Goal: Task Accomplishment & Management: Manage account settings

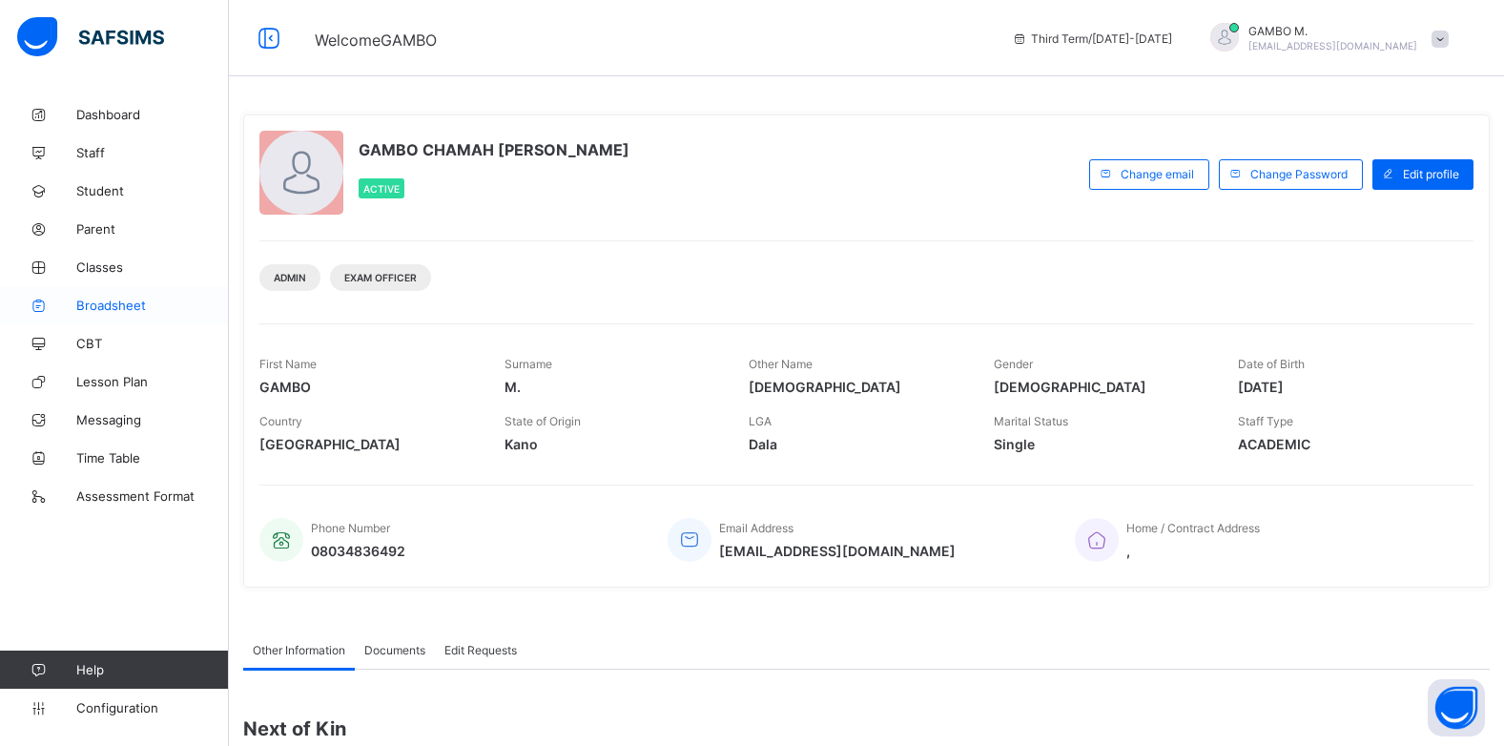
click at [119, 301] on span "Broadsheet" at bounding box center [152, 305] width 153 height 15
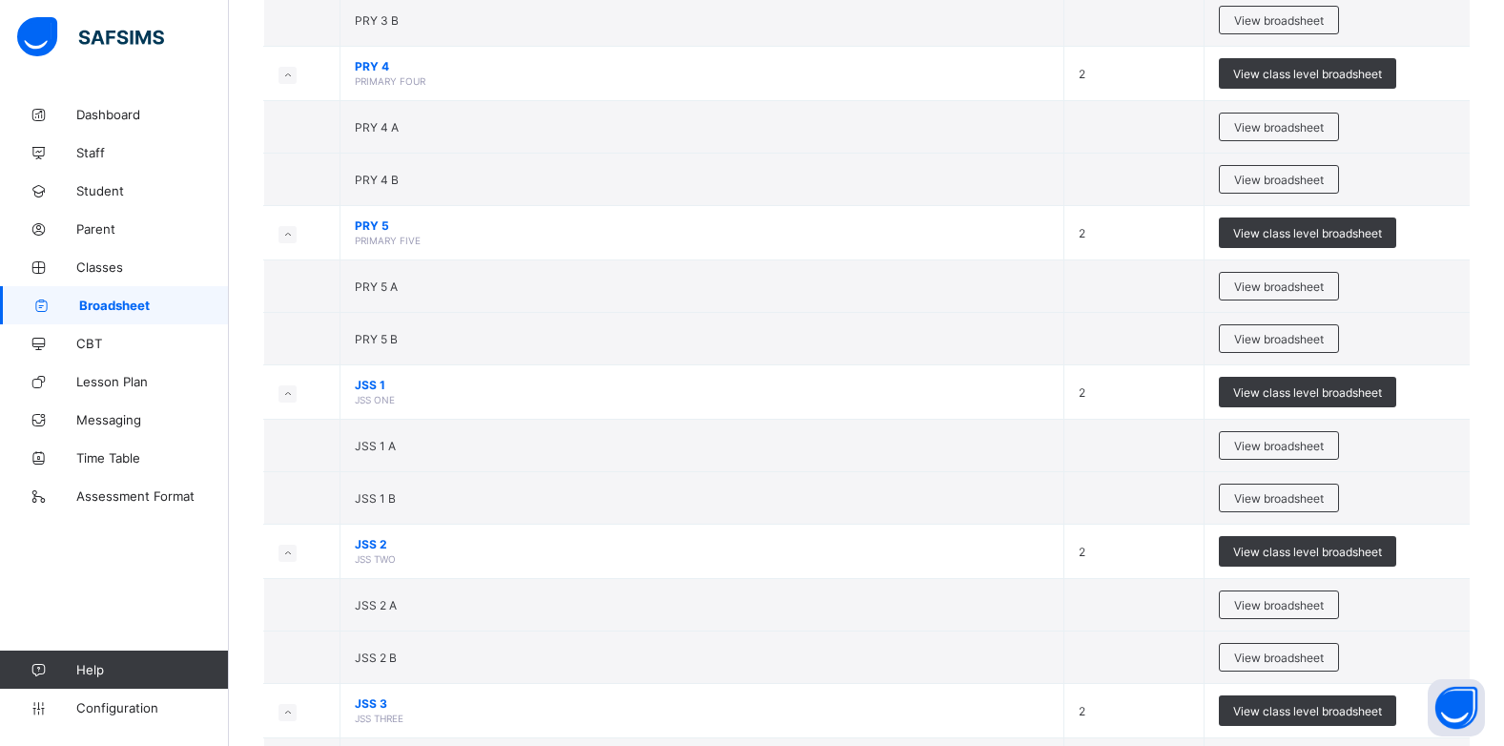
scroll to position [1145, 0]
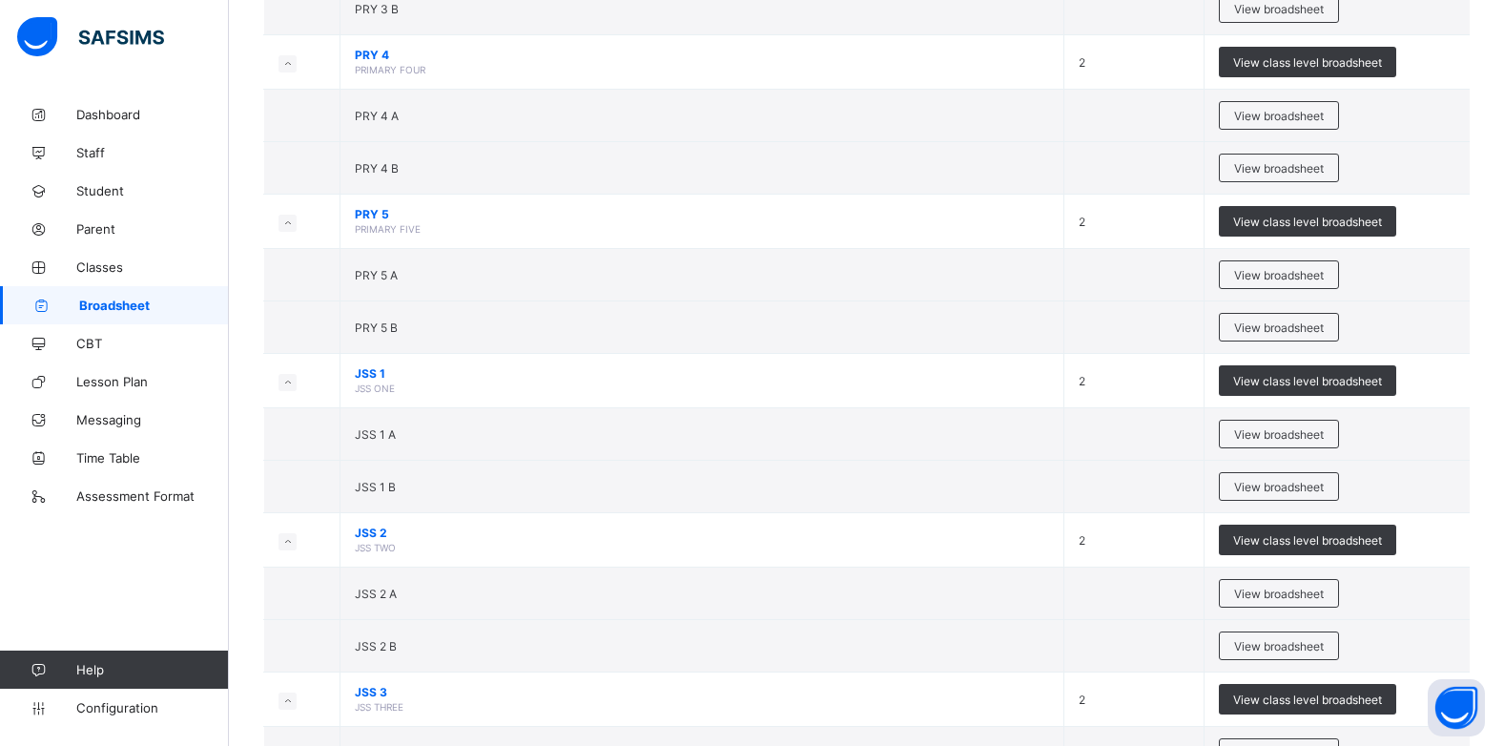
click at [1284, 495] on div "View broadsheet" at bounding box center [1279, 486] width 120 height 29
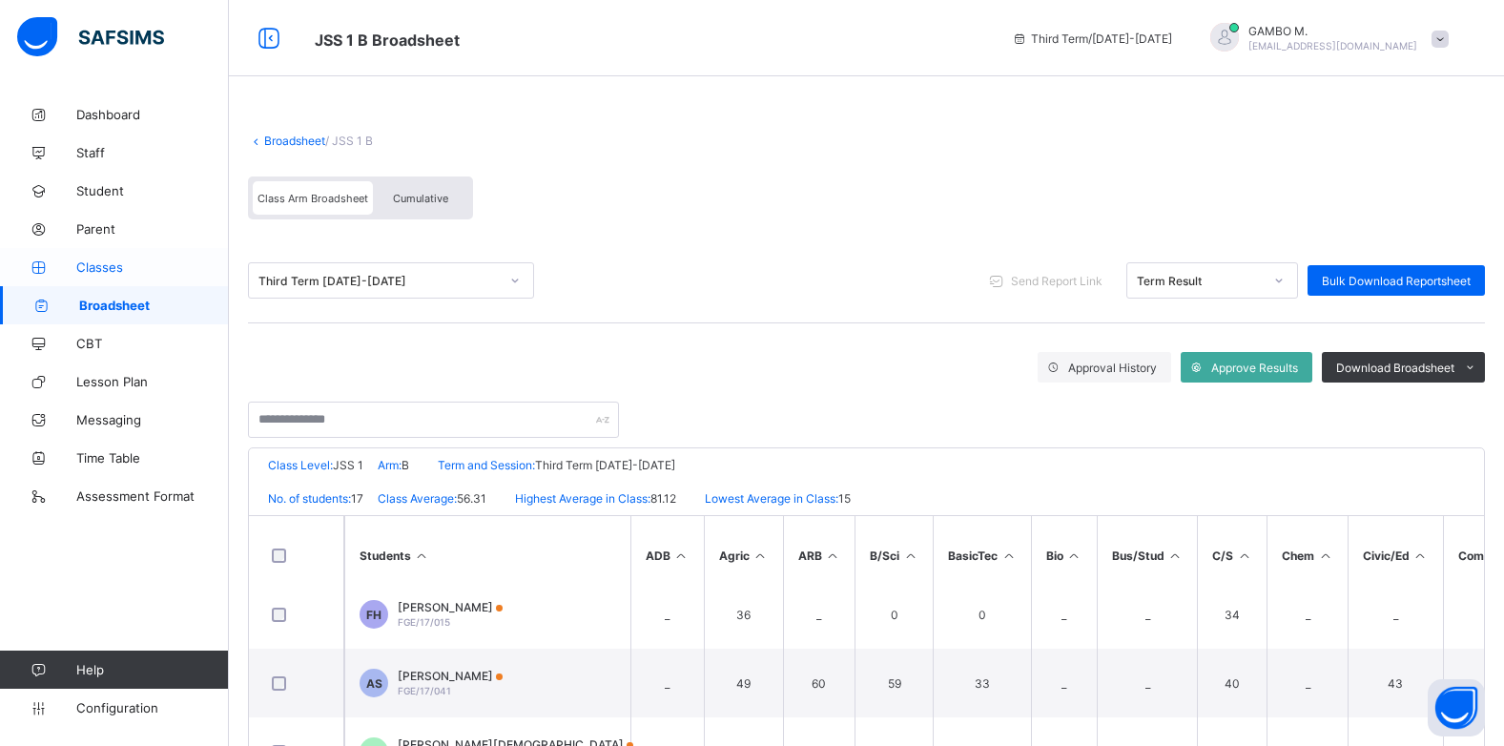
click at [85, 264] on span "Classes" at bounding box center [152, 266] width 153 height 15
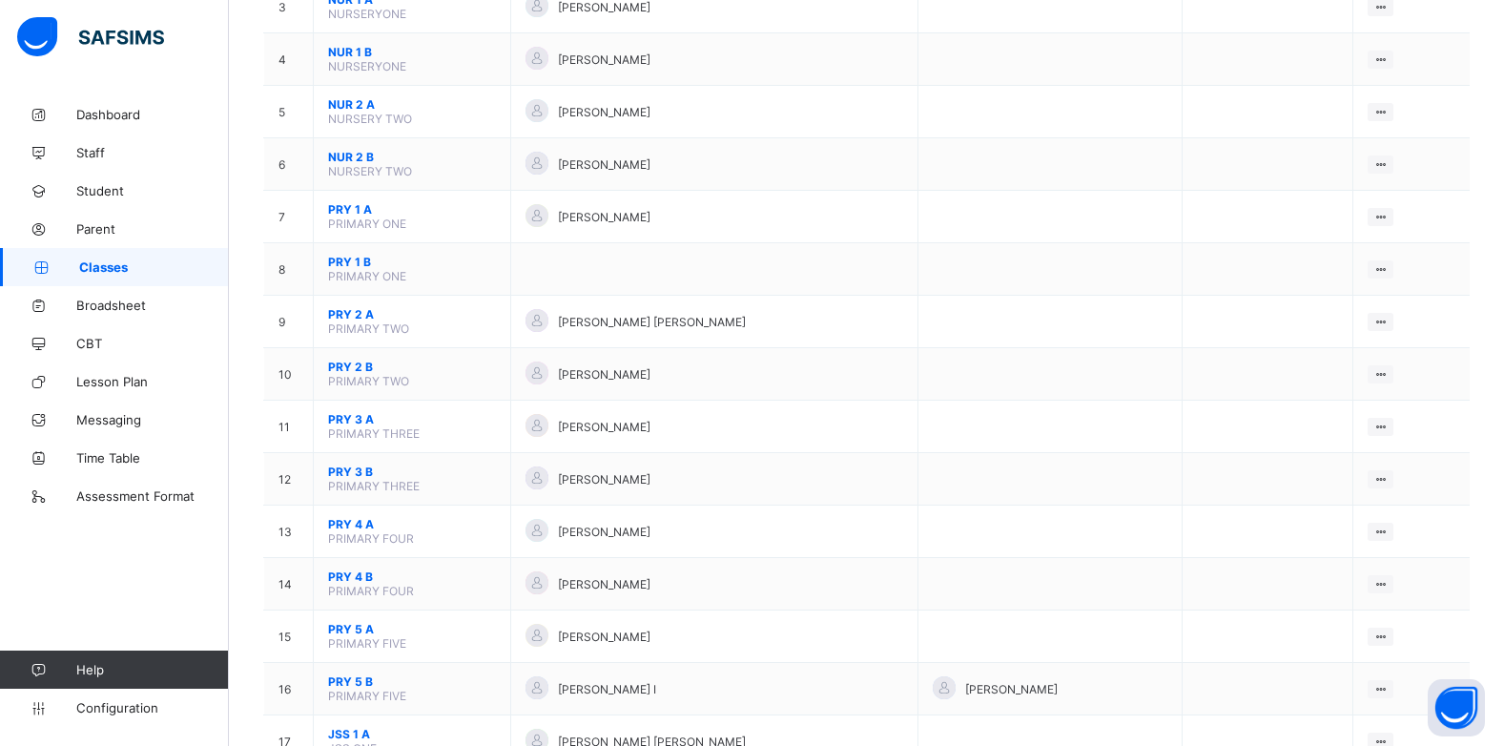
scroll to position [668, 0]
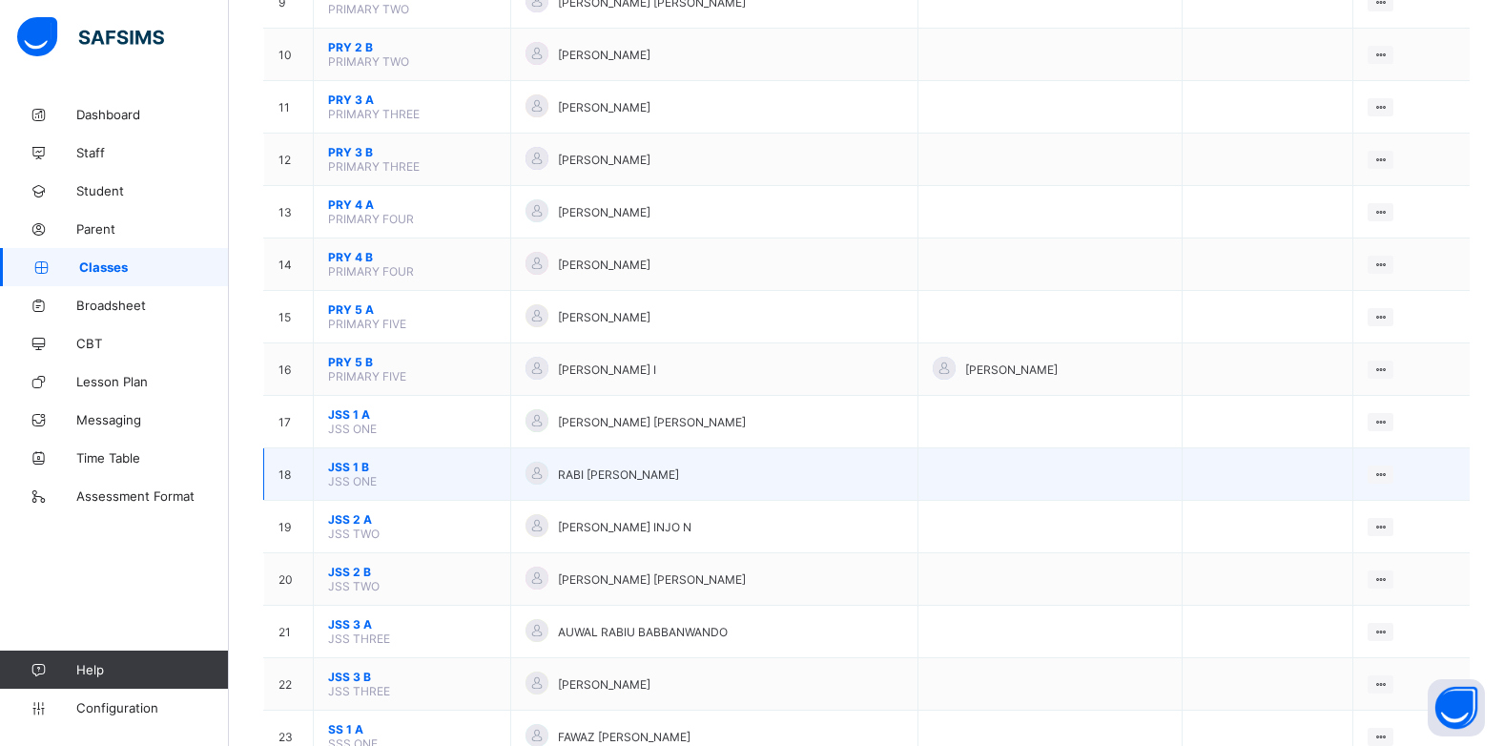
click at [368, 475] on span "JSS ONE" at bounding box center [352, 481] width 49 height 14
click at [349, 469] on span "JSS 1 B" at bounding box center [412, 467] width 168 height 14
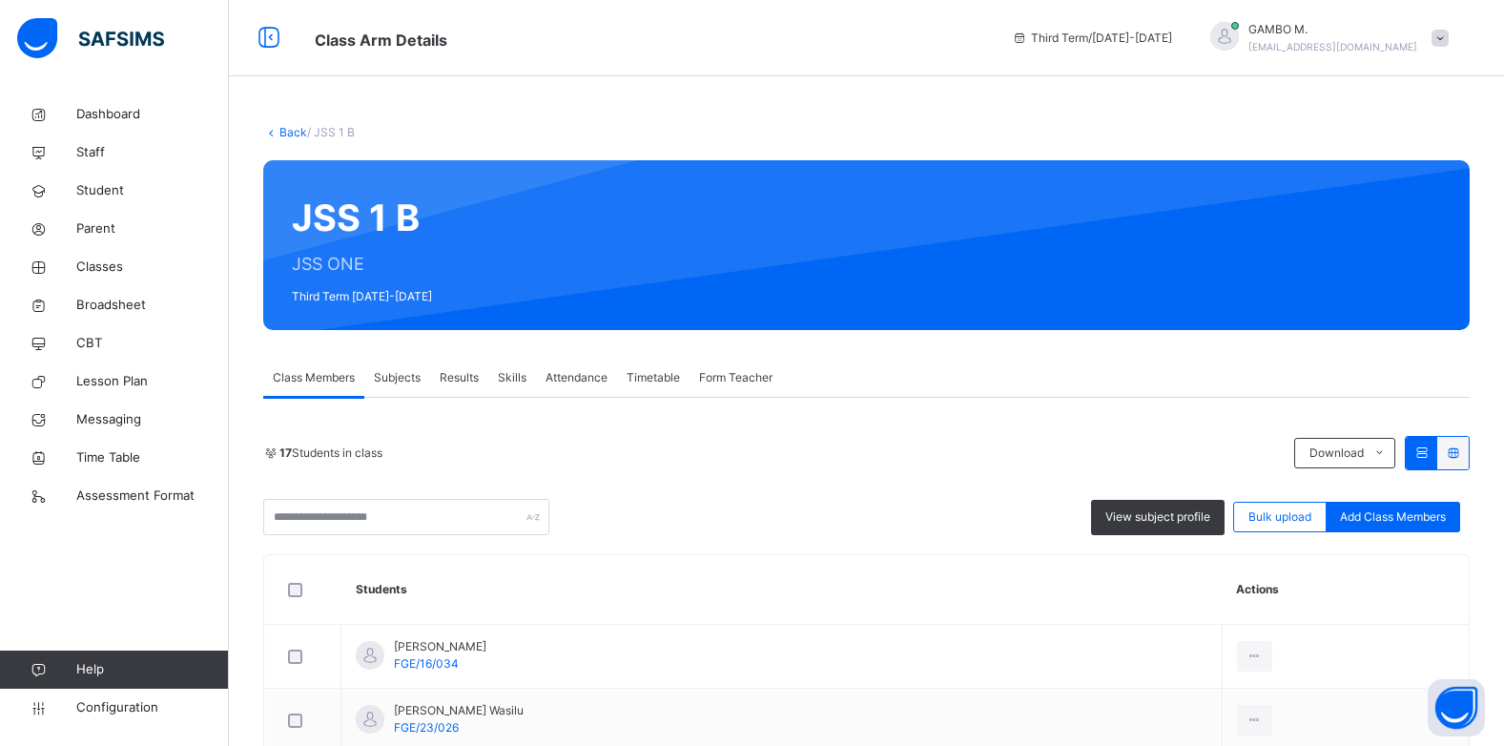
click at [468, 377] on span "Results" at bounding box center [459, 377] width 39 height 17
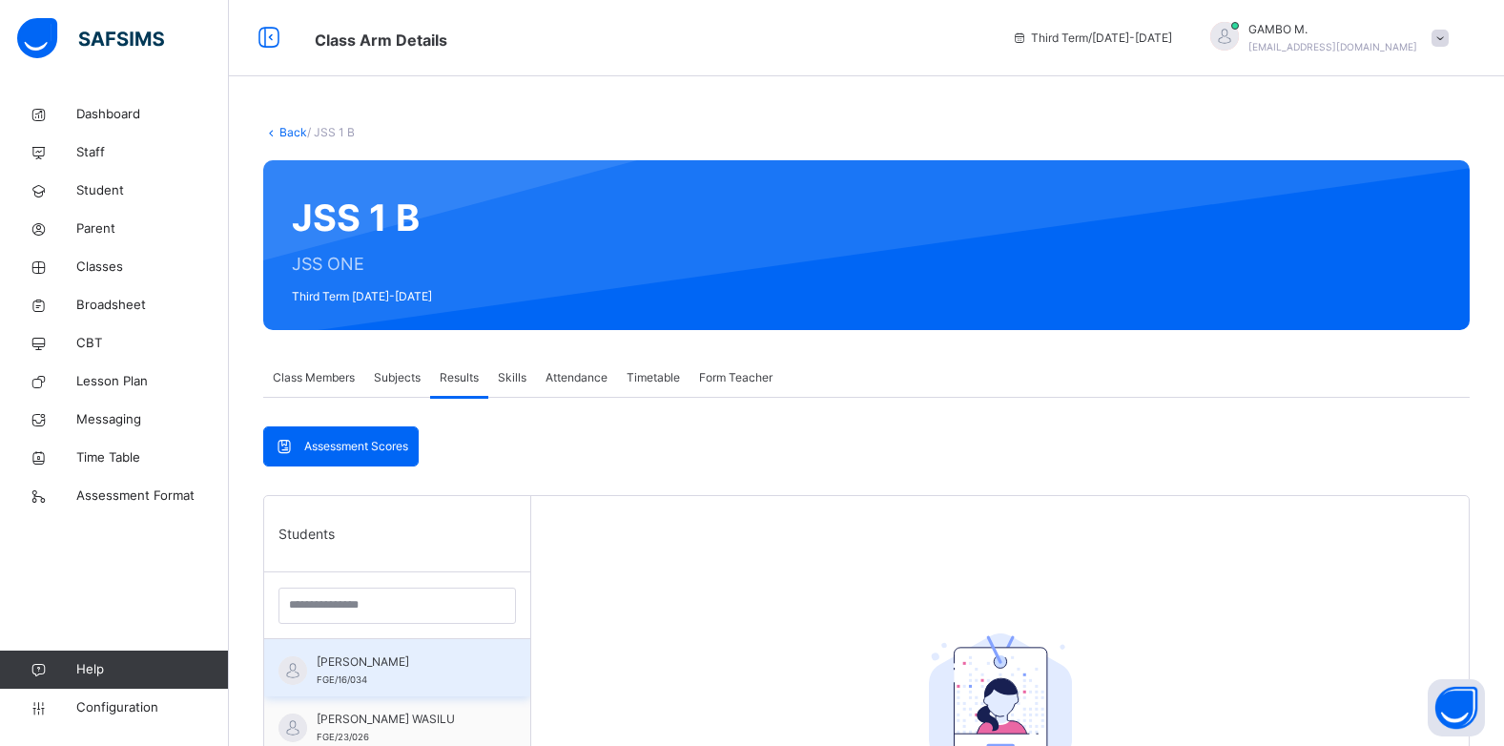
click at [388, 673] on div "ABUBAKAR UMAR ASHIRU FGE/16/034" at bounding box center [402, 670] width 171 height 34
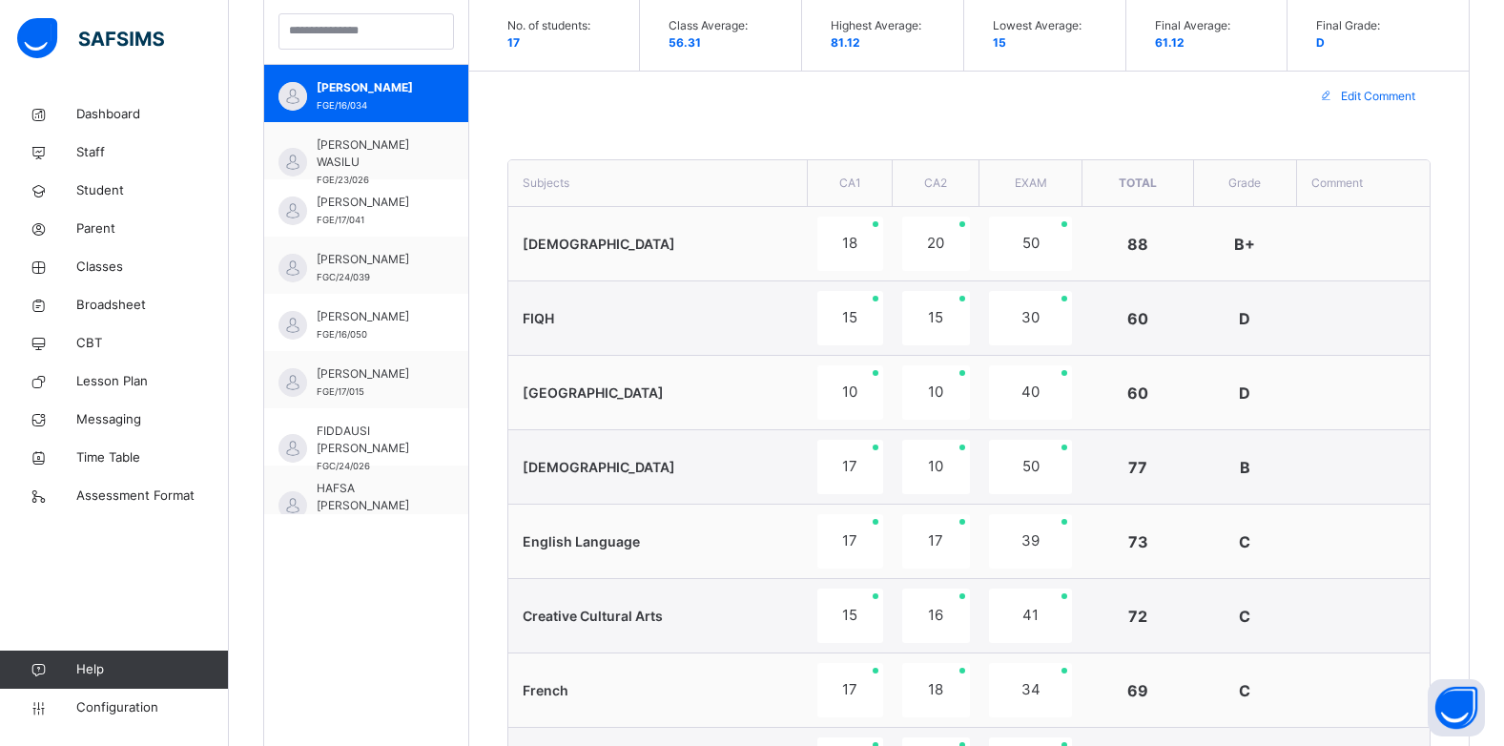
scroll to position [572, 0]
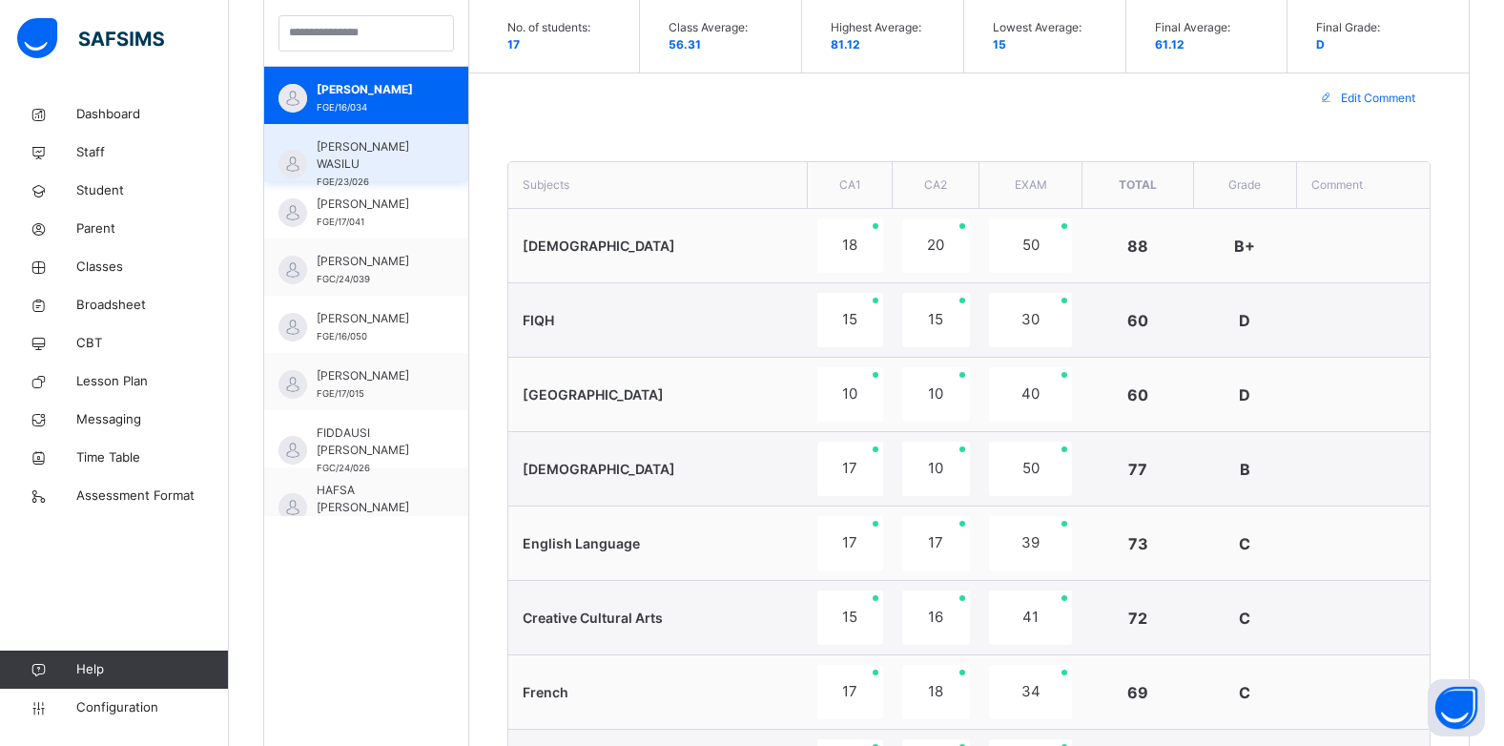
click at [336, 170] on span "AISHA BABA WASILU" at bounding box center [371, 155] width 109 height 34
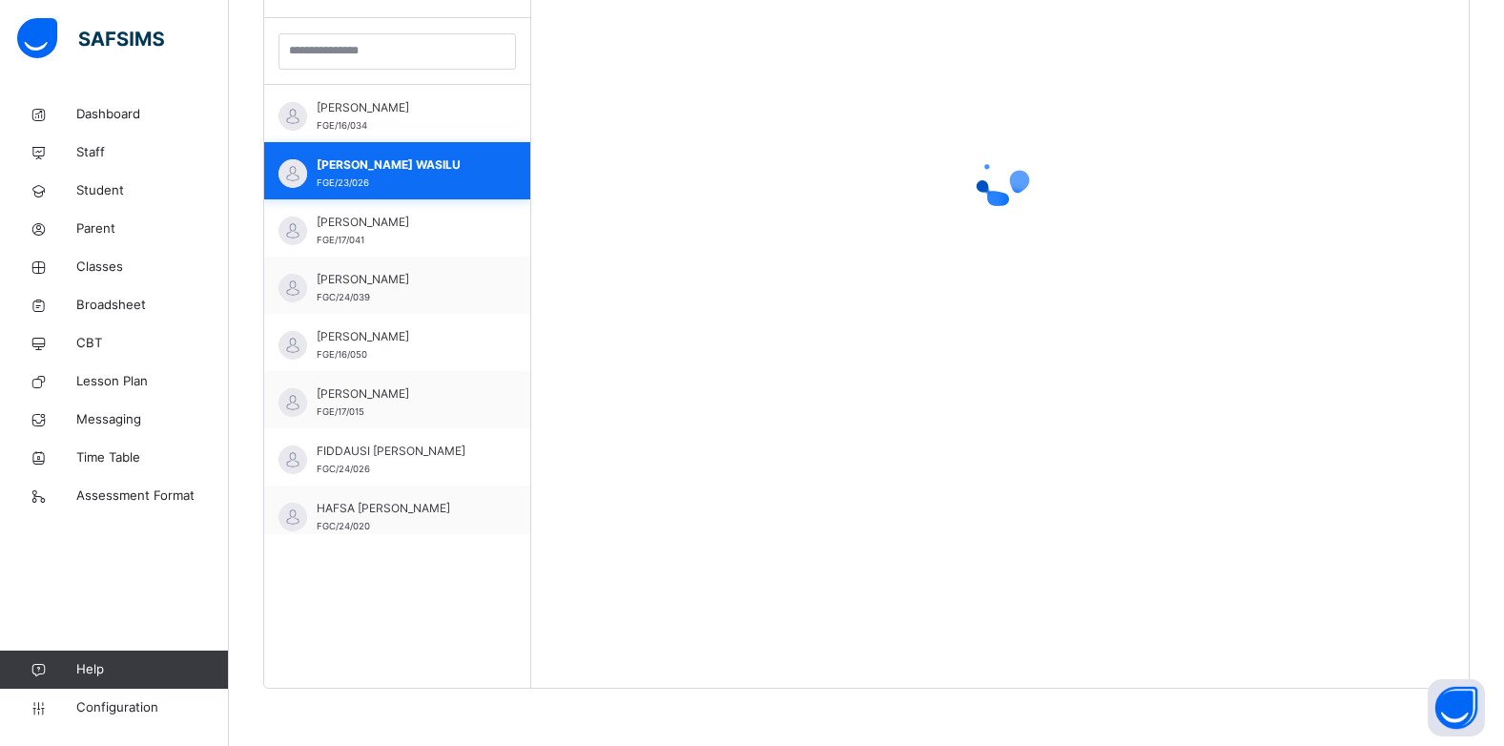
scroll to position [554, 0]
click at [372, 121] on div "ABUBAKAR UMAR ASHIRU FGE/16/034" at bounding box center [402, 116] width 171 height 34
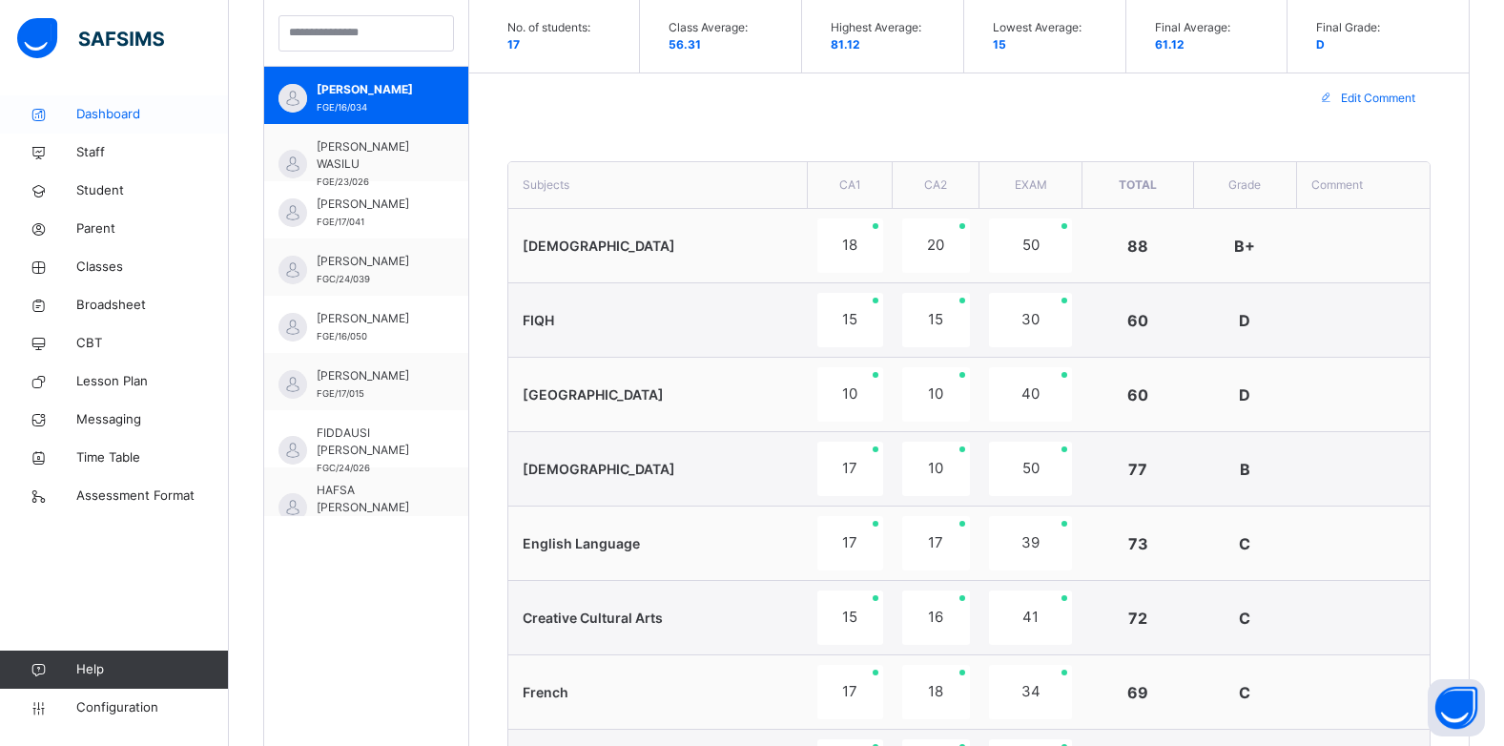
scroll to position [286, 0]
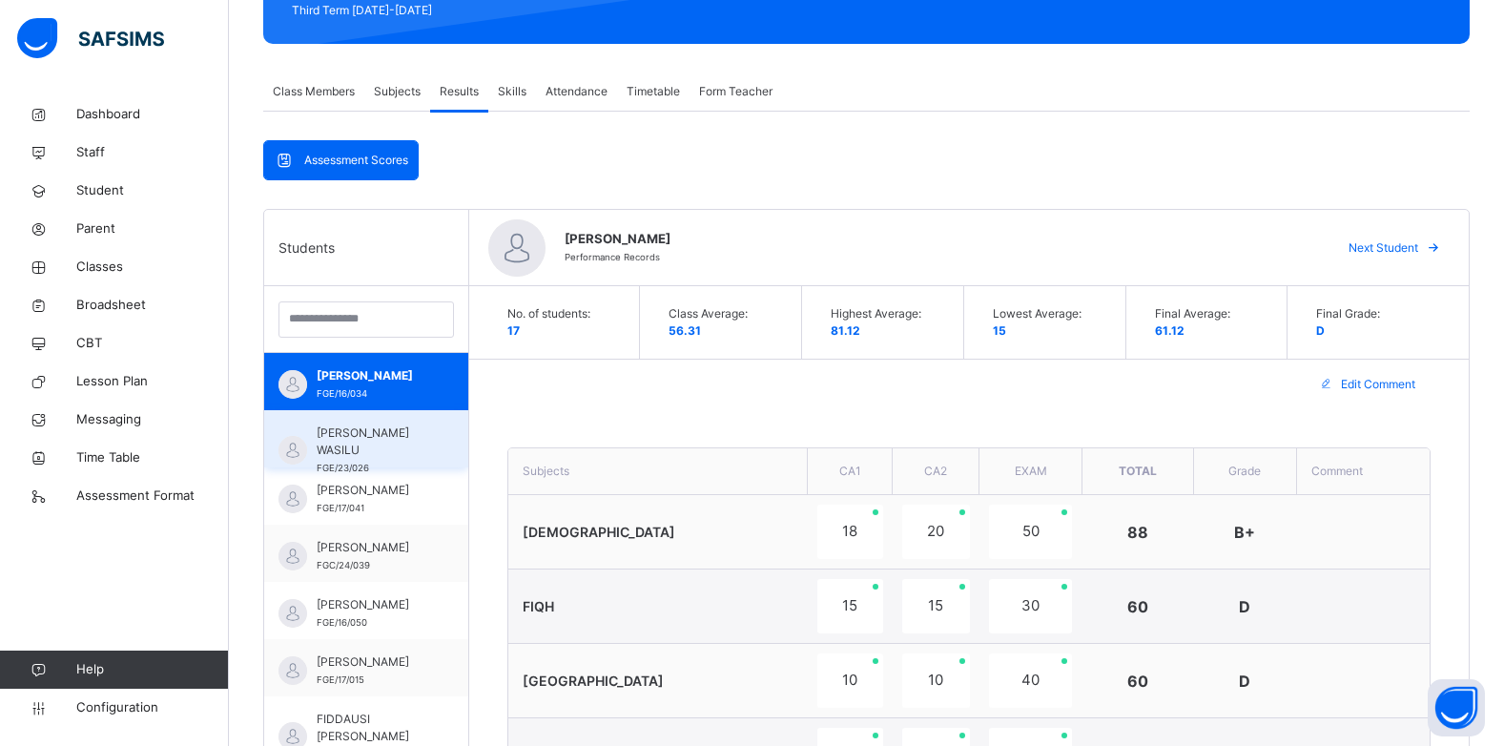
click at [370, 450] on span "AISHA BABA WASILU" at bounding box center [371, 441] width 109 height 34
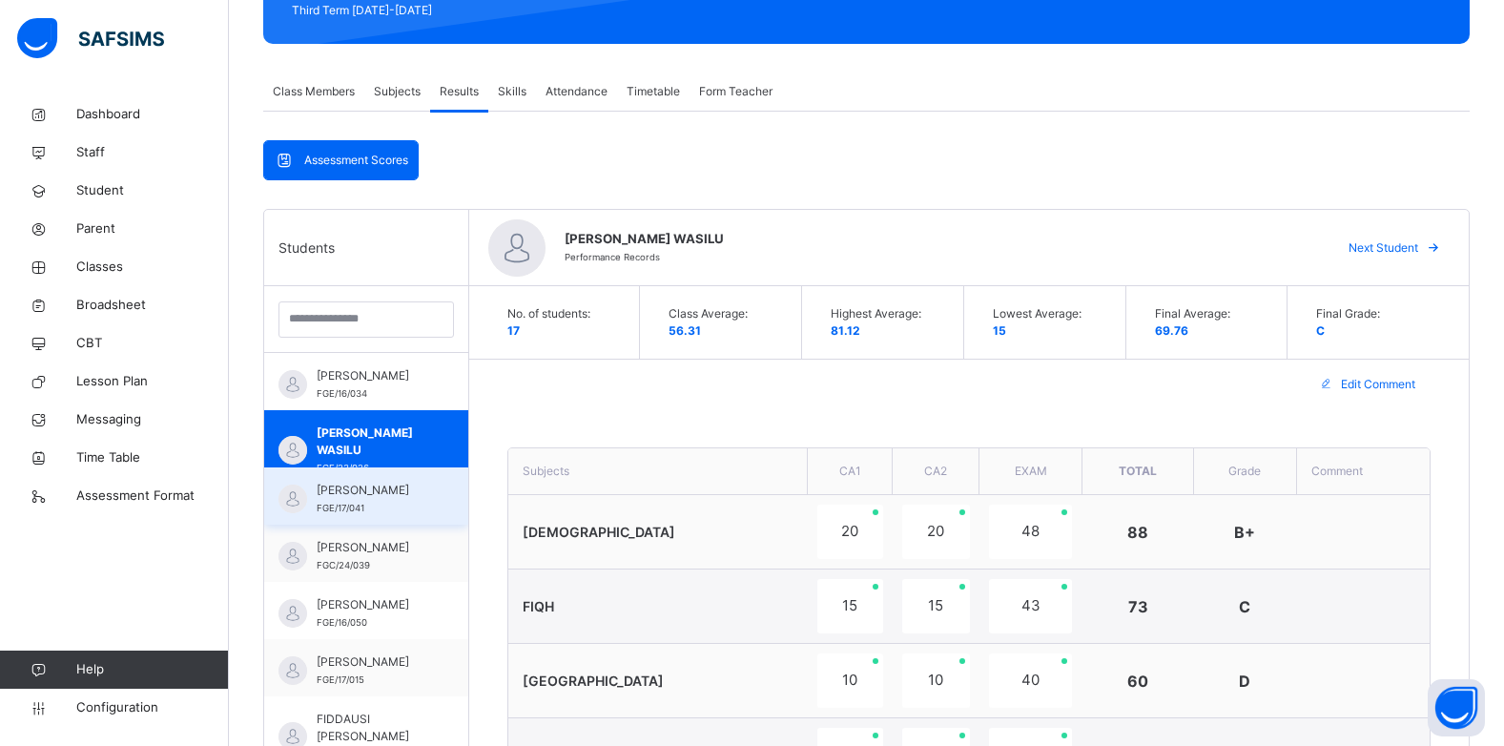
click at [366, 496] on span "AISHA ZAKARI SABO" at bounding box center [371, 490] width 109 height 17
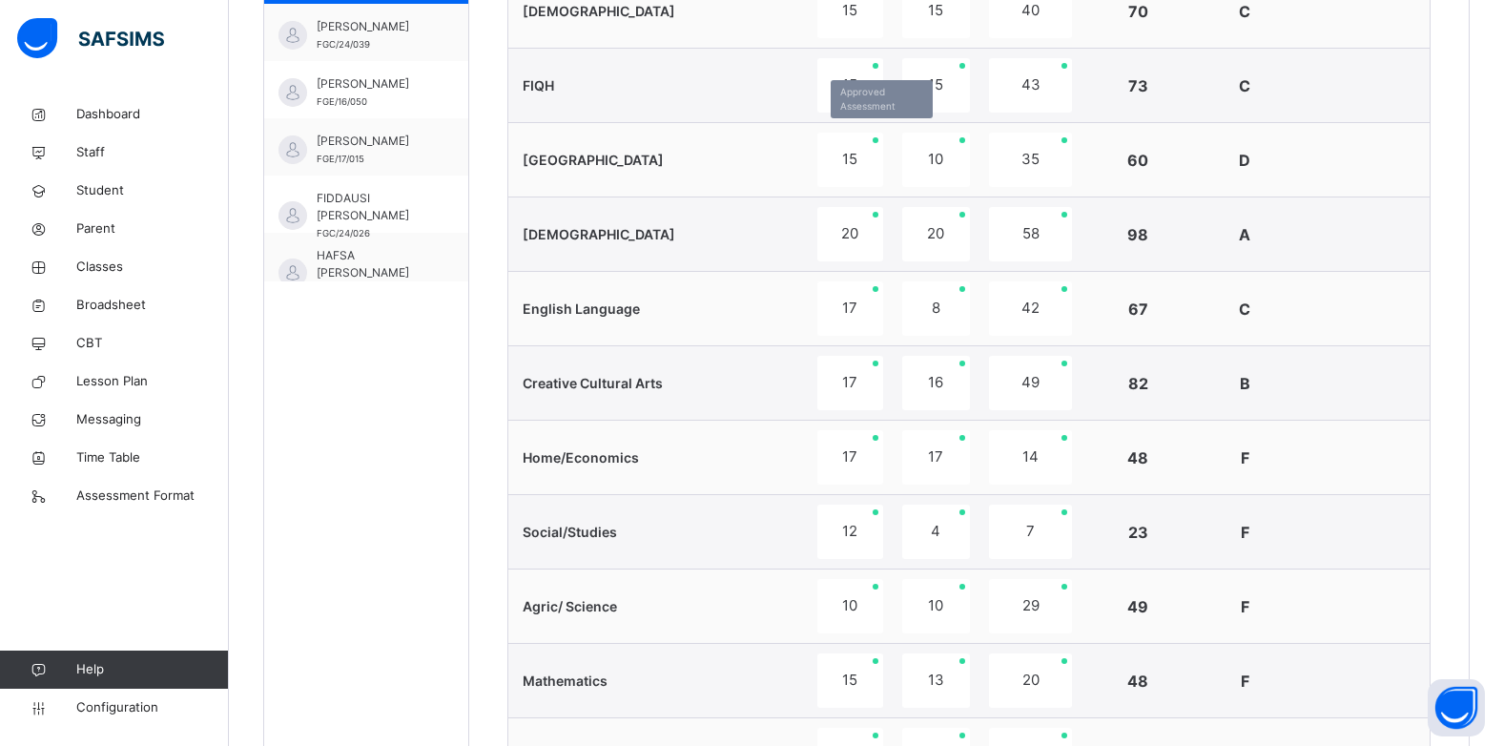
scroll to position [668, 0]
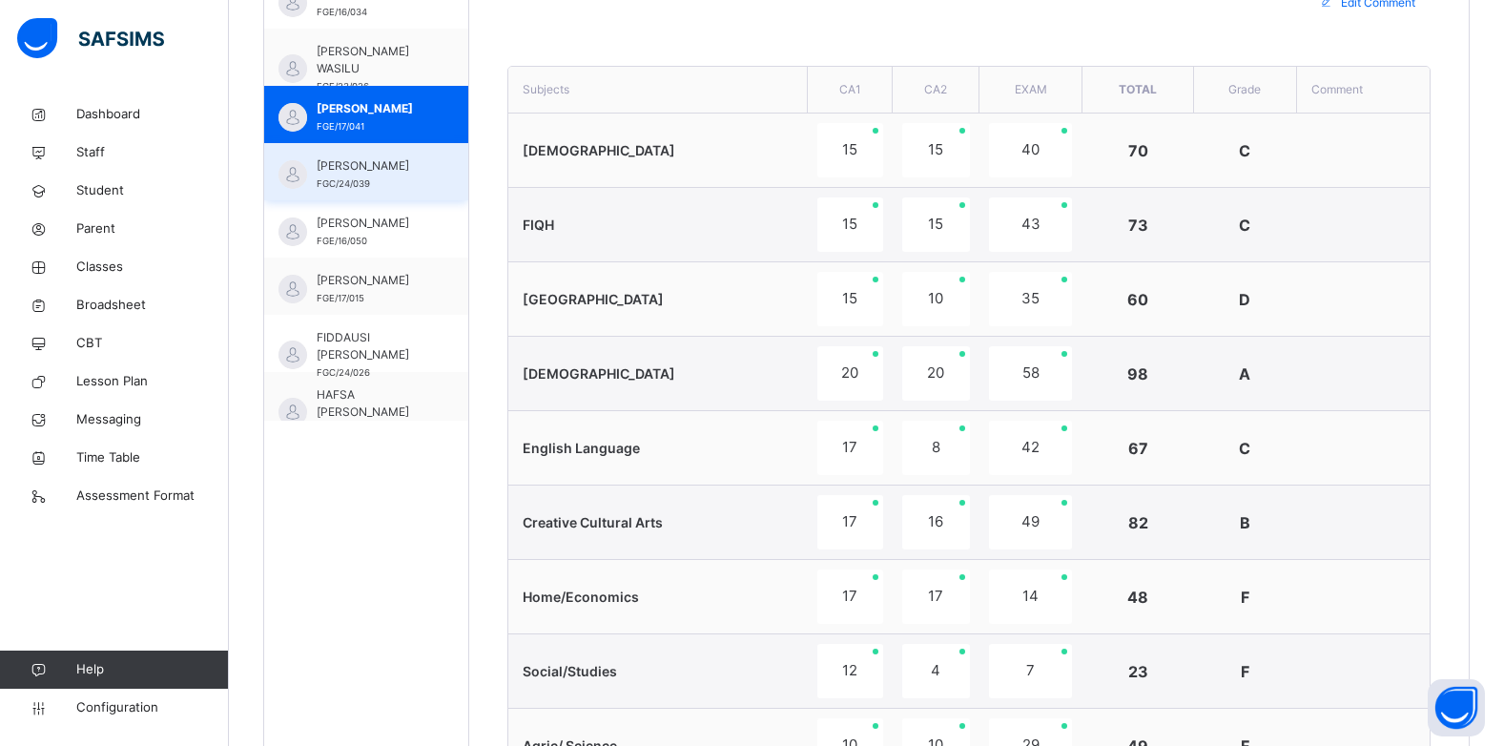
click at [346, 175] on span "BASHIR BASHIR BAYERO" at bounding box center [371, 165] width 109 height 17
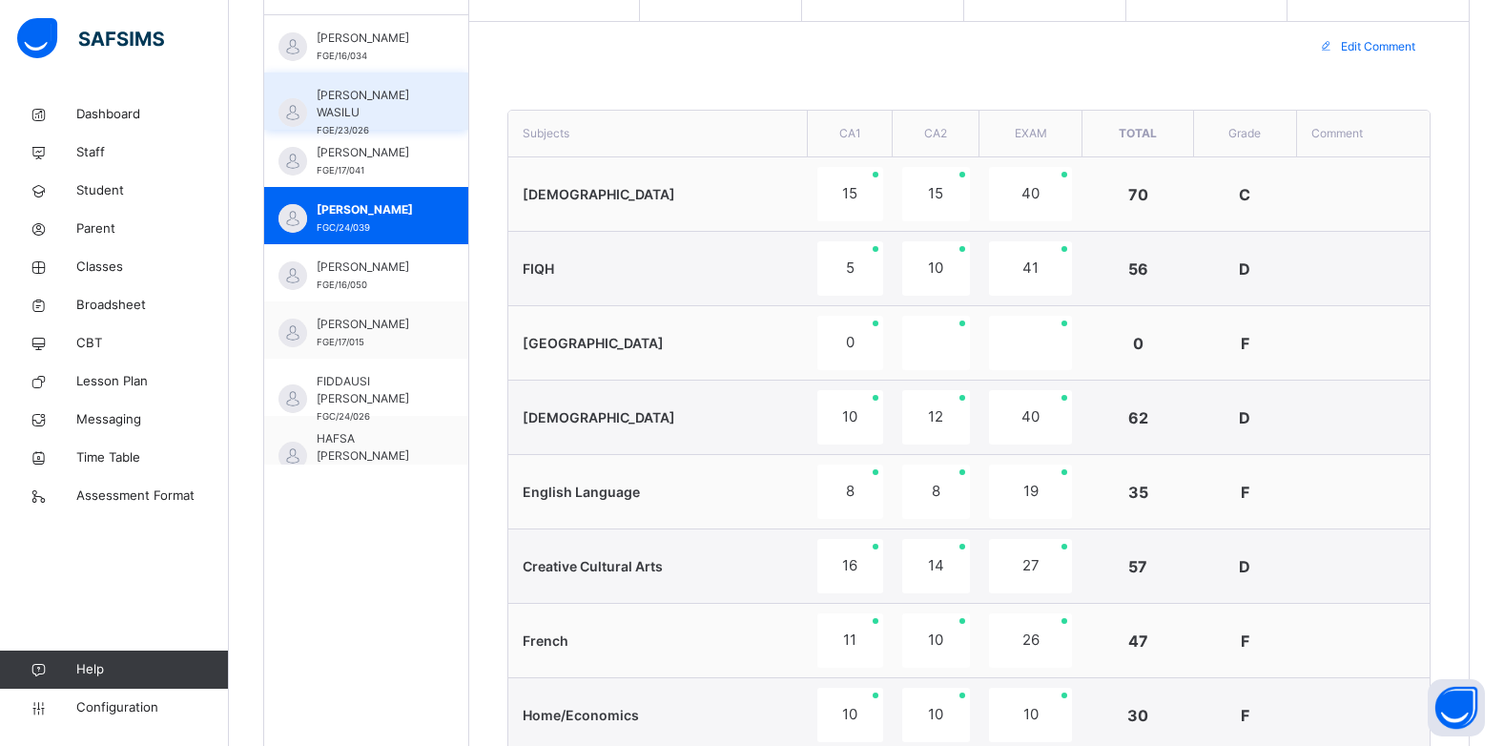
scroll to position [572, 0]
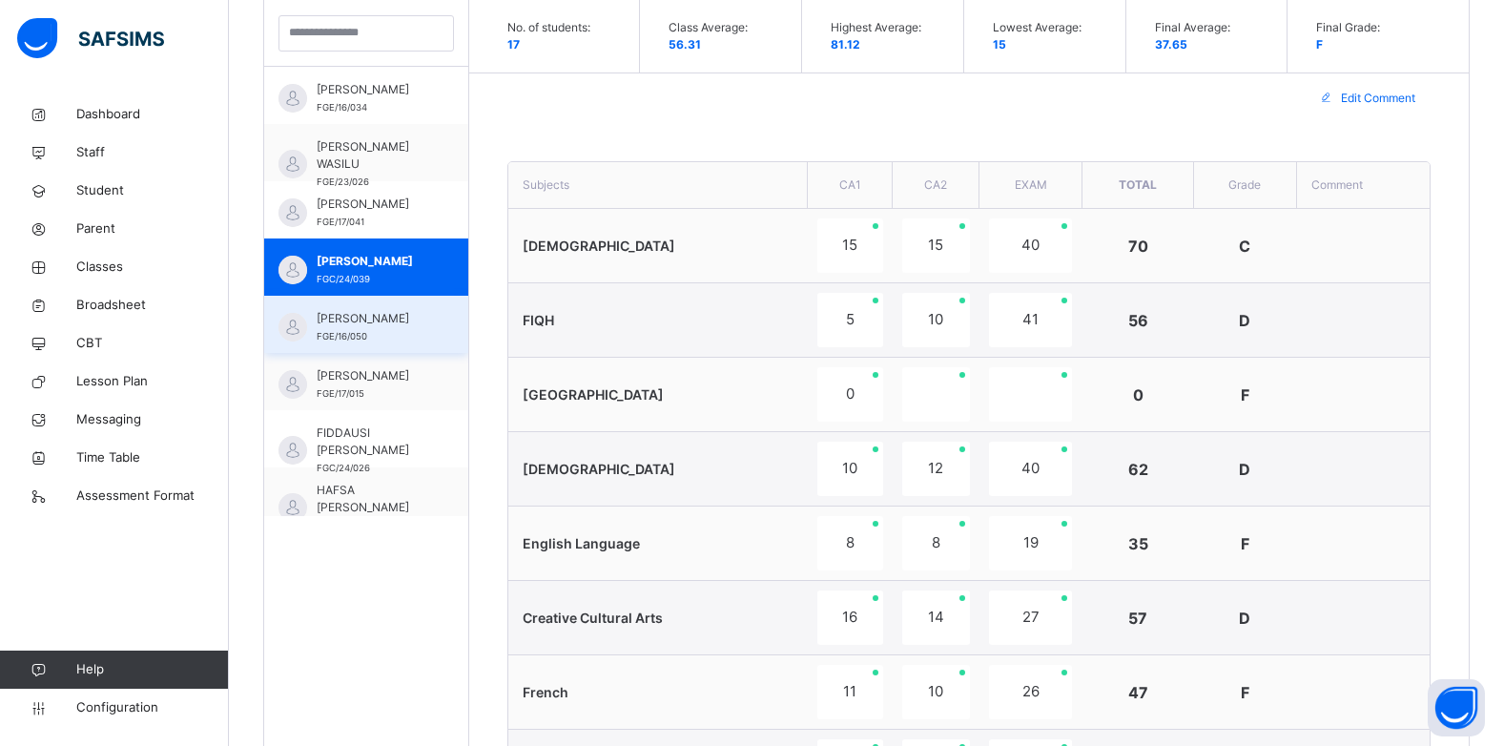
click at [354, 326] on span "FATIMA MUSTAPHA" at bounding box center [371, 318] width 109 height 17
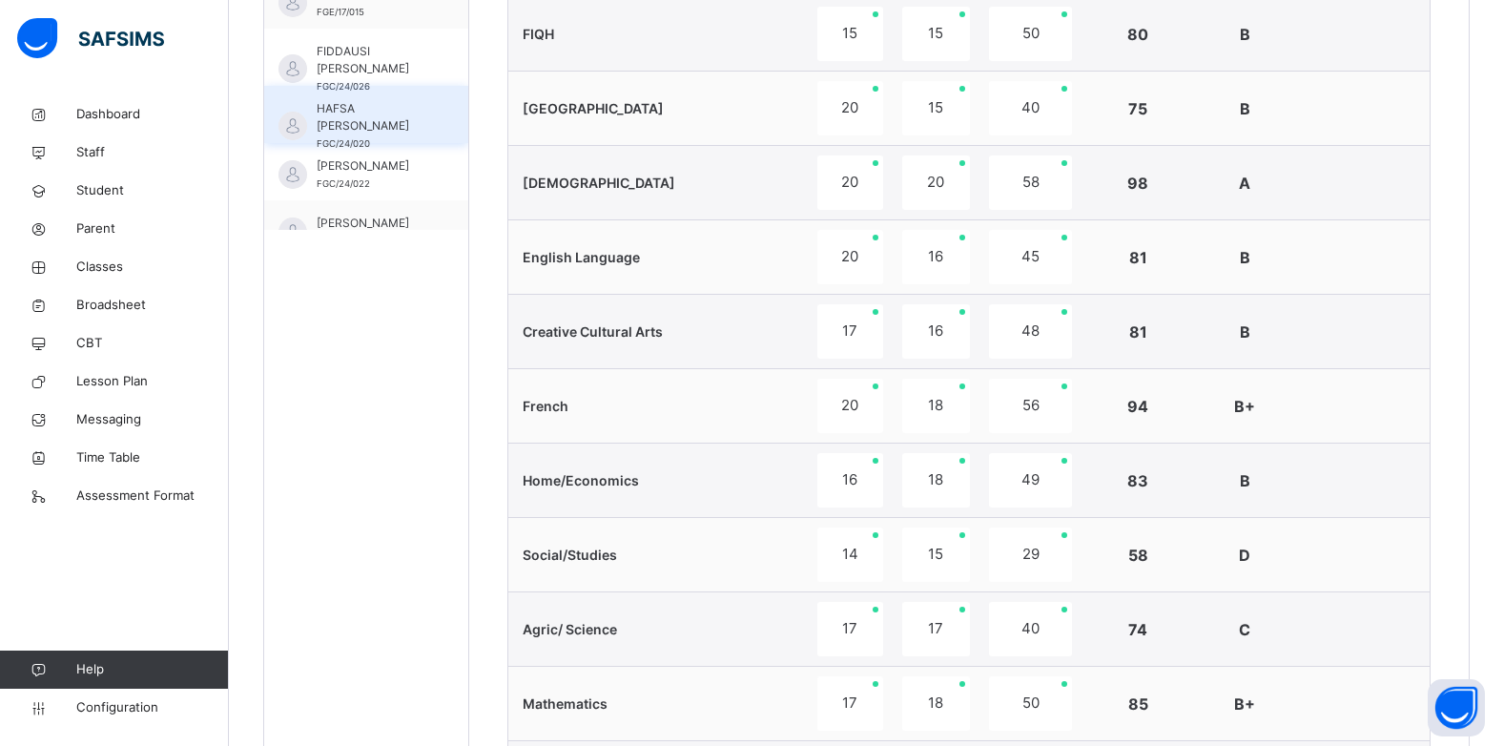
scroll to position [0, 0]
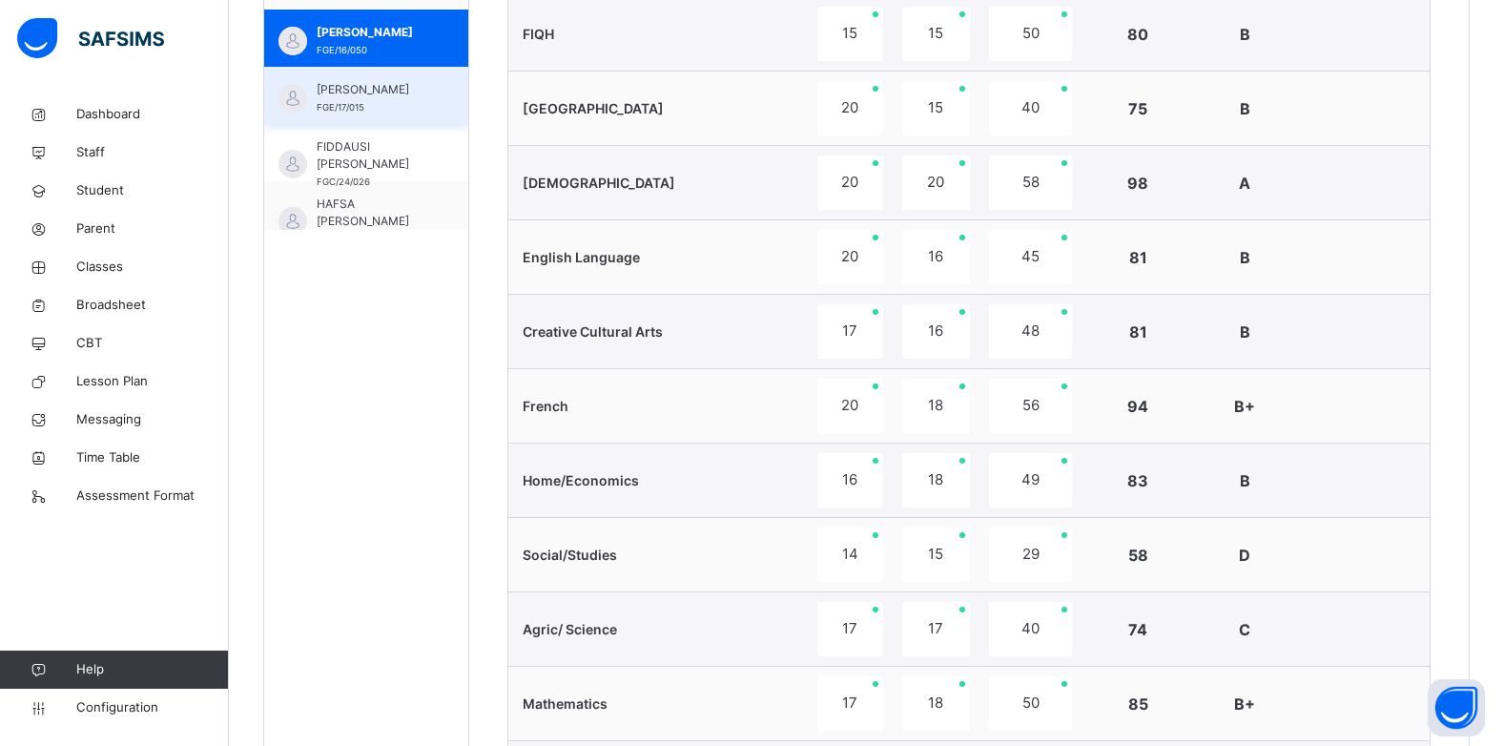
click at [350, 98] on span "FATIMA BALA HAMISU" at bounding box center [371, 89] width 109 height 17
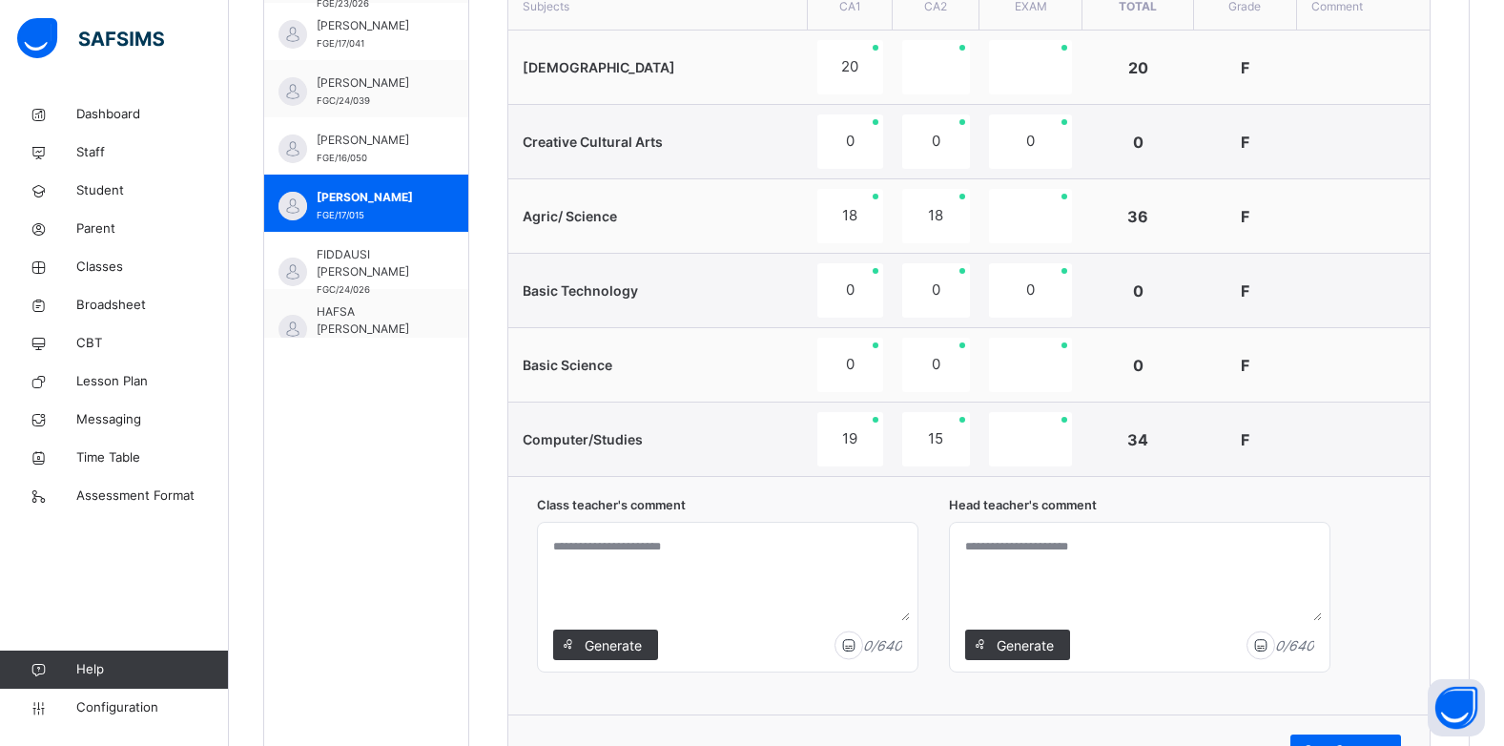
scroll to position [763, 0]
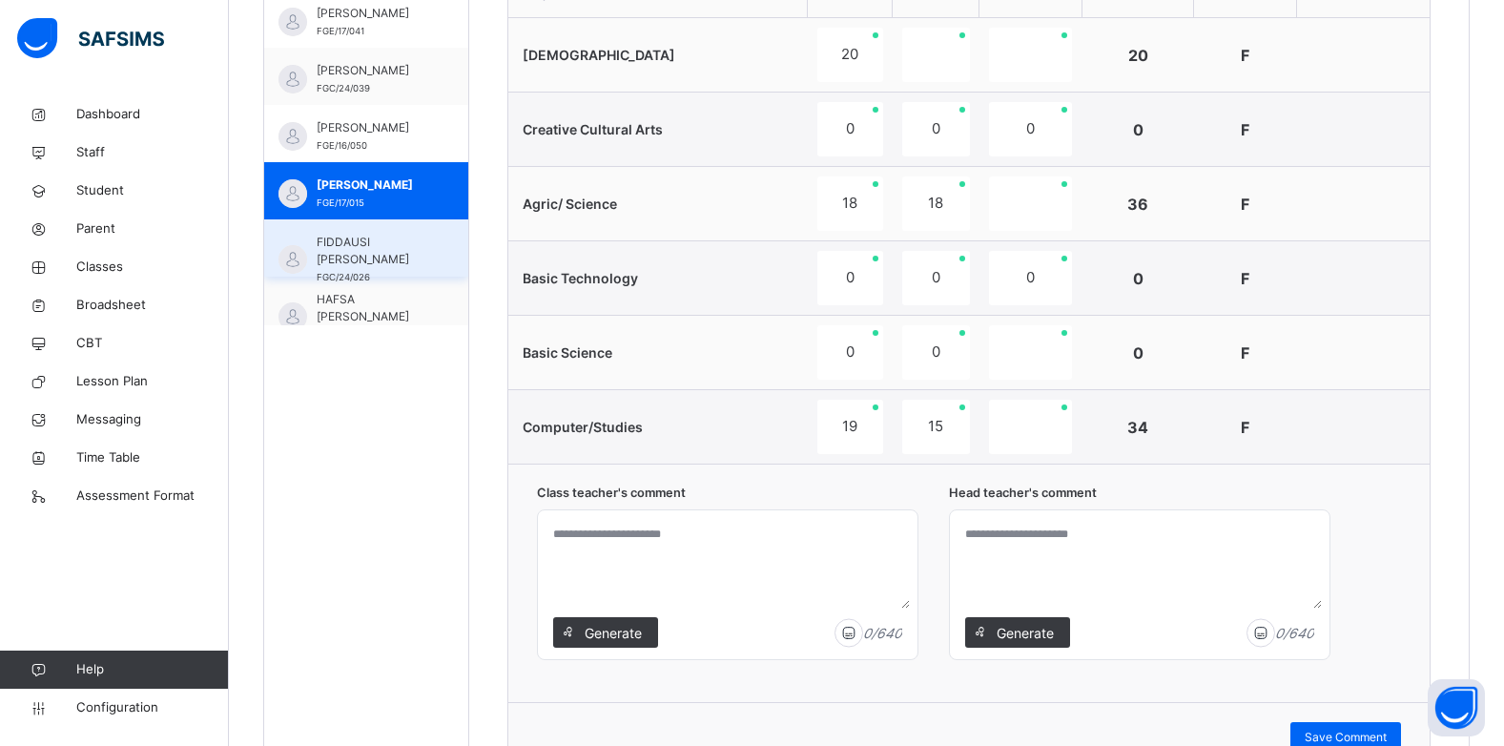
click at [368, 245] on span "FIDDAUSI NURA USMAN" at bounding box center [371, 251] width 109 height 34
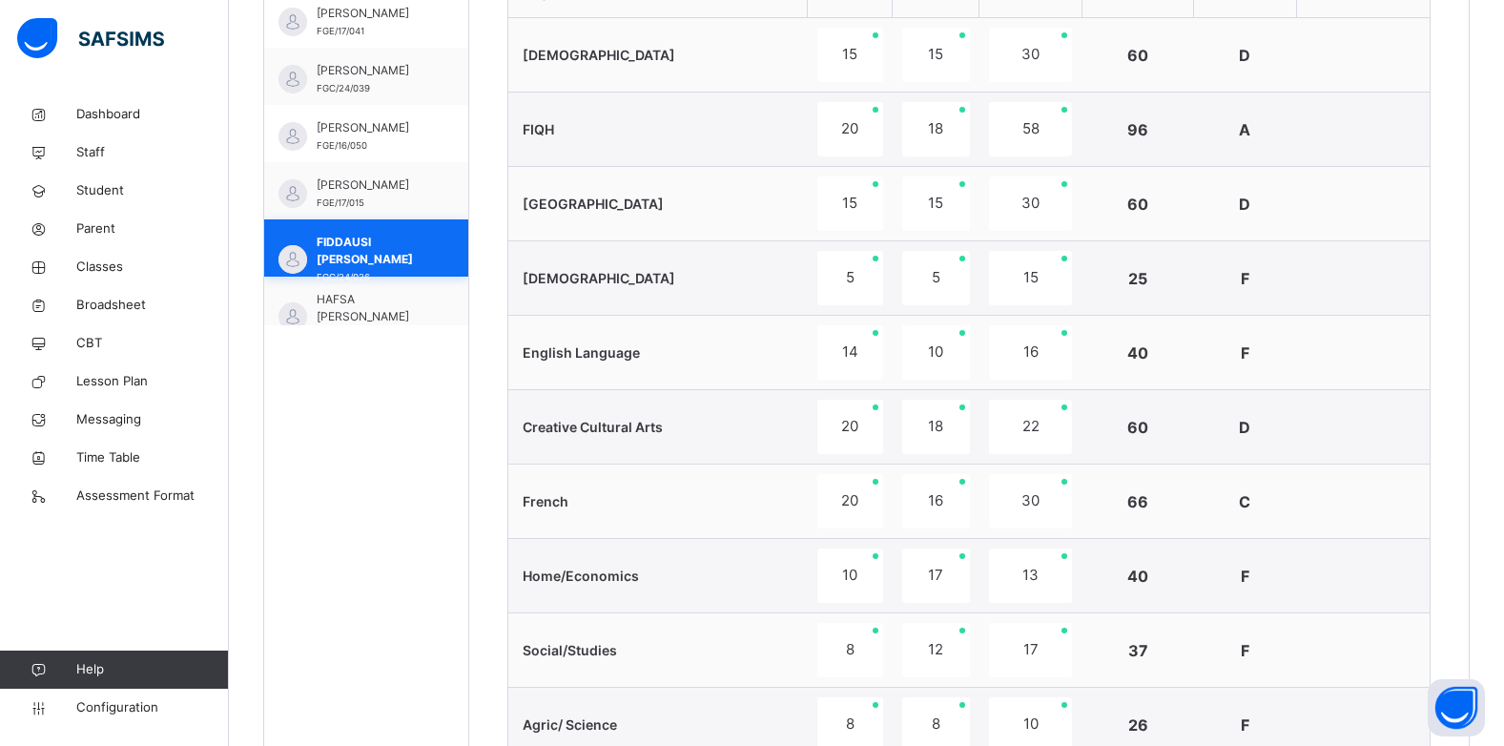
click at [412, 235] on span "FIDDAUSI NURA USMAN" at bounding box center [371, 251] width 109 height 34
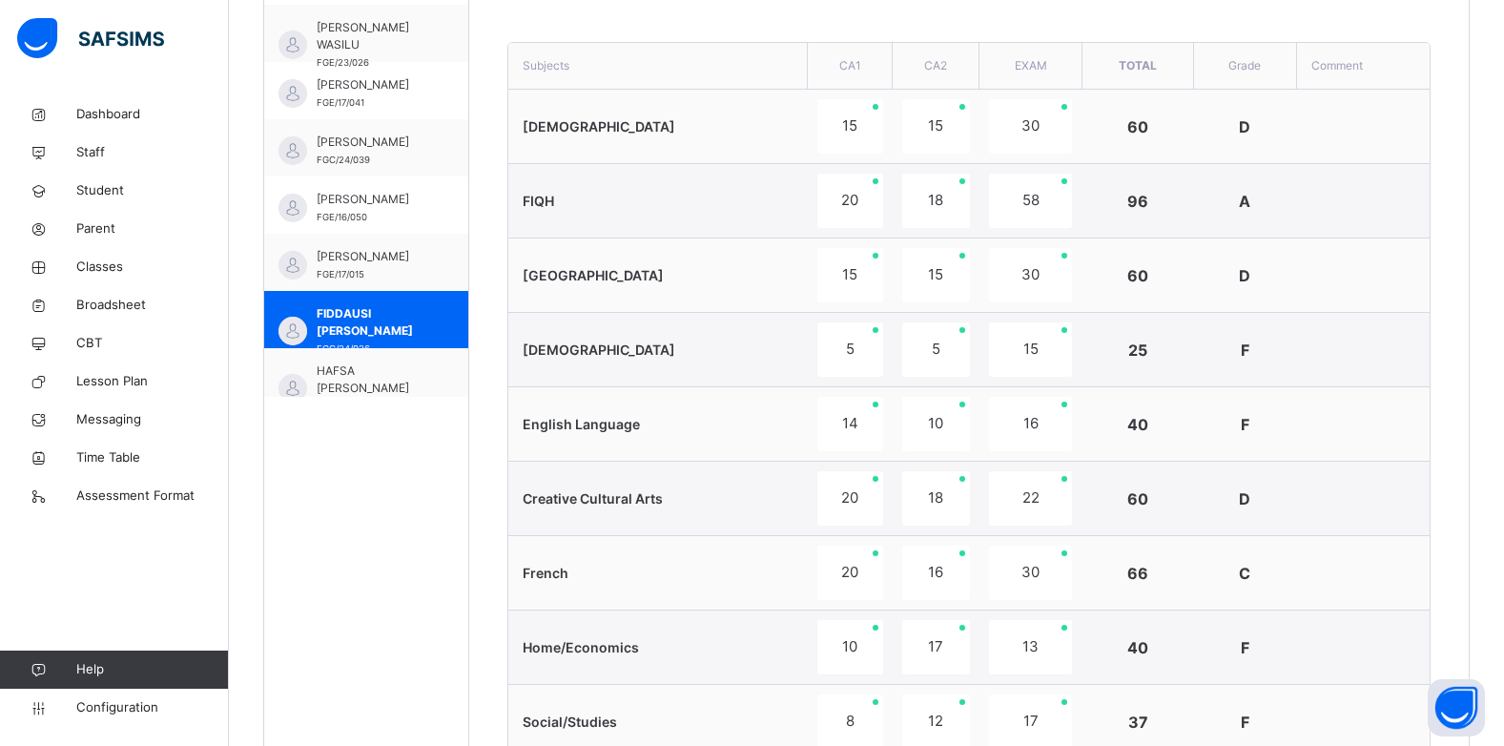
scroll to position [572, 0]
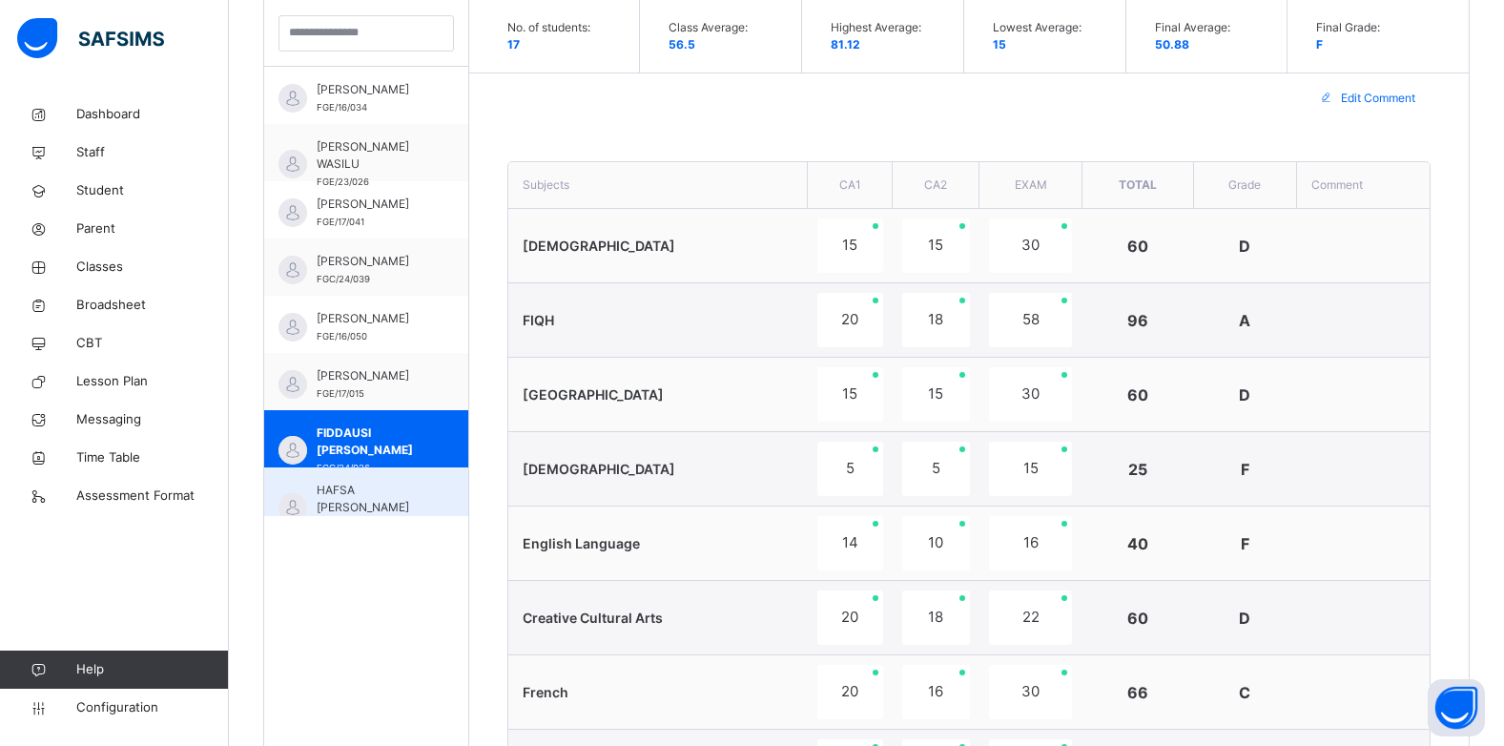
click at [356, 495] on span "HAFSA NURA USMAN" at bounding box center [371, 499] width 109 height 34
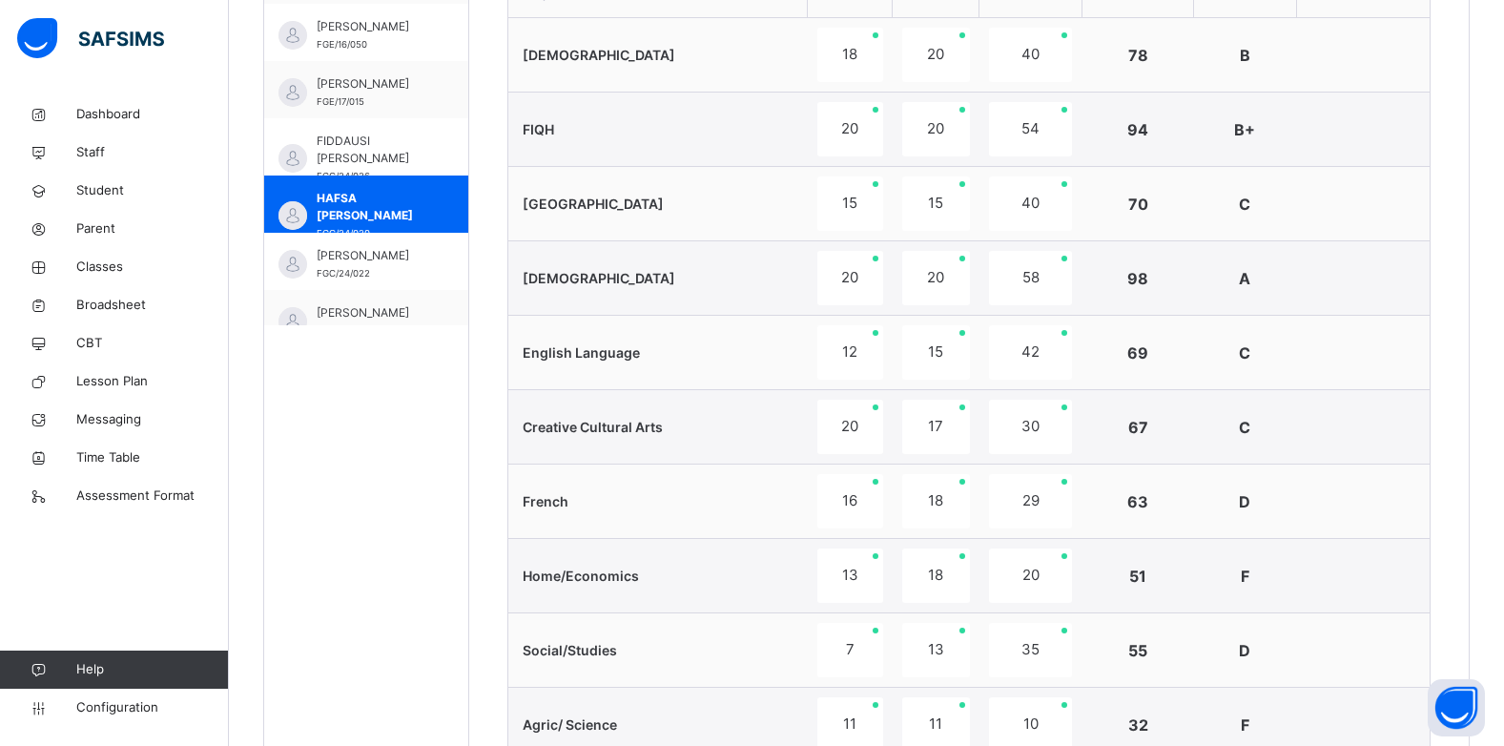
scroll to position [114, 0]
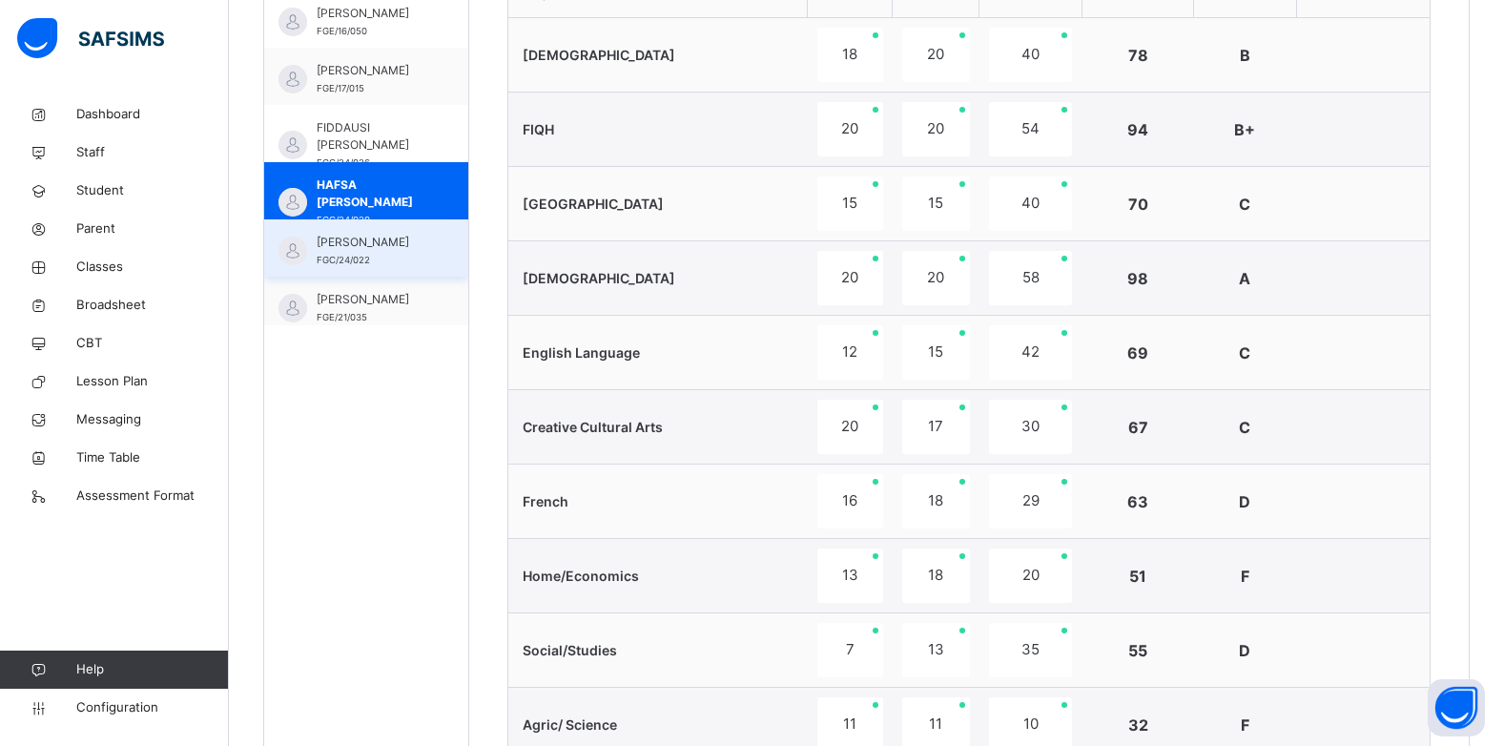
click at [380, 251] on span "HAJARA BASHIR HUSSAINI" at bounding box center [371, 242] width 109 height 17
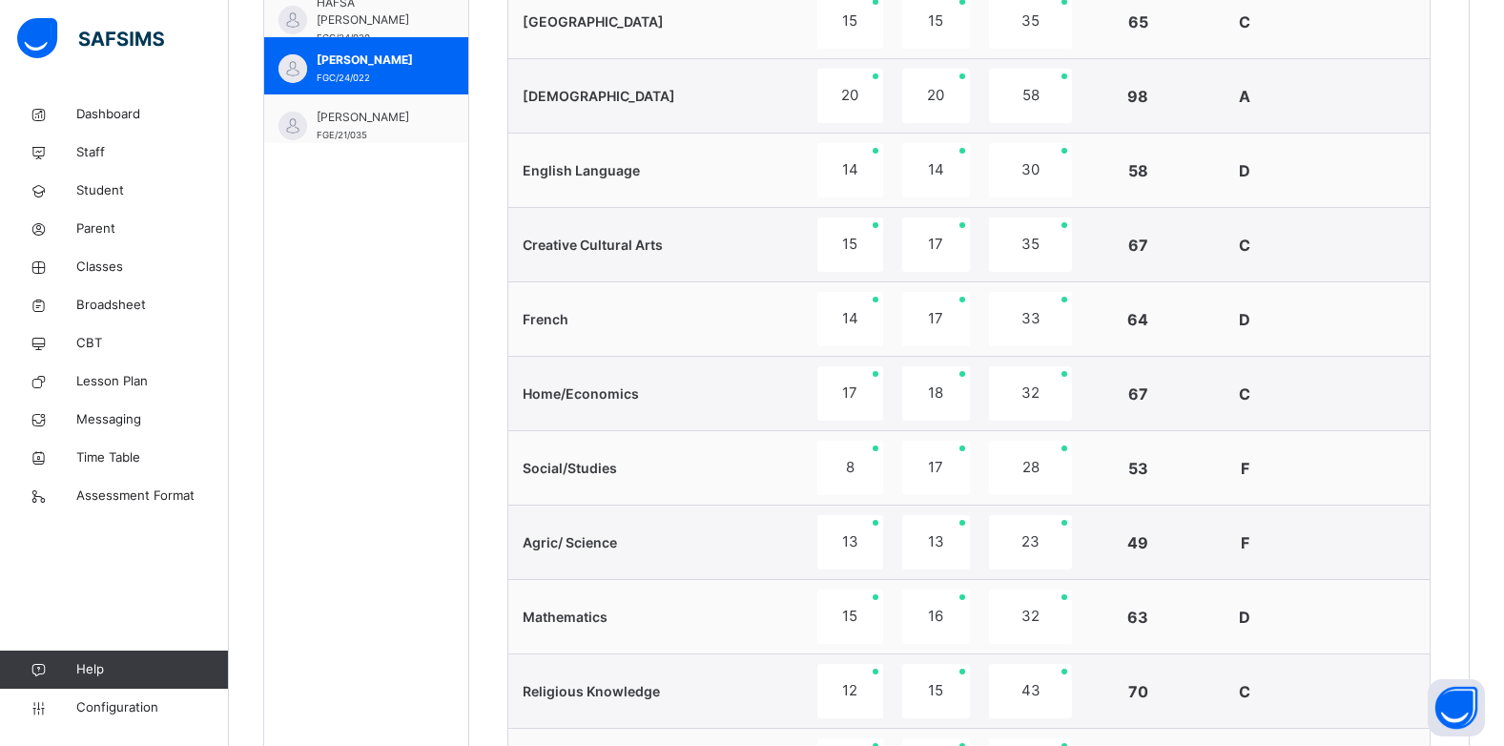
scroll to position [668, 0]
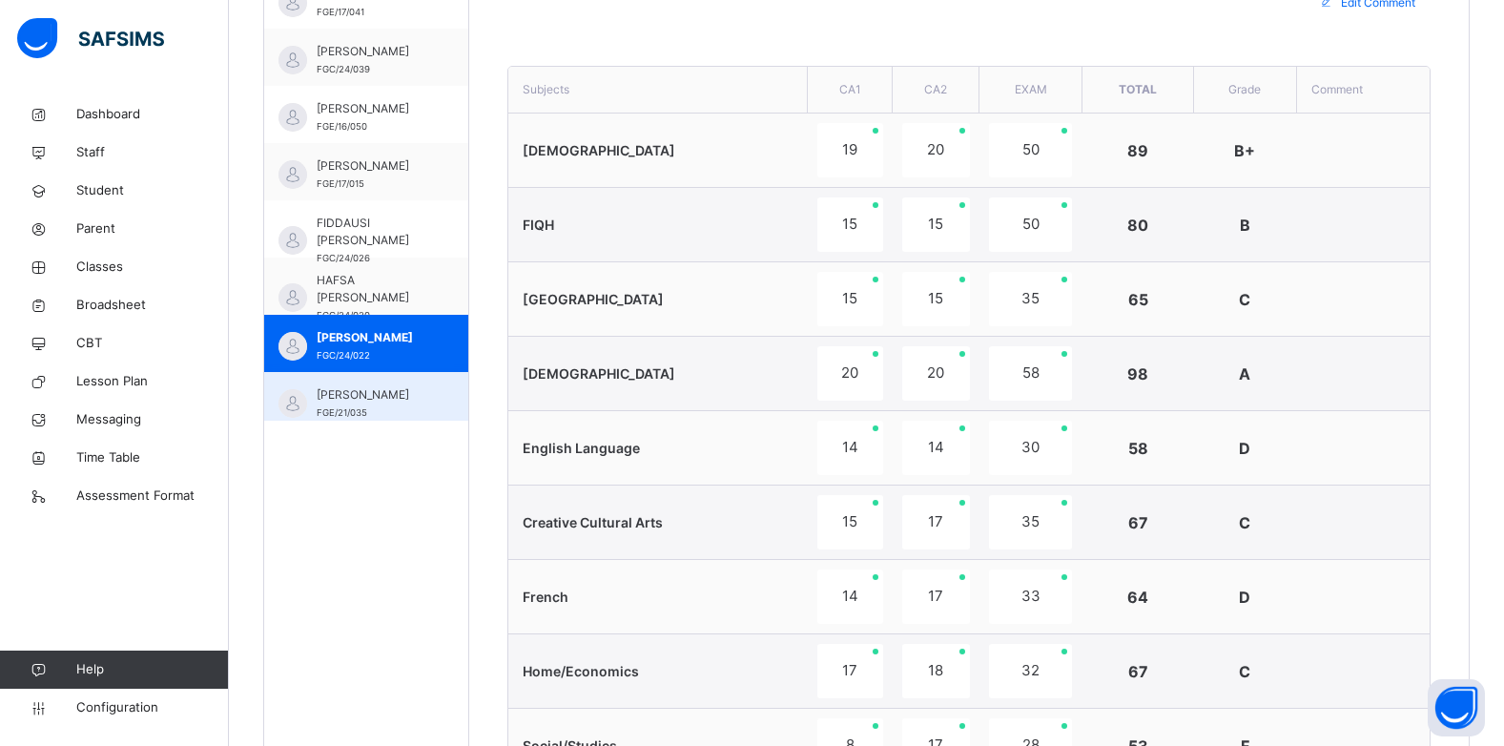
click at [352, 403] on span "KABIR ADAMU KABIR" at bounding box center [371, 394] width 109 height 17
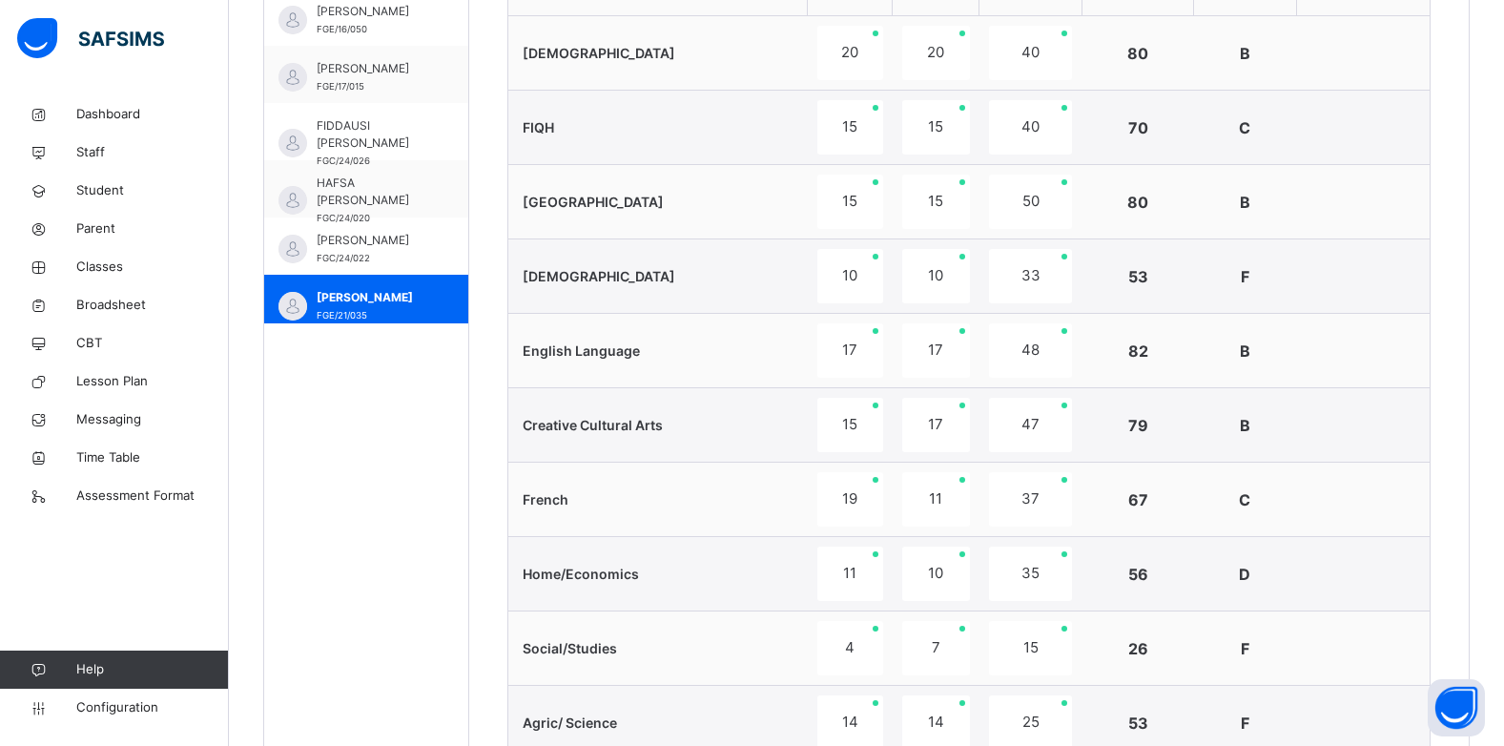
scroll to position [763, 0]
click at [392, 294] on span "KABIR ADAMU KABIR" at bounding box center [371, 299] width 109 height 17
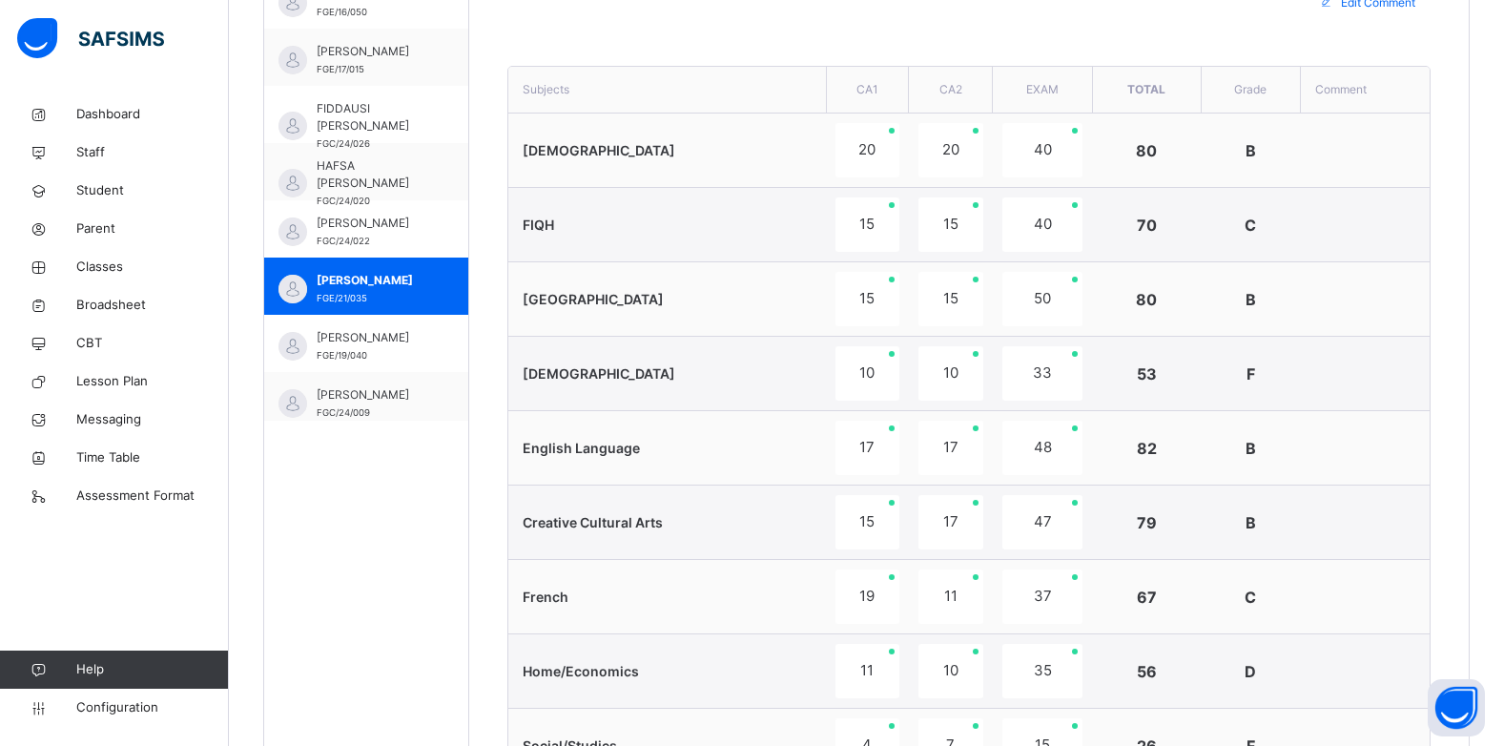
scroll to position [267, 0]
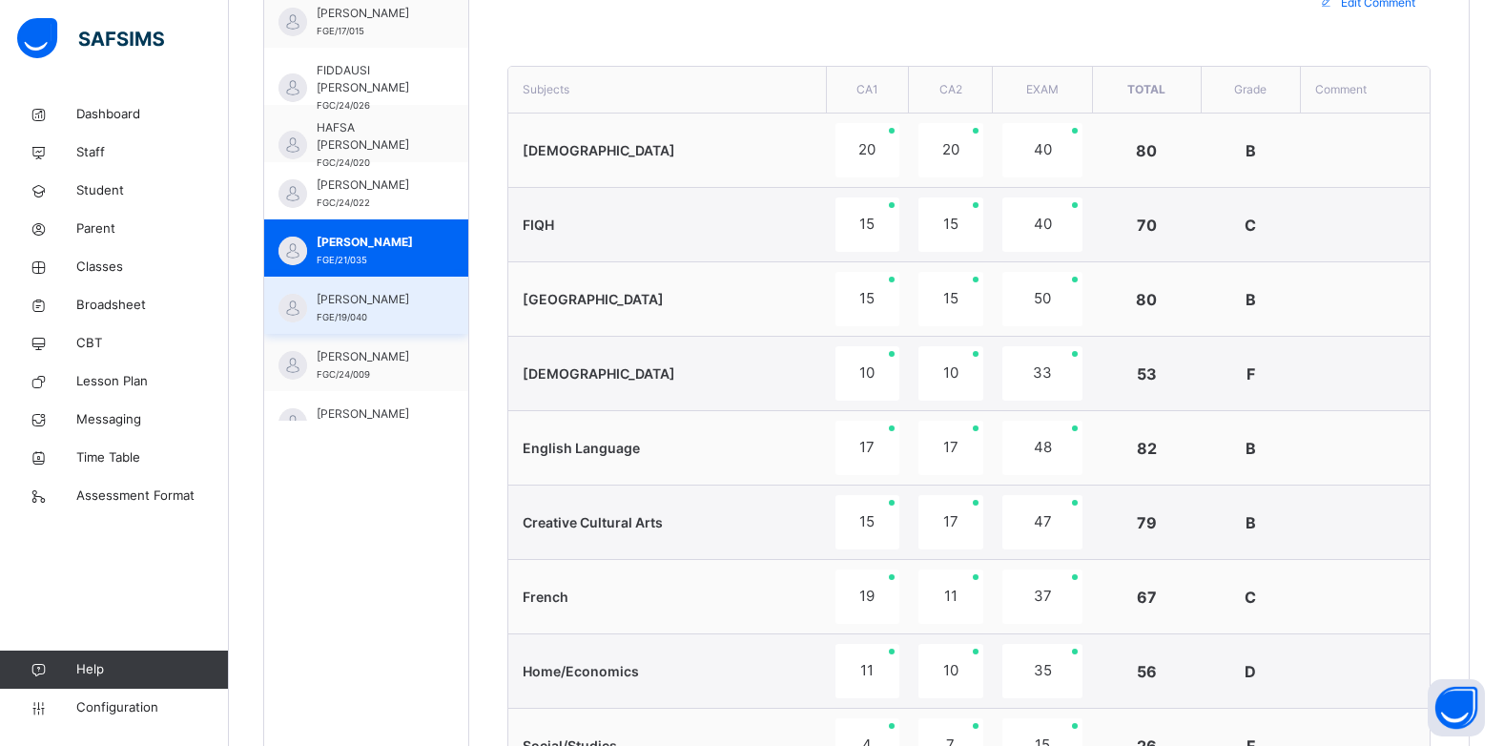
click at [380, 308] on span "KABIR BALA USMAN" at bounding box center [371, 299] width 109 height 17
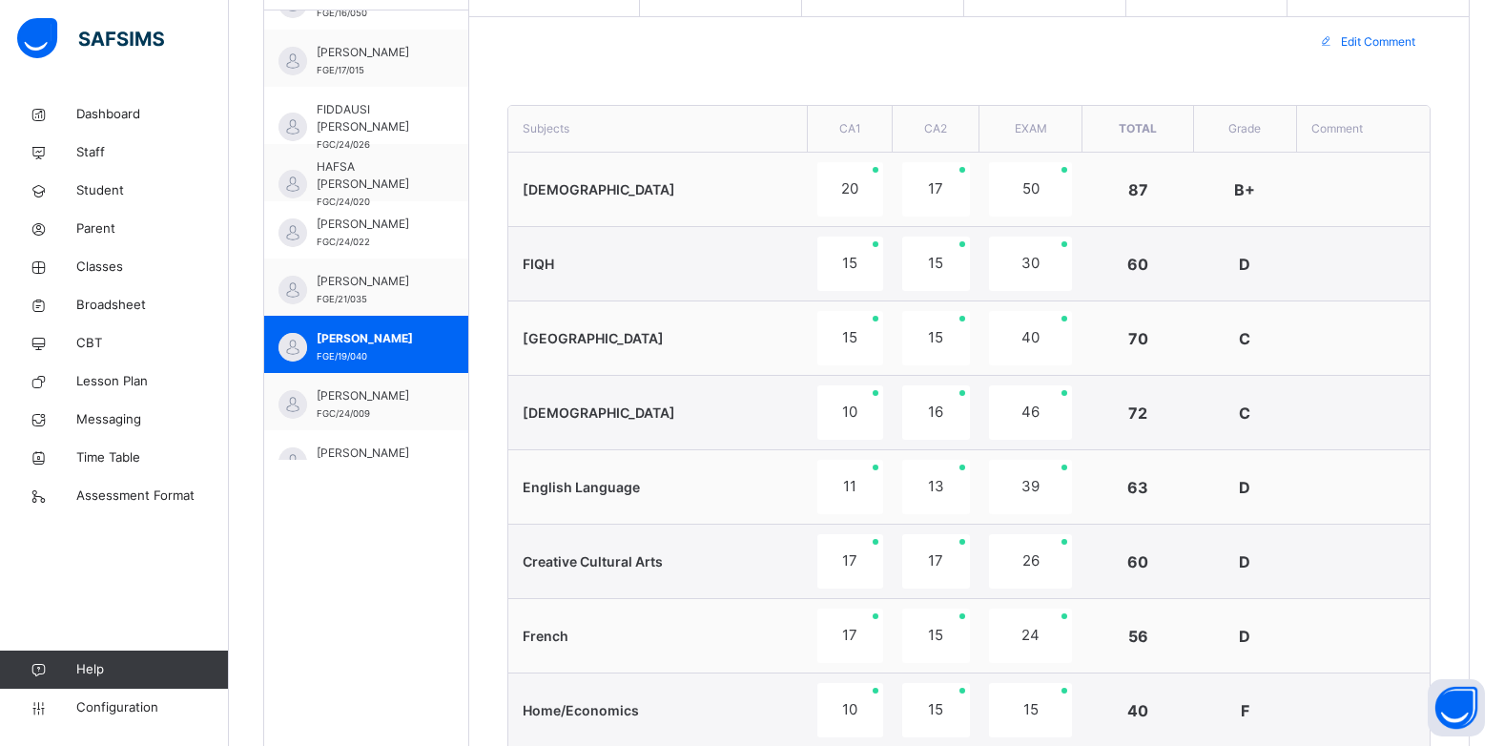
scroll to position [668, 0]
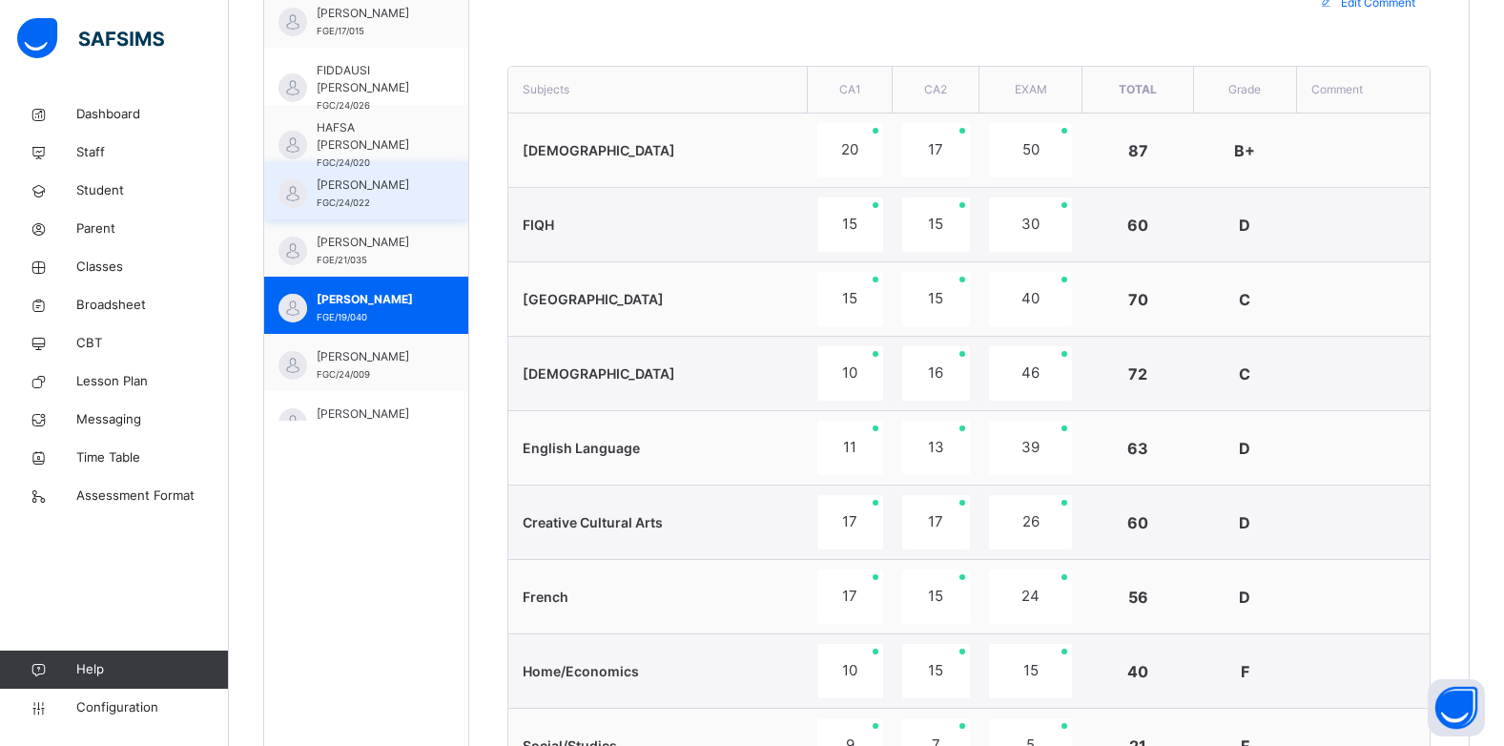
drag, startPoint x: 367, startPoint y: 362, endPoint x: 370, endPoint y: 333, distance: 29.7
click at [367, 363] on span "KHALID ABDULAZEEZ" at bounding box center [371, 356] width 109 height 17
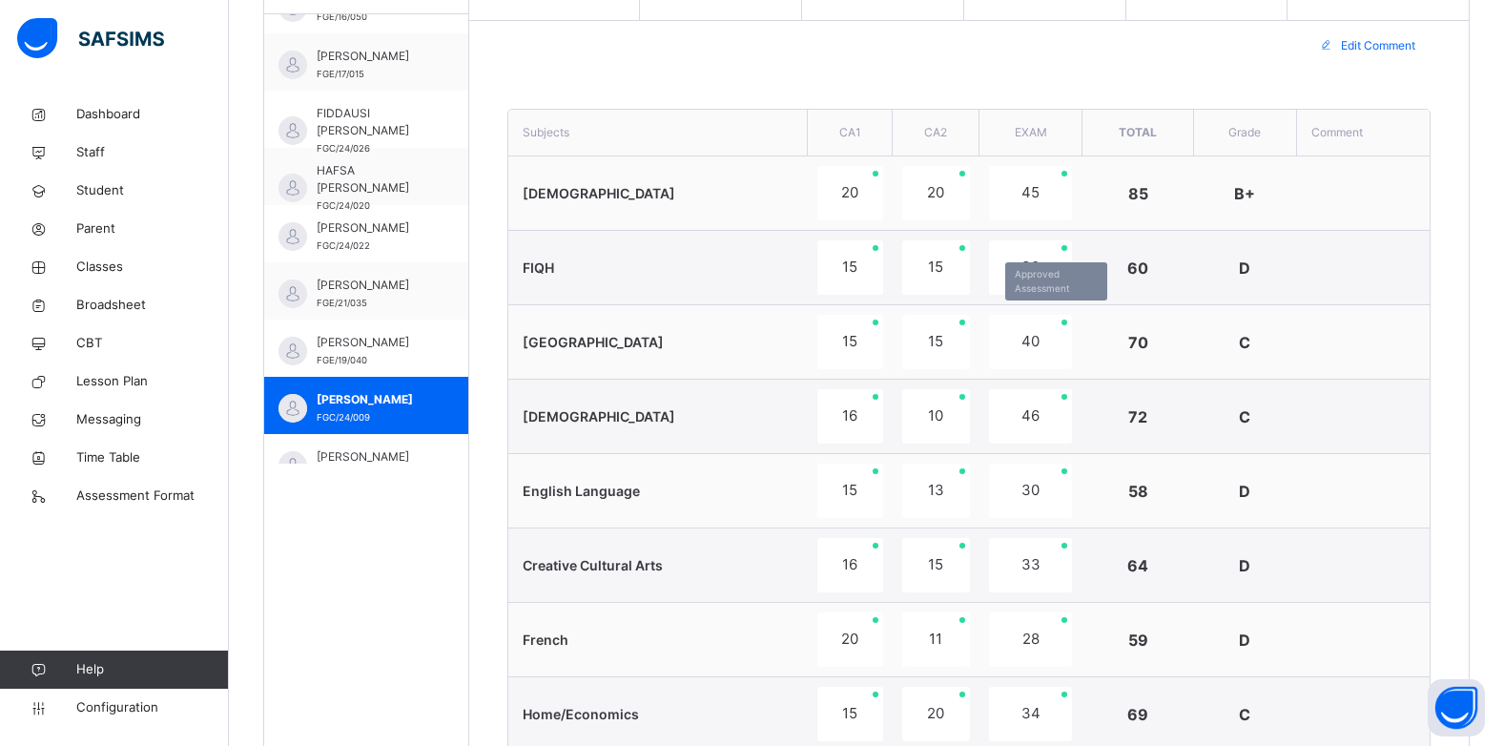
scroll to position [572, 0]
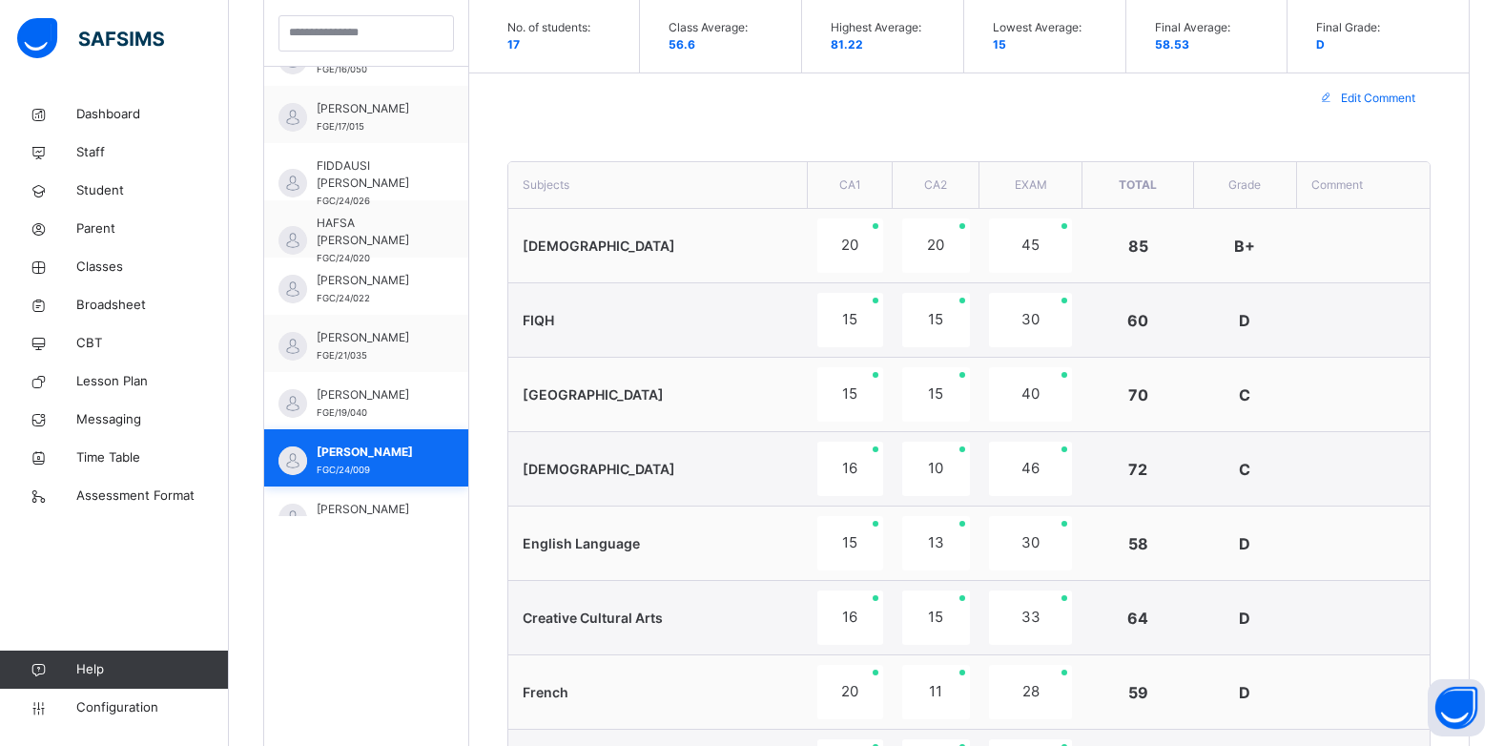
click at [381, 508] on span "MUHAMMAD MUHAMMAD ALIYU" at bounding box center [371, 509] width 109 height 17
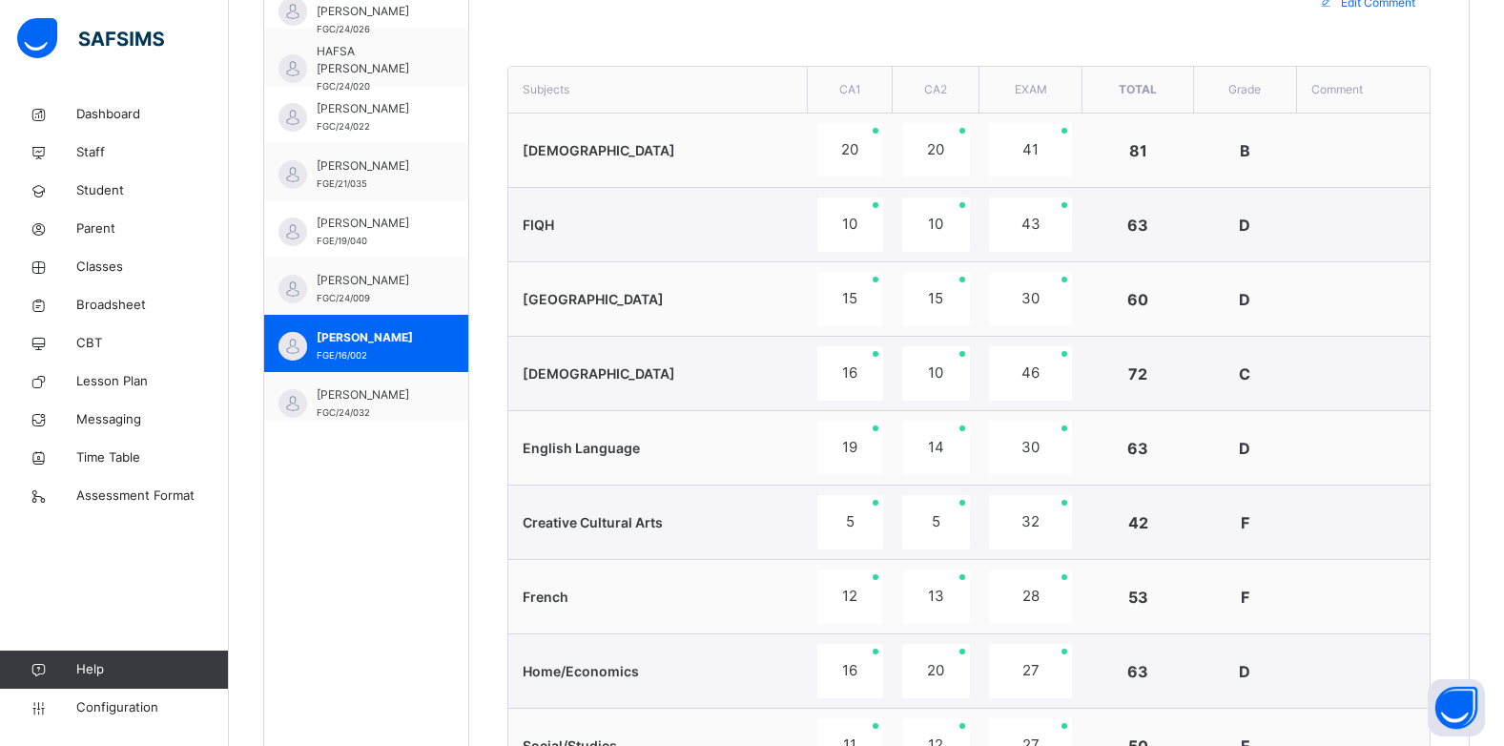
scroll to position [382, 0]
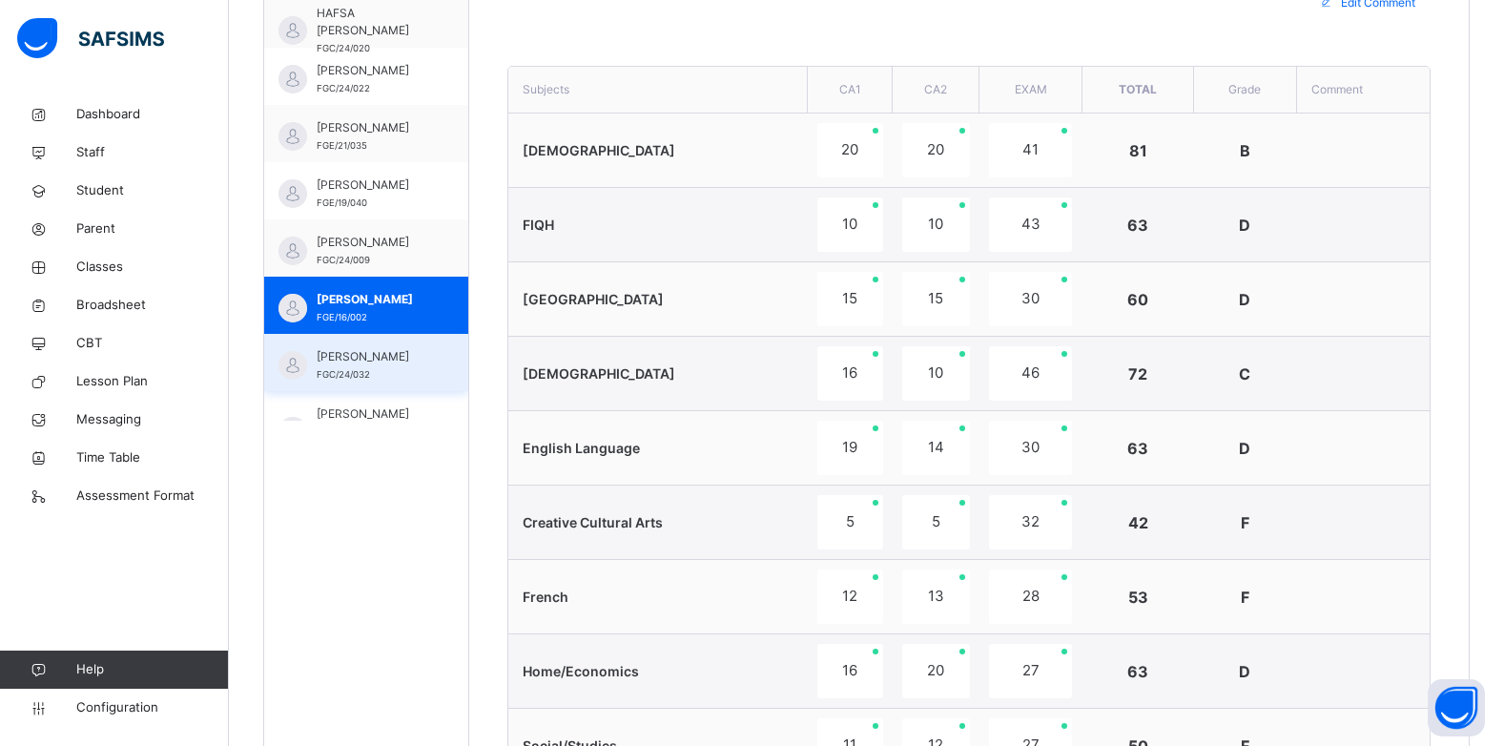
click at [379, 365] on span "NABILA AMINU SULAIMAN" at bounding box center [371, 356] width 109 height 17
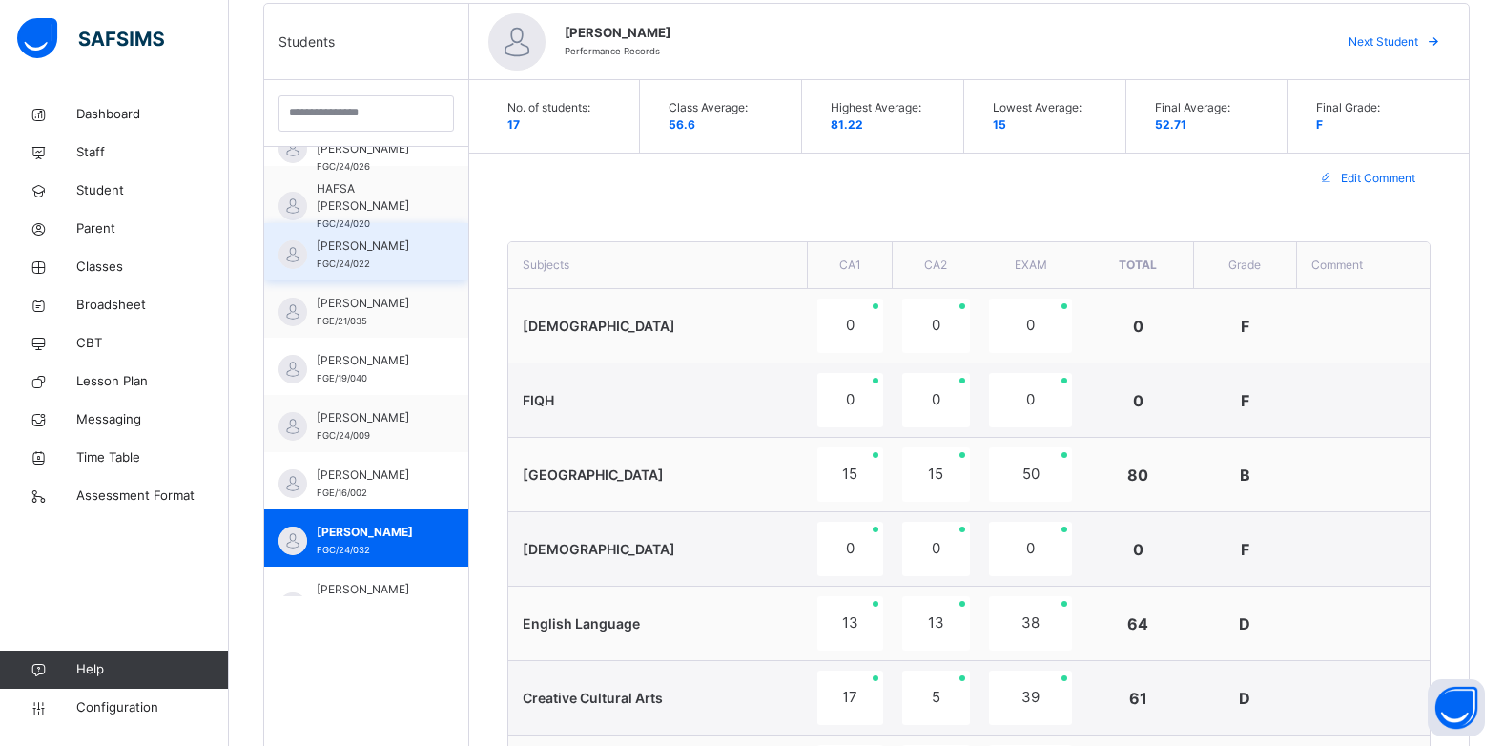
scroll to position [477, 0]
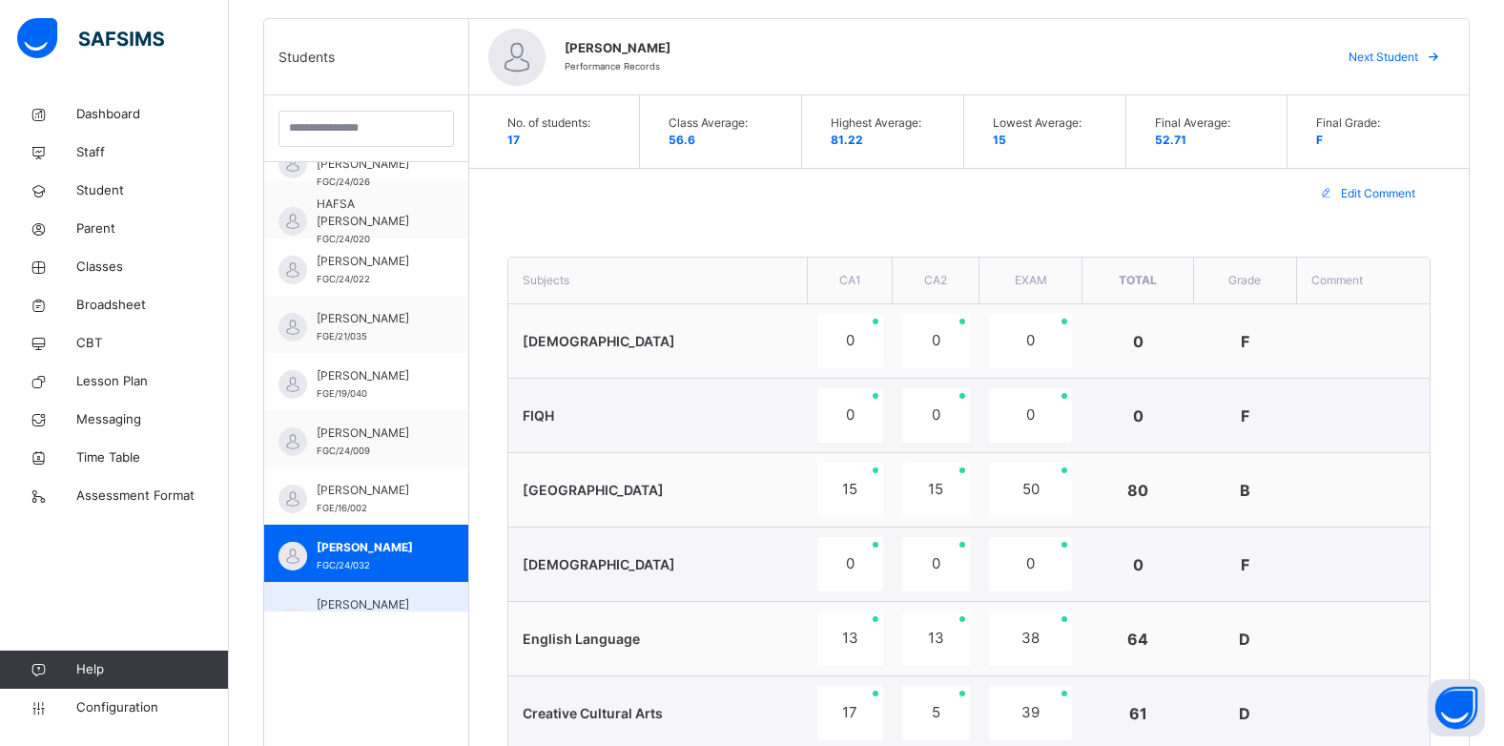
click at [365, 603] on span "SADIQ FILI MUHAMMAD" at bounding box center [381, 613] width 128 height 34
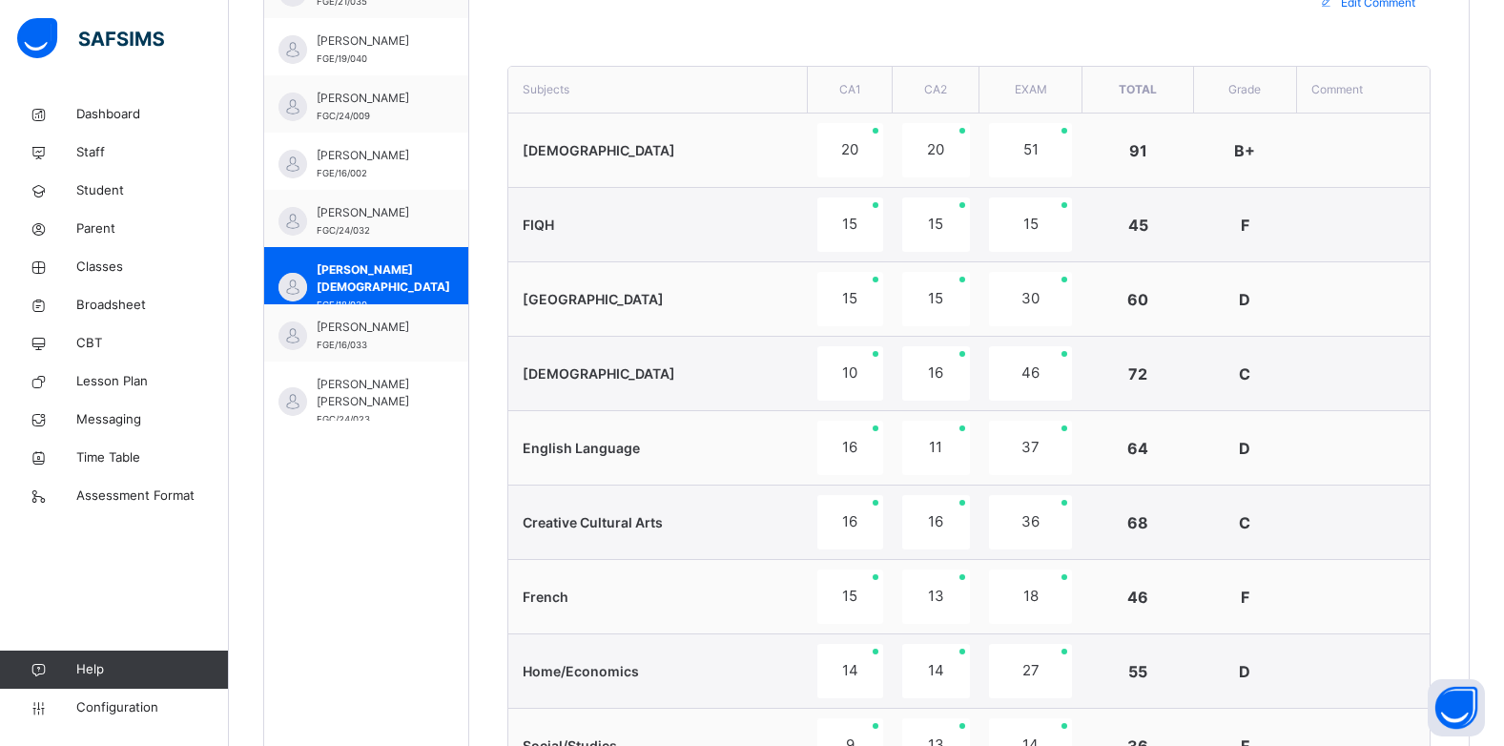
scroll to position [534, 0]
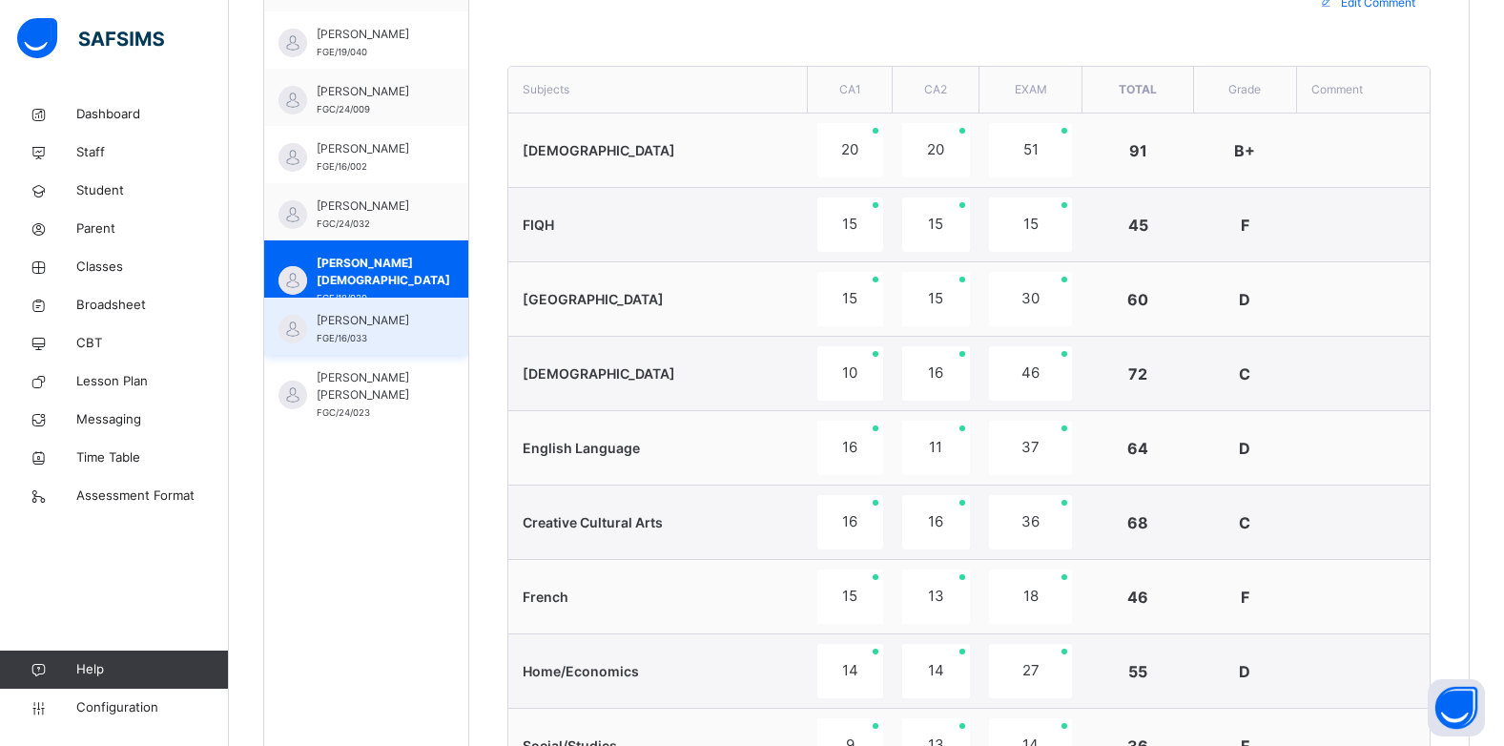
click at [409, 323] on span "SAFWAN MUJITTAFA" at bounding box center [371, 320] width 109 height 17
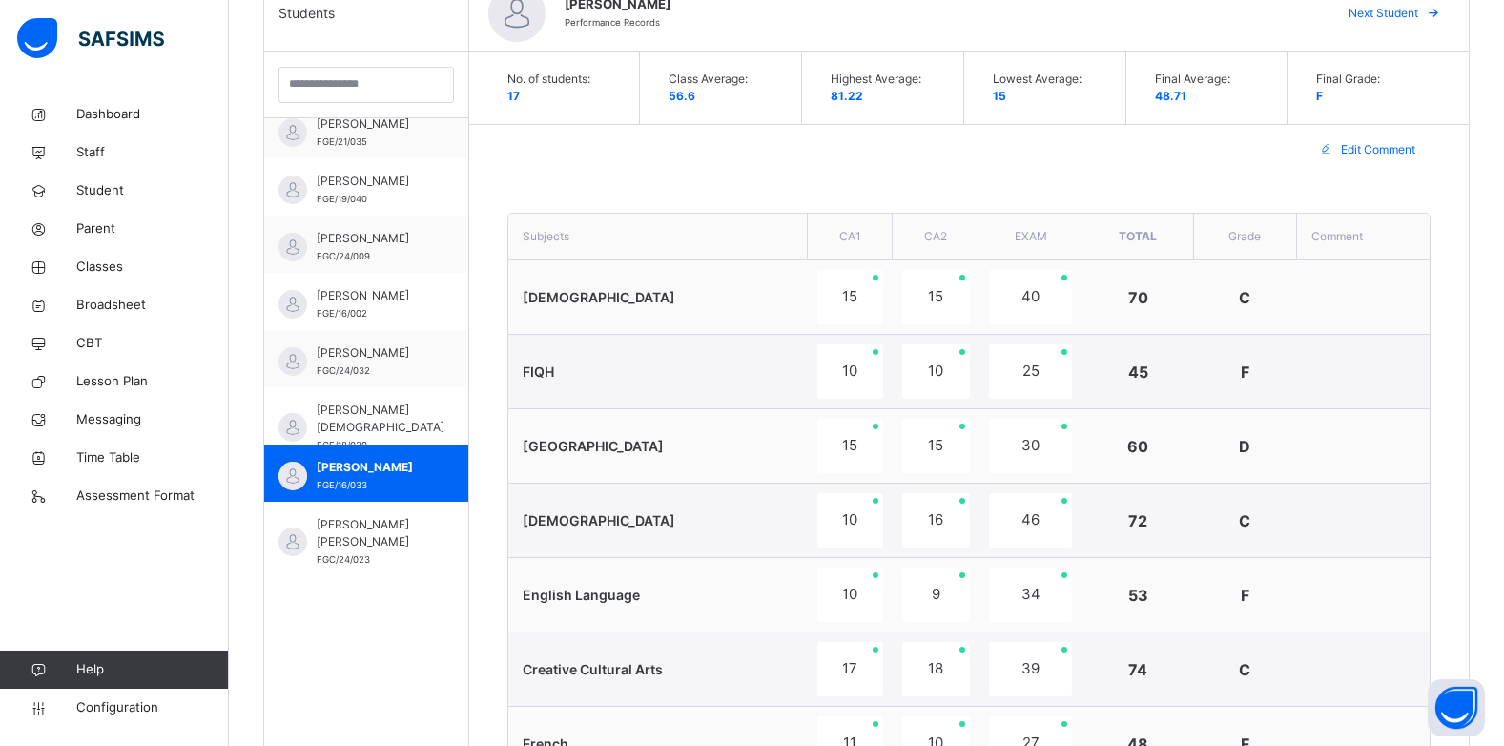
scroll to position [487, 0]
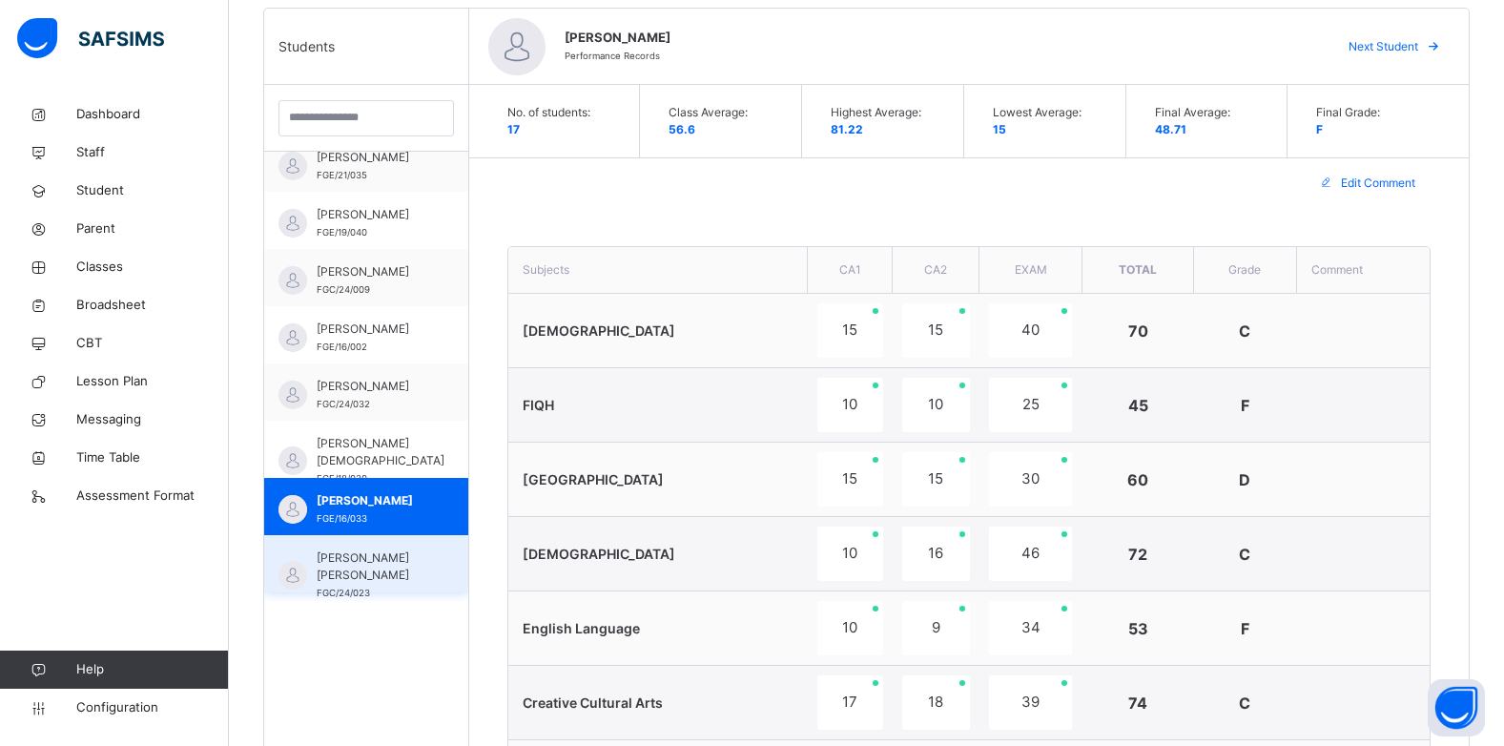
click at [348, 559] on span "YAHYA MUHAMMAD ZAKARI" at bounding box center [371, 566] width 109 height 34
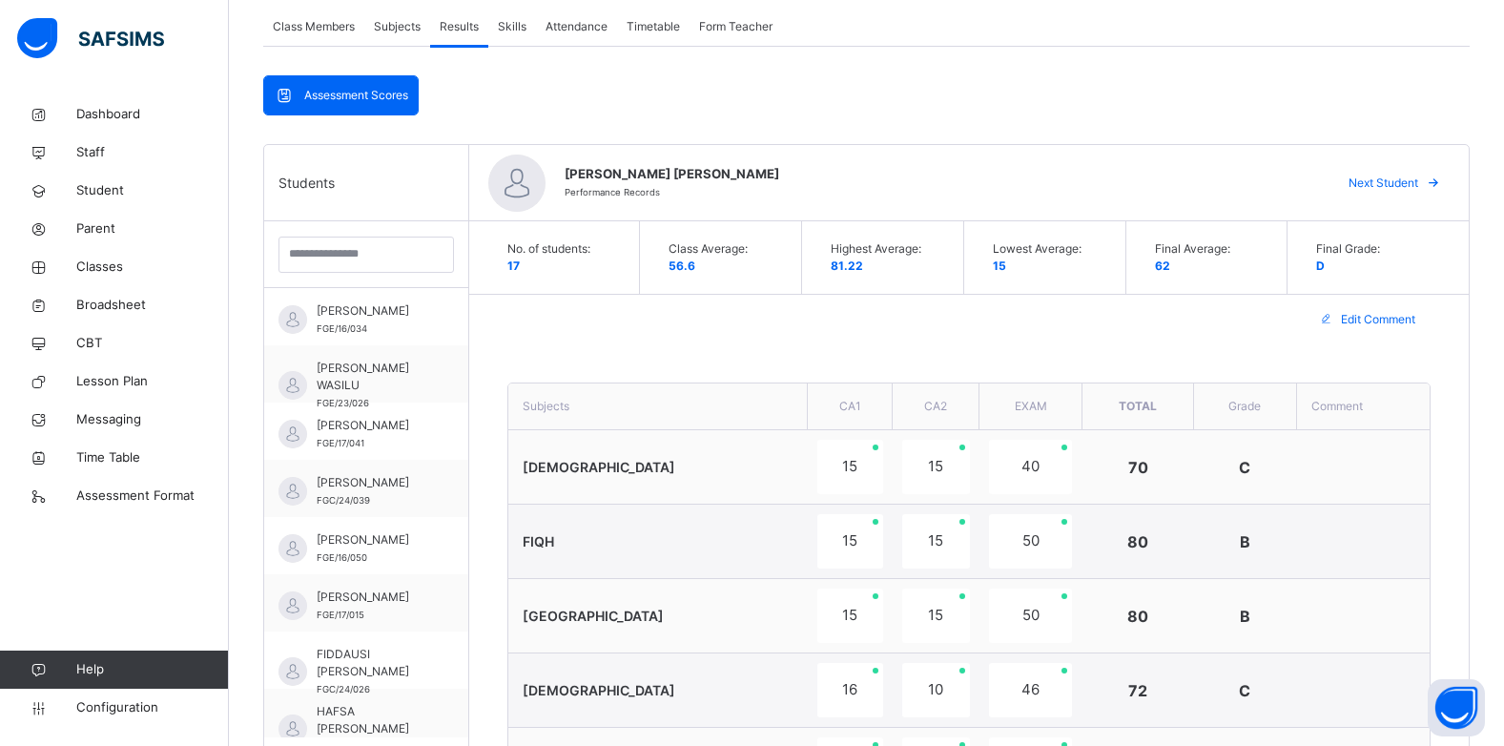
scroll to position [10, 0]
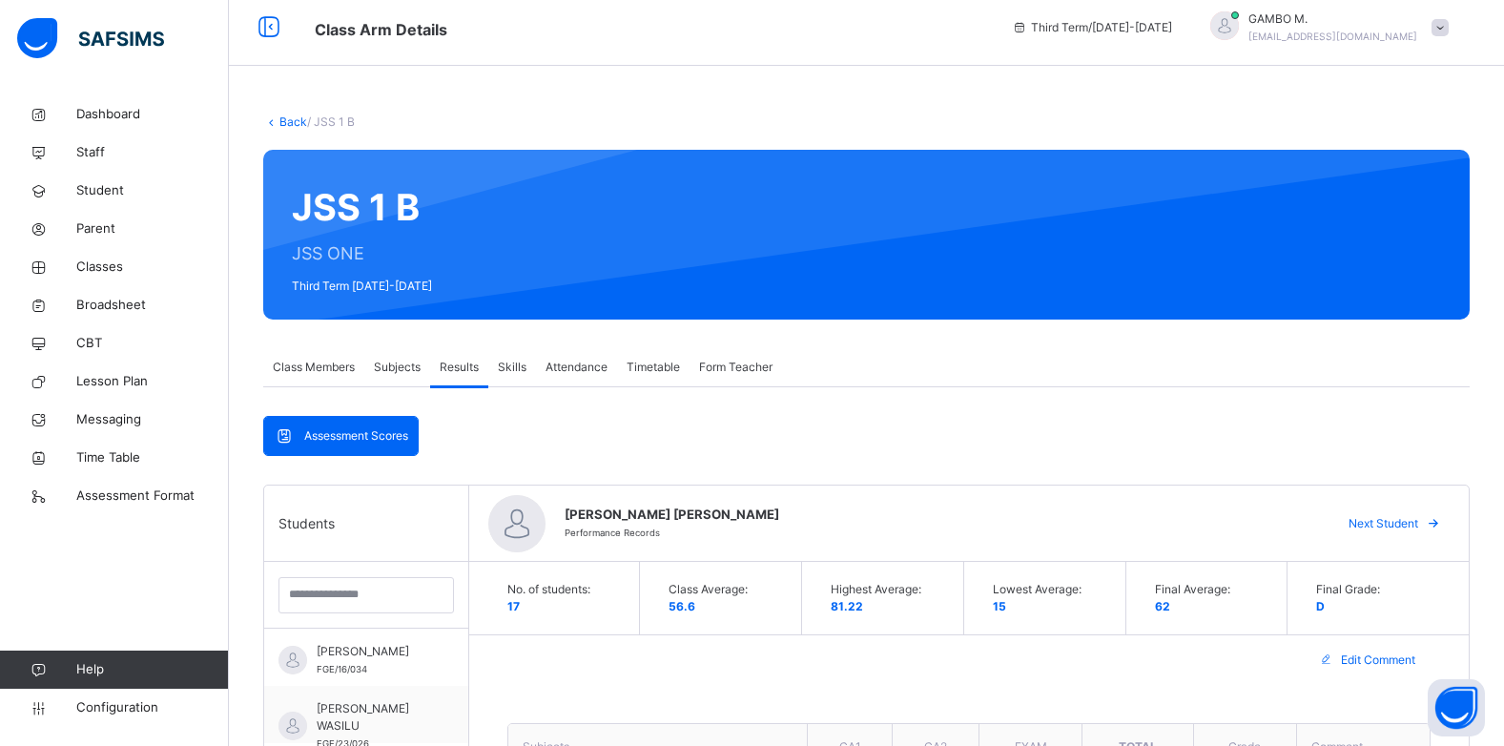
click at [298, 123] on link "Back" at bounding box center [293, 121] width 28 height 14
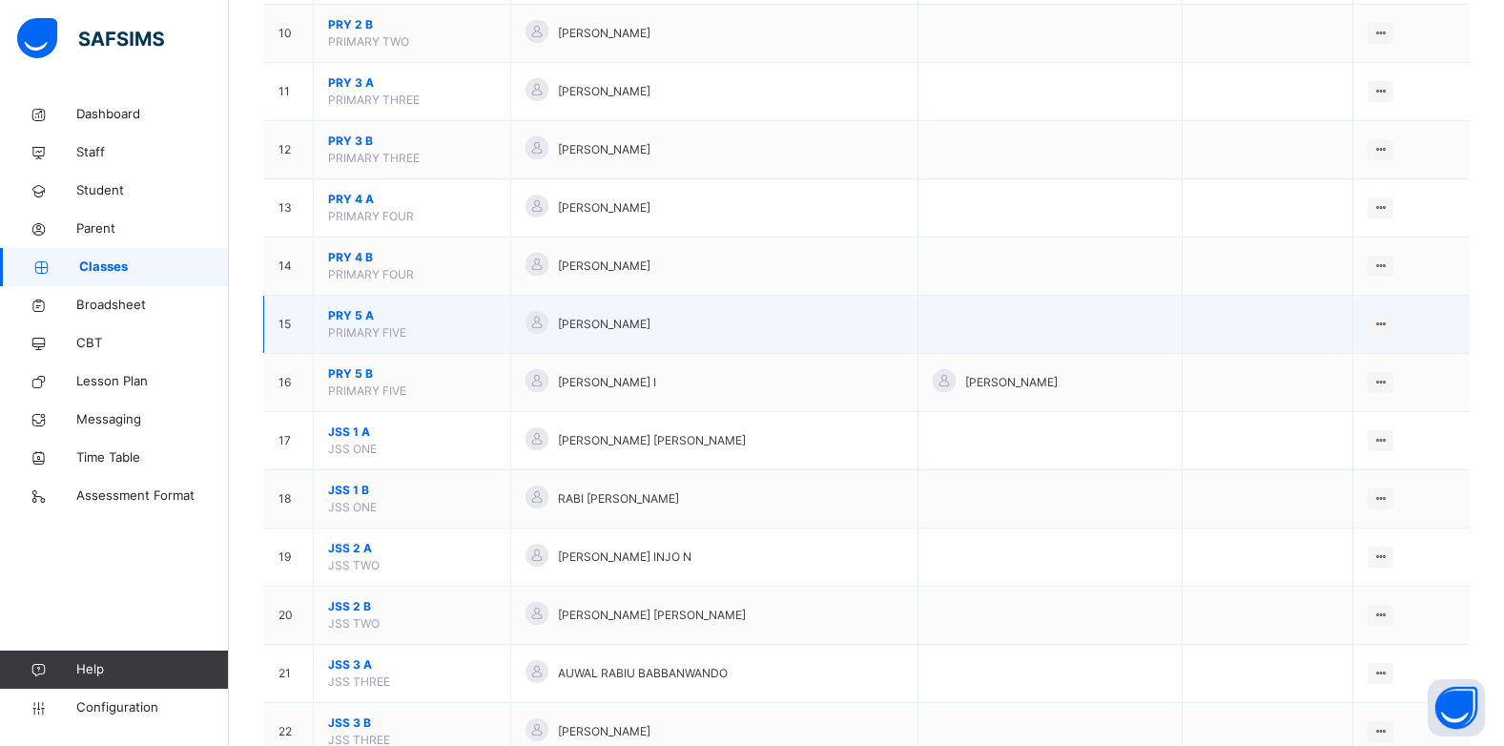
scroll to position [763, 0]
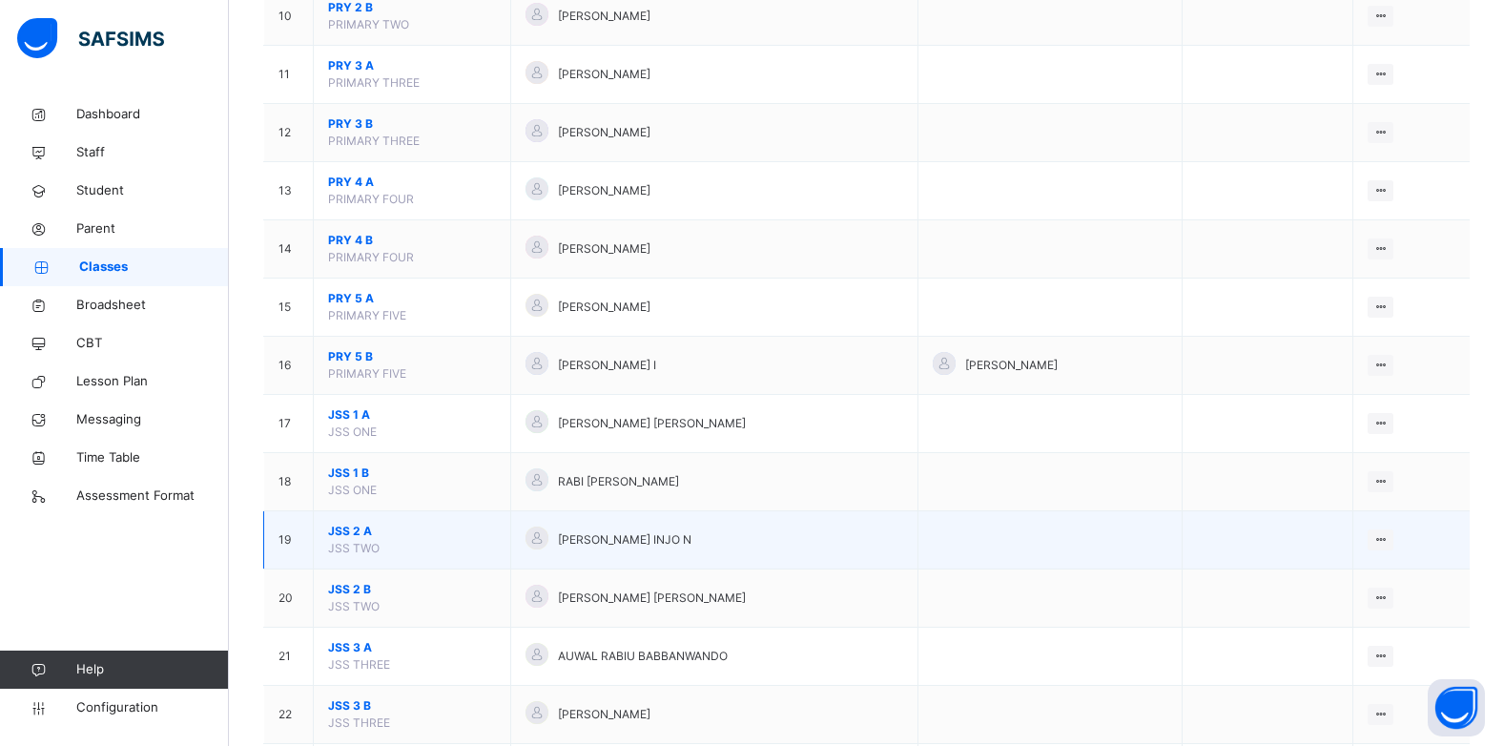
click at [338, 534] on span "JSS 2 A" at bounding box center [412, 531] width 168 height 17
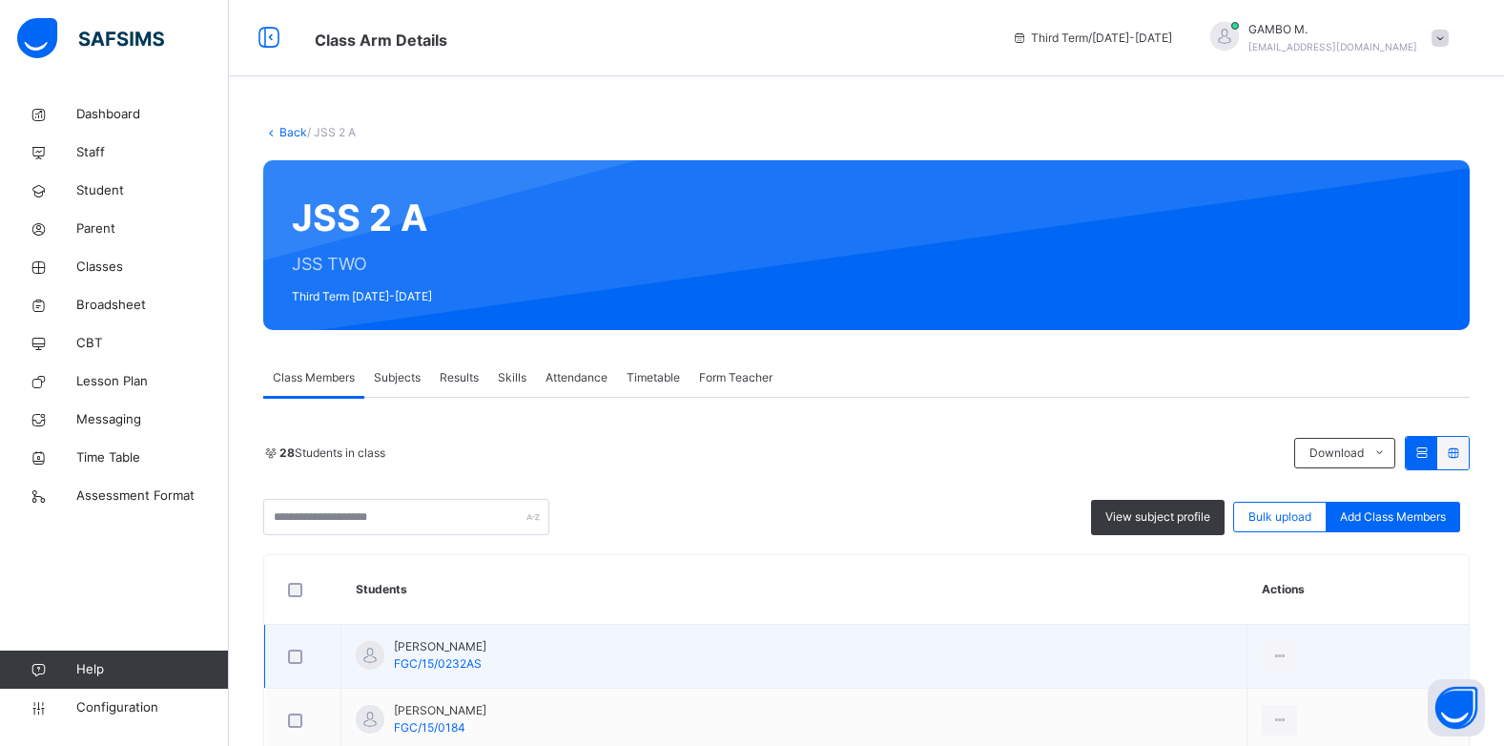
scroll to position [191, 0]
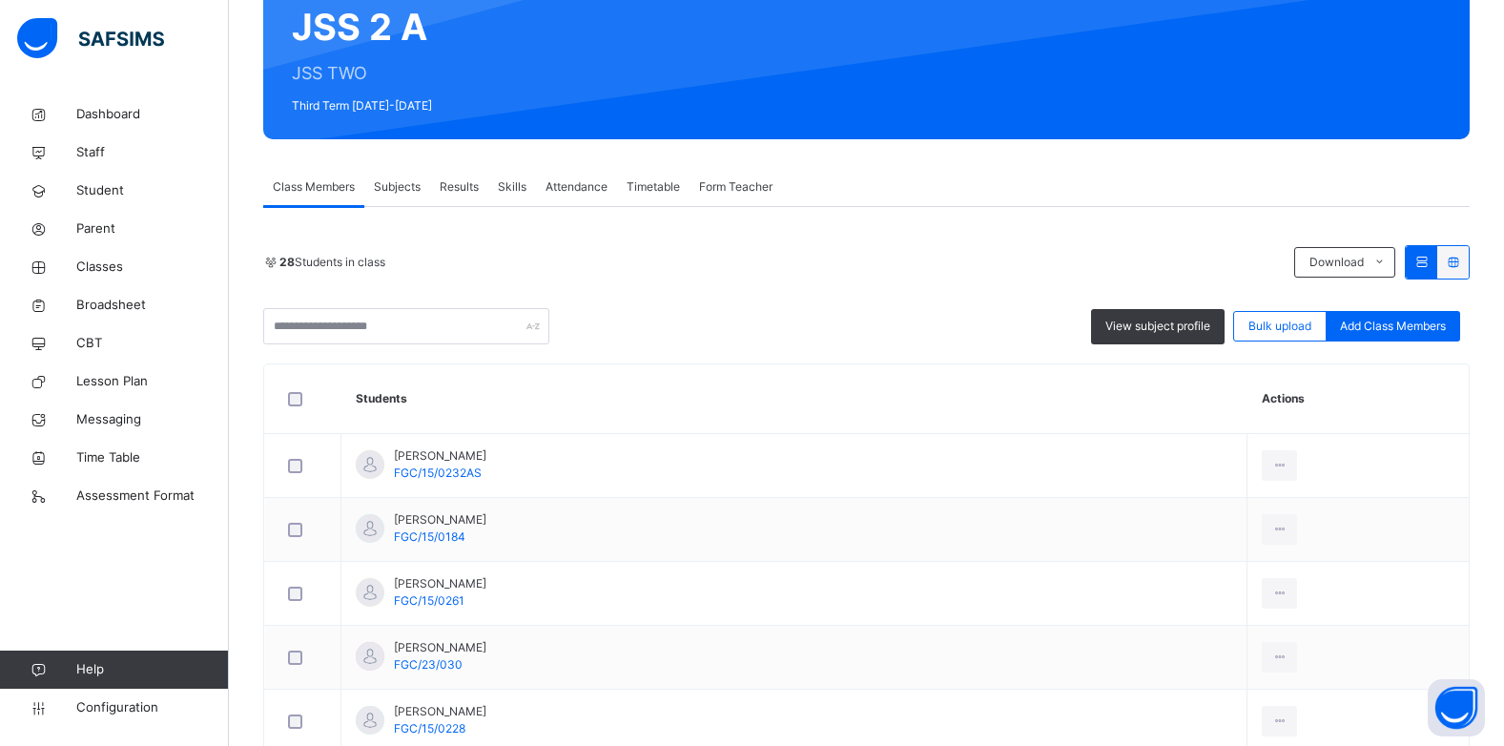
click at [464, 181] on span "Results" at bounding box center [459, 186] width 39 height 17
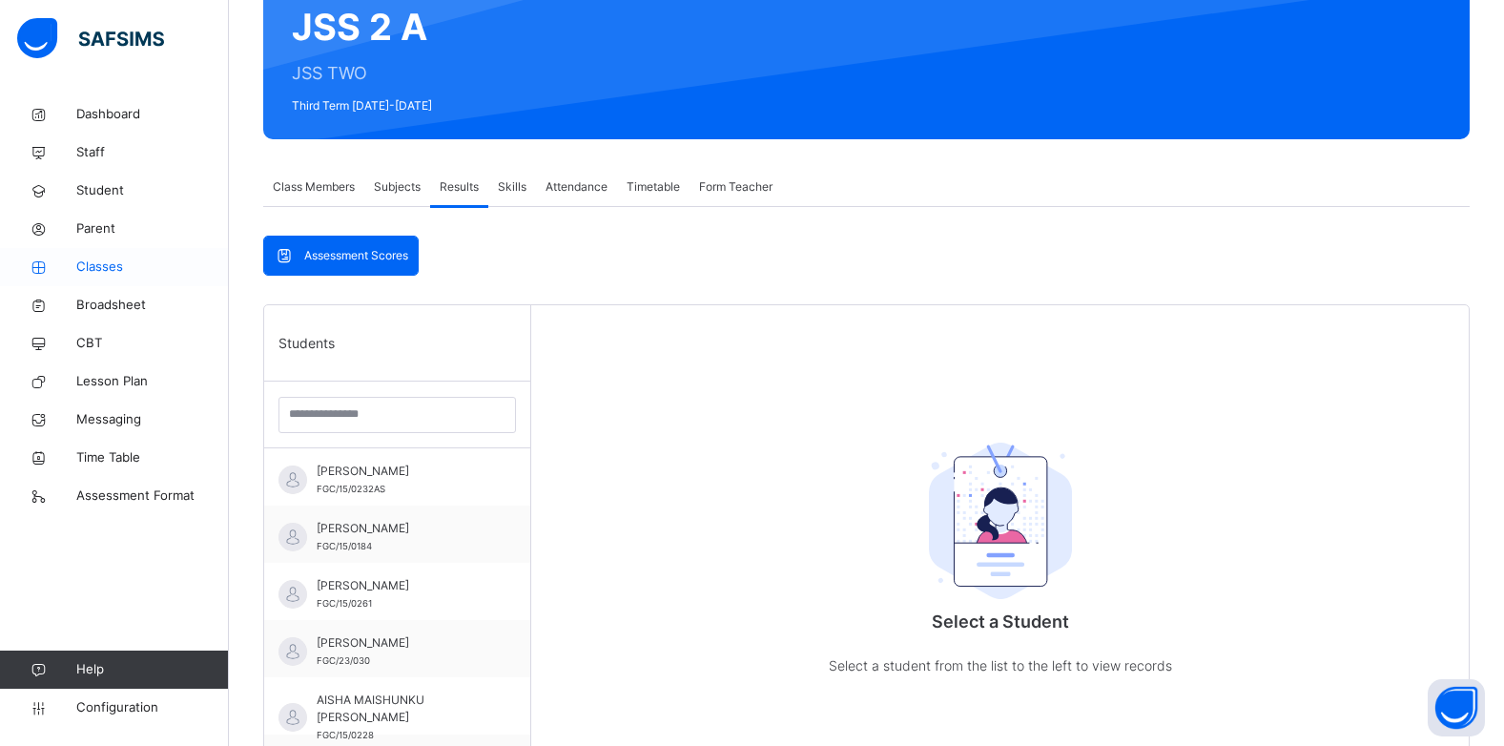
click at [105, 259] on span "Classes" at bounding box center [152, 267] width 153 height 19
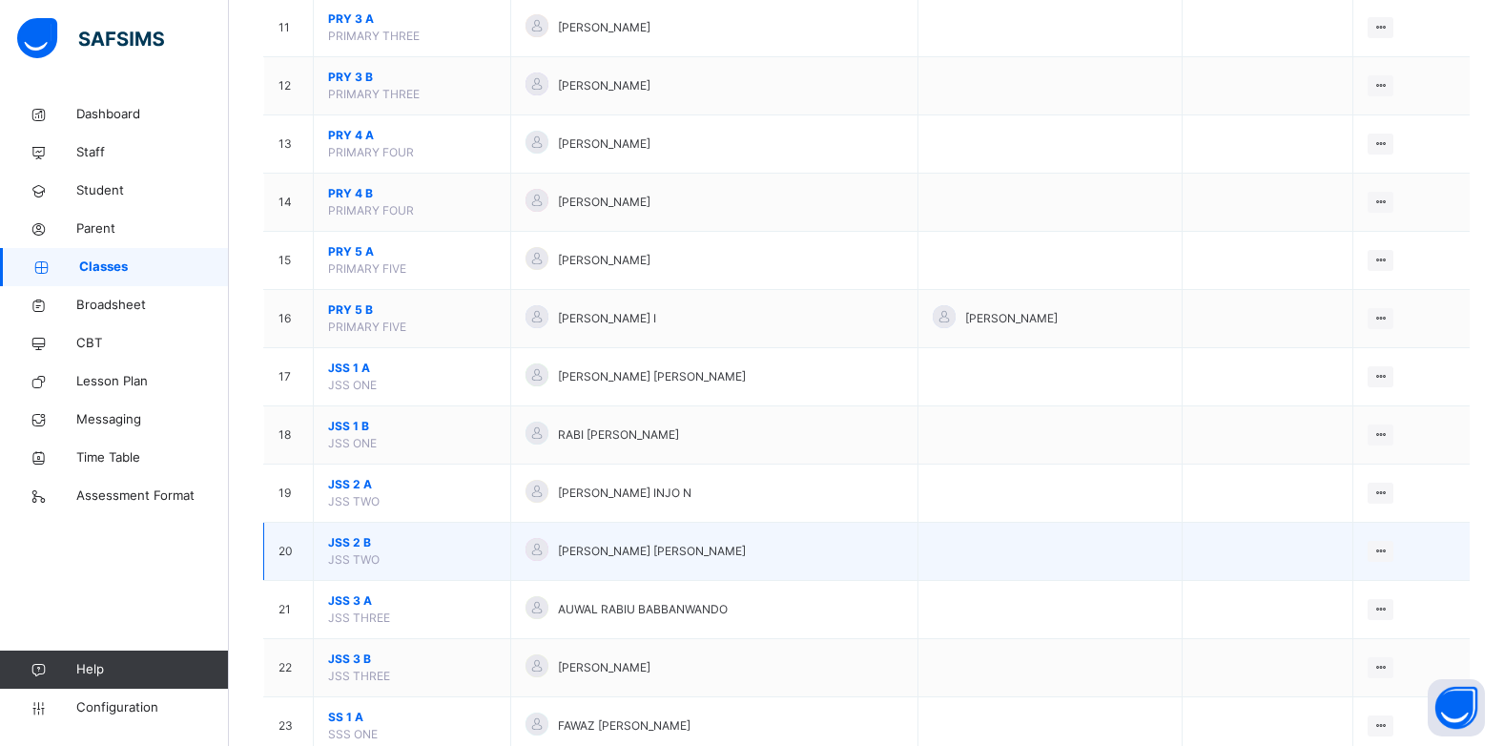
scroll to position [954, 0]
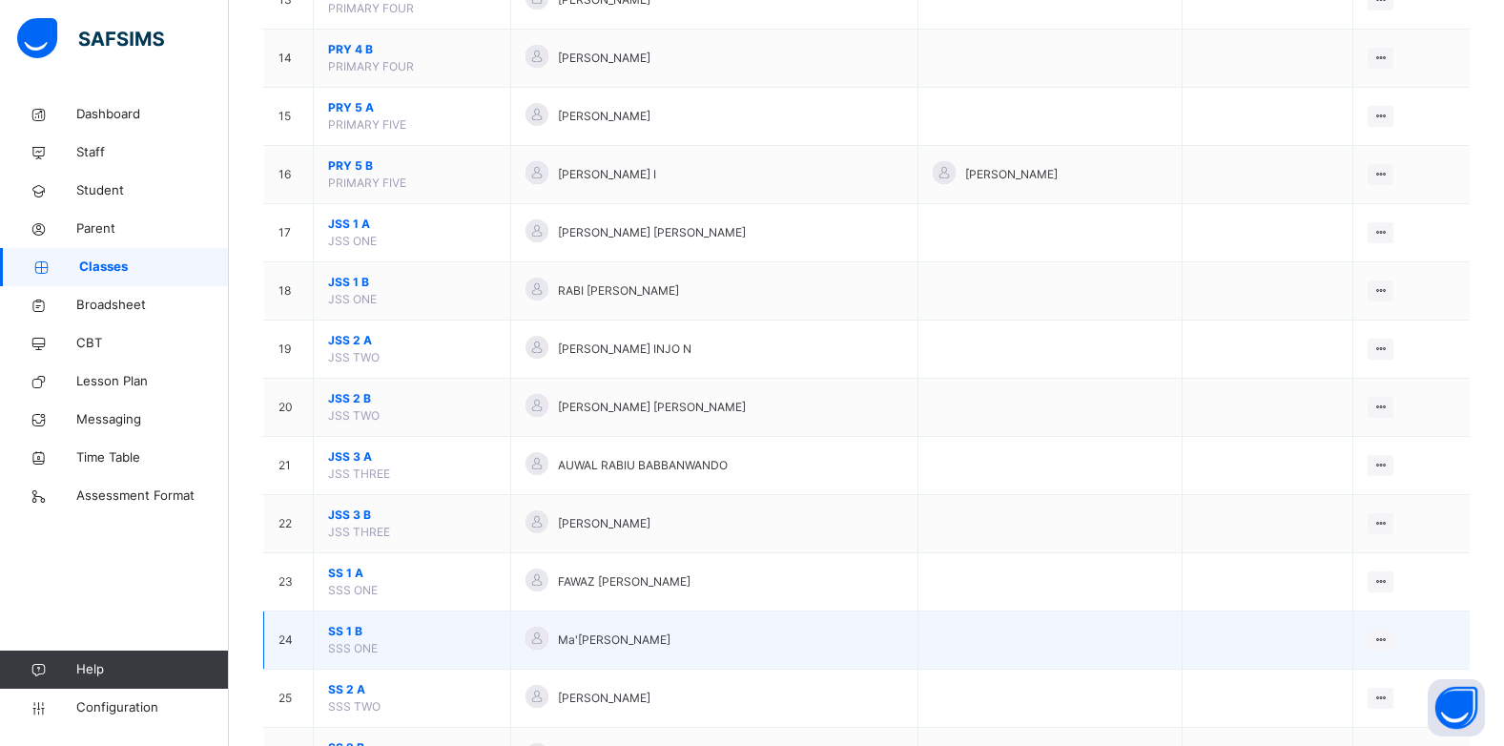
click at [343, 636] on span "SS 1 B" at bounding box center [412, 631] width 168 height 17
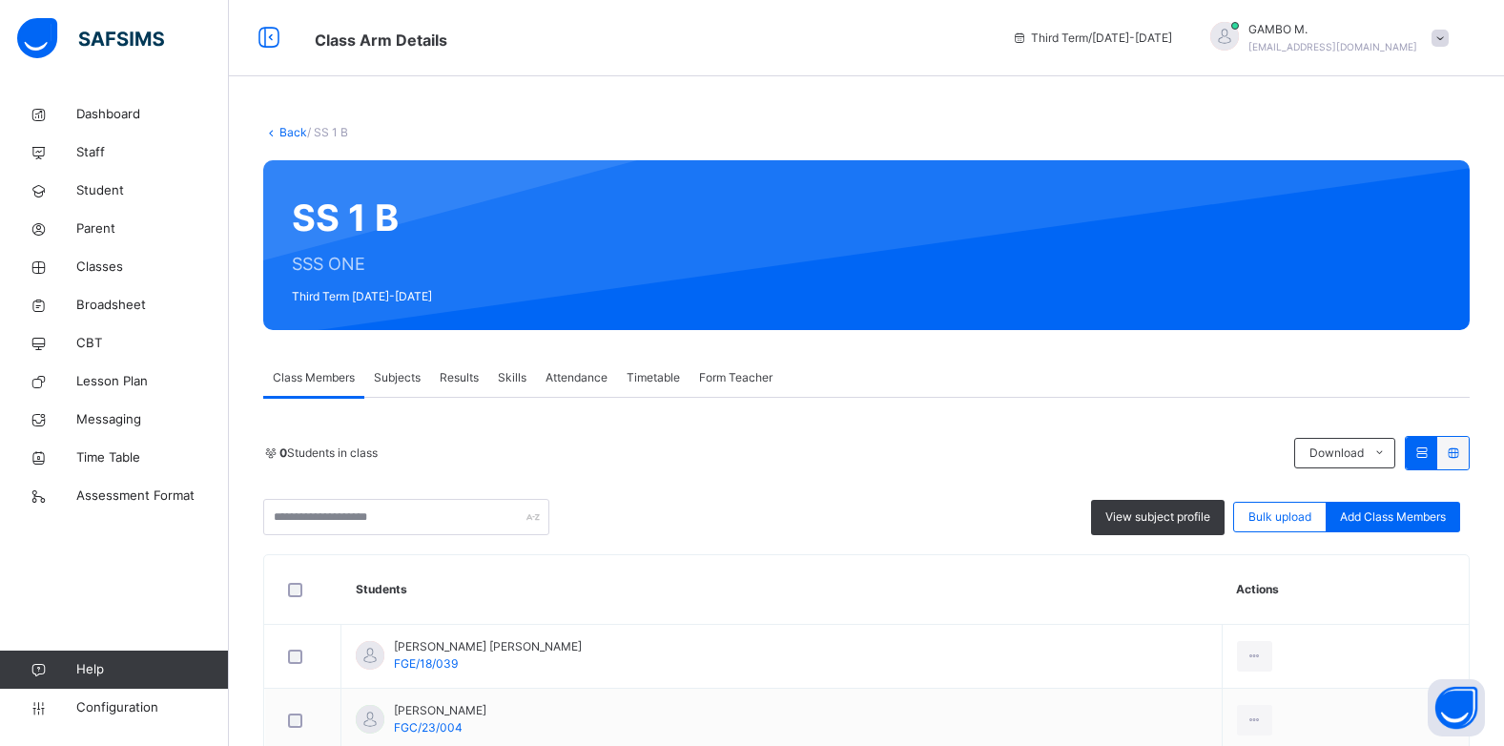
click at [461, 376] on span "Results" at bounding box center [459, 377] width 39 height 17
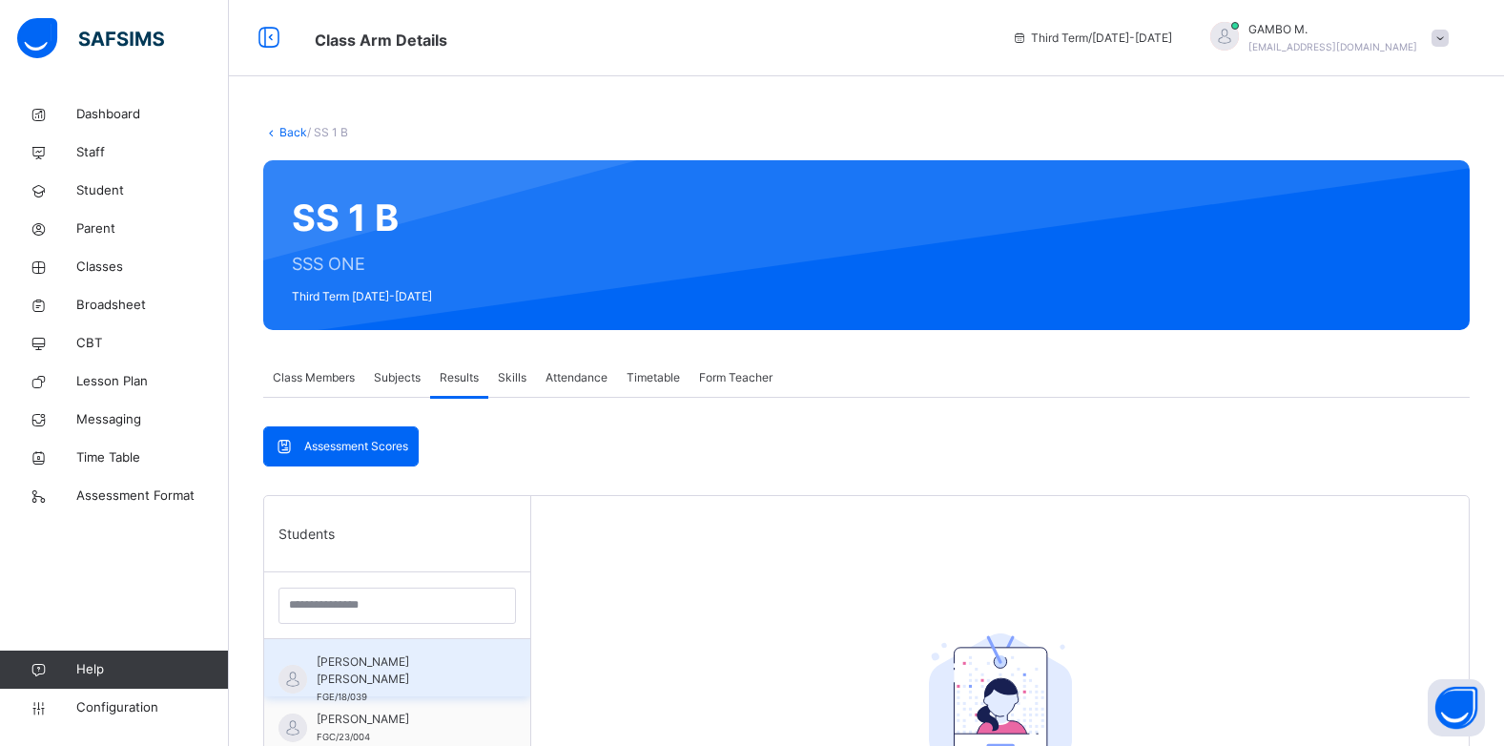
click at [385, 682] on span "ABDULHAMID SARKI HASSAN" at bounding box center [402, 670] width 171 height 34
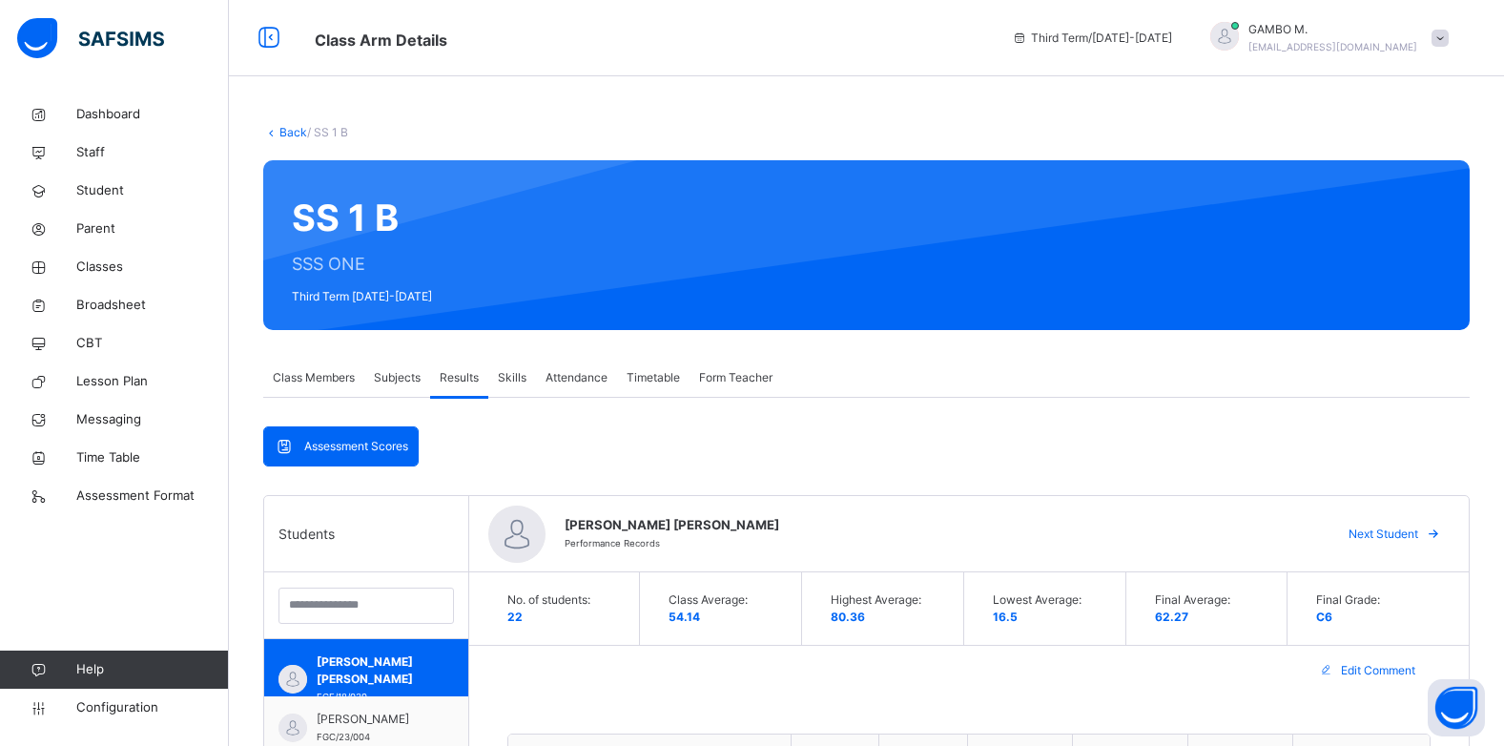
click at [294, 138] on link "Back" at bounding box center [293, 132] width 28 height 14
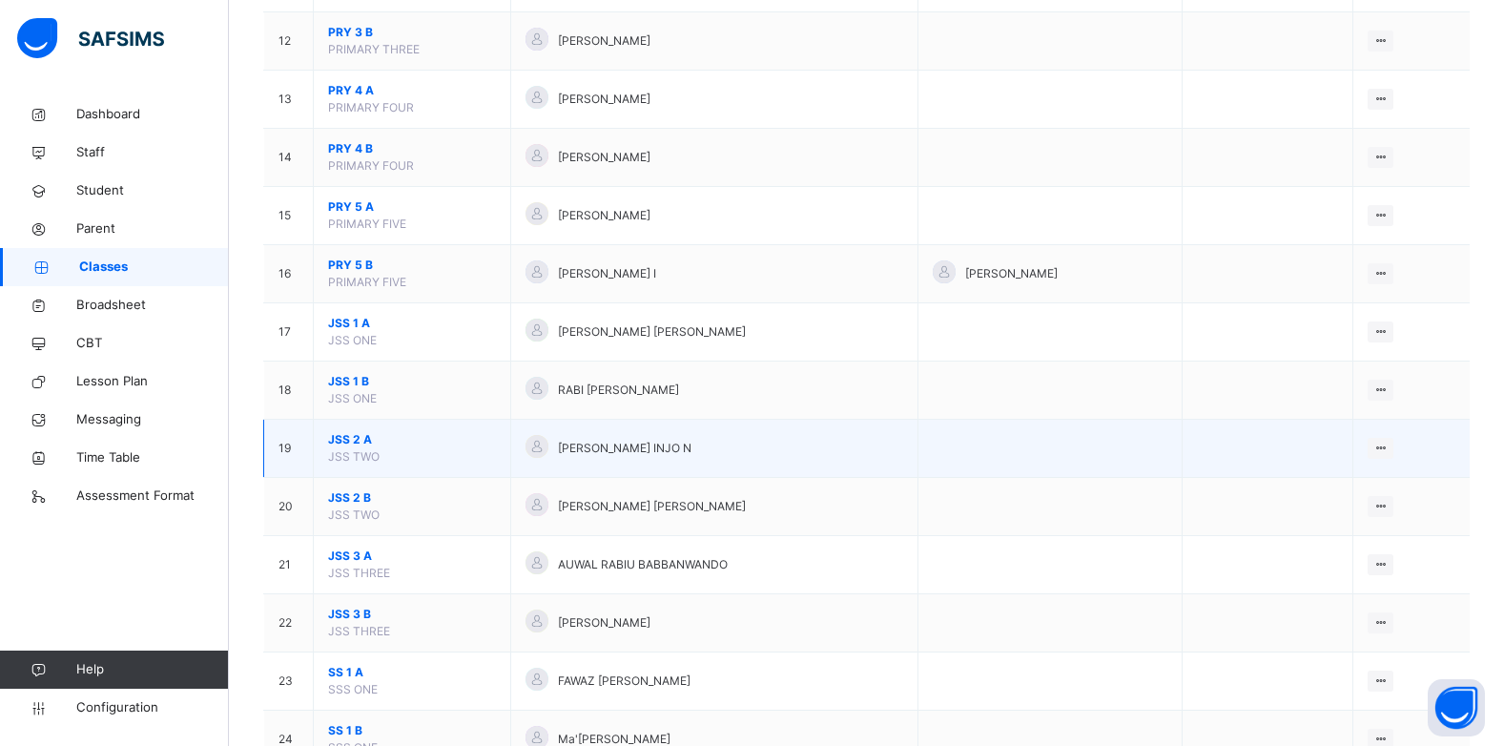
scroll to position [858, 0]
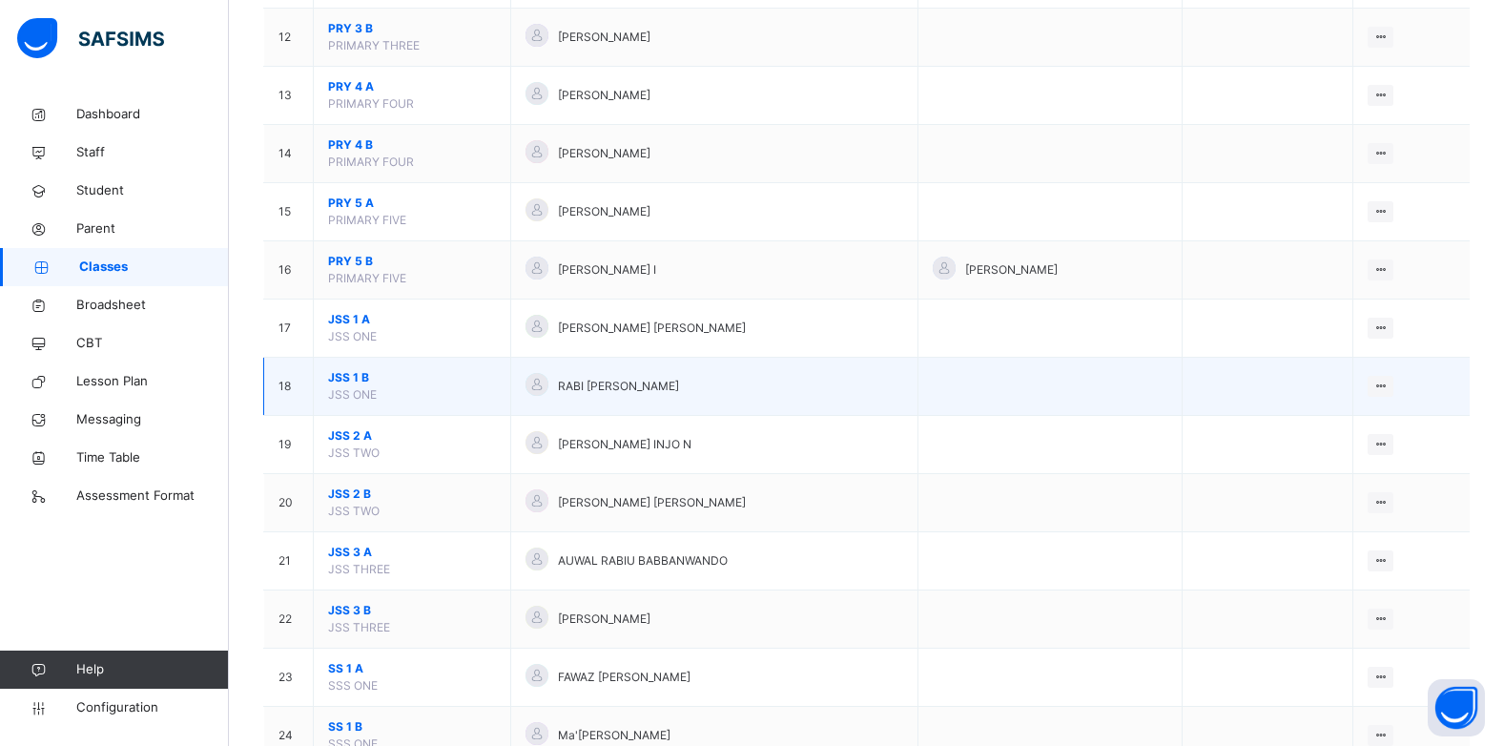
click at [351, 385] on span "JSS 1 B" at bounding box center [412, 377] width 168 height 17
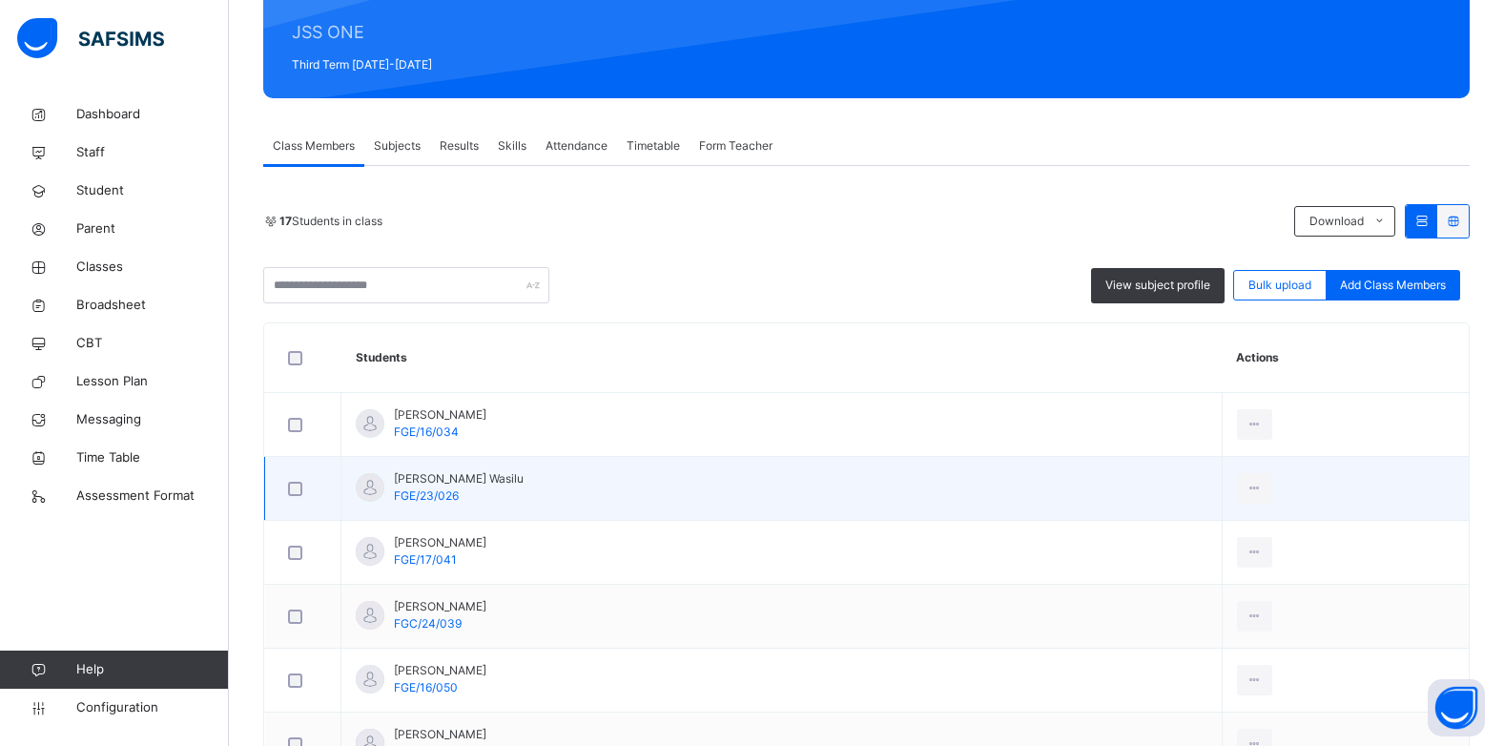
scroll to position [286, 0]
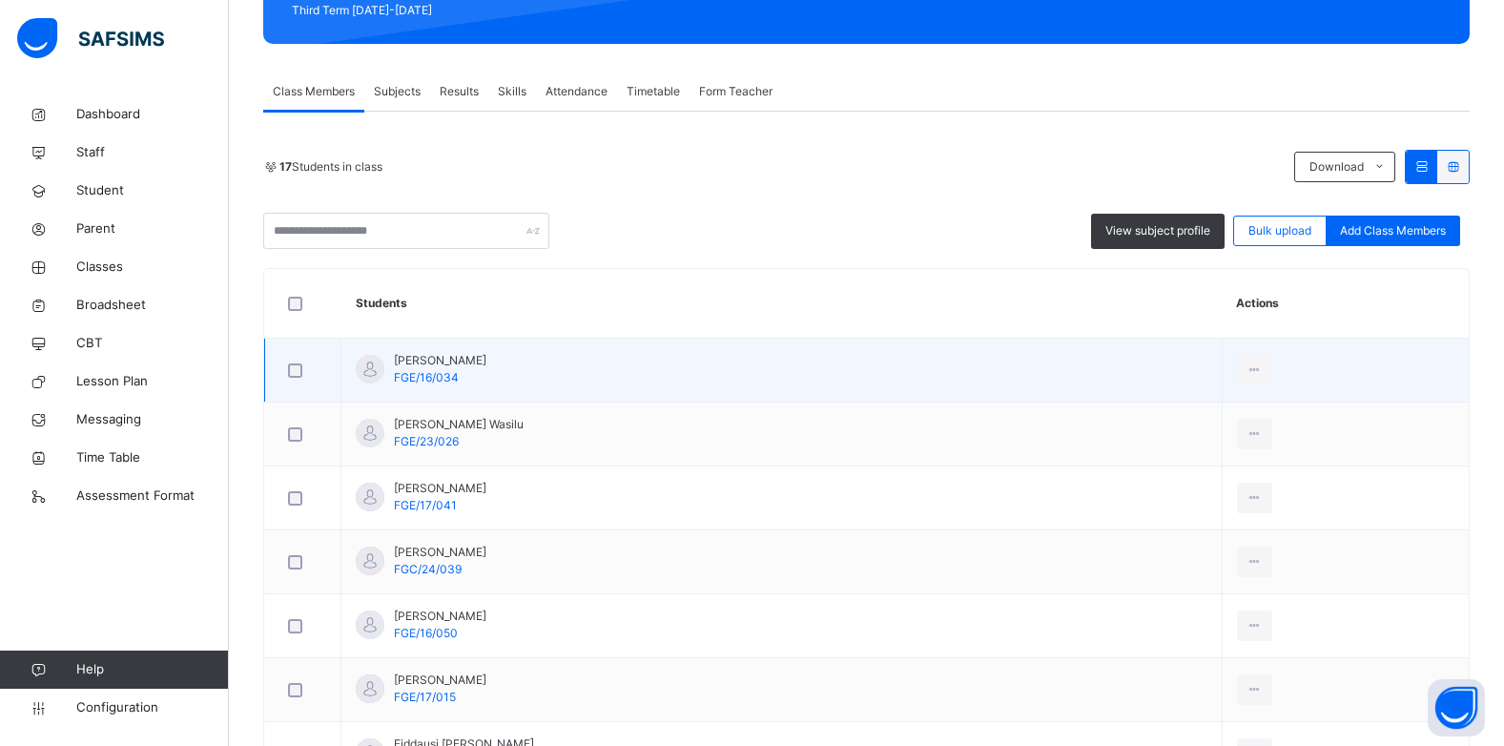
click at [465, 383] on div "Abubakar Umar Ashiru FGE/16/034" at bounding box center [440, 369] width 93 height 34
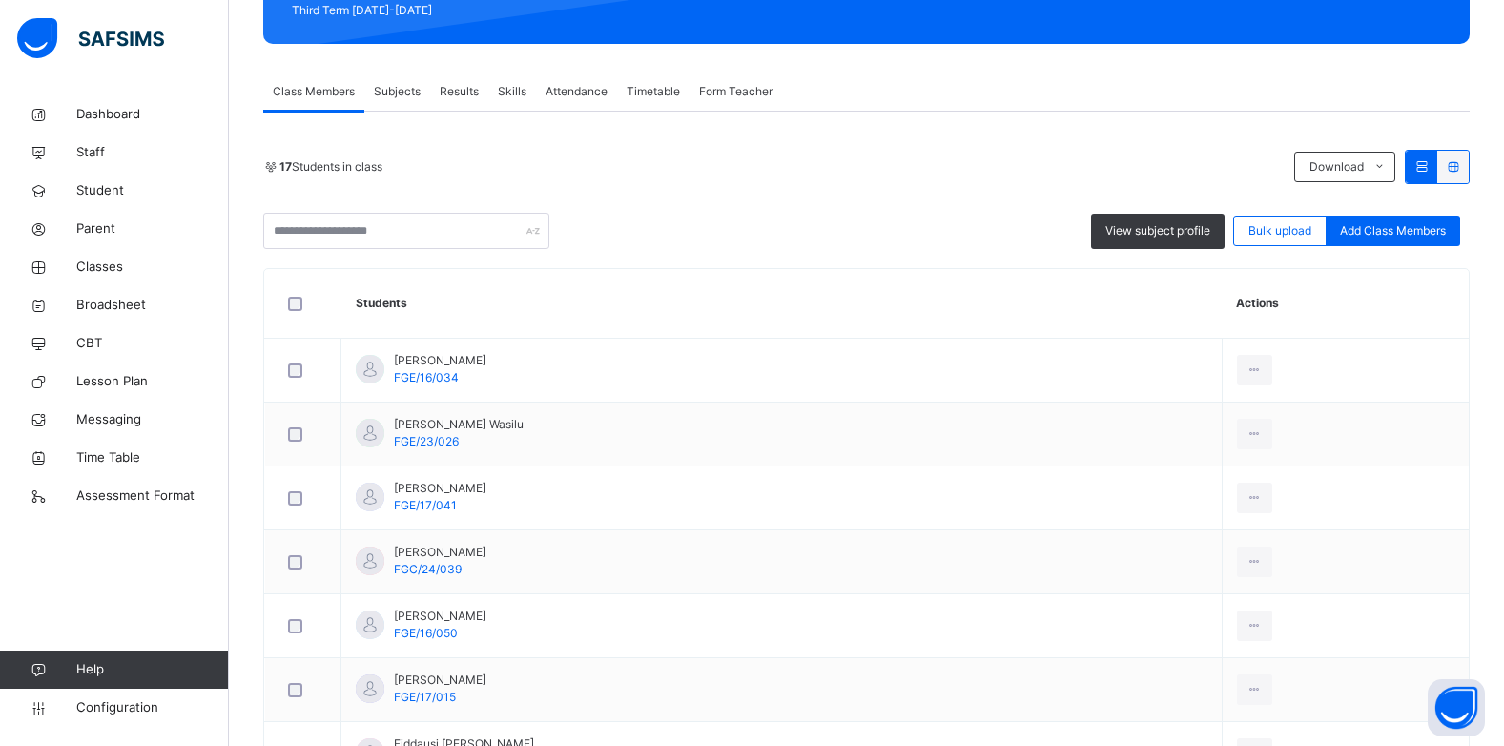
click at [458, 85] on span "Results" at bounding box center [459, 91] width 39 height 17
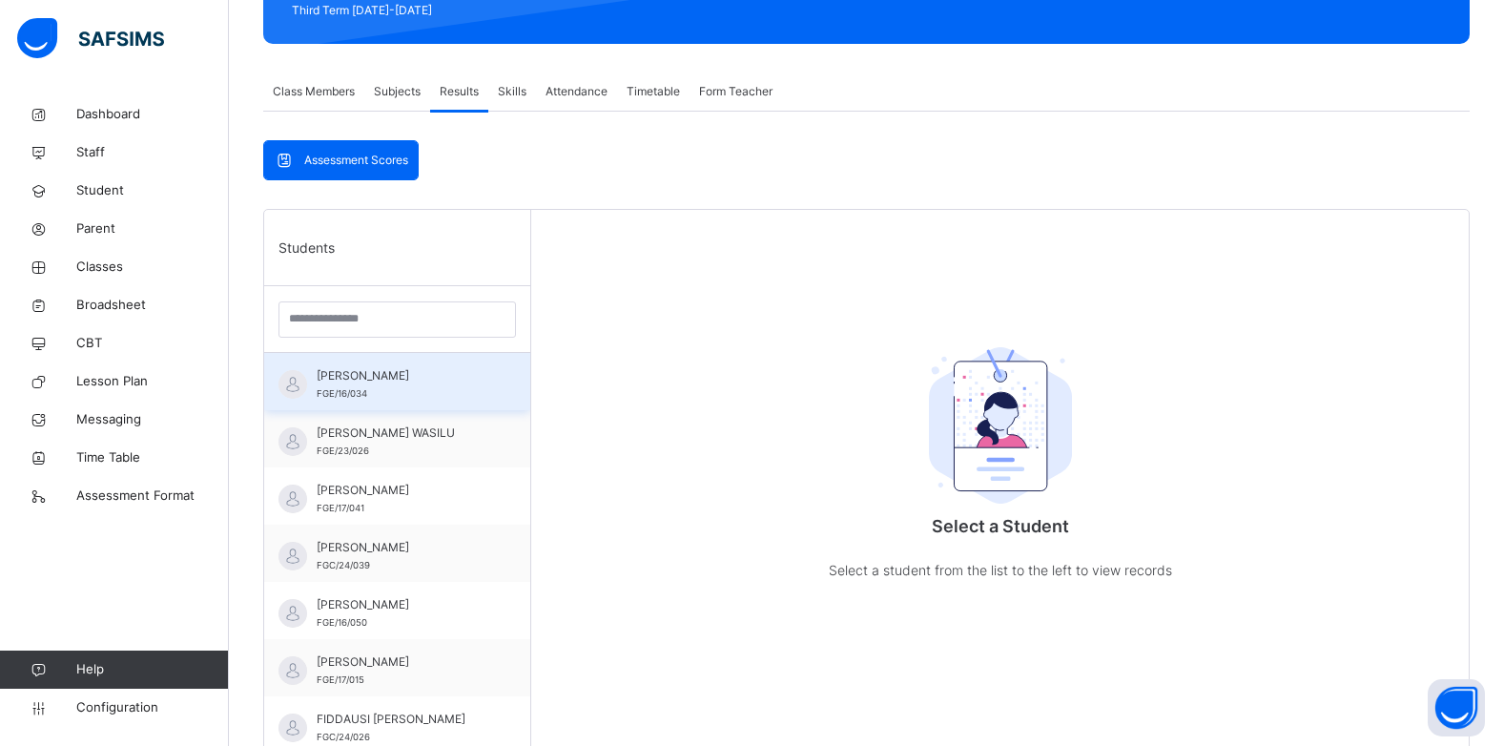
click at [383, 386] on div "ABUBAKAR UMAR ASHIRU FGE/16/034" at bounding box center [402, 384] width 171 height 34
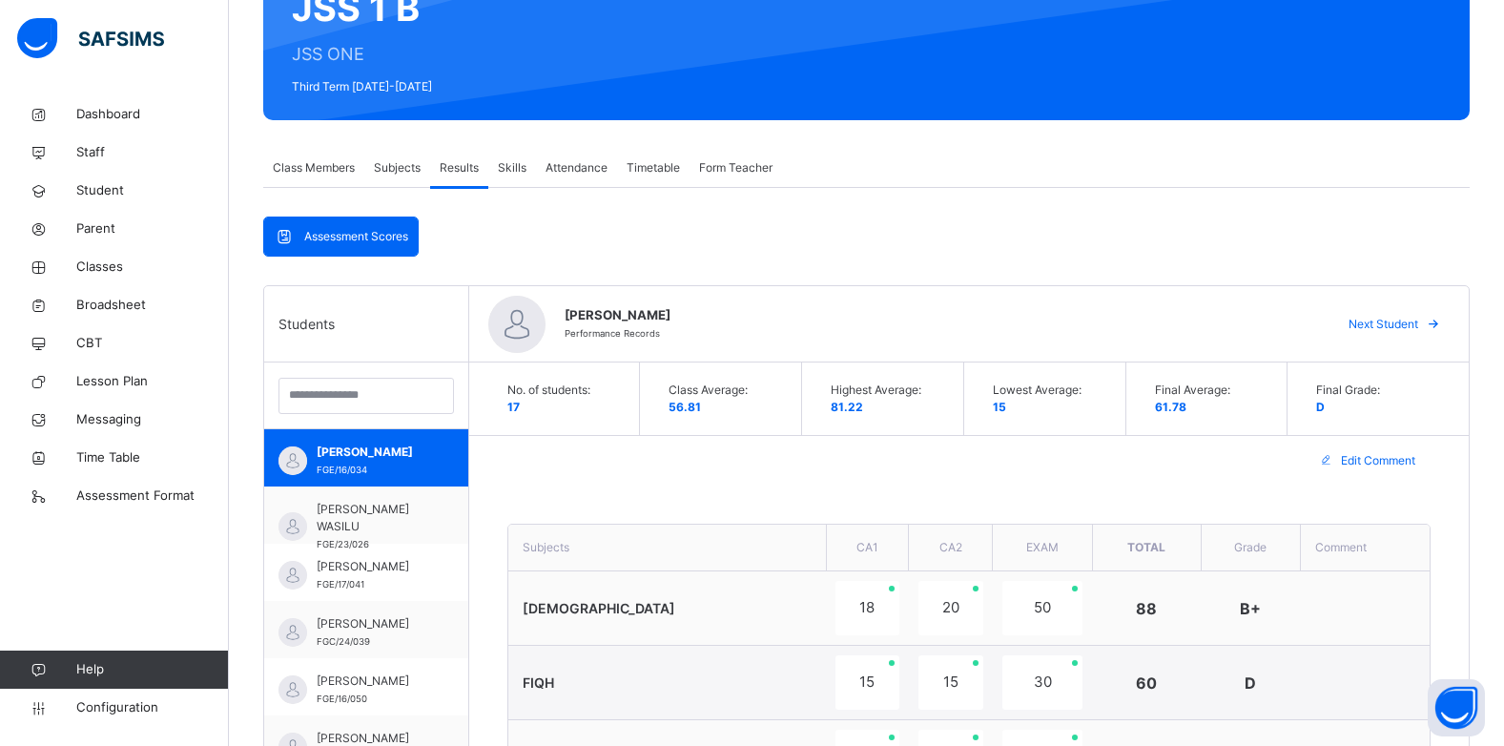
scroll to position [157, 0]
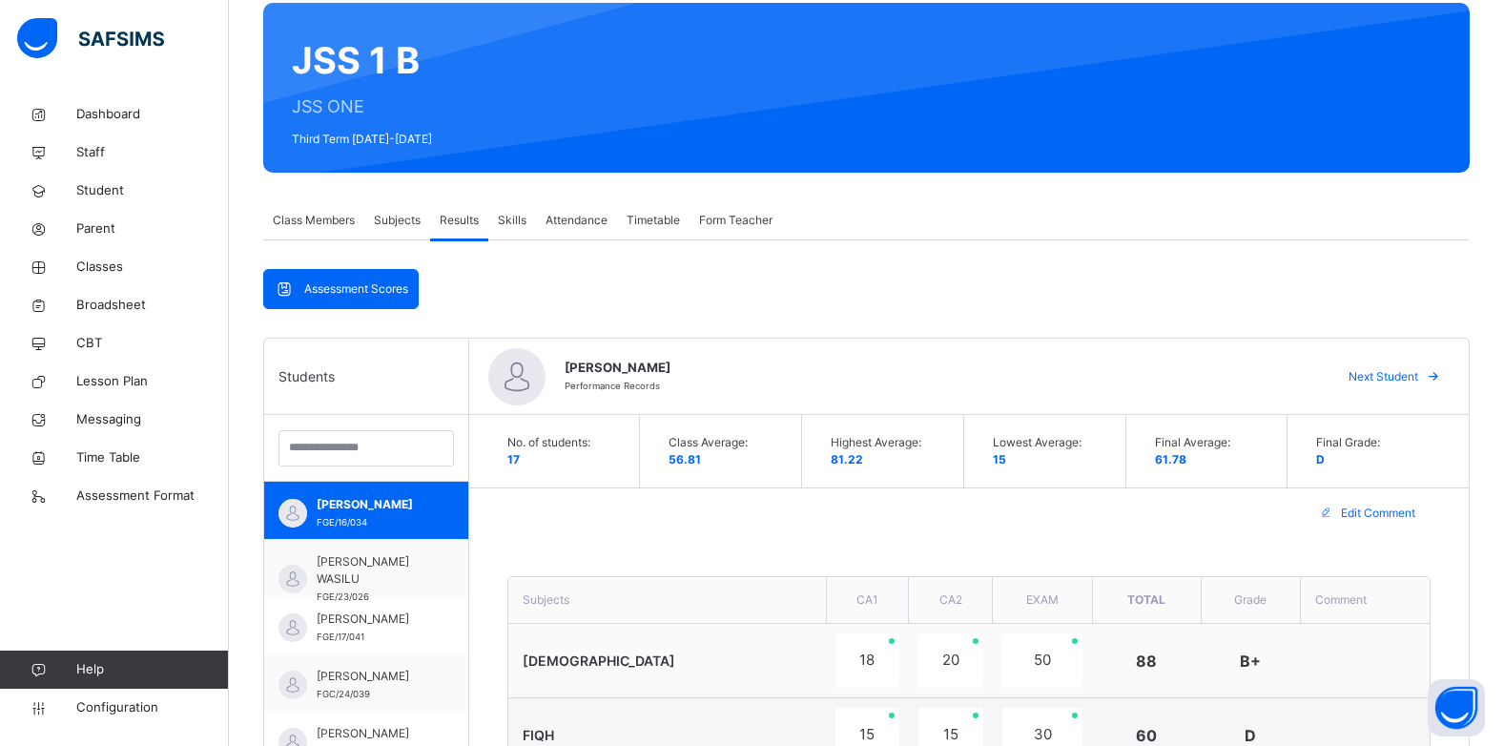
click at [1396, 373] on span "Next Student" at bounding box center [1384, 376] width 70 height 17
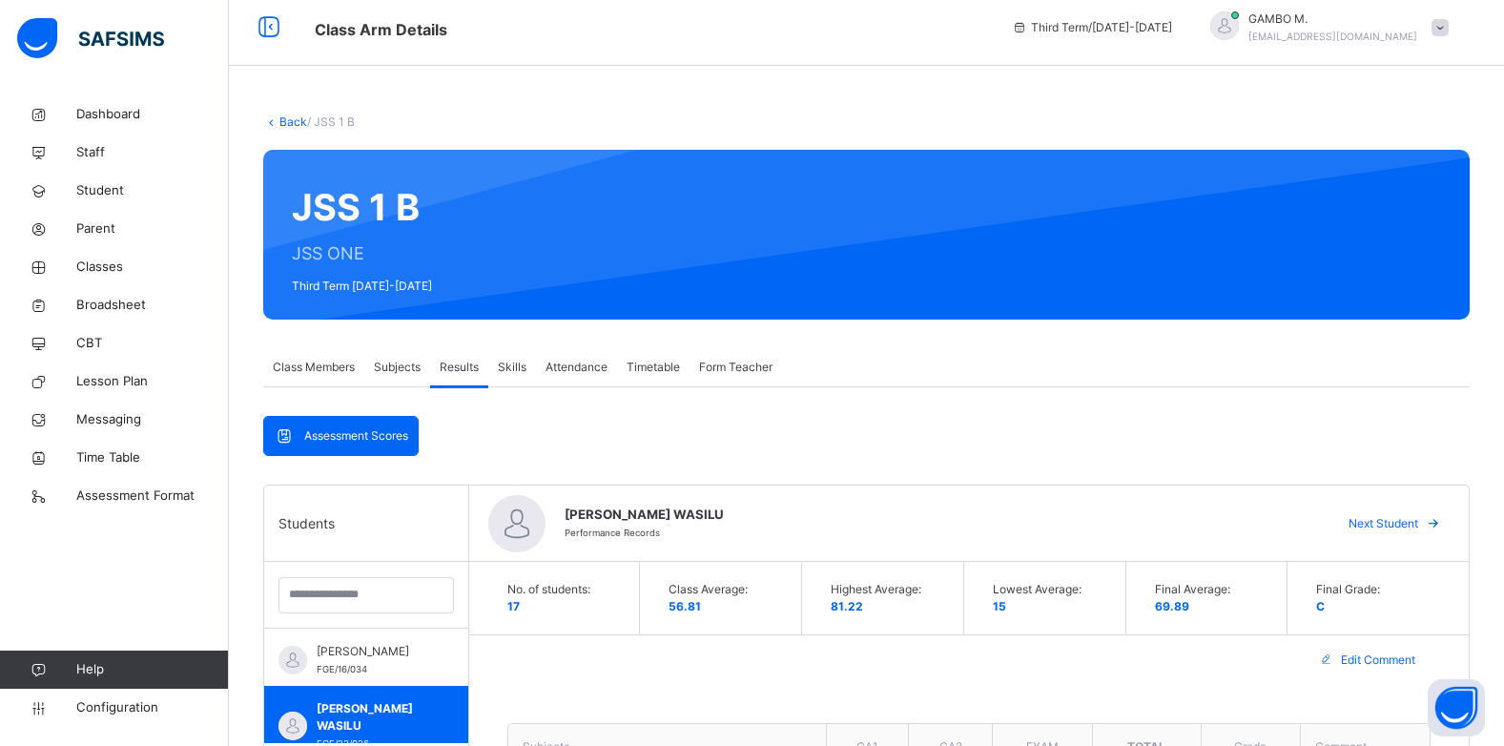
scroll to position [0, 0]
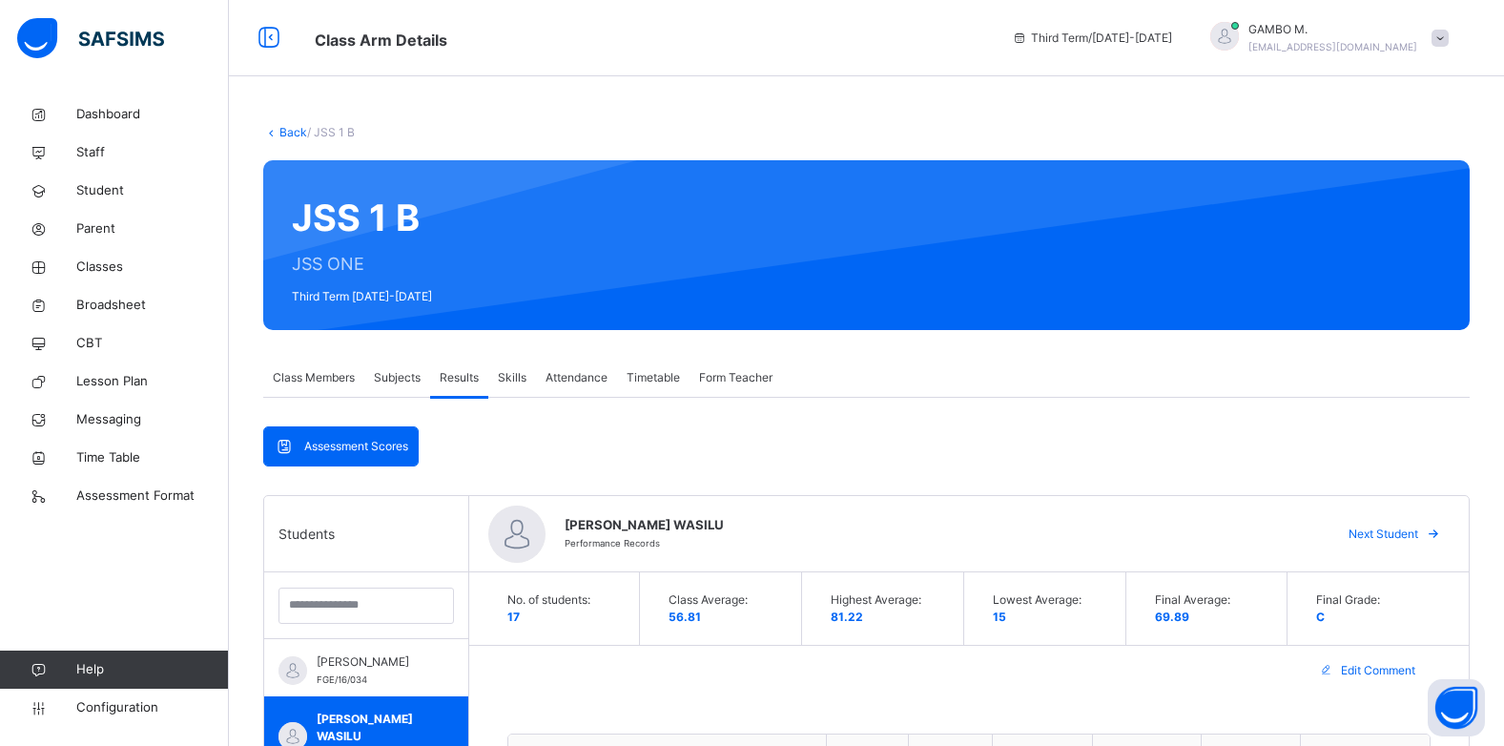
click at [288, 126] on link "Back" at bounding box center [293, 132] width 28 height 14
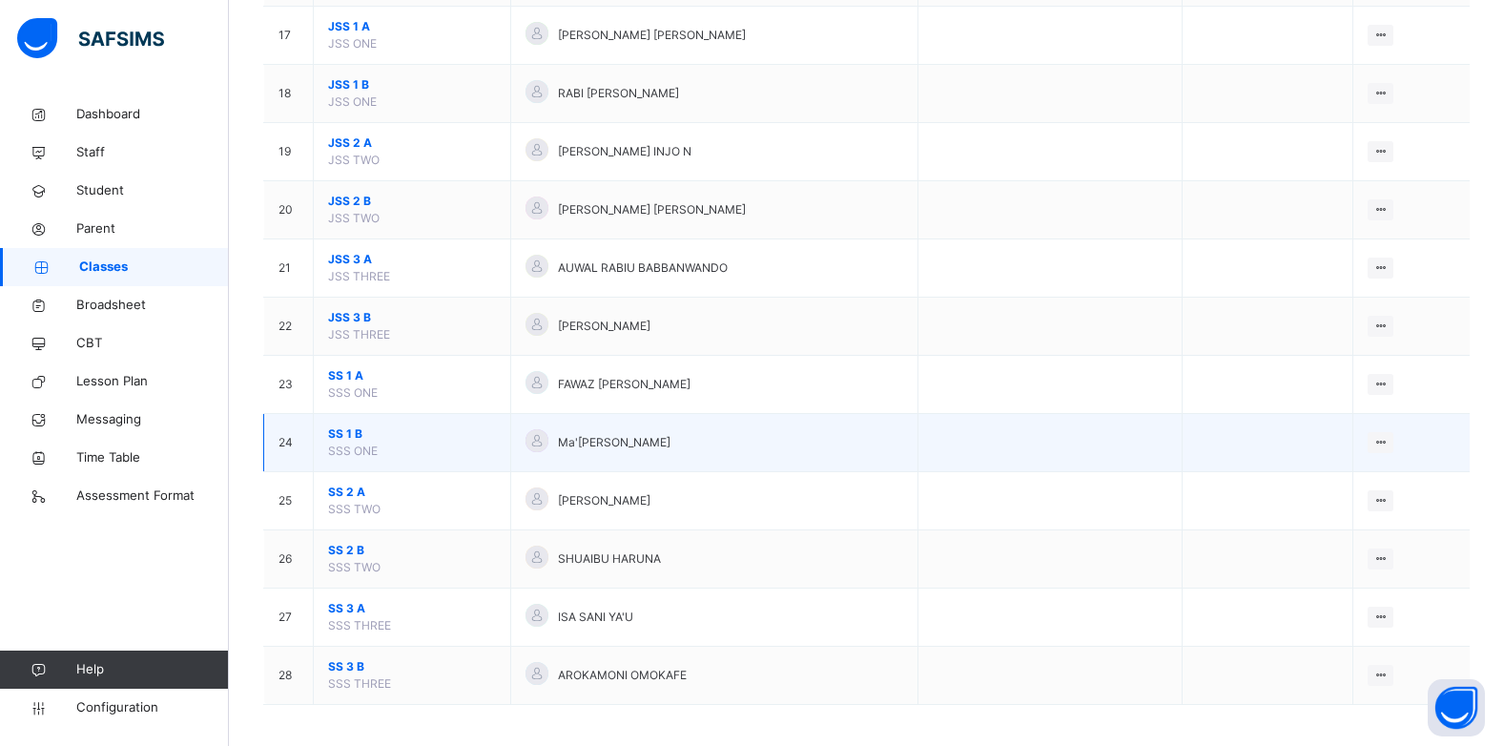
scroll to position [1158, 0]
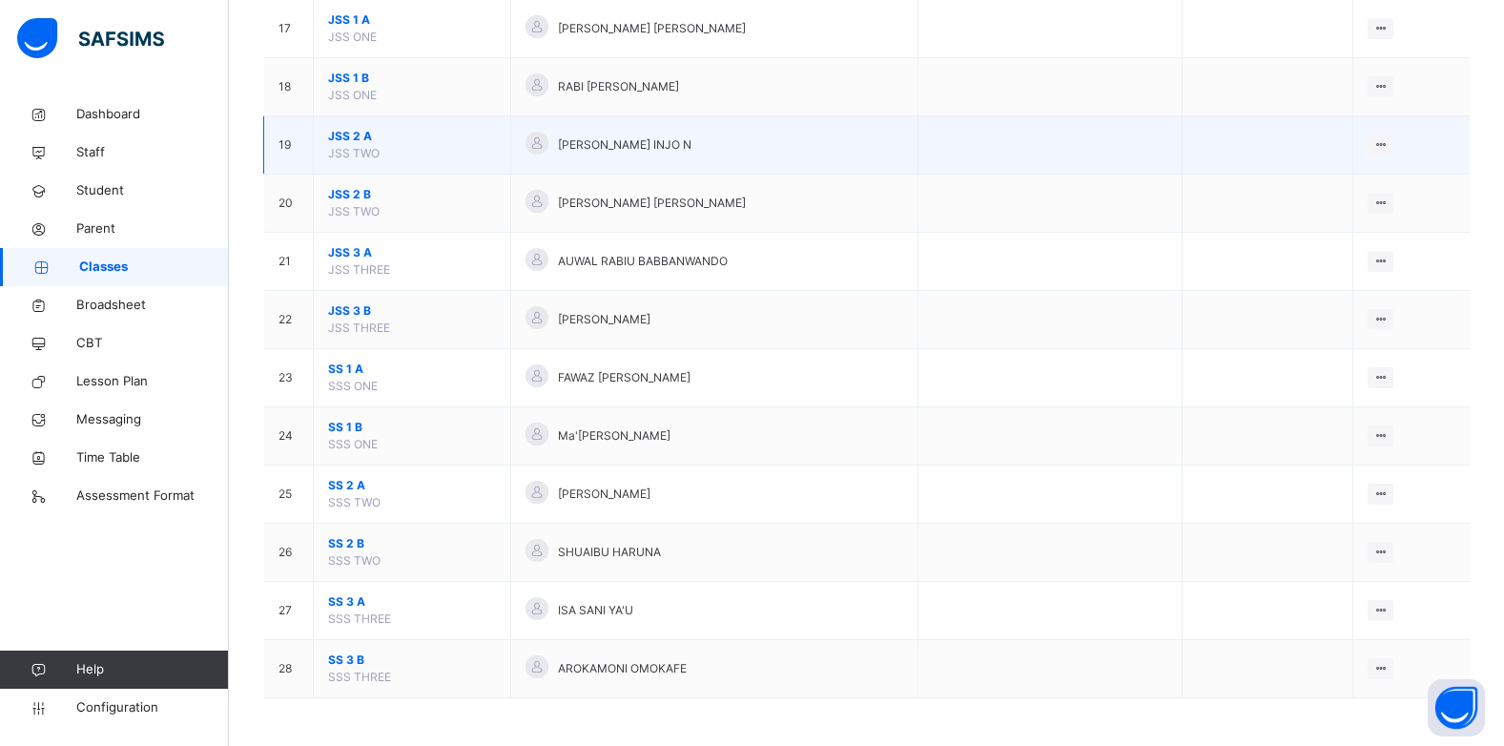
click at [347, 134] on span "JSS 2 A" at bounding box center [412, 136] width 168 height 17
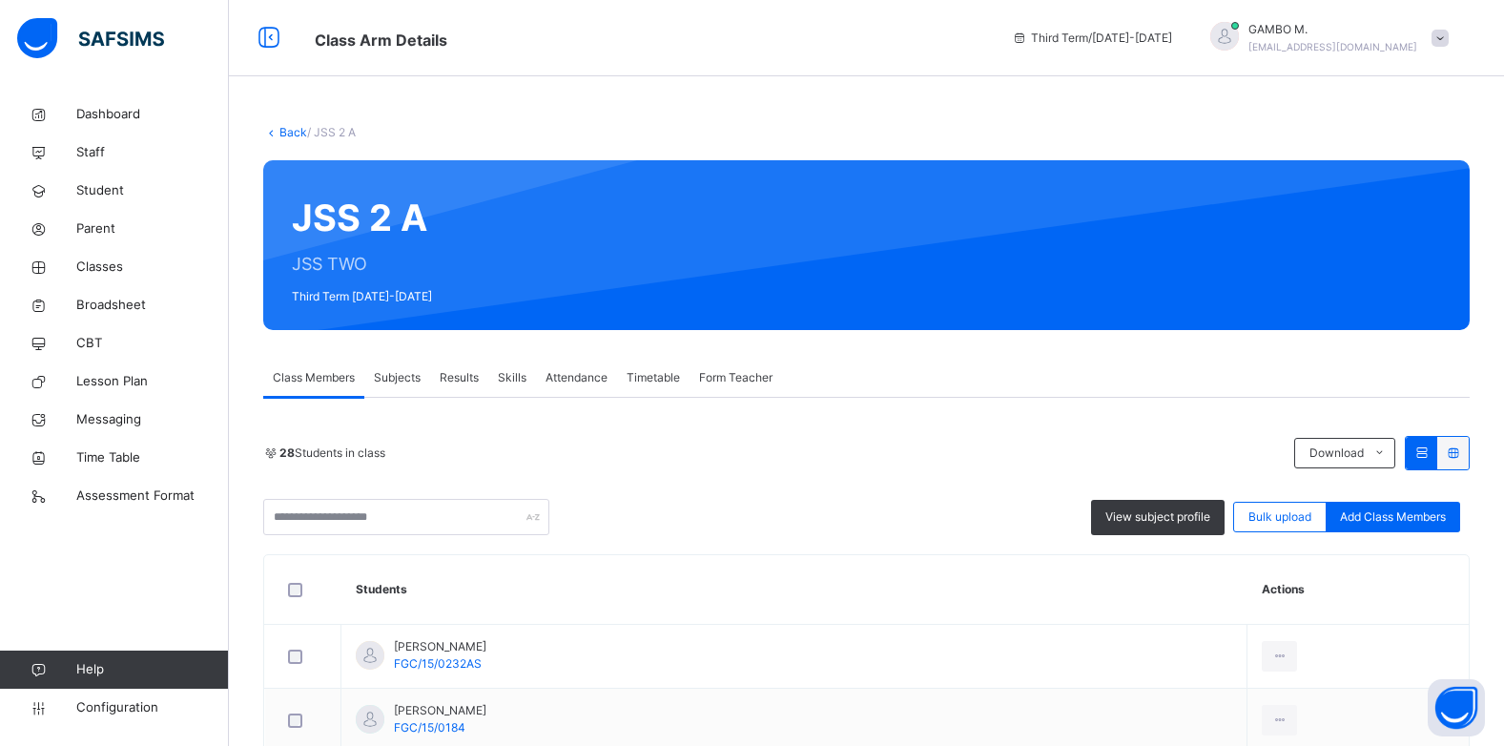
scroll to position [95, 0]
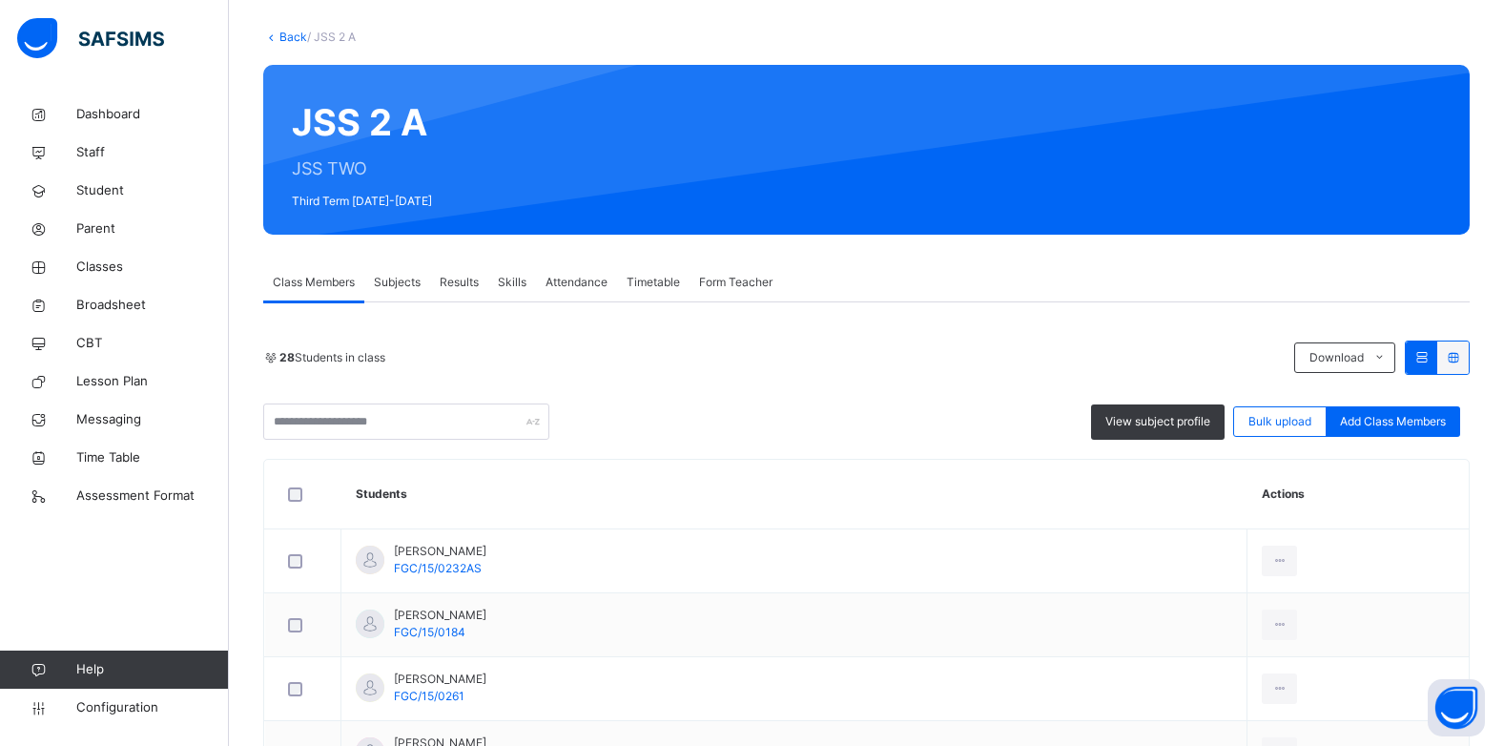
click at [465, 282] on span "Results" at bounding box center [459, 282] width 39 height 17
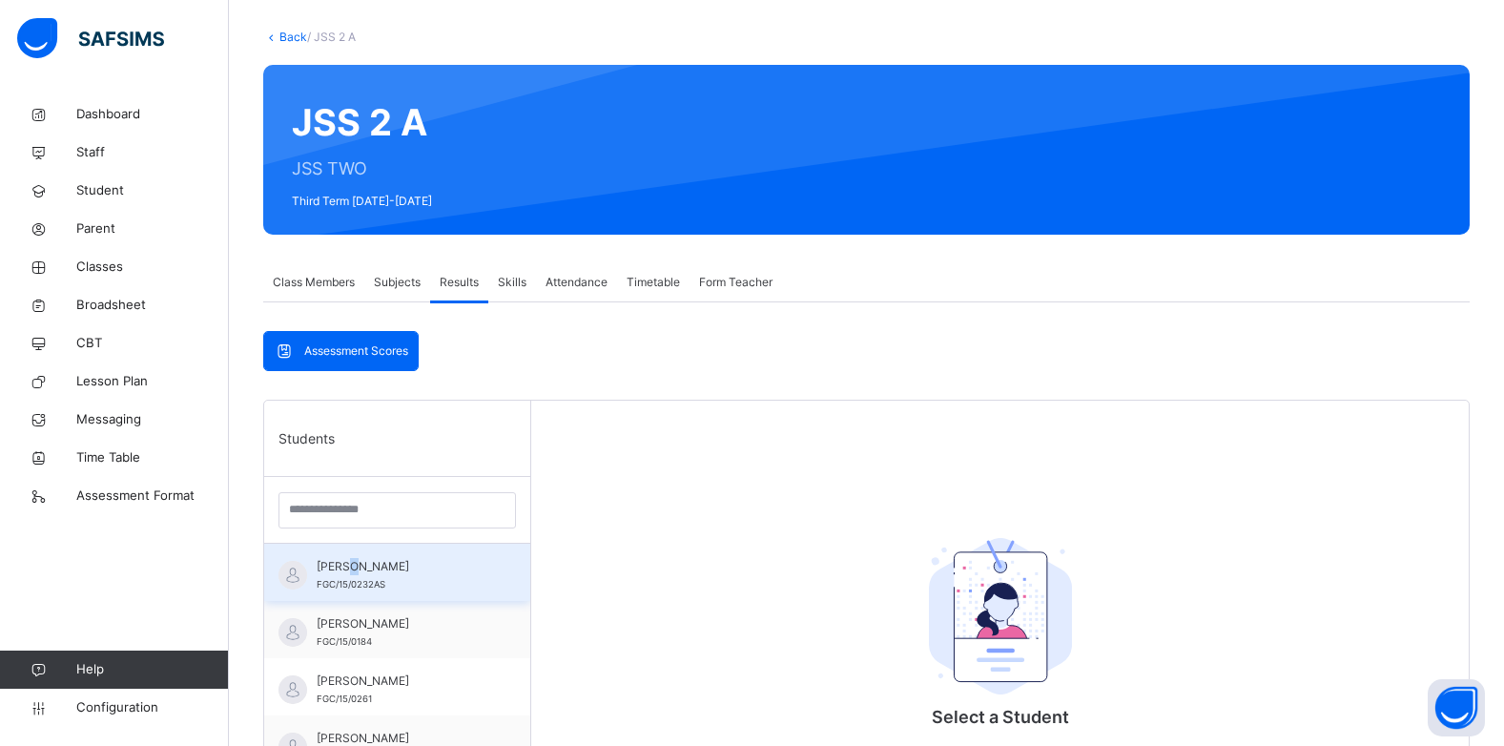
click at [360, 572] on span "ABDULLAH SHEHU" at bounding box center [402, 566] width 171 height 17
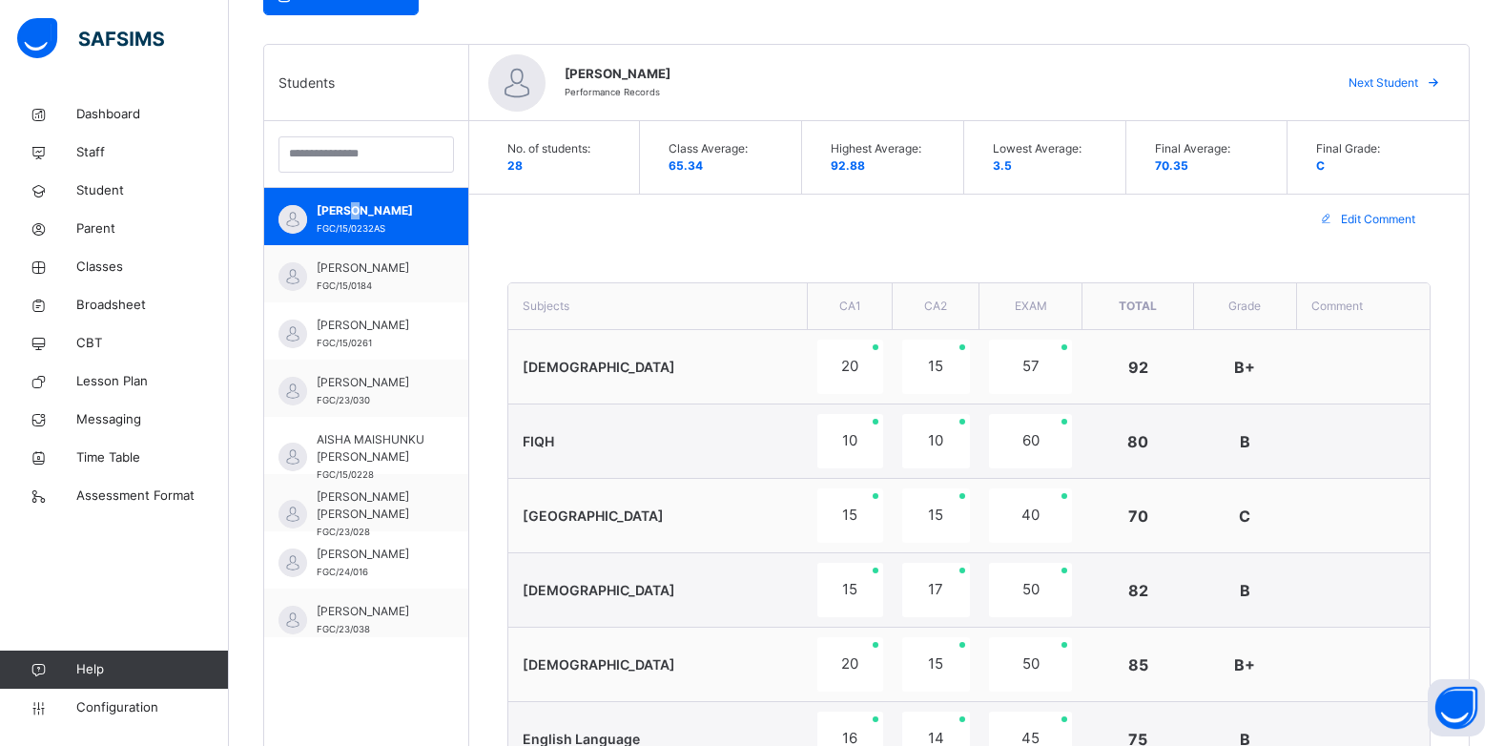
scroll to position [191, 0]
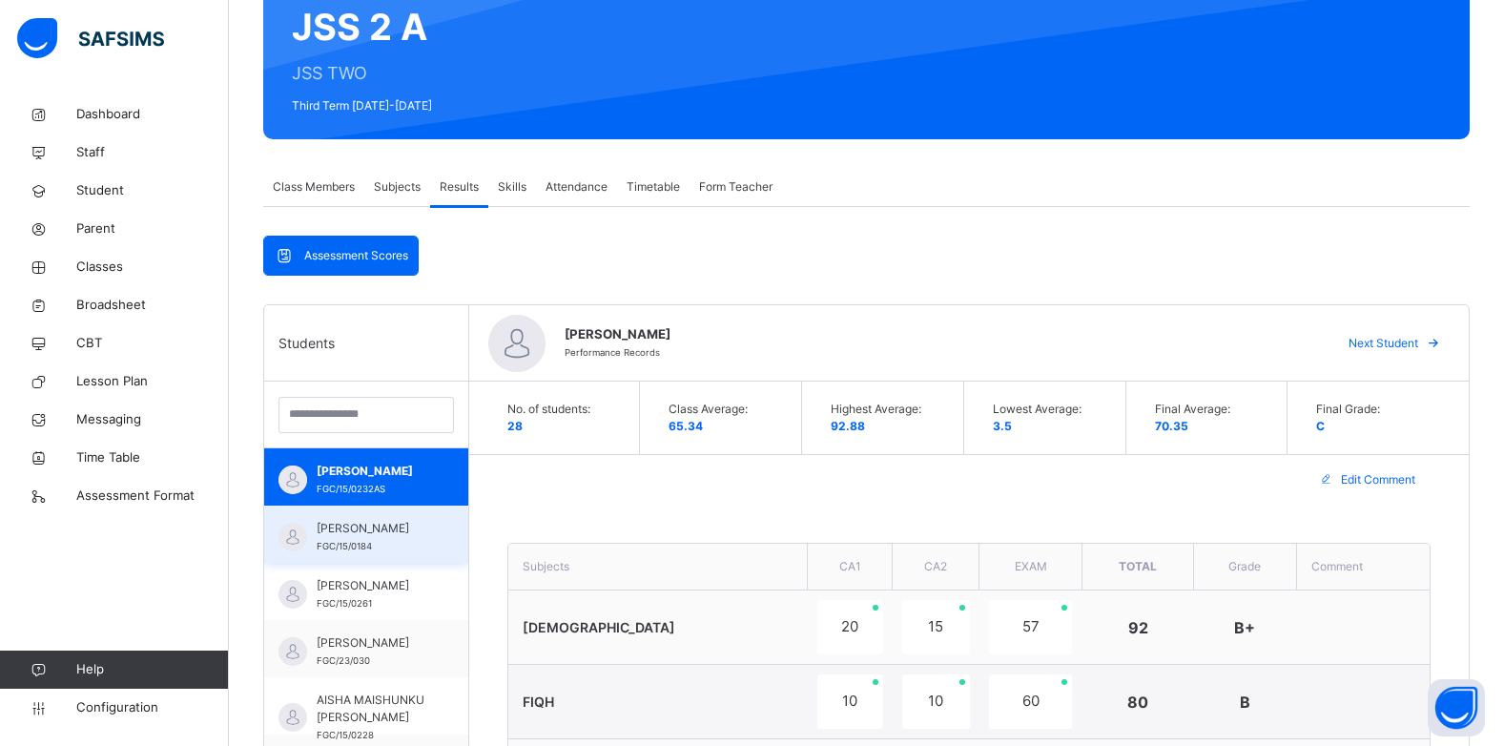
click at [367, 537] on span "AHMAD ABDULLAHI YUSHA'U" at bounding box center [371, 528] width 109 height 17
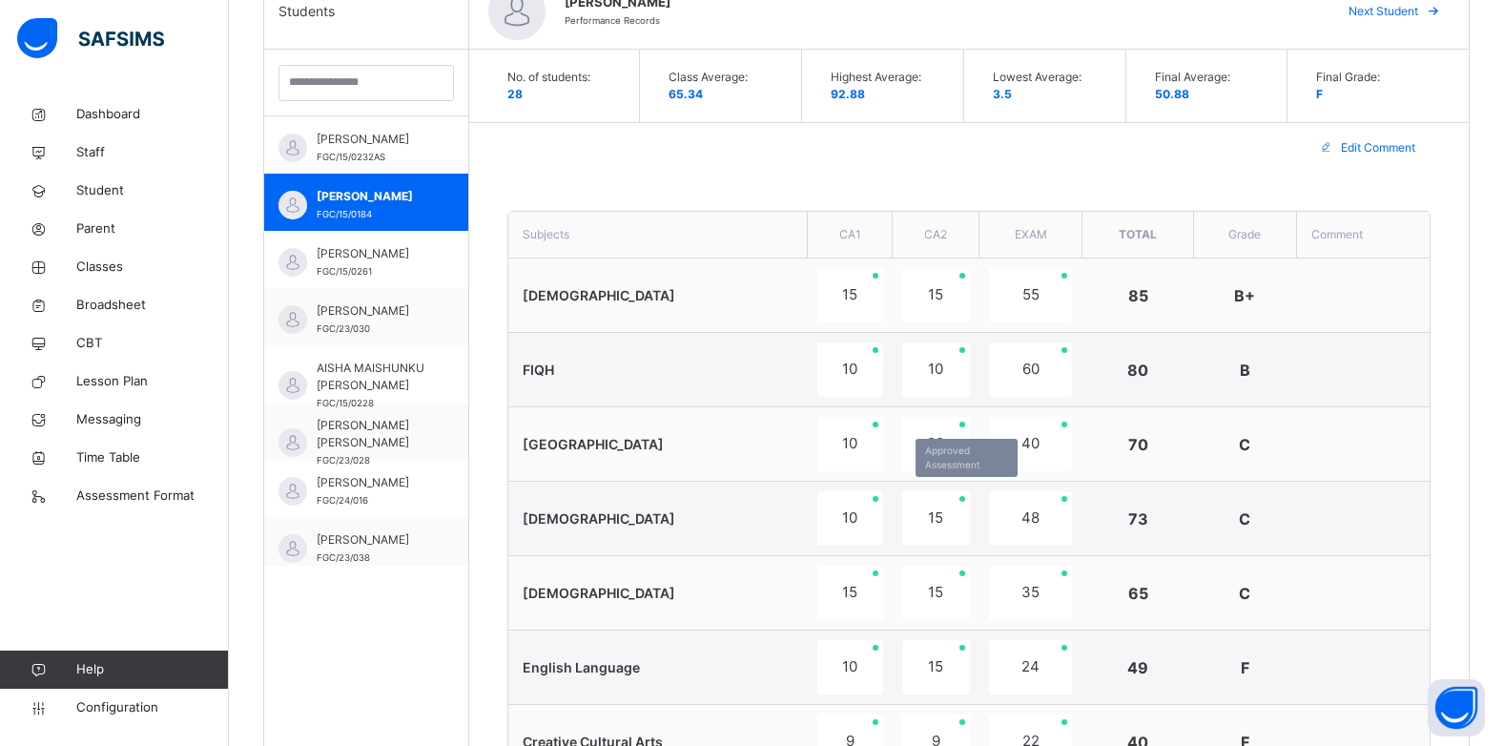
scroll to position [477, 0]
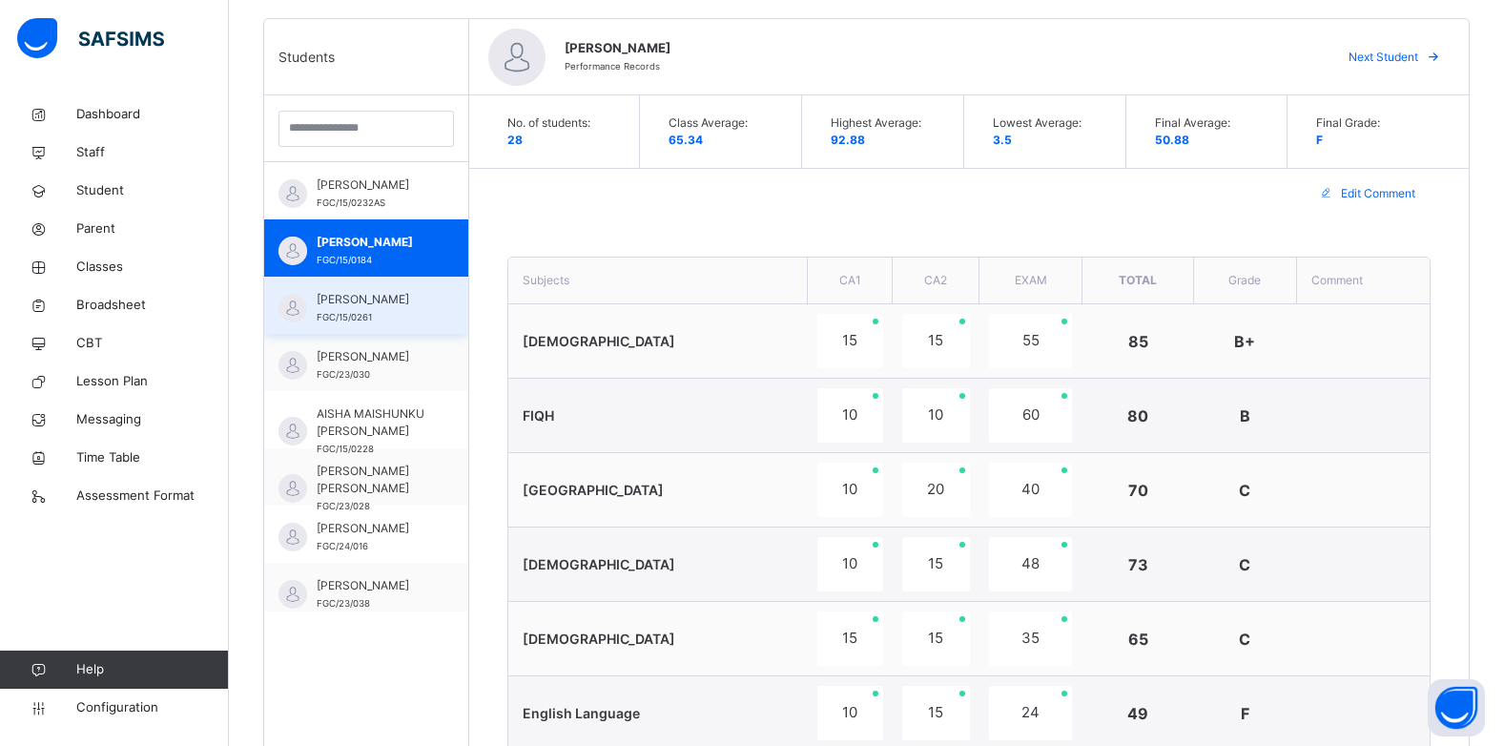
click at [403, 308] on span "AHMED ABUBAKAR USMAN" at bounding box center [371, 299] width 109 height 17
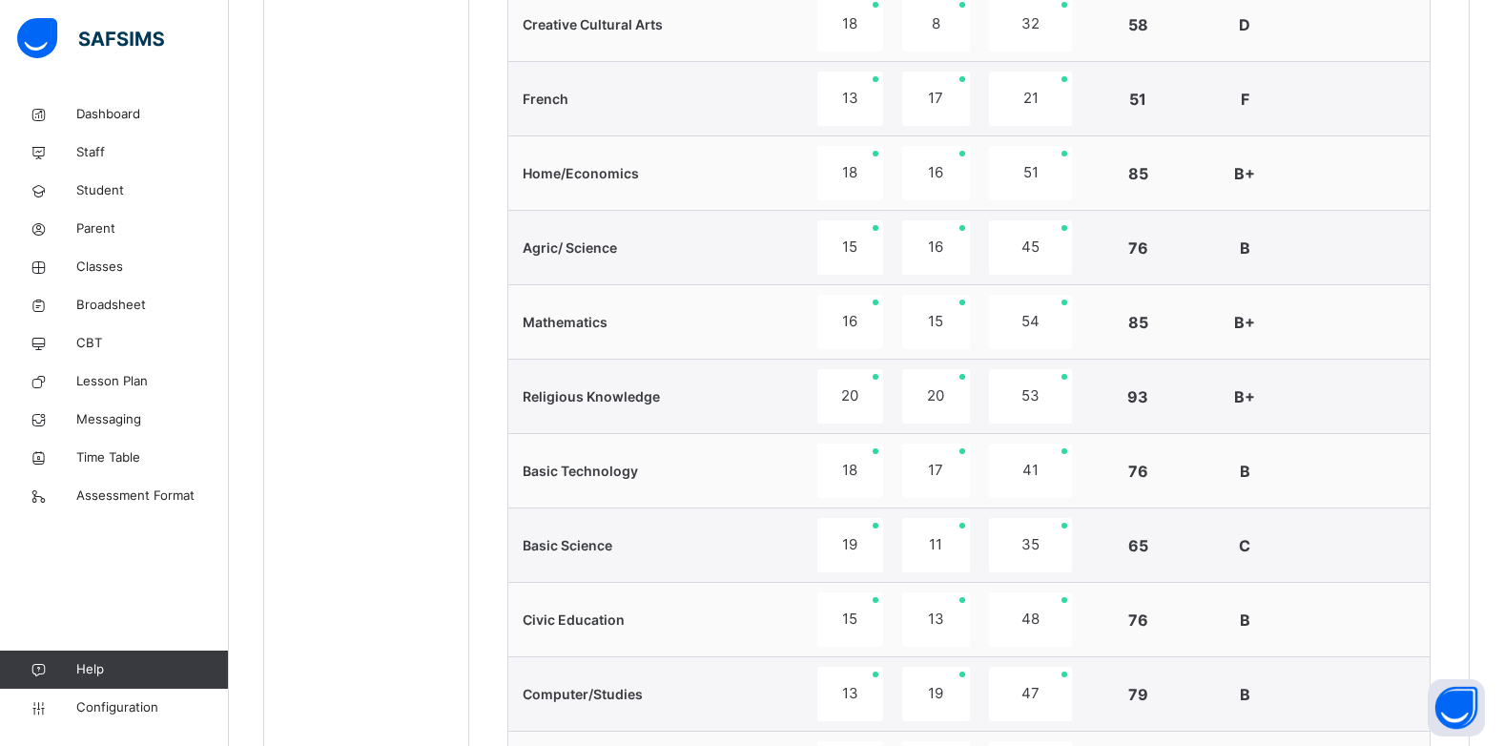
scroll to position [572, 0]
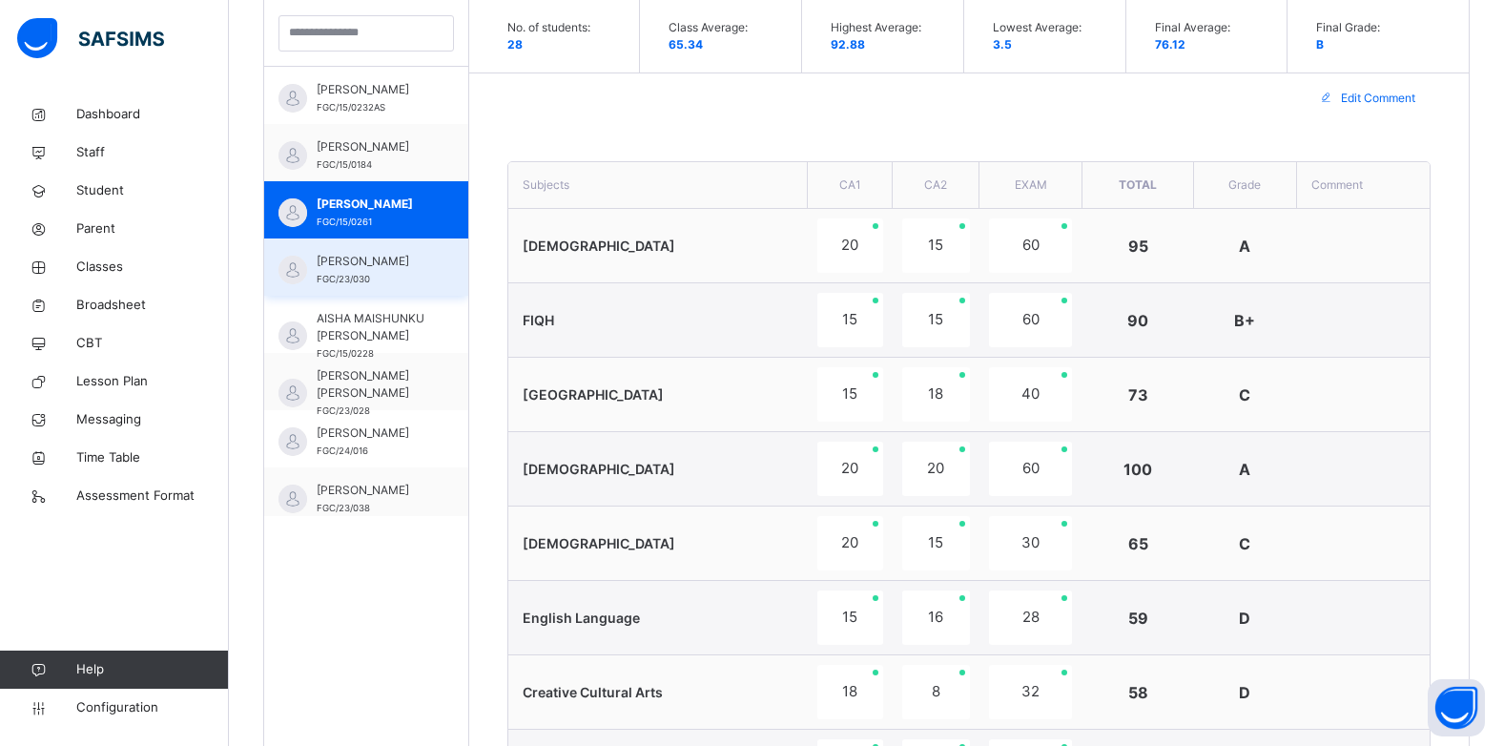
click at [388, 267] on span "AISHA ABUBAKAR HABIB" at bounding box center [371, 261] width 109 height 17
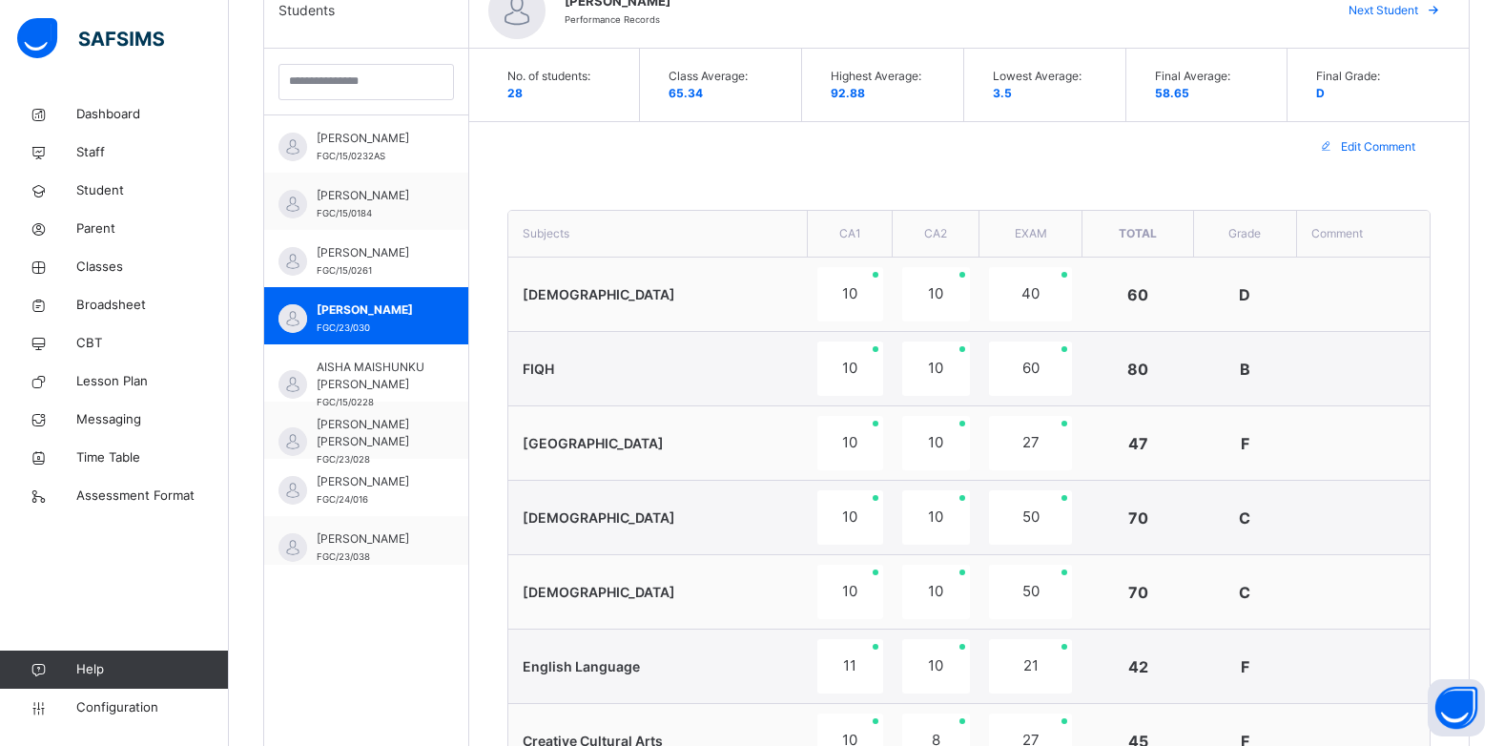
scroll to position [477, 0]
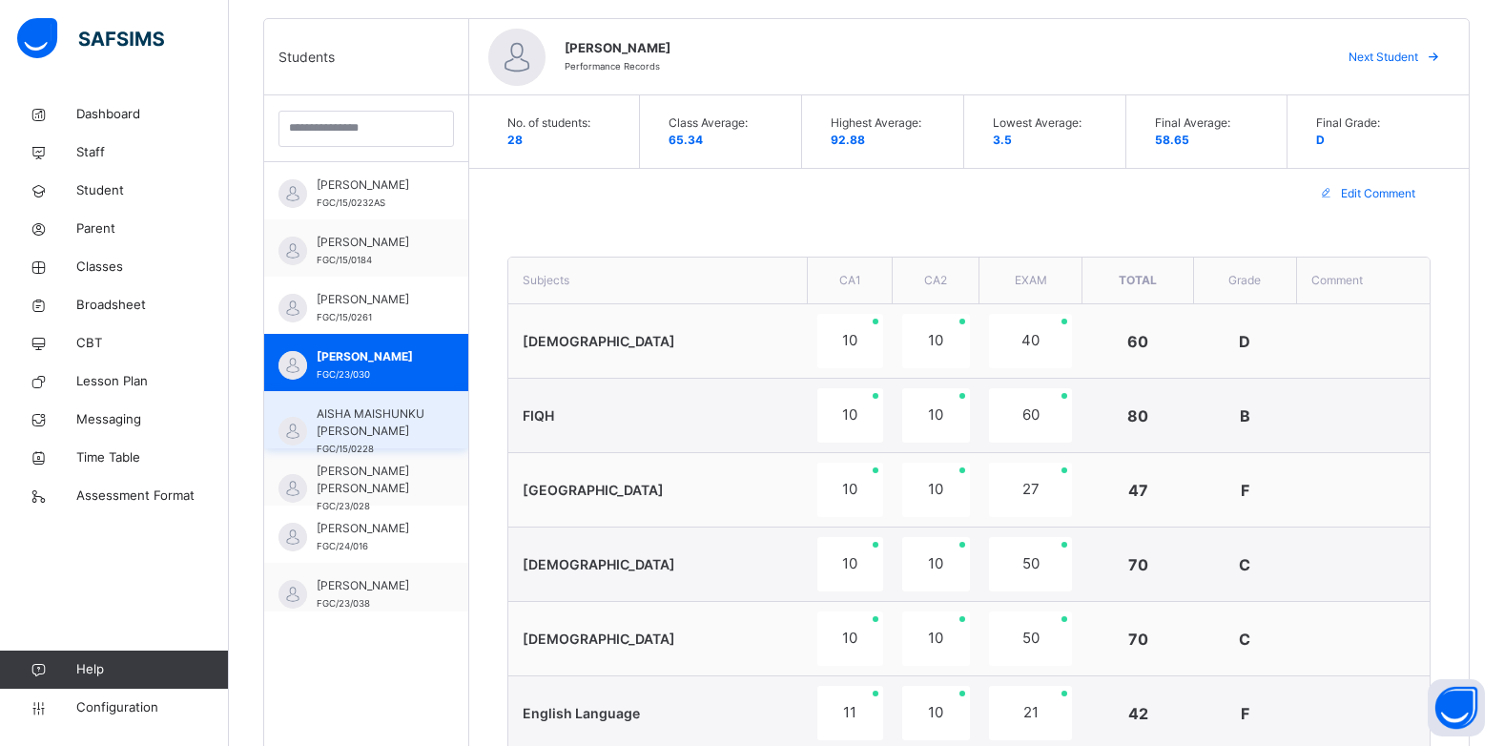
click at [343, 436] on span "AISHA MAISHUNKU UMAR" at bounding box center [371, 422] width 109 height 34
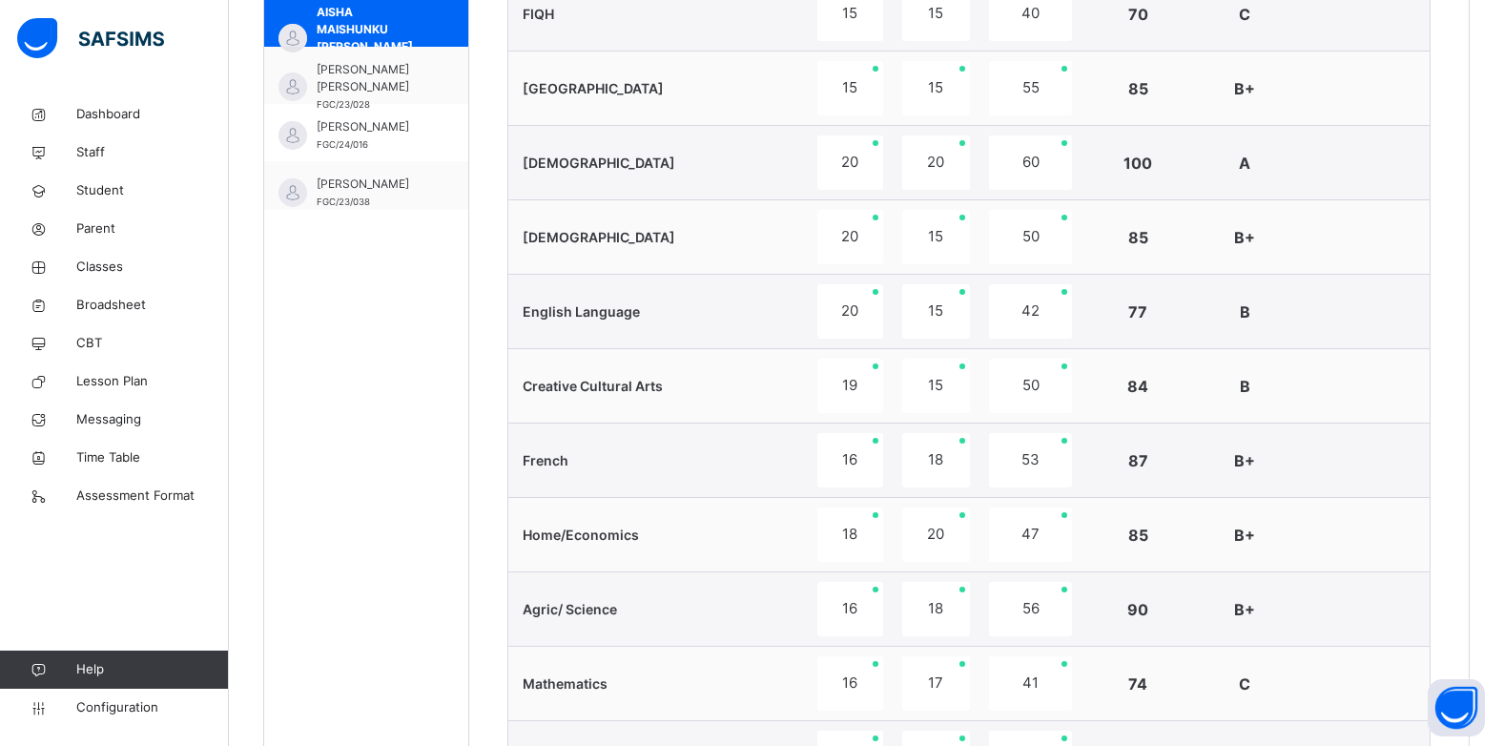
scroll to position [572, 0]
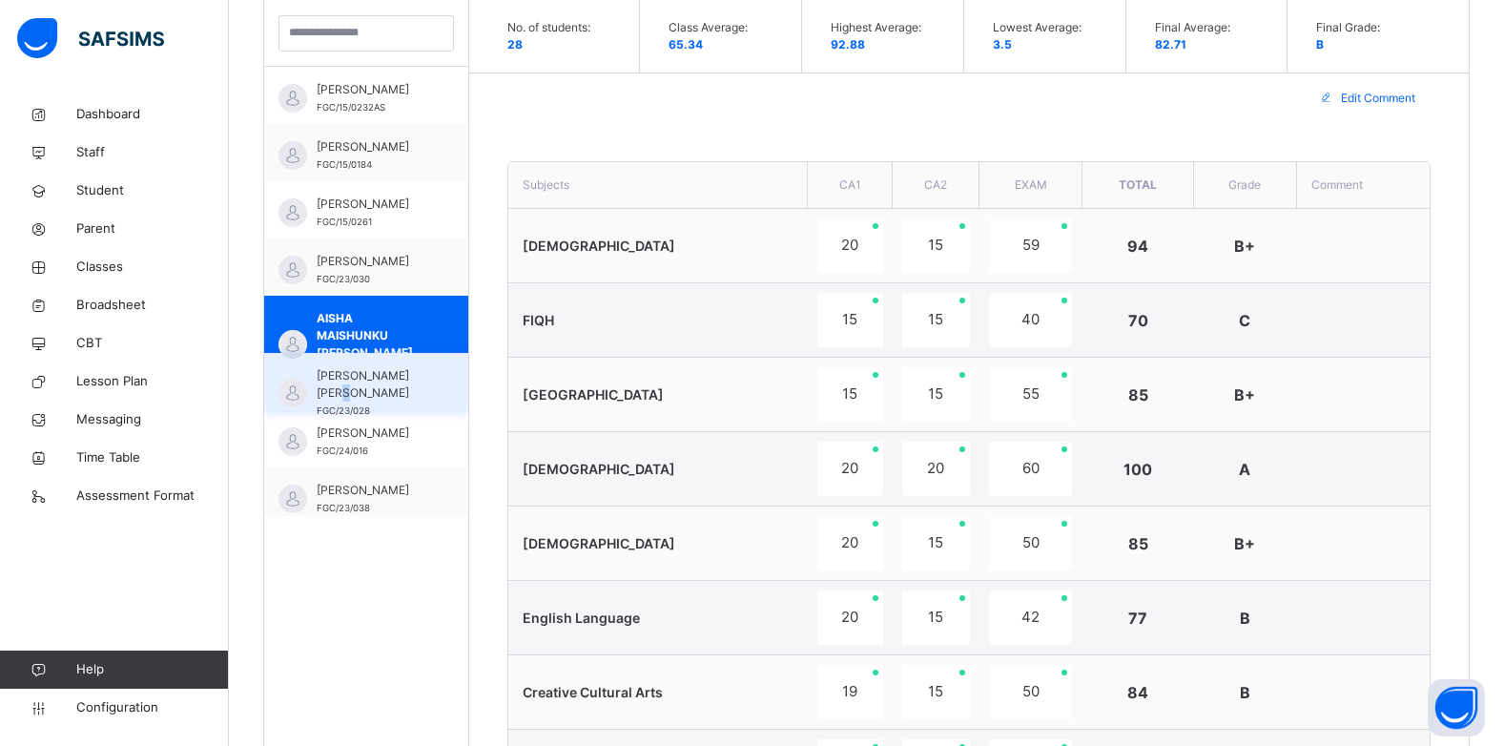
click at [371, 398] on span "AISHA YUSUF MUSTAPHA" at bounding box center [371, 384] width 109 height 34
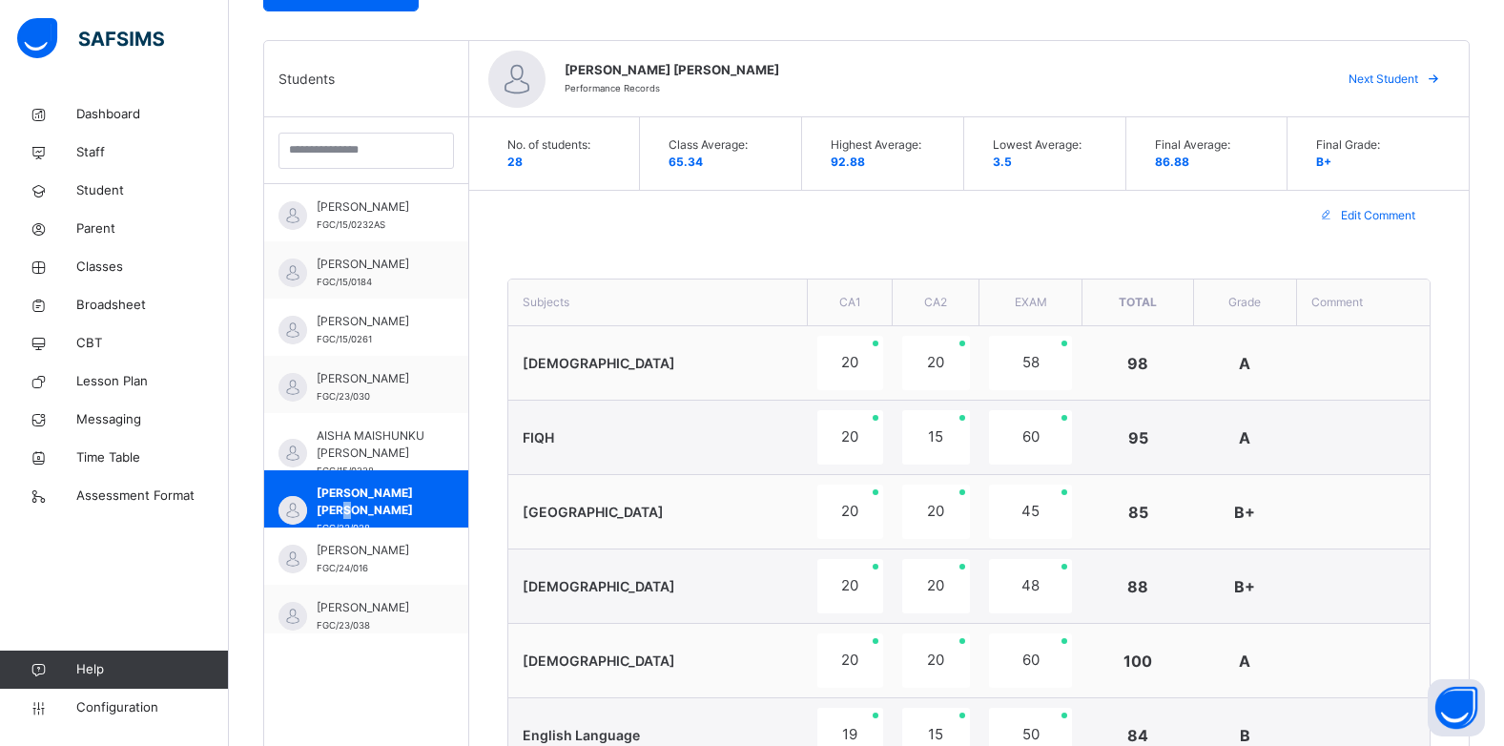
scroll to position [382, 0]
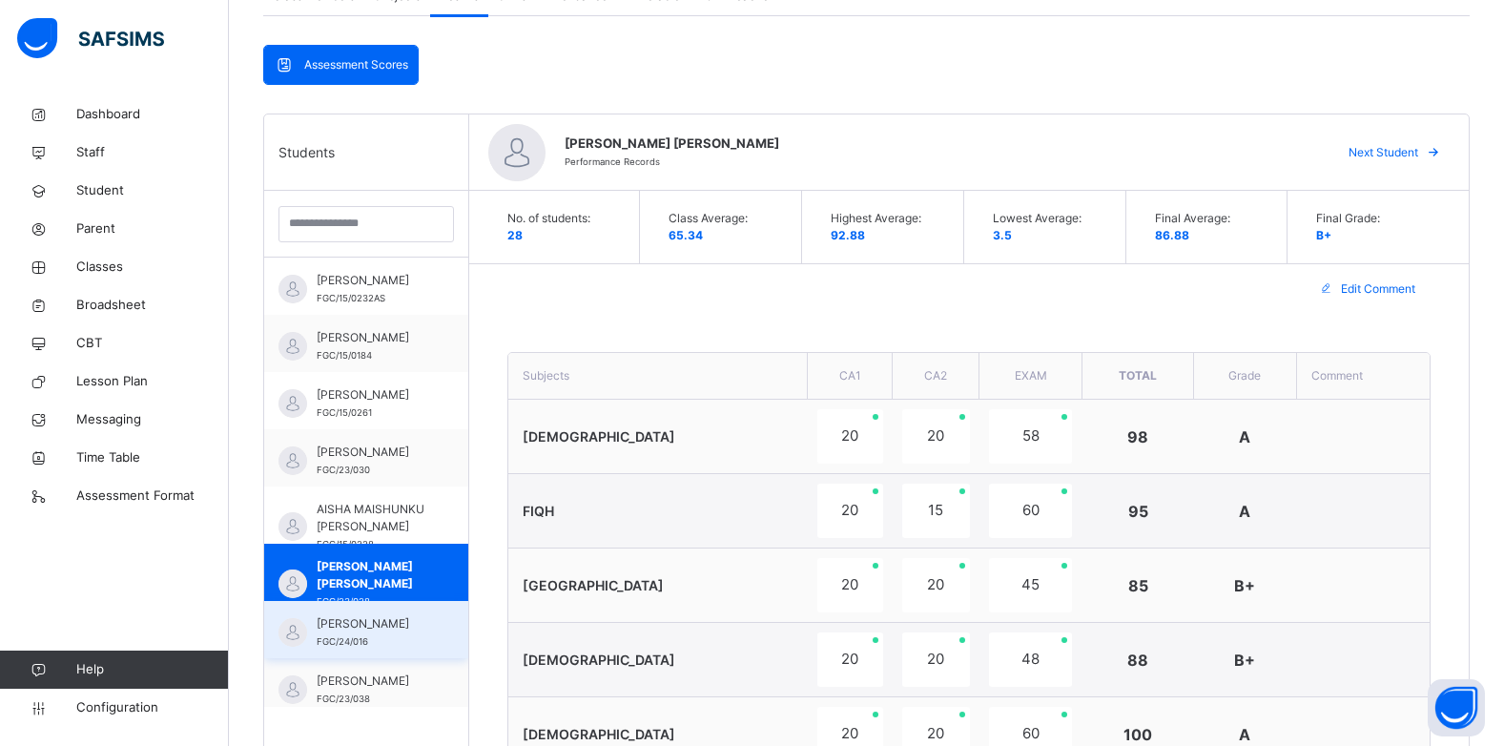
click at [318, 632] on span "ALIYU ABUBAKAR MUHAMMAD" at bounding box center [371, 623] width 109 height 17
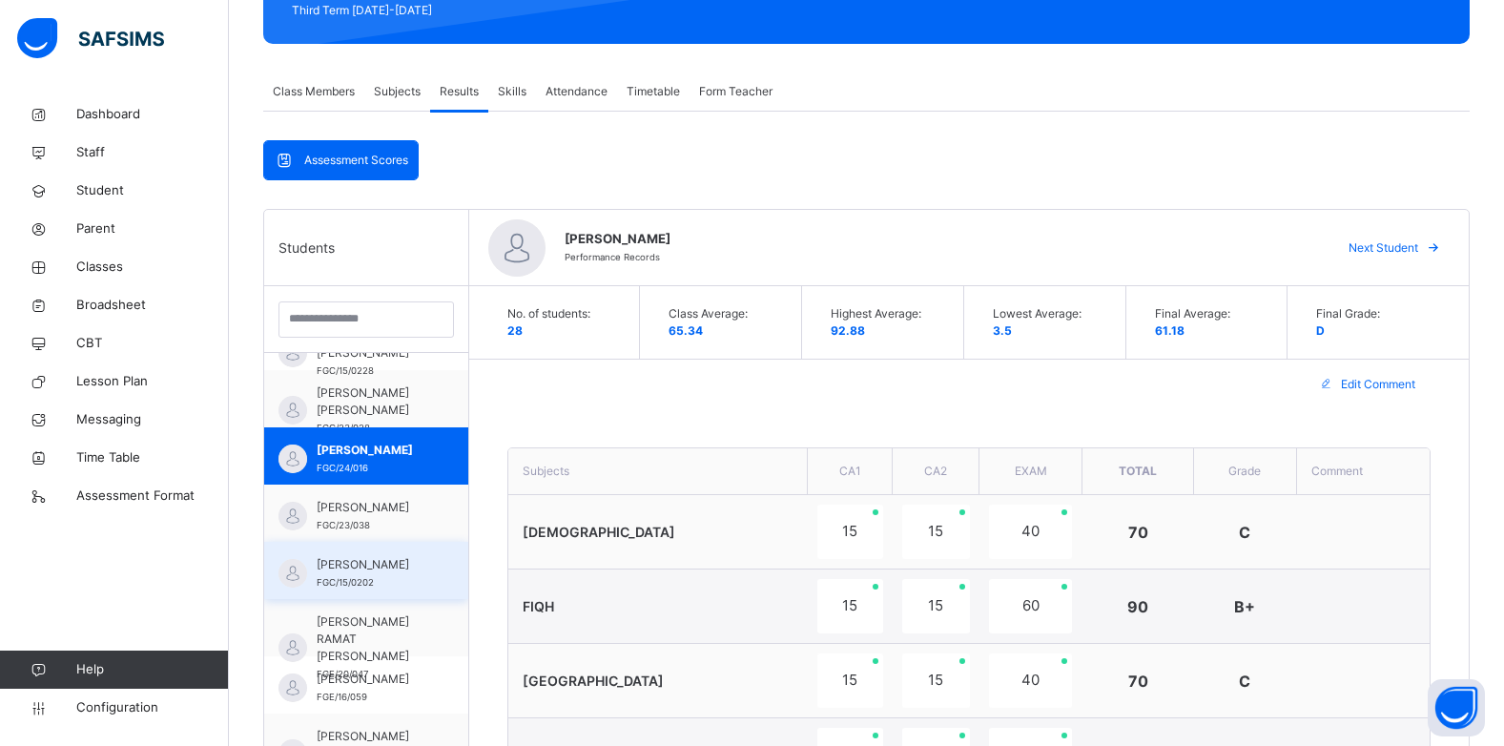
scroll to position [286, 0]
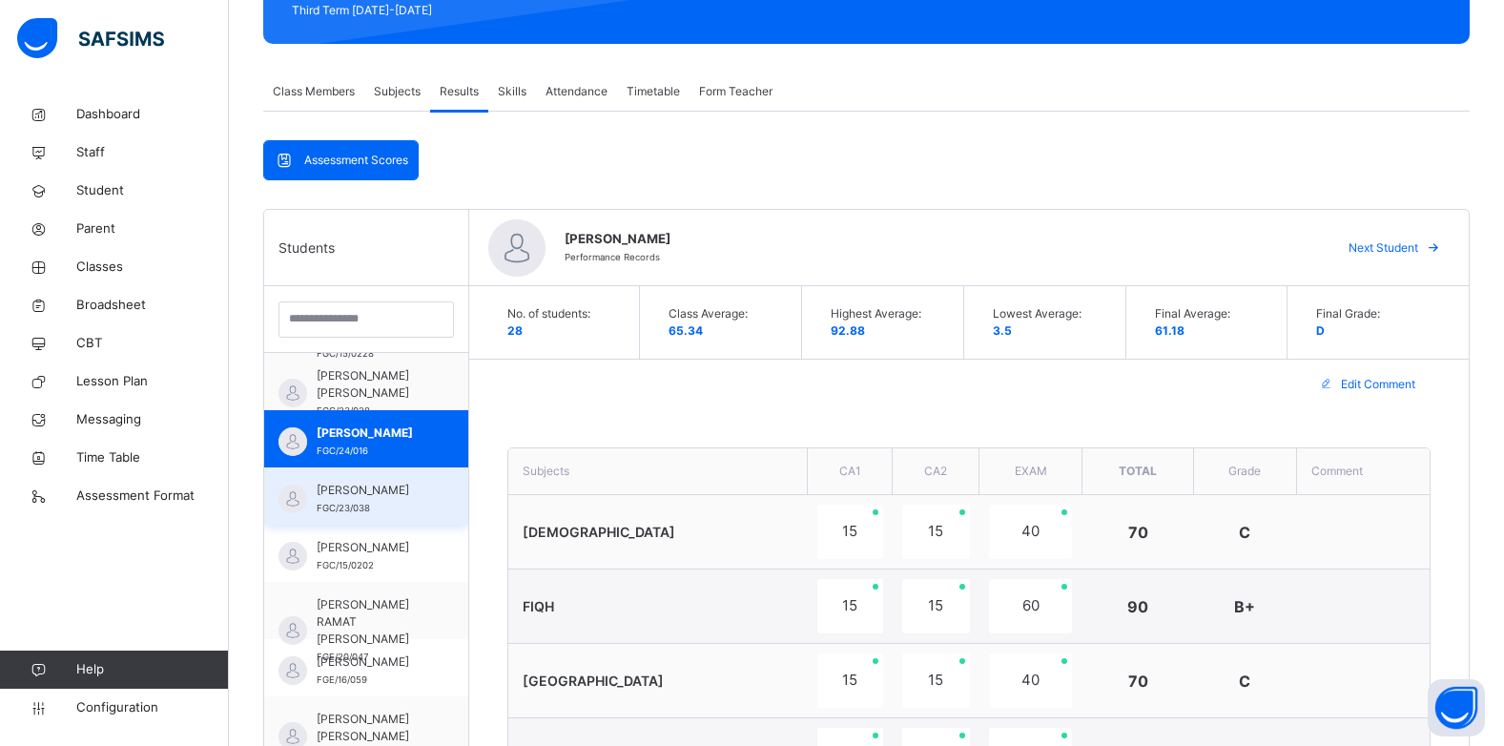
click at [358, 486] on span "ANWAR SHEHU SULAIMAN" at bounding box center [371, 490] width 109 height 17
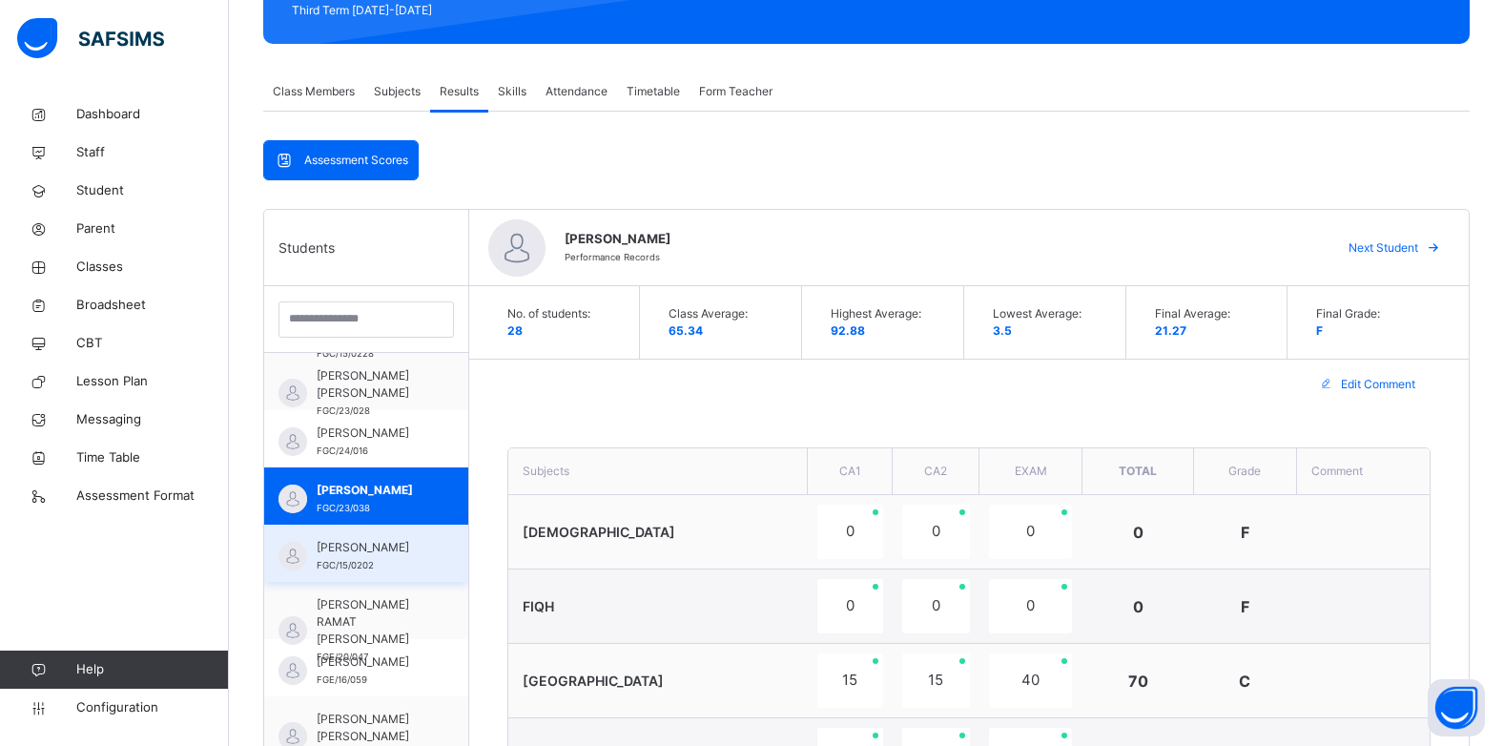
click at [382, 555] on span "FATIMA IBRAHIM SALISU" at bounding box center [371, 547] width 109 height 17
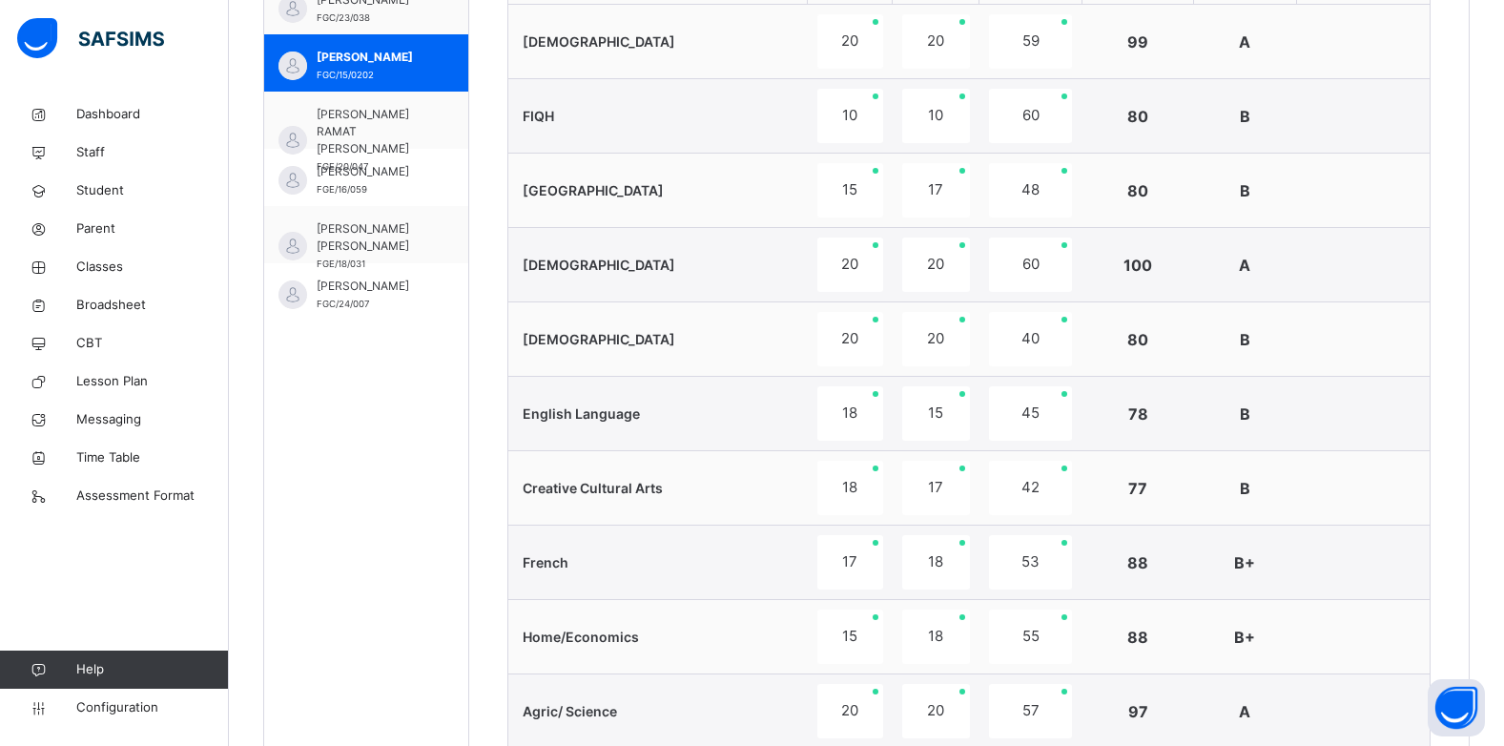
scroll to position [668, 0]
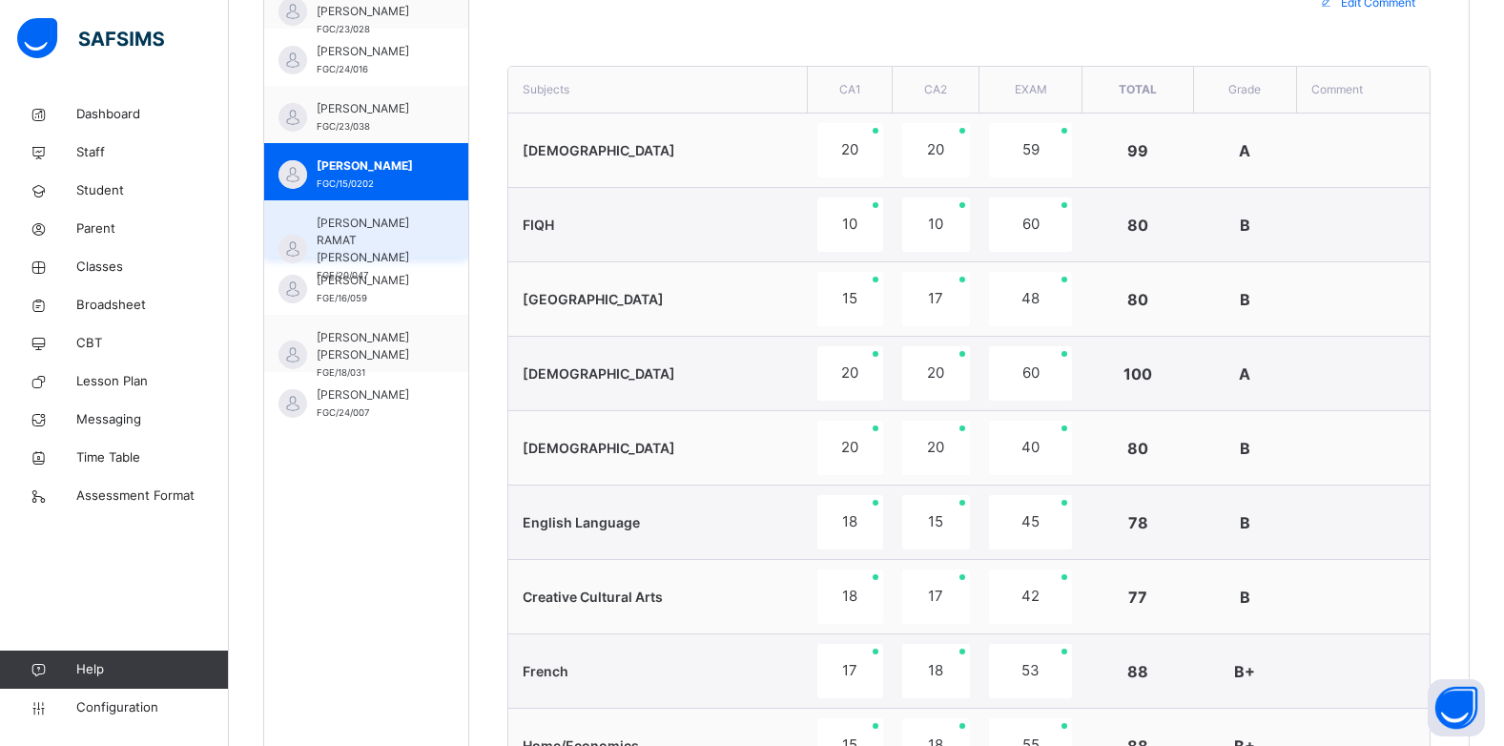
click at [362, 231] on span "FATIMA RAMAT SALEH" at bounding box center [371, 241] width 109 height 52
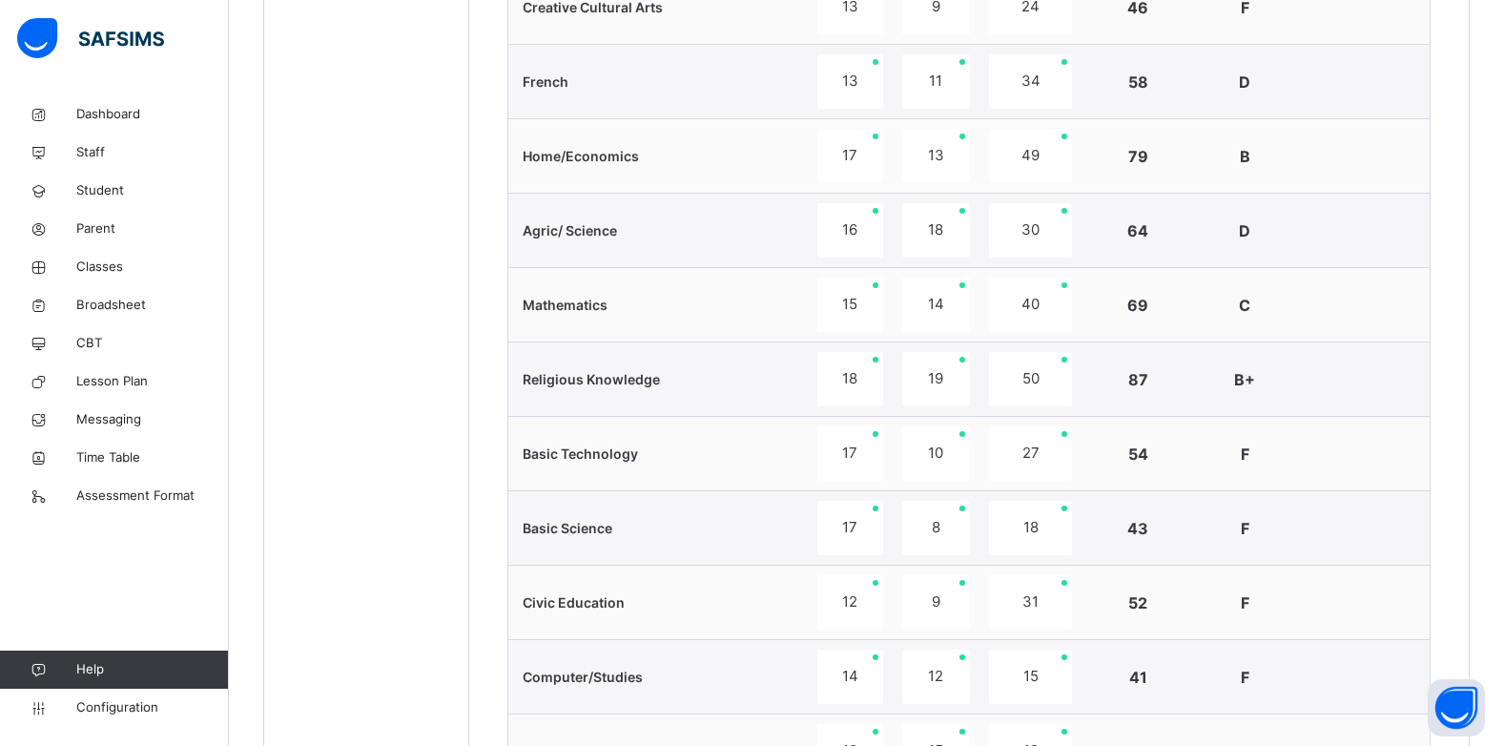
scroll to position [685, 0]
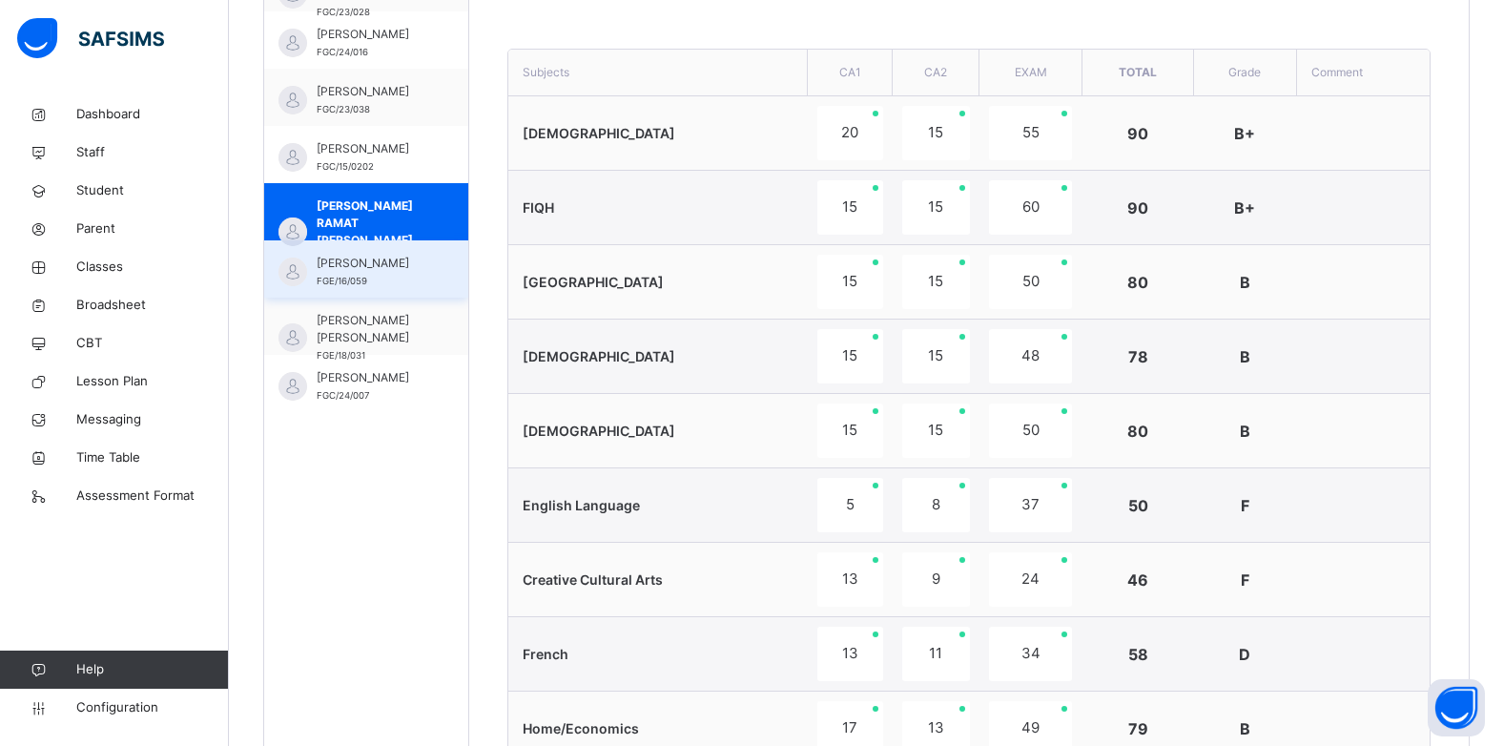
click at [313, 253] on div "HAFSAT HAMZA FGE/16/059" at bounding box center [366, 268] width 204 height 57
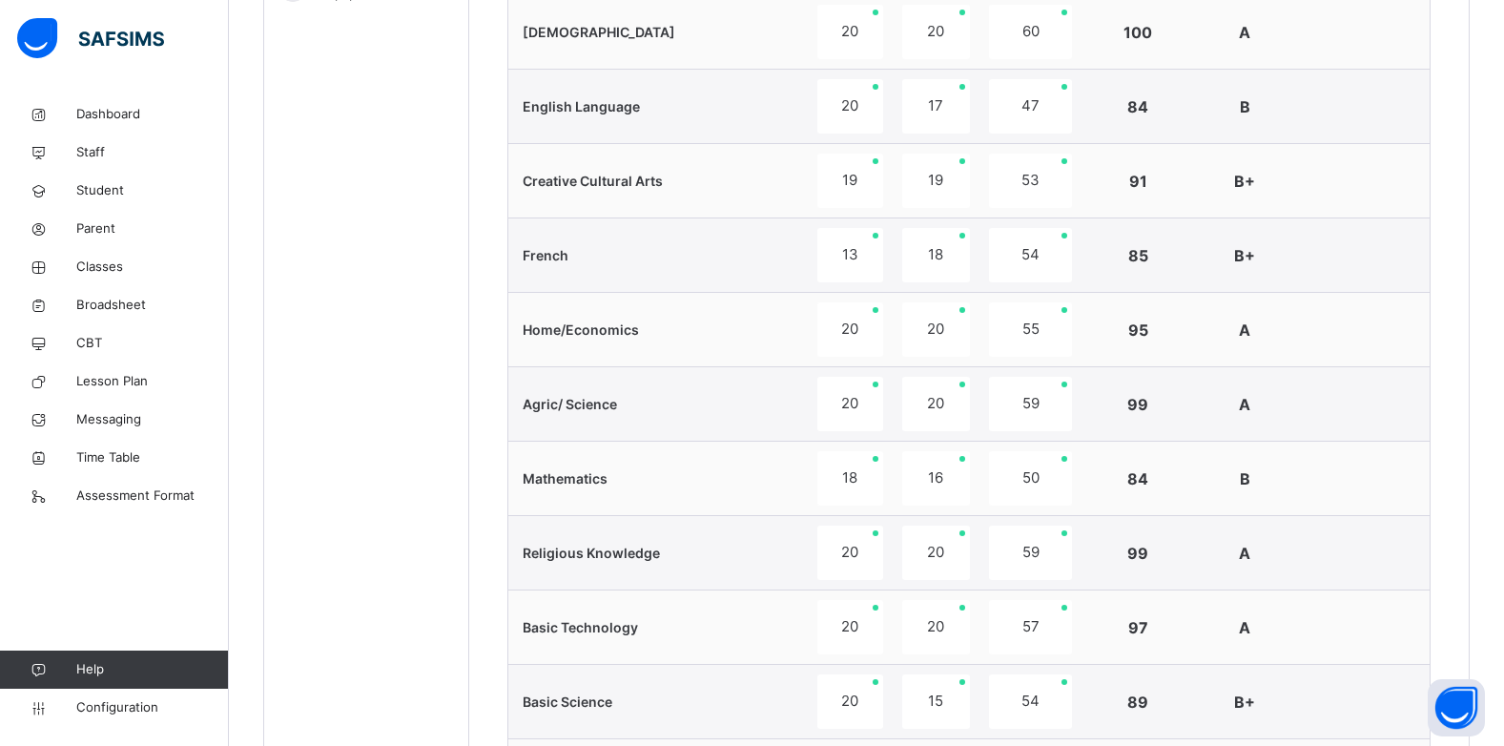
scroll to position [607, 0]
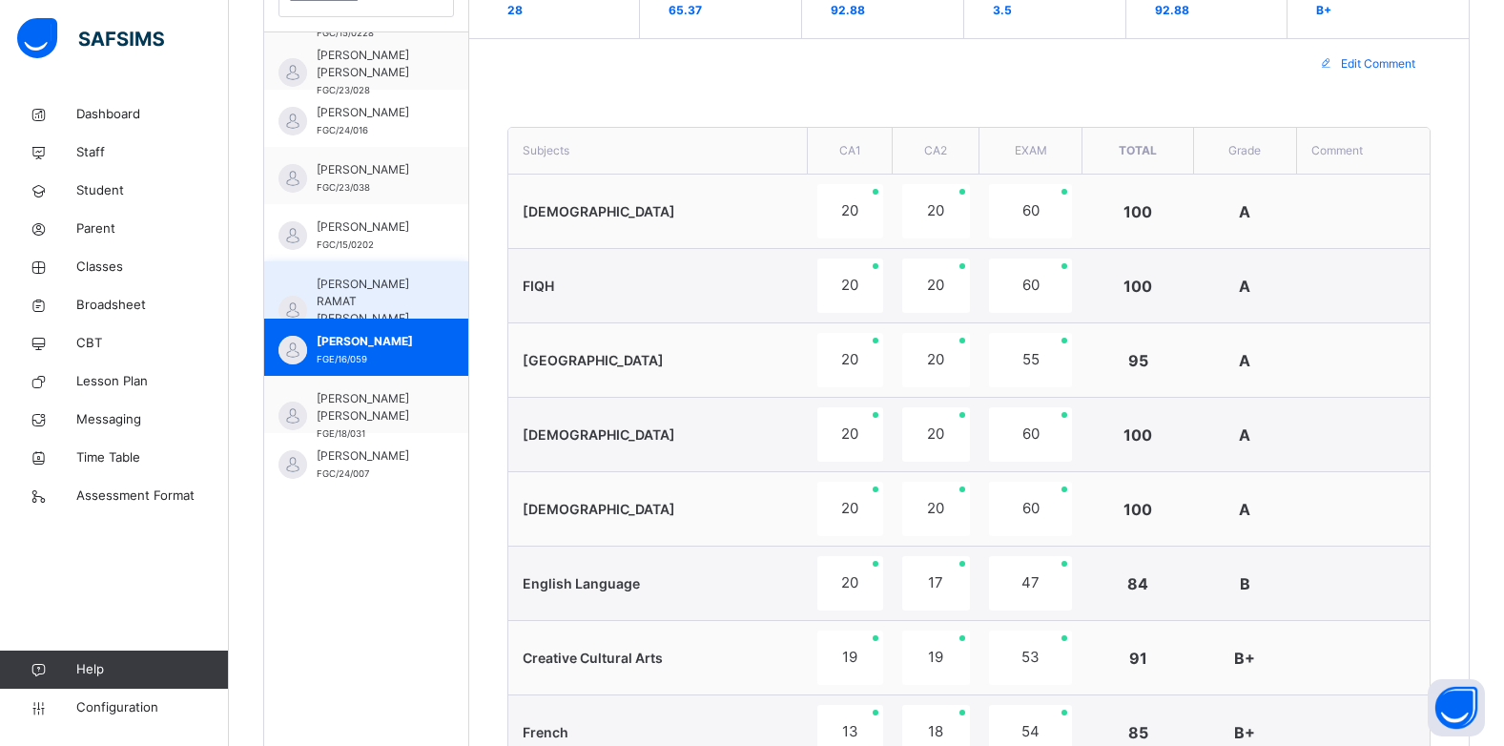
drag, startPoint x: 375, startPoint y: 409, endPoint x: 509, endPoint y: 375, distance: 138.8
click at [376, 411] on span "HUSSAINA SARKI HASSAN" at bounding box center [371, 407] width 109 height 34
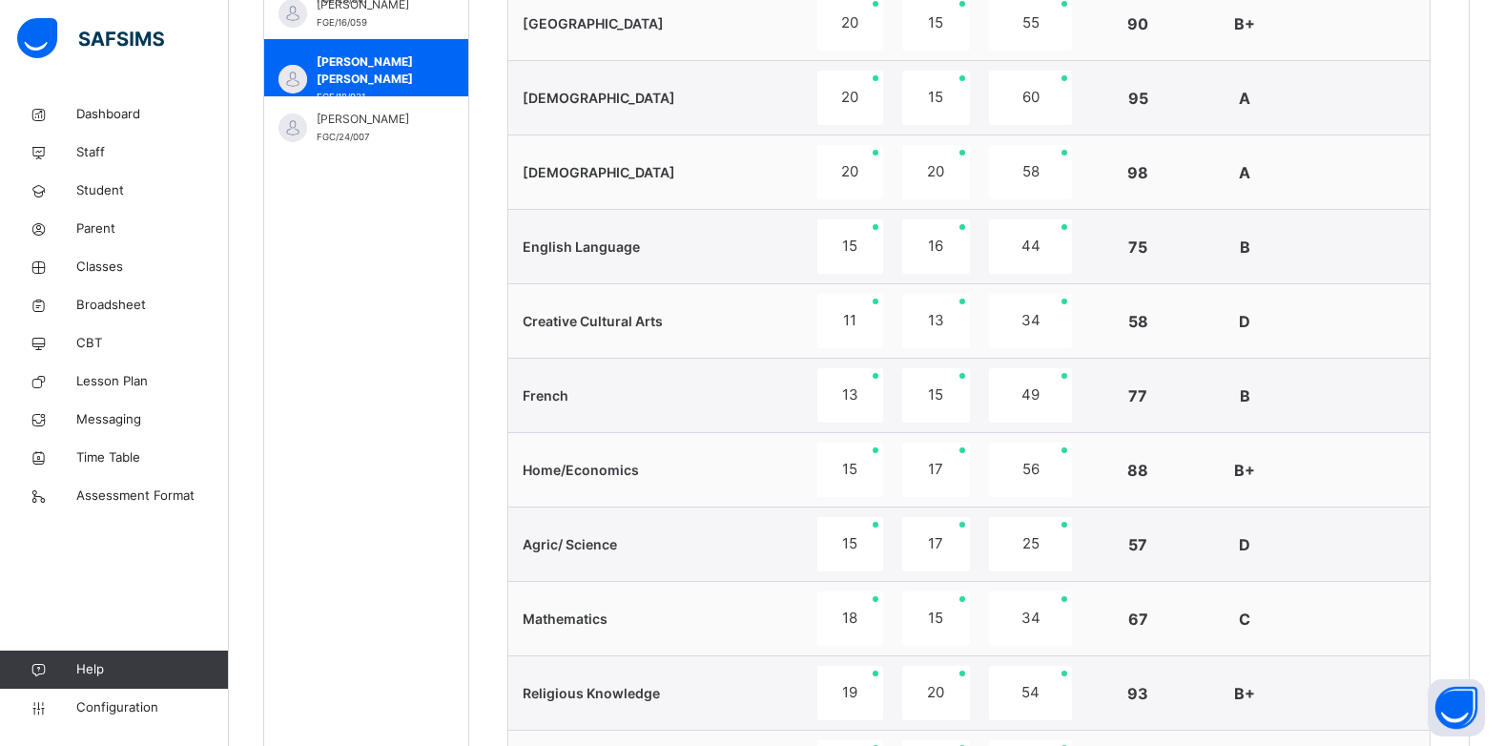
scroll to position [511, 0]
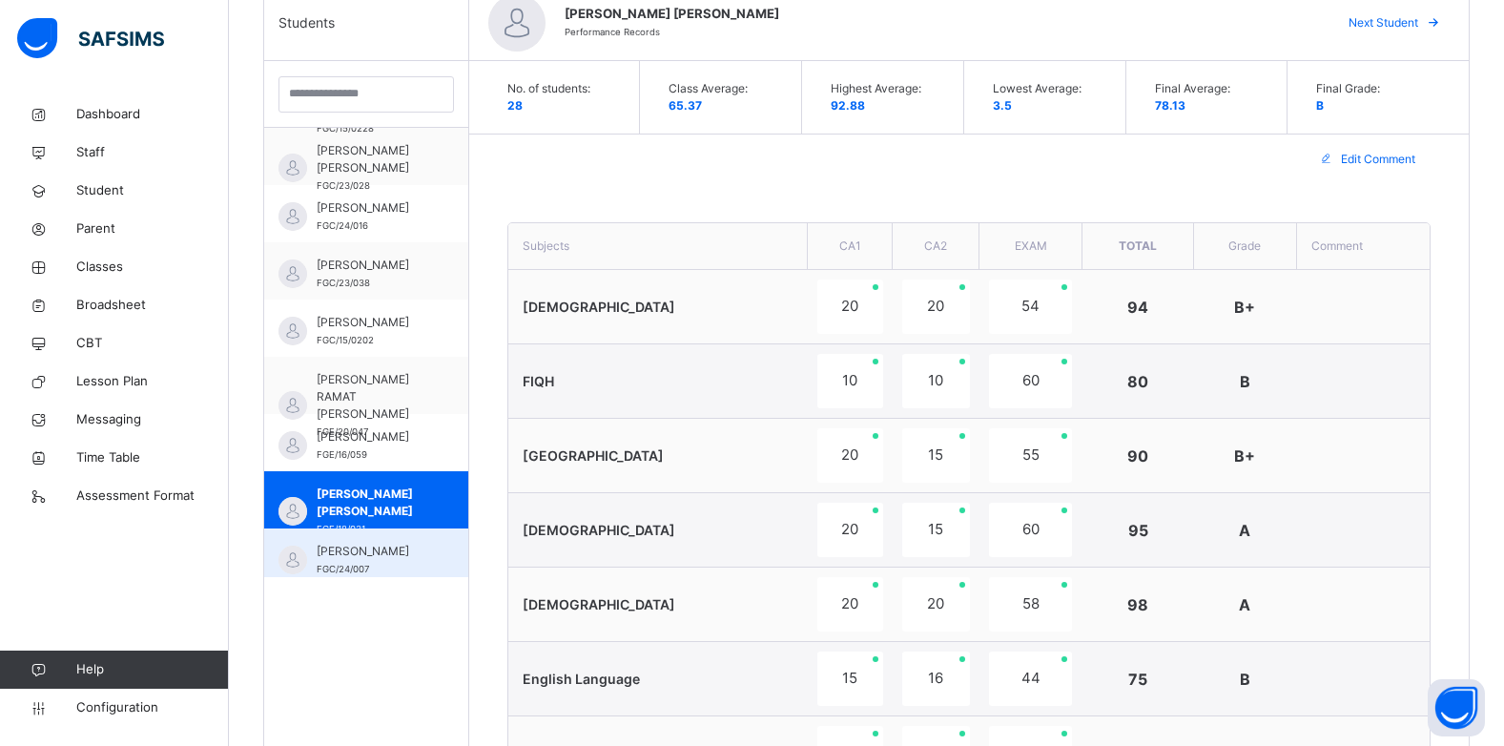
click at [383, 553] on span "KHADIJA SANUSI" at bounding box center [371, 551] width 109 height 17
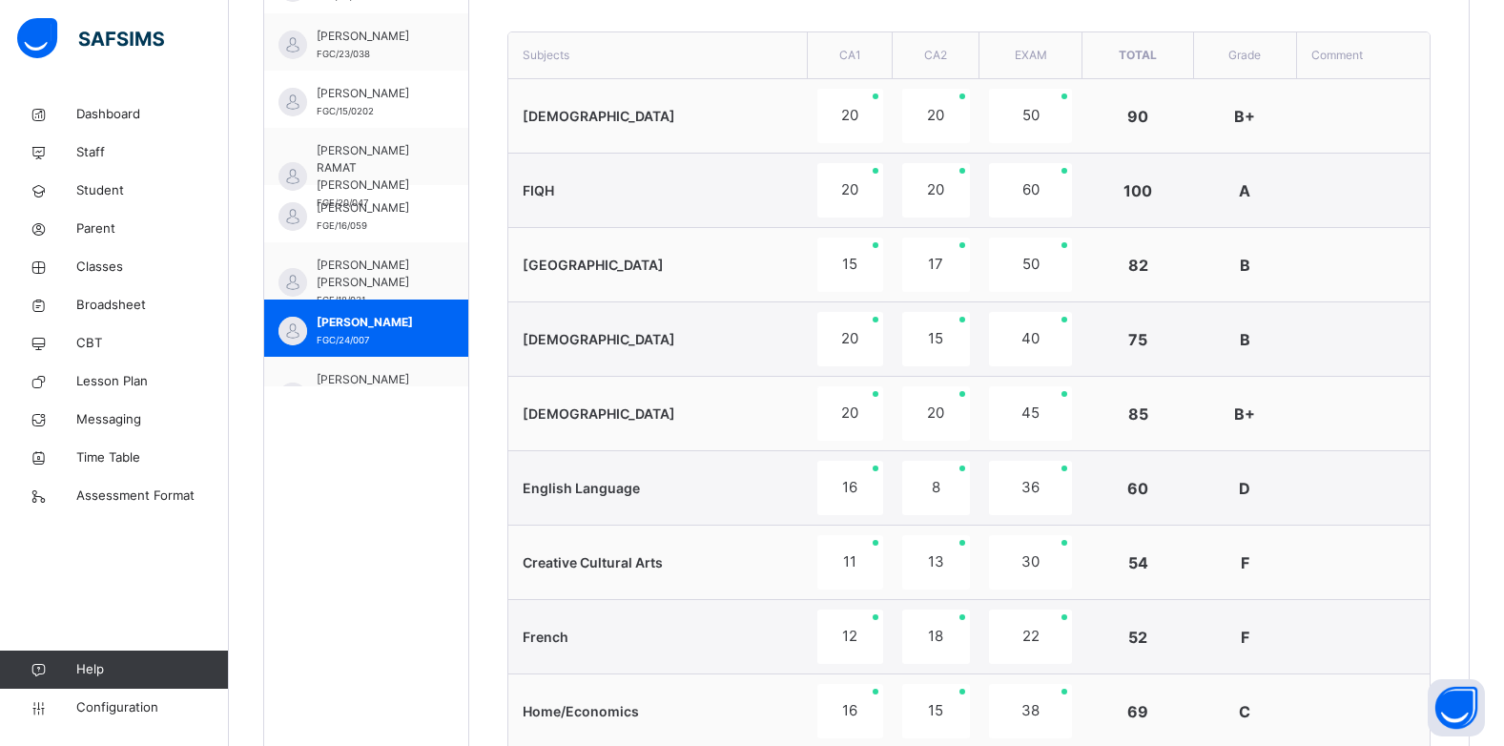
scroll to position [362, 0]
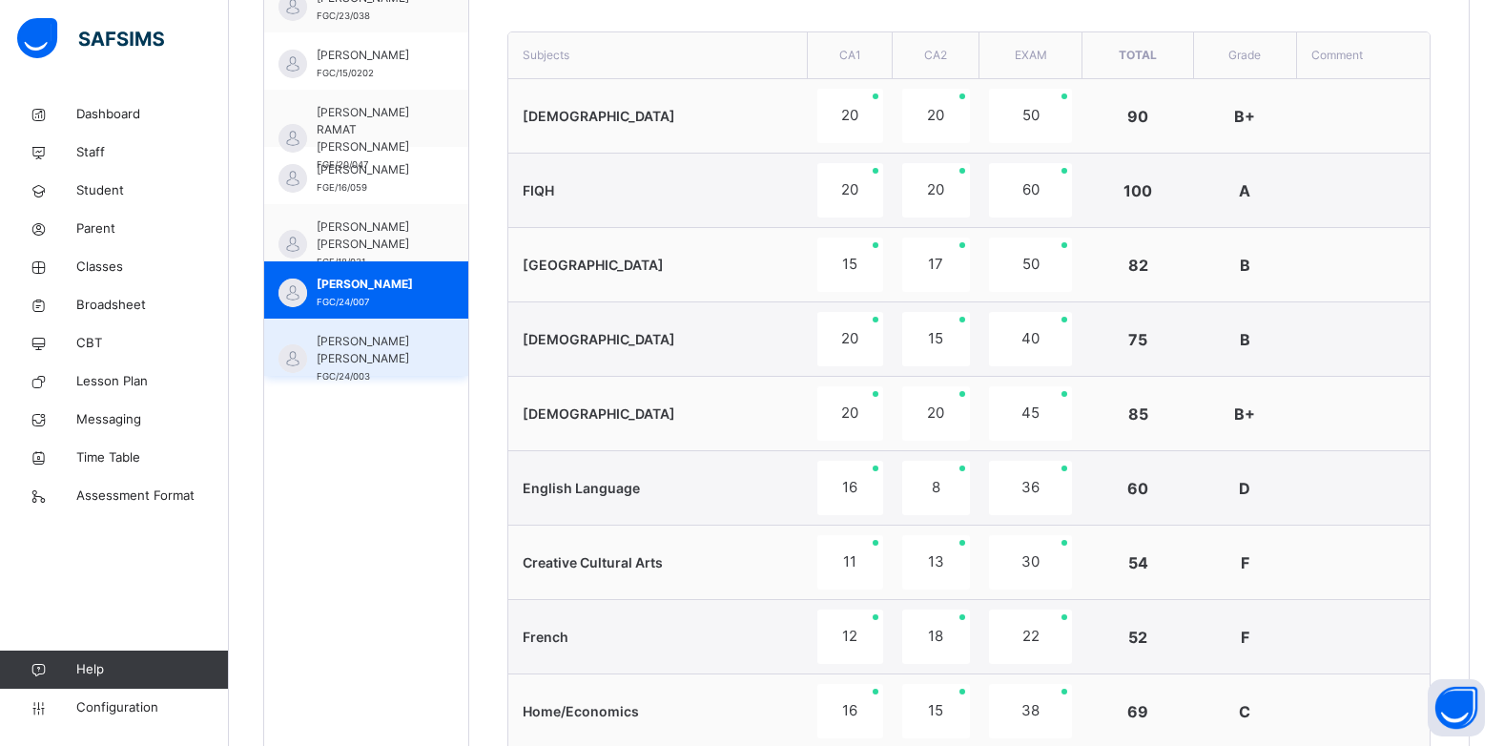
click at [407, 362] on span "KHADIJA HALLIRU TUKUR" at bounding box center [371, 350] width 109 height 34
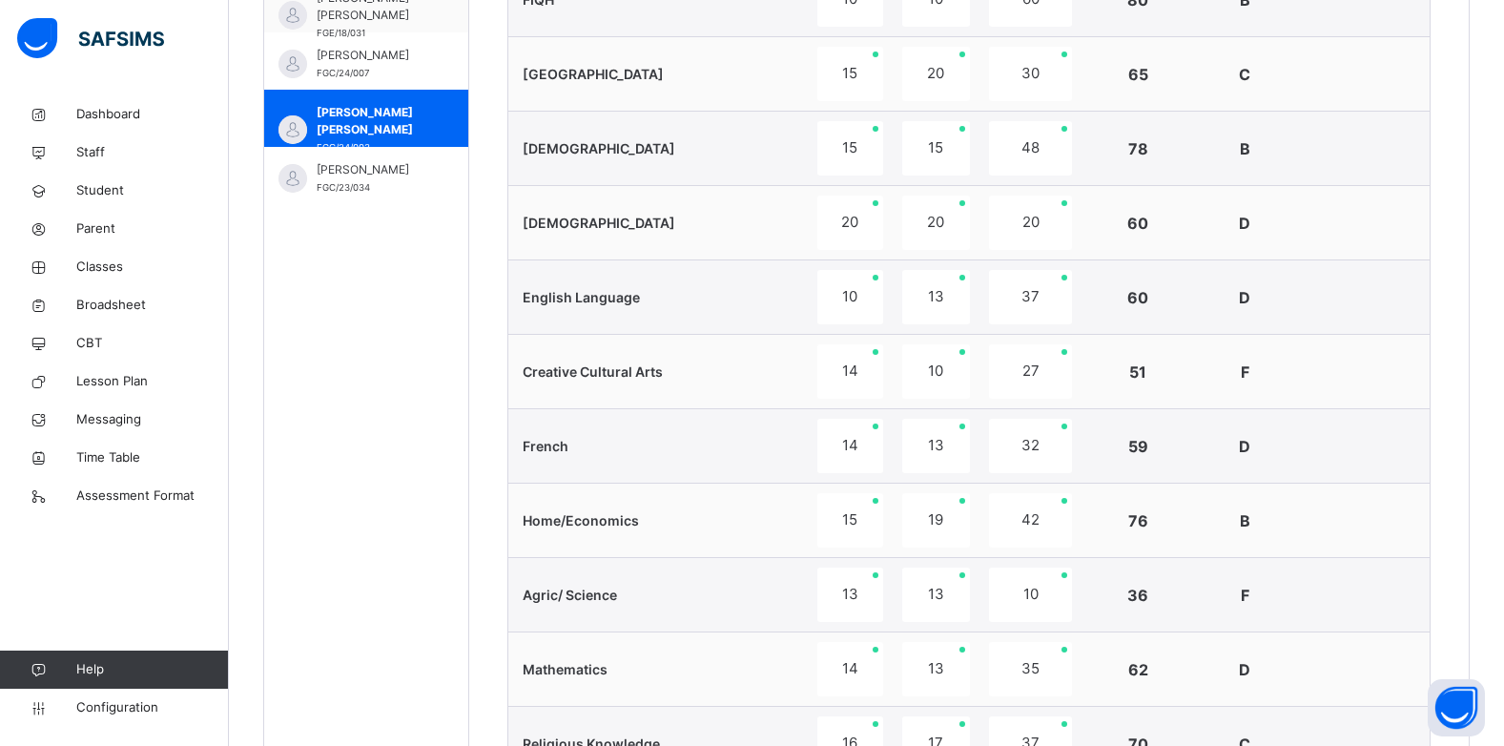
scroll to position [439, 0]
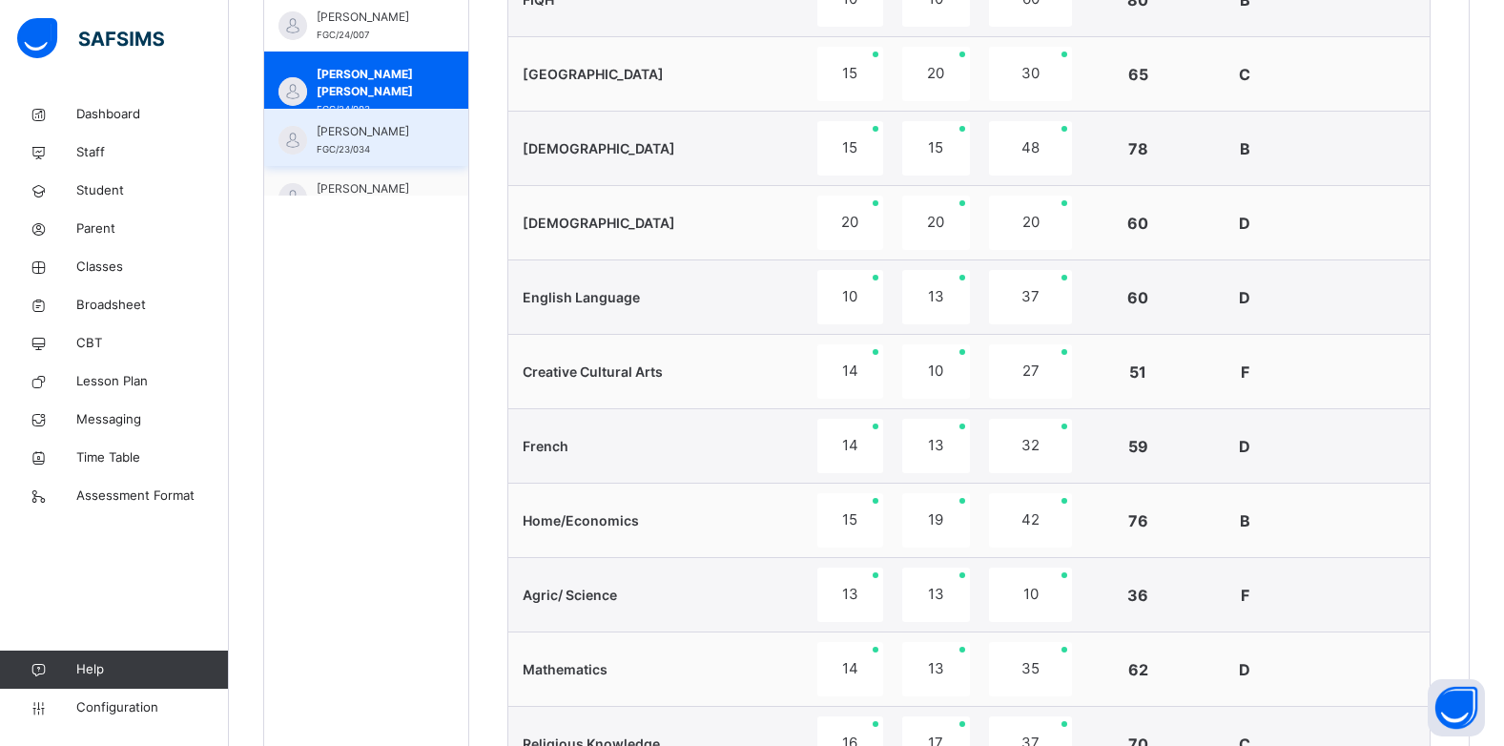
click at [388, 140] on span "KHADIJA MUSA HARUNA" at bounding box center [371, 131] width 109 height 17
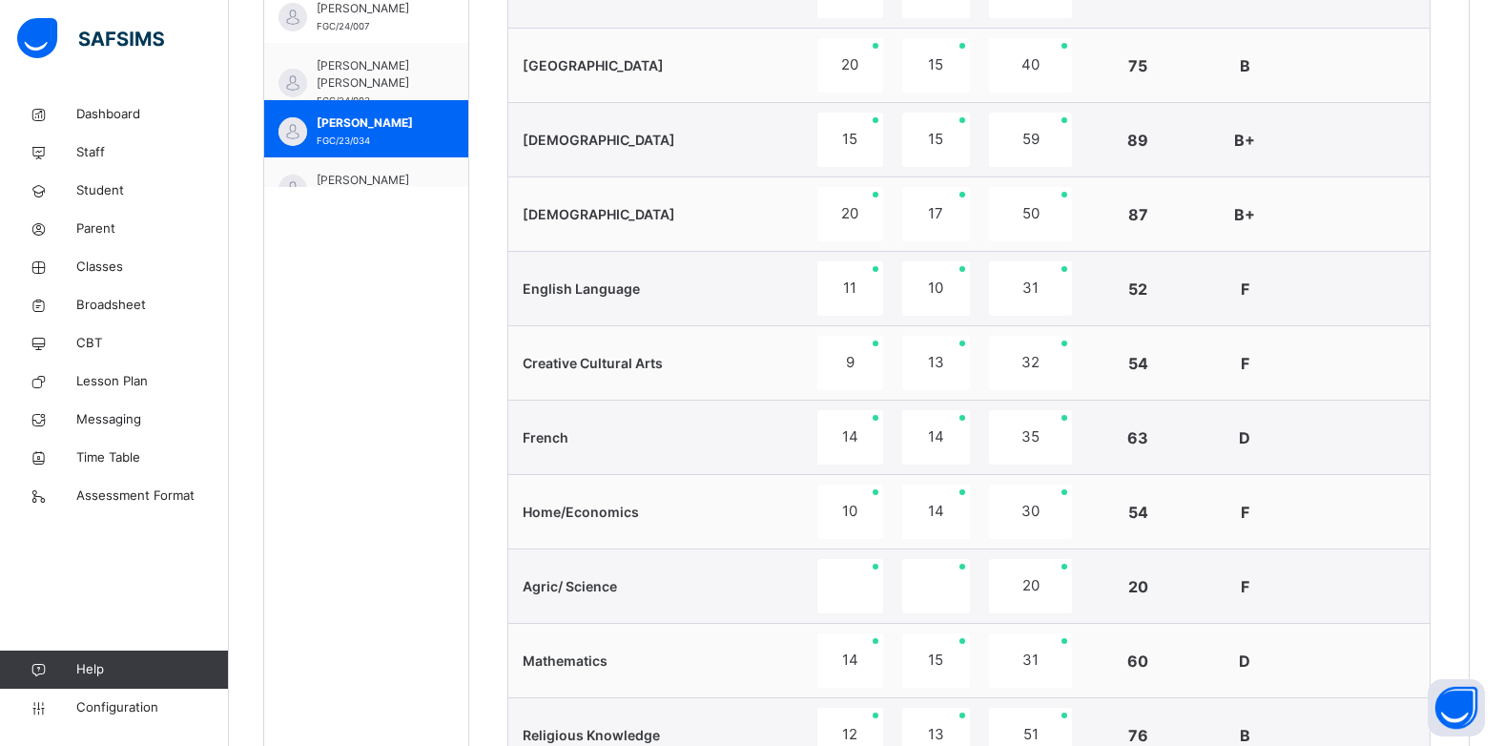
scroll to position [477, 0]
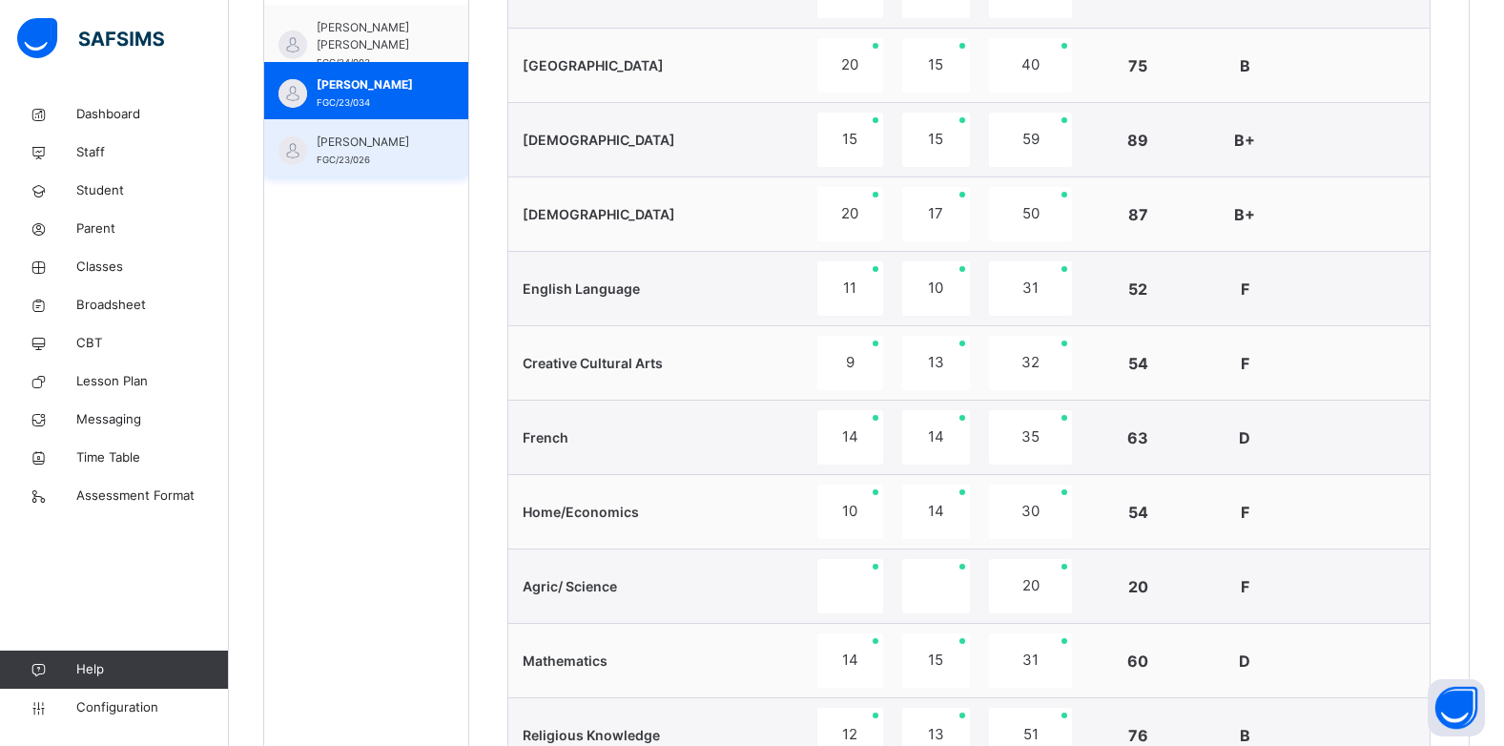
click at [410, 148] on span "KHADIJA MUSA KABIRU" at bounding box center [371, 142] width 109 height 17
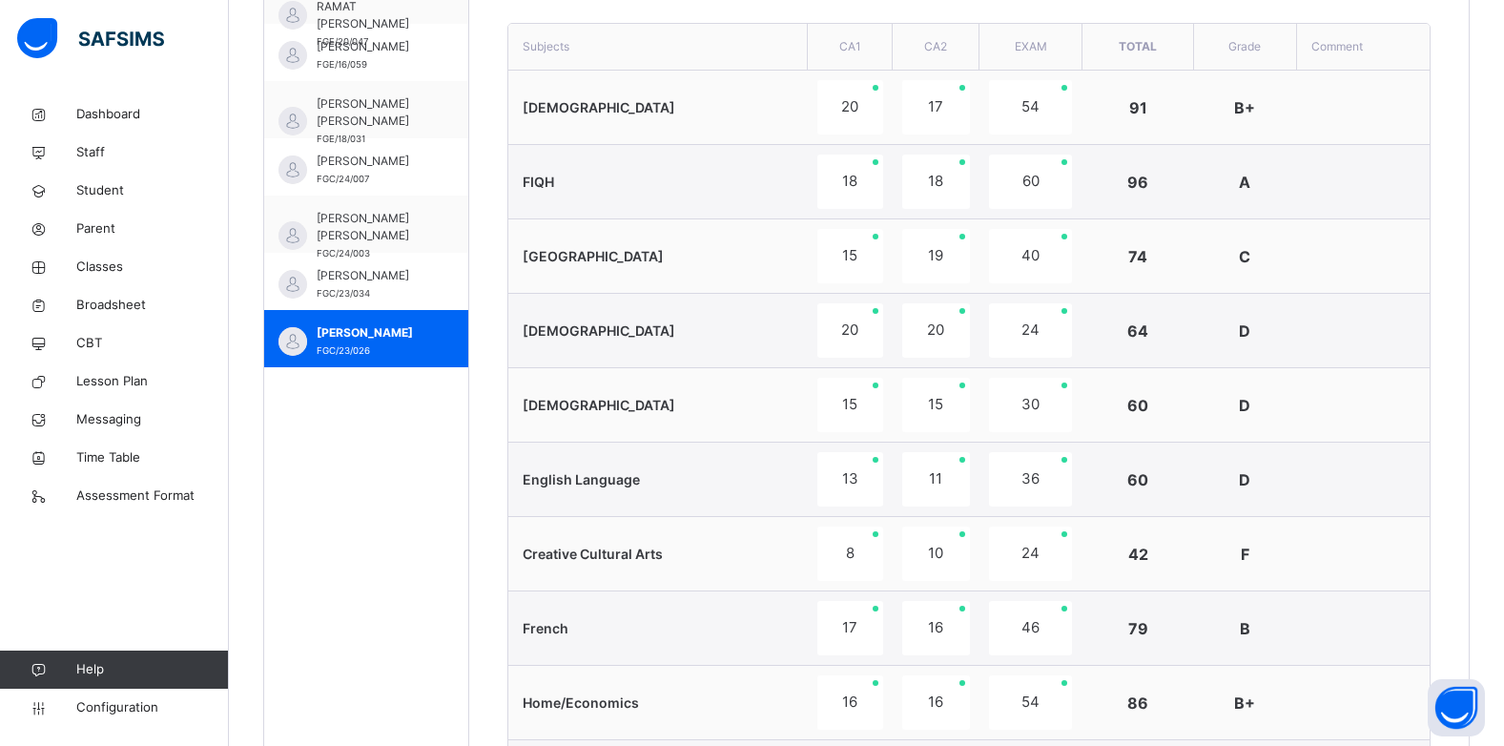
scroll to position [515, 0]
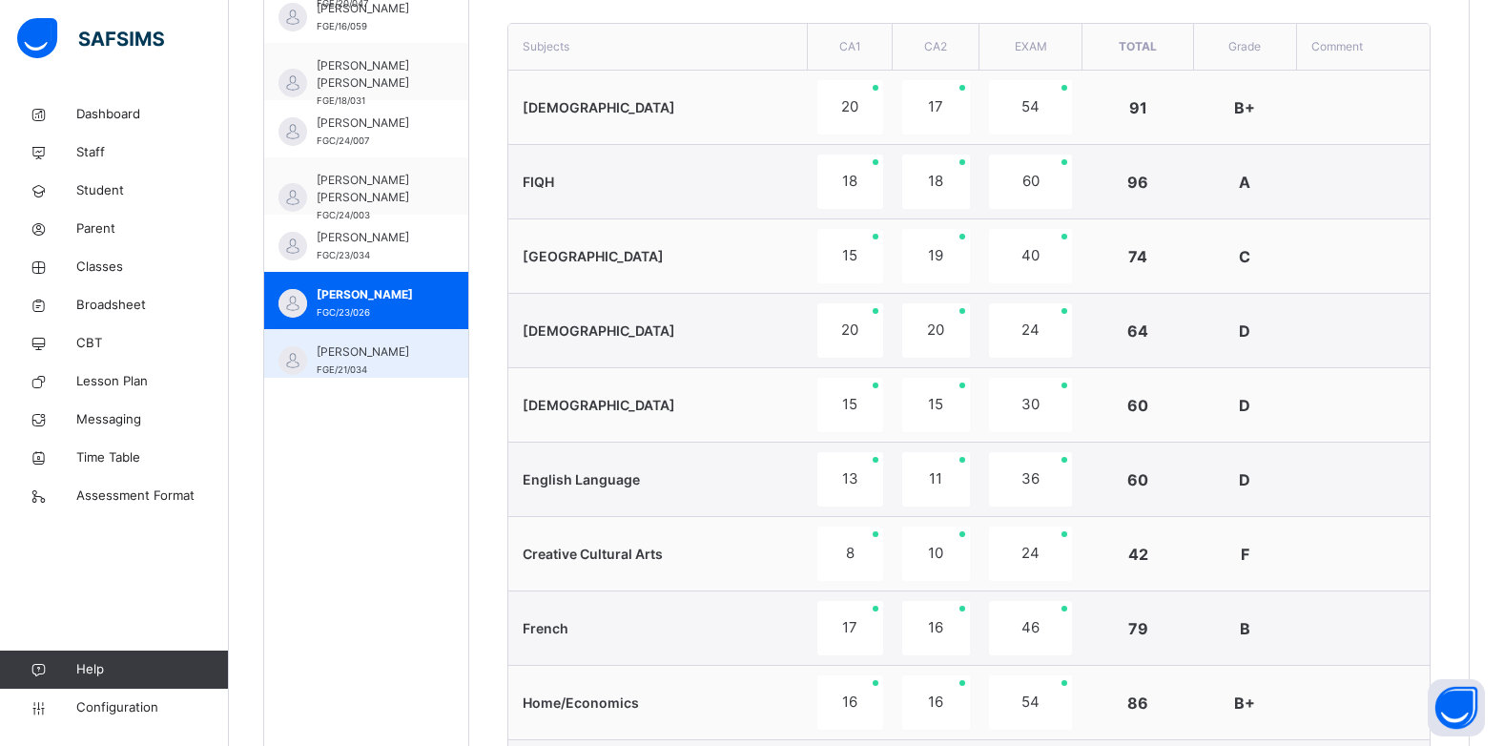
click at [397, 361] on span "MARIYA KABIR LAMIDO" at bounding box center [371, 351] width 109 height 17
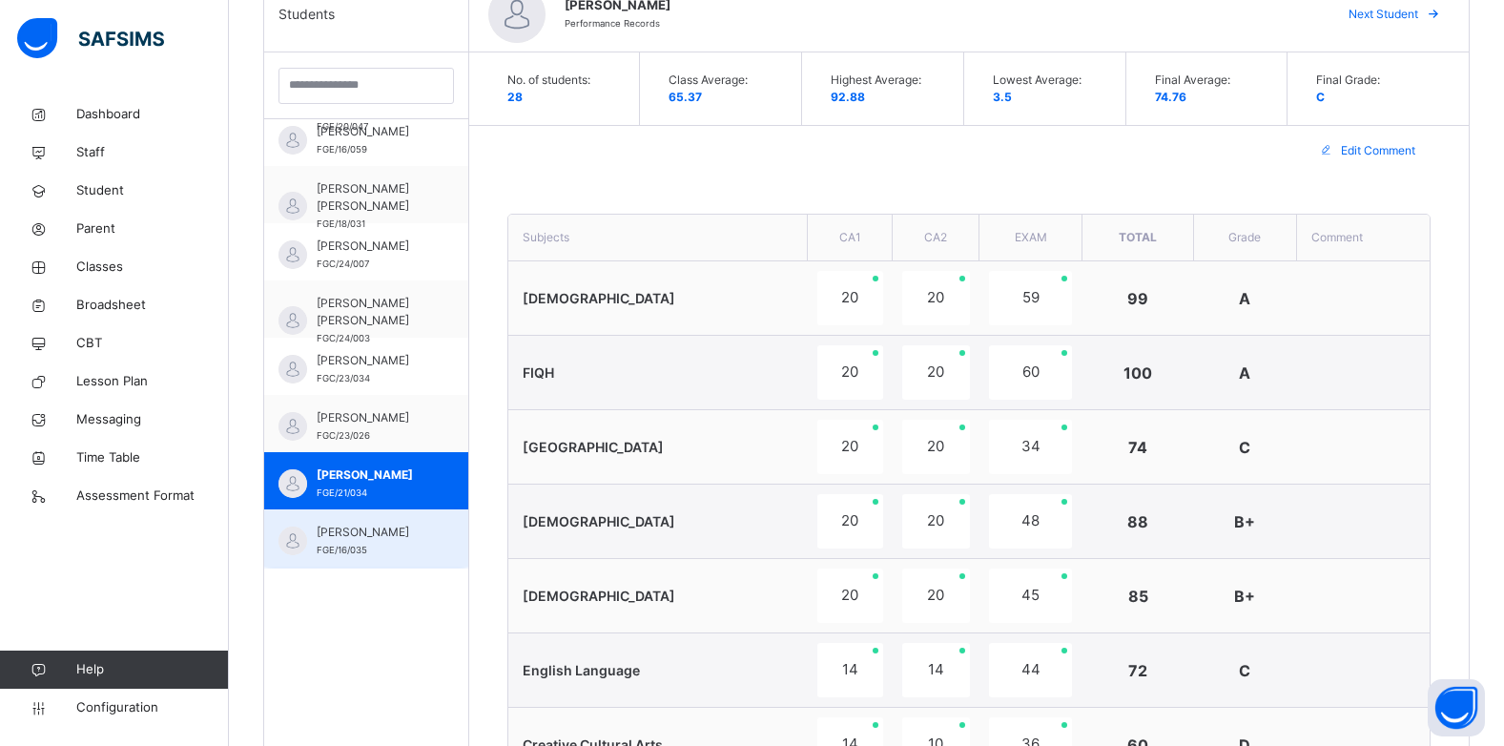
scroll to position [591, 0]
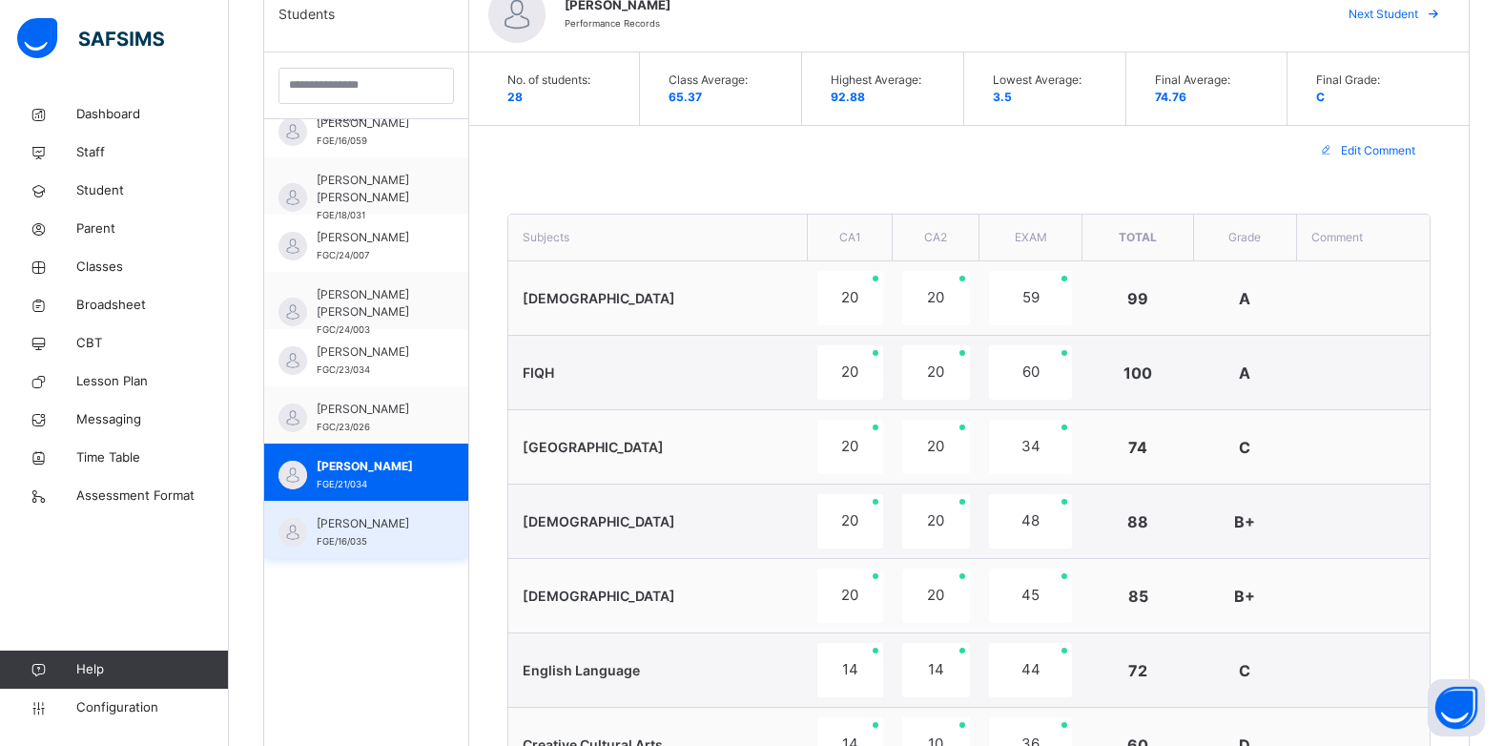
click at [388, 532] on span "MARYAM BELLO IDRIS" at bounding box center [371, 523] width 109 height 17
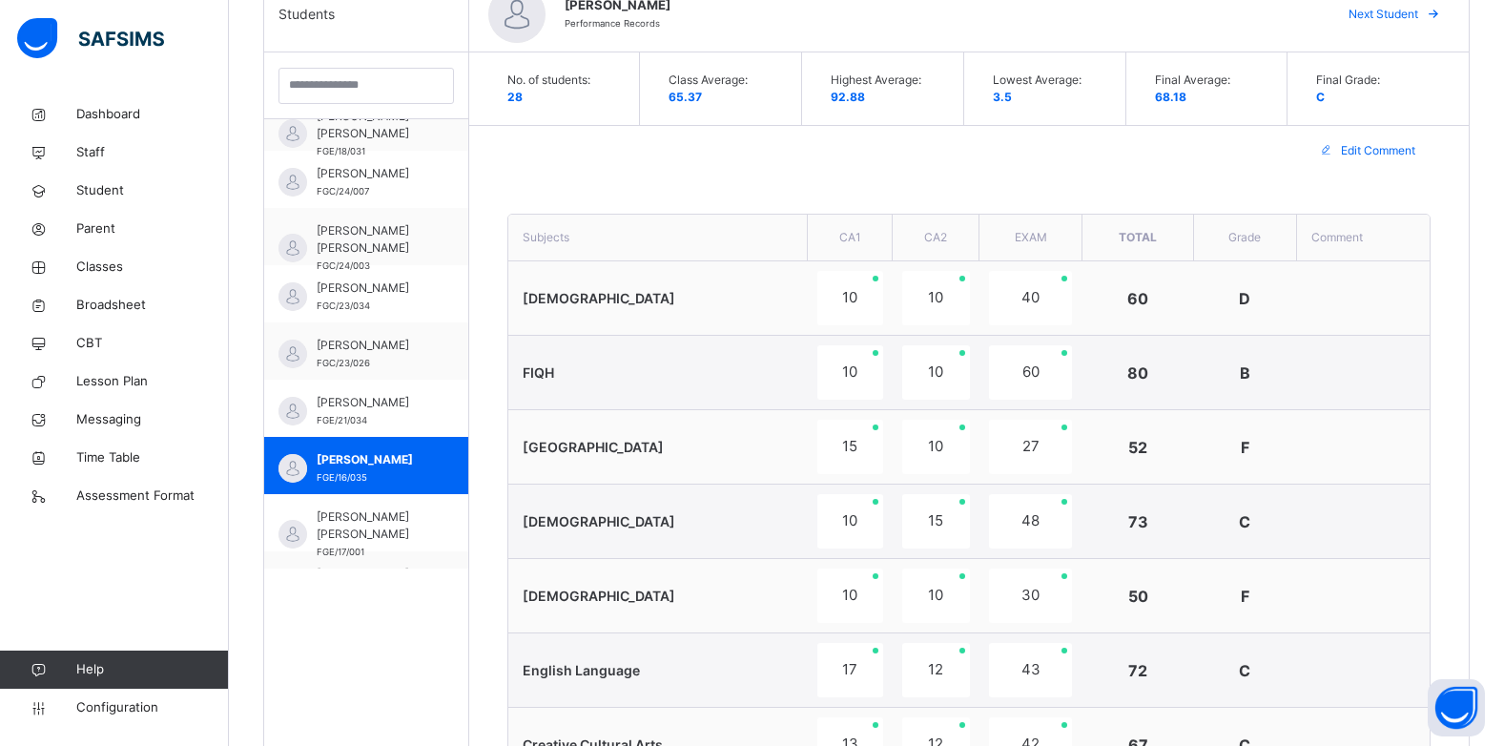
scroll to position [668, 0]
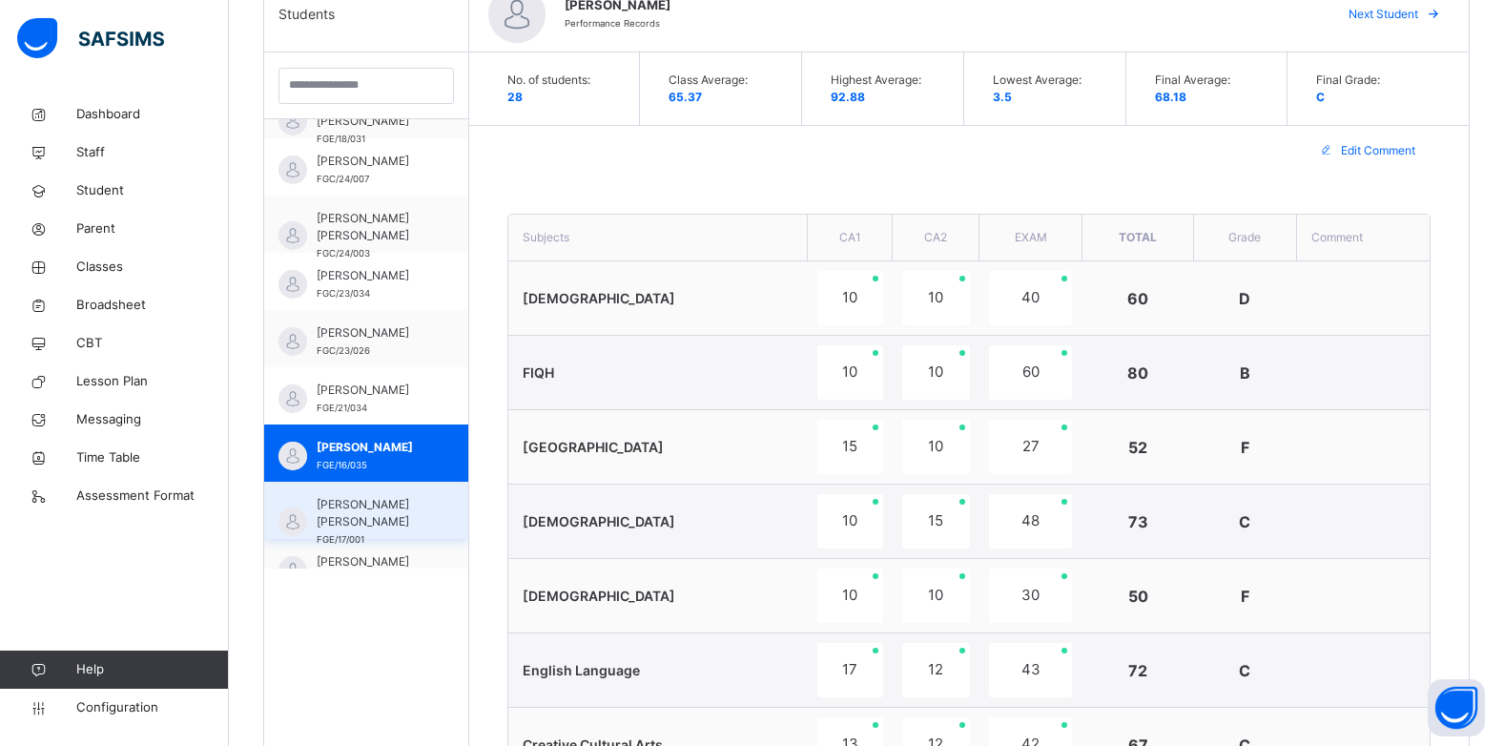
click at [388, 523] on span "MOHAMMED SARKI AHMED" at bounding box center [371, 513] width 109 height 34
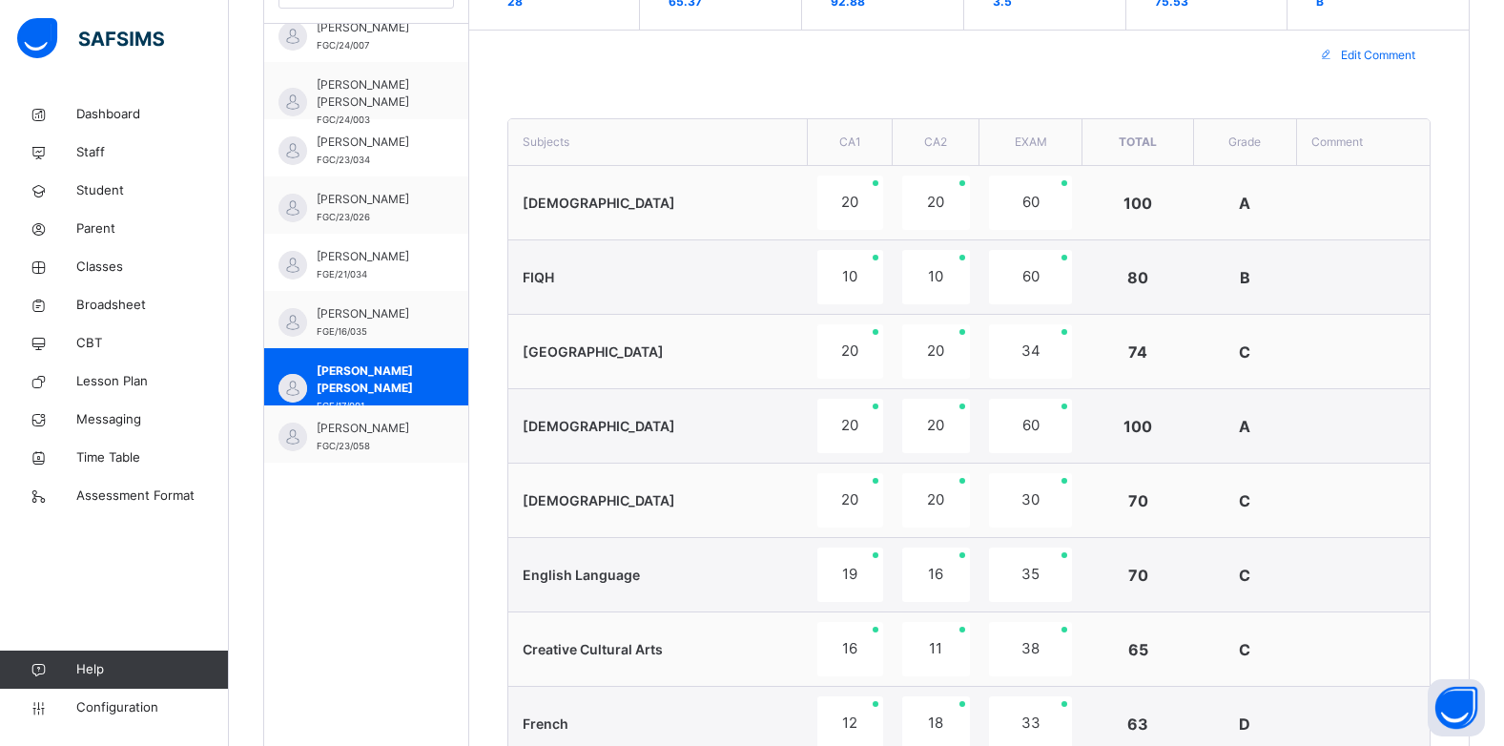
scroll to position [744, 0]
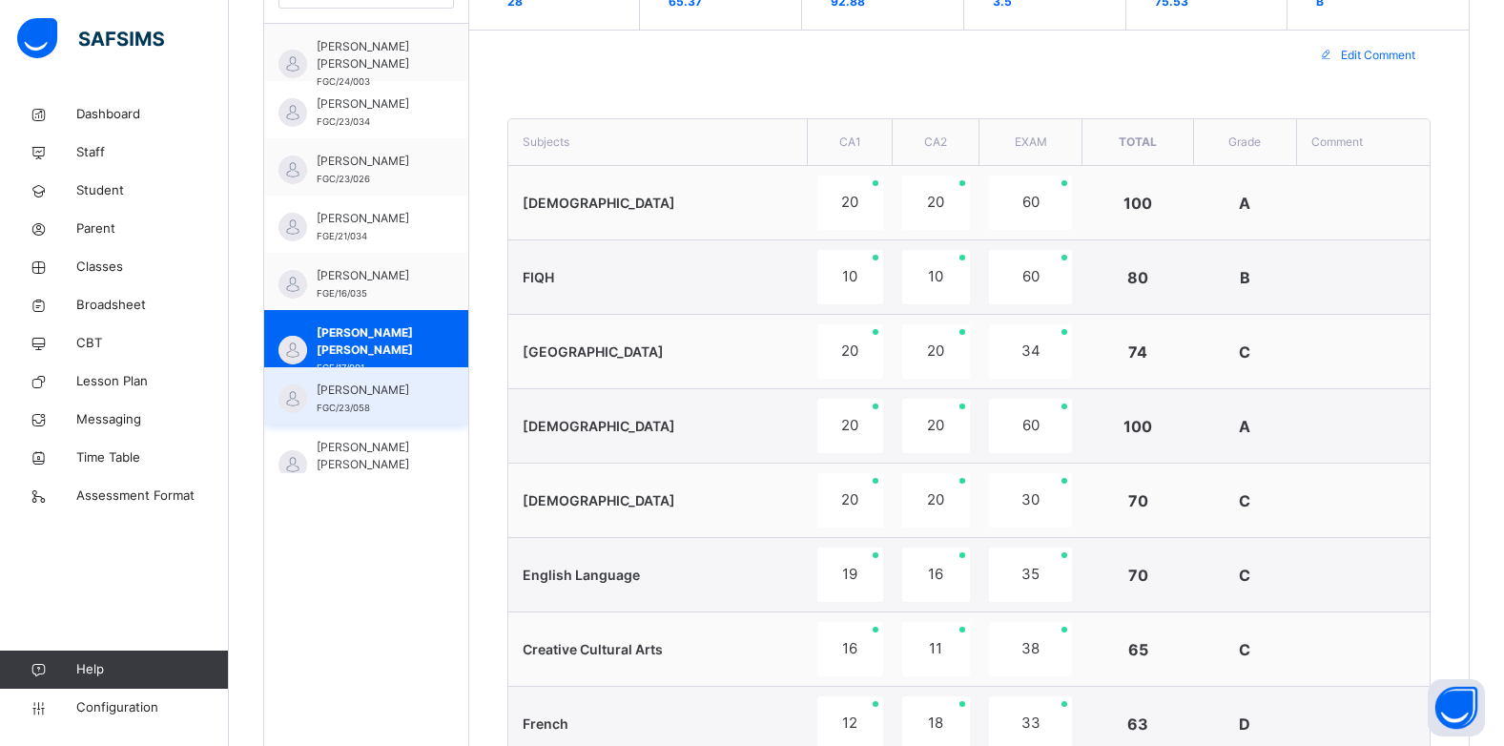
click at [396, 401] on div "MUHAMMAD SANI FGC/23/058" at bounding box center [371, 399] width 109 height 34
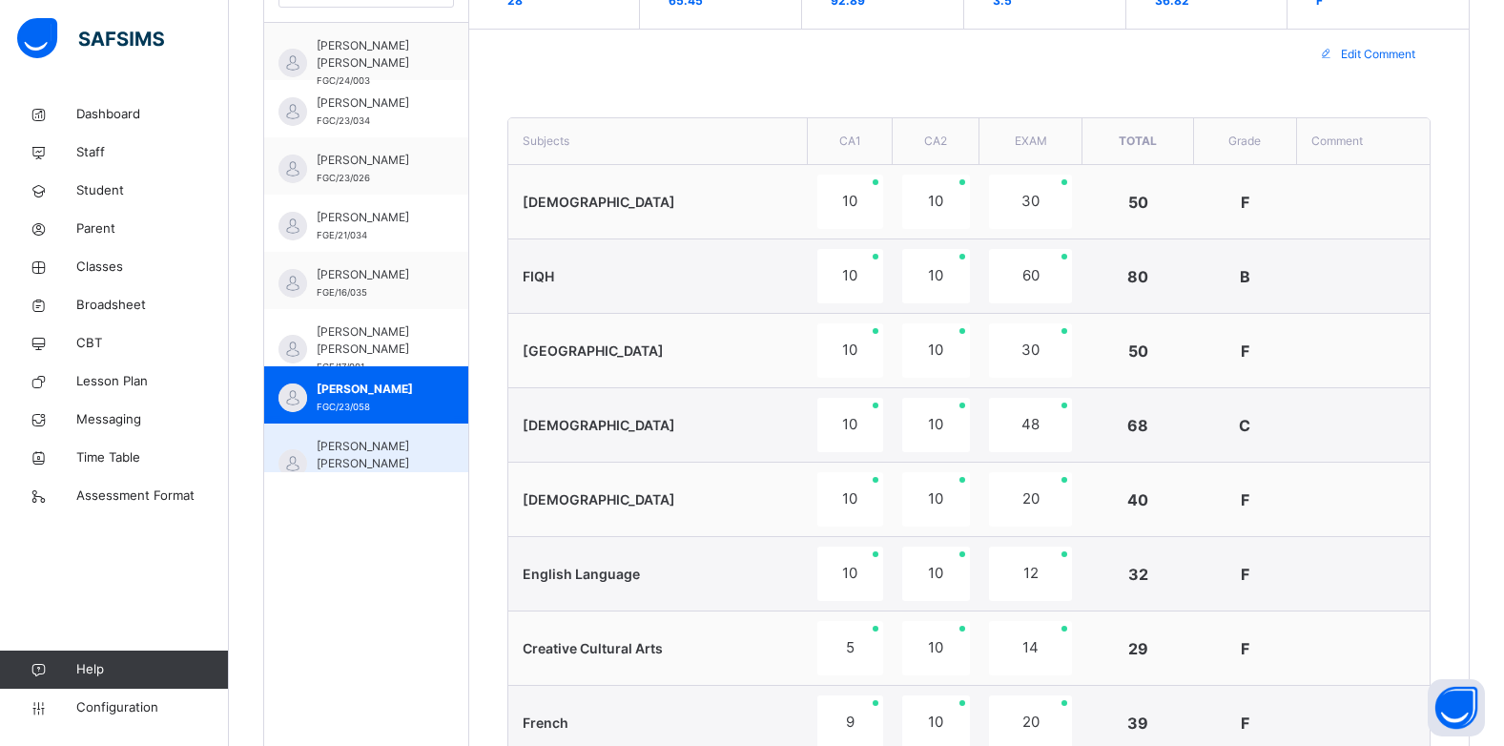
scroll to position [615, 0]
click at [404, 454] on span "NASIR WADA HUSSAIN" at bounding box center [371, 456] width 109 height 34
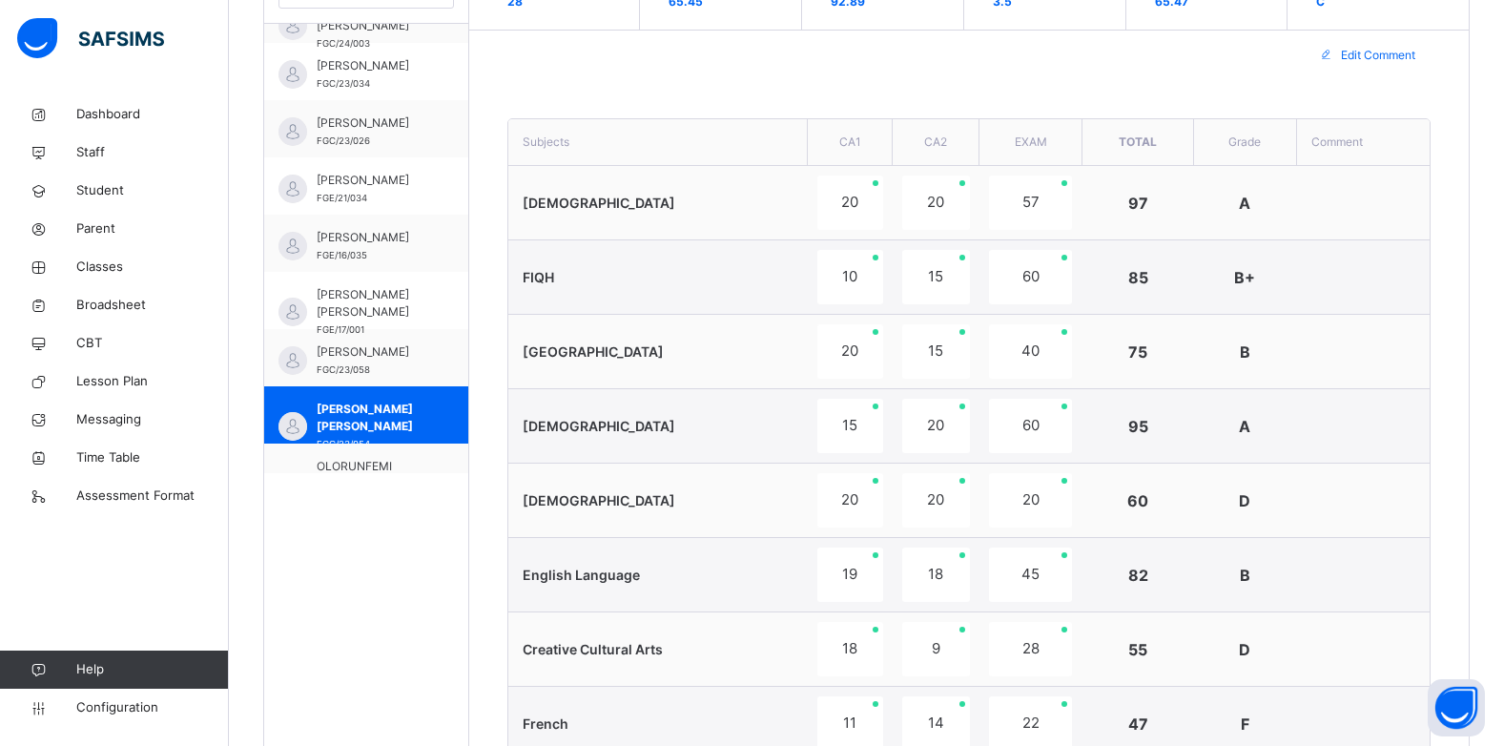
scroll to position [820, 0]
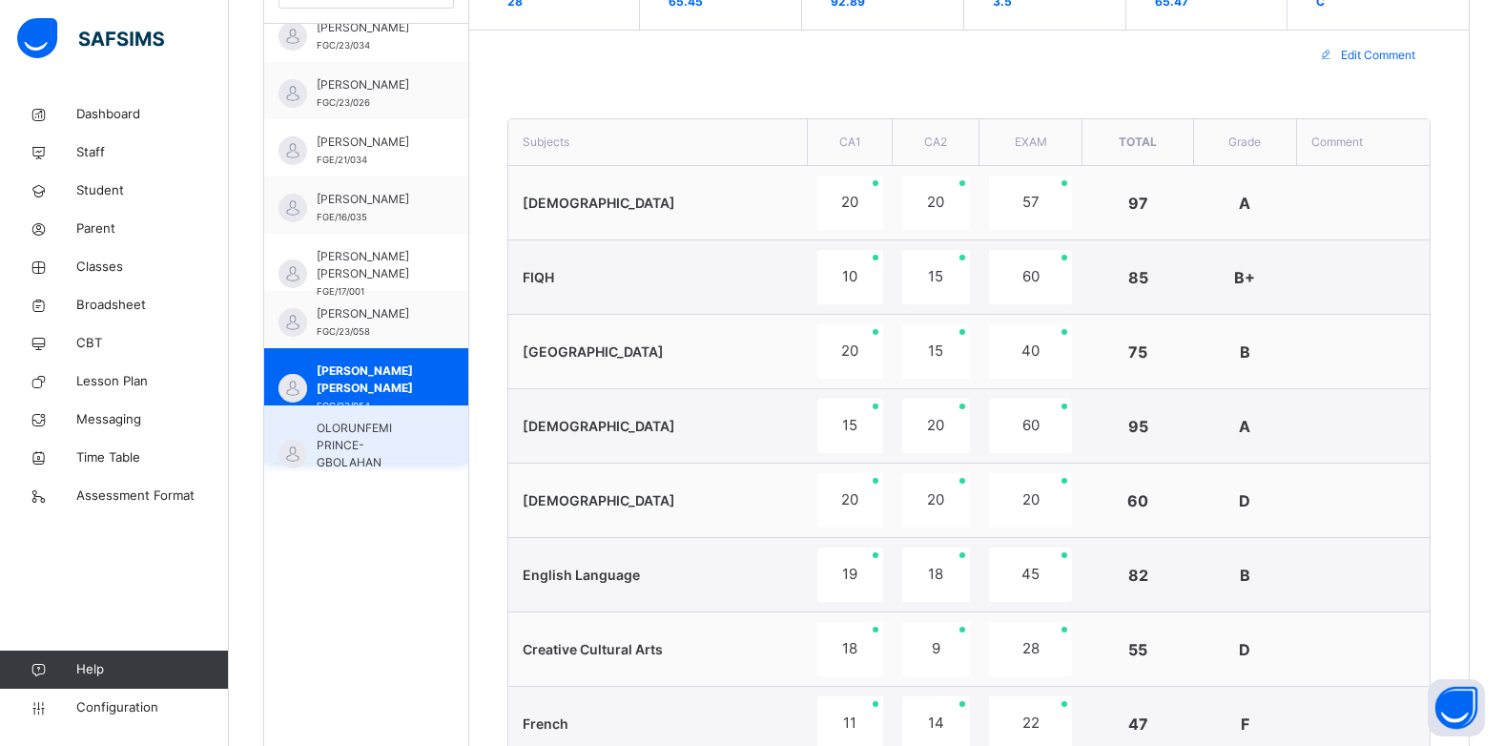
click at [421, 446] on div "OLORUNFEMI PRINCE-GBOLAHAN FGC/23/041" at bounding box center [366, 433] width 204 height 57
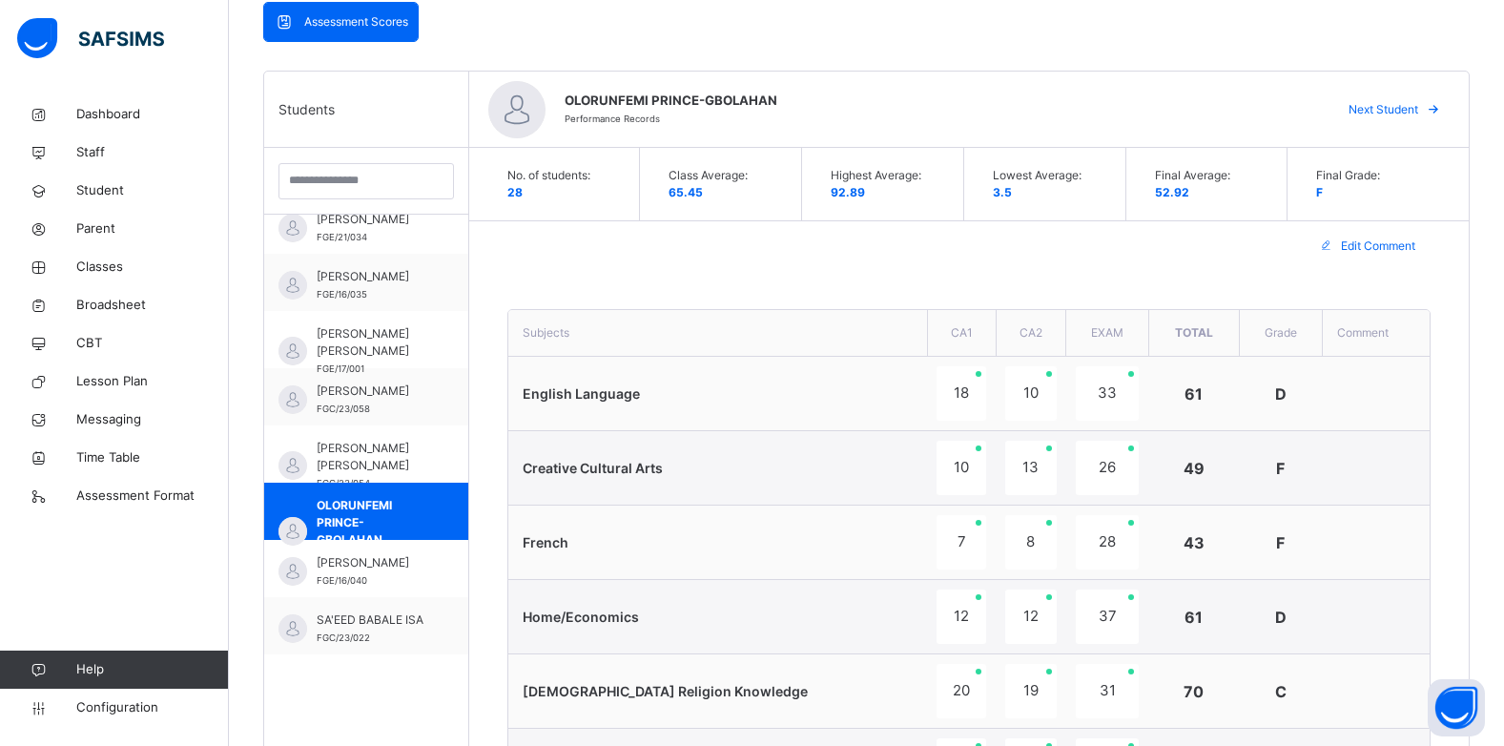
scroll to position [980, 0]
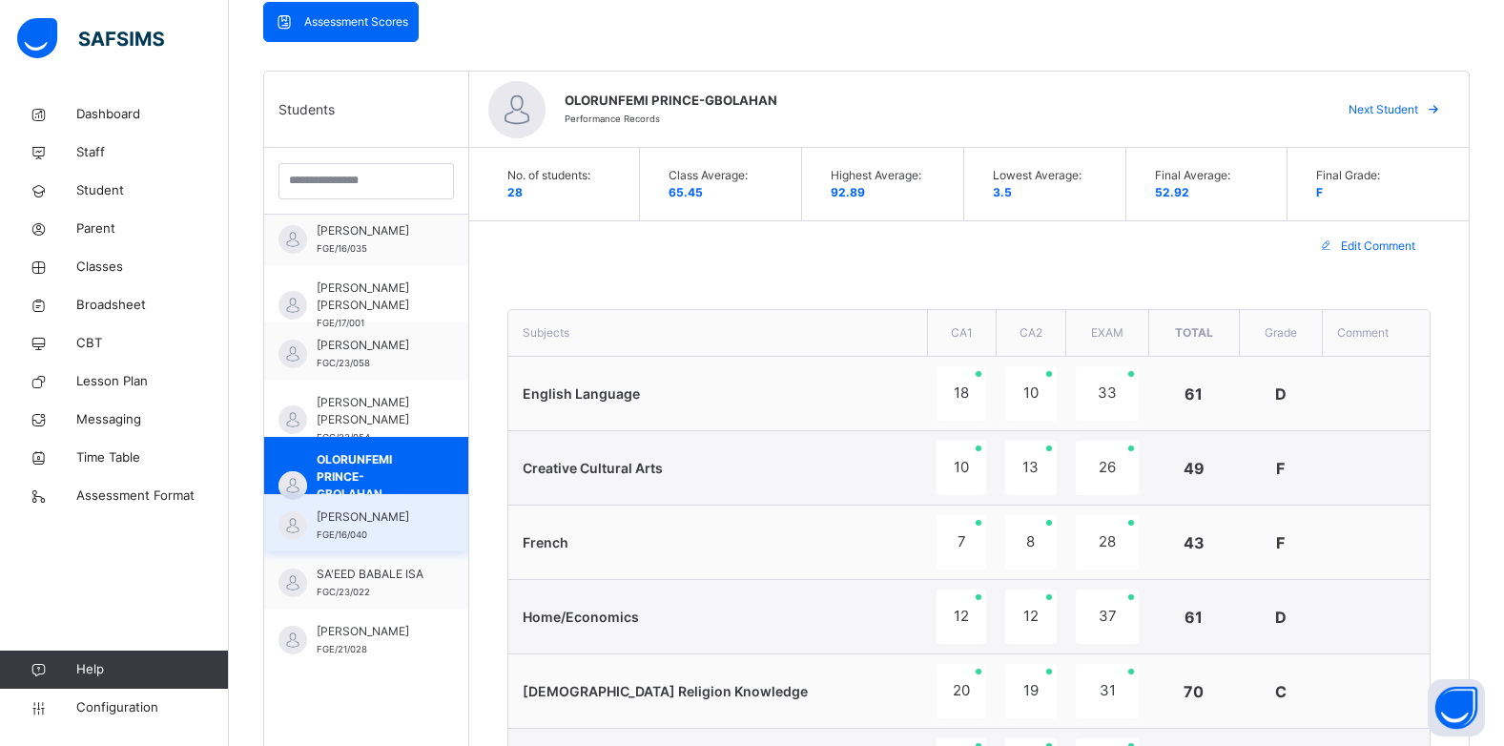
click at [386, 526] on span "RUKAYYA GARBA ABDULLAHI" at bounding box center [371, 516] width 109 height 17
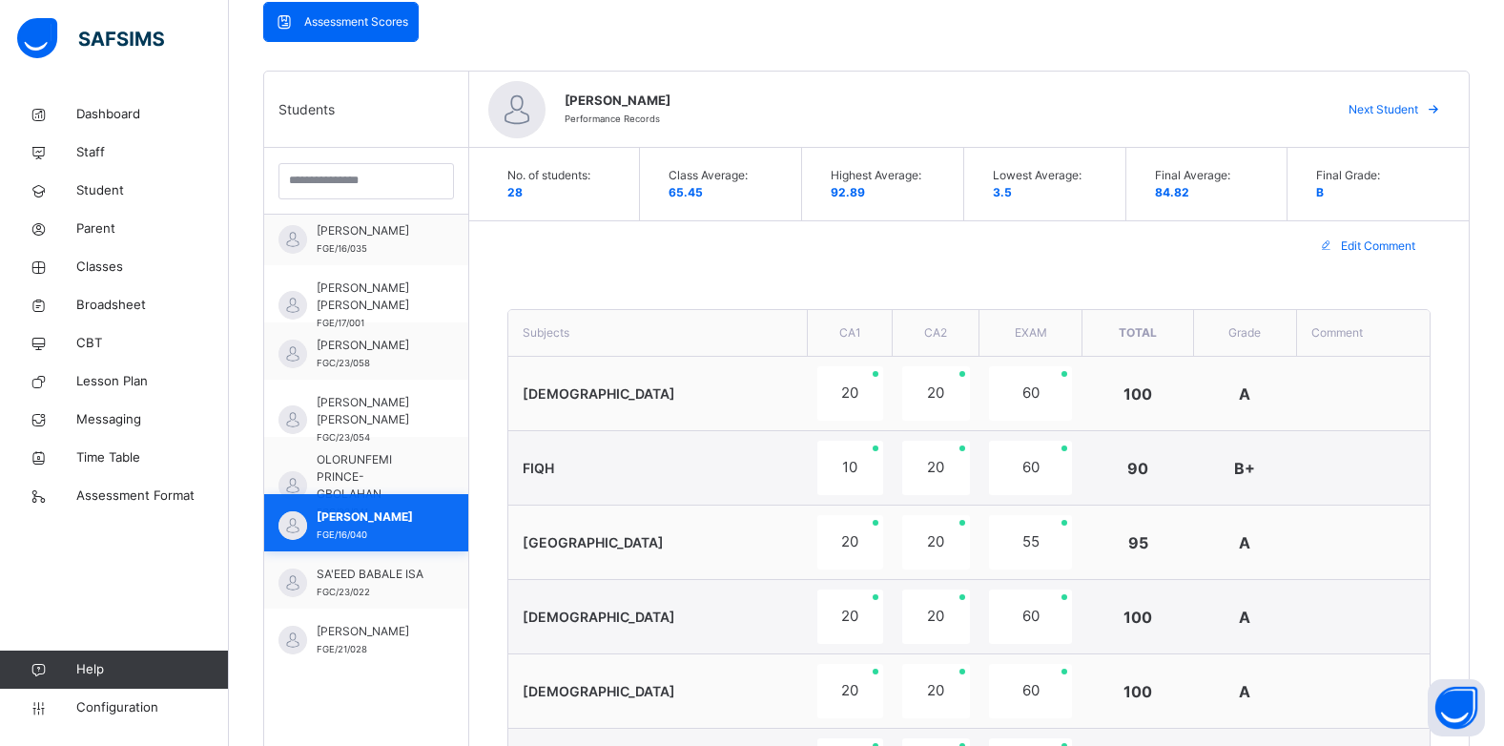
click at [378, 526] on span "RUKAYYA GARBA ABDULLAHI" at bounding box center [371, 516] width 109 height 17
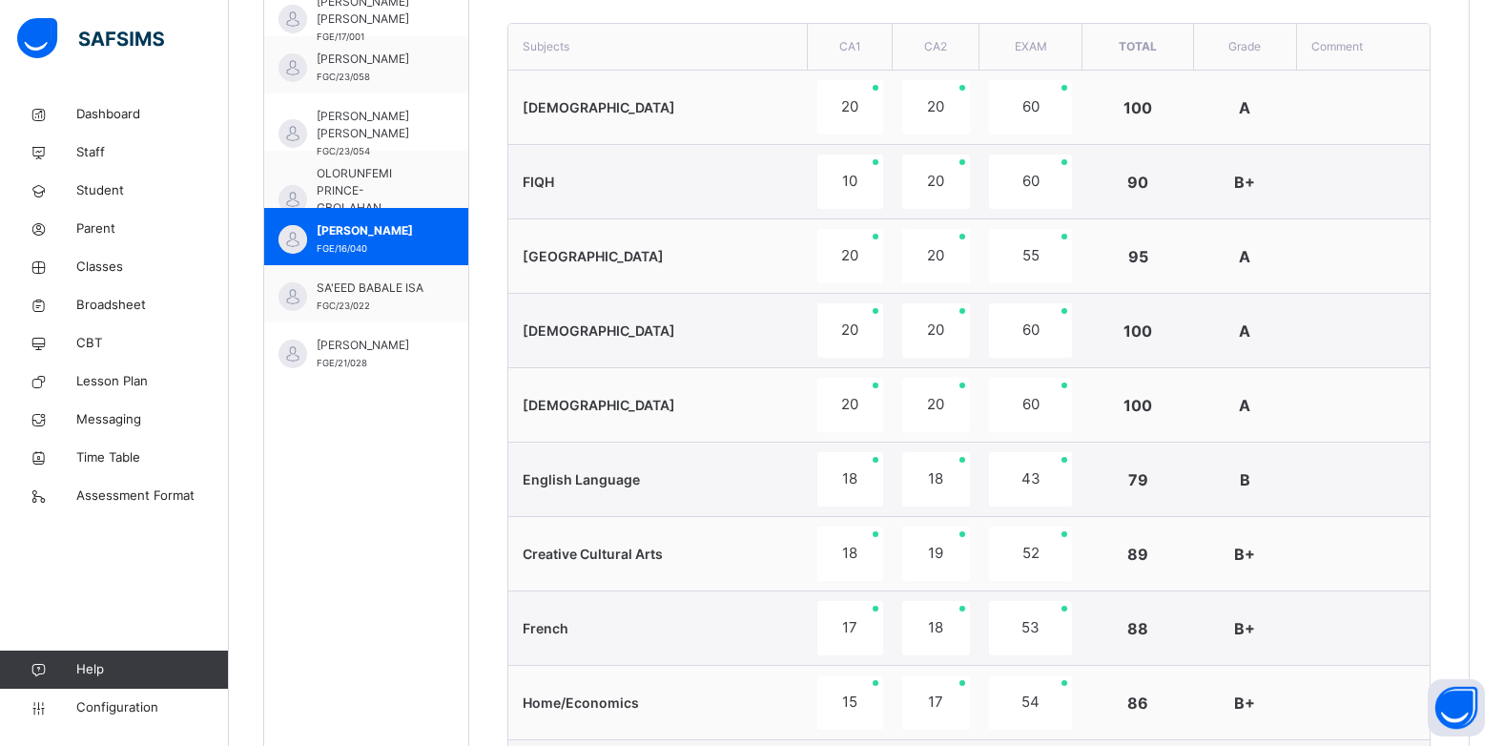
scroll to position [650, 0]
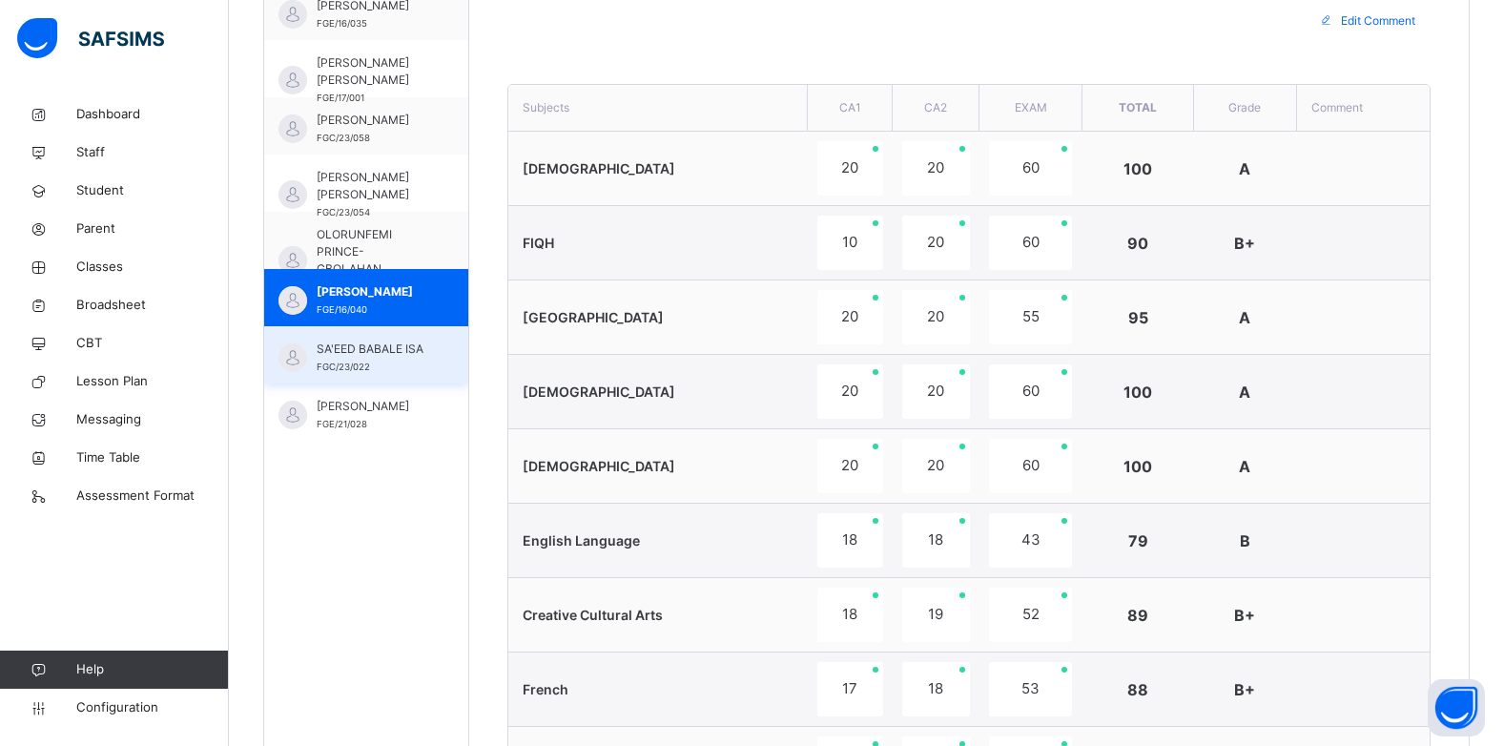
click at [387, 351] on span "SA'EED BABALE ISA" at bounding box center [371, 349] width 109 height 17
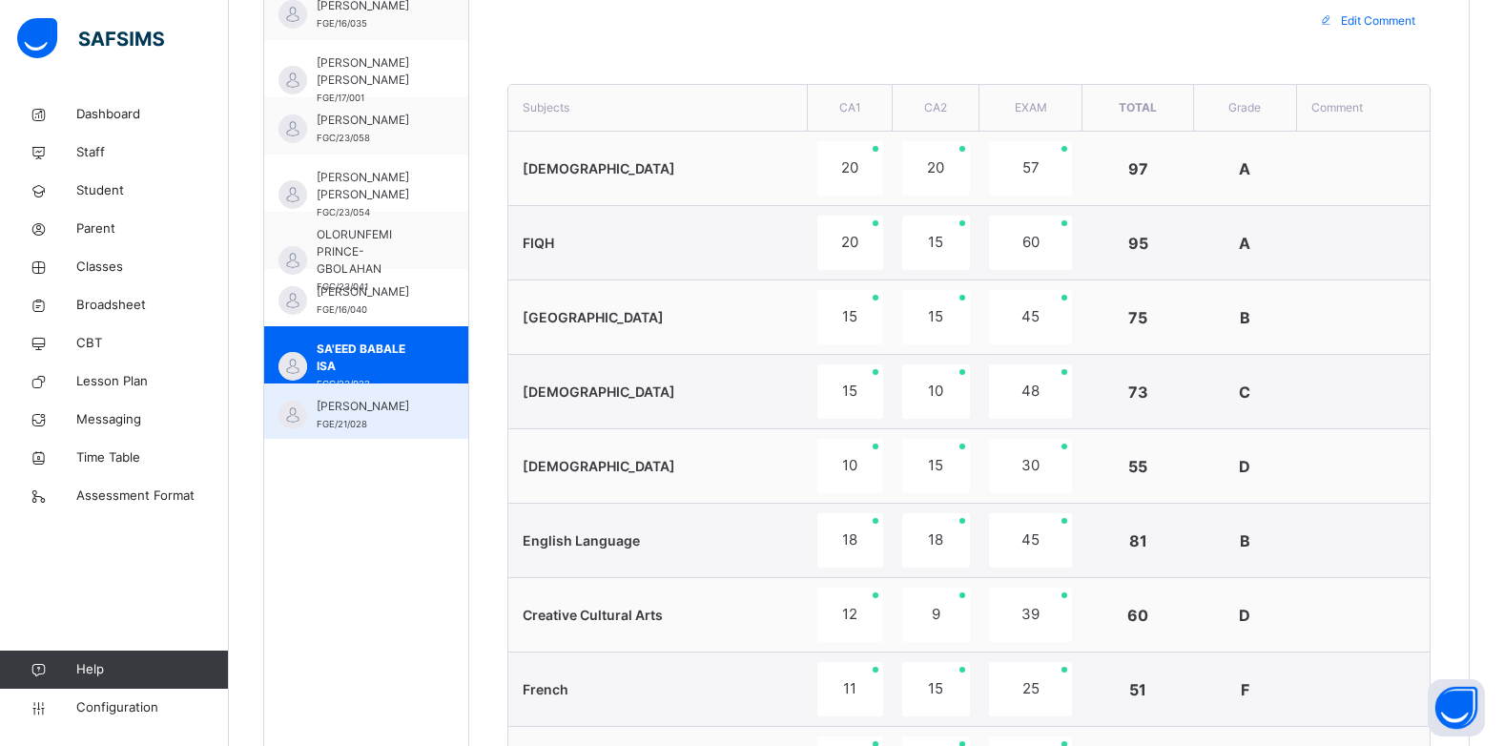
click at [328, 415] on span "SAFIYYA DALHATU NAZIR" at bounding box center [371, 406] width 109 height 17
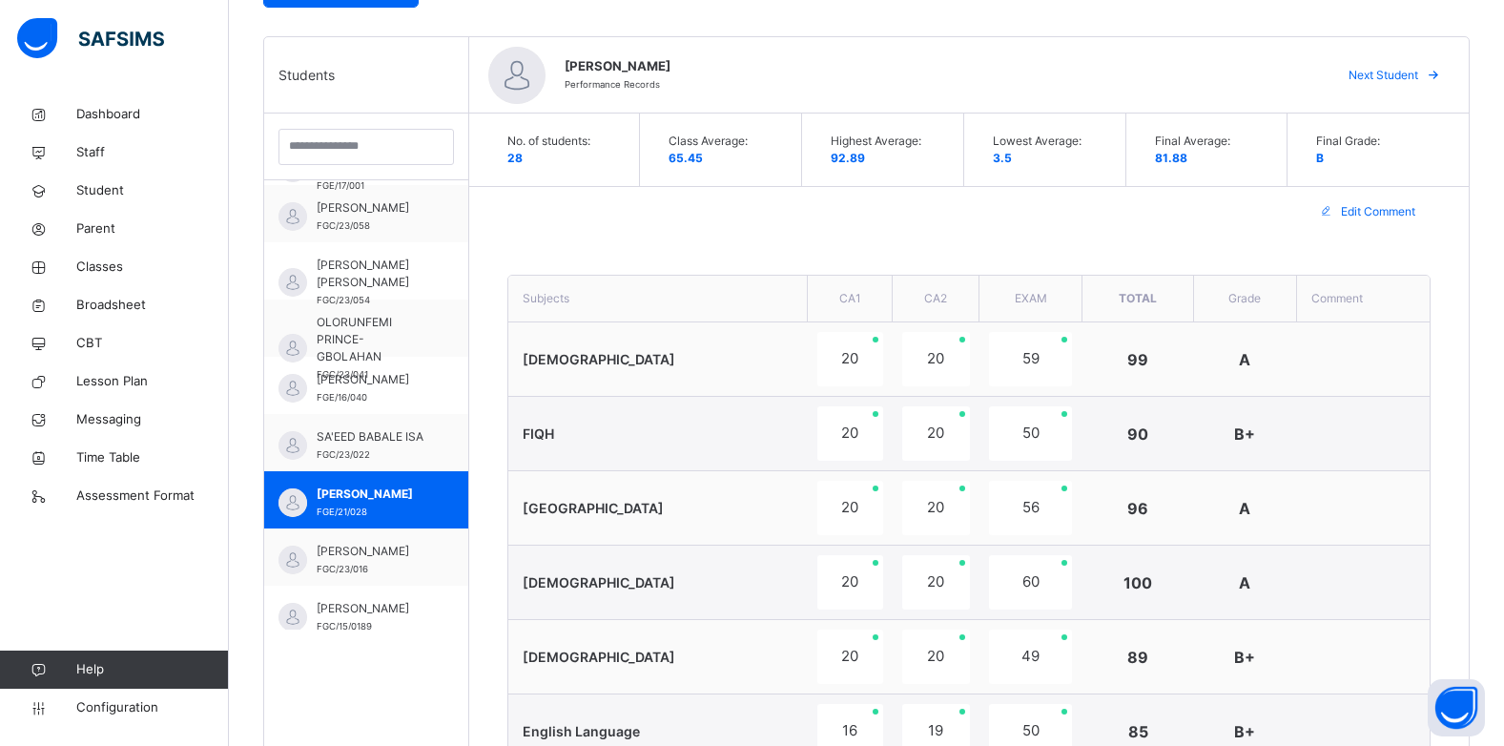
scroll to position [1091, 0]
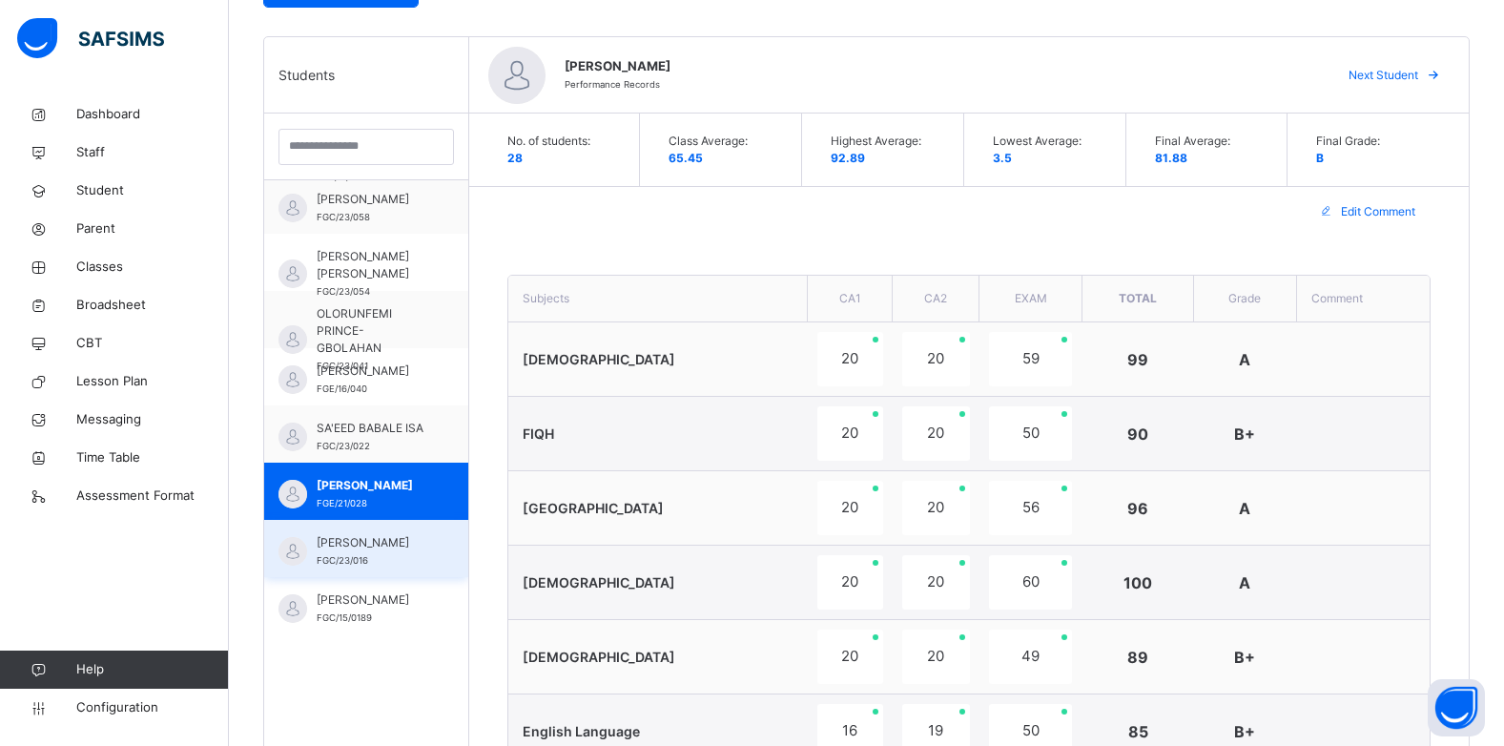
click at [368, 545] on span "SAMUEL ADOYI EKO" at bounding box center [371, 542] width 109 height 17
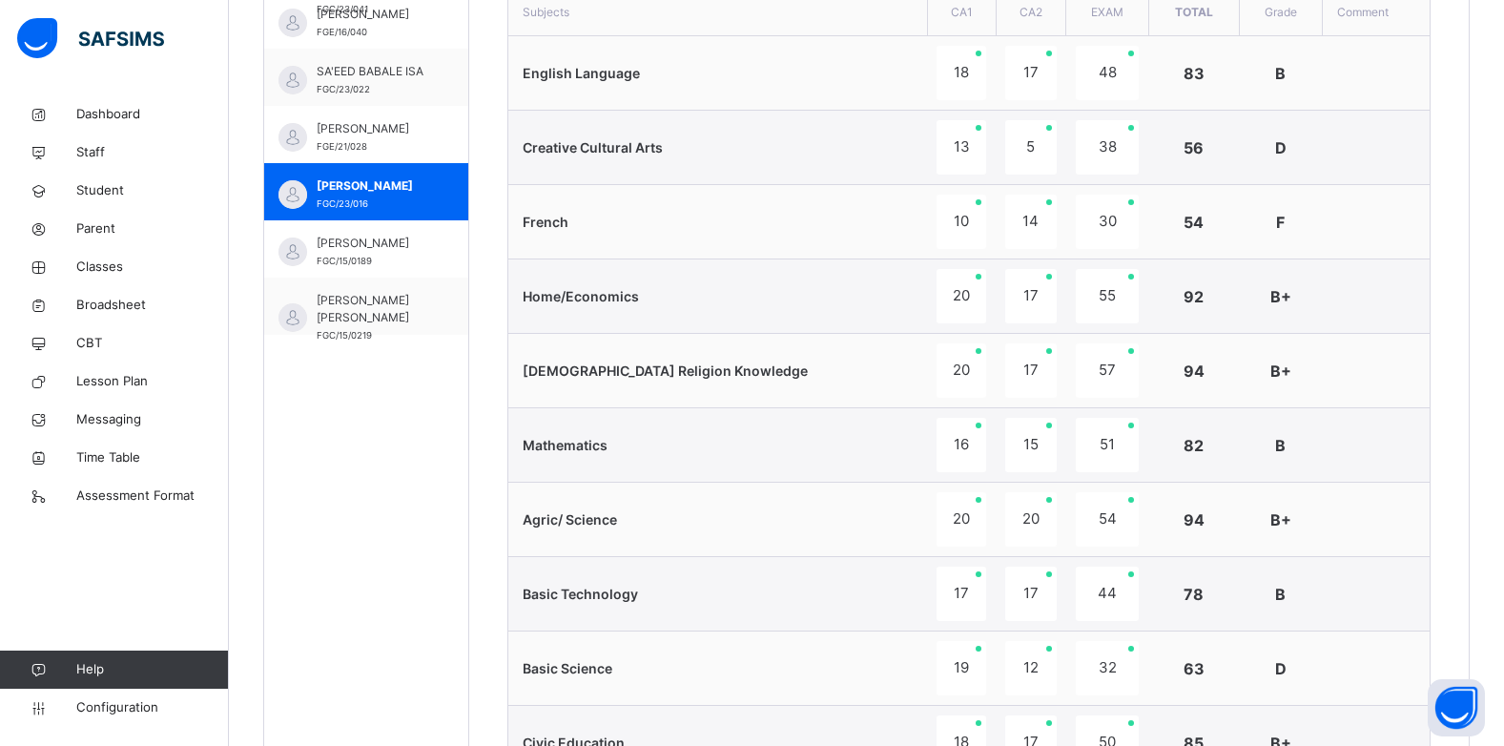
scroll to position [1179, 0]
click at [428, 247] on div "TAHIR HAYTHAM FGC/15/0189" at bounding box center [366, 248] width 204 height 57
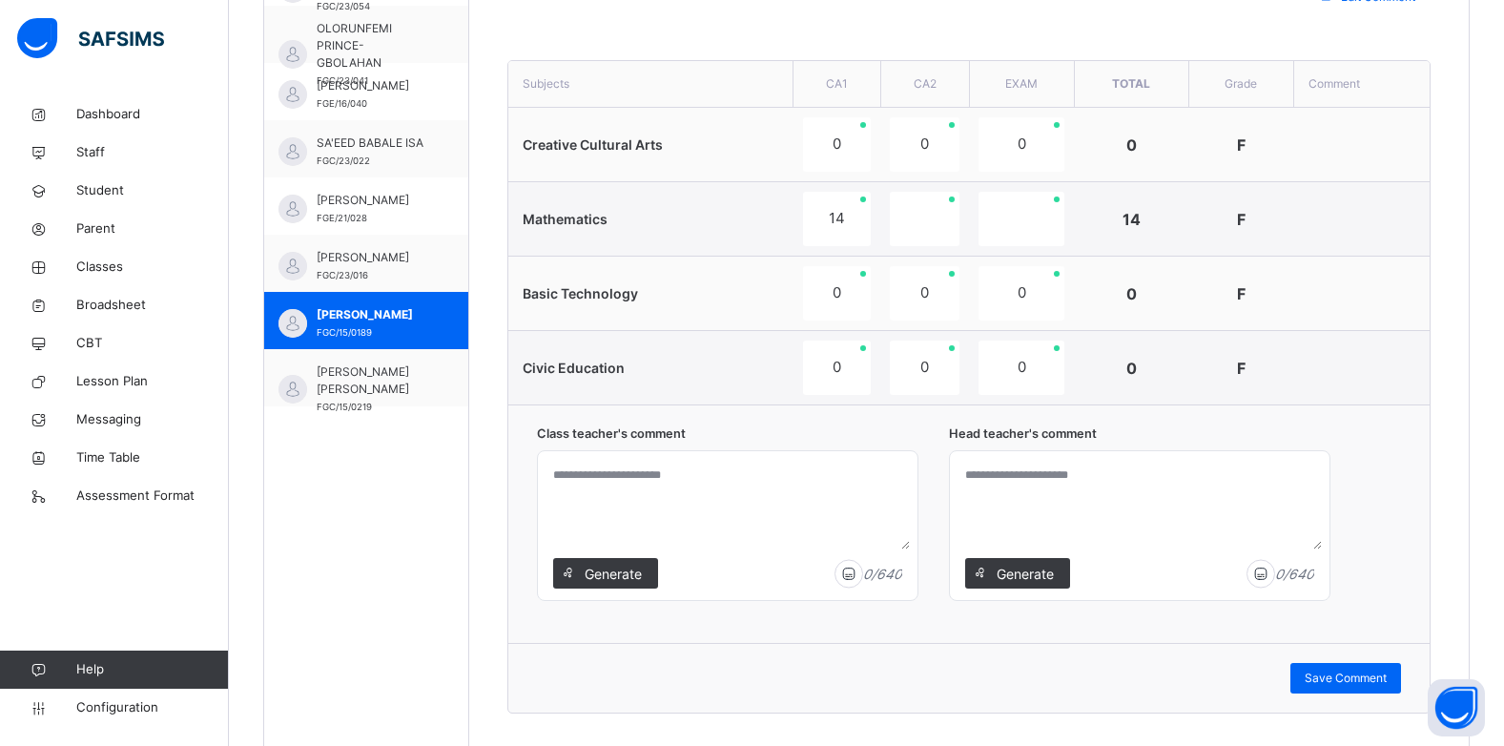
scroll to position [642, 0]
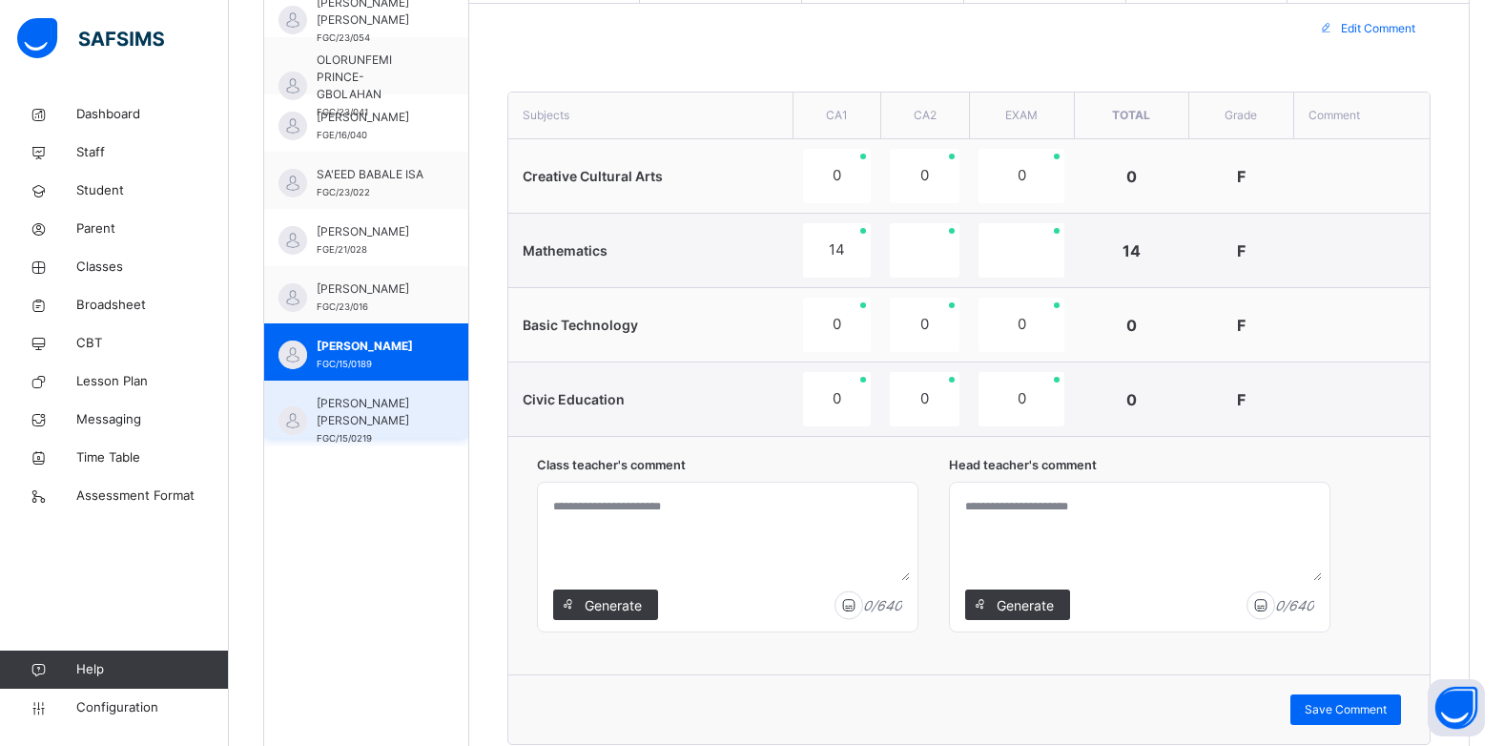
click at [343, 397] on span "ZAINAB GWADABE MUSTAPHA" at bounding box center [371, 412] width 109 height 34
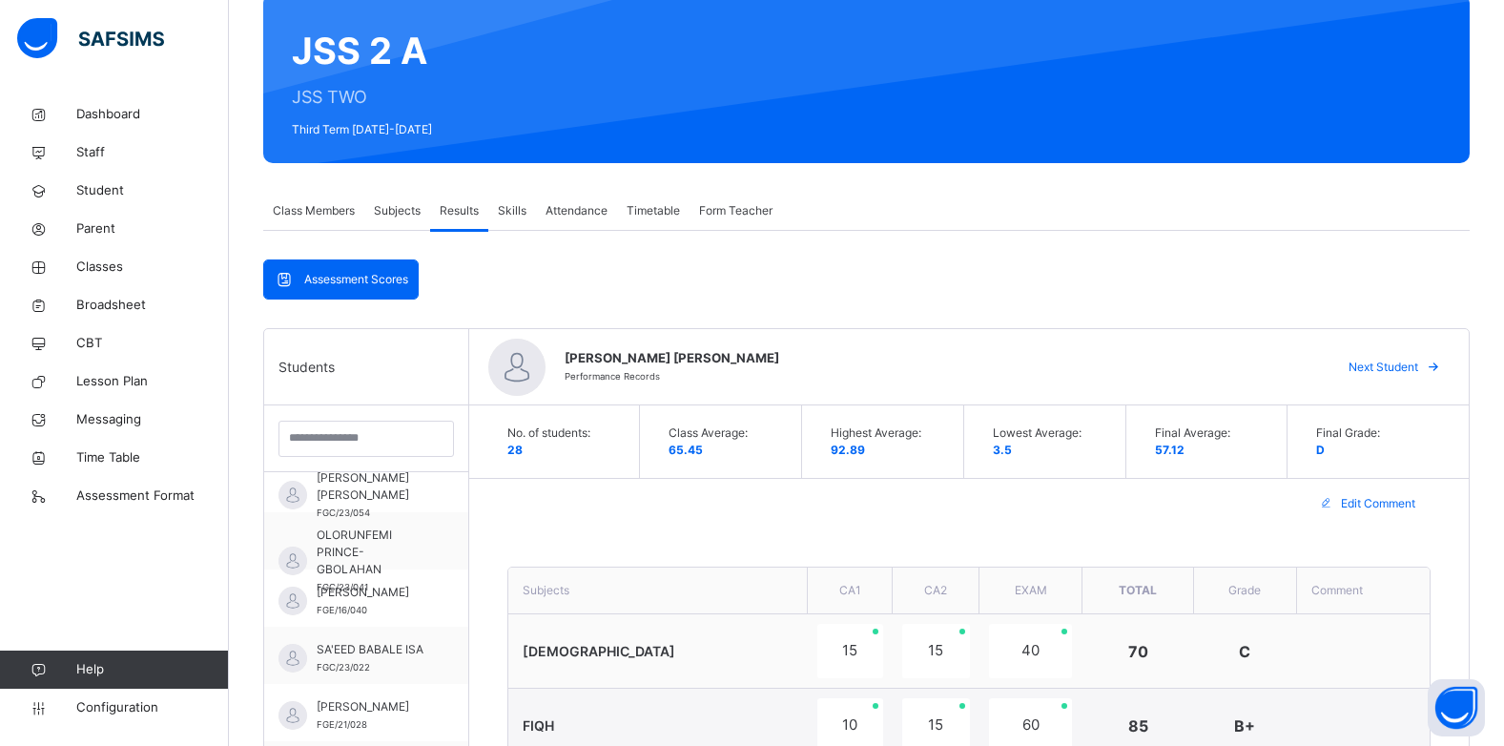
scroll to position [165, 0]
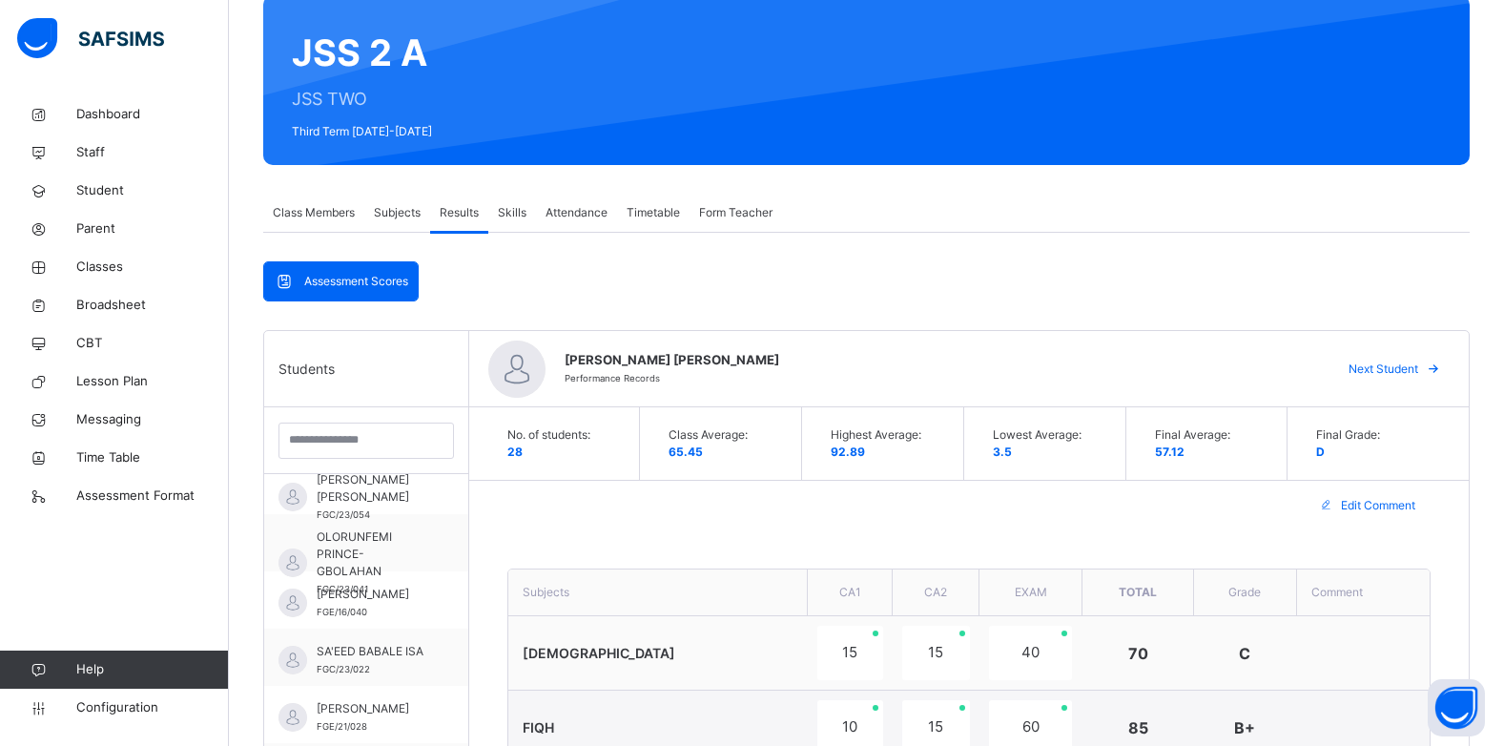
click at [293, 209] on span "Class Members" at bounding box center [314, 212] width 82 height 17
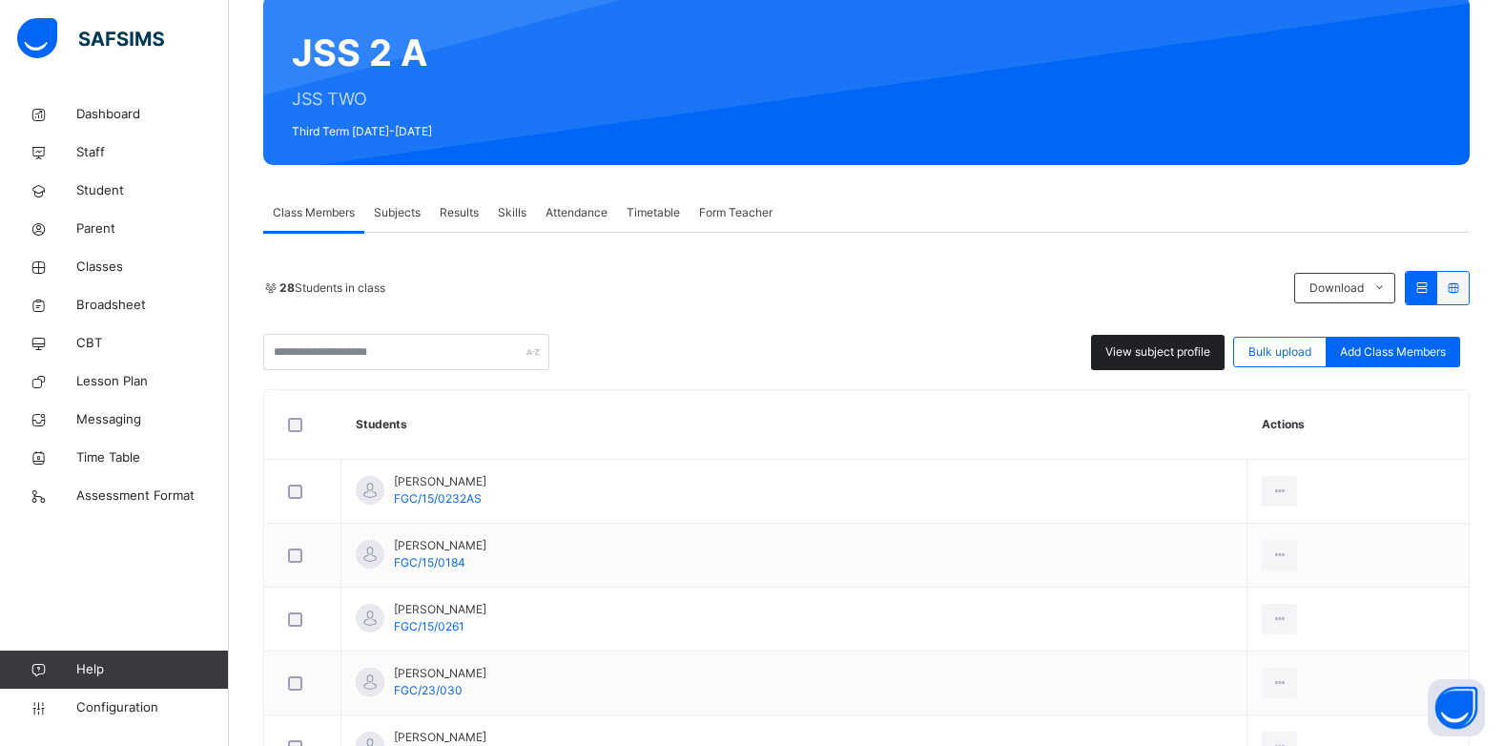
click at [1181, 362] on div "View subject profile" at bounding box center [1158, 352] width 134 height 35
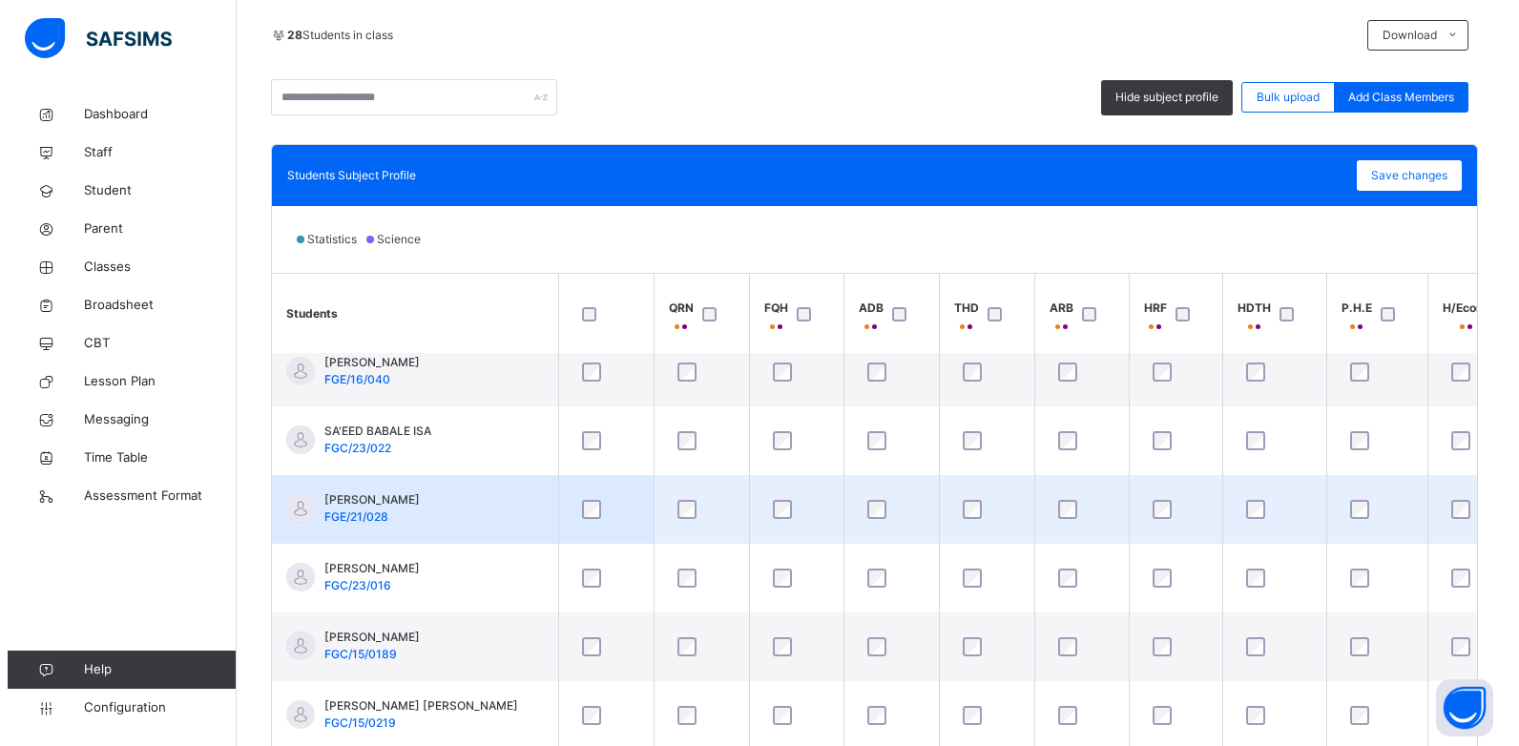
scroll to position [478, 0]
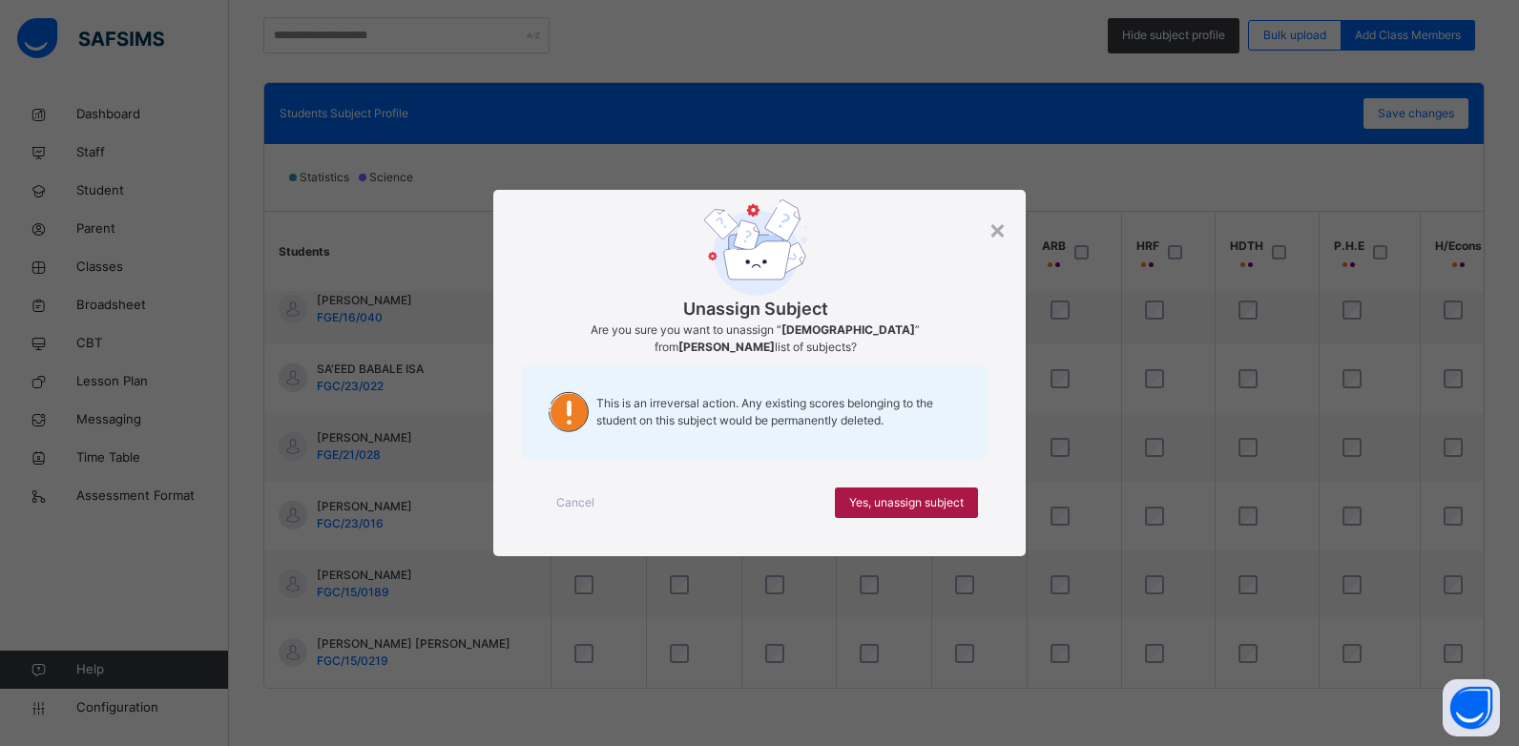
click at [915, 494] on span "Yes, unassign subject" at bounding box center [906, 502] width 114 height 17
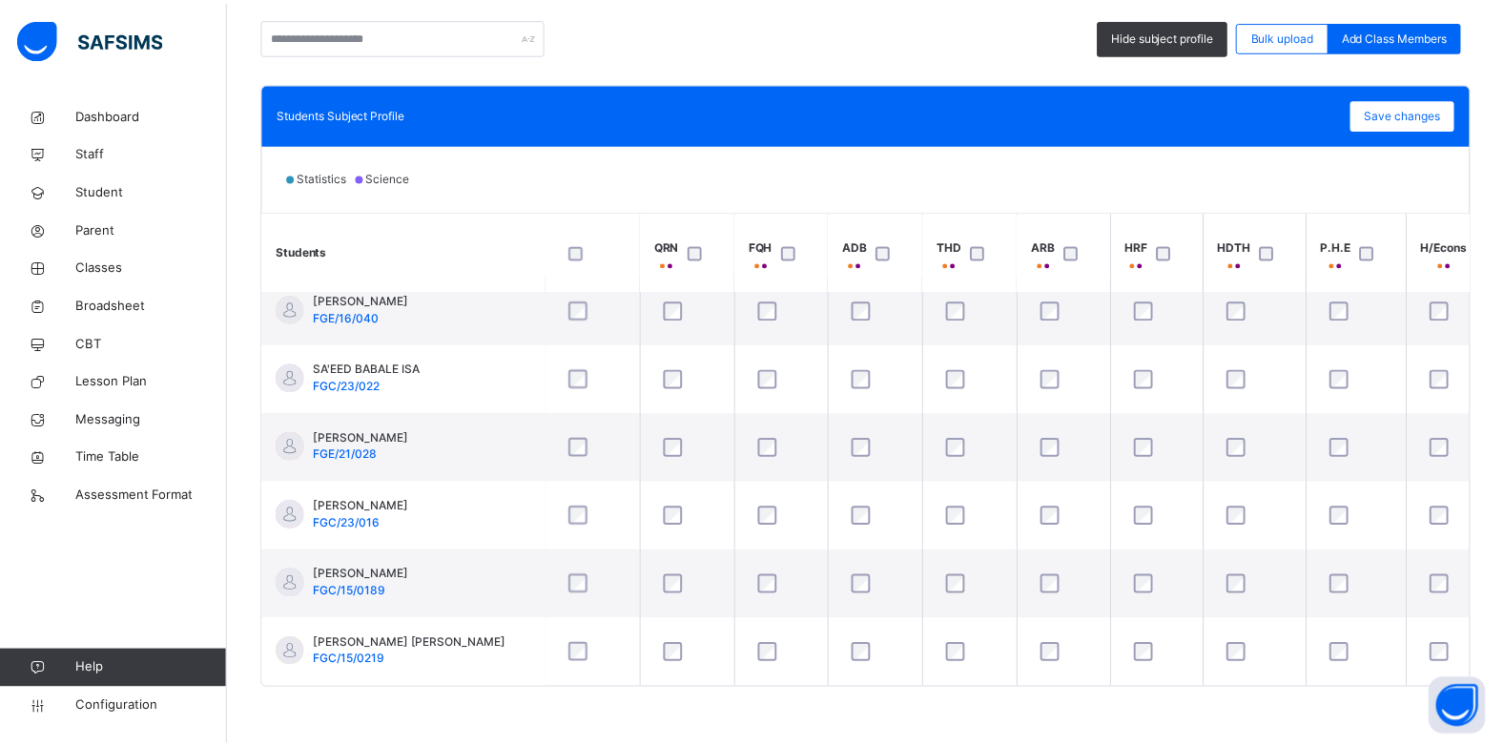
scroll to position [1535, 0]
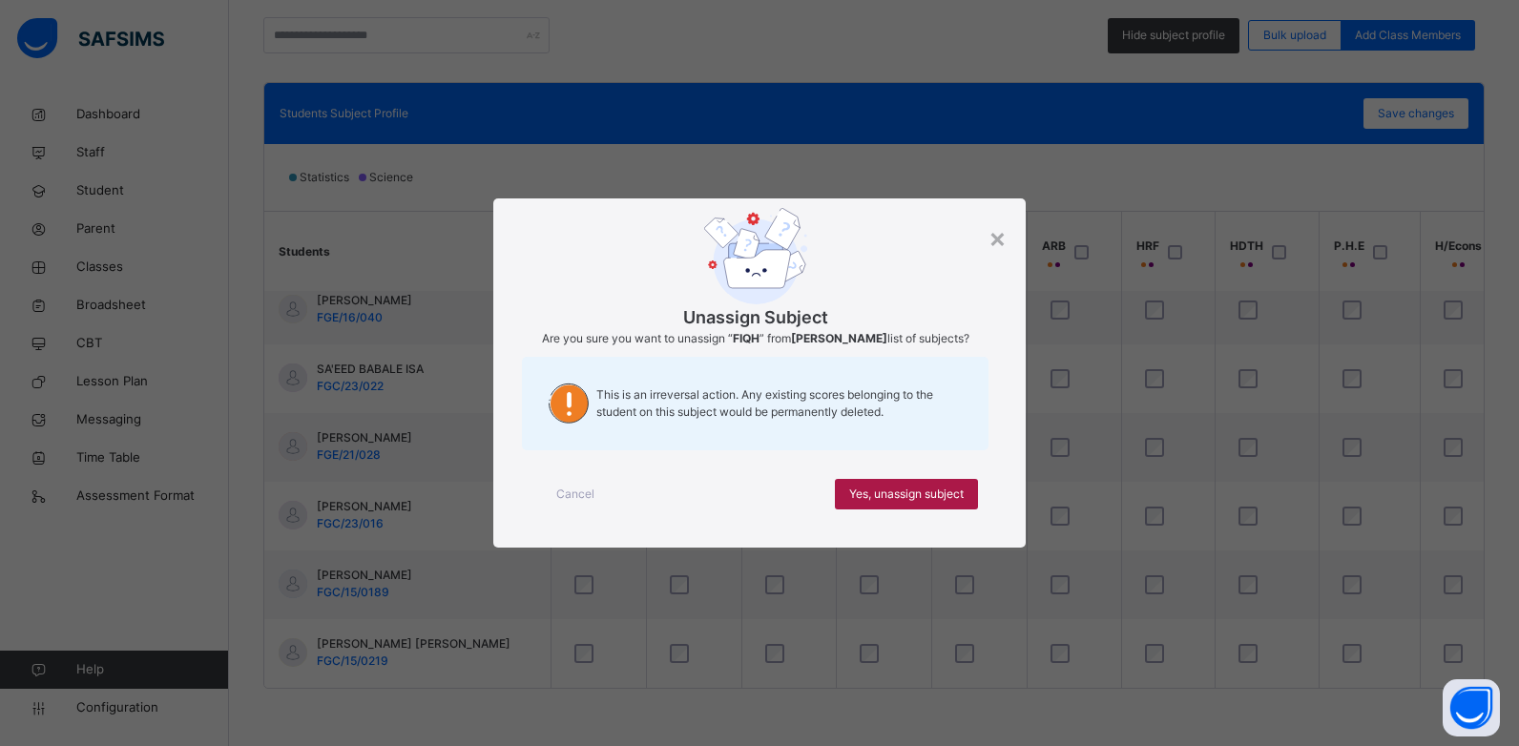
click at [920, 496] on span "Yes, unassign subject" at bounding box center [906, 494] width 114 height 17
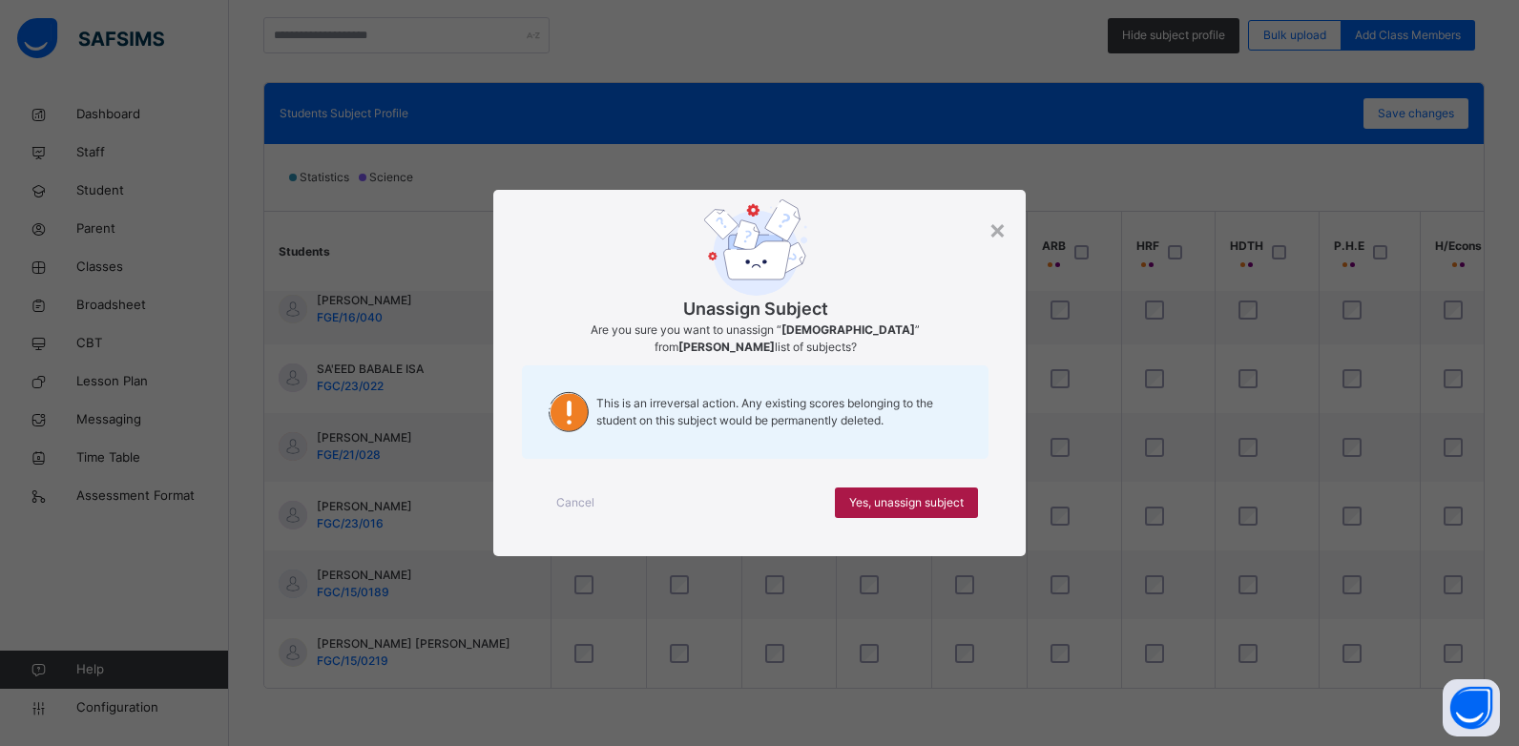
click at [918, 494] on span "Yes, unassign subject" at bounding box center [906, 502] width 114 height 17
click at [944, 500] on span "Yes, unassign subject" at bounding box center [906, 502] width 114 height 17
click at [906, 494] on span "Yes, unassign subject" at bounding box center [906, 502] width 114 height 17
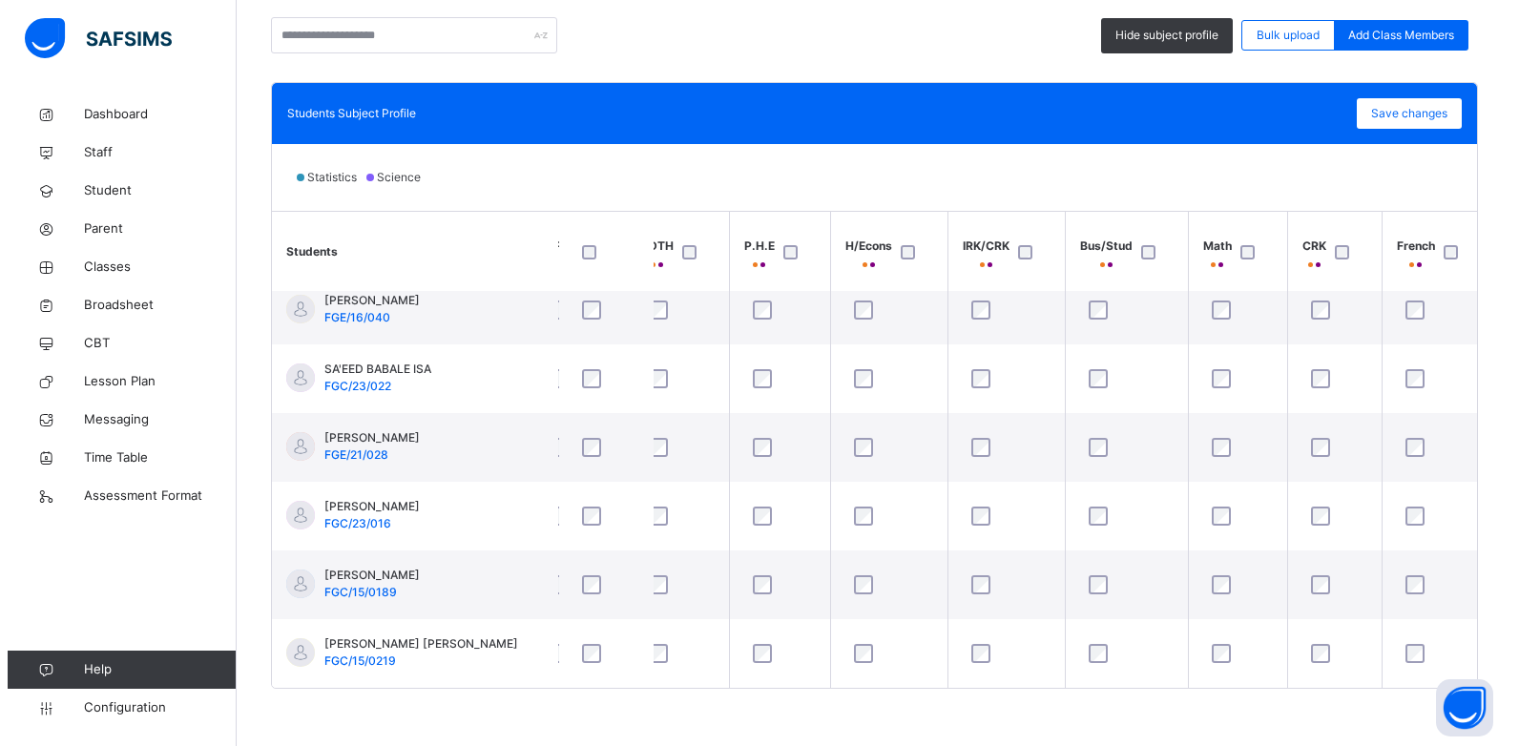
scroll to position [1535, 647]
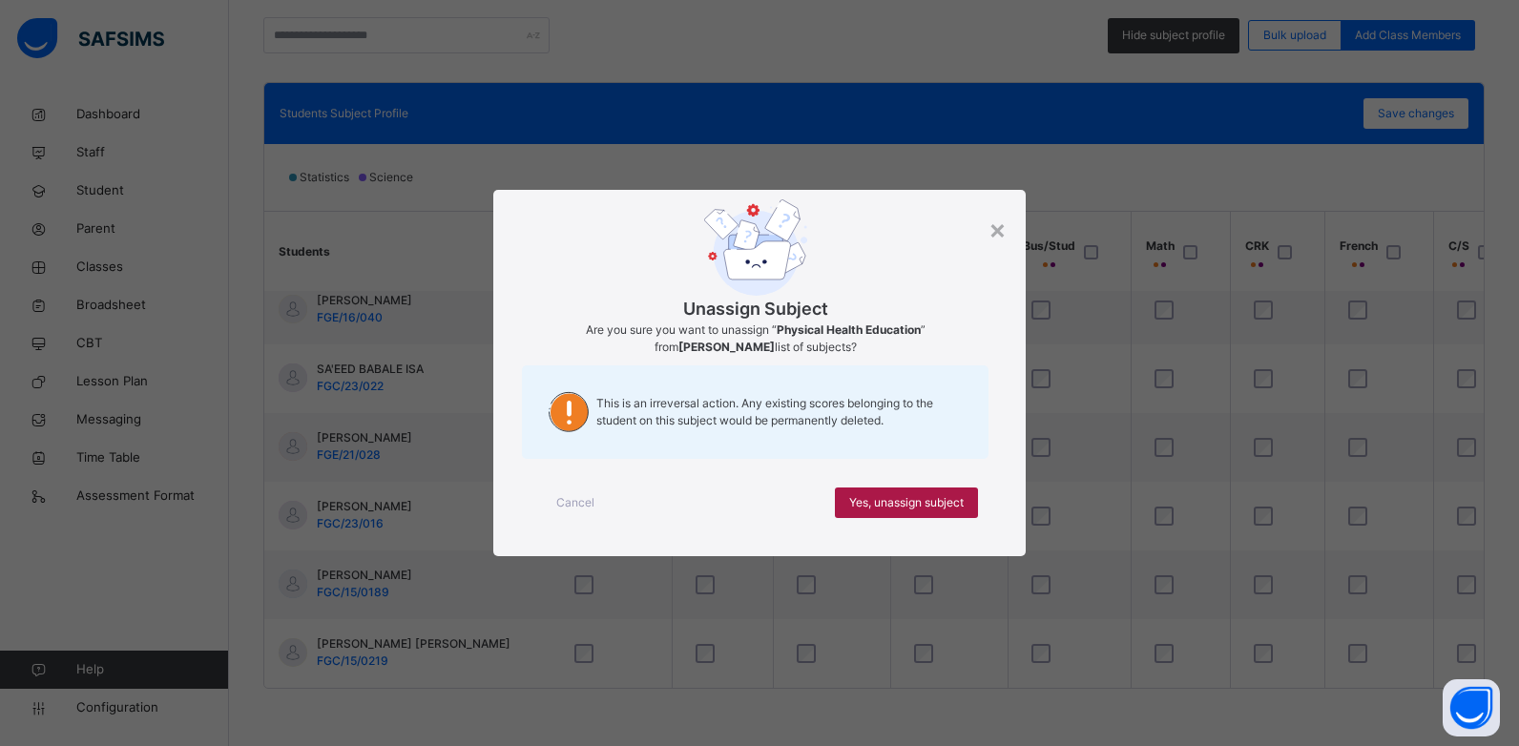
click at [907, 500] on span "Yes, unassign subject" at bounding box center [906, 502] width 114 height 17
click at [920, 492] on div "Yes, unassign subject" at bounding box center [906, 502] width 143 height 31
click at [899, 504] on span "Yes, unassign subject" at bounding box center [906, 502] width 114 height 17
click at [914, 502] on span "Yes, unassign subject" at bounding box center [906, 502] width 114 height 17
click at [921, 502] on span "Yes, unassign subject" at bounding box center [906, 502] width 114 height 17
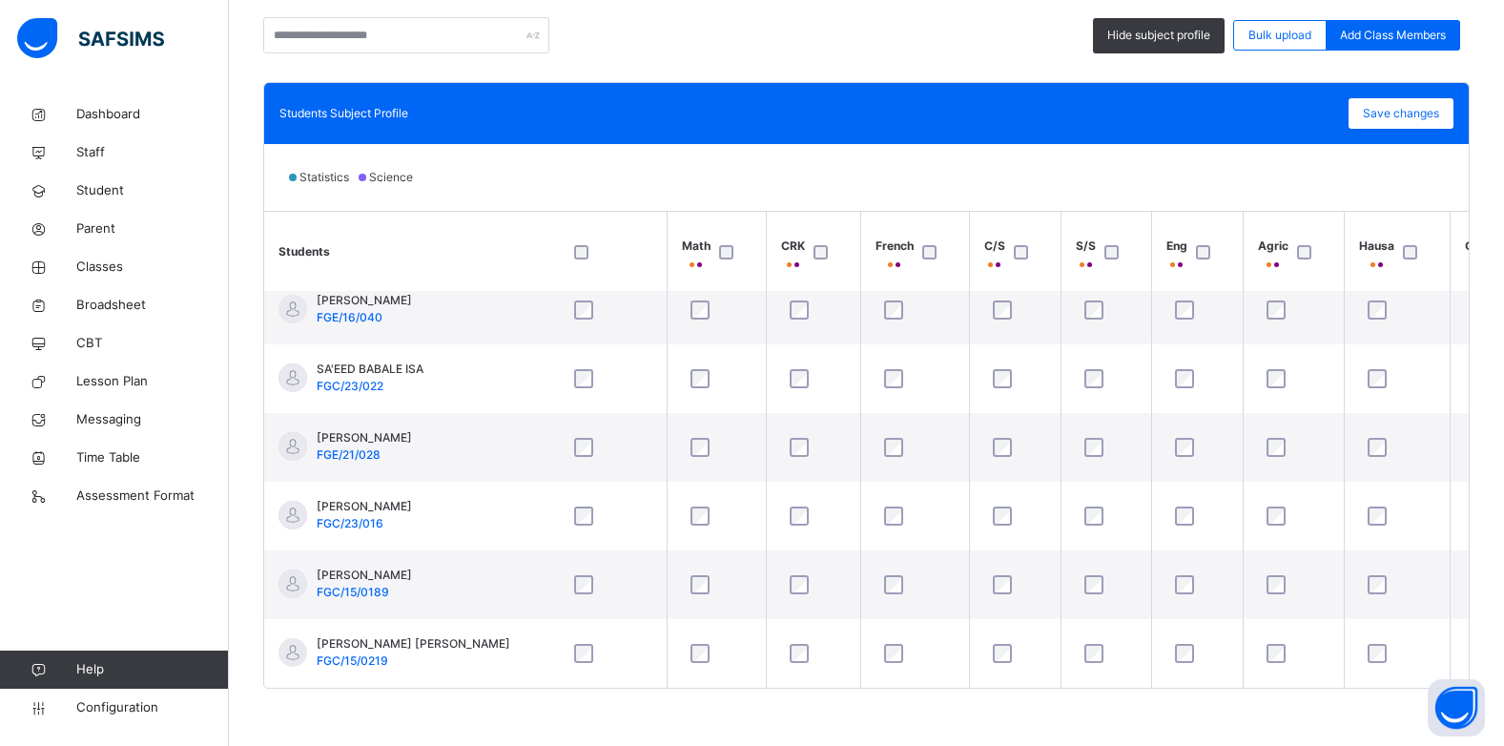
scroll to position [1535, 1114]
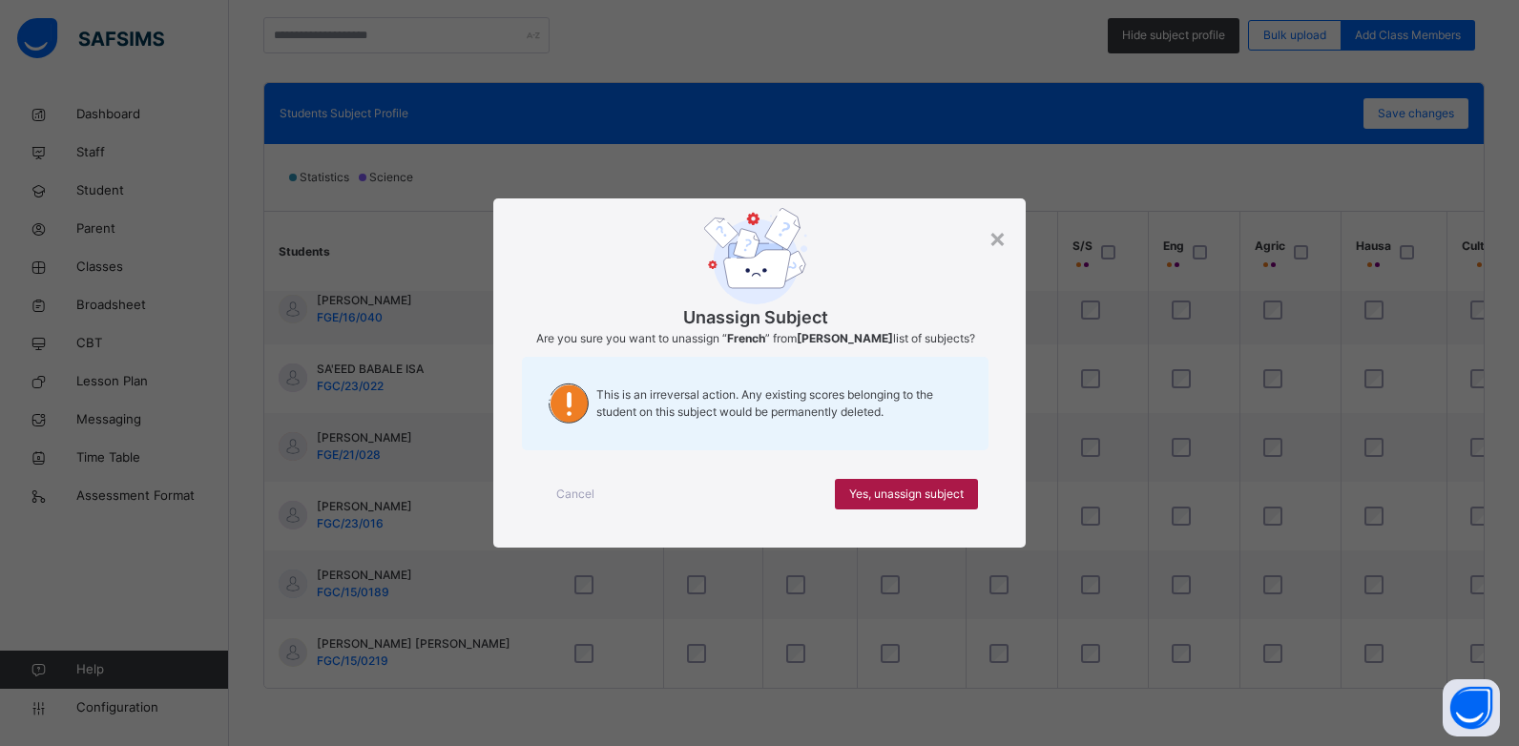
click at [927, 497] on span "Yes, unassign subject" at bounding box center [906, 494] width 114 height 17
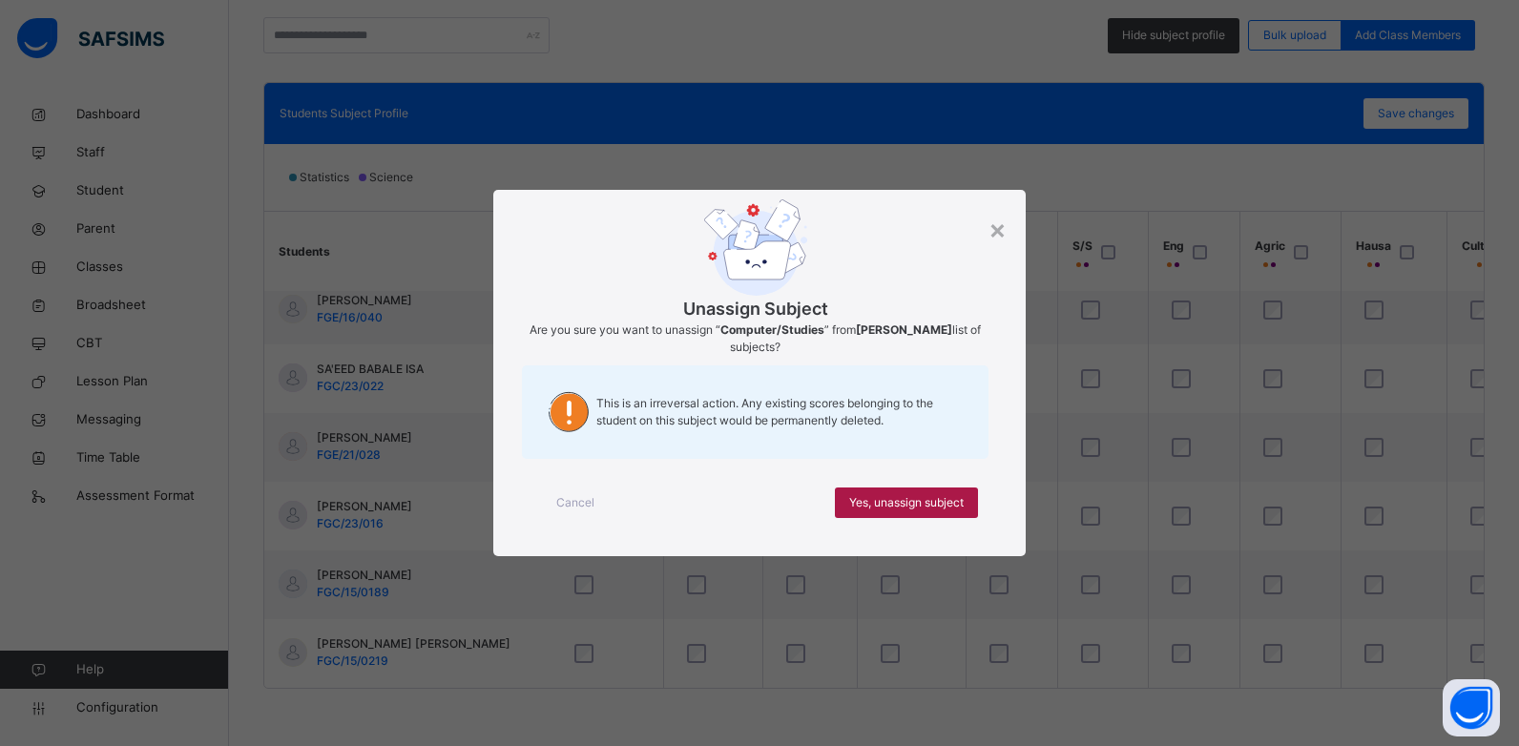
click at [951, 500] on span "Yes, unassign subject" at bounding box center [906, 502] width 114 height 17
click at [907, 501] on span "Yes, unassign subject" at bounding box center [906, 502] width 114 height 17
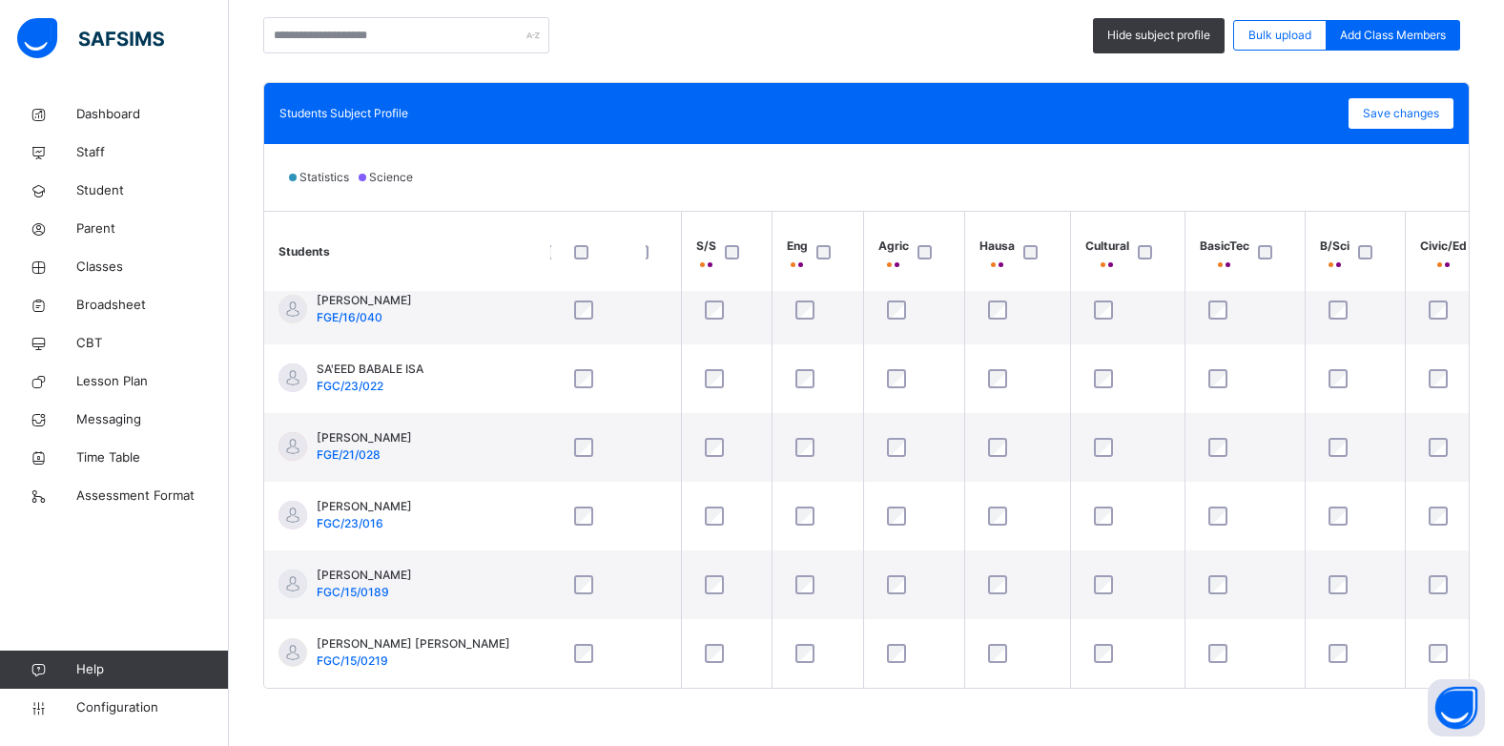
scroll to position [1535, 1536]
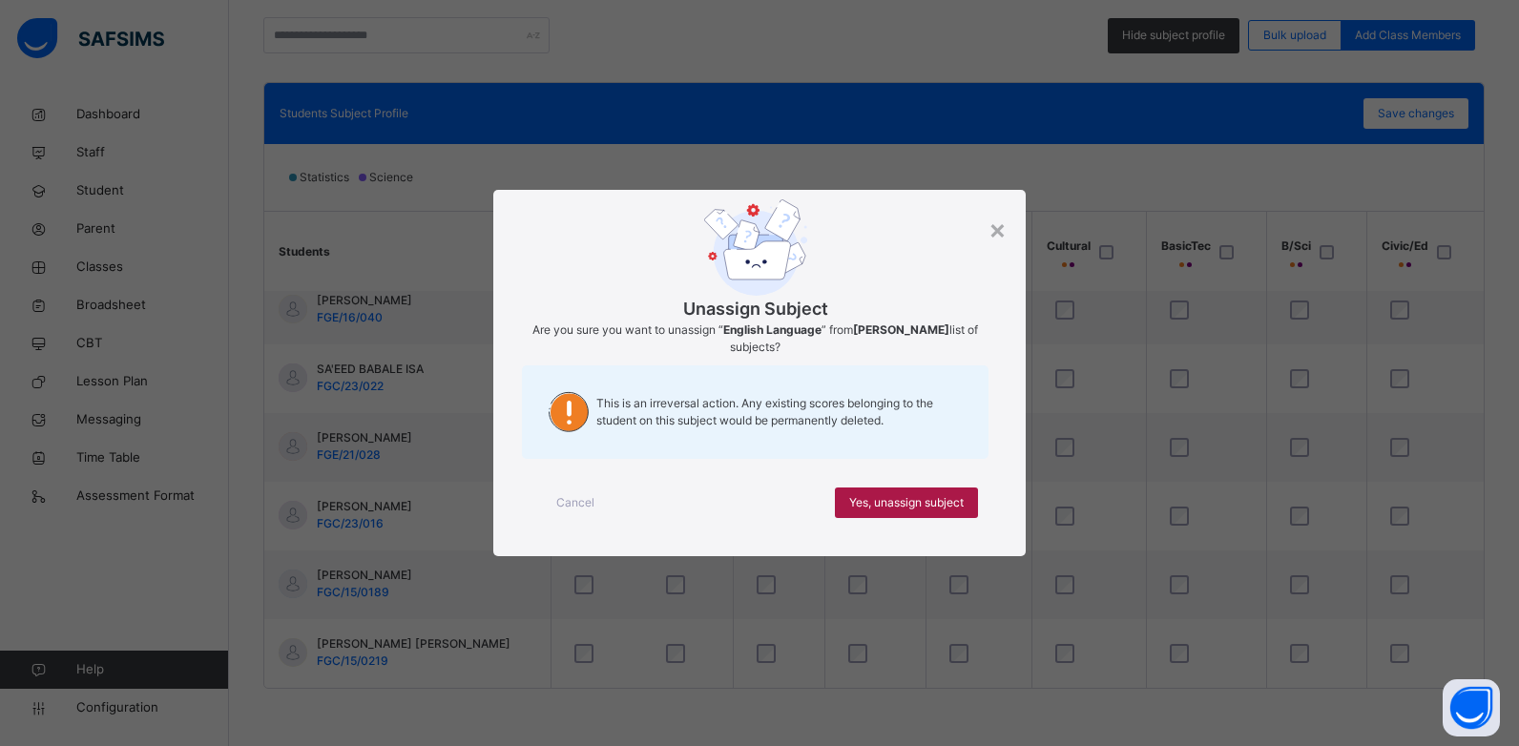
click at [880, 492] on div "Yes, unassign subject" at bounding box center [906, 502] width 143 height 31
click at [908, 503] on span "Yes, unassign subject" at bounding box center [906, 502] width 114 height 17
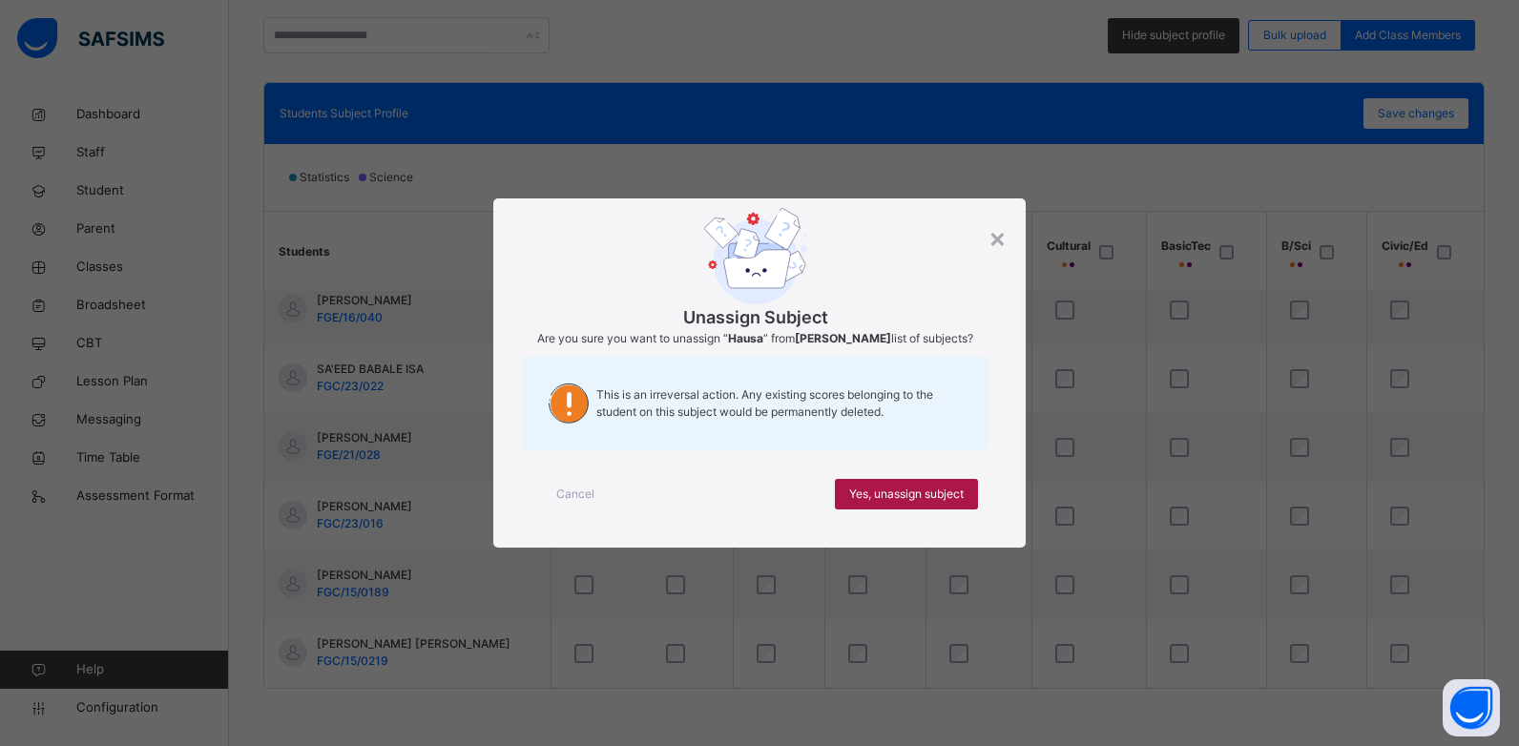
click at [945, 493] on span "Yes, unassign subject" at bounding box center [906, 494] width 114 height 17
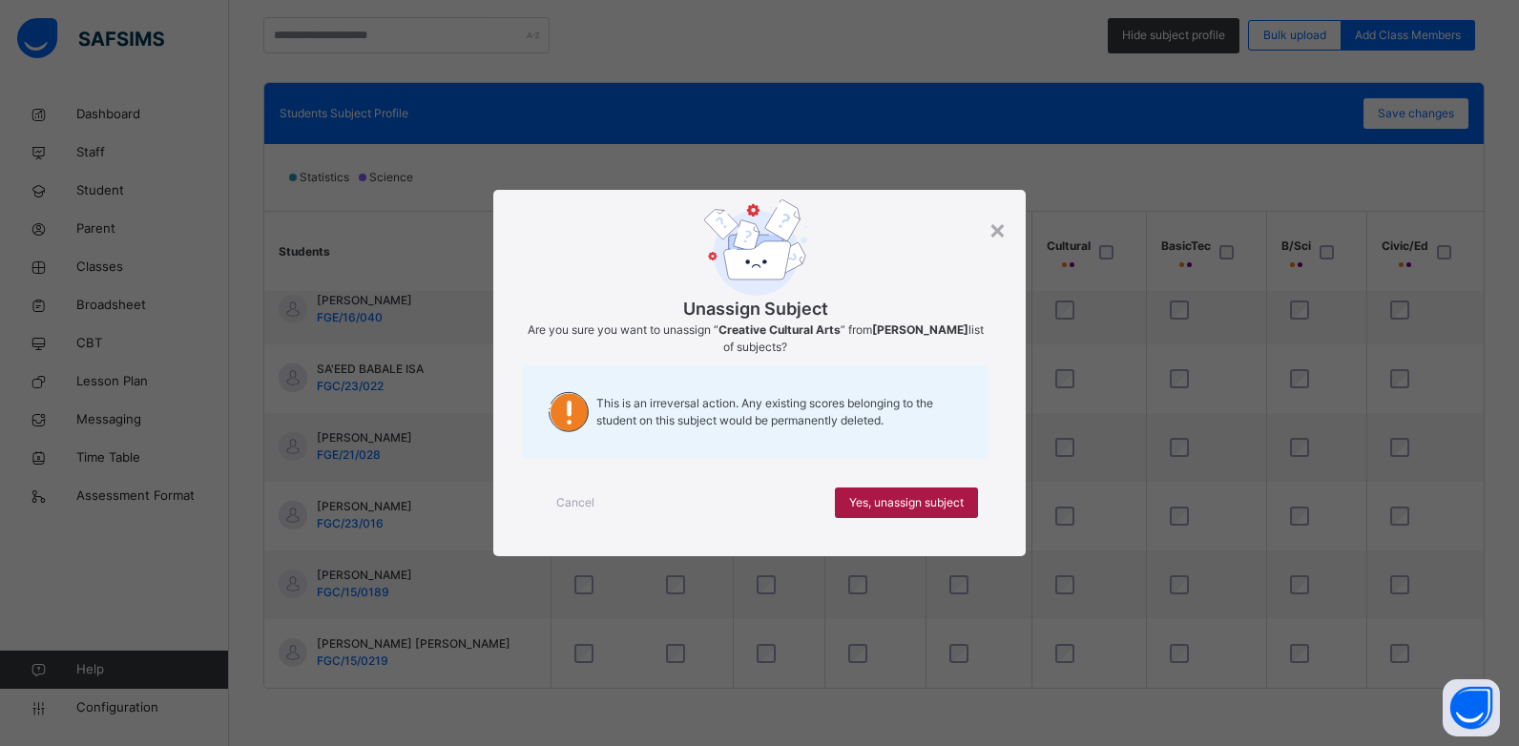
click at [900, 488] on div "Yes, unassign subject" at bounding box center [906, 502] width 143 height 31
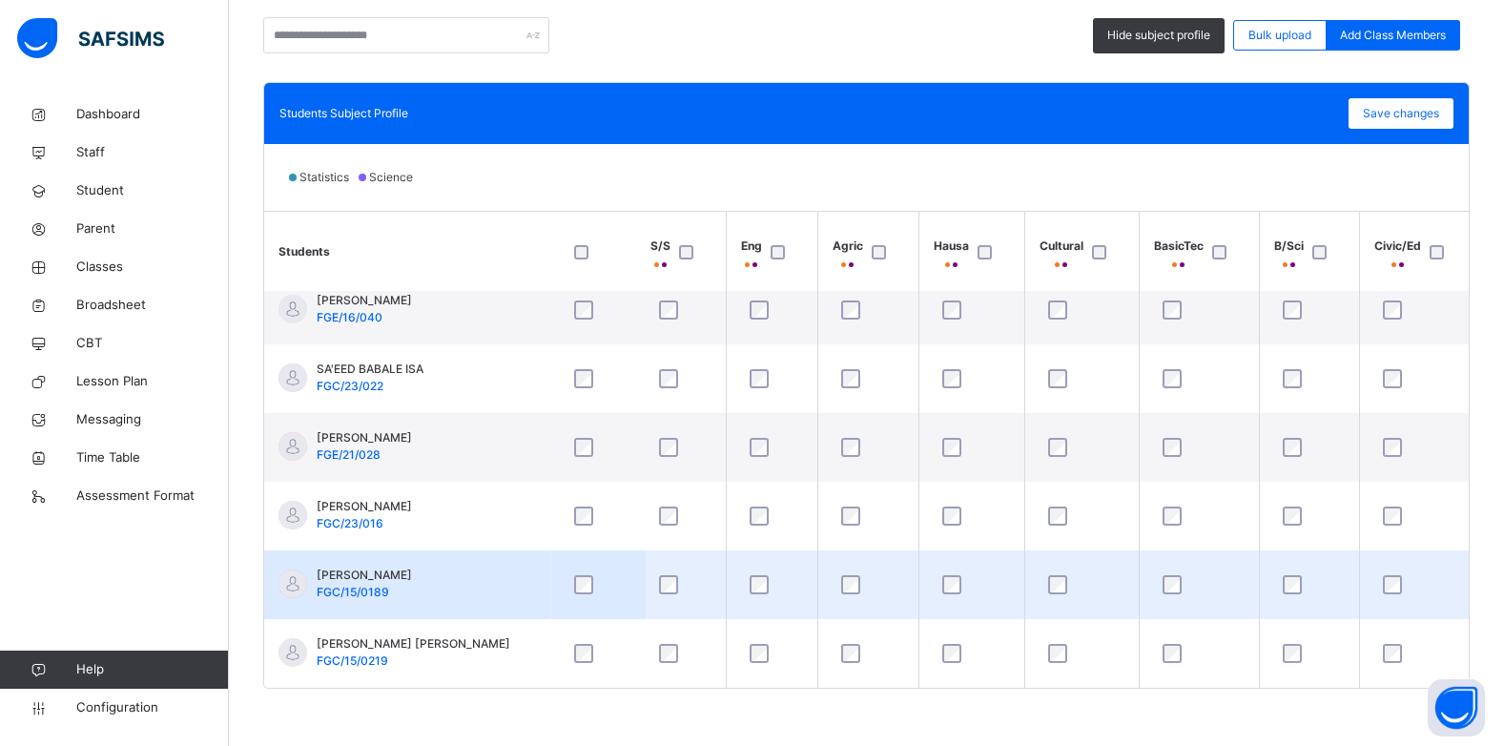
click at [1159, 579] on div at bounding box center [1199, 584] width 81 height 19
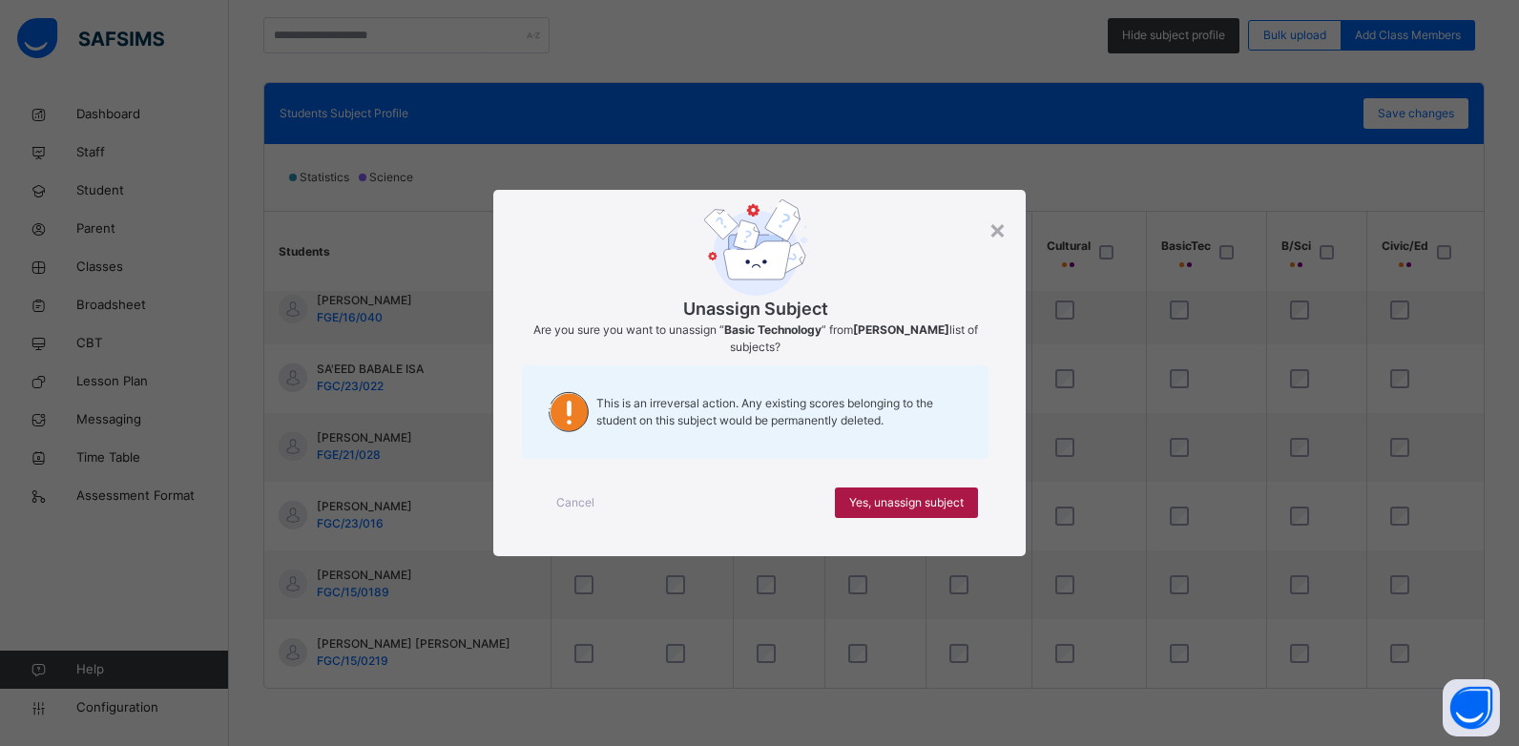
click at [894, 501] on span "Yes, unassign subject" at bounding box center [906, 502] width 114 height 17
click at [869, 501] on span "Yes, unassign subject" at bounding box center [906, 502] width 114 height 17
click at [908, 503] on span "Yes, unassign subject" at bounding box center [906, 502] width 114 height 17
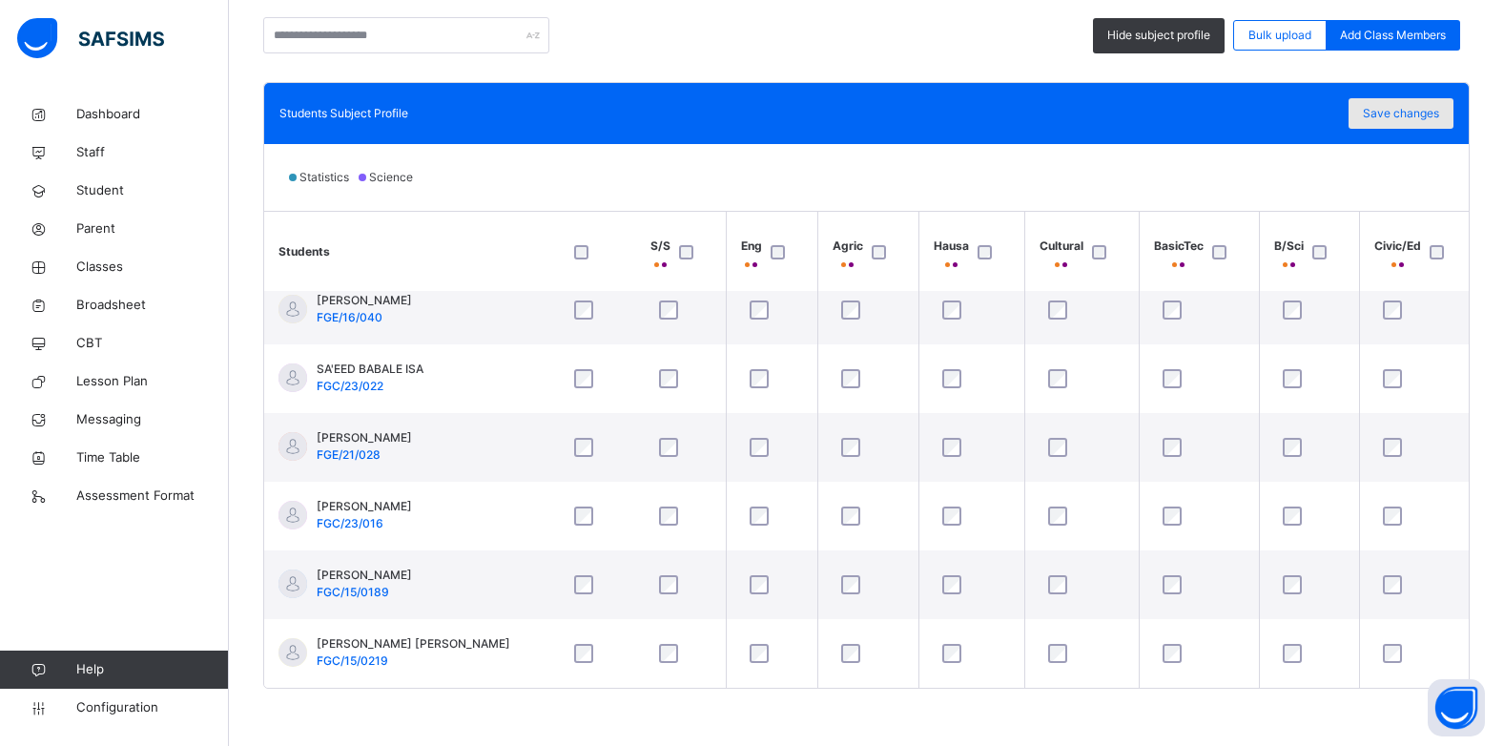
click at [1437, 117] on span "Save changes" at bounding box center [1401, 113] width 76 height 17
click at [1380, 114] on span "Save changes" at bounding box center [1401, 113] width 76 height 17
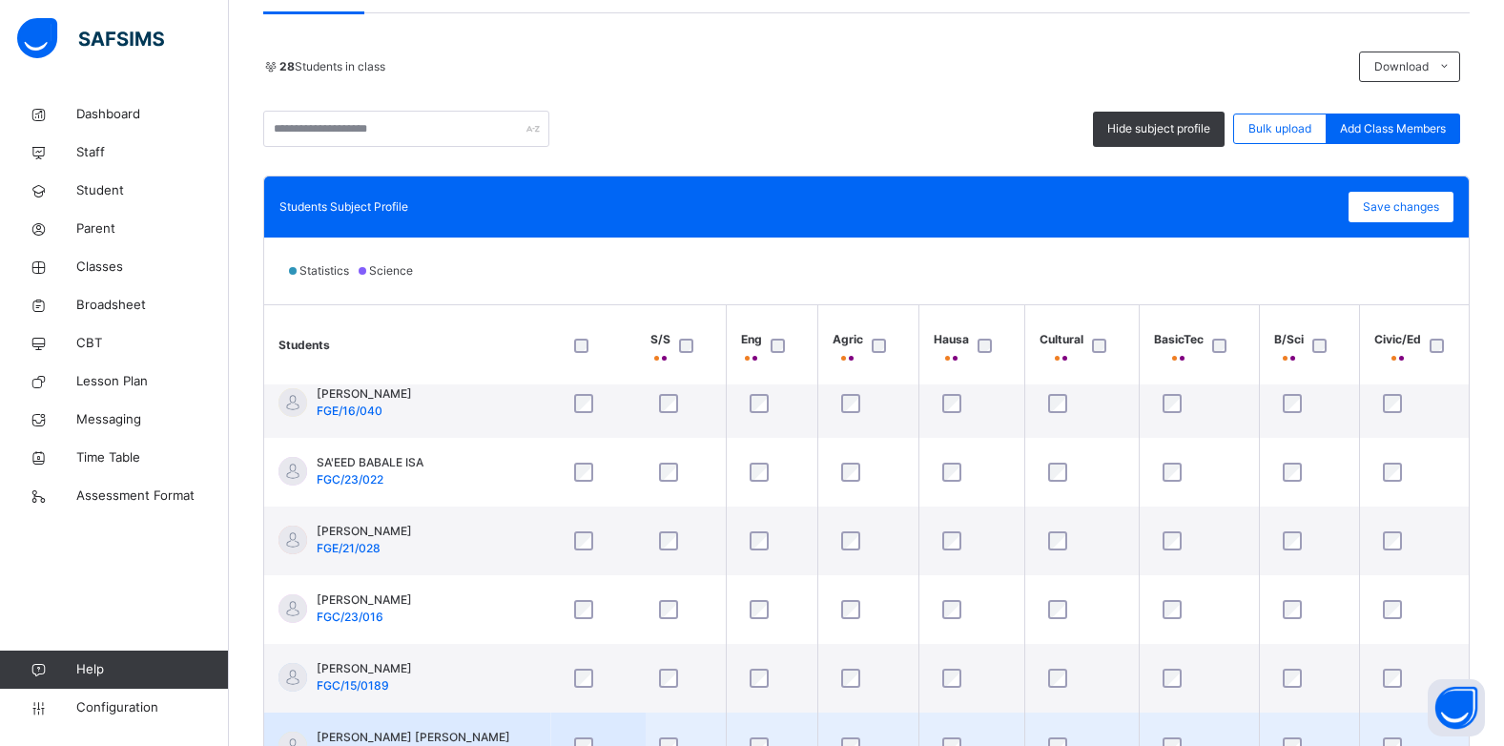
scroll to position [478, 0]
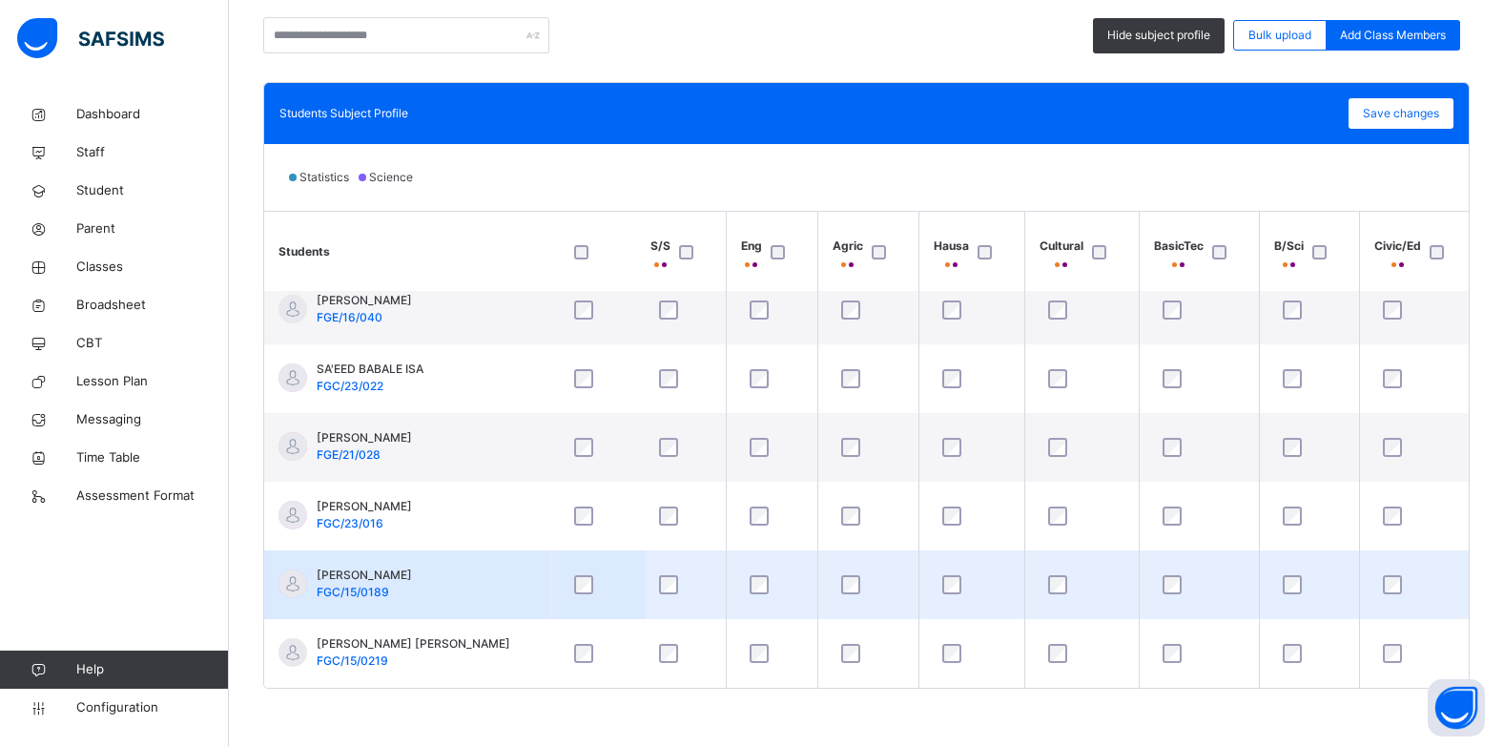
click at [300, 572] on div at bounding box center [293, 583] width 29 height 29
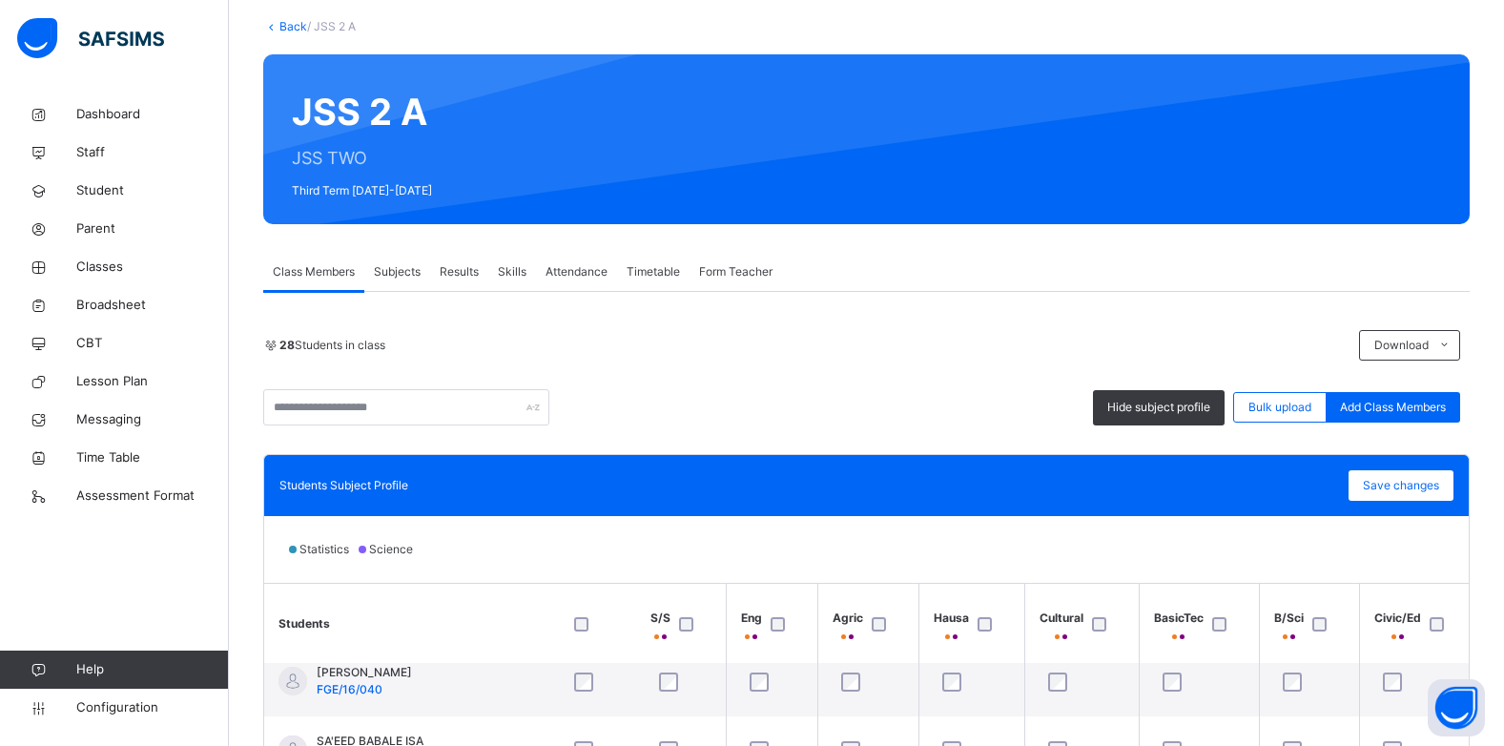
scroll to position [96, 0]
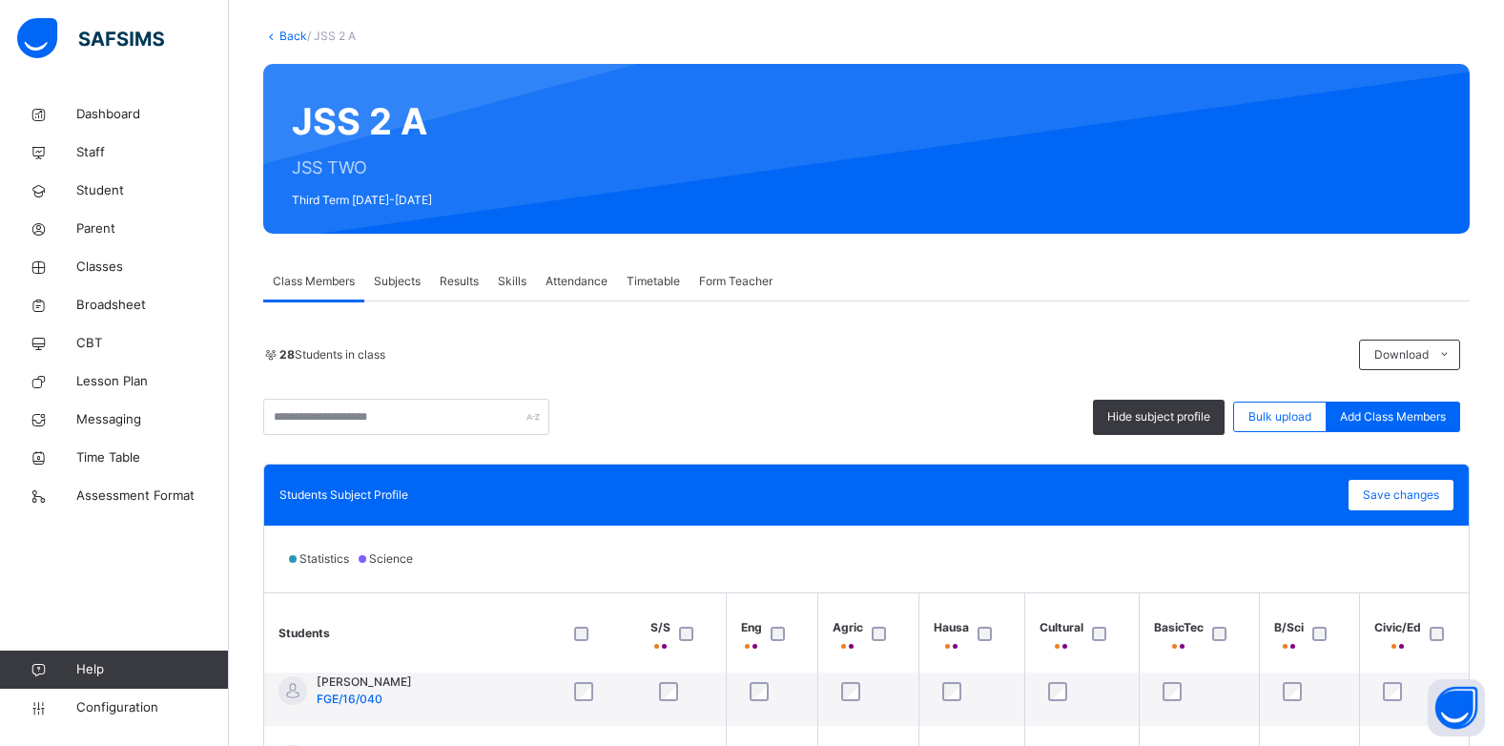
click at [391, 279] on span "Subjects" at bounding box center [397, 281] width 47 height 17
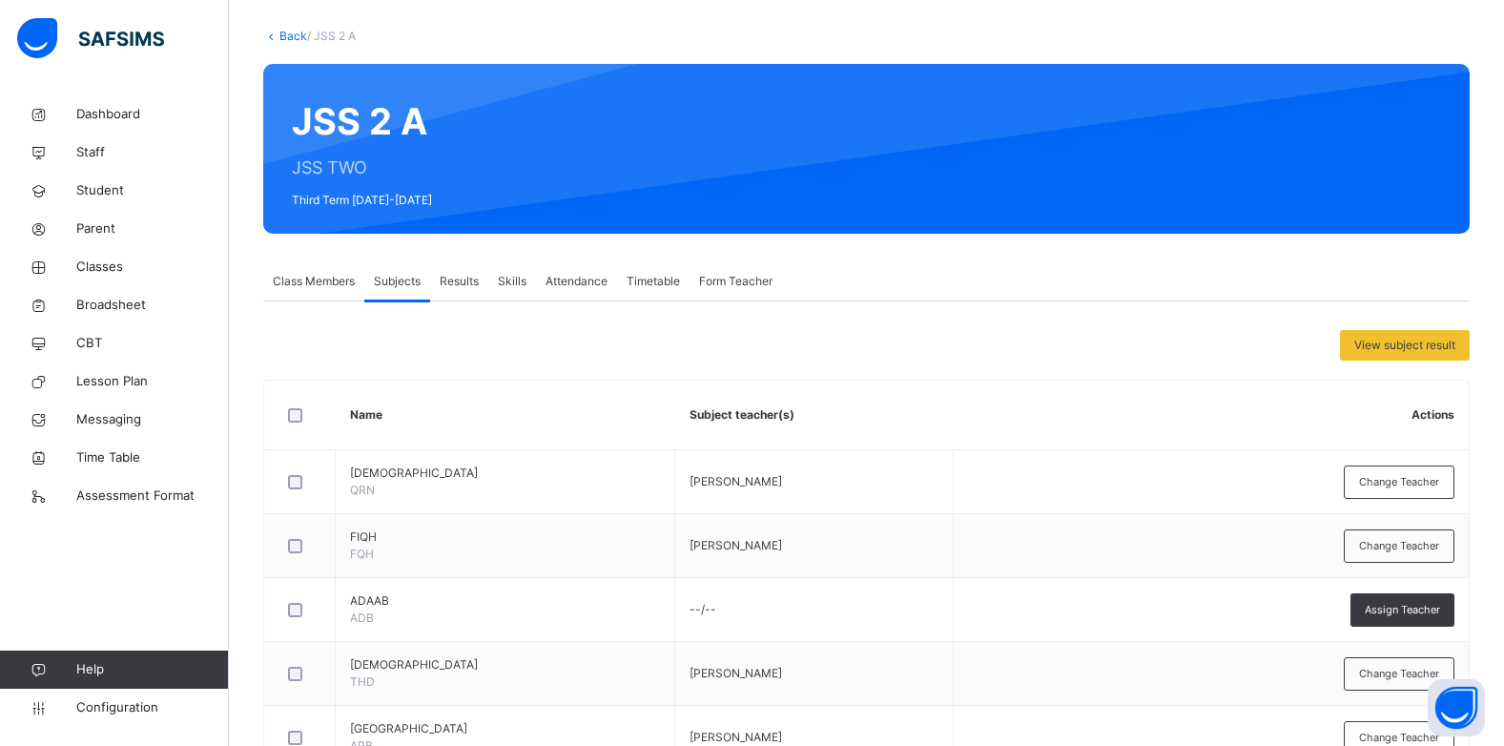
click at [326, 277] on span "Class Members" at bounding box center [314, 281] width 82 height 17
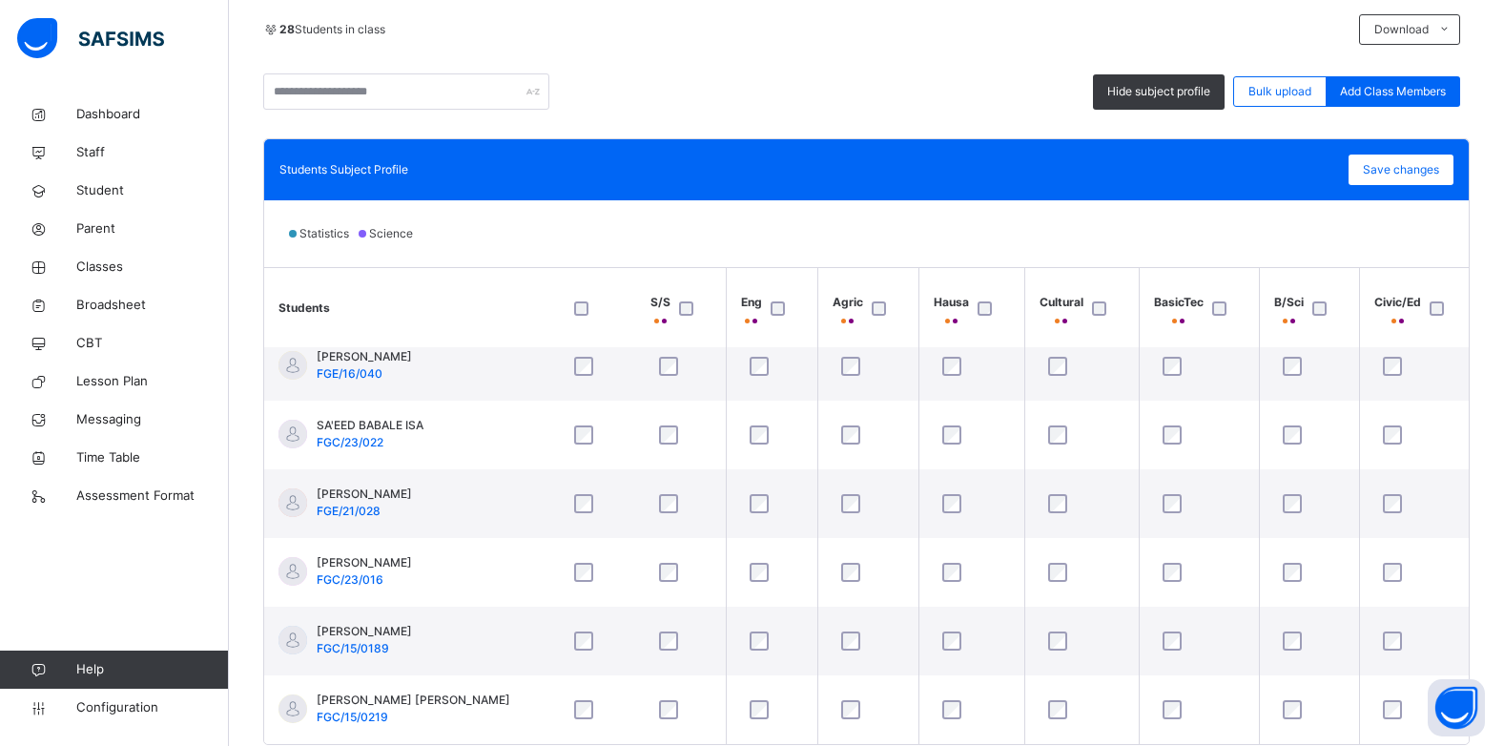
scroll to position [478, 0]
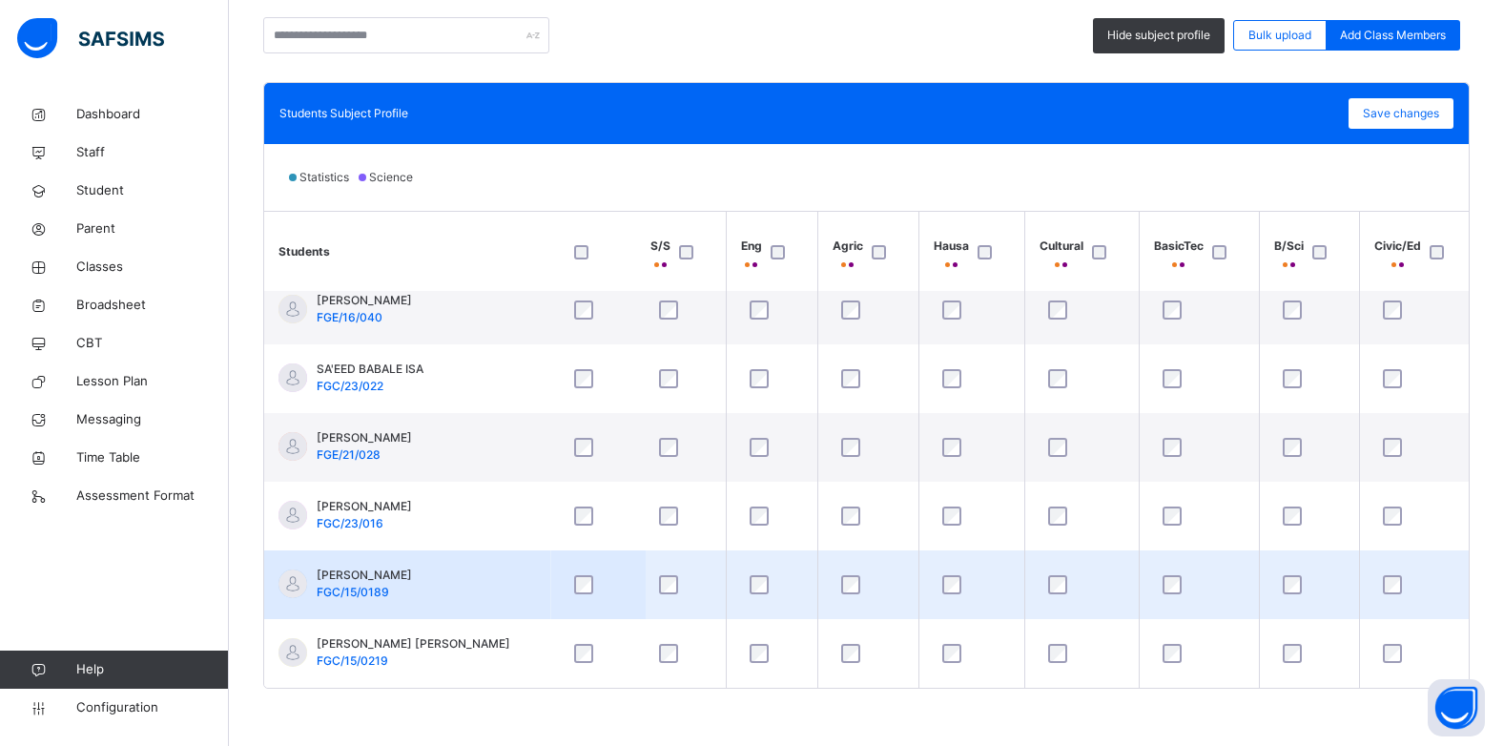
drag, startPoint x: 367, startPoint y: 571, endPoint x: 342, endPoint y: 556, distance: 29.1
click at [342, 556] on td "TAHIR HAYTHAM FGC/15/0189" at bounding box center [407, 584] width 286 height 69
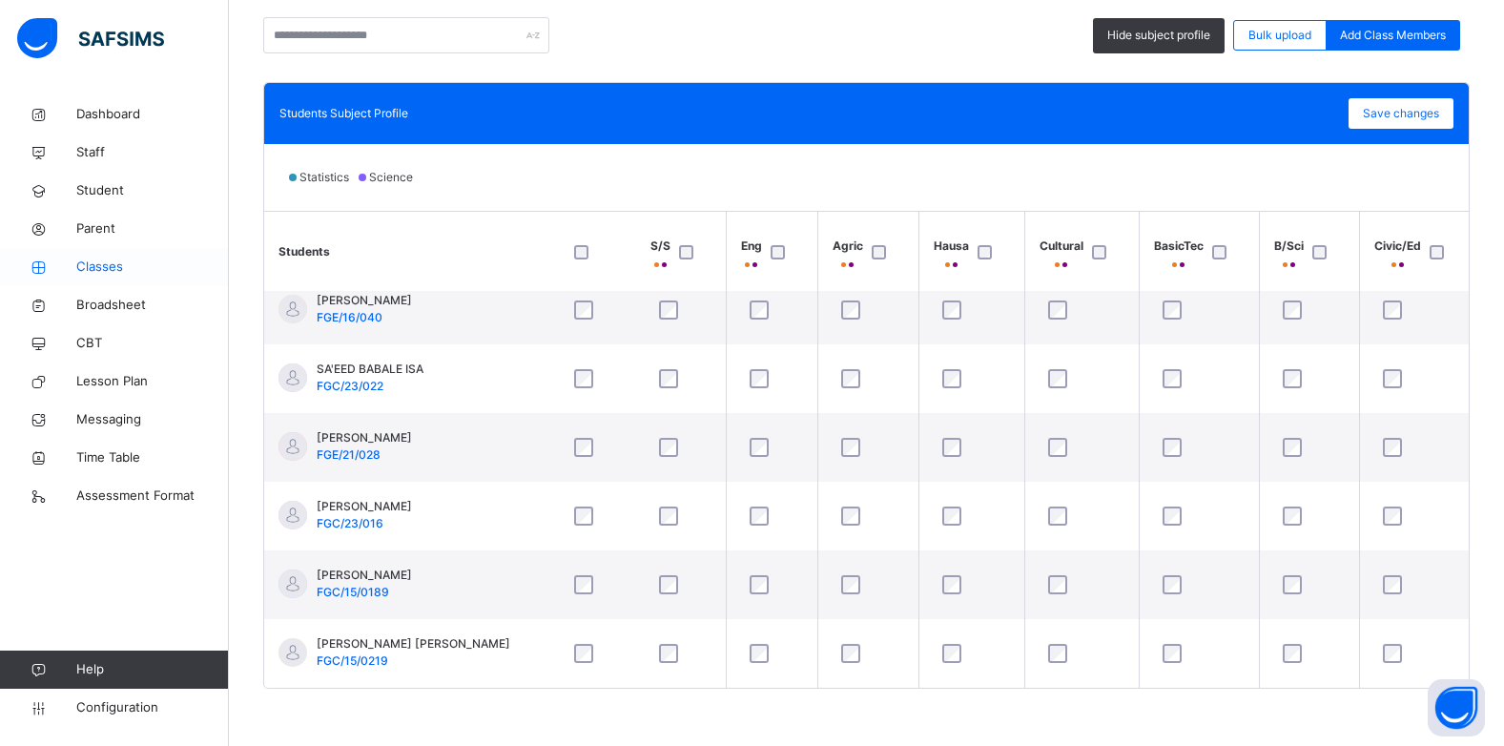
click at [94, 261] on span "Classes" at bounding box center [152, 267] width 153 height 19
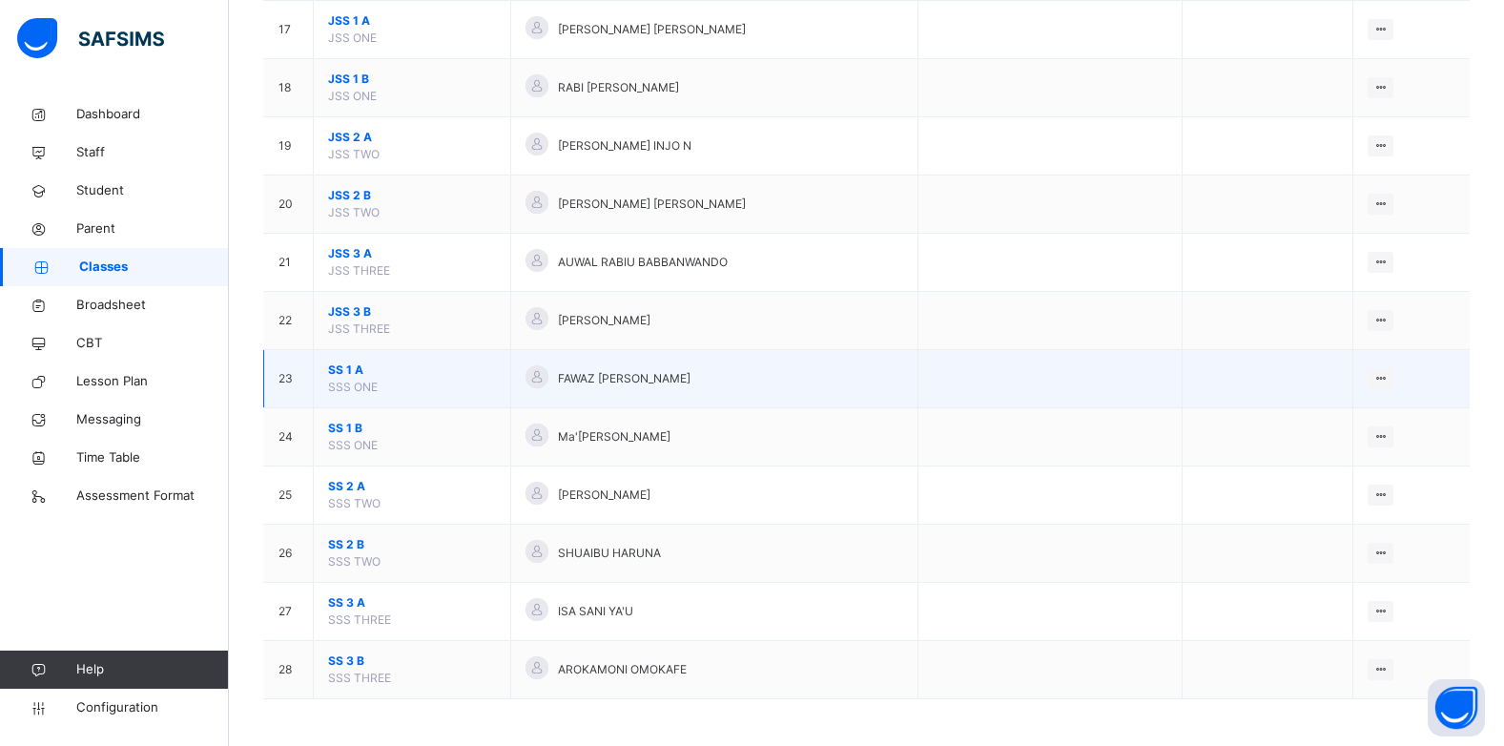
scroll to position [1158, 0]
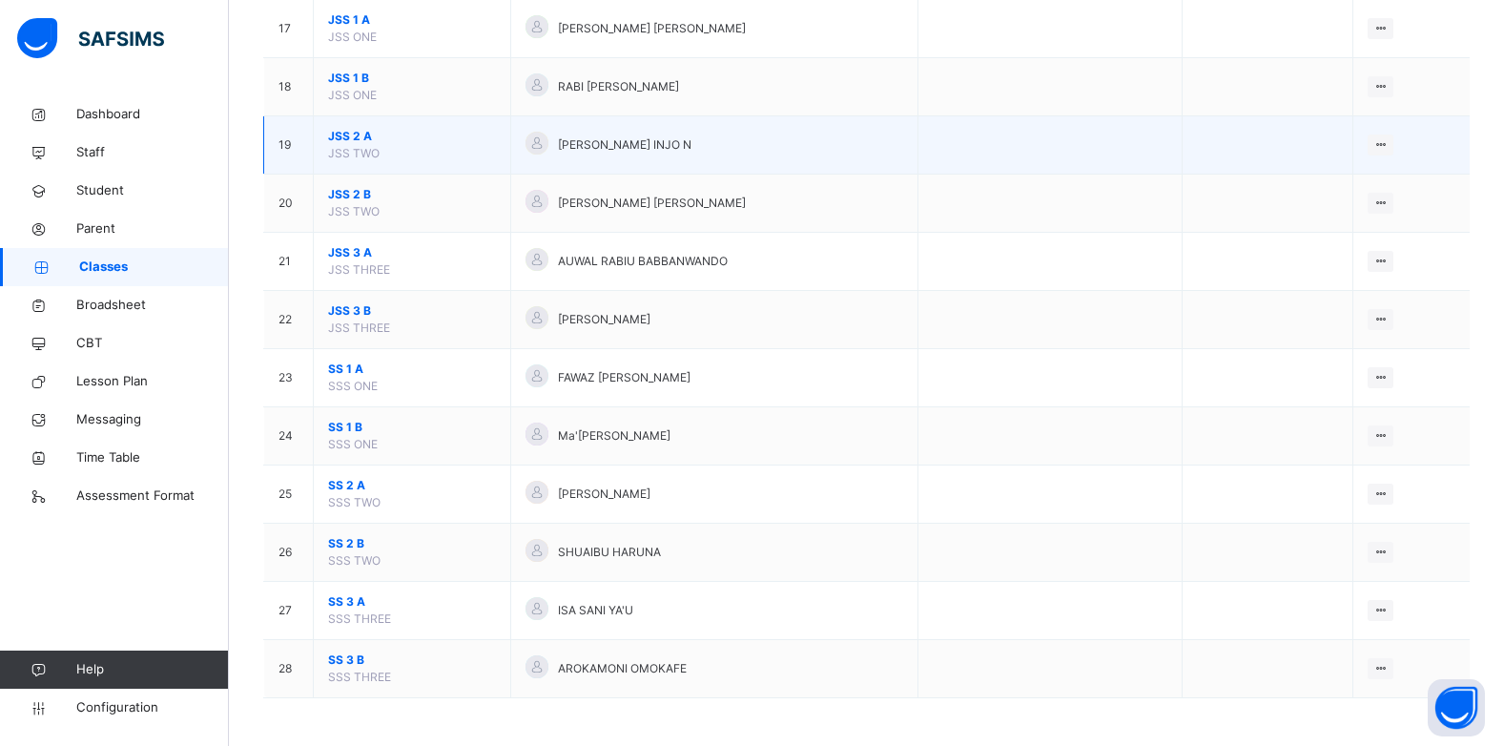
click at [342, 139] on span "JSS 2 A" at bounding box center [412, 136] width 168 height 17
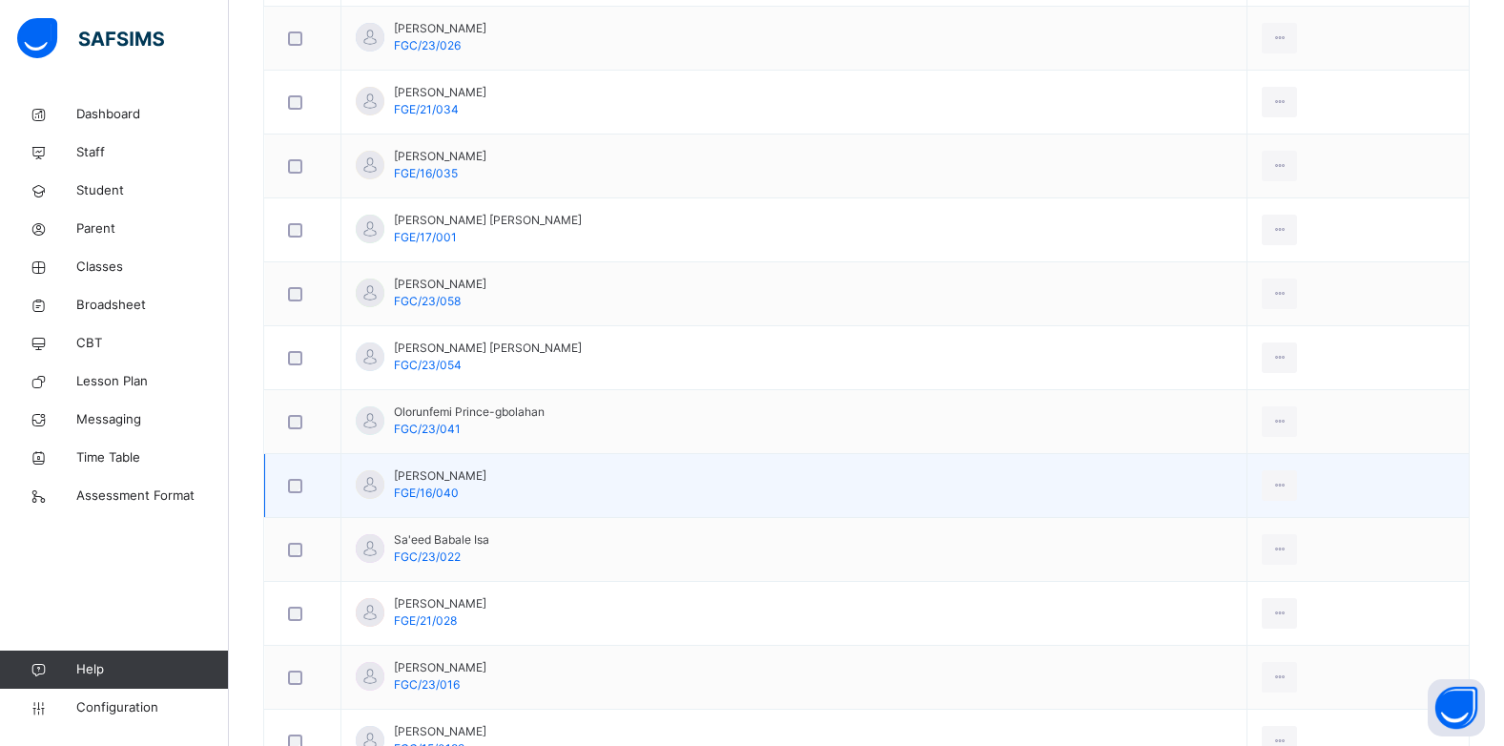
scroll to position [1773, 0]
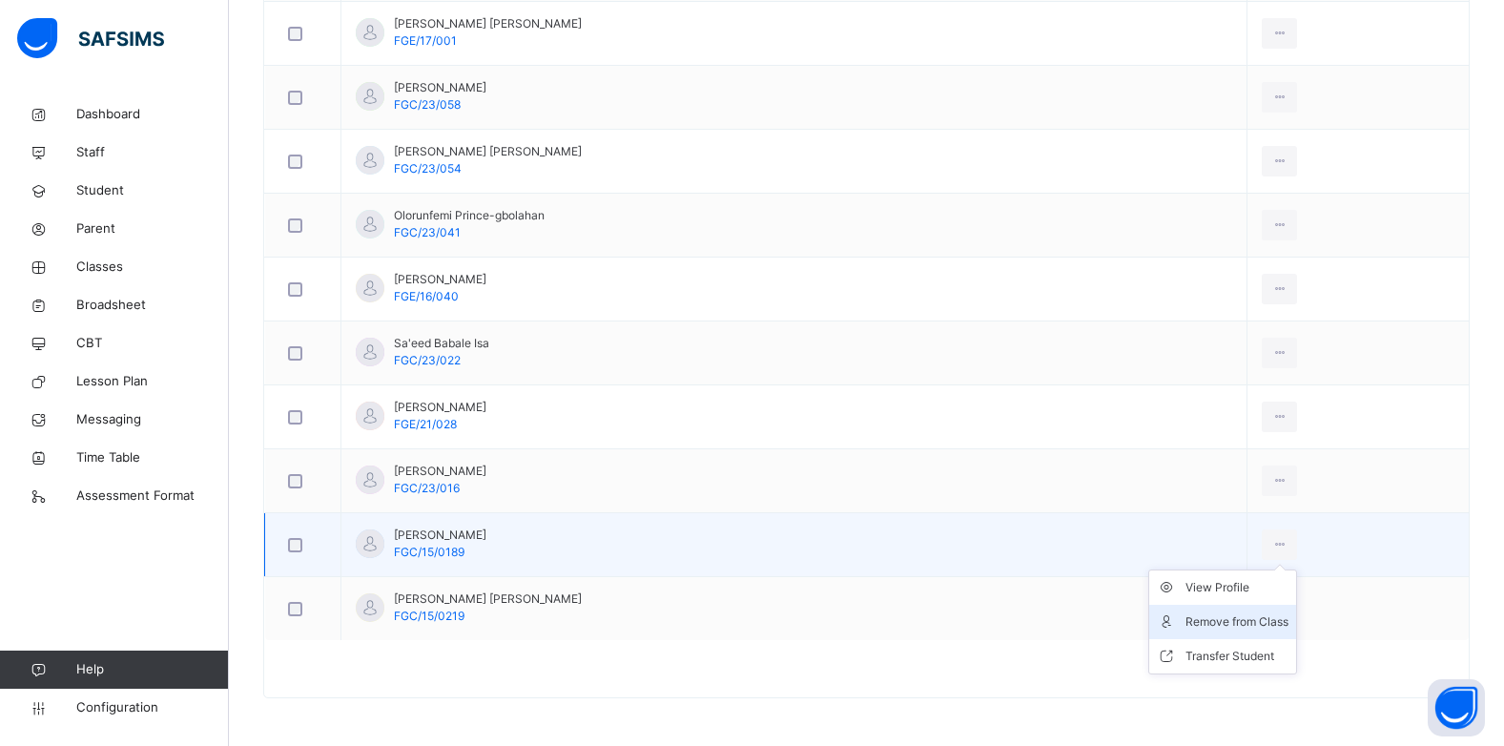
click at [1205, 619] on div "Remove from Class" at bounding box center [1237, 621] width 103 height 19
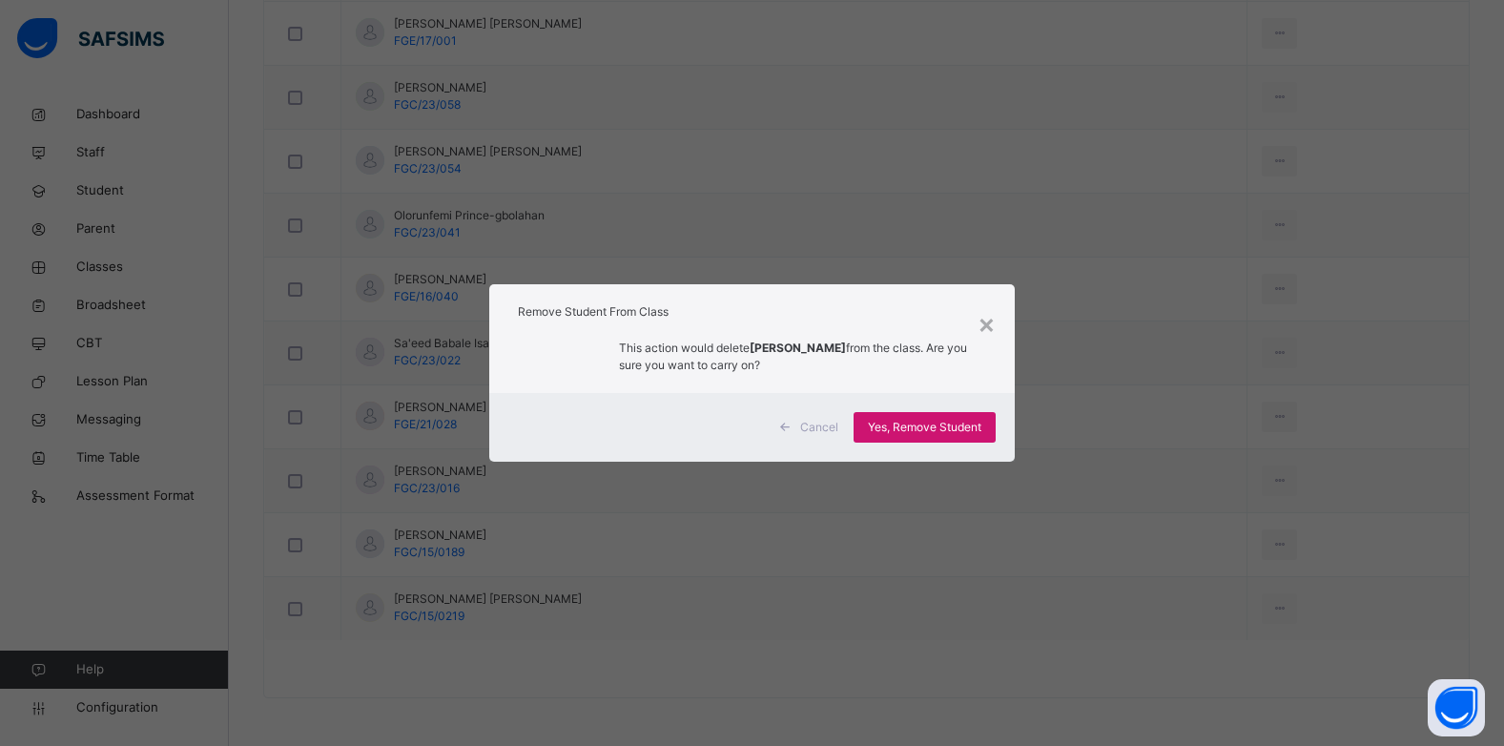
click at [928, 436] on div "Yes, Remove Student" at bounding box center [925, 427] width 142 height 31
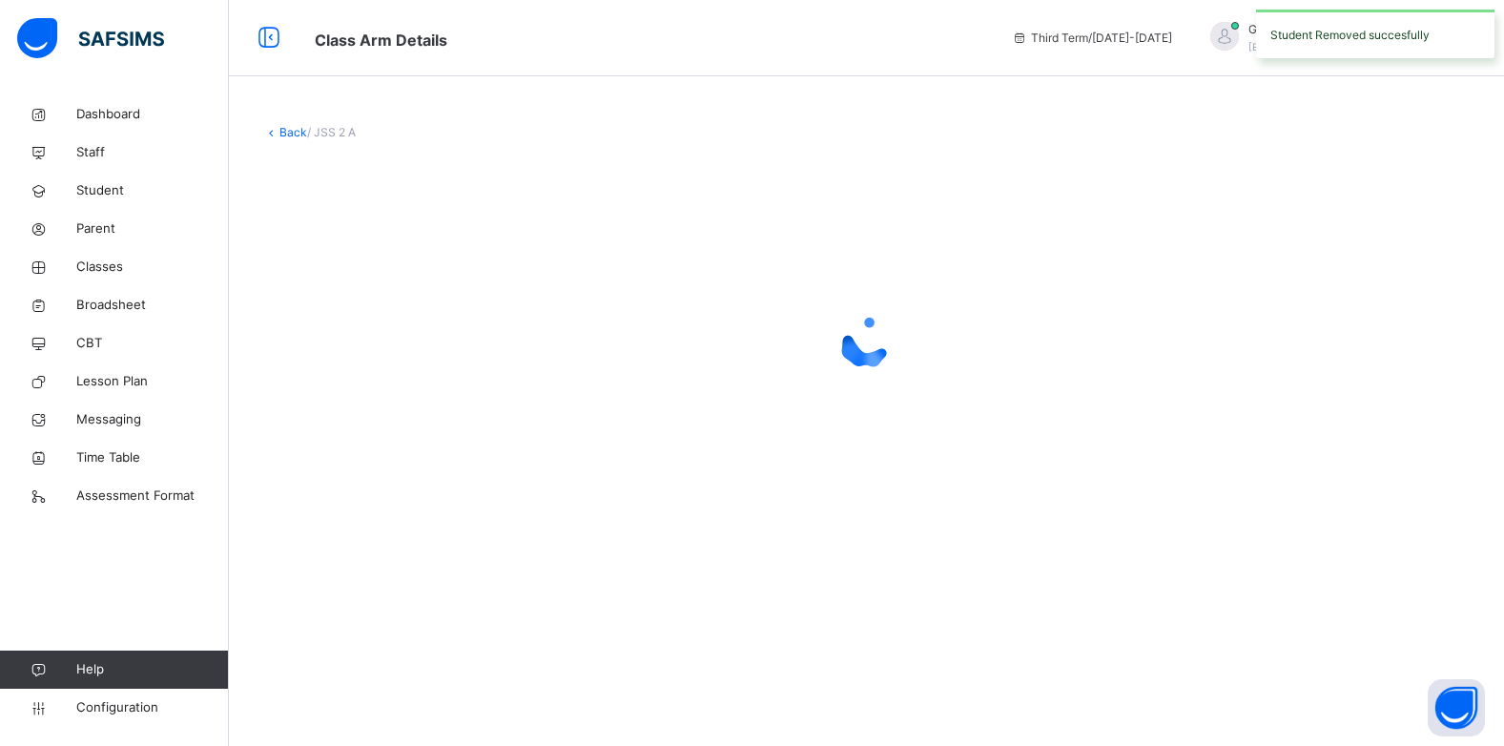
scroll to position [0, 0]
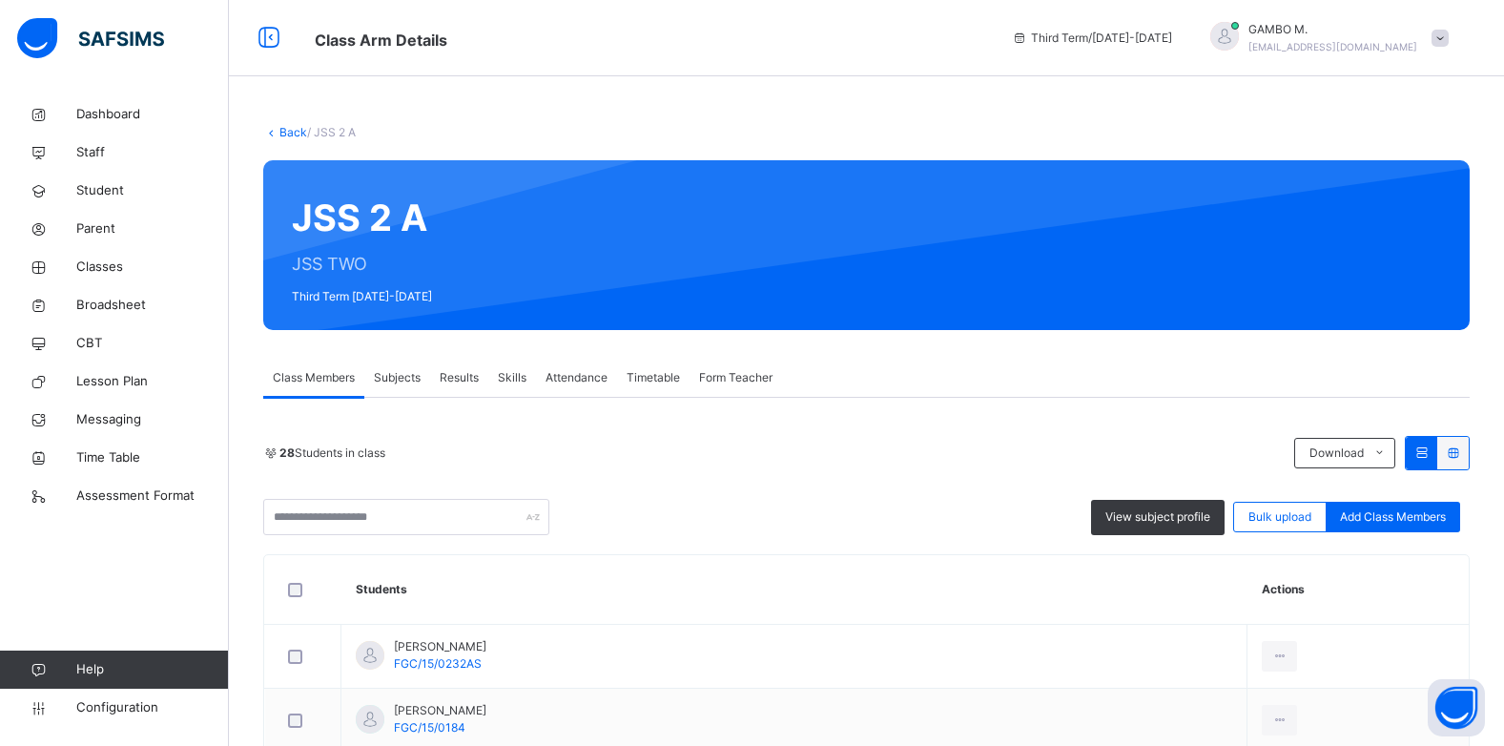
click at [292, 125] on link "Back" at bounding box center [293, 132] width 28 height 14
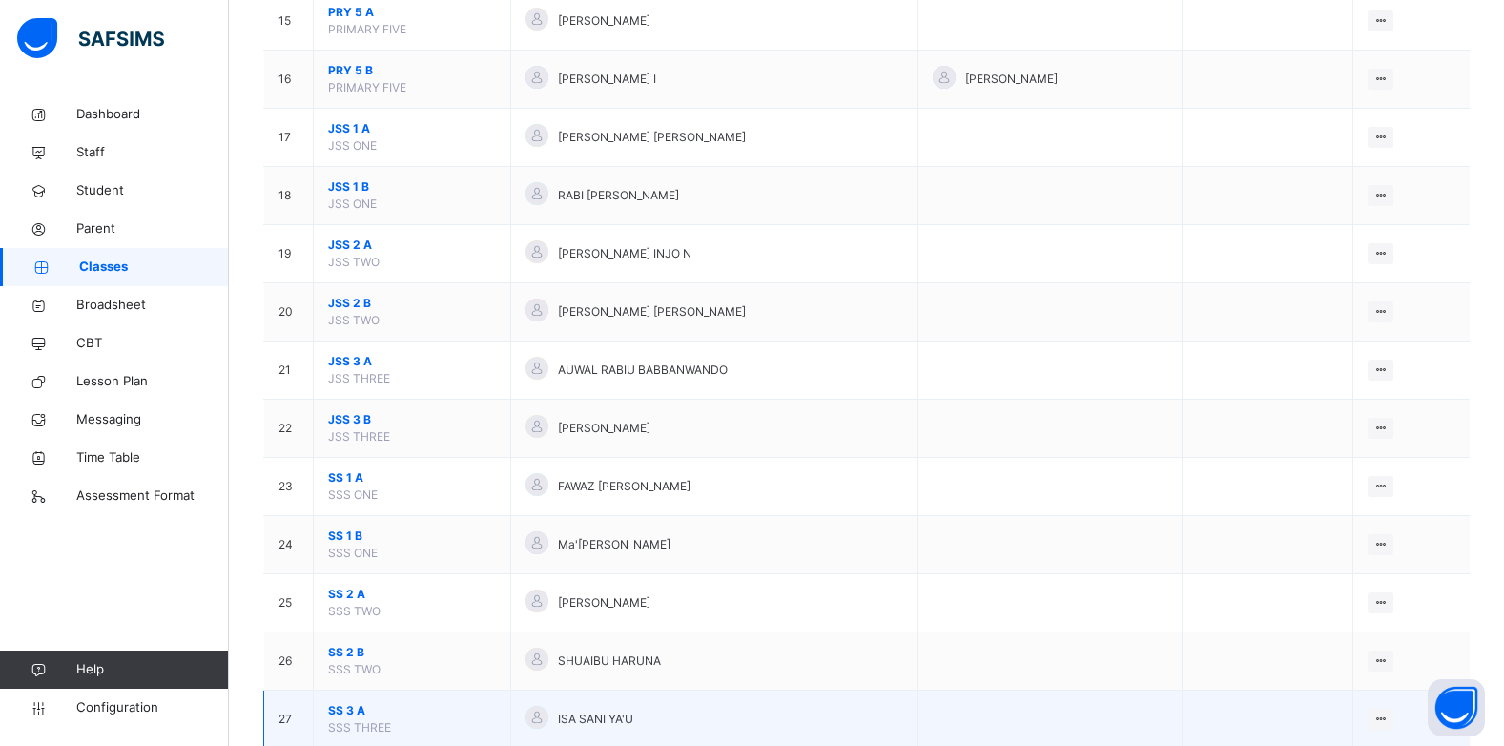
scroll to position [1158, 0]
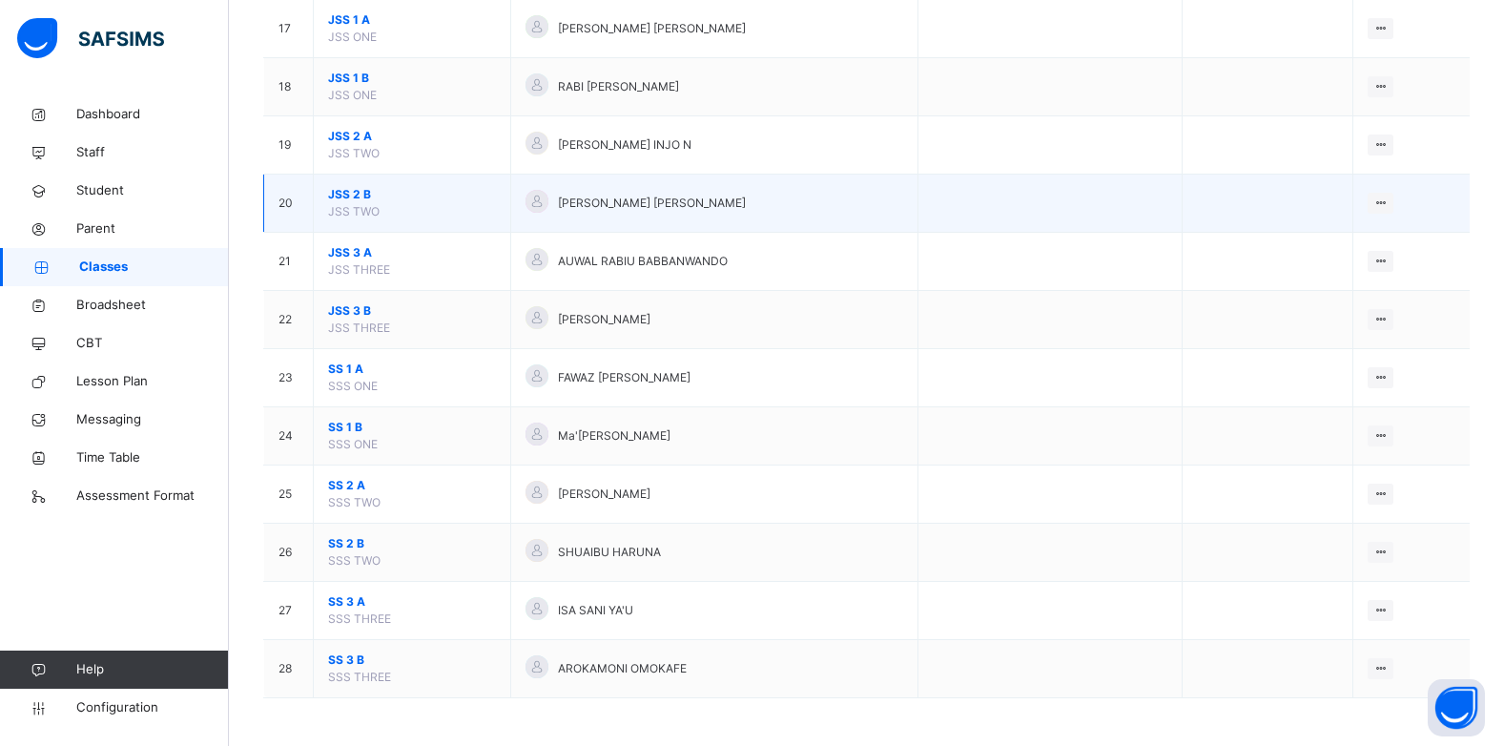
click at [350, 195] on span "JSS 2 B" at bounding box center [412, 194] width 168 height 17
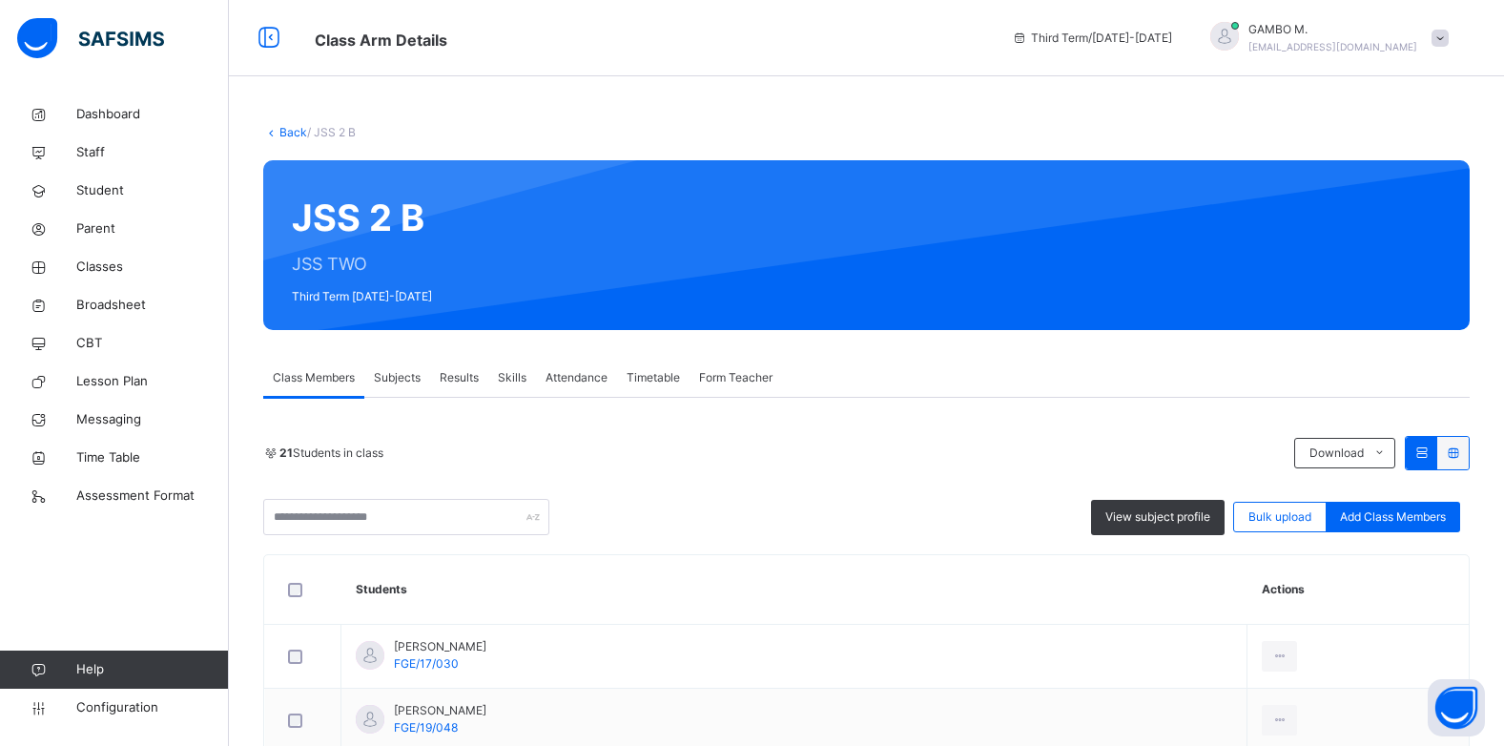
click at [294, 134] on link "Back" at bounding box center [293, 132] width 28 height 14
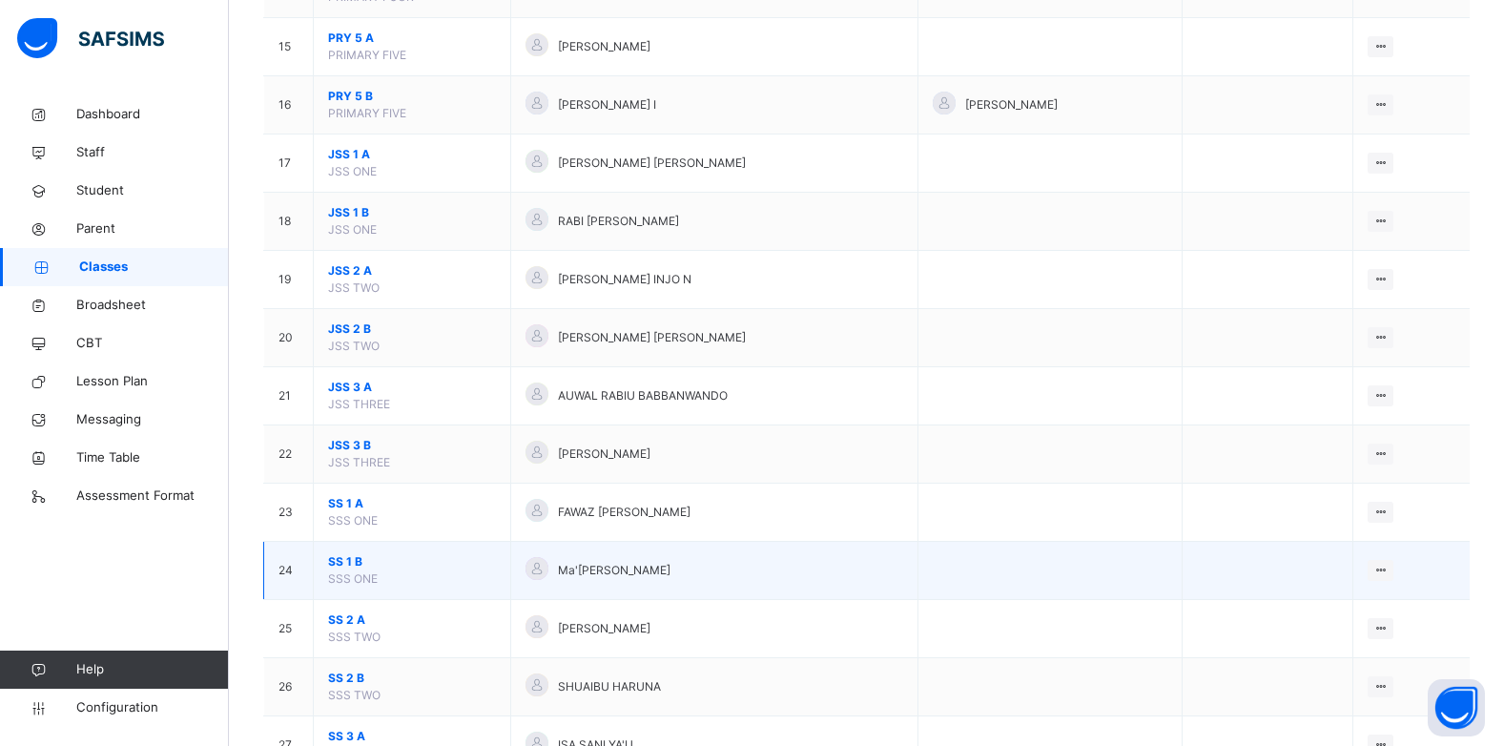
scroll to position [1145, 0]
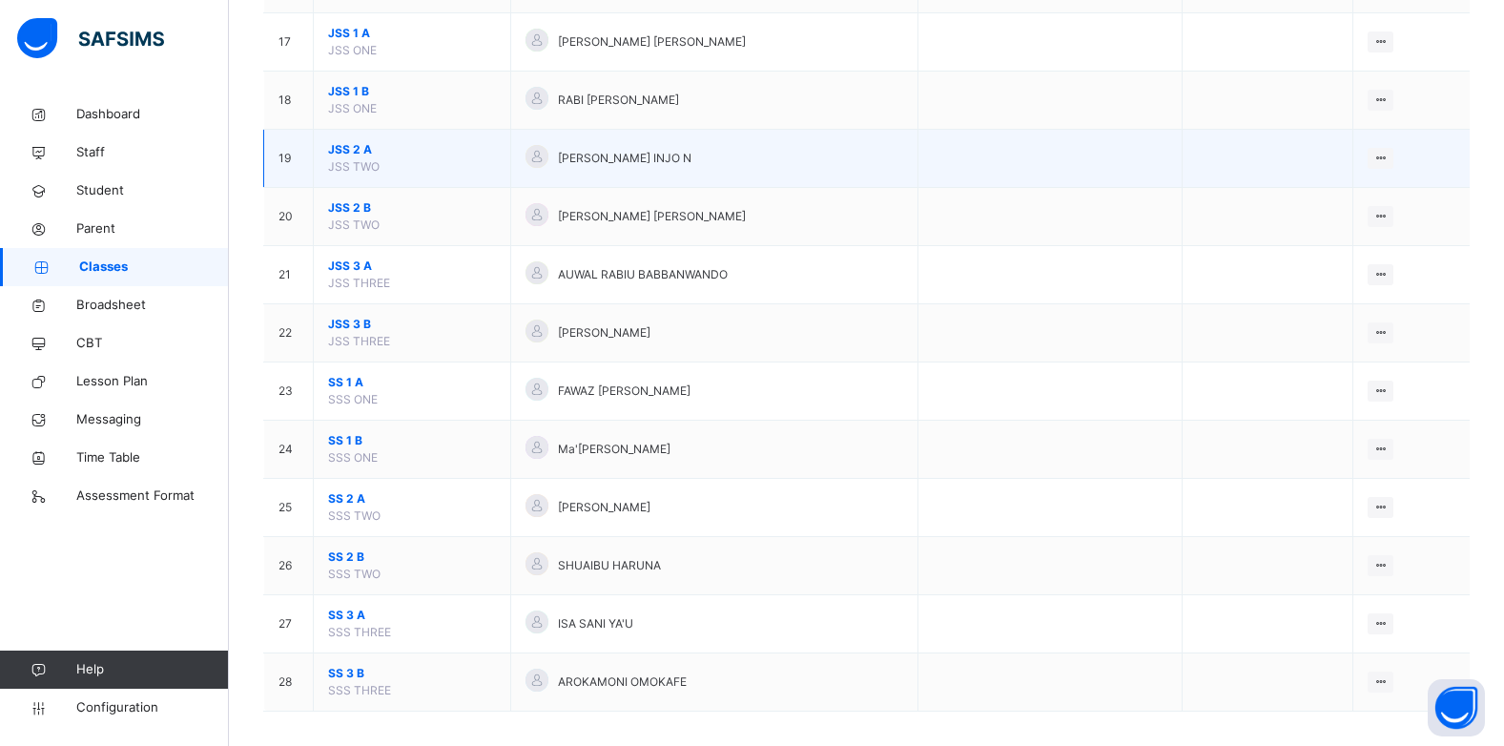
click at [341, 150] on span "JSS 2 A" at bounding box center [412, 149] width 168 height 17
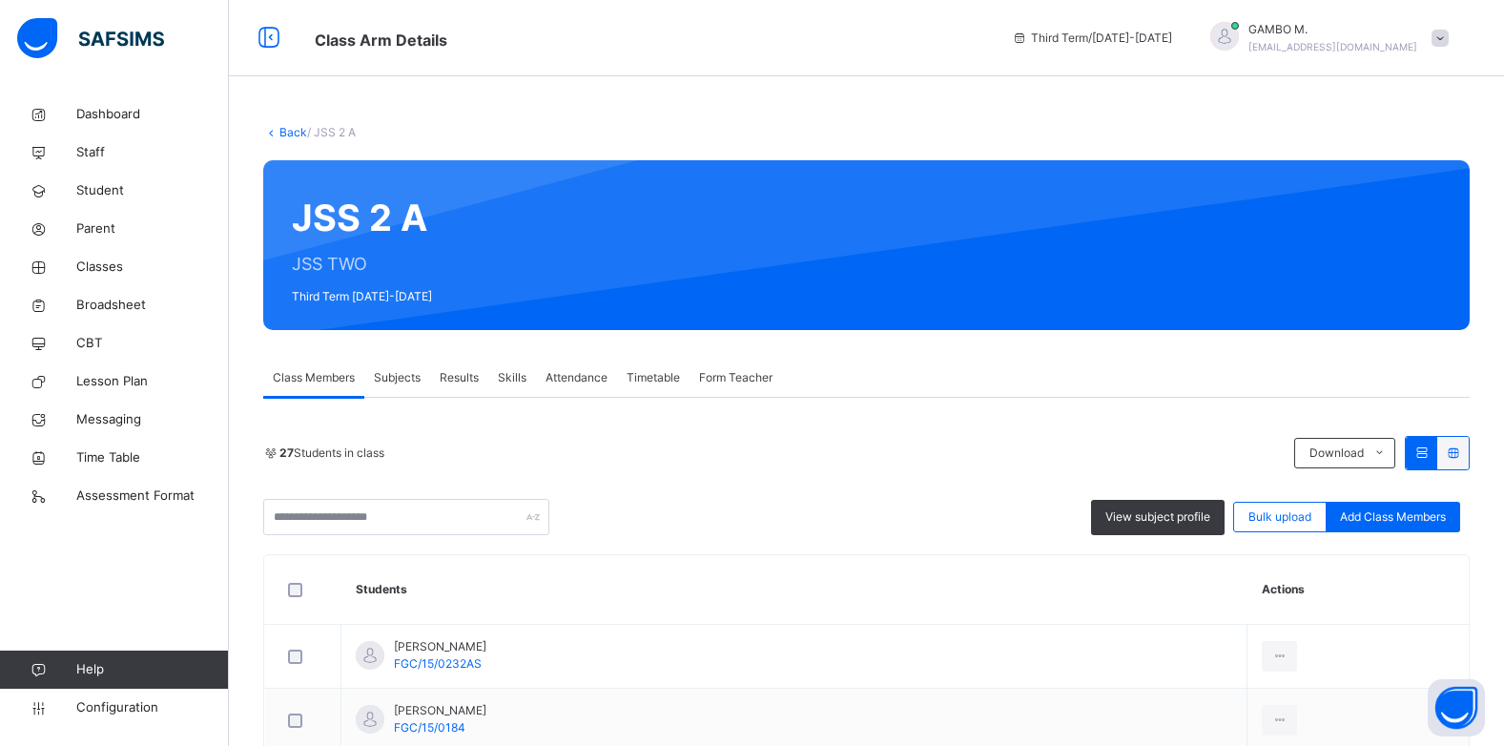
click at [470, 366] on div "Results" at bounding box center [459, 378] width 58 height 38
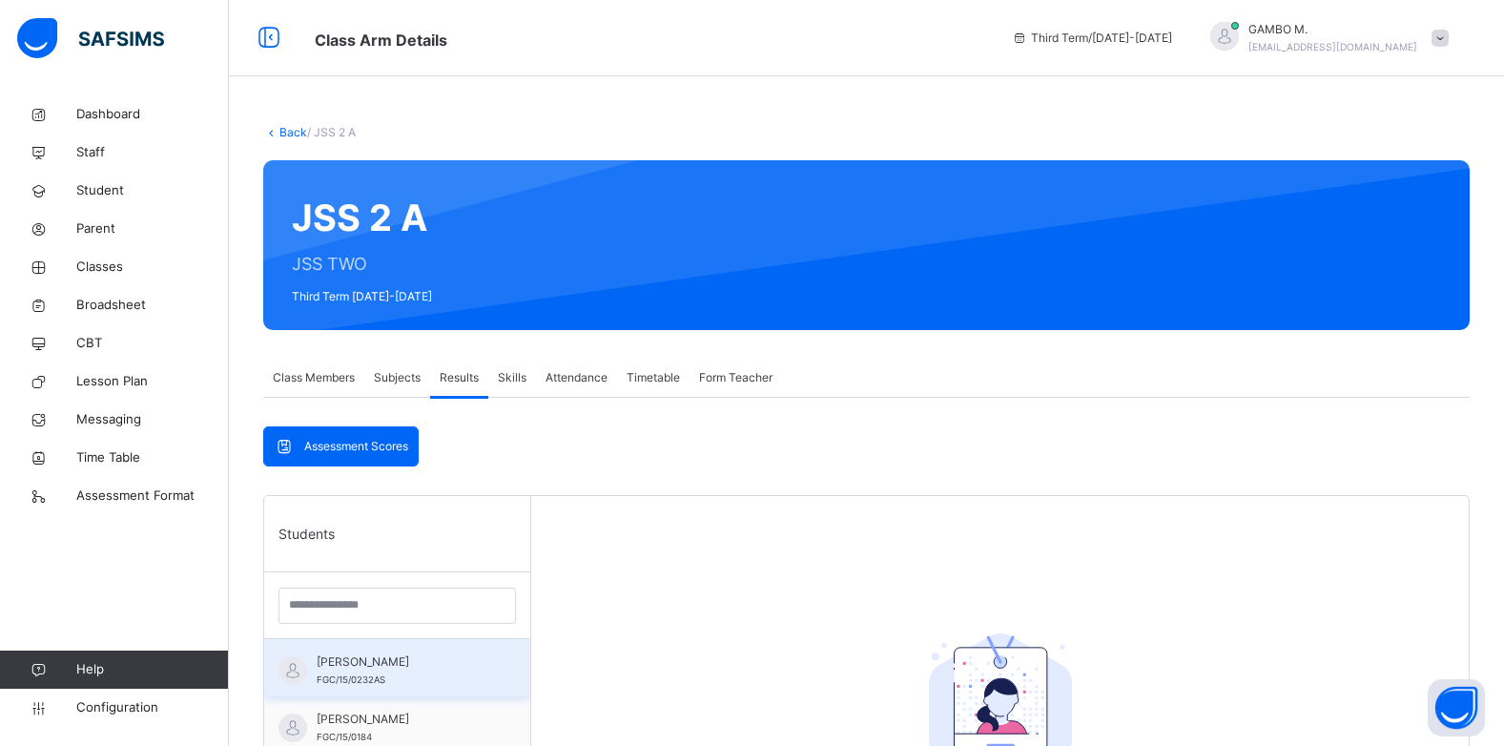
click at [359, 665] on span "ABDULLAH SHEHU" at bounding box center [402, 661] width 171 height 17
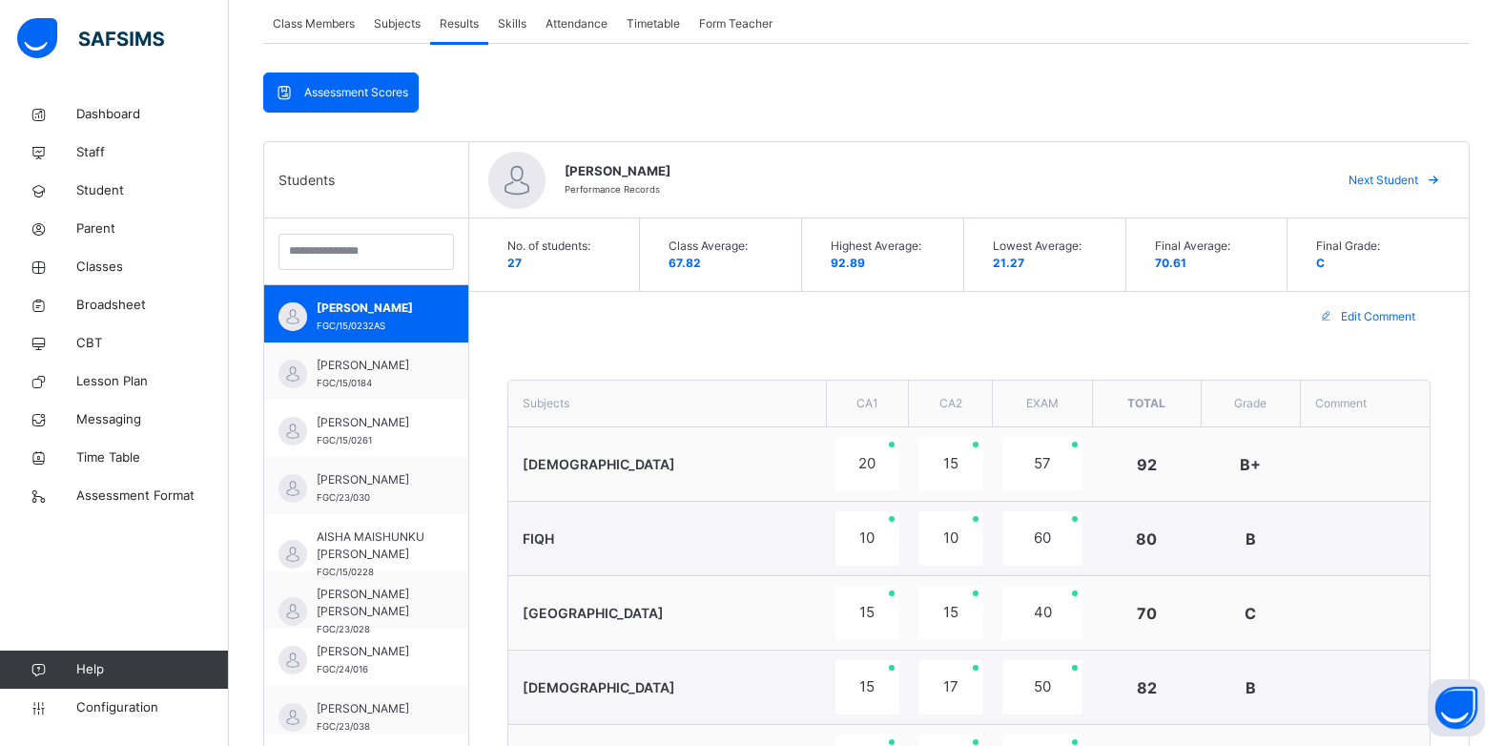
scroll to position [286, 0]
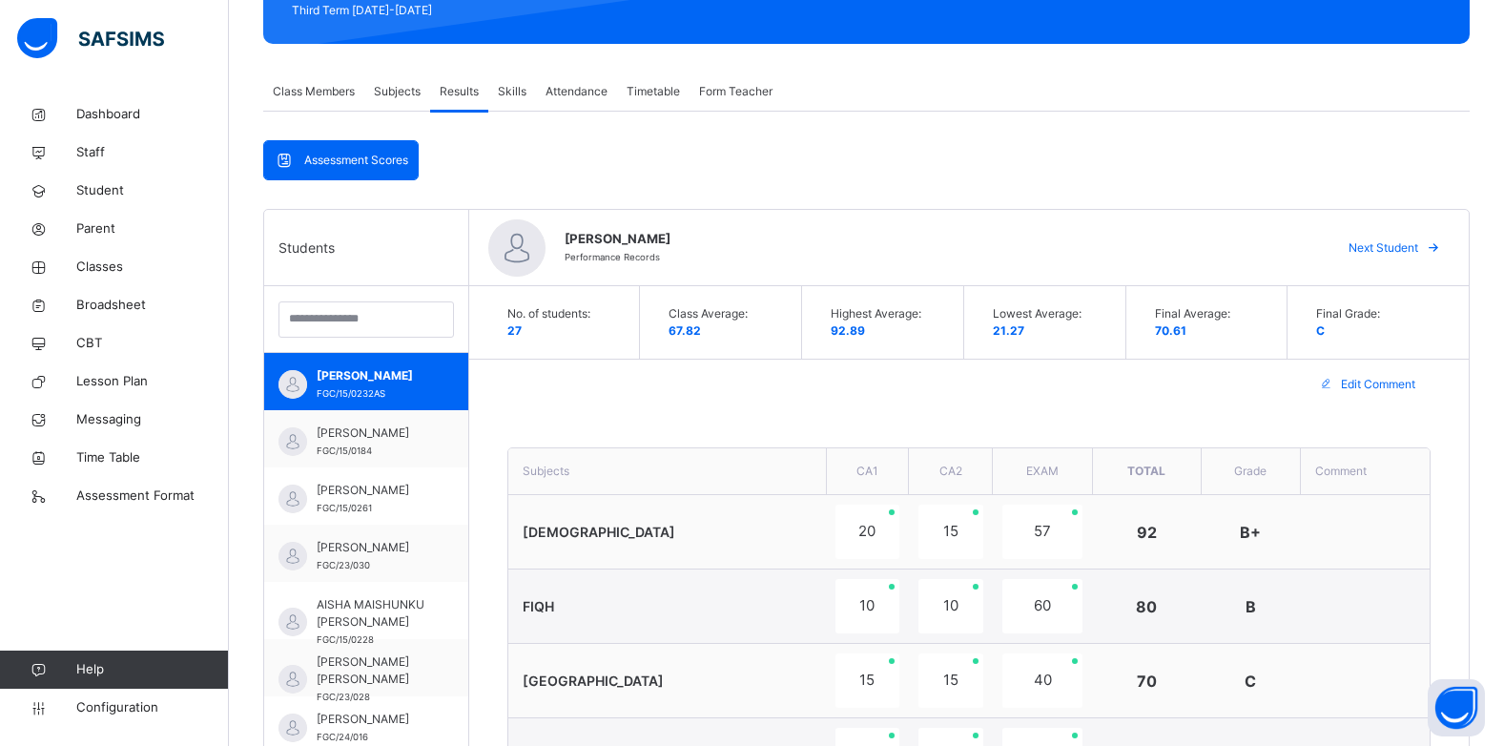
click at [1418, 251] on span "Next Student" at bounding box center [1384, 247] width 70 height 17
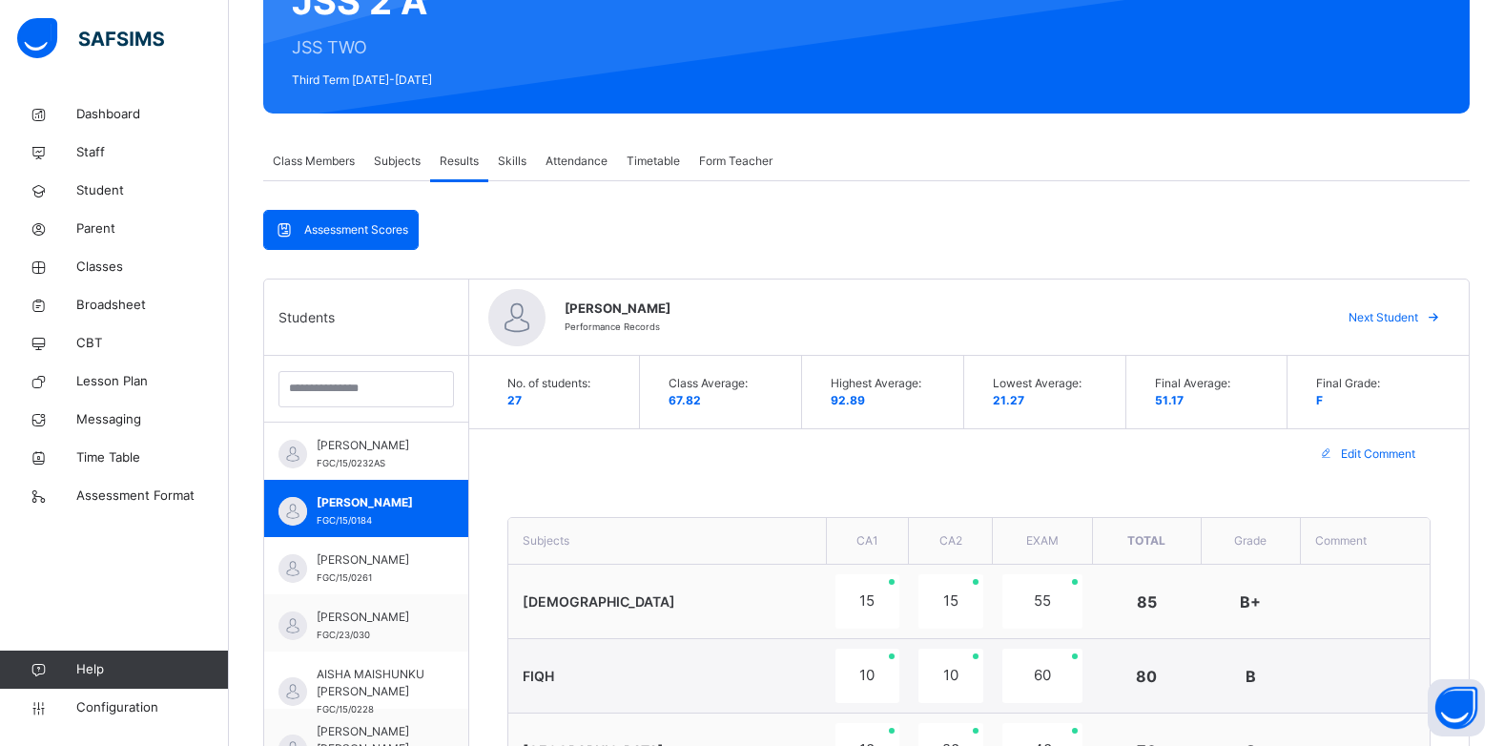
scroll to position [191, 0]
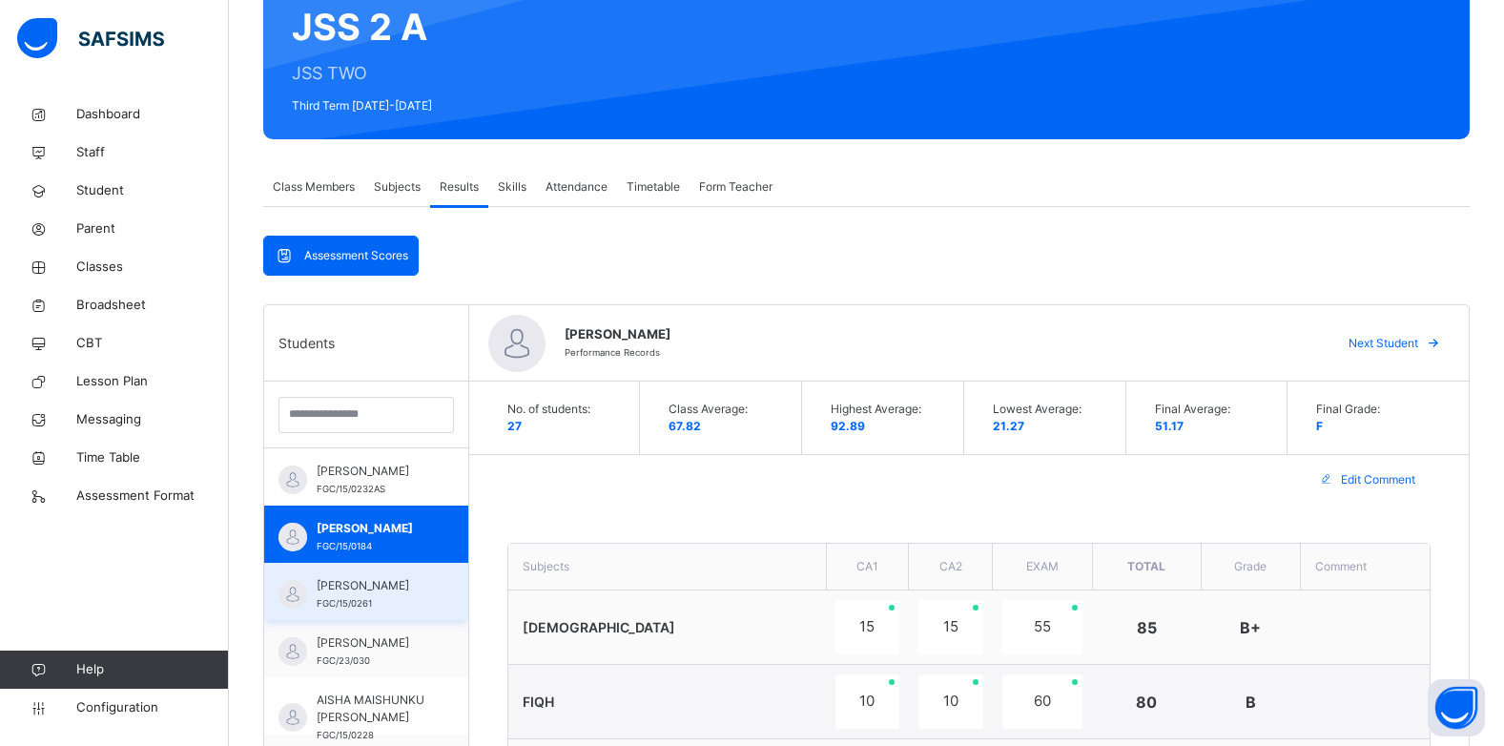
click at [353, 578] on span "AHMED ABUBAKAR USMAN" at bounding box center [371, 585] width 109 height 17
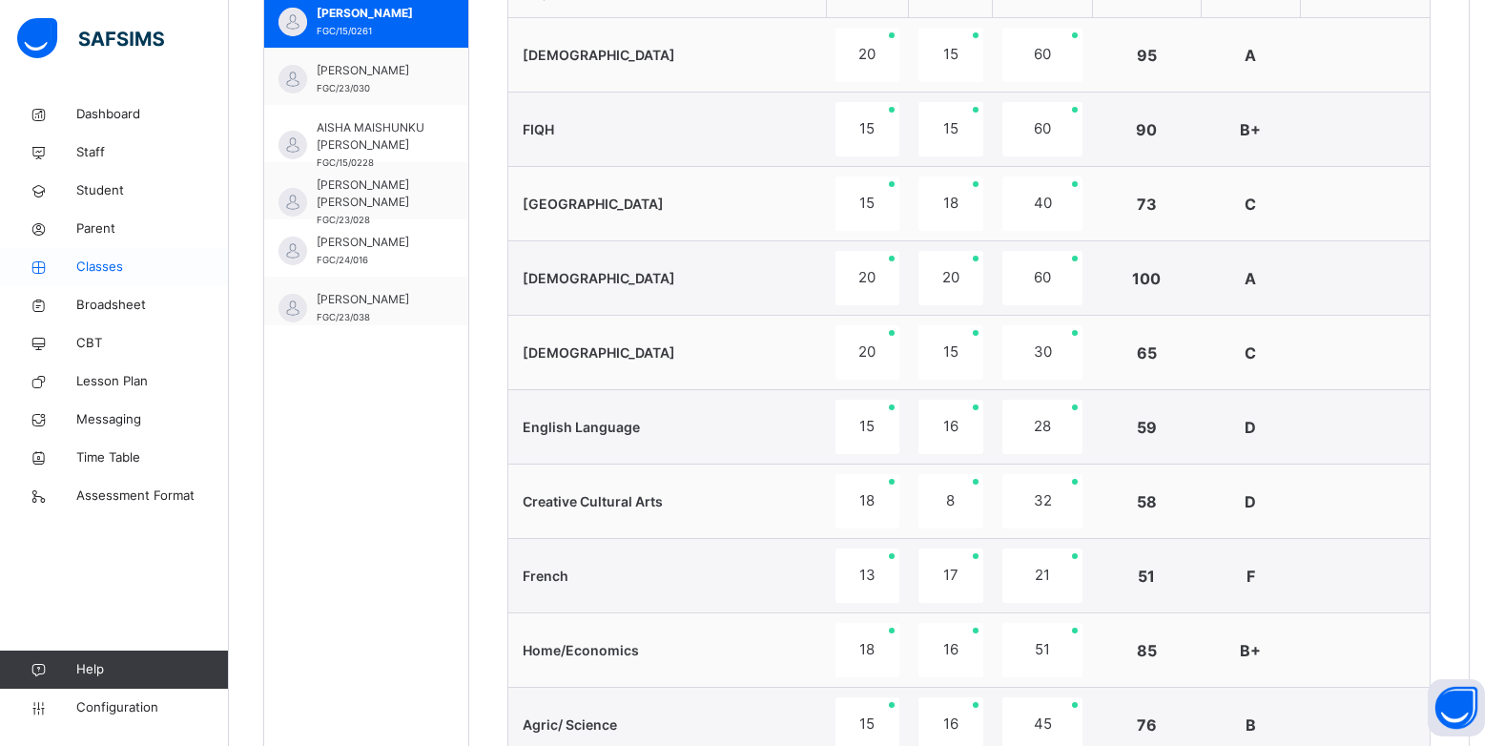
scroll to position [95, 0]
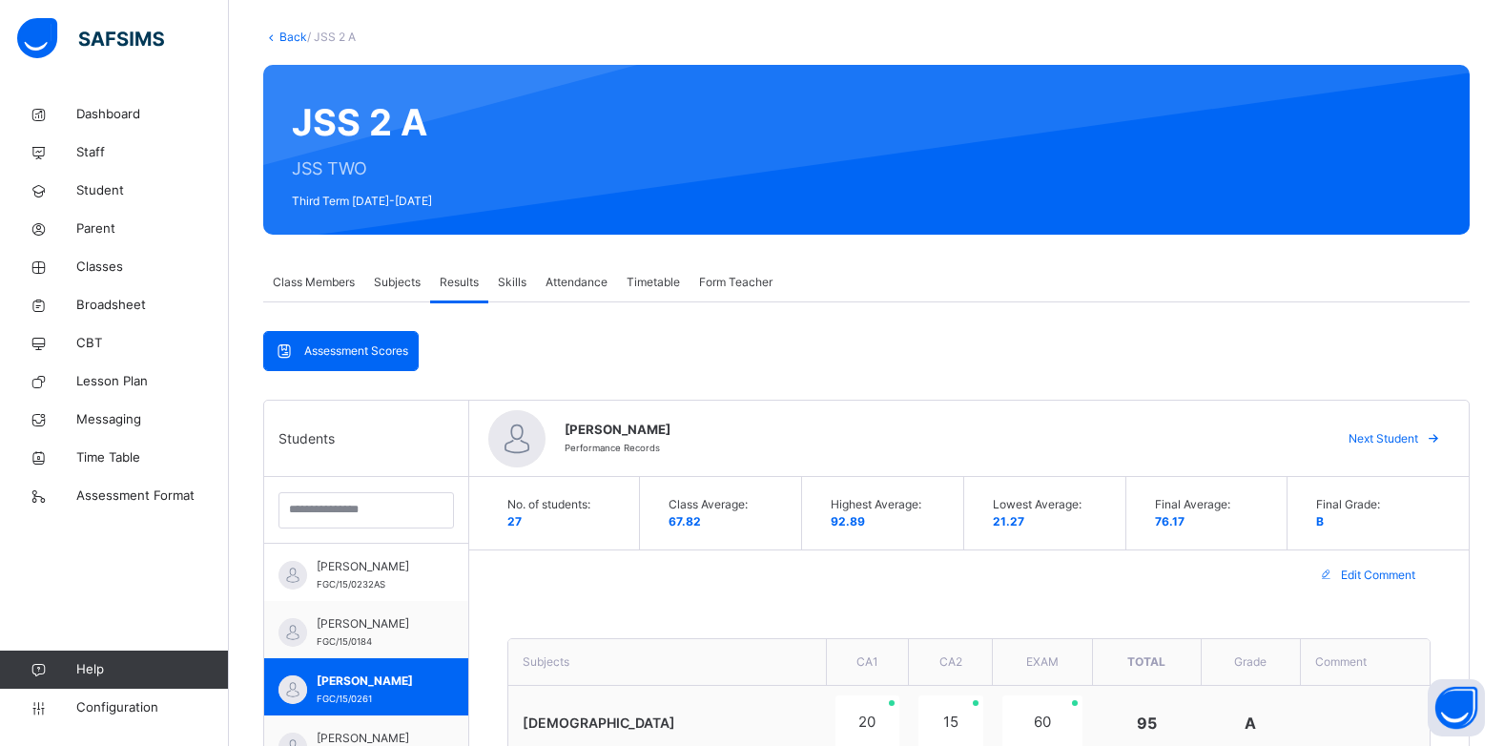
click at [286, 39] on link "Back" at bounding box center [293, 37] width 28 height 14
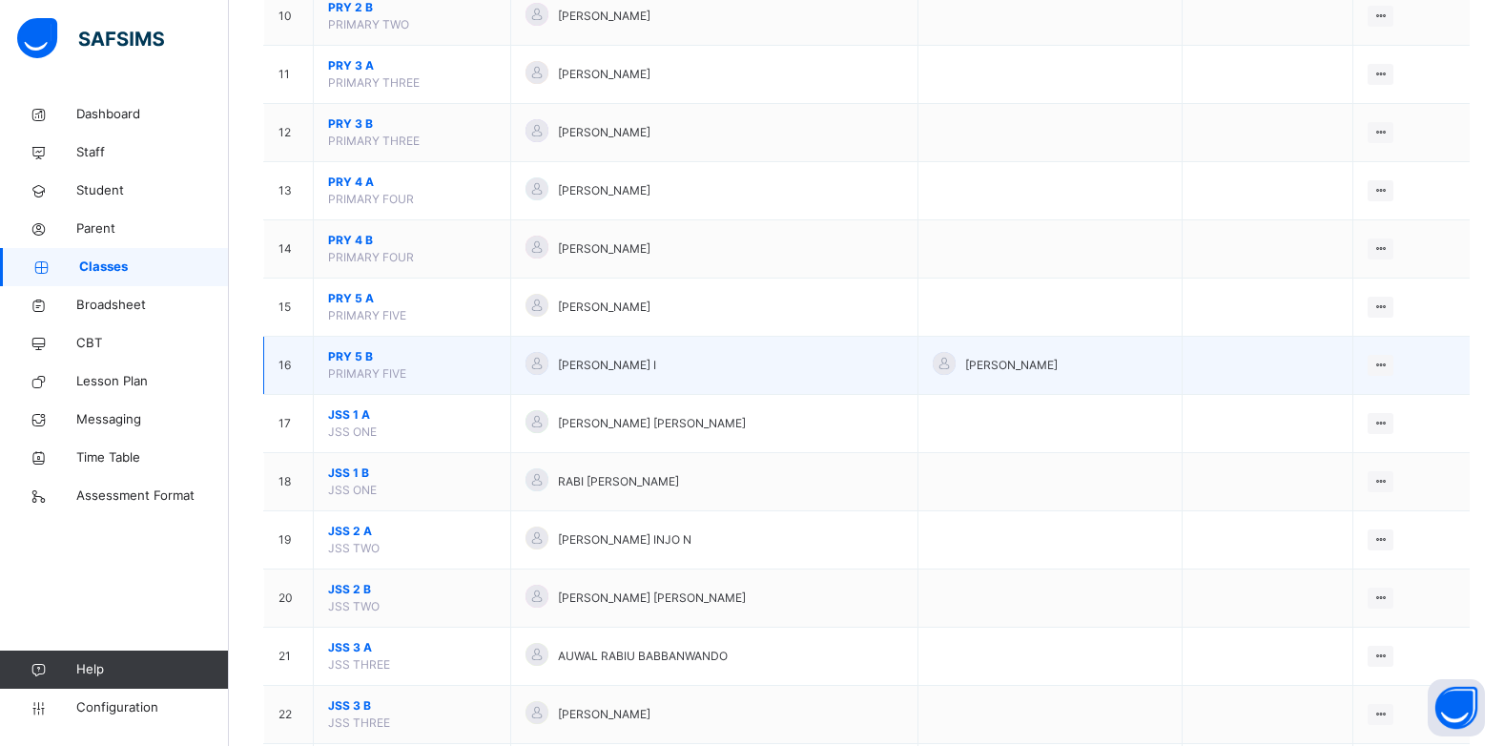
scroll to position [858, 0]
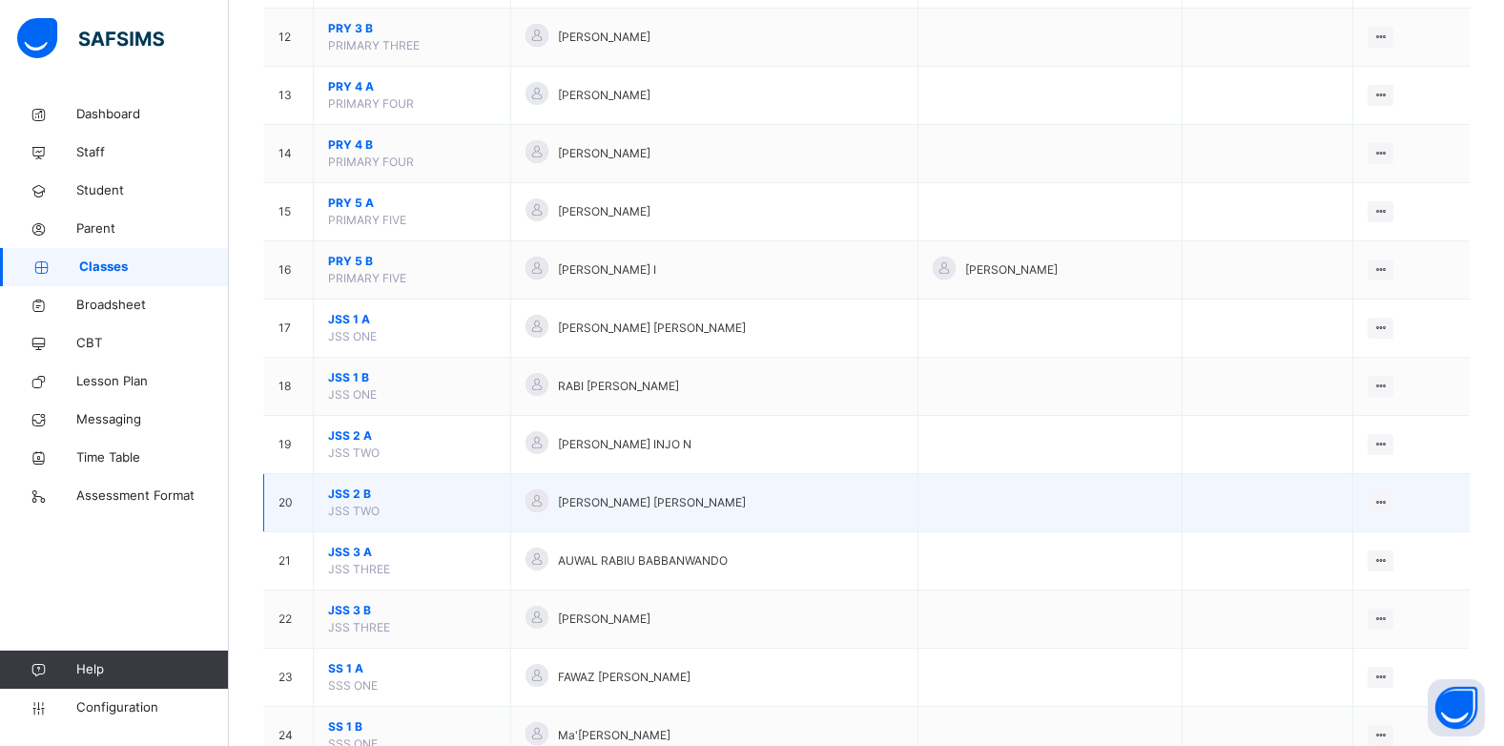
click at [340, 494] on span "JSS 2 B" at bounding box center [412, 494] width 168 height 17
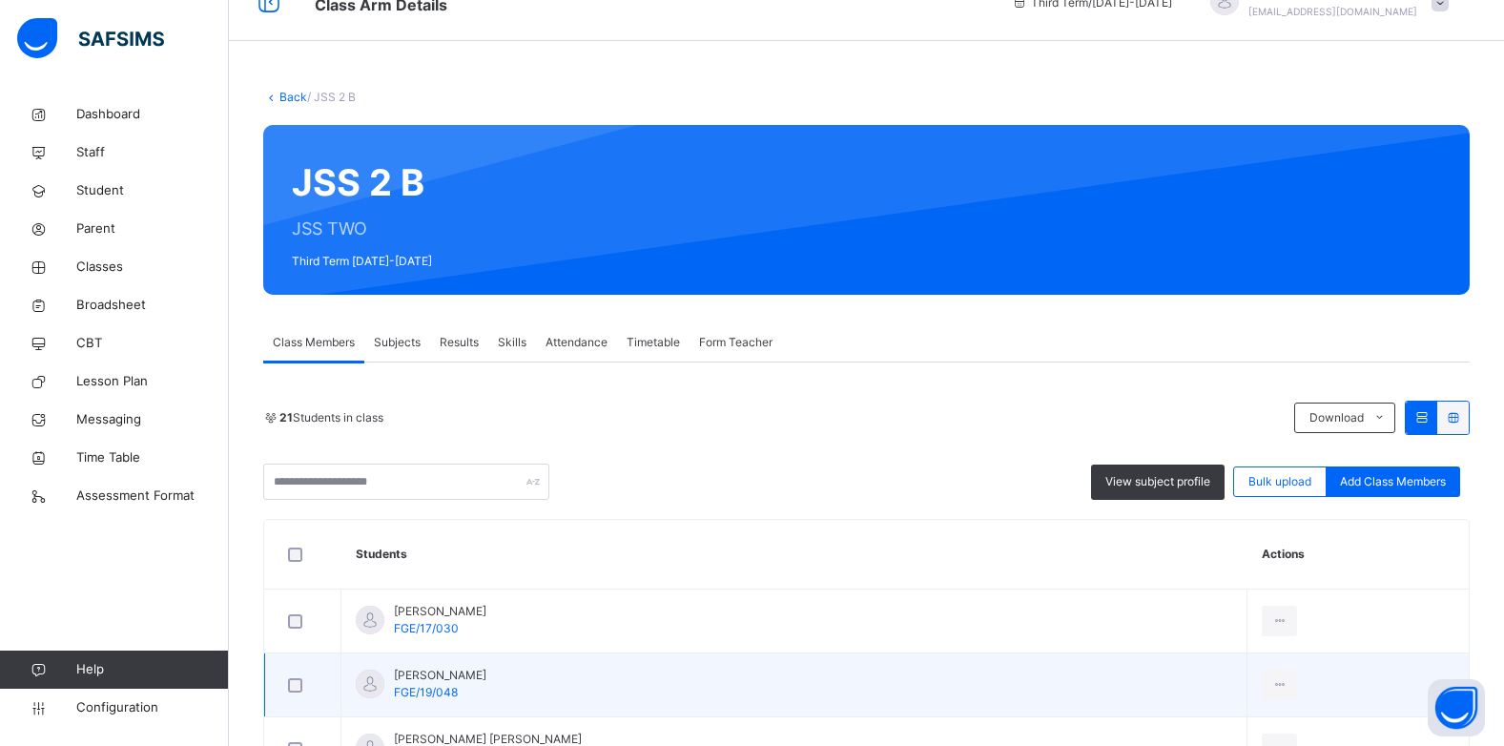
scroll to position [95, 0]
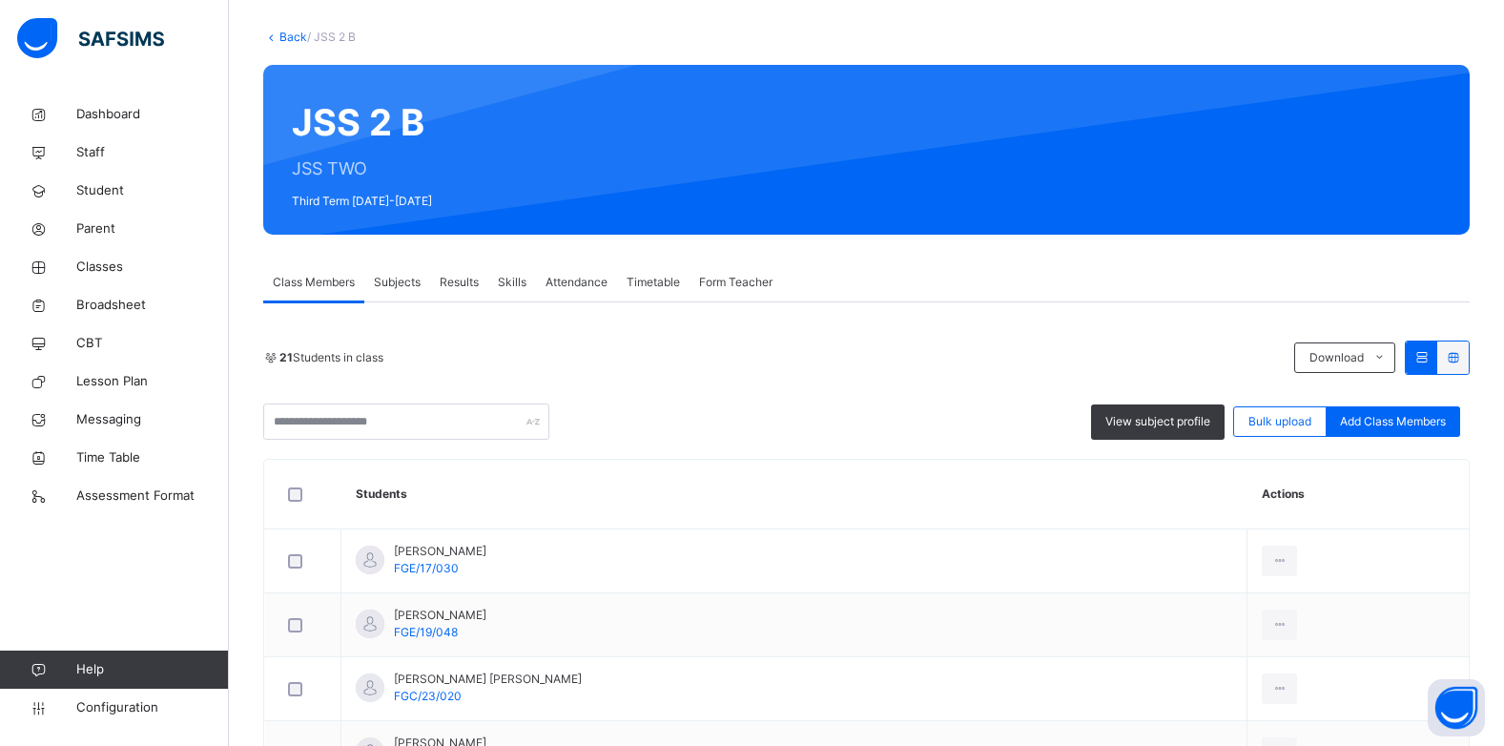
click at [458, 277] on span "Results" at bounding box center [459, 282] width 39 height 17
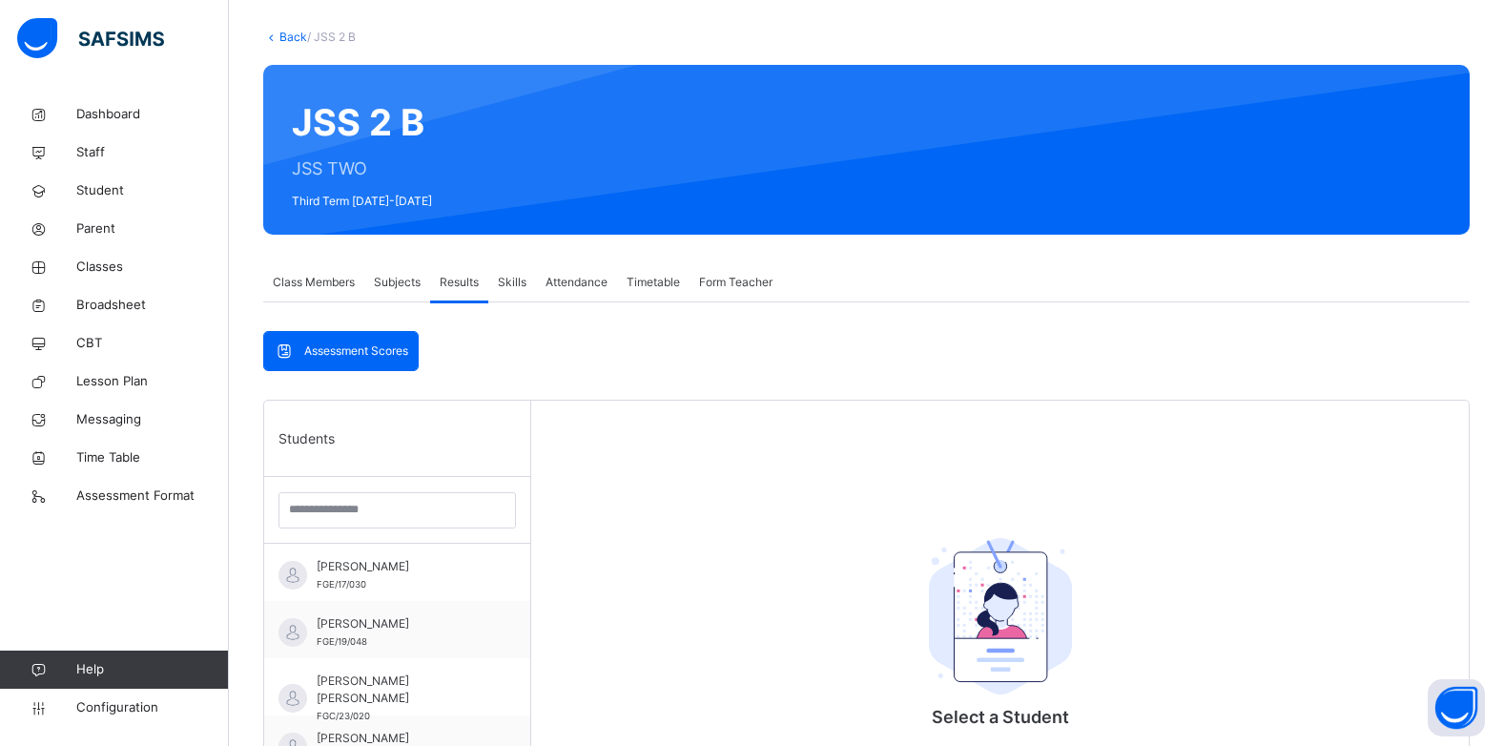
click at [458, 277] on span "Results" at bounding box center [459, 282] width 39 height 17
click at [359, 569] on span "ABDALLAH HUSSAIN UMAR" at bounding box center [402, 566] width 171 height 17
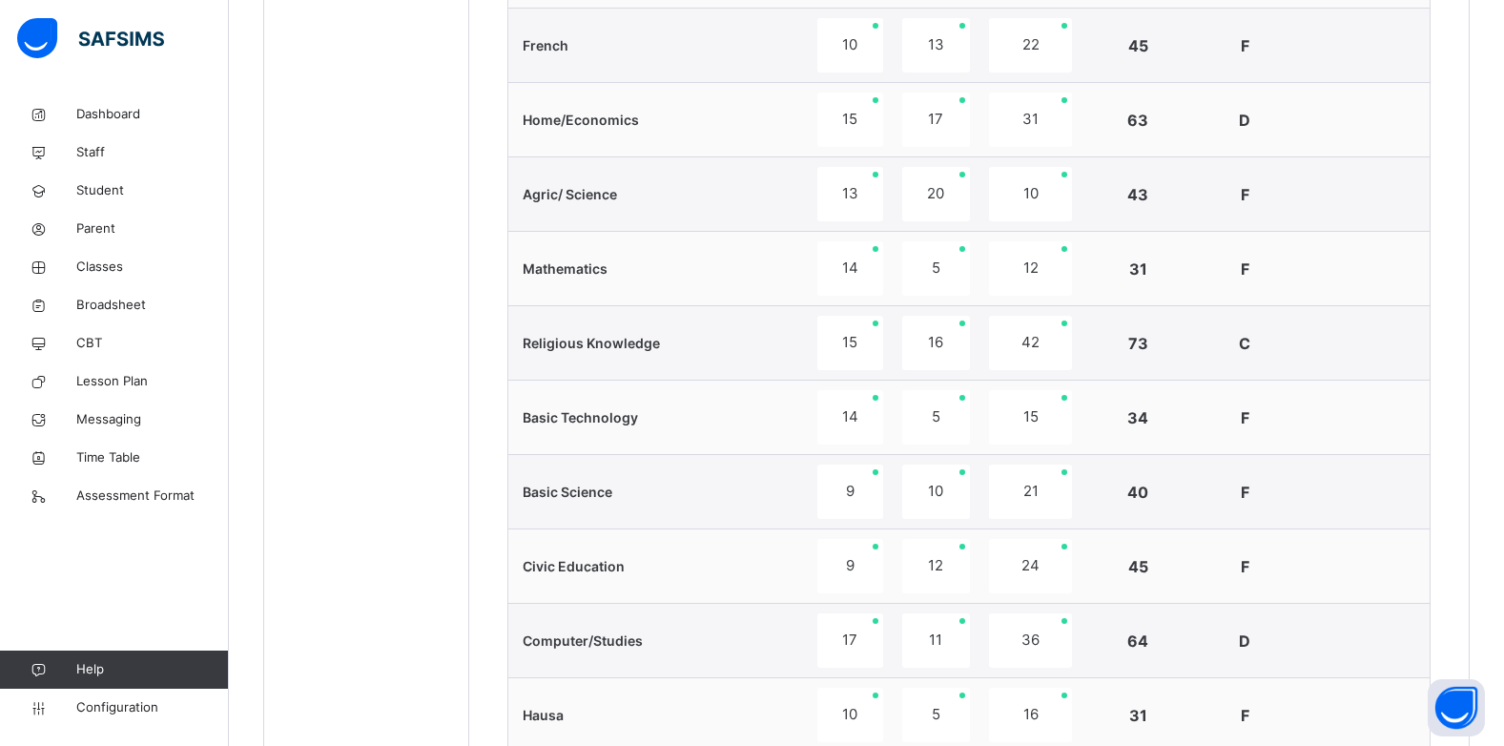
scroll to position [572, 0]
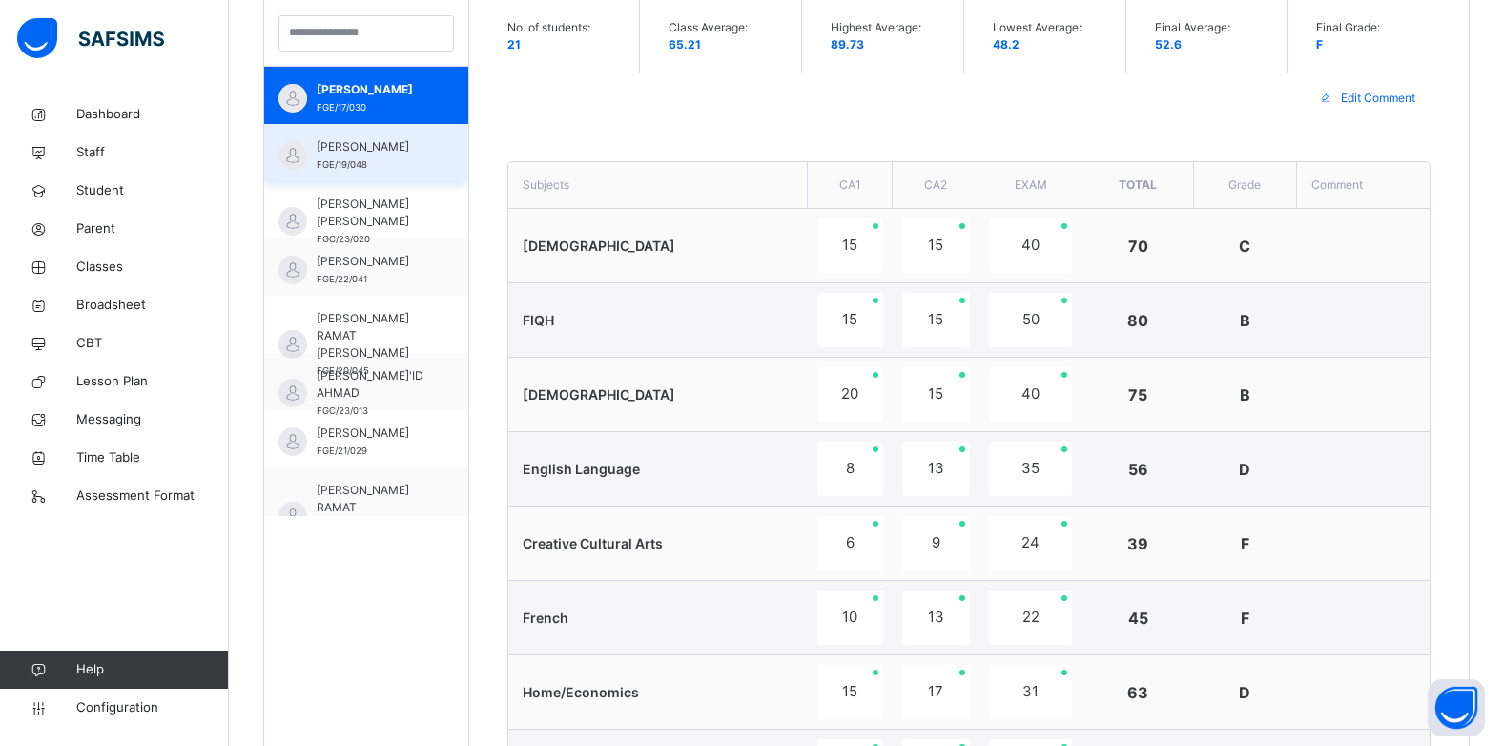
click at [384, 155] on span "ABUBAKAR USMAN" at bounding box center [371, 146] width 109 height 17
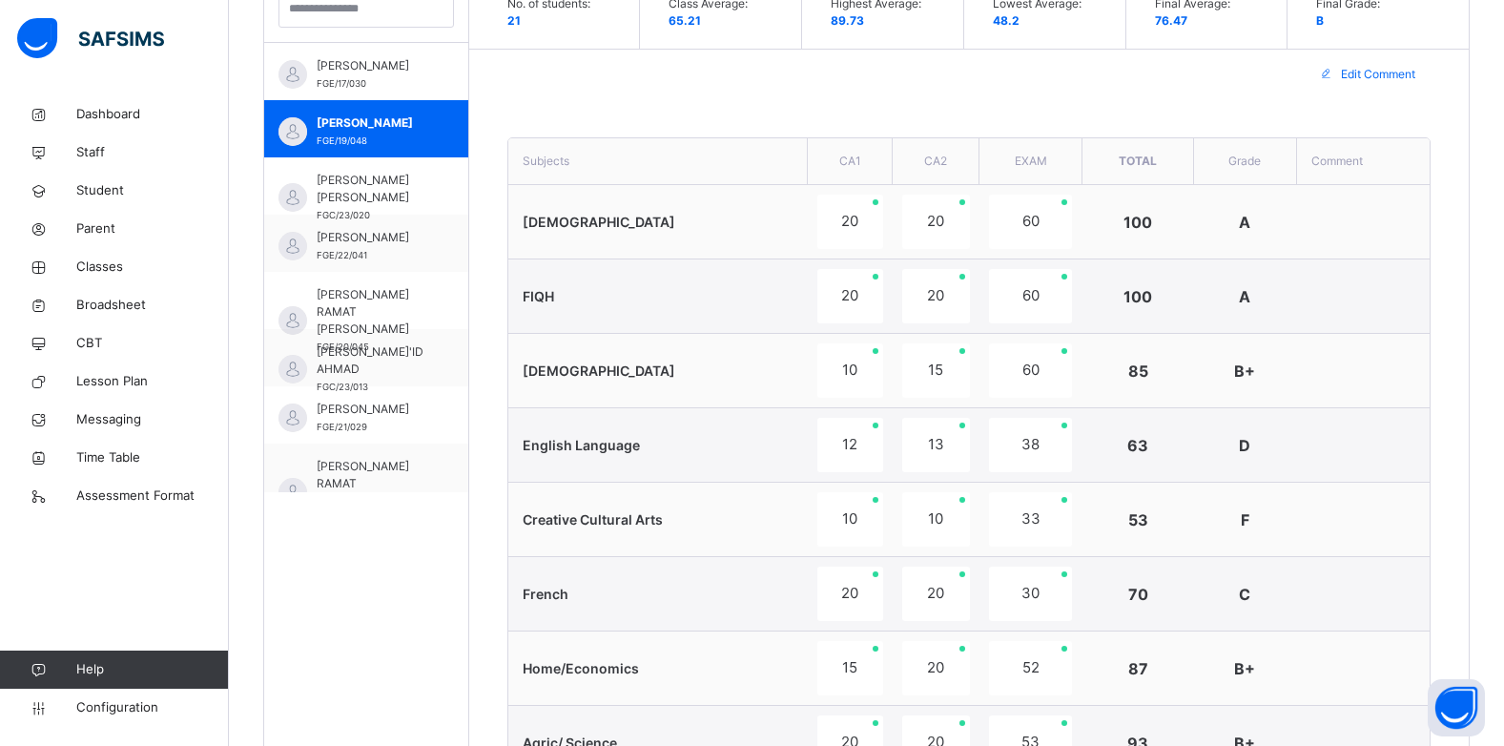
scroll to position [286, 0]
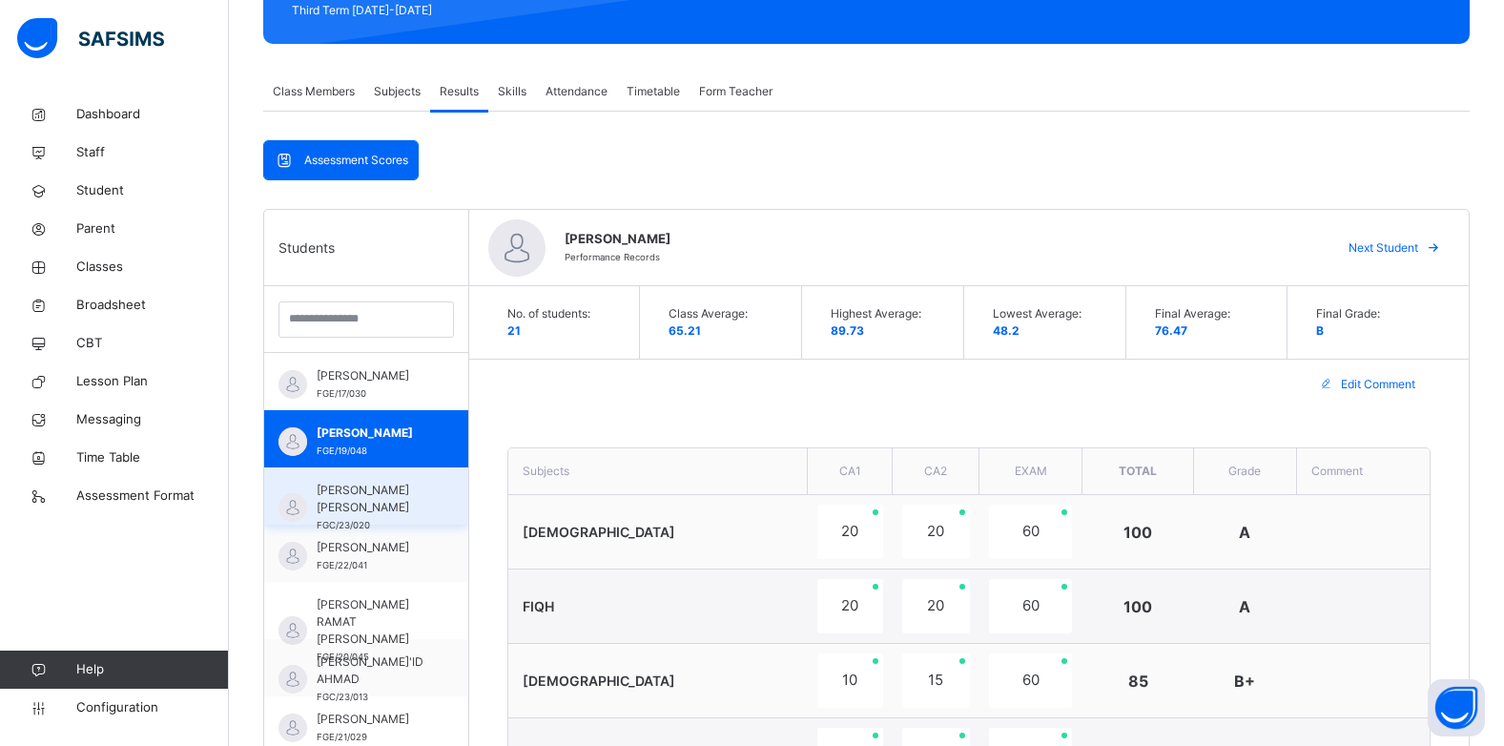
click at [341, 483] on span "AHMAD AHMAD BASHIR" at bounding box center [371, 499] width 109 height 34
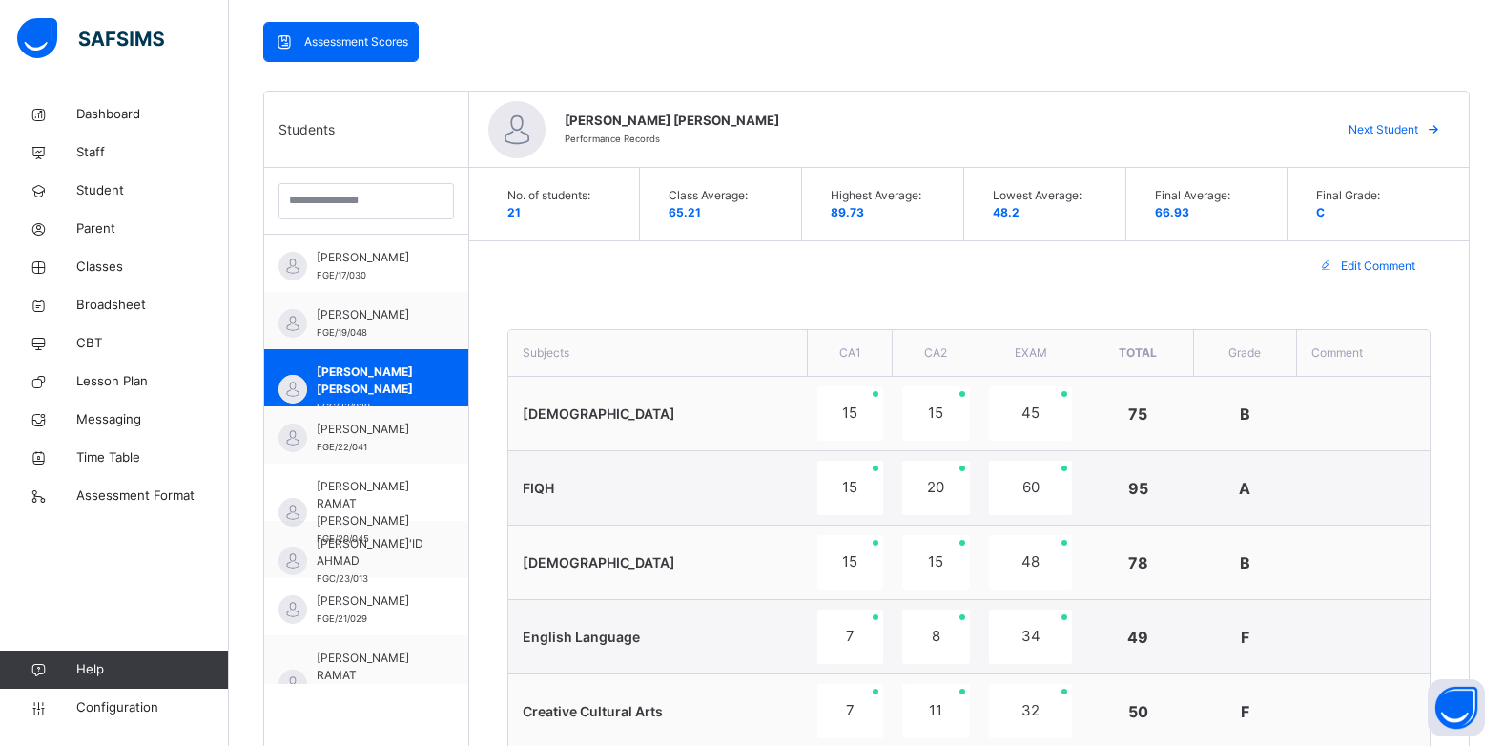
scroll to position [382, 0]
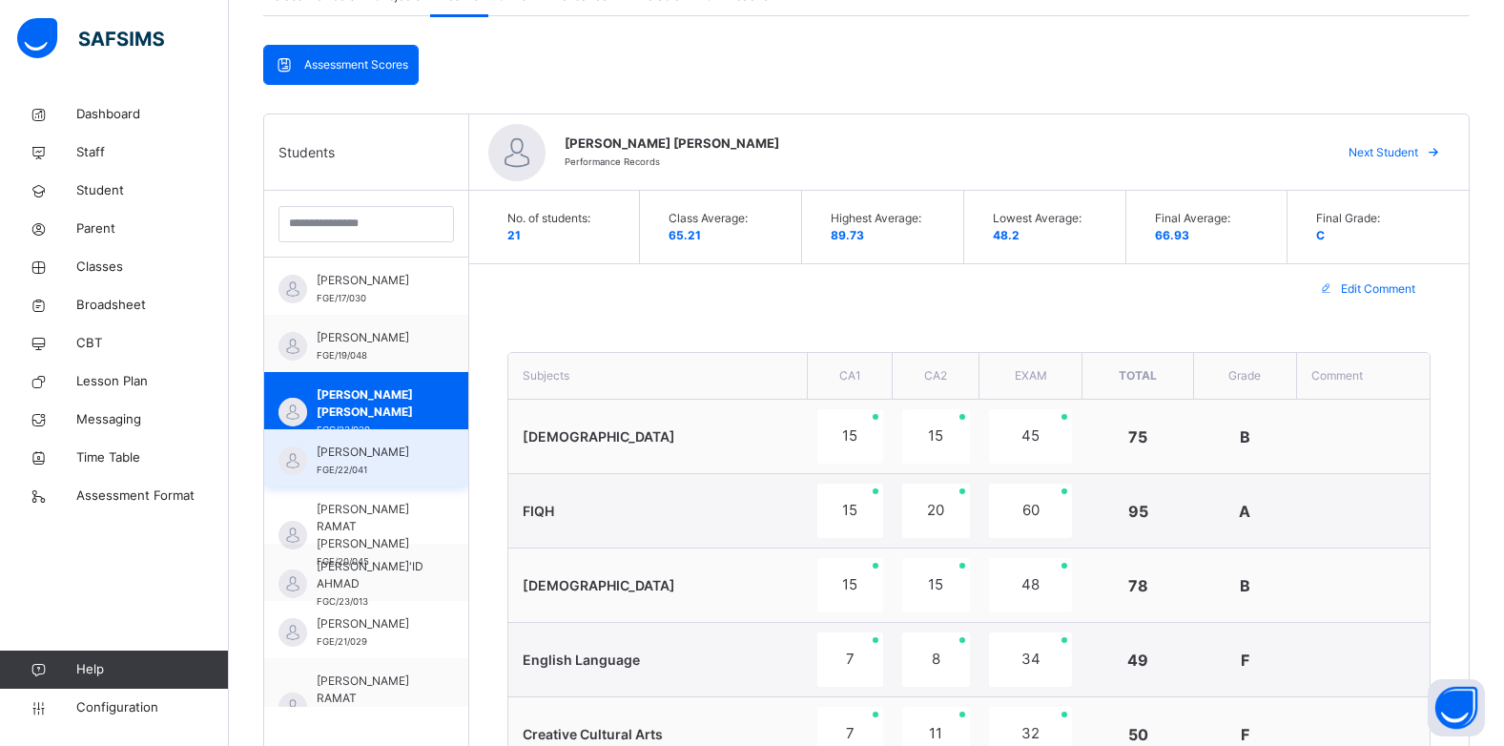
click at [362, 454] on span "AISHA AMINU SANI" at bounding box center [371, 452] width 109 height 17
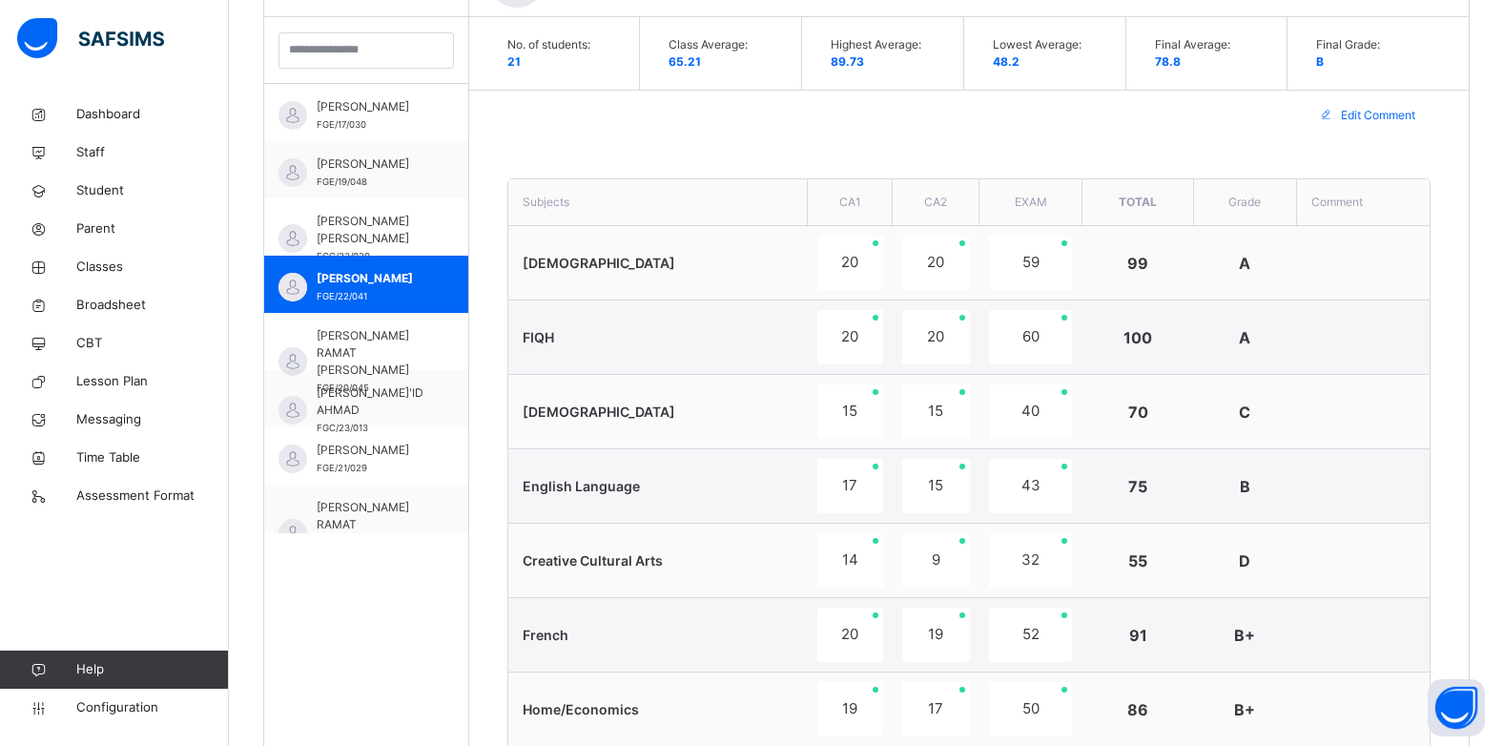
scroll to position [477, 0]
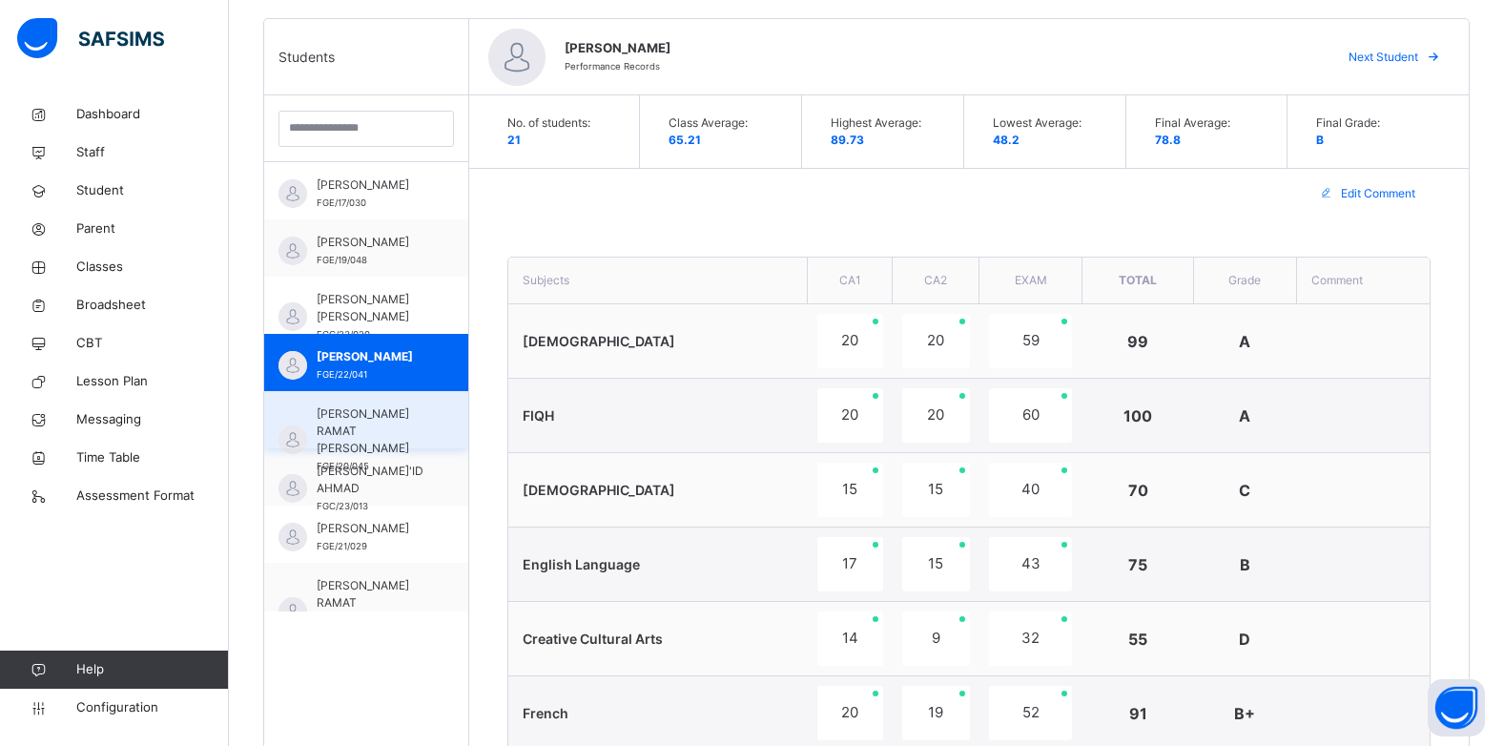
click at [362, 424] on span "AISHA RAMAT SALEH" at bounding box center [371, 431] width 109 height 52
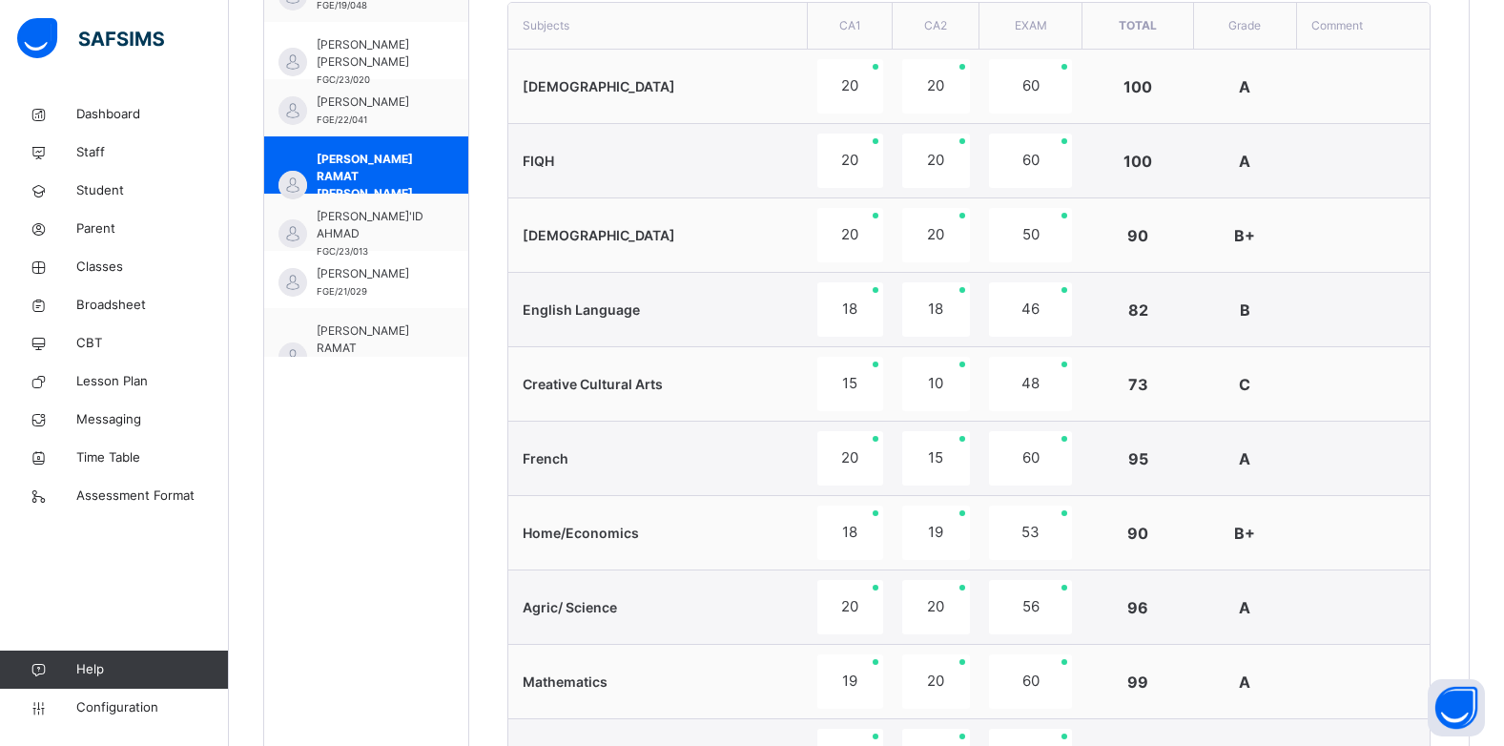
scroll to position [382, 0]
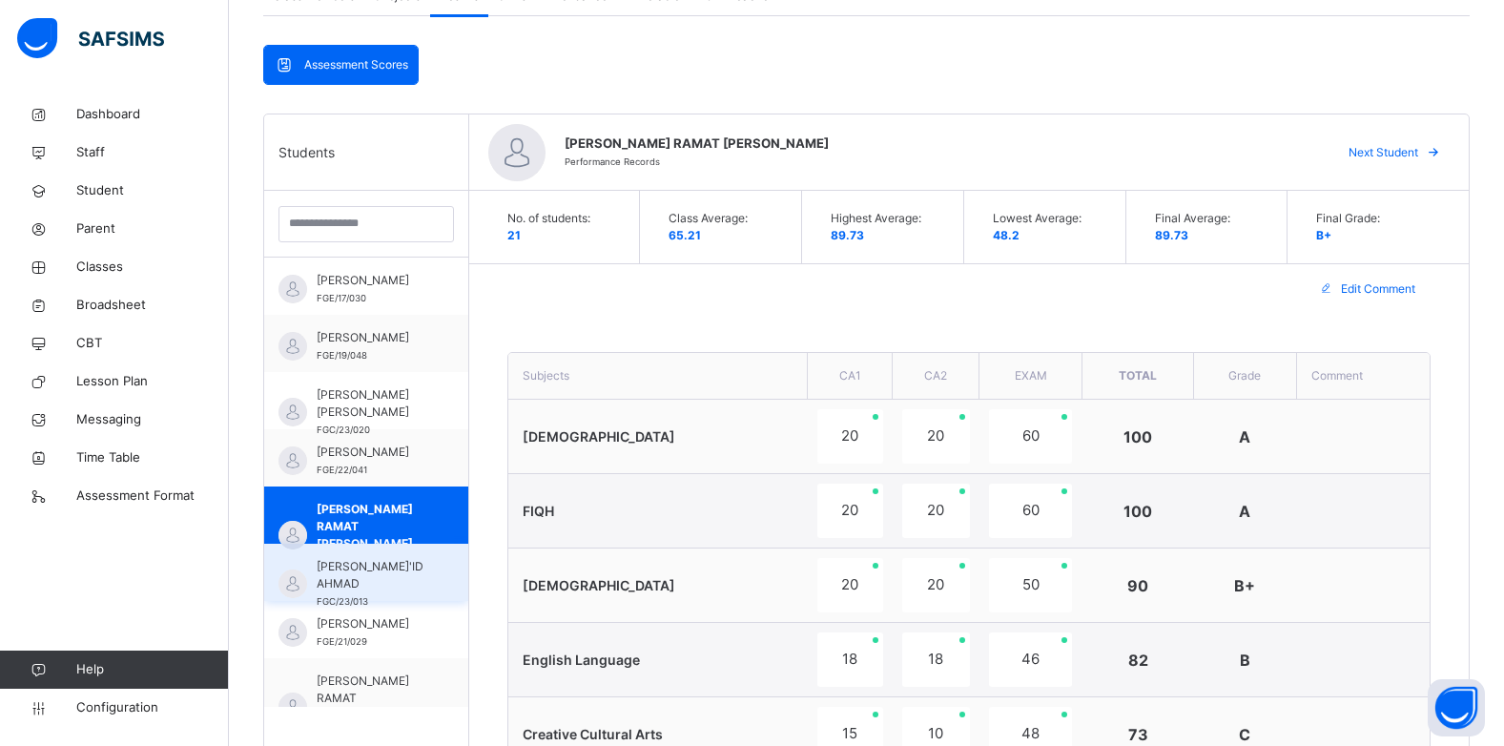
click at [353, 589] on span "AKRAM SA'ID AHMAD" at bounding box center [371, 575] width 109 height 34
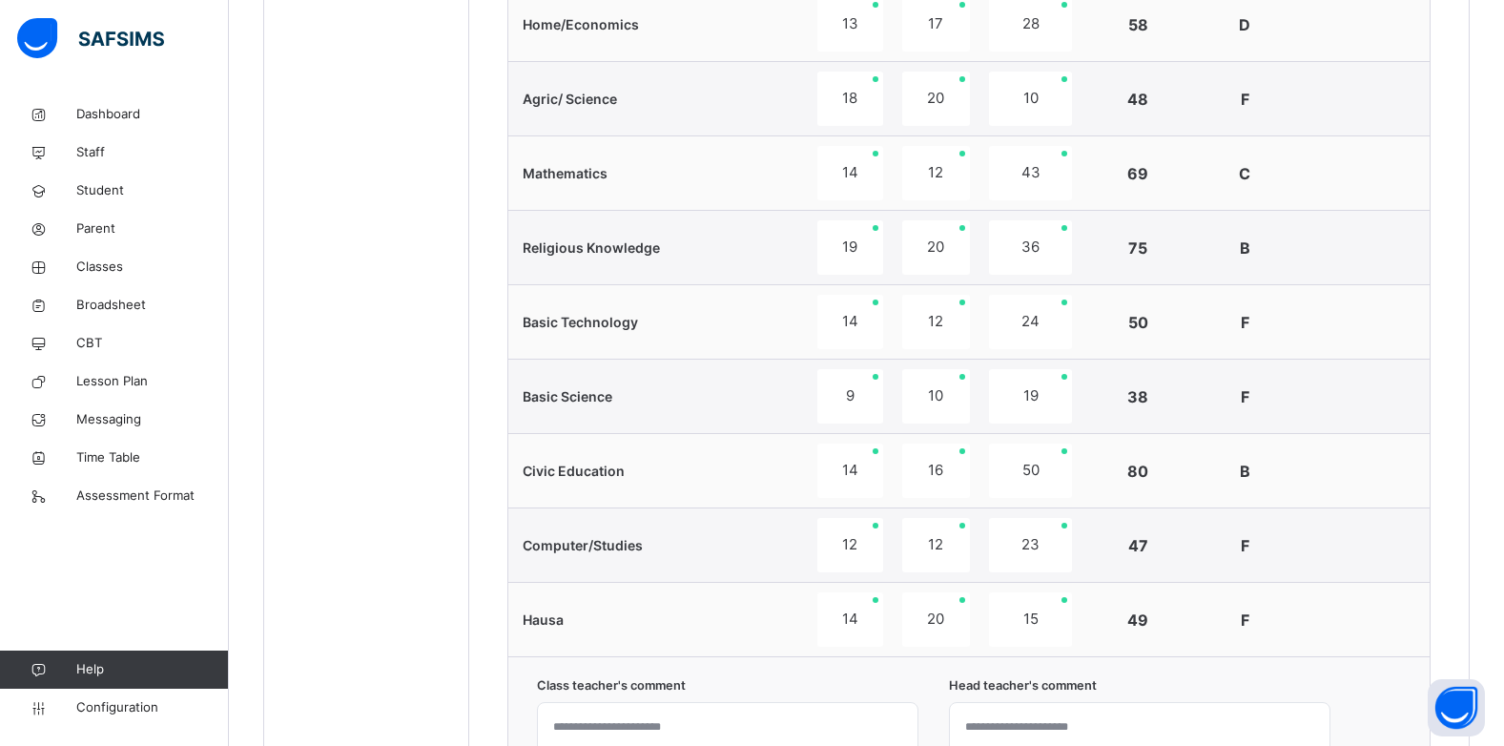
scroll to position [668, 0]
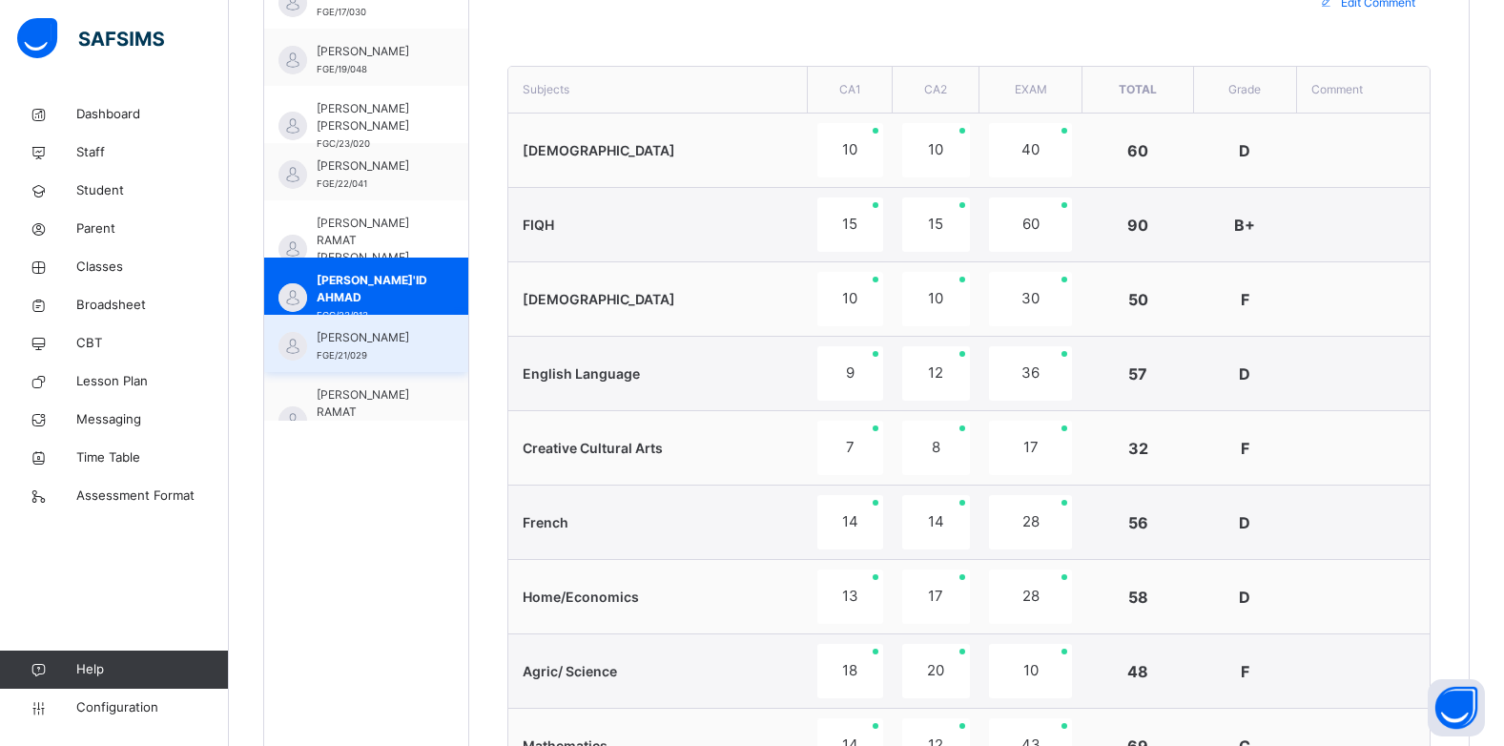
click at [393, 363] on div "DALHATU DALHATU NAZIR FGE/21/029" at bounding box center [371, 346] width 109 height 34
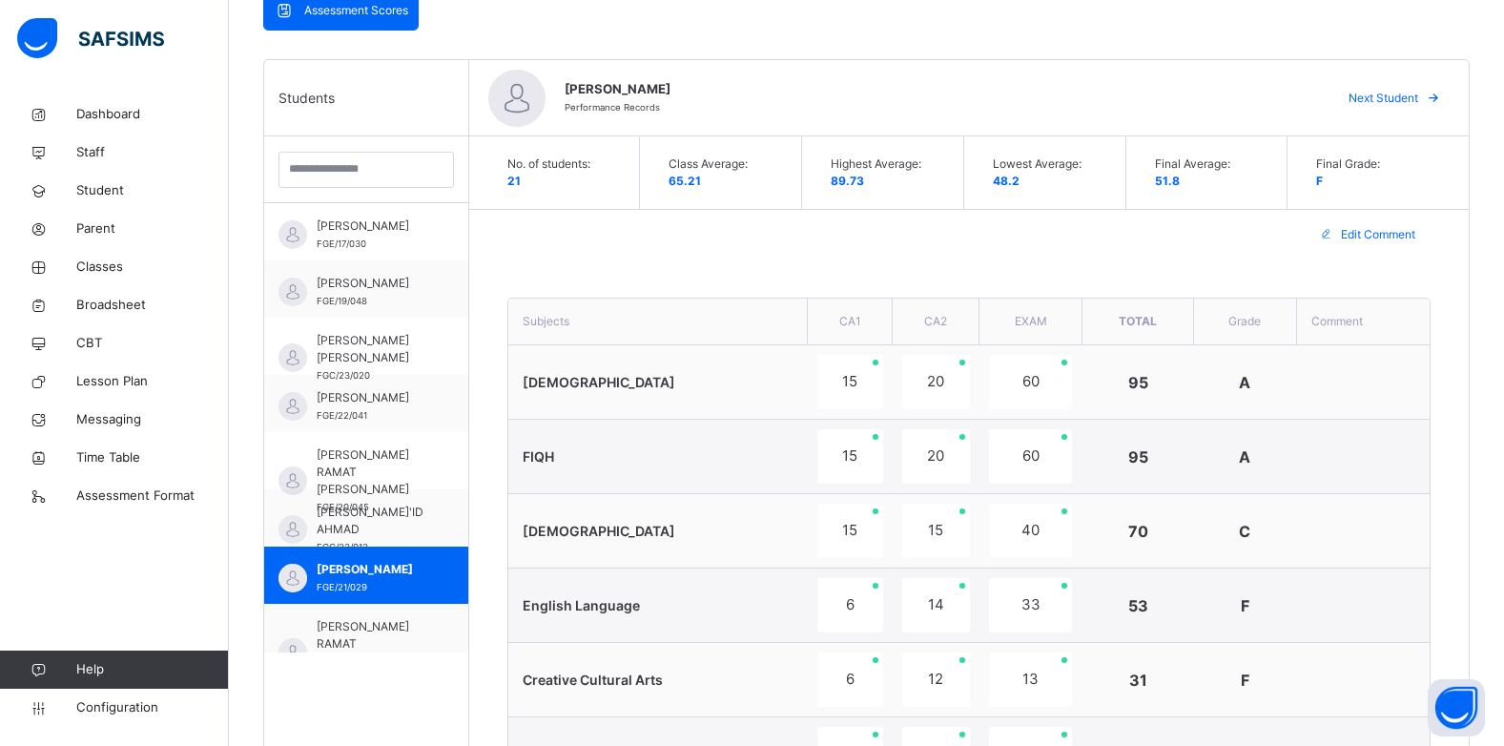
scroll to position [763, 0]
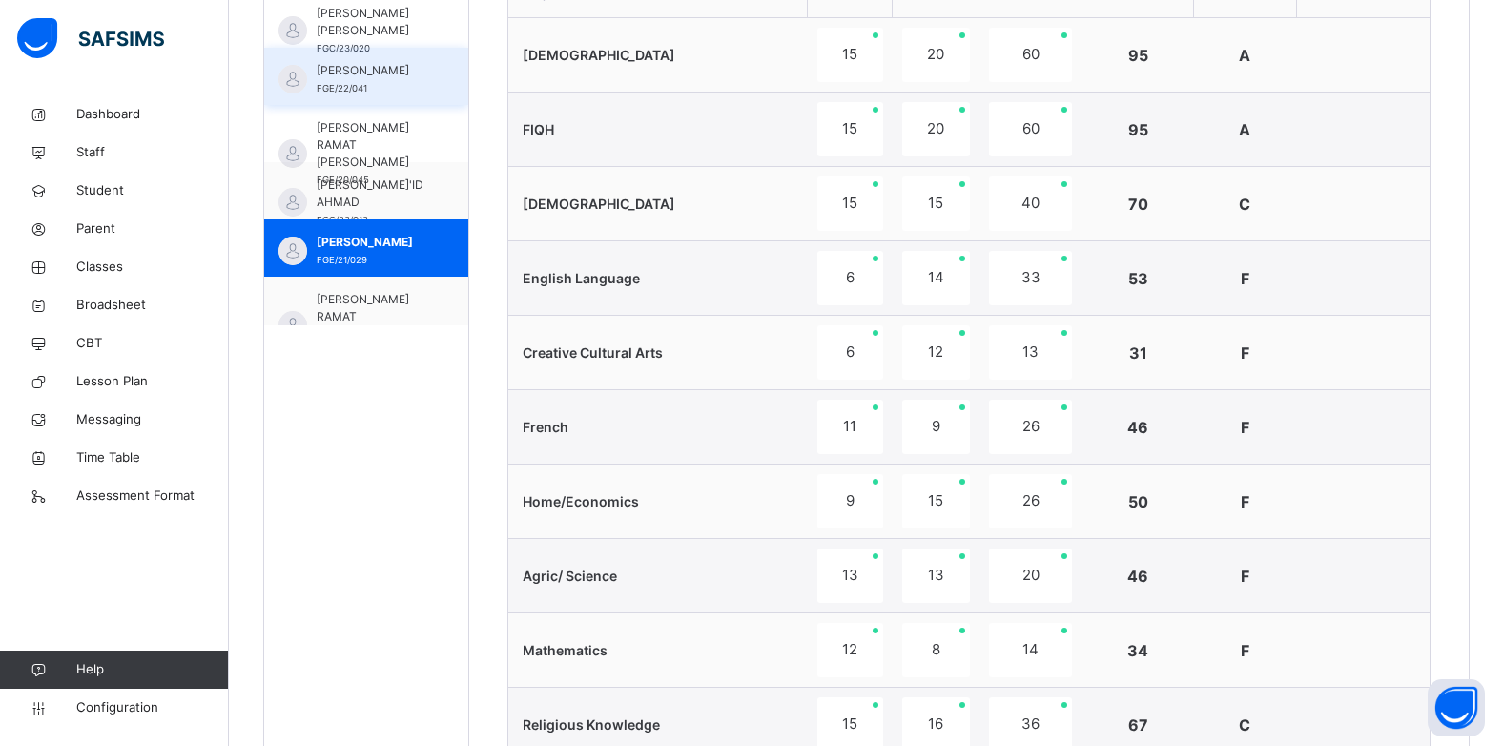
drag, startPoint x: 345, startPoint y: 305, endPoint x: 449, endPoint y: 301, distance: 104.0
click at [345, 305] on span "FANNE RAMAT SALEH" at bounding box center [371, 317] width 109 height 52
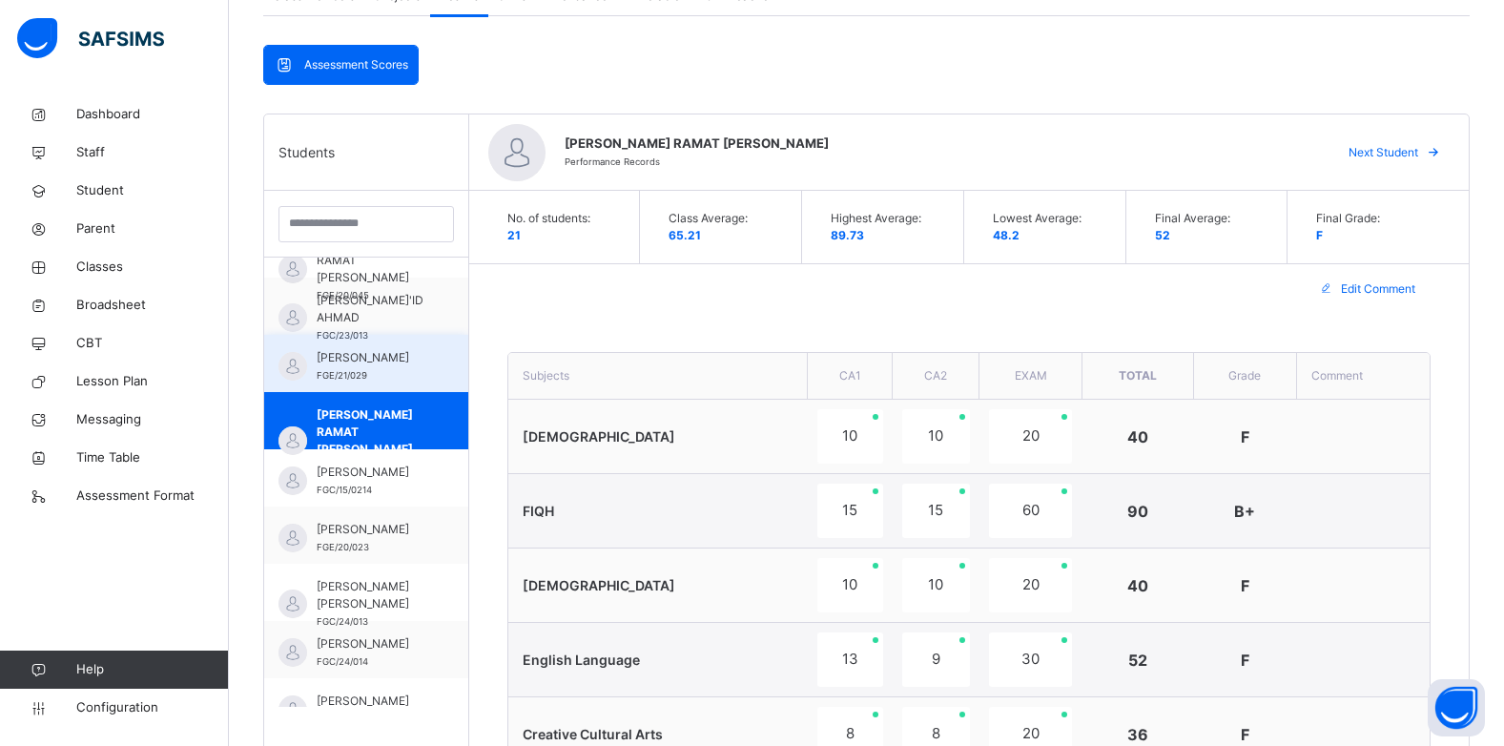
scroll to position [286, 0]
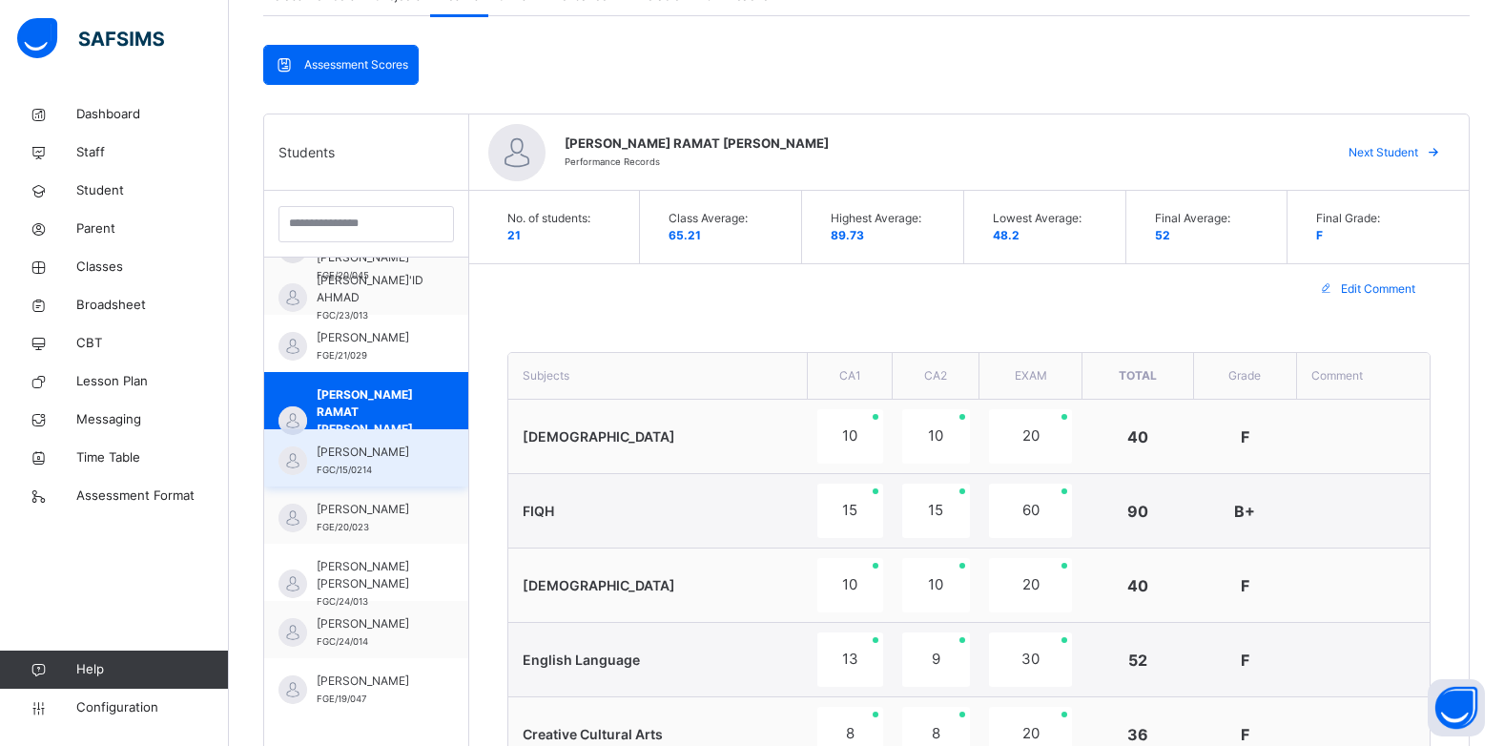
click at [335, 459] on span "HANIF NASIR" at bounding box center [371, 452] width 109 height 17
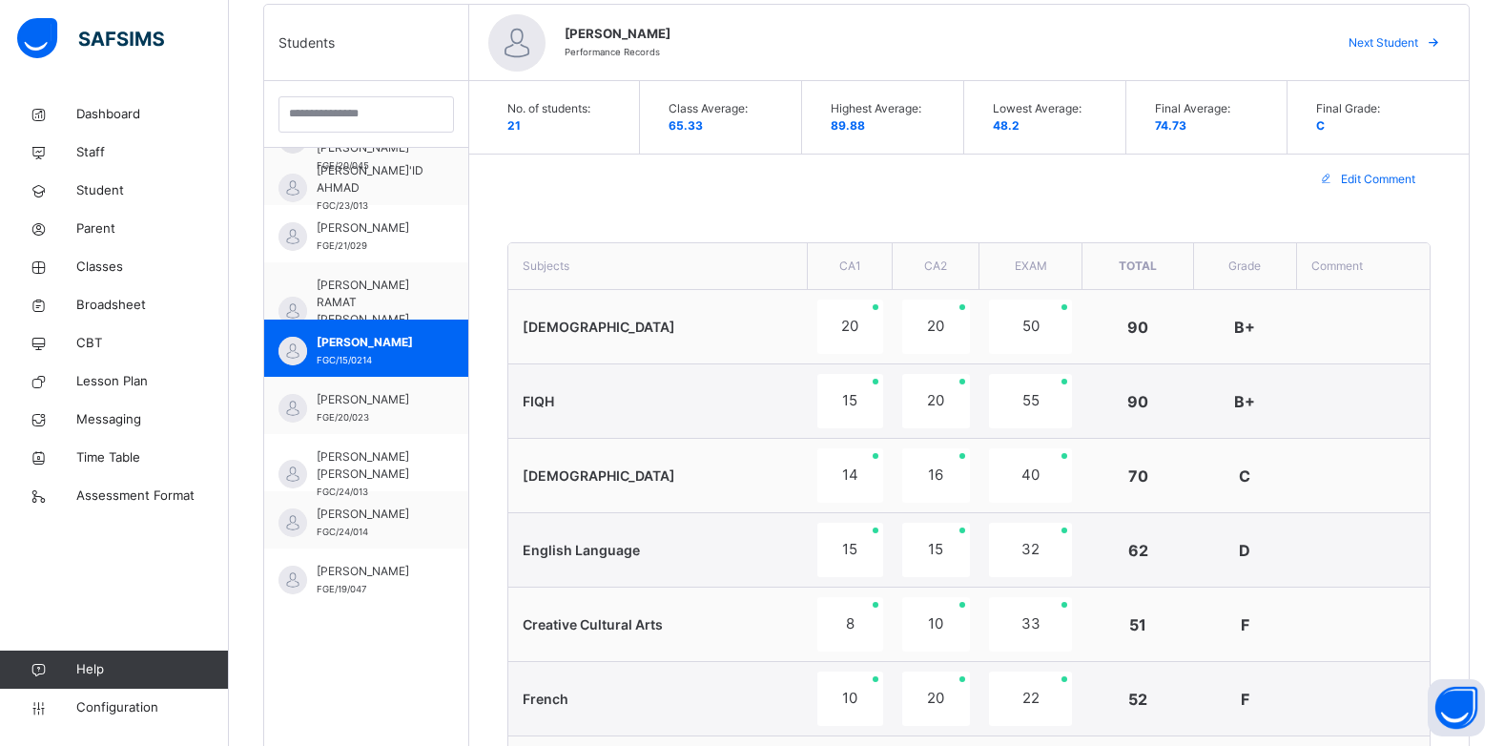
scroll to position [477, 0]
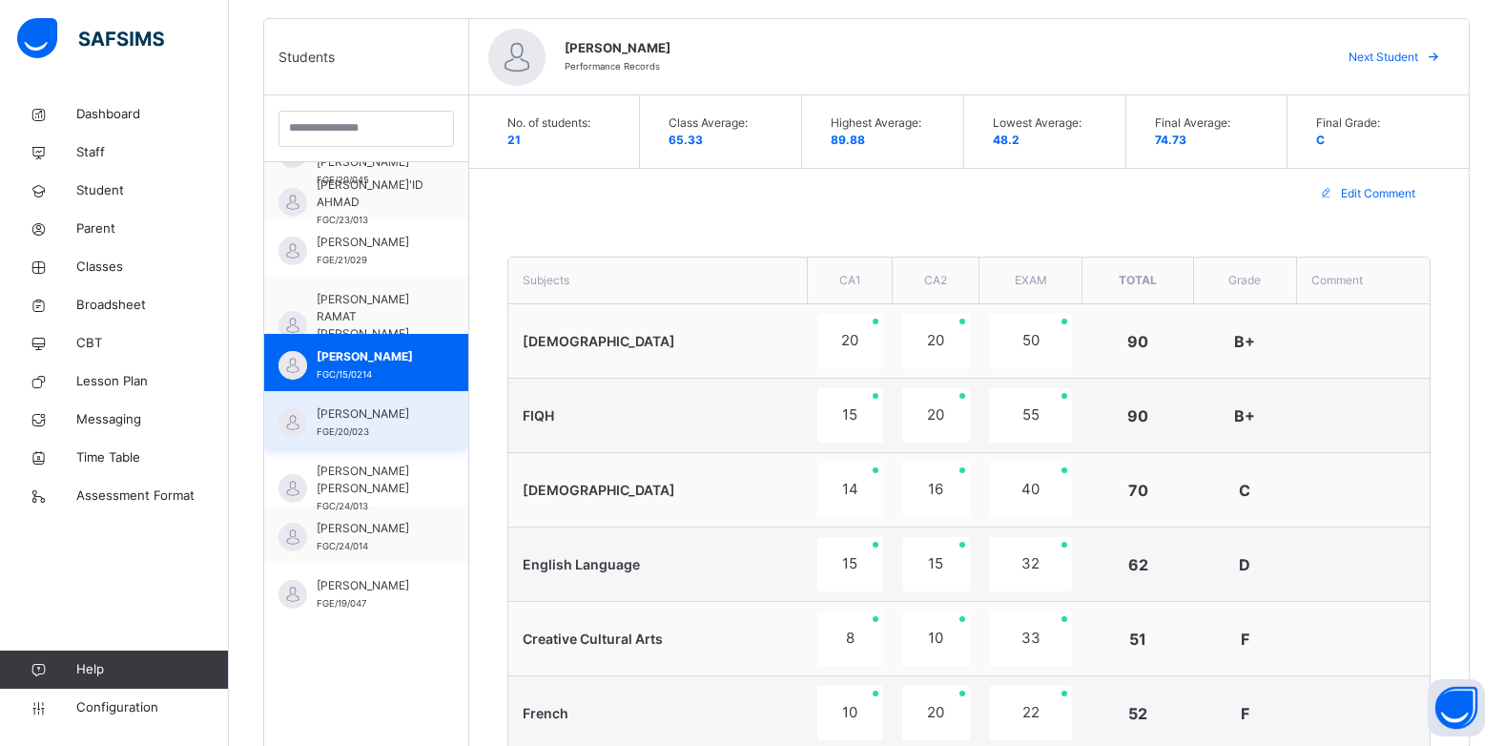
click at [355, 423] on span "HAUWA ABUBAKAR" at bounding box center [371, 413] width 109 height 17
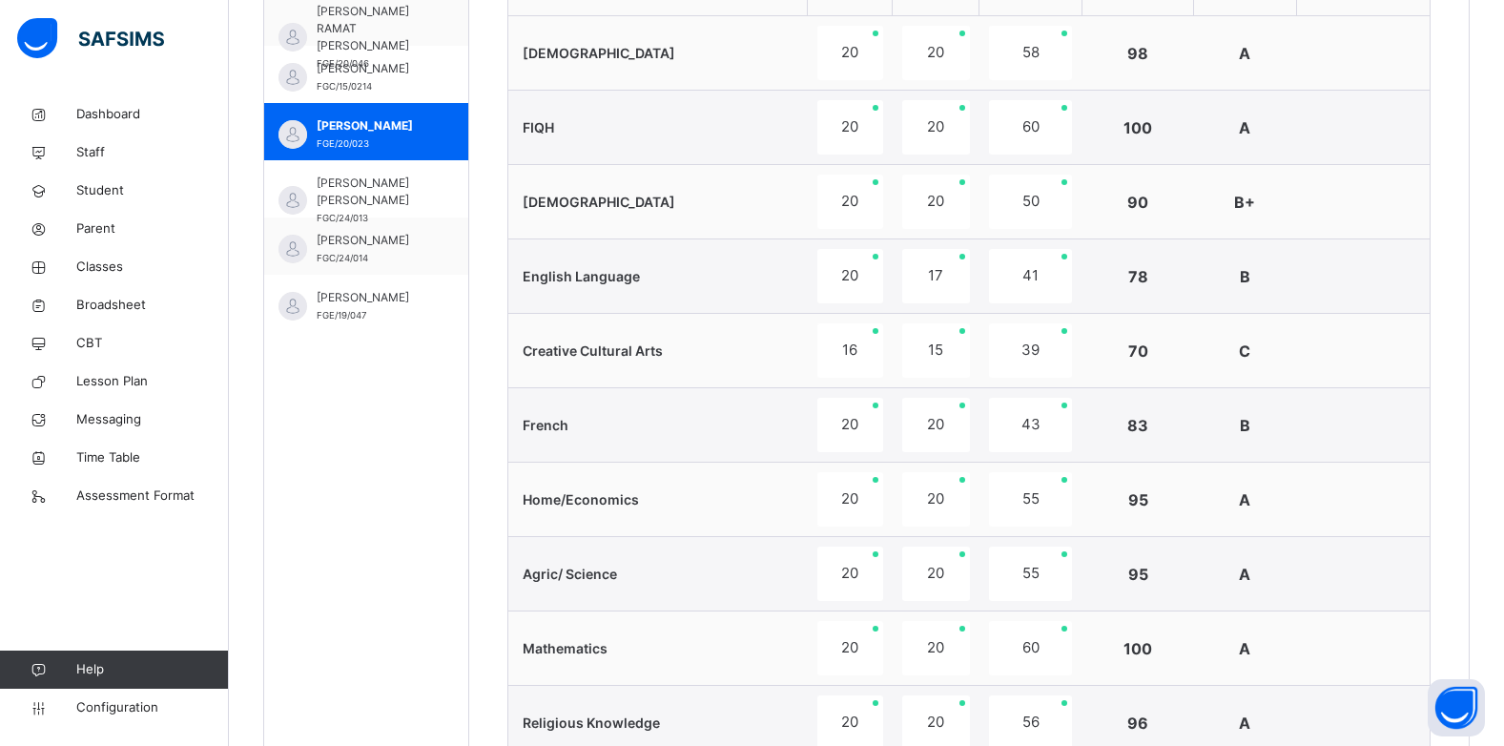
scroll to position [763, 0]
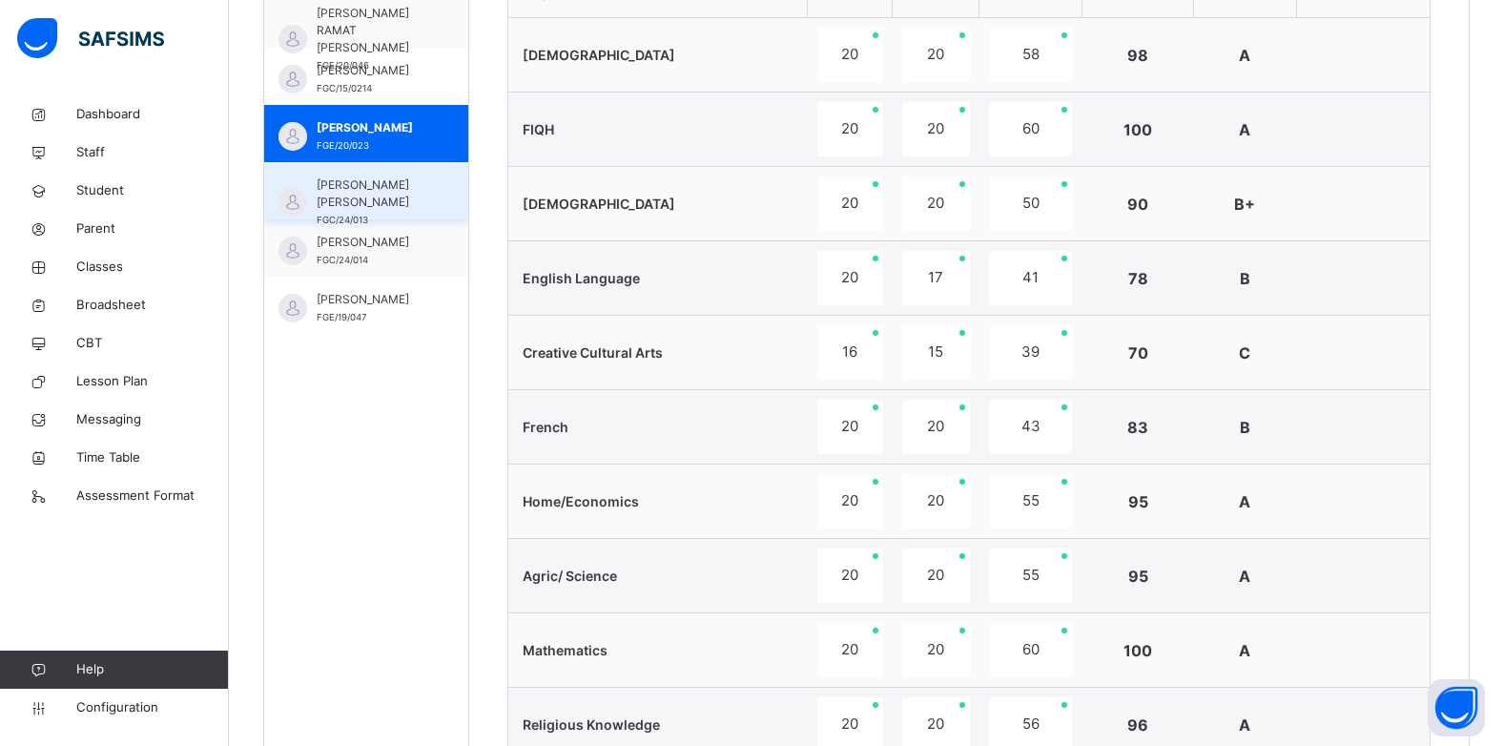
click at [334, 191] on span "IBRAHIM ABUBAKAR SHUAIB" at bounding box center [371, 193] width 109 height 34
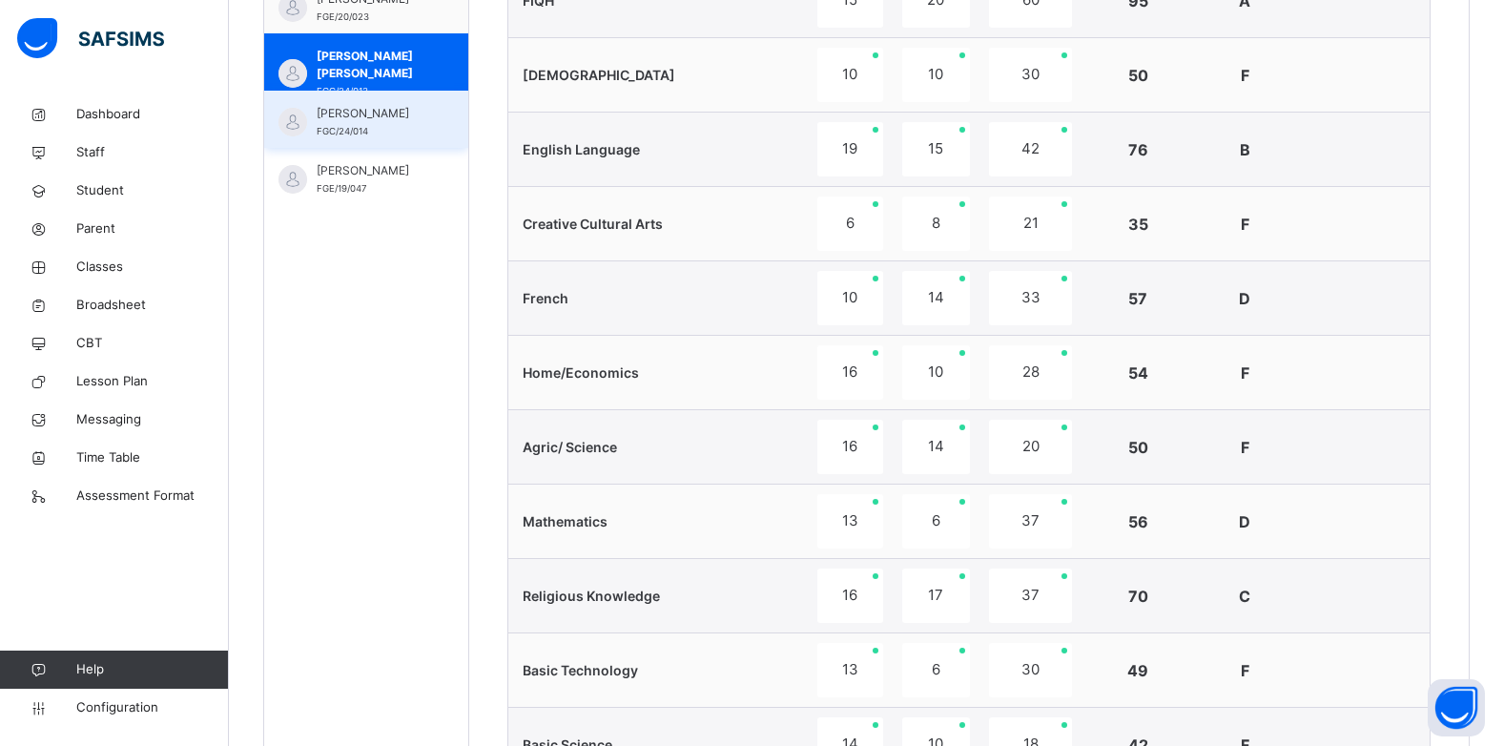
scroll to position [858, 0]
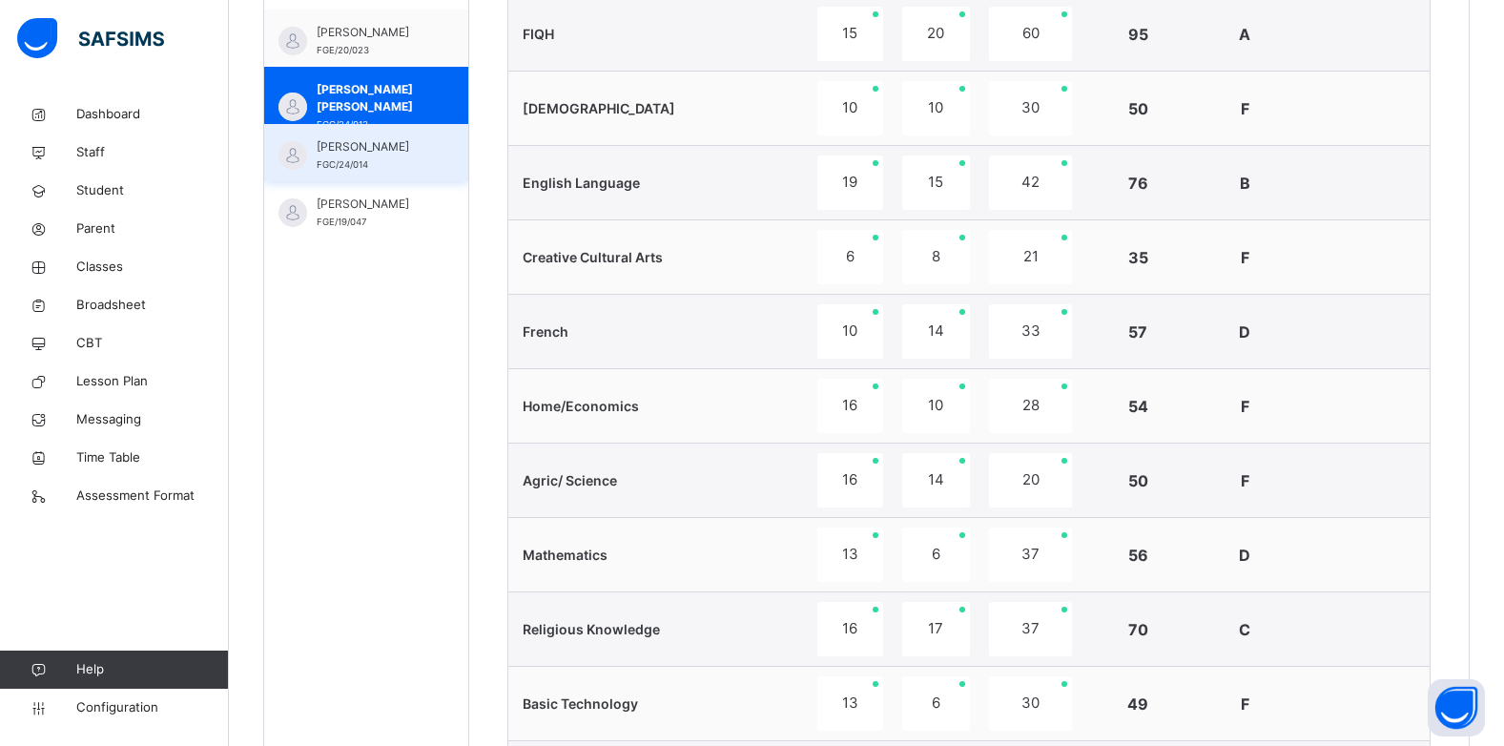
click at [339, 166] on span "FGC/24/014" at bounding box center [343, 164] width 52 height 10
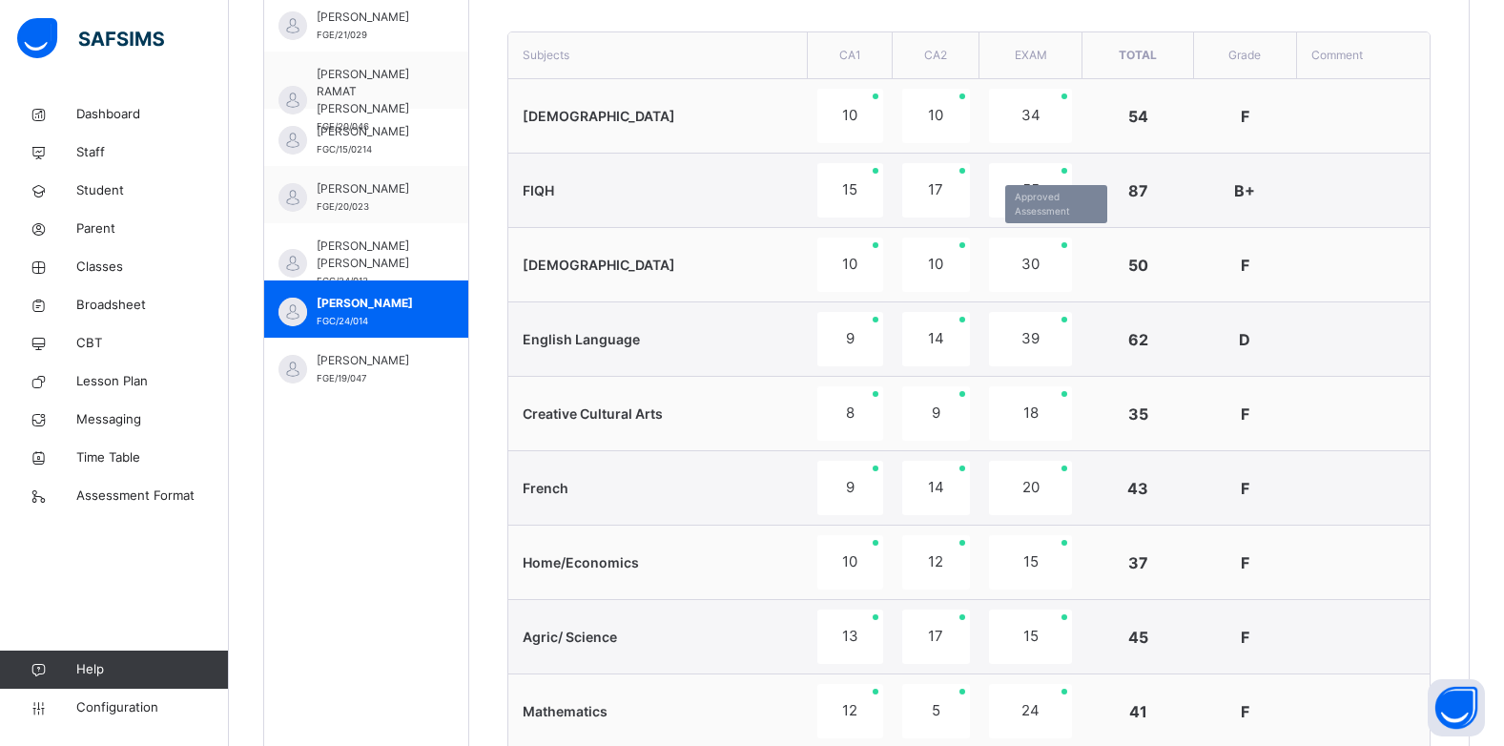
scroll to position [685, 0]
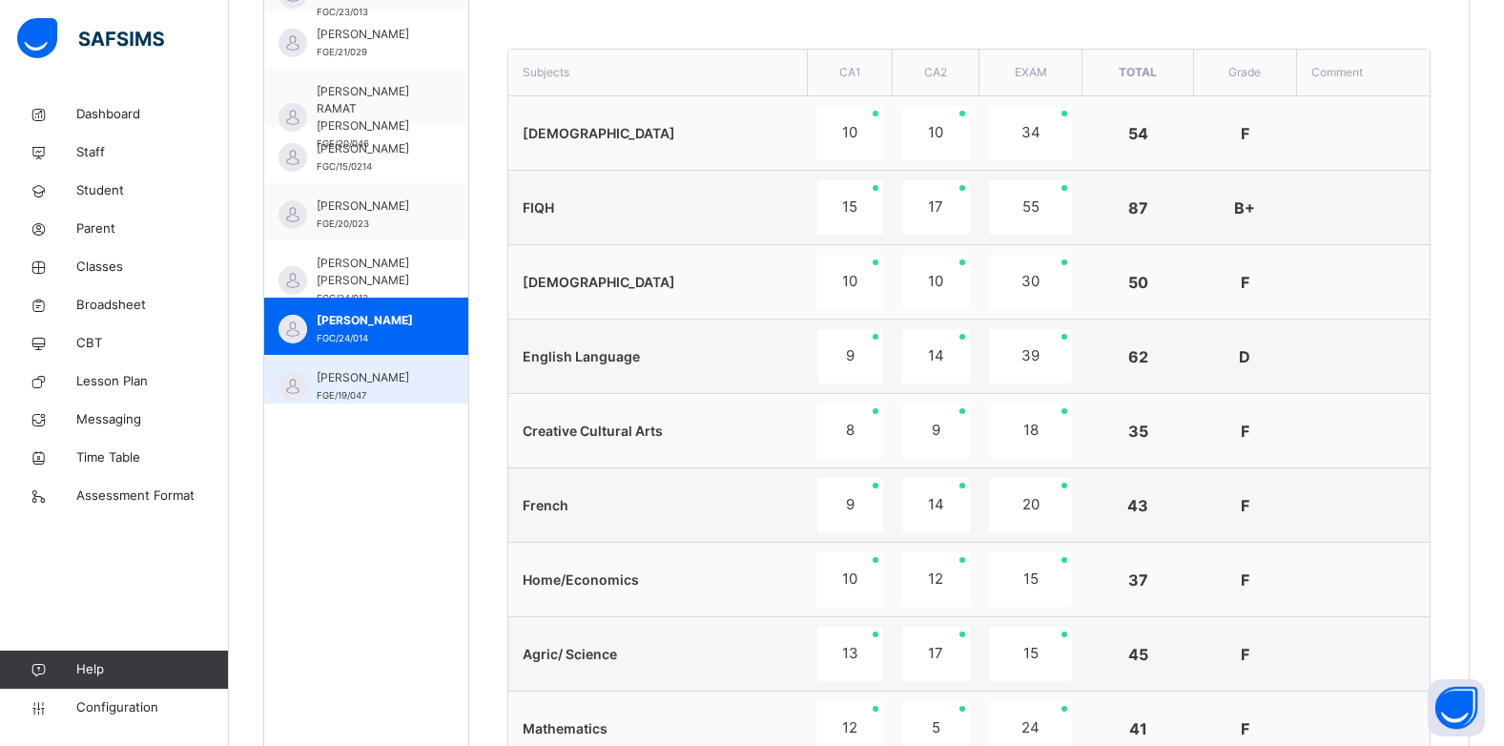
click at [333, 386] on span "MUHAMMAD ALIYU ABUBAKAR" at bounding box center [371, 377] width 109 height 17
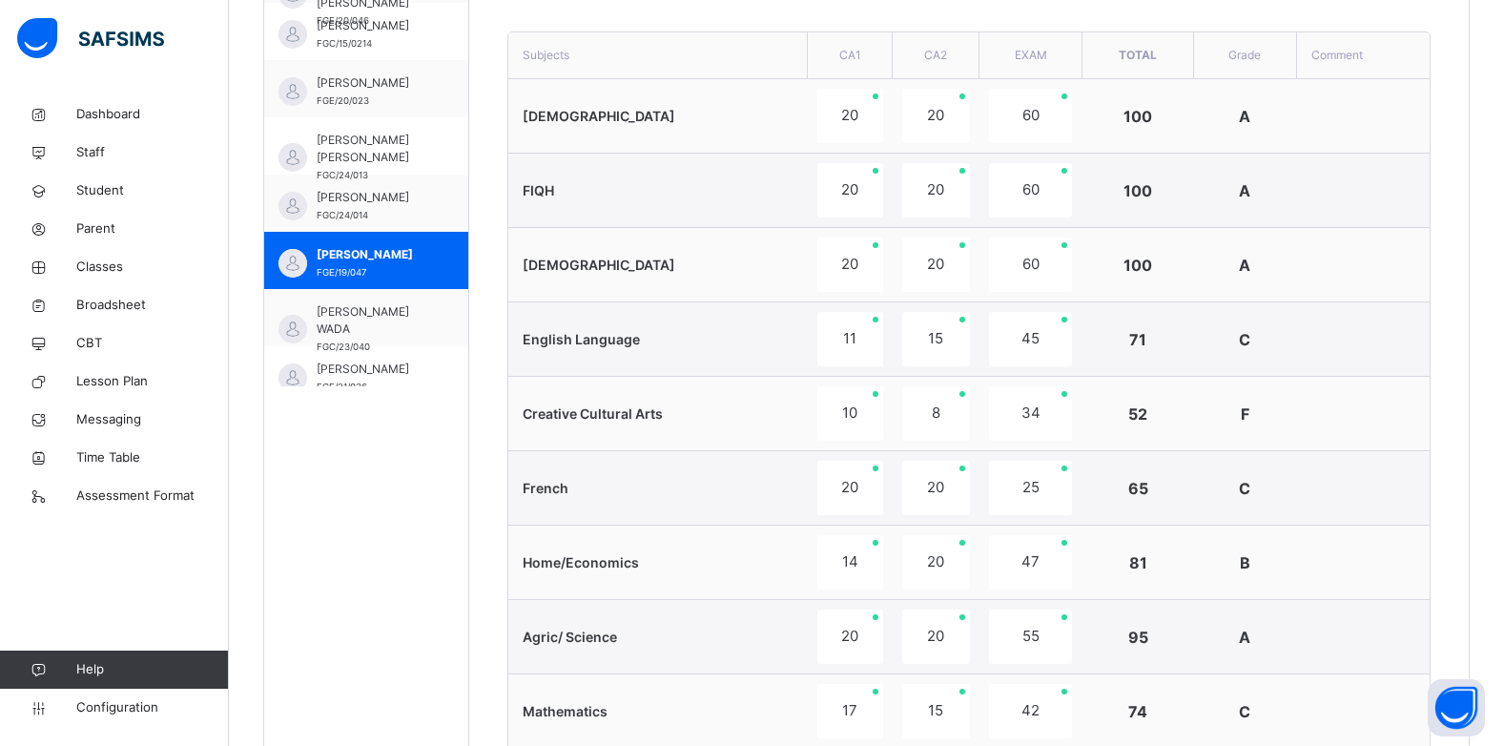
scroll to position [401, 0]
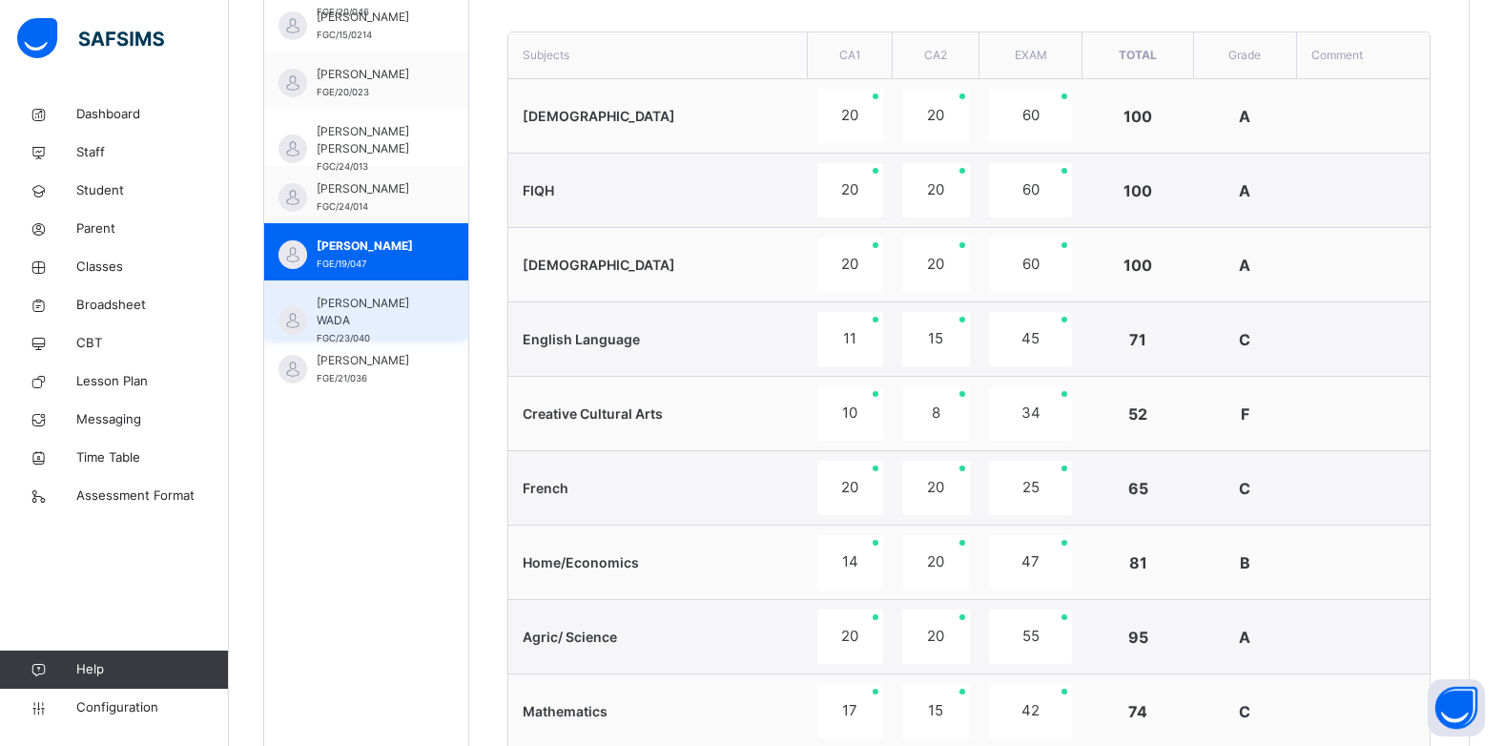
click at [405, 301] on span "NUSAIBA JIBRIN WADA" at bounding box center [371, 312] width 109 height 34
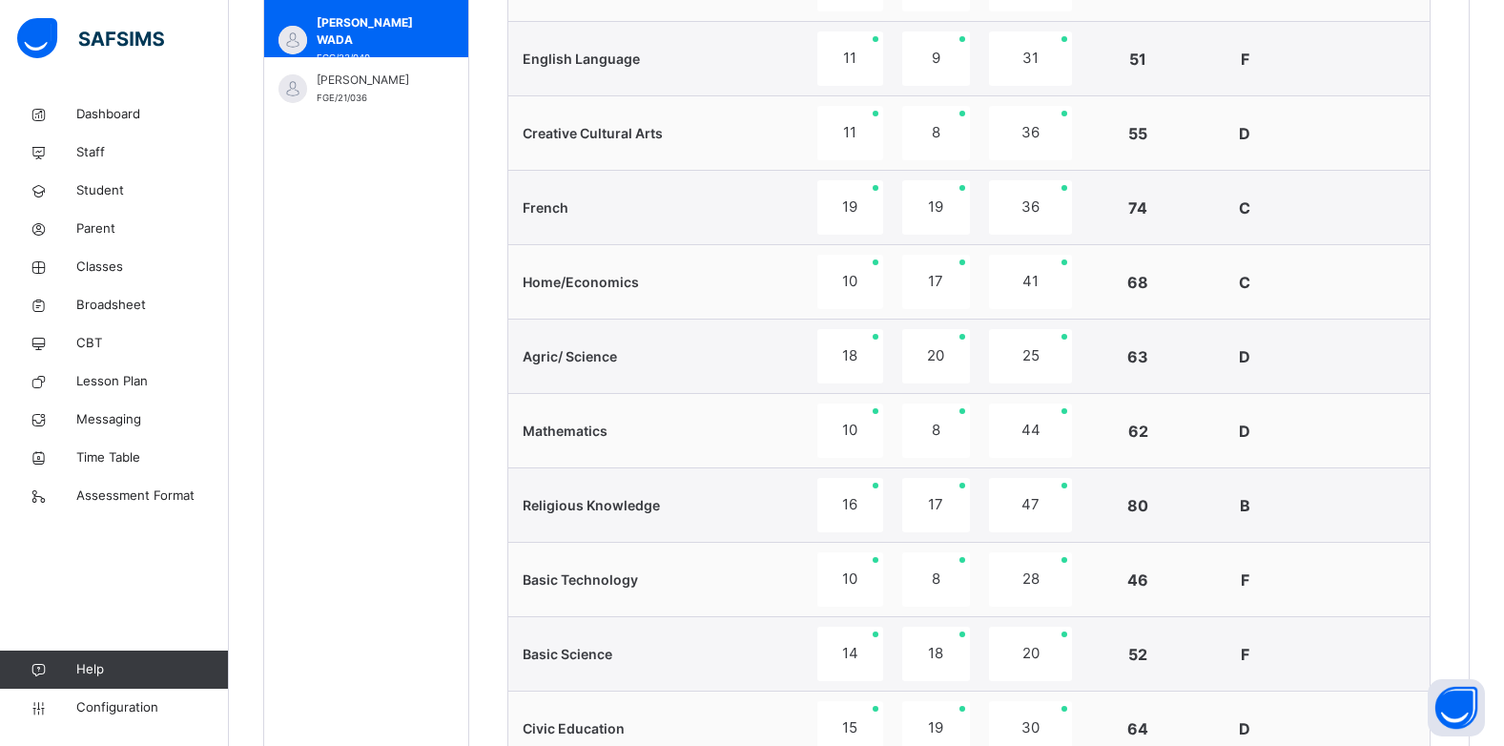
scroll to position [697, 0]
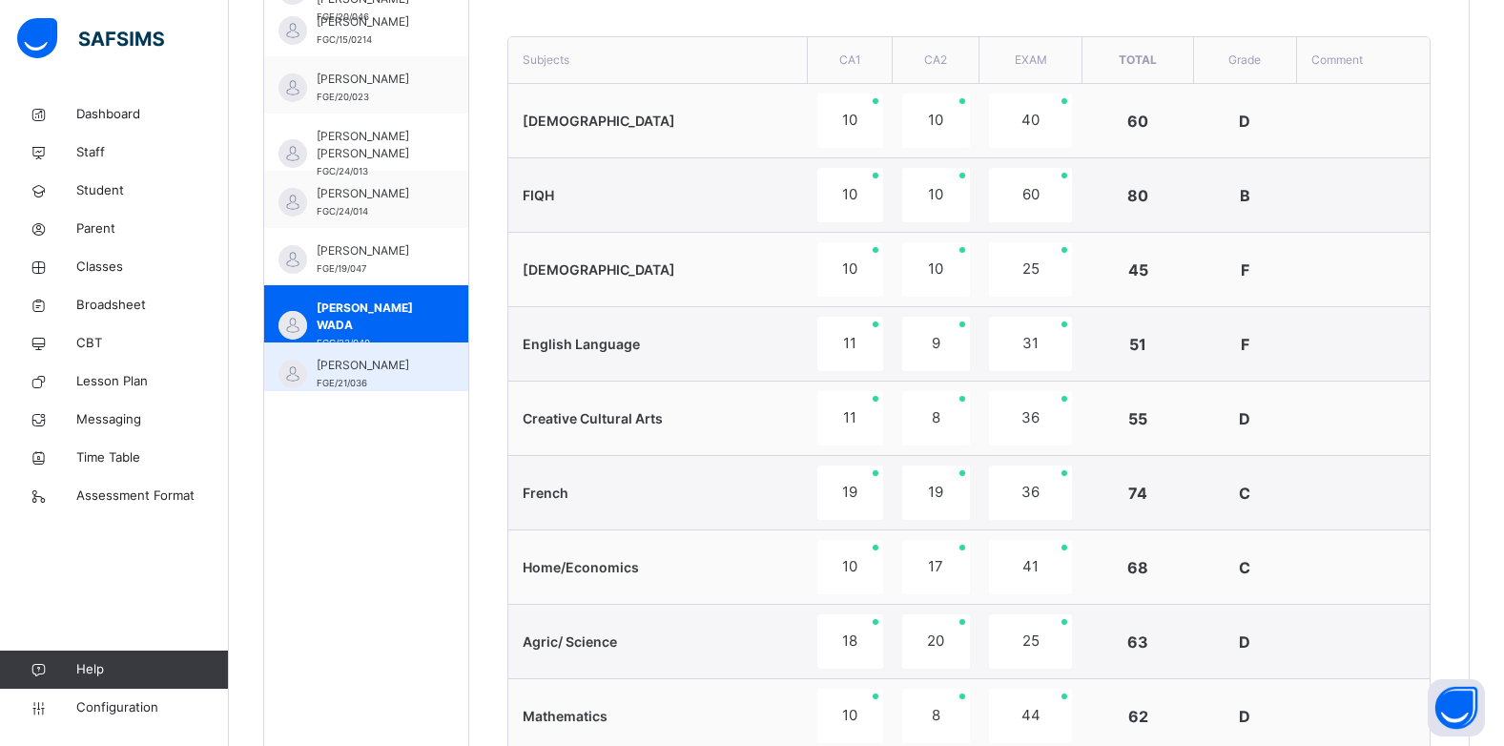
click at [363, 372] on span "RABIU ADAMU KABIR" at bounding box center [371, 365] width 109 height 17
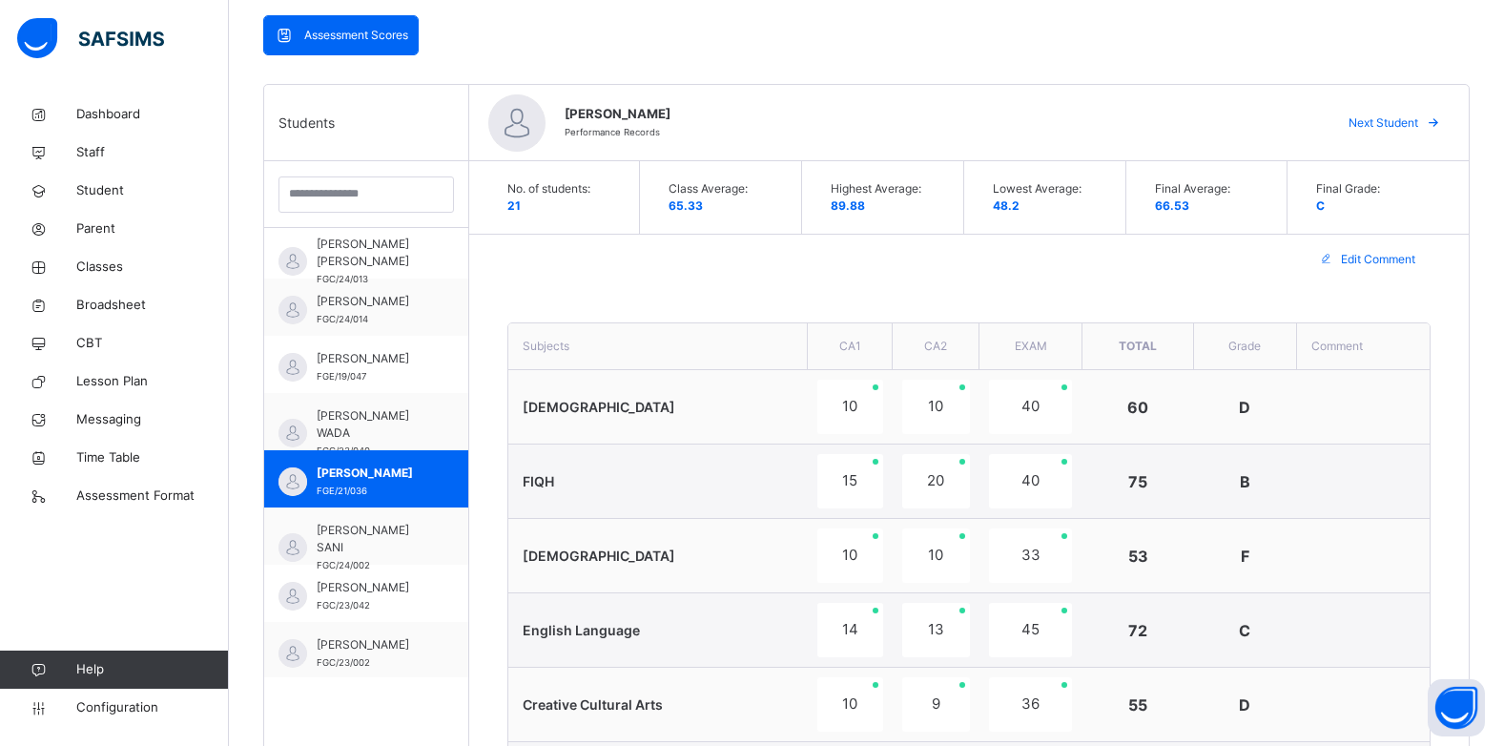
scroll to position [588, 0]
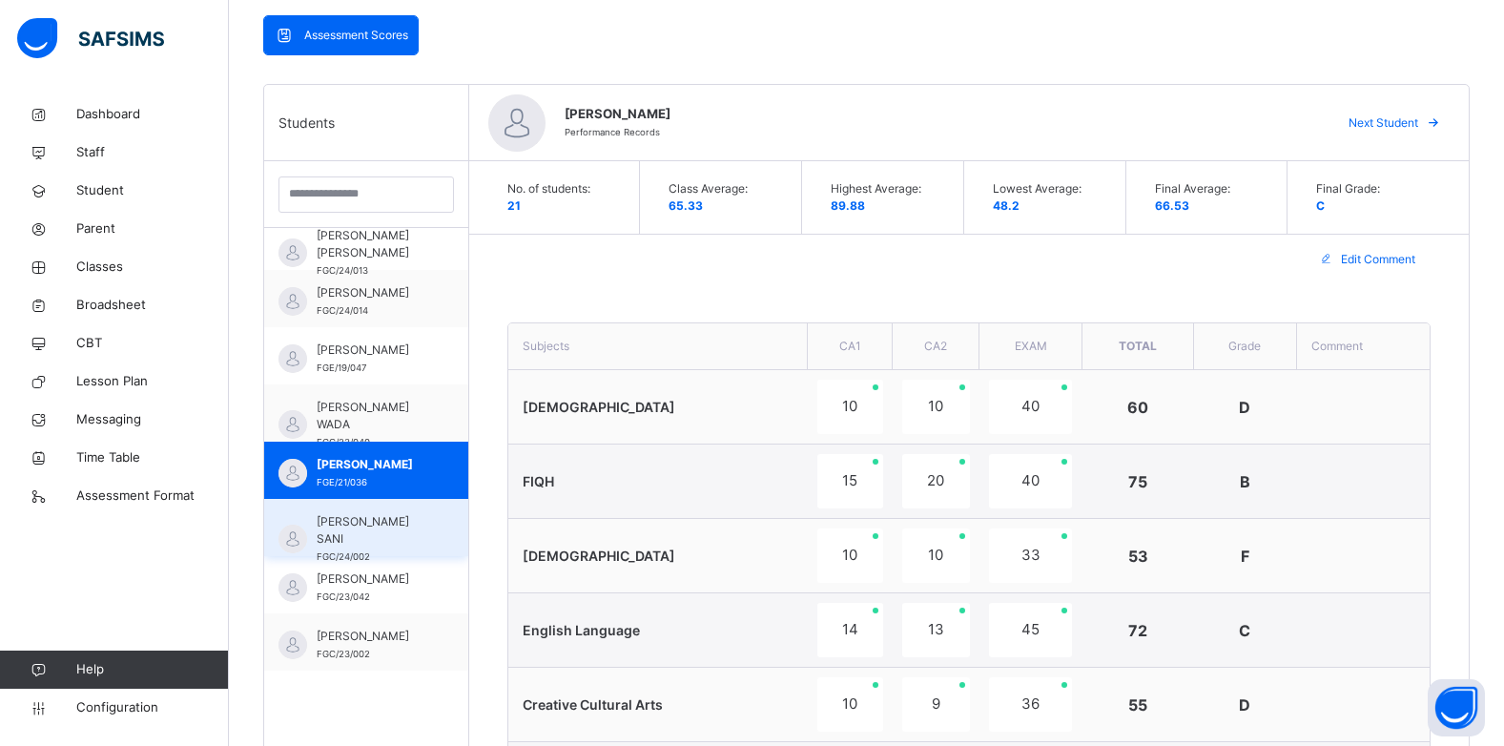
click at [354, 518] on span "SAJID SANUSI SANI" at bounding box center [371, 530] width 109 height 34
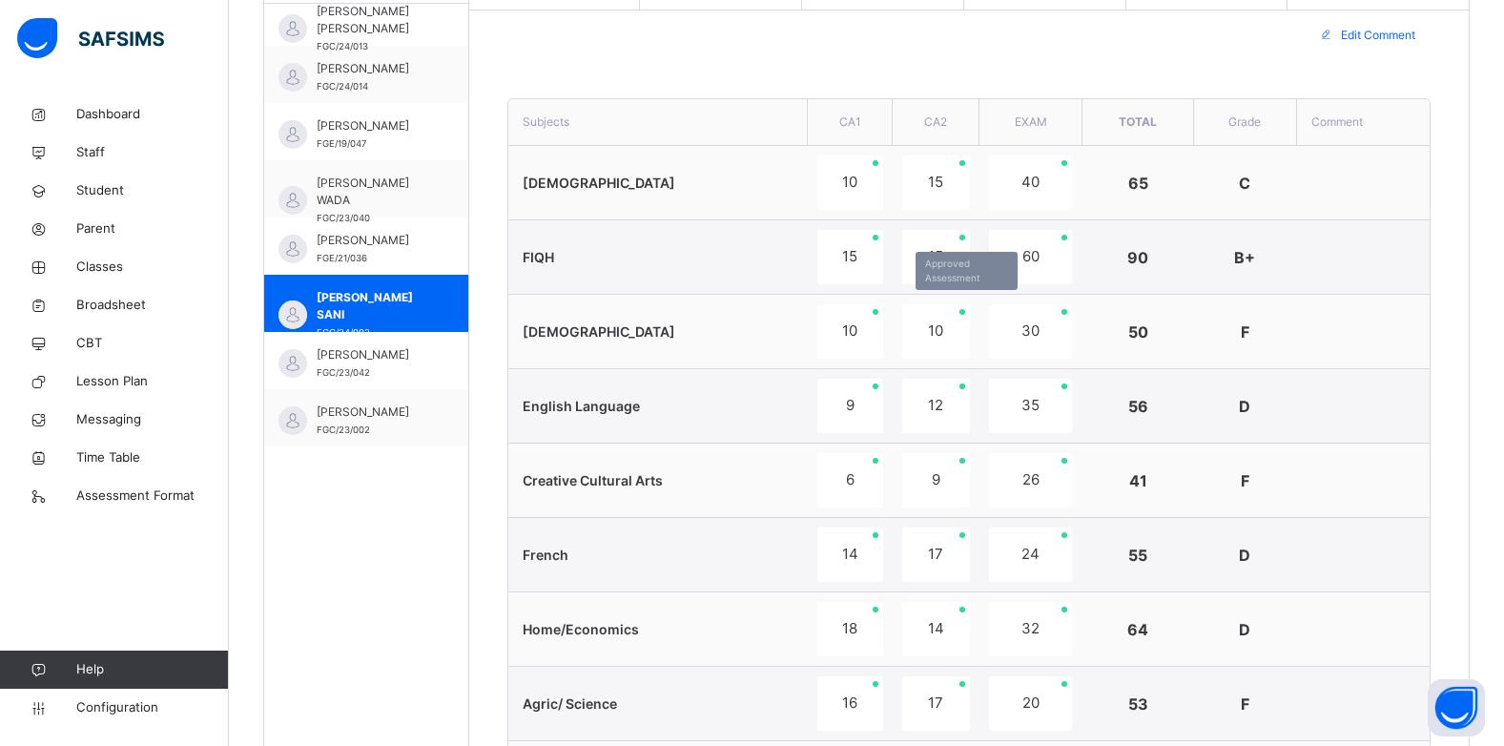
scroll to position [602, 0]
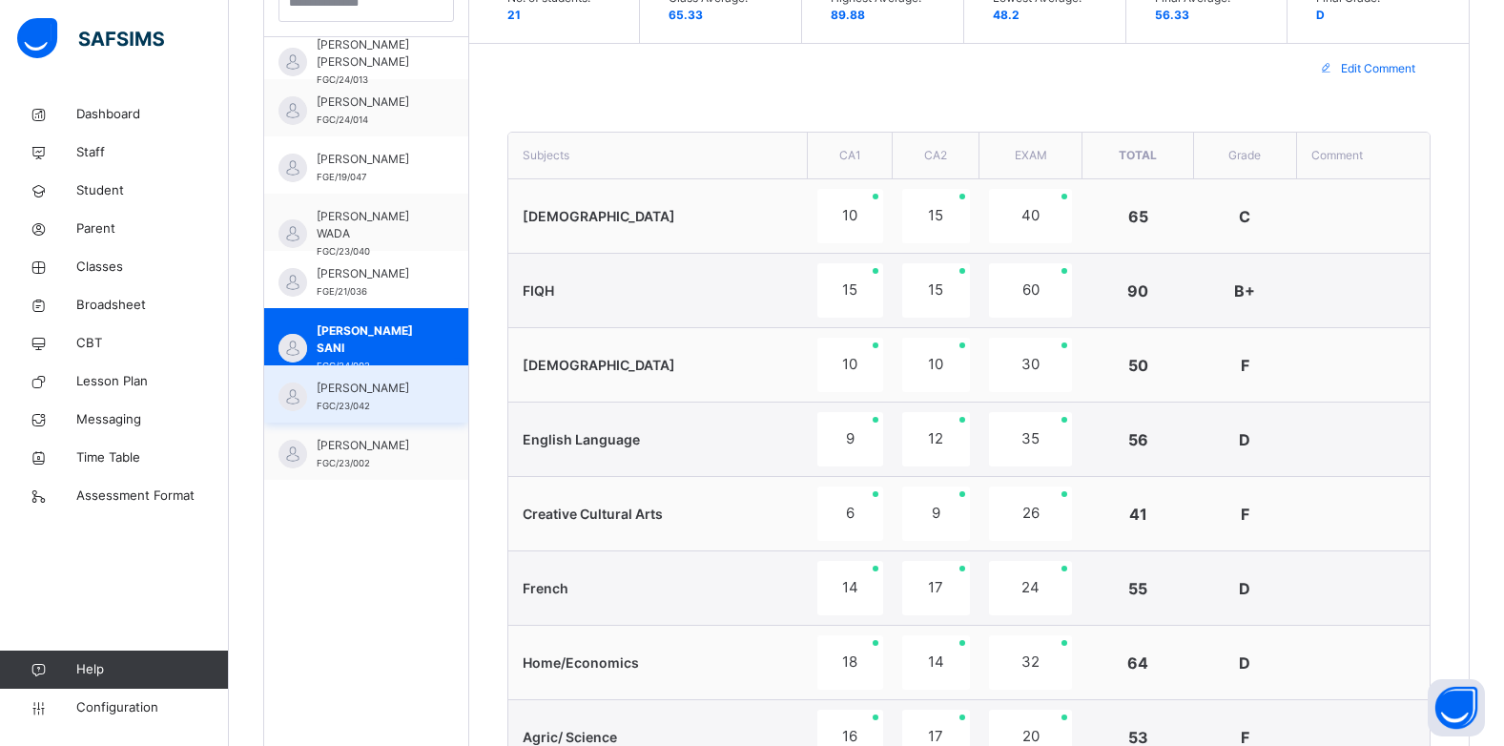
click at [378, 397] on span "SULAIMAN IBRAHIM KABIR" at bounding box center [371, 388] width 109 height 17
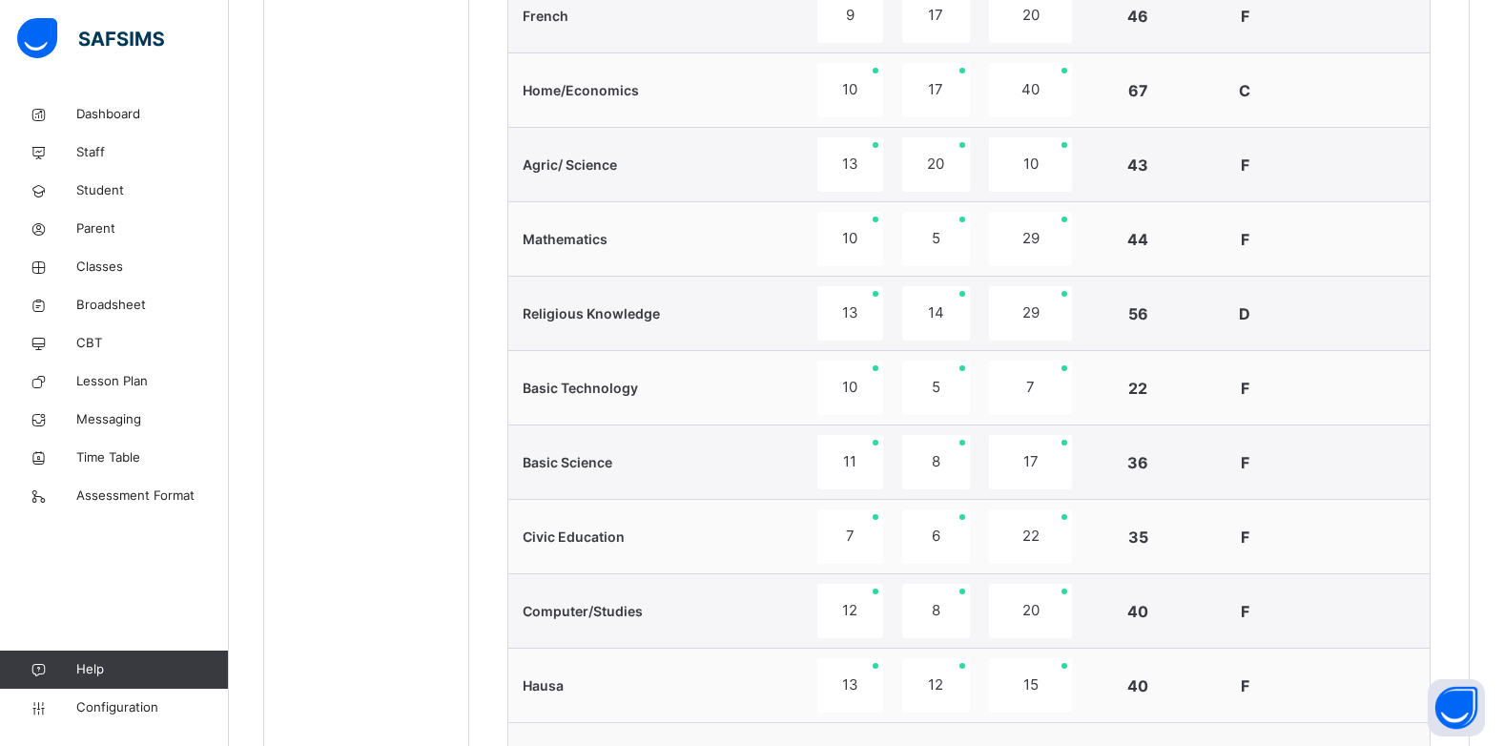
scroll to position [507, 0]
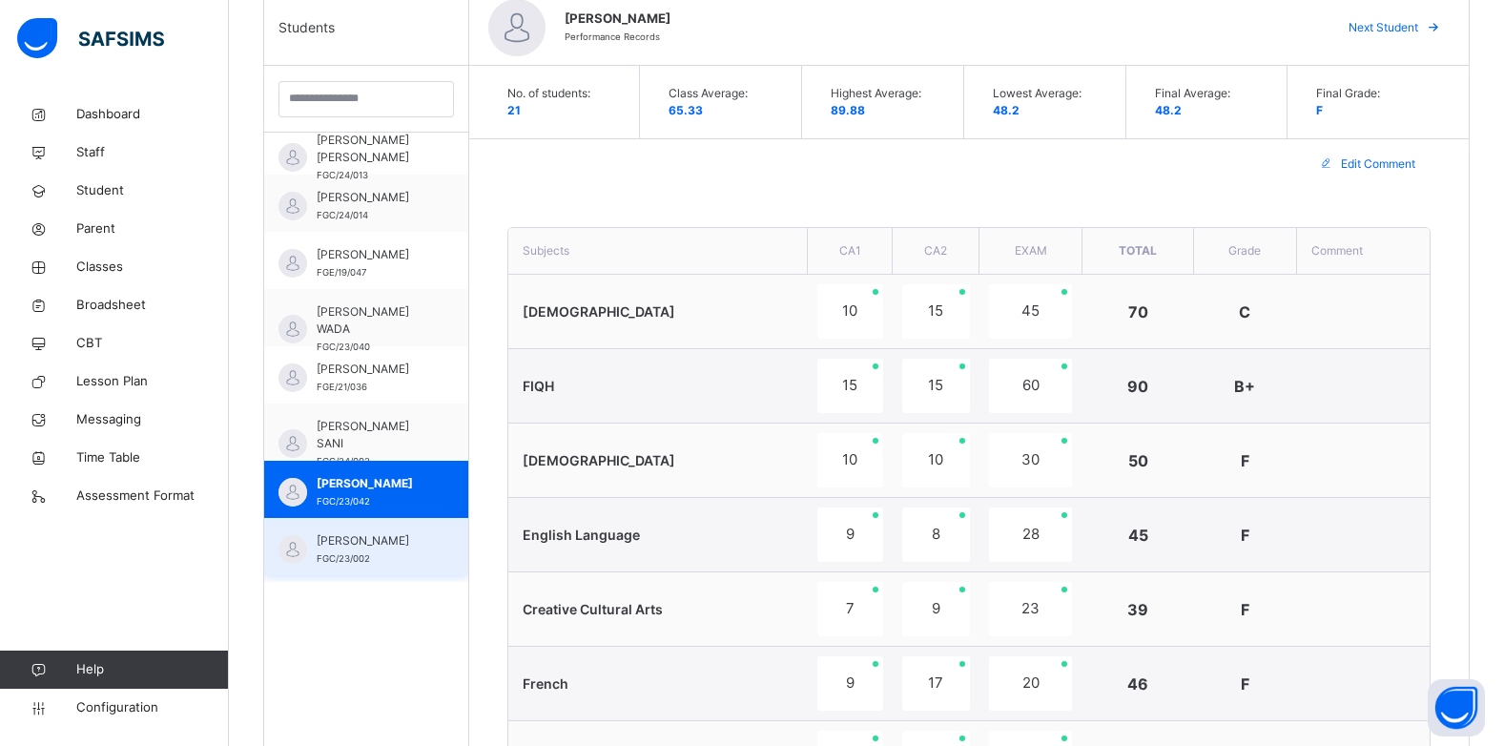
click at [423, 559] on div "SULEIMAN FAGAM MURTALA FGC/23/002" at bounding box center [366, 546] width 204 height 57
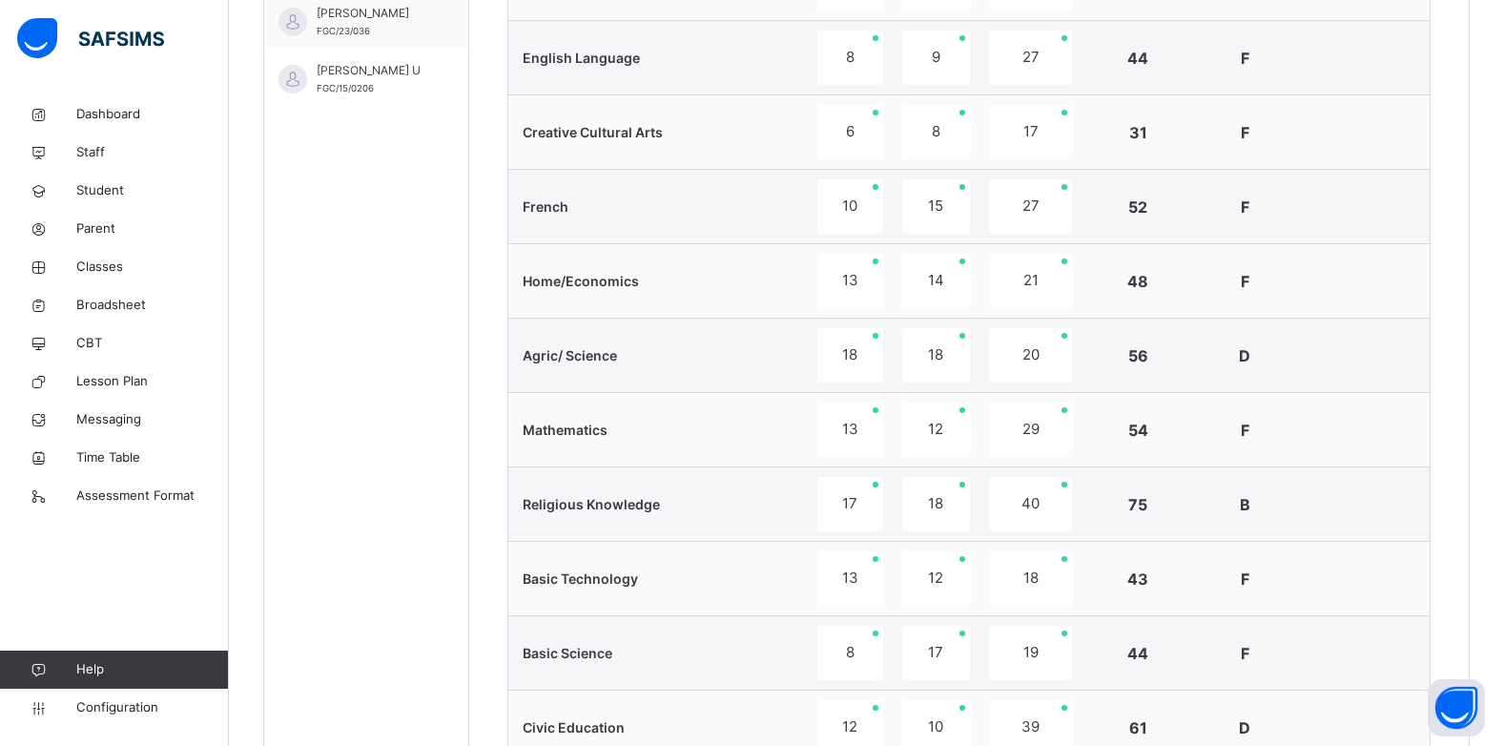
scroll to position [602, 0]
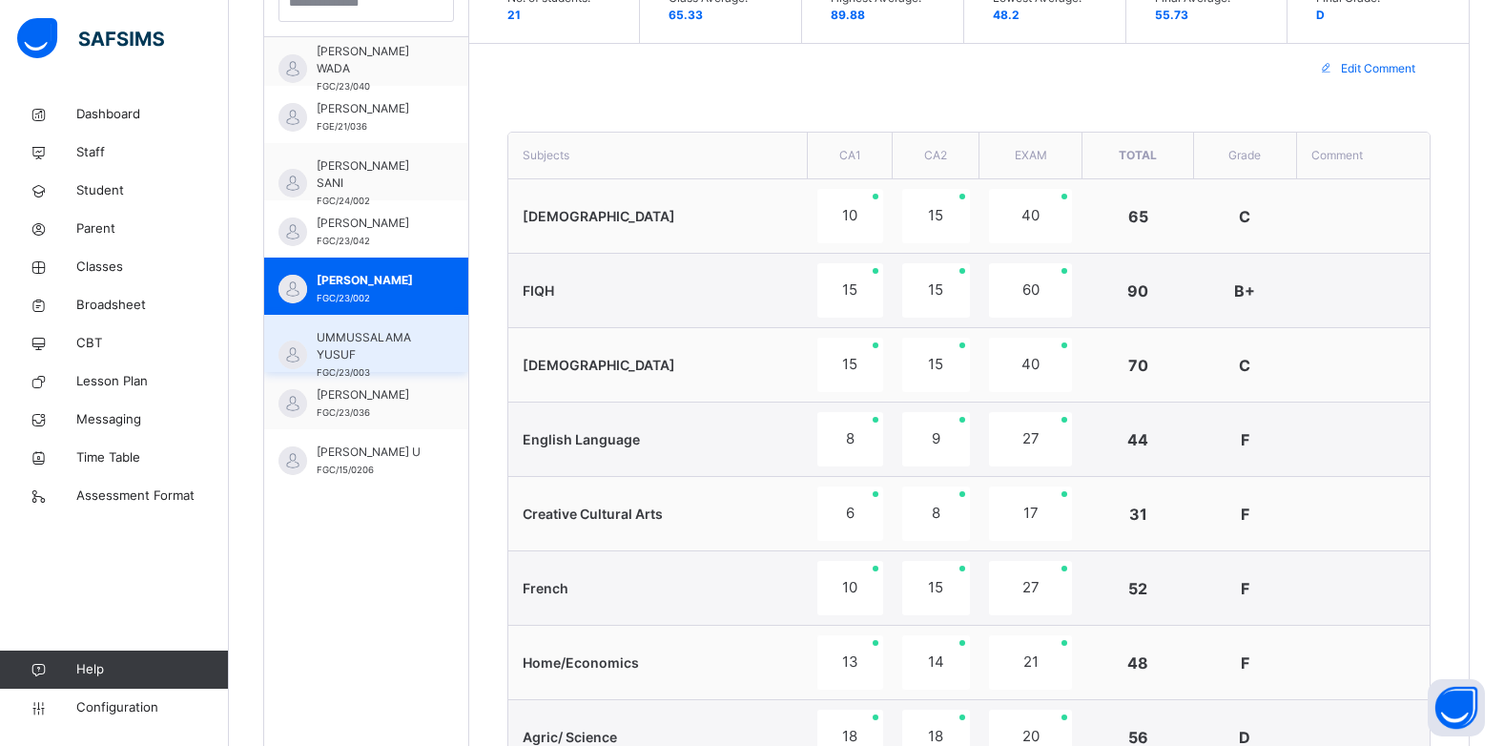
click at [344, 334] on span "UMMUSSALAMA YUSUF" at bounding box center [371, 346] width 109 height 34
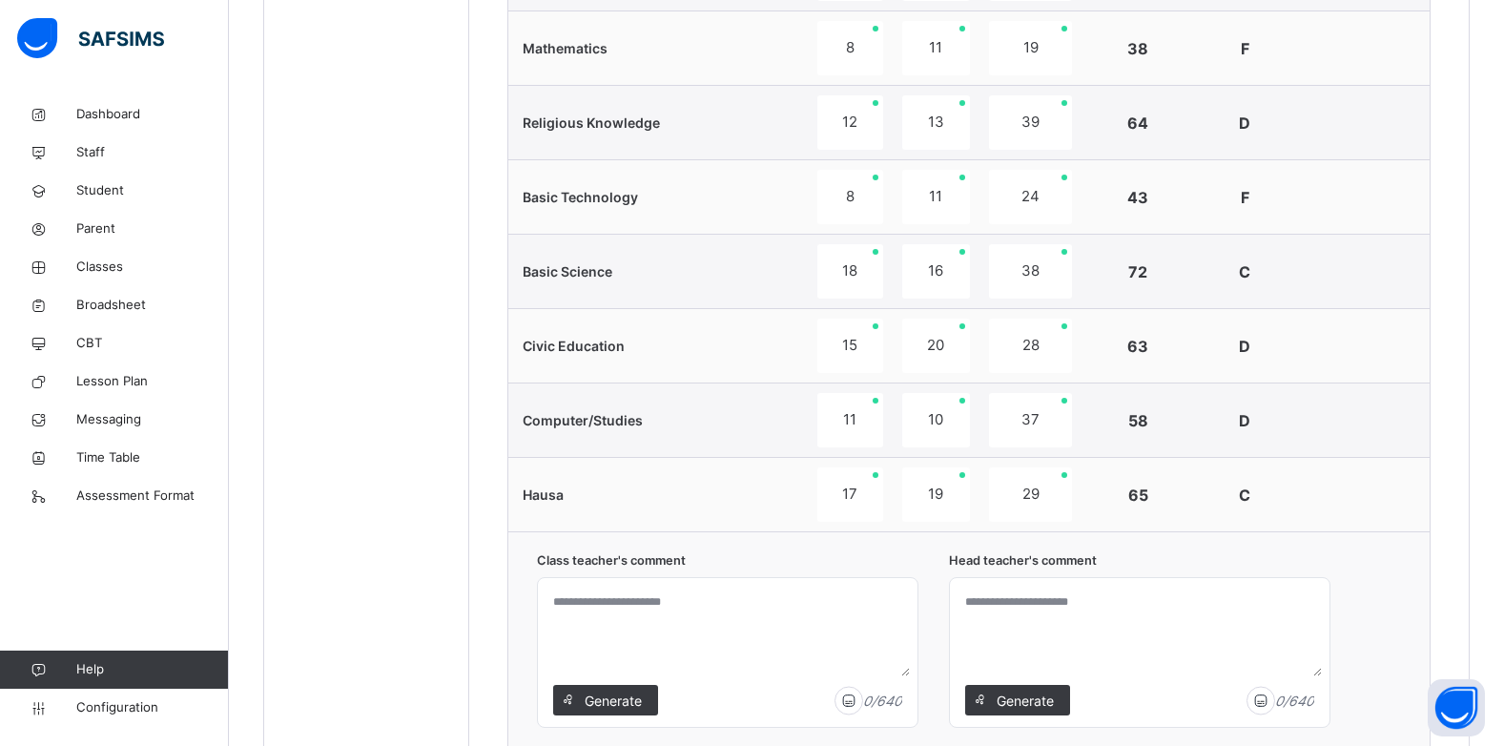
scroll to position [888, 0]
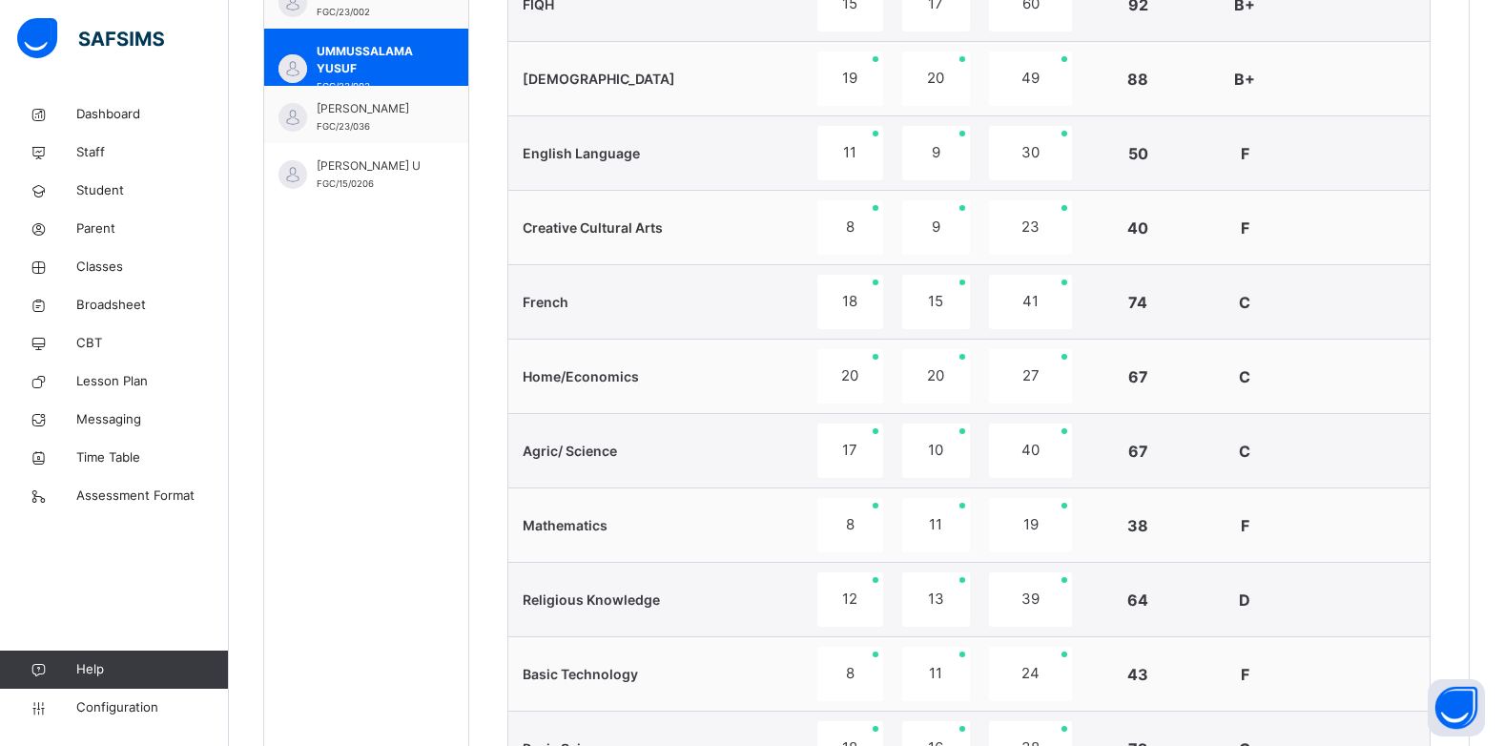
click at [334, 110] on span "YUSUF AHMED ABDULLAHI" at bounding box center [371, 108] width 109 height 17
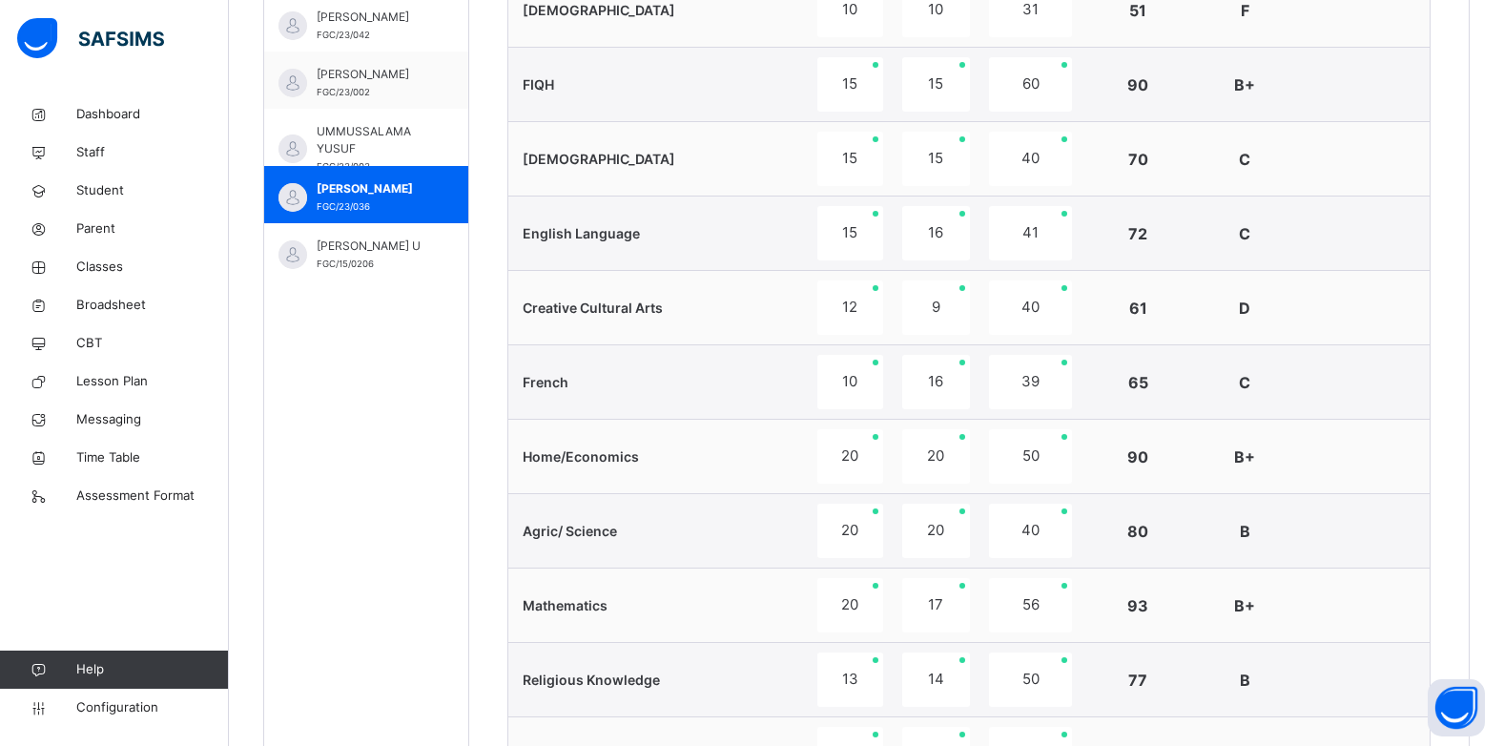
scroll to position [610, 0]
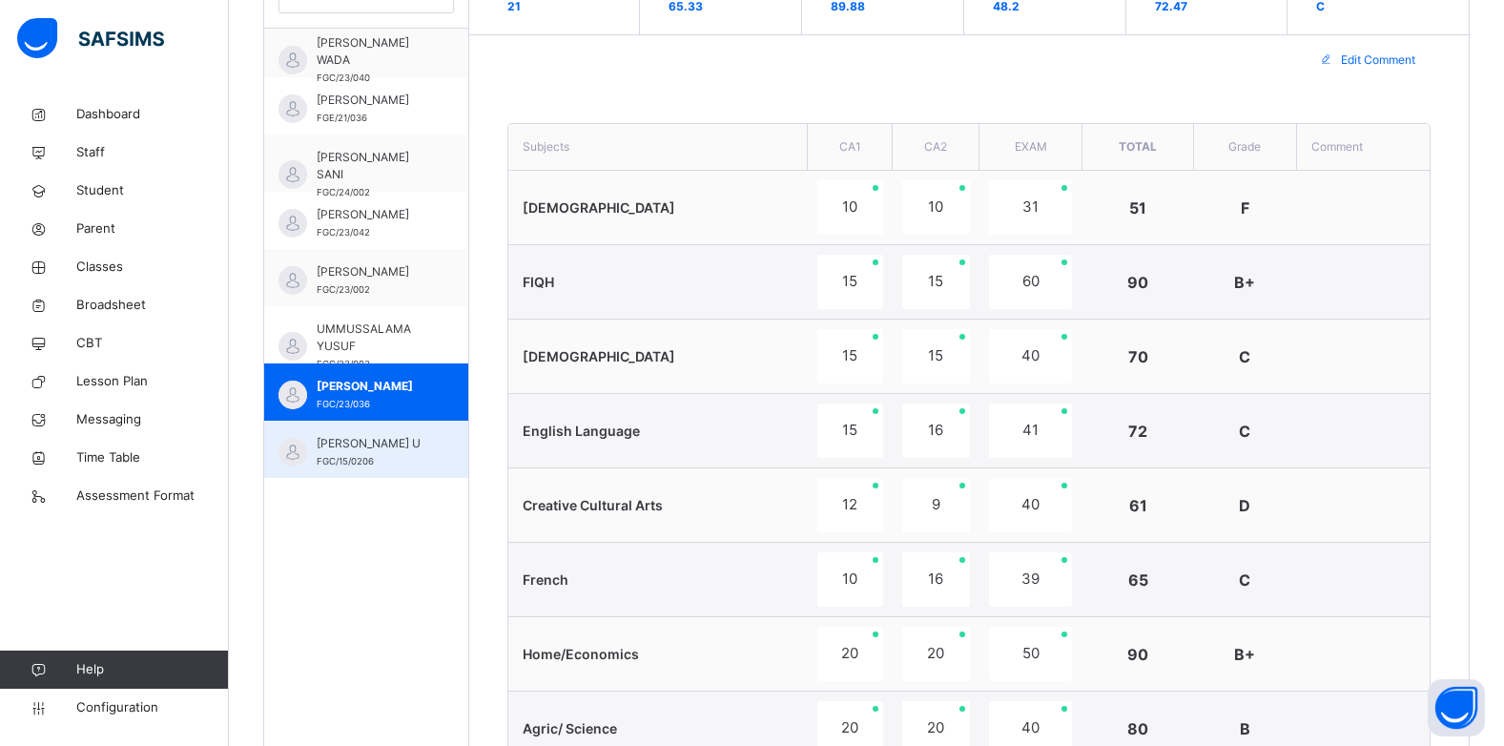
click at [350, 464] on div "ZAINAB MUSTAPHA U FGC/15/0206" at bounding box center [371, 452] width 109 height 34
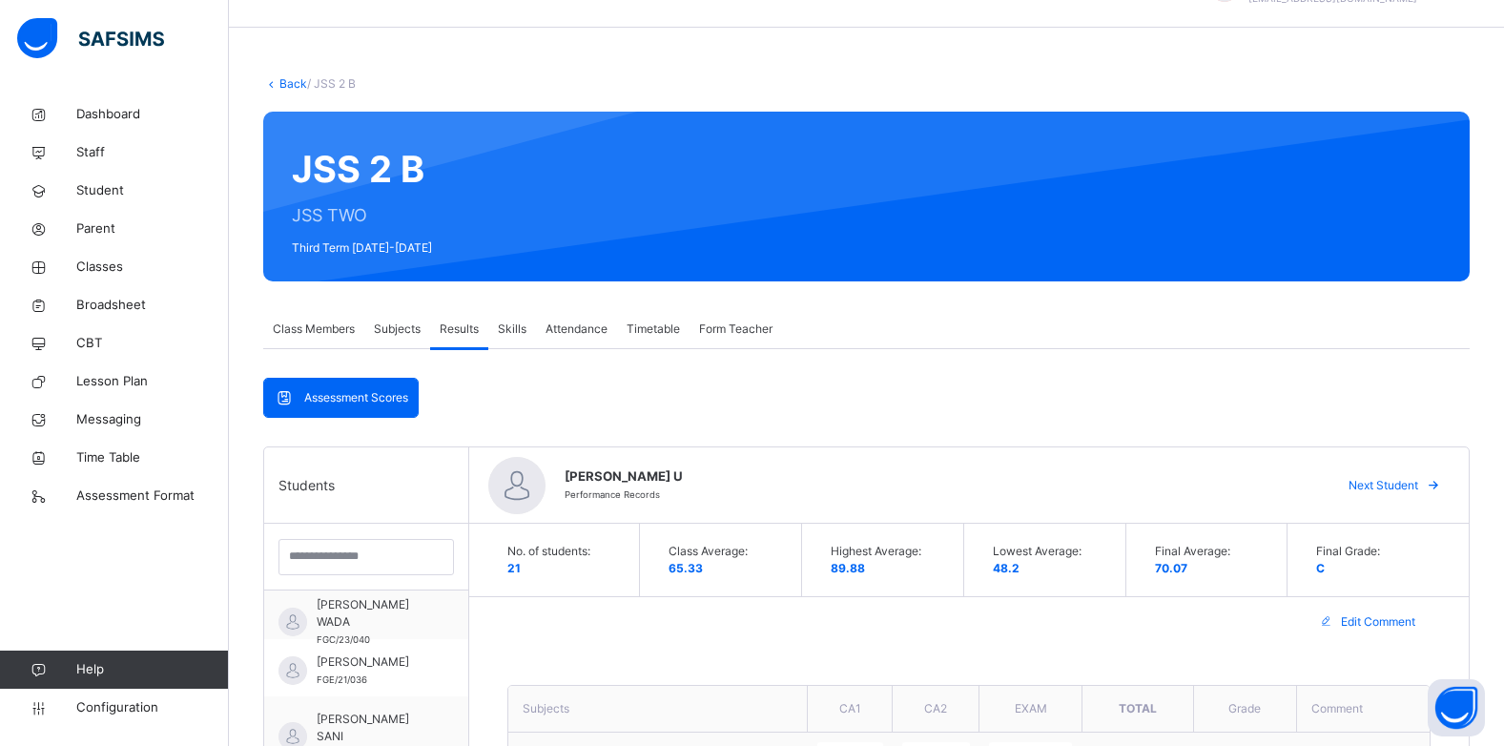
scroll to position [38, 0]
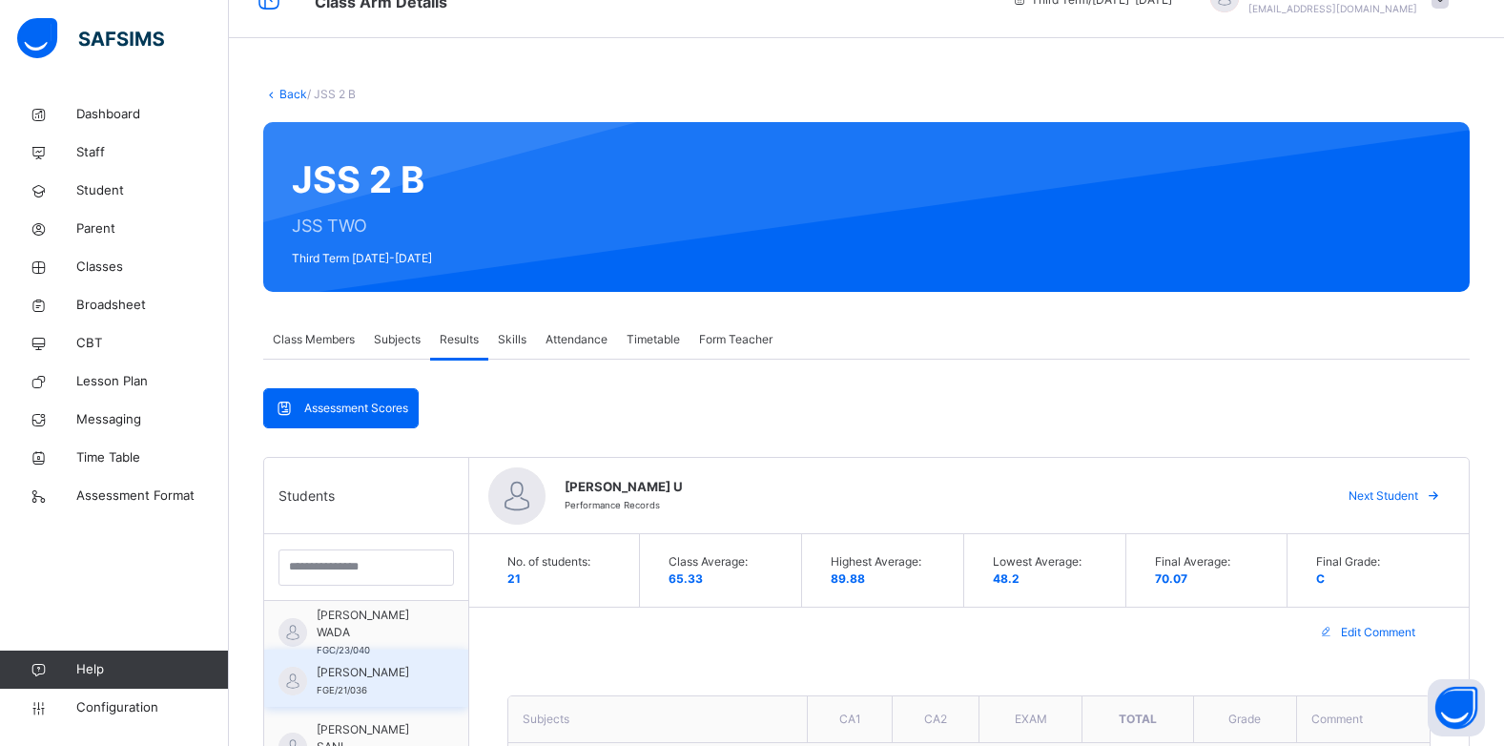
click at [334, 692] on div "RABIU ADAMU KABIR FGE/21/036" at bounding box center [371, 681] width 109 height 34
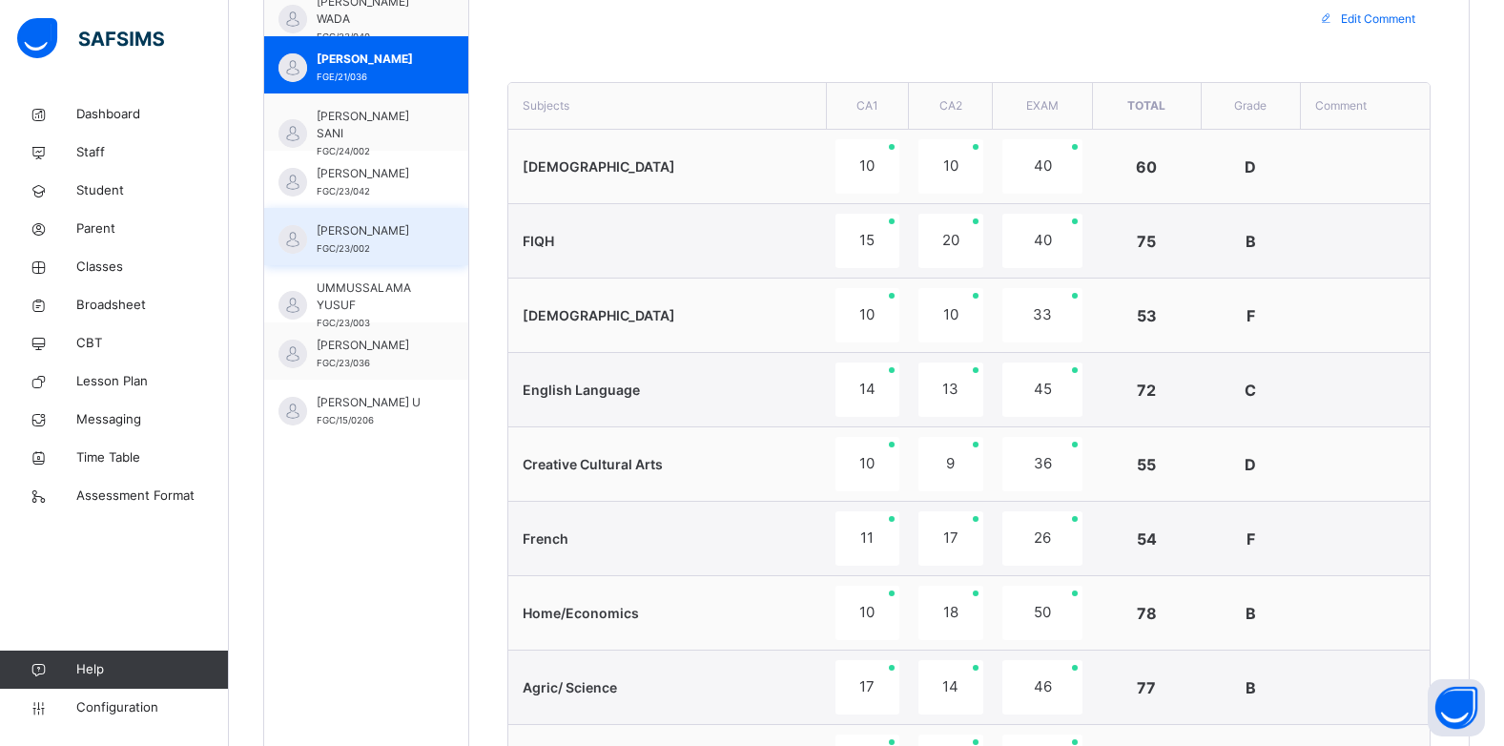
scroll to position [363, 0]
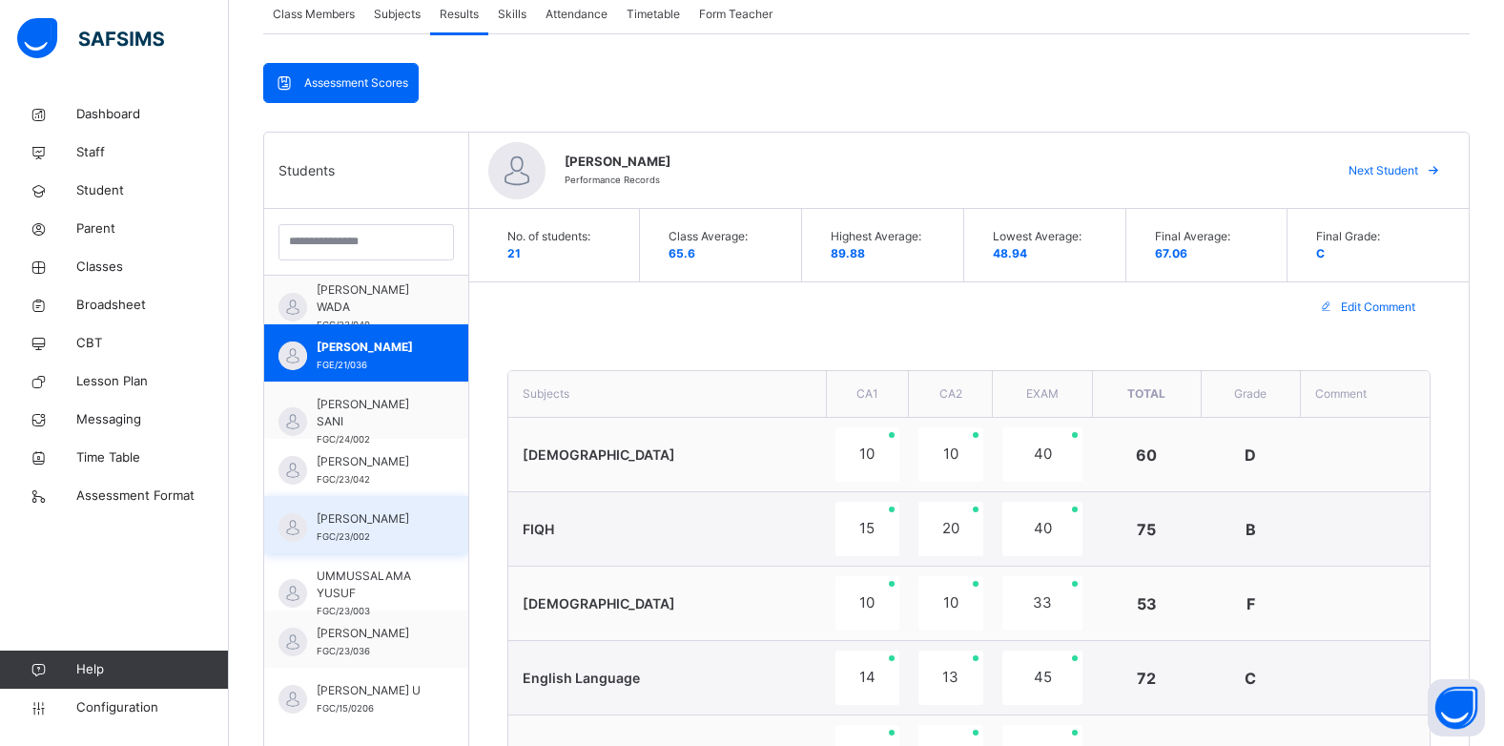
click at [365, 527] on span "SULEIMAN FAGAM MURTALA" at bounding box center [371, 518] width 109 height 17
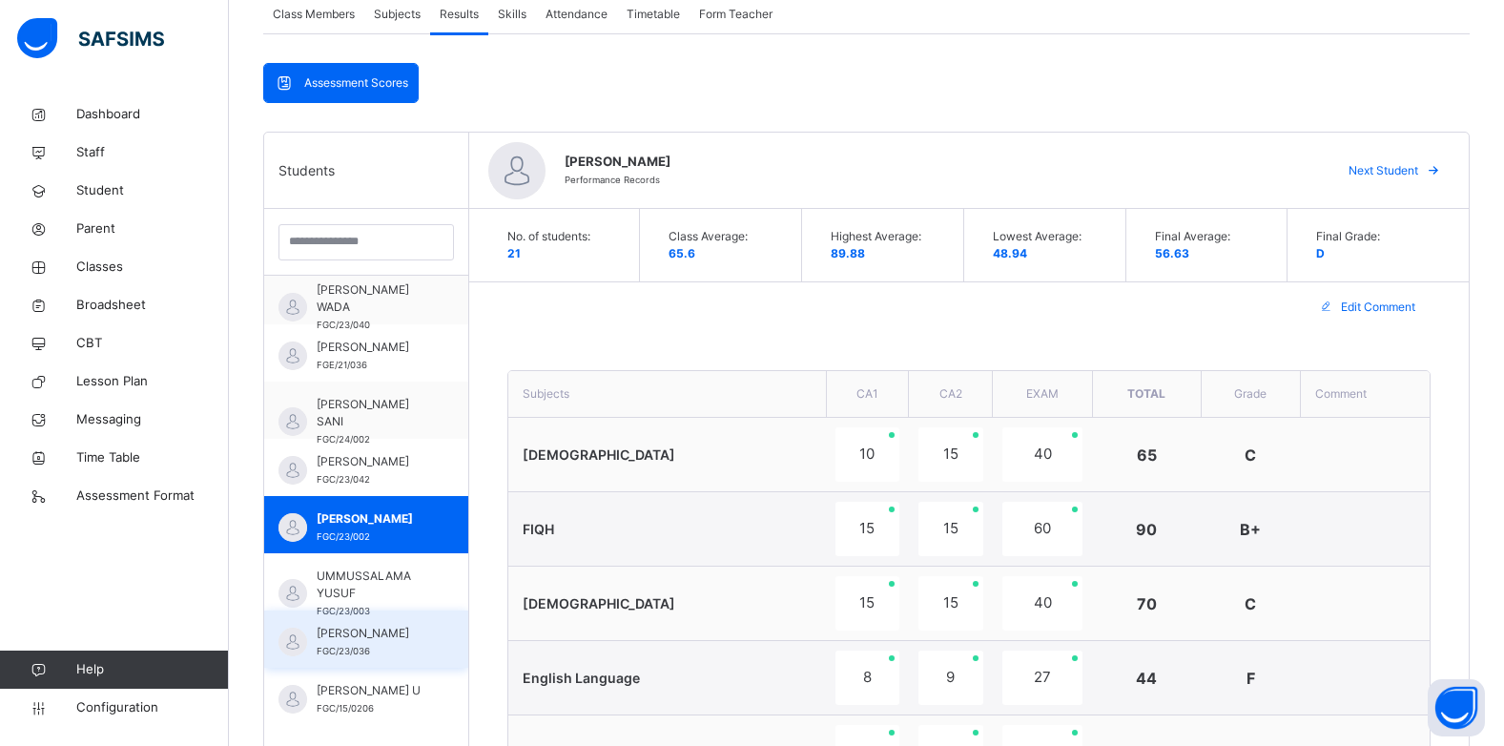
click at [392, 634] on span "YUSUF AHMED ABDULLAHI" at bounding box center [371, 633] width 109 height 17
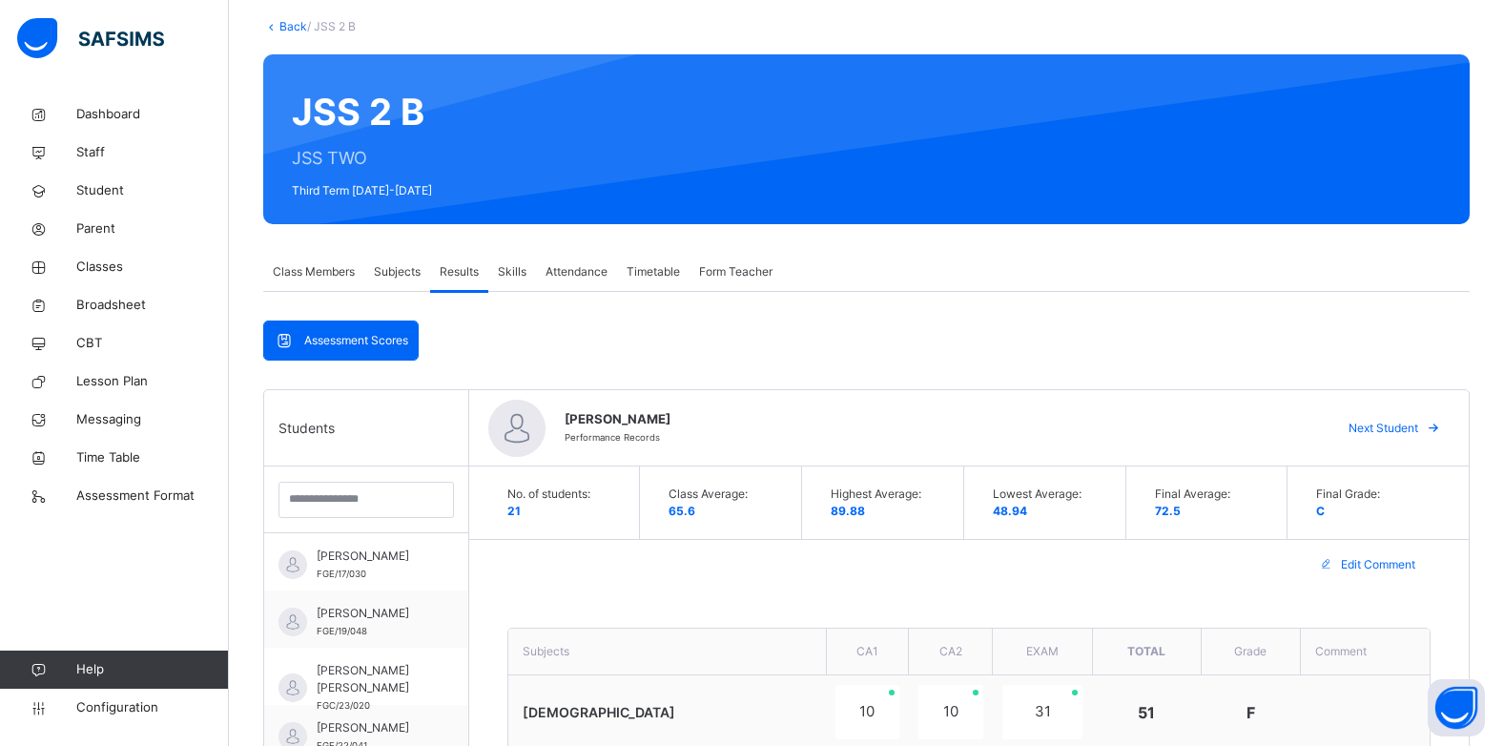
scroll to position [104, 0]
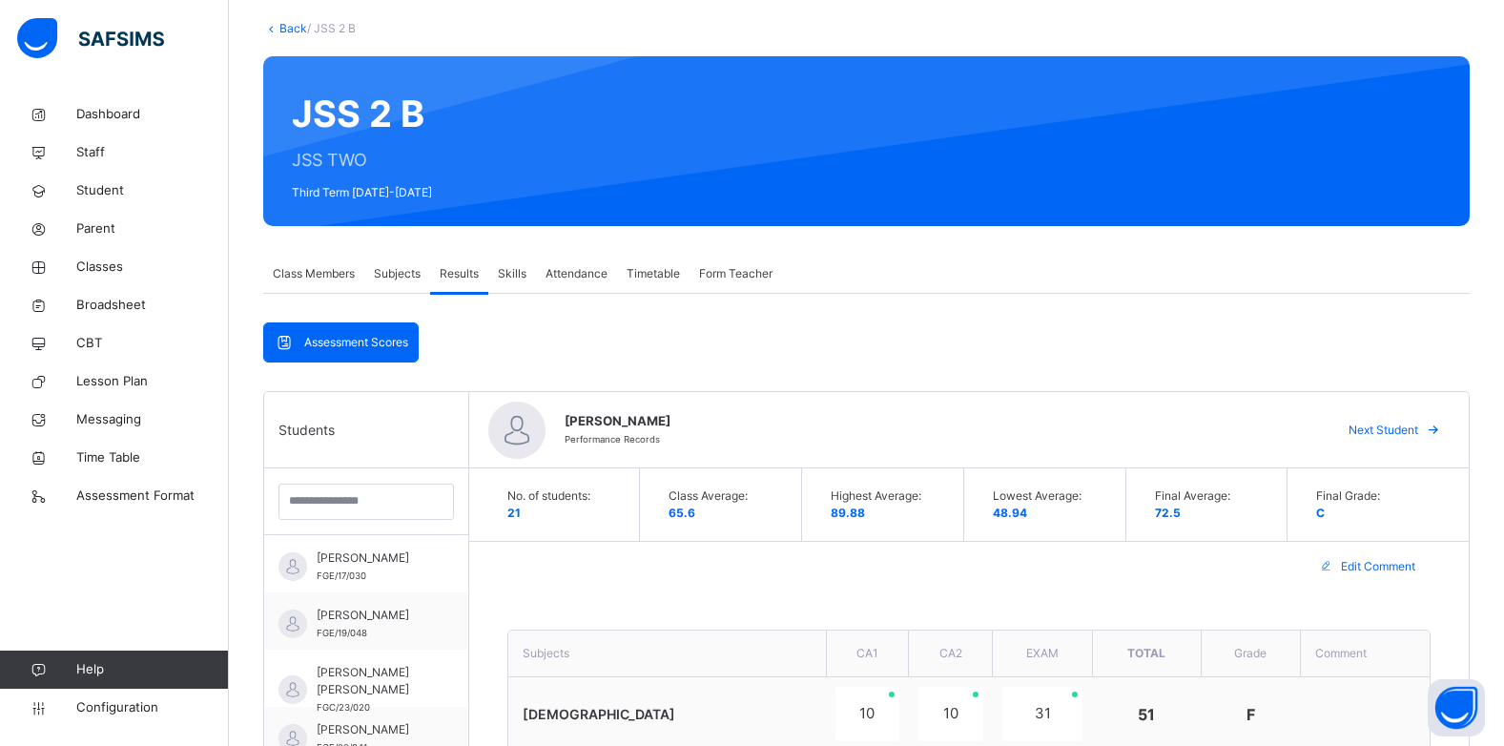
click at [288, 27] on link "Back" at bounding box center [293, 28] width 28 height 14
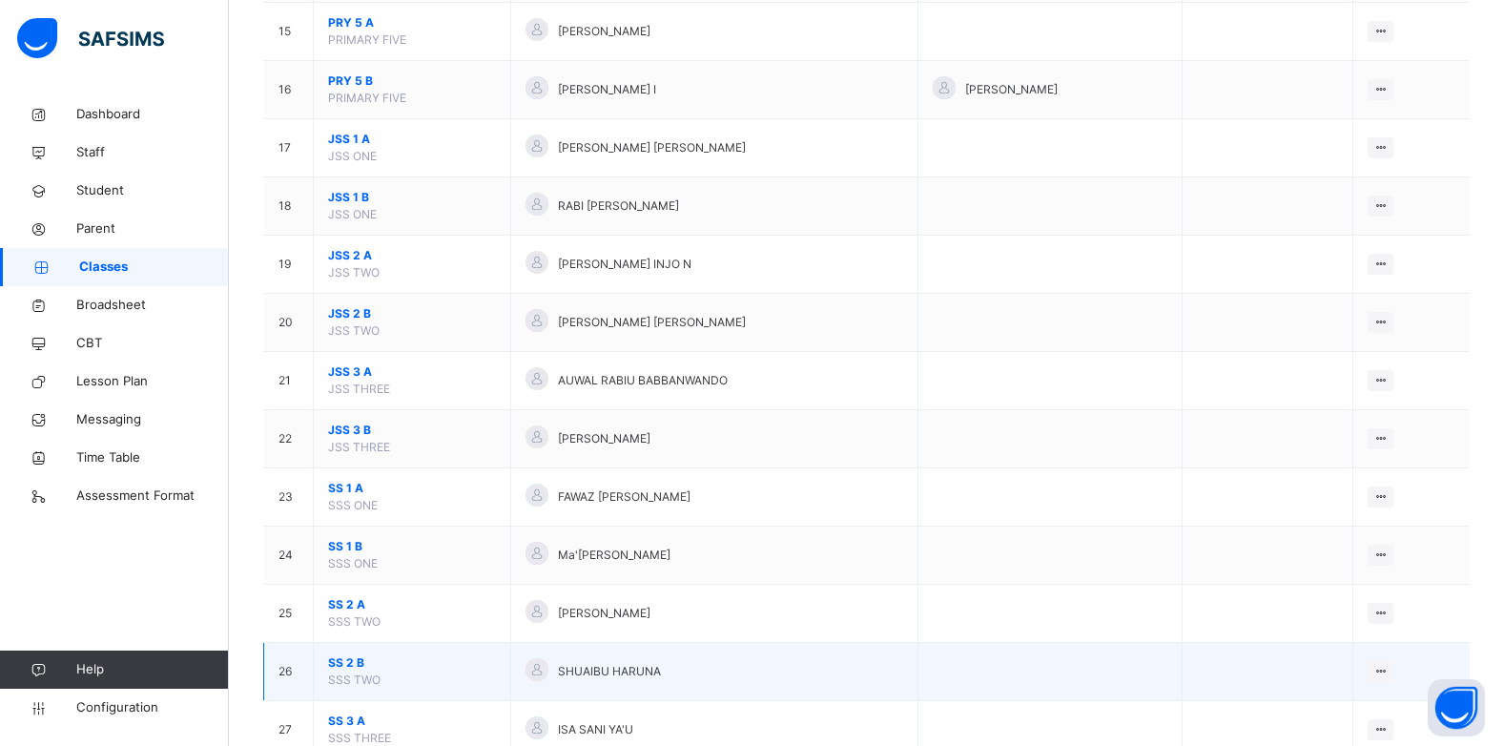
scroll to position [1145, 0]
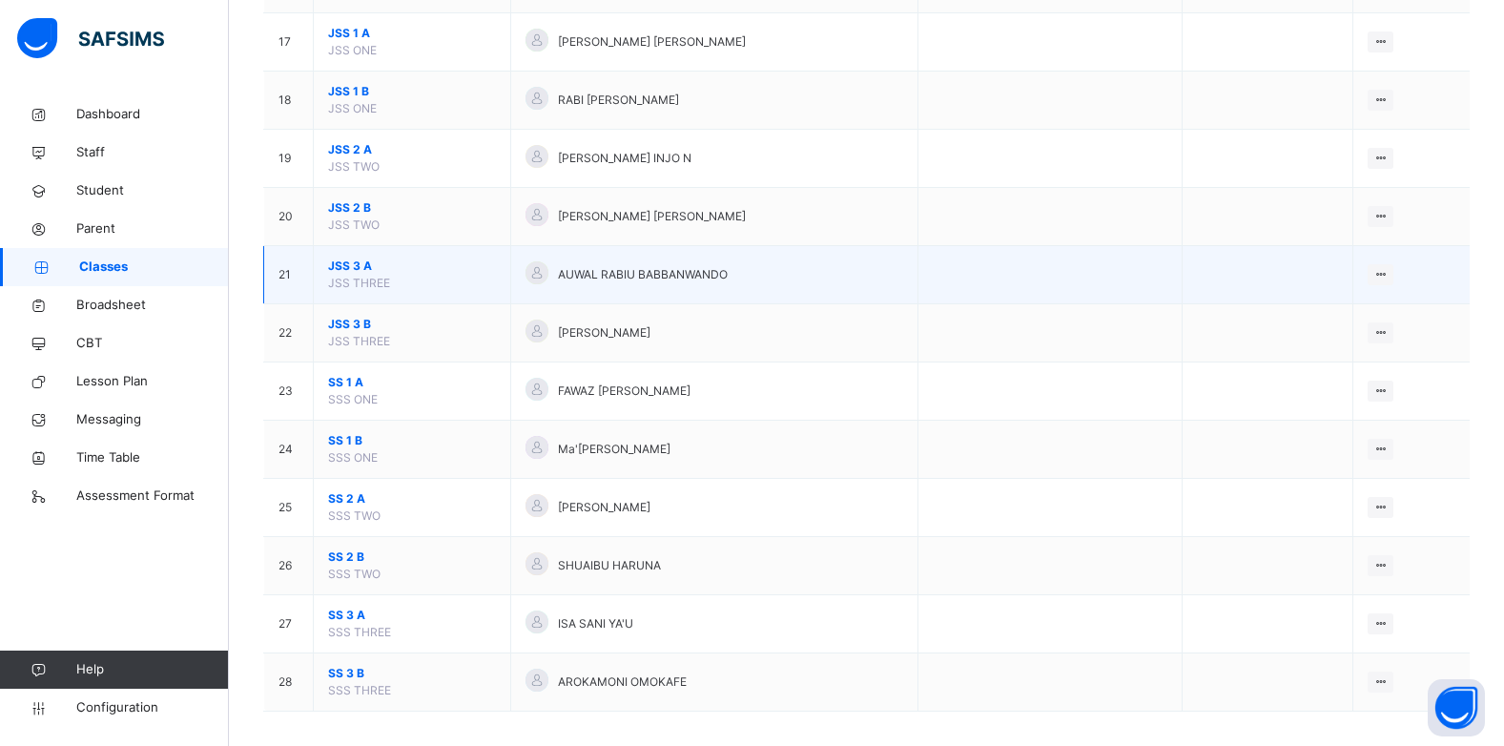
click at [351, 259] on span "JSS 3 A" at bounding box center [412, 266] width 168 height 17
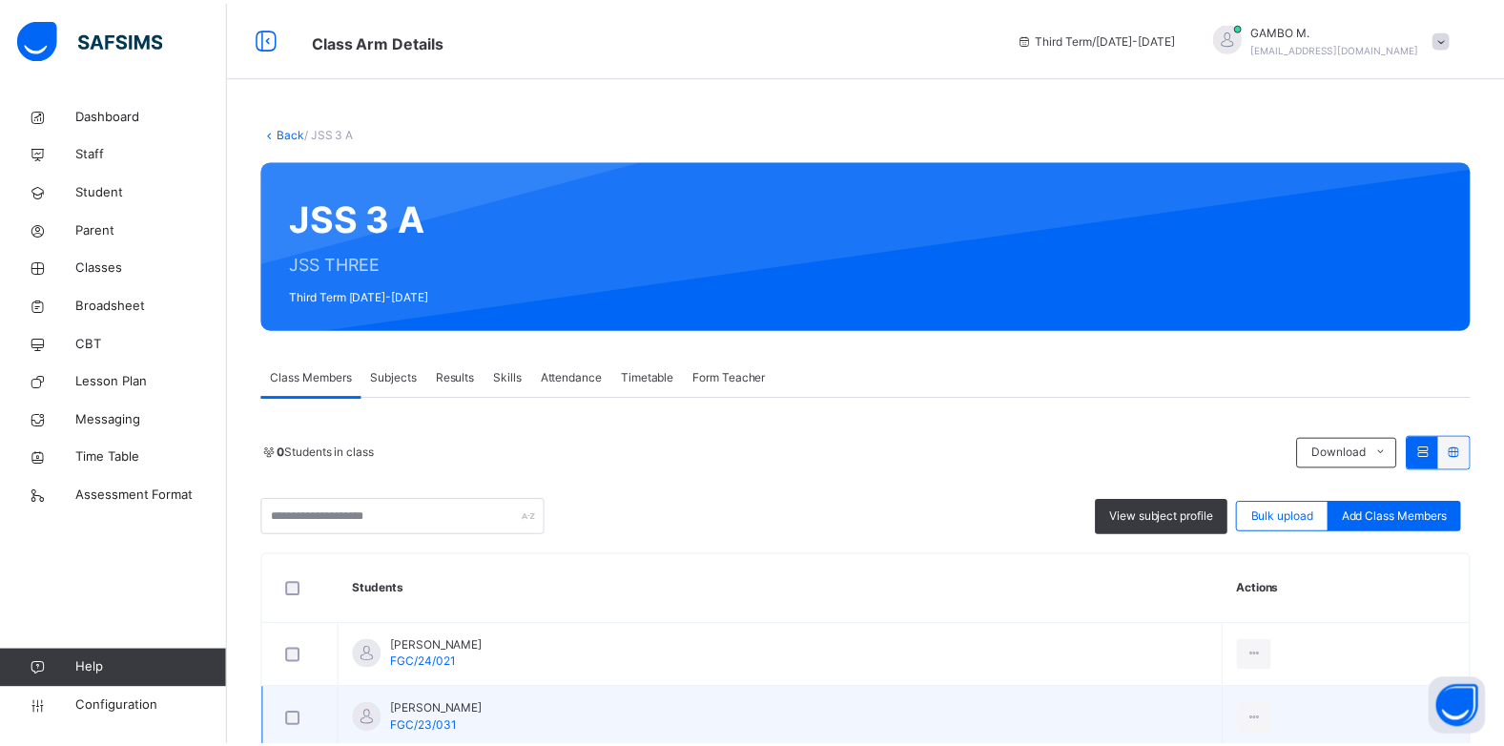
scroll to position [286, 0]
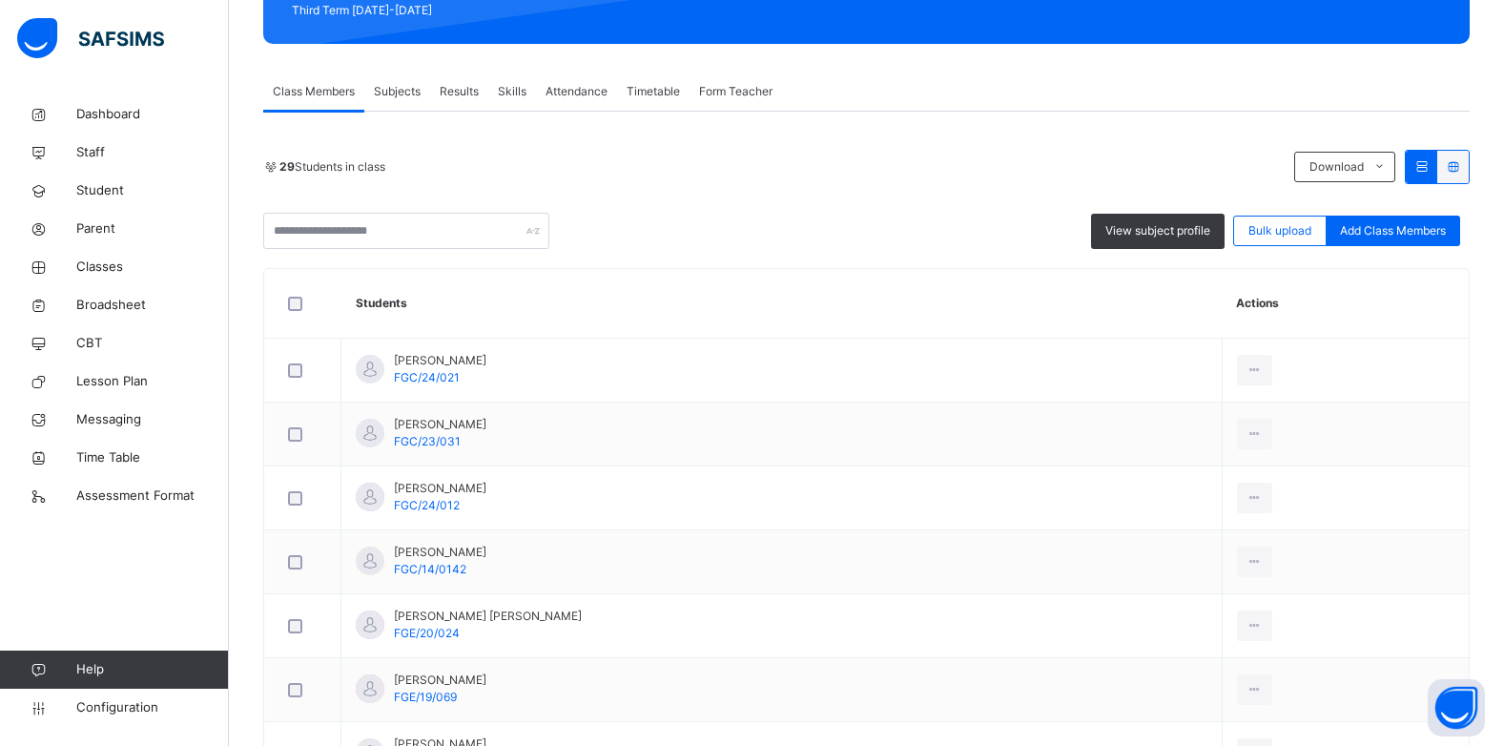
click at [465, 91] on span "Results" at bounding box center [459, 91] width 39 height 17
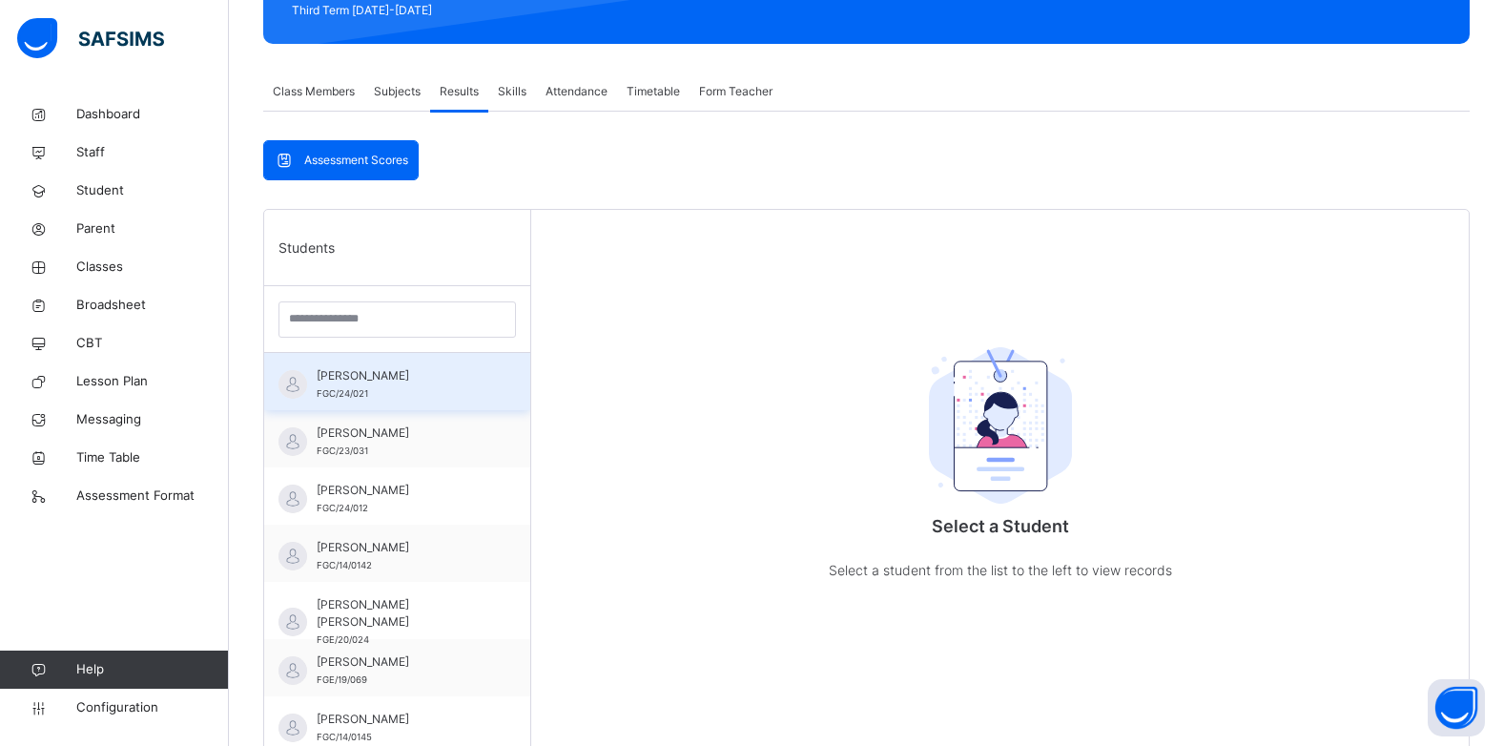
click at [399, 388] on div "ABDULHAMID MUSA FAGGE FGC/24/021" at bounding box center [402, 384] width 171 height 34
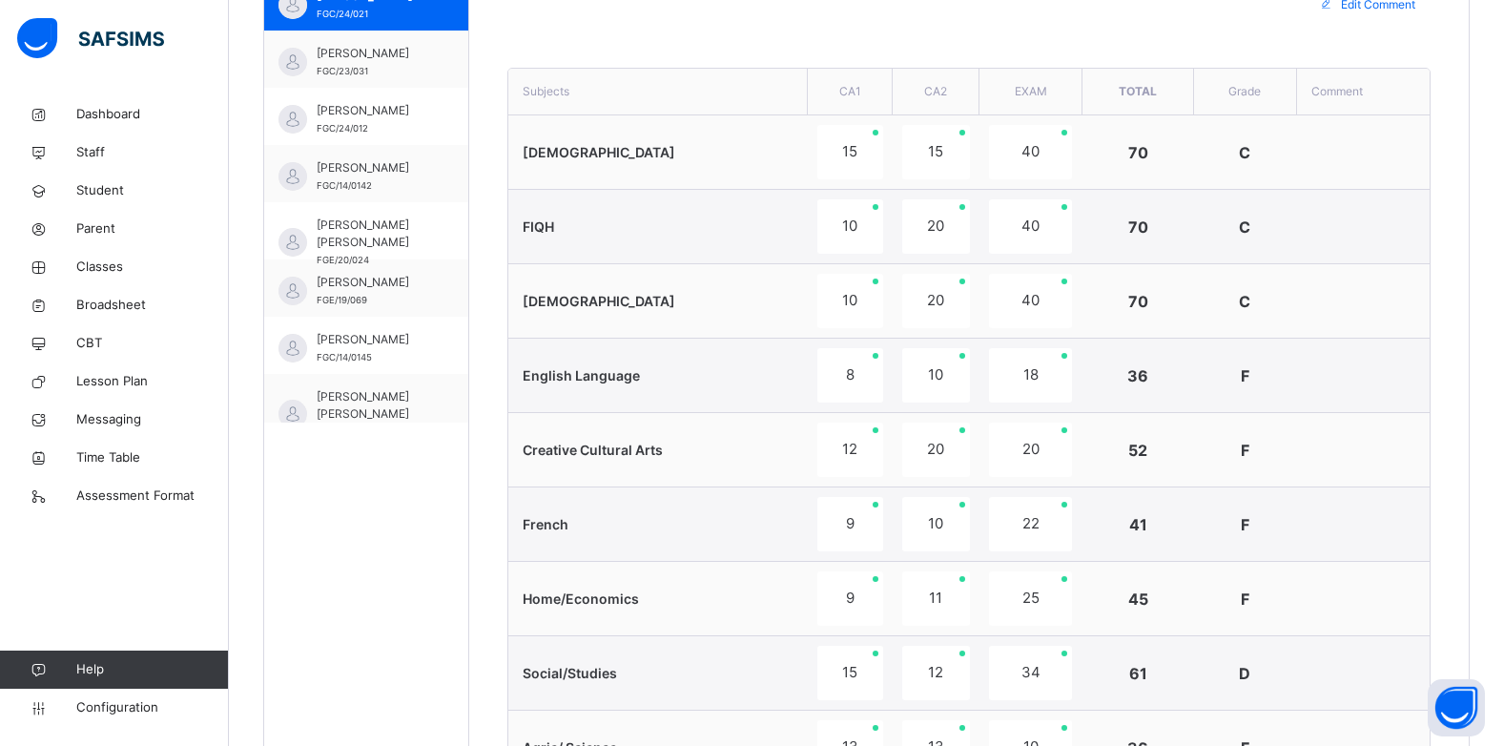
scroll to position [191, 0]
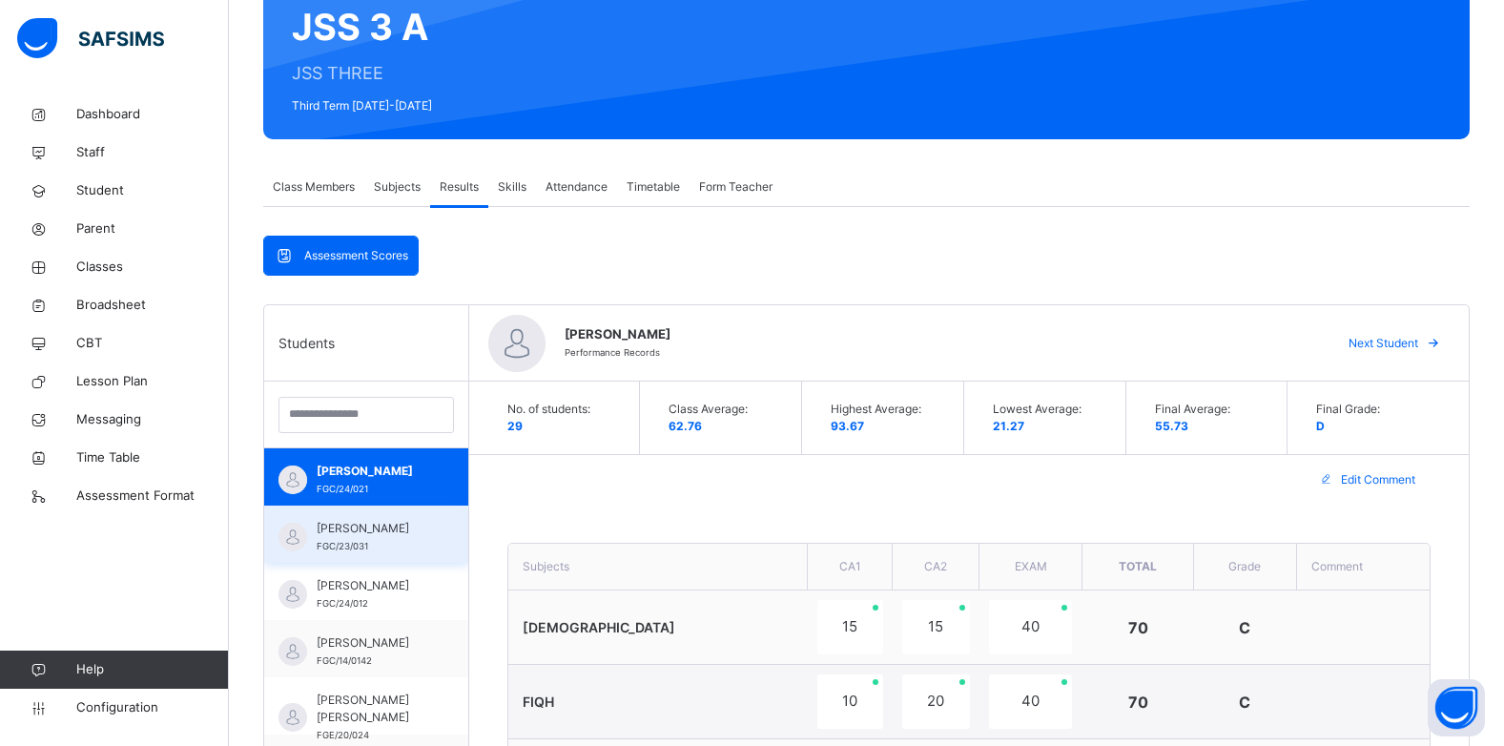
click at [391, 537] on span "ABDULRAHMAN ABDULAZEEZ" at bounding box center [371, 528] width 109 height 17
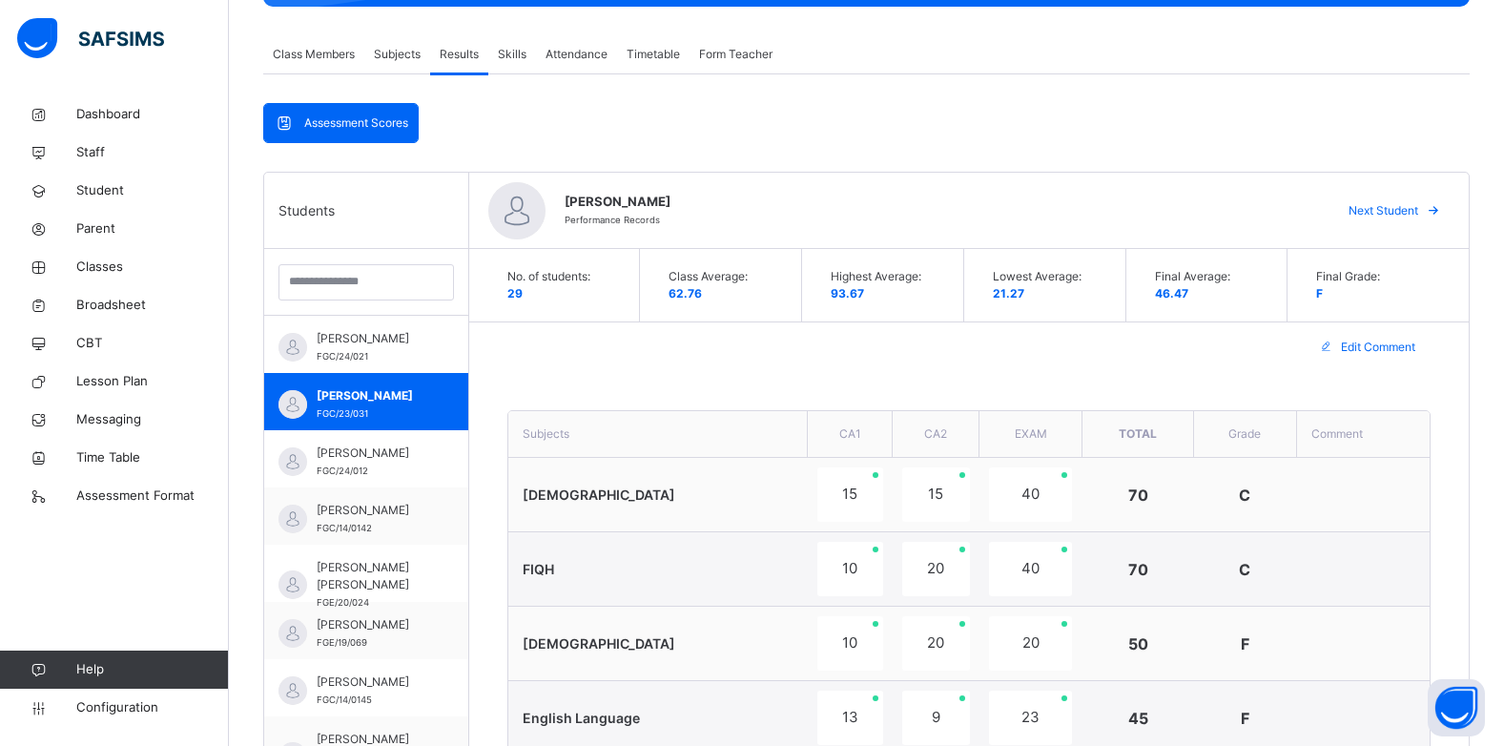
scroll to position [286, 0]
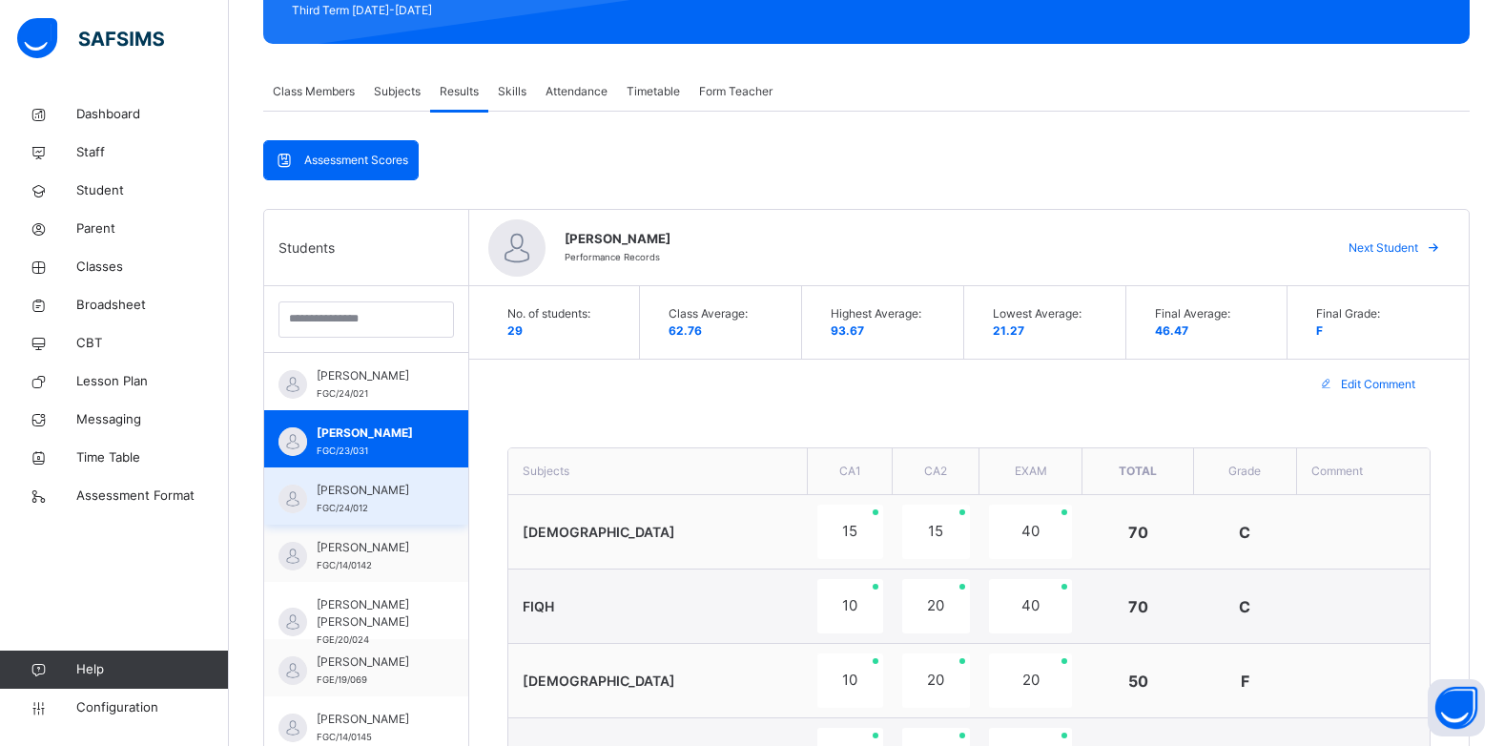
click at [362, 497] on span "ABDULRAHMAN MUHAMMAD AMINU" at bounding box center [371, 490] width 109 height 17
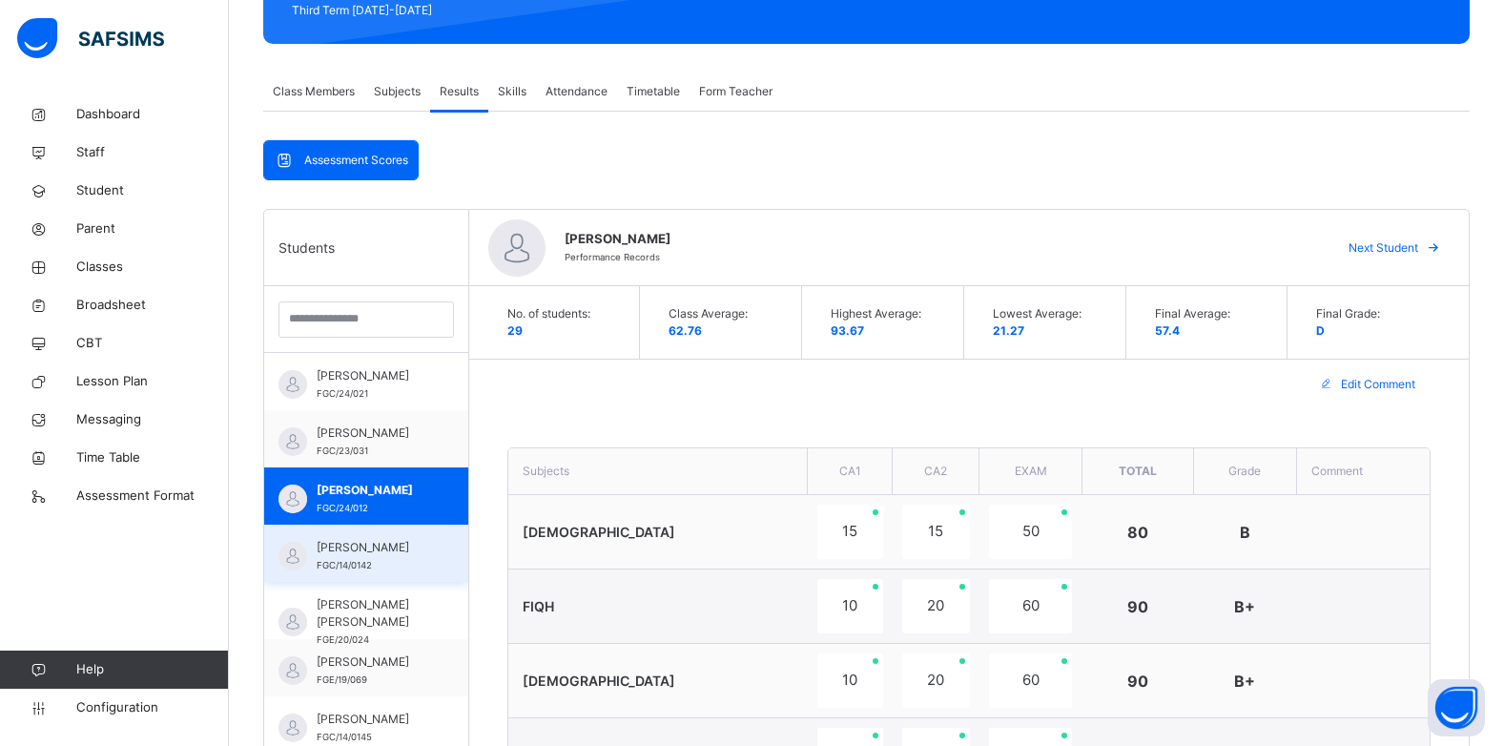
click at [356, 556] on span "ABUBAKAR IBRAHIM A." at bounding box center [371, 547] width 109 height 17
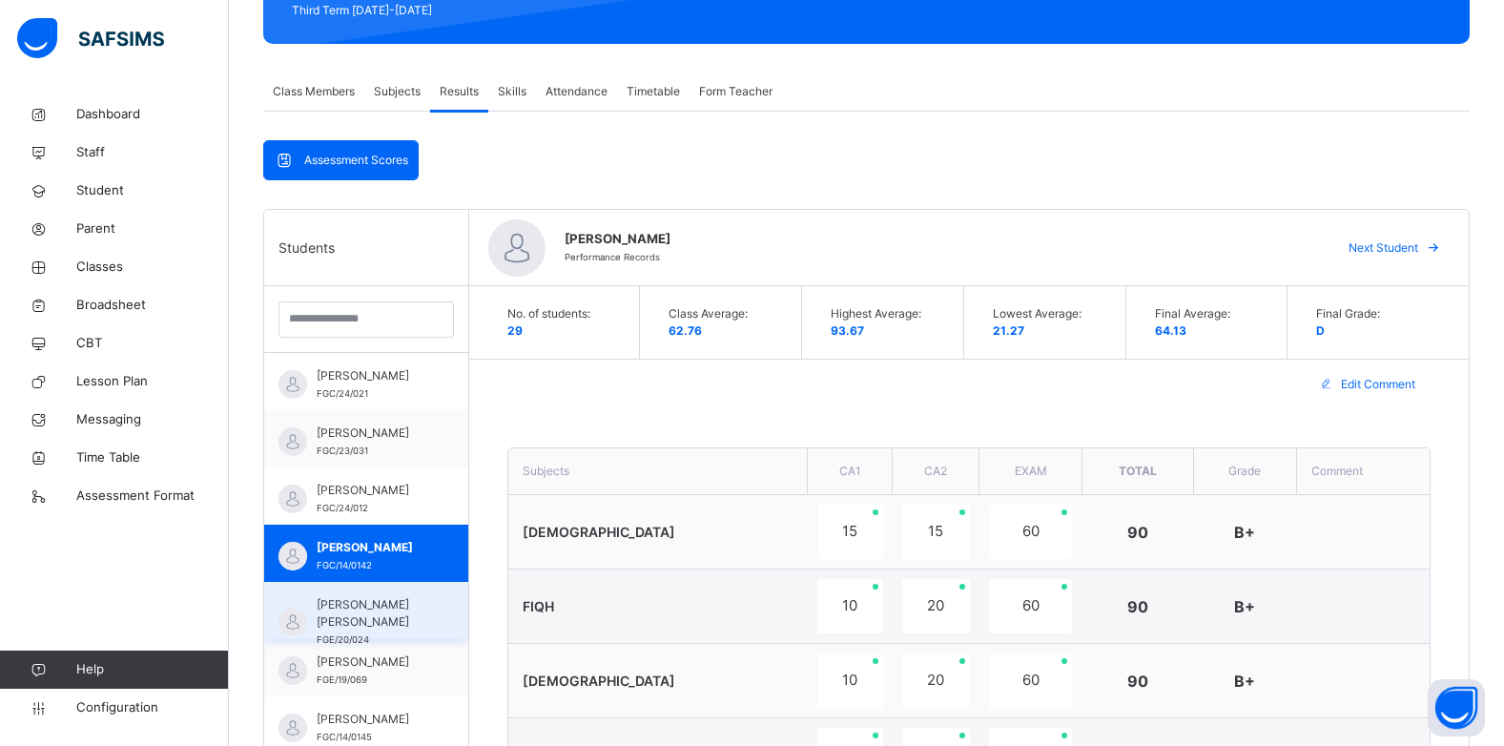
click at [361, 608] on span "ADAM SANUSI TAUFEEQ" at bounding box center [371, 613] width 109 height 34
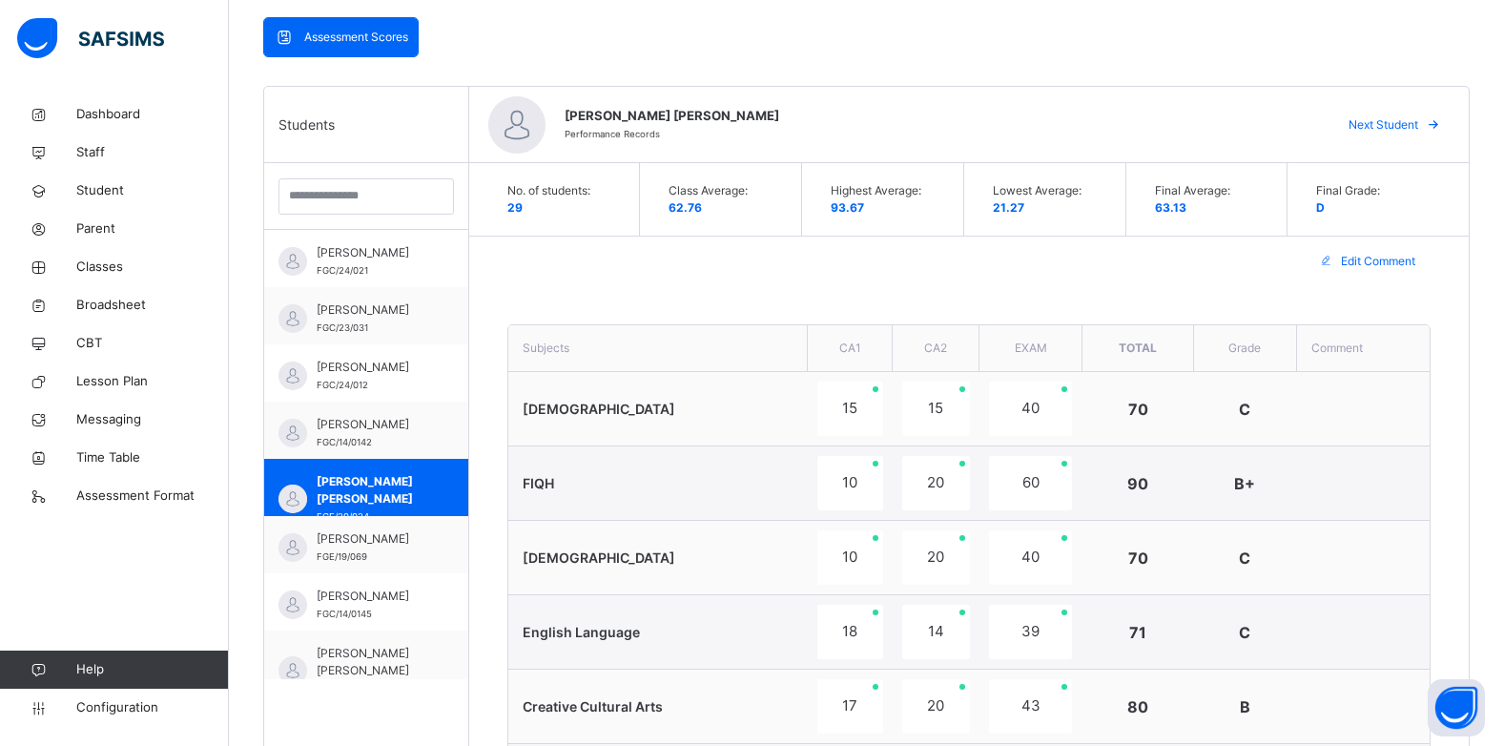
scroll to position [382, 0]
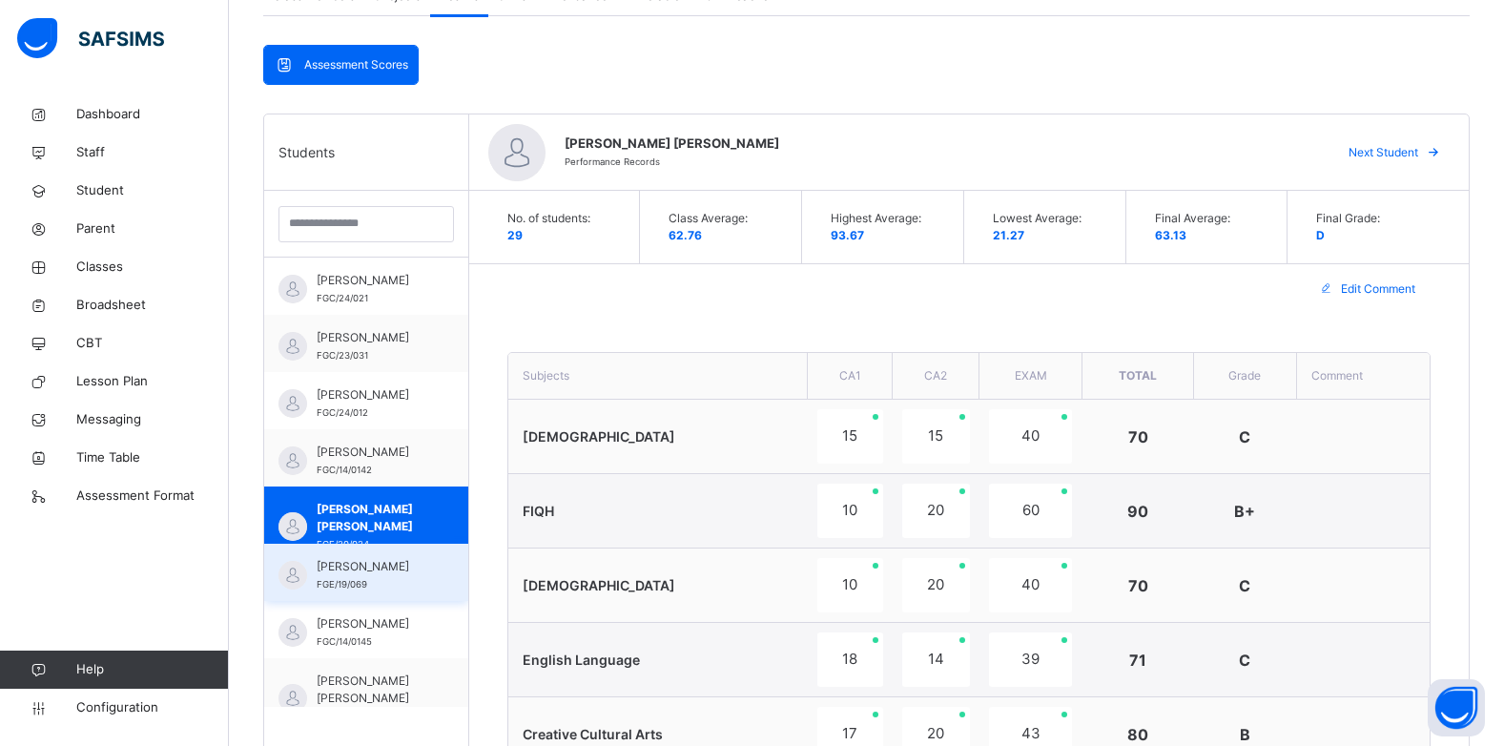
click at [392, 569] on span "AISHA MUSTAPHA" at bounding box center [371, 566] width 109 height 17
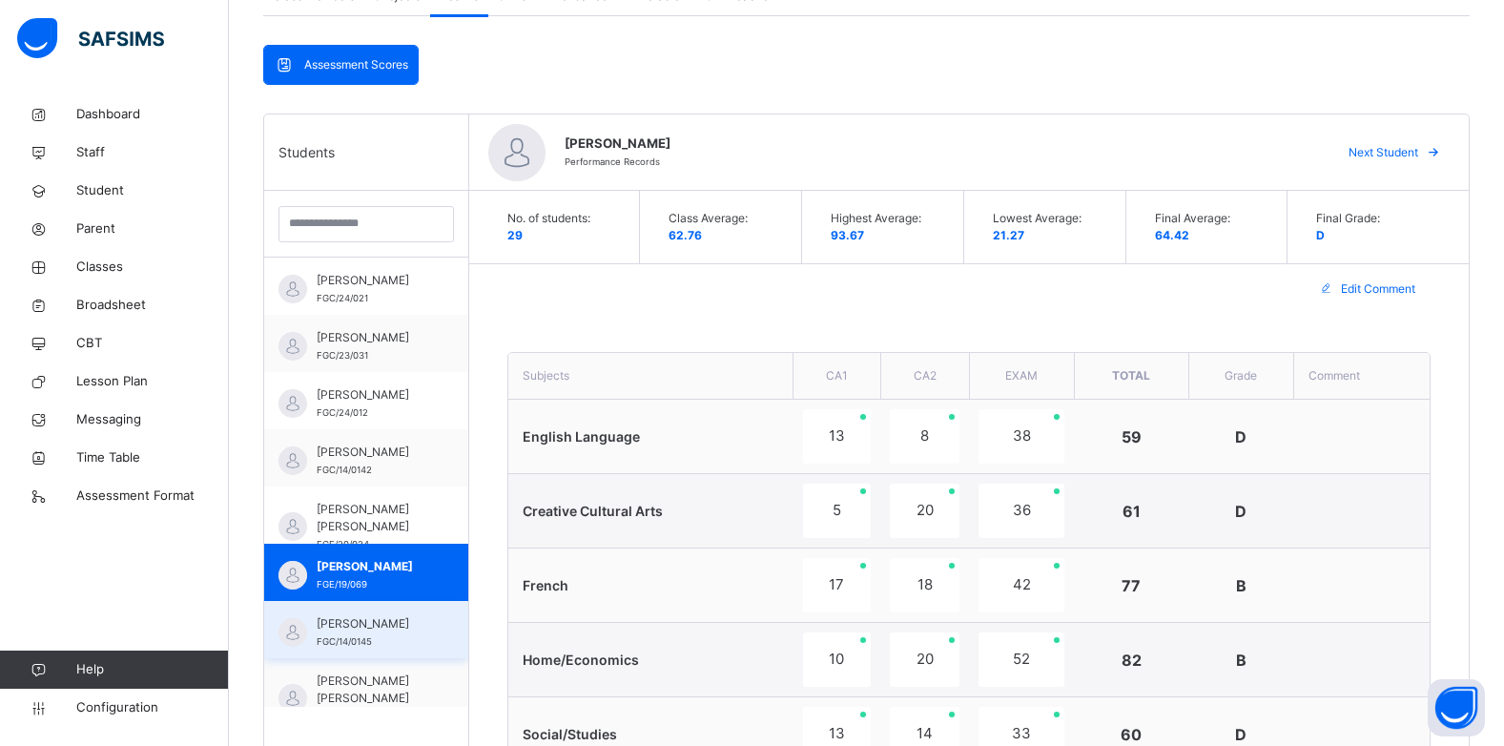
click at [378, 631] on span "AISHA YUNUSA" at bounding box center [371, 623] width 109 height 17
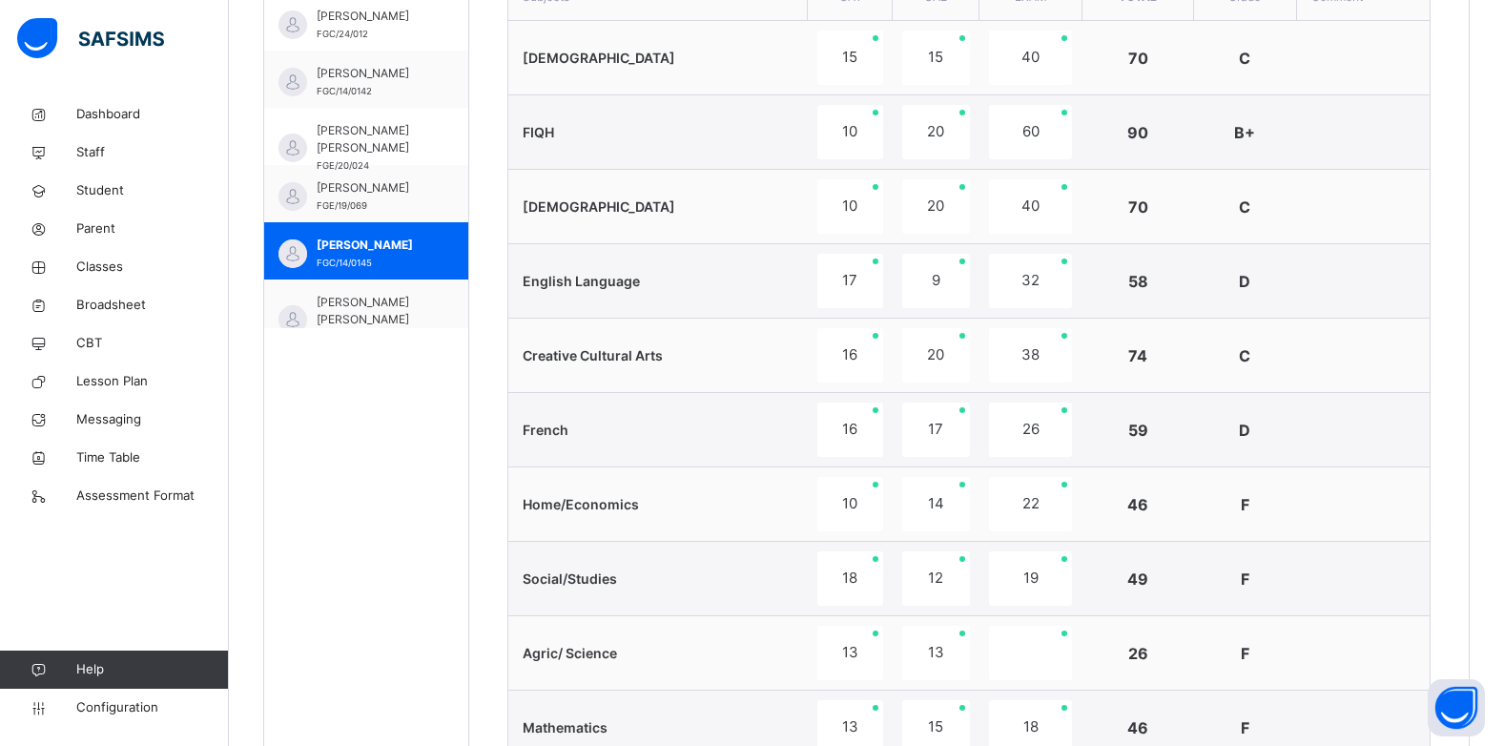
scroll to position [477, 0]
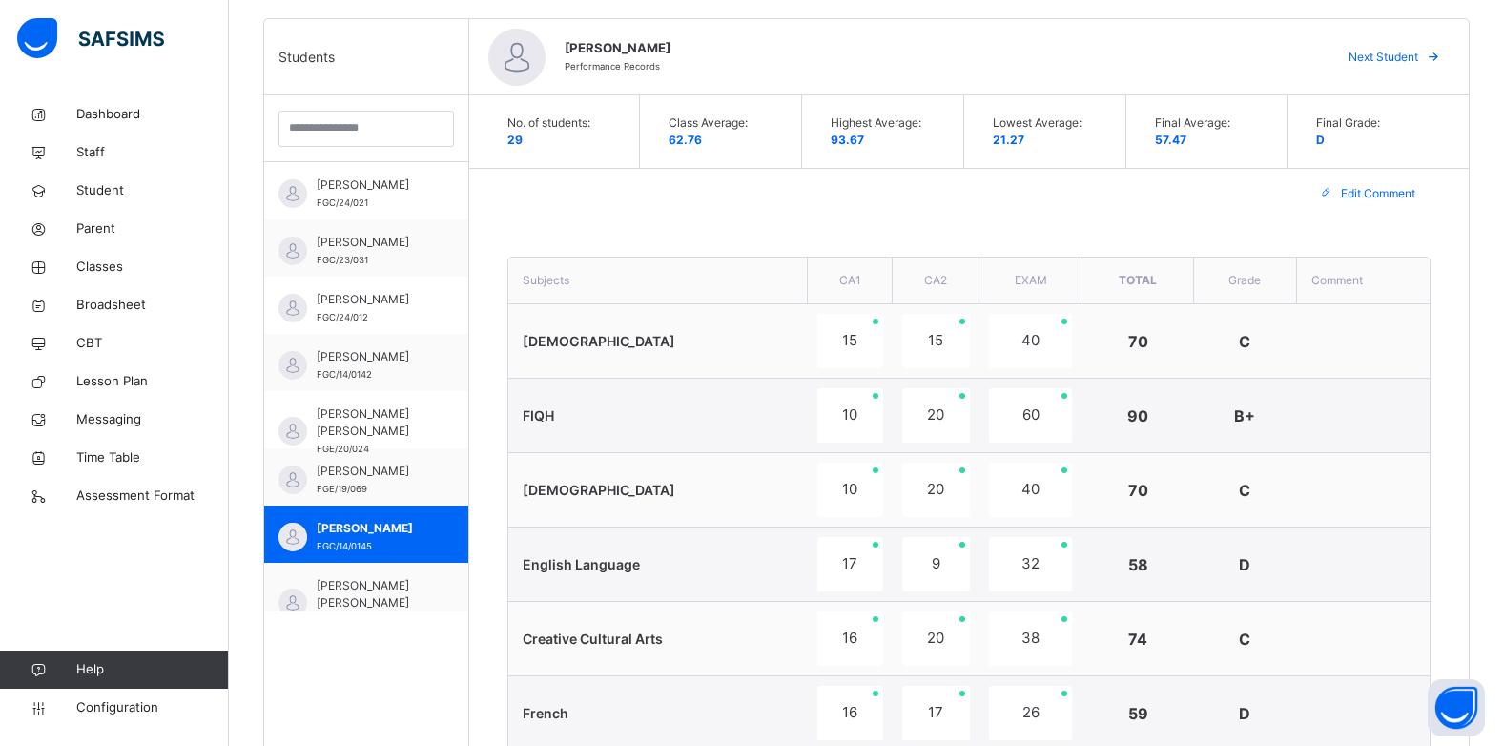
click at [343, 589] on span "AISHA UMAR MUNEER" at bounding box center [371, 594] width 109 height 34
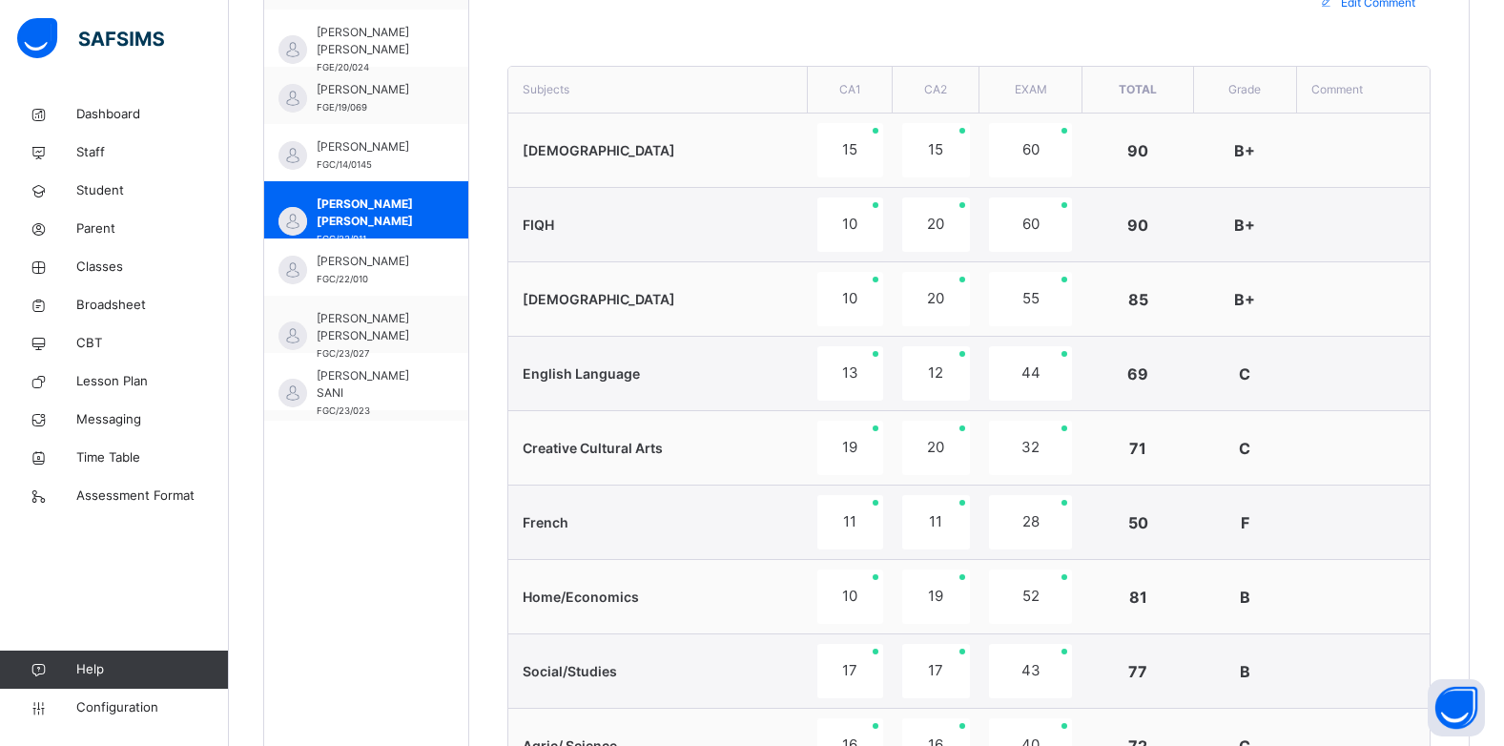
scroll to position [229, 0]
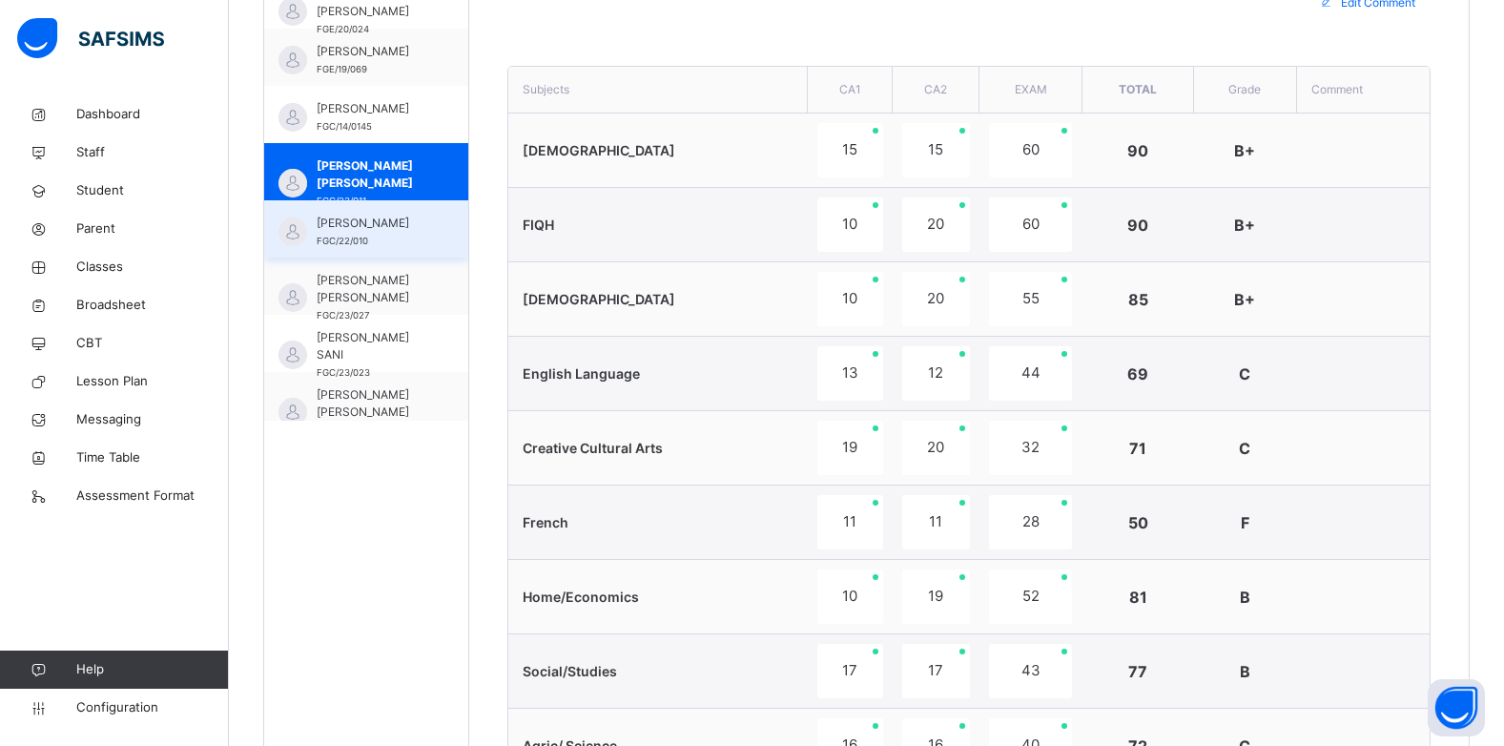
click at [403, 232] on span "AL-AMIN HARUNA ABUBAKAR" at bounding box center [371, 223] width 109 height 17
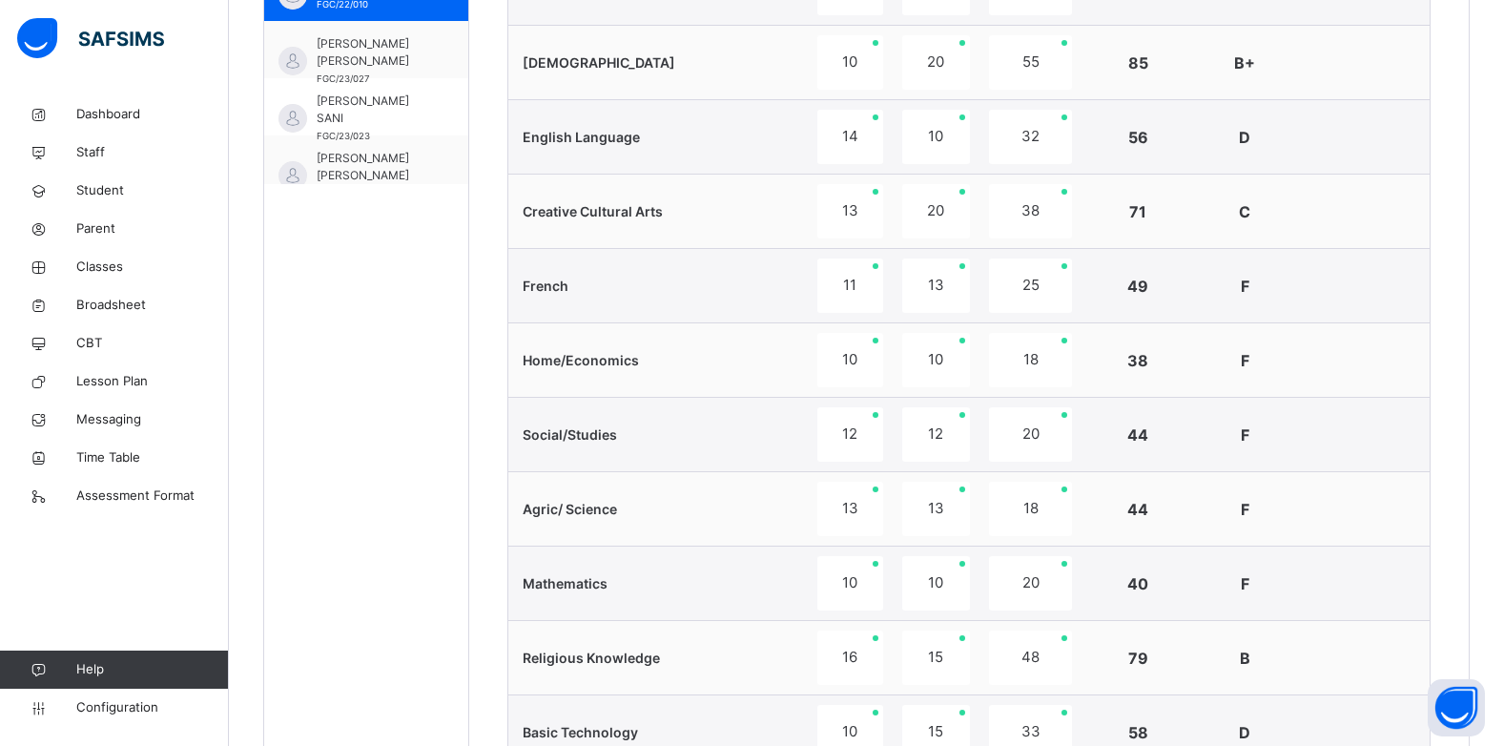
scroll to position [876, 0]
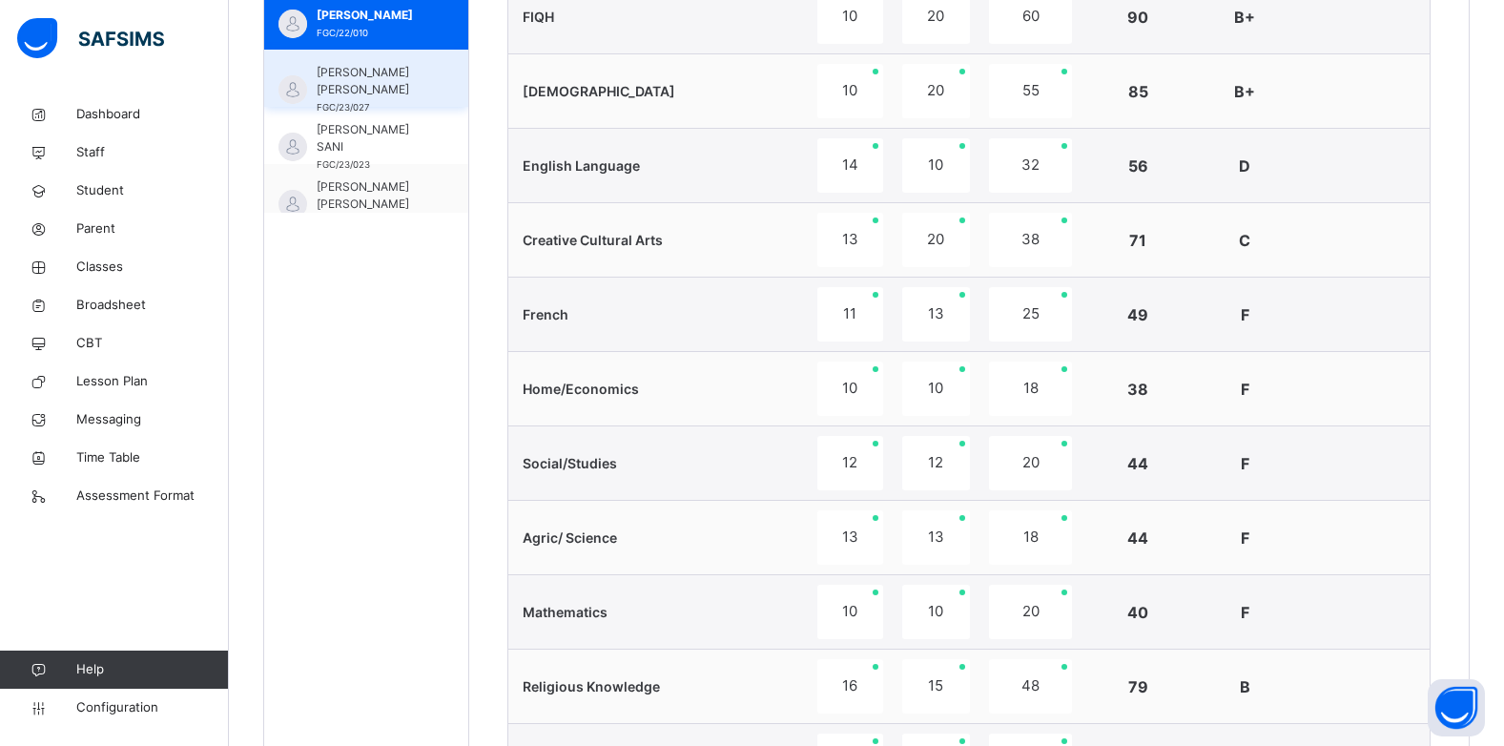
click at [402, 68] on span "BASHIR SALISU MURTALA" at bounding box center [371, 81] width 109 height 34
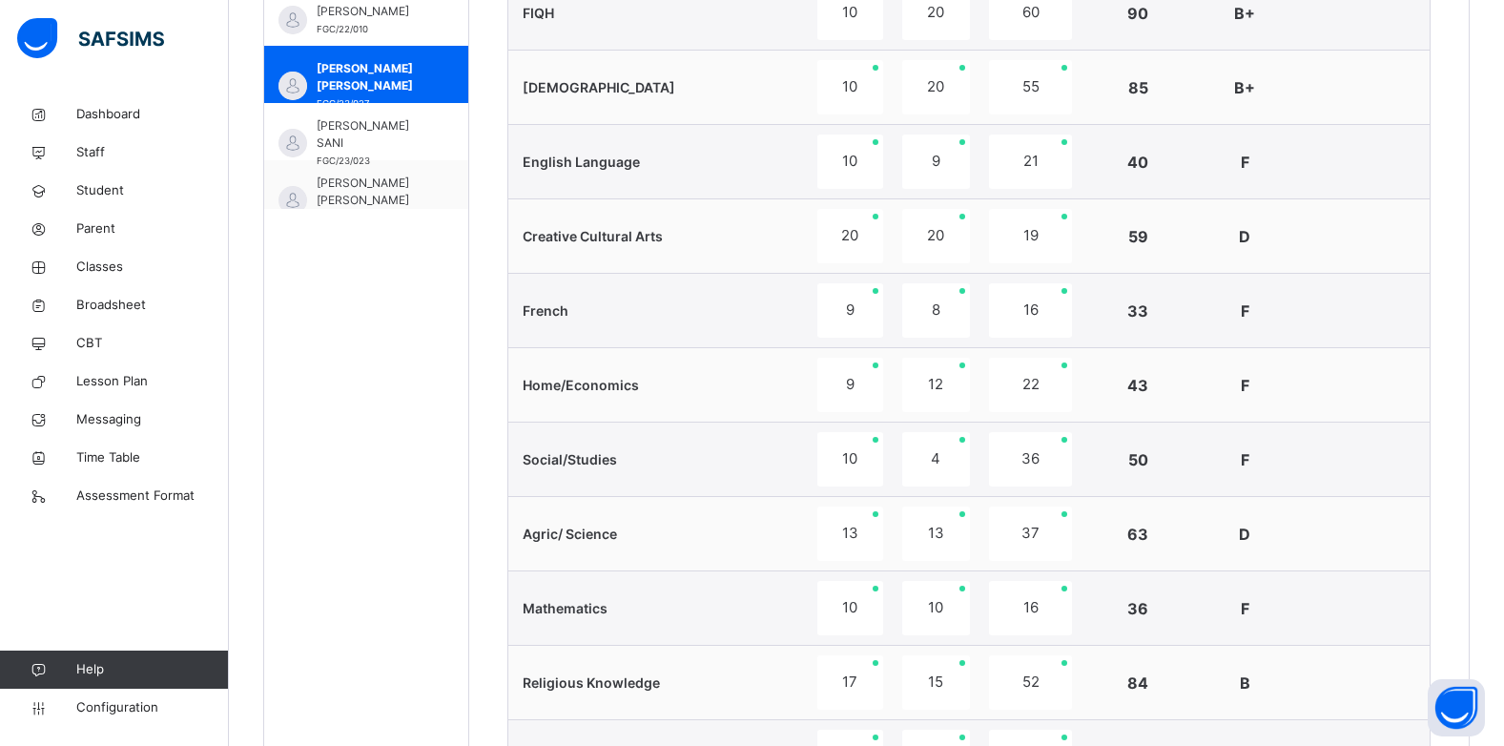
scroll to position [602, 0]
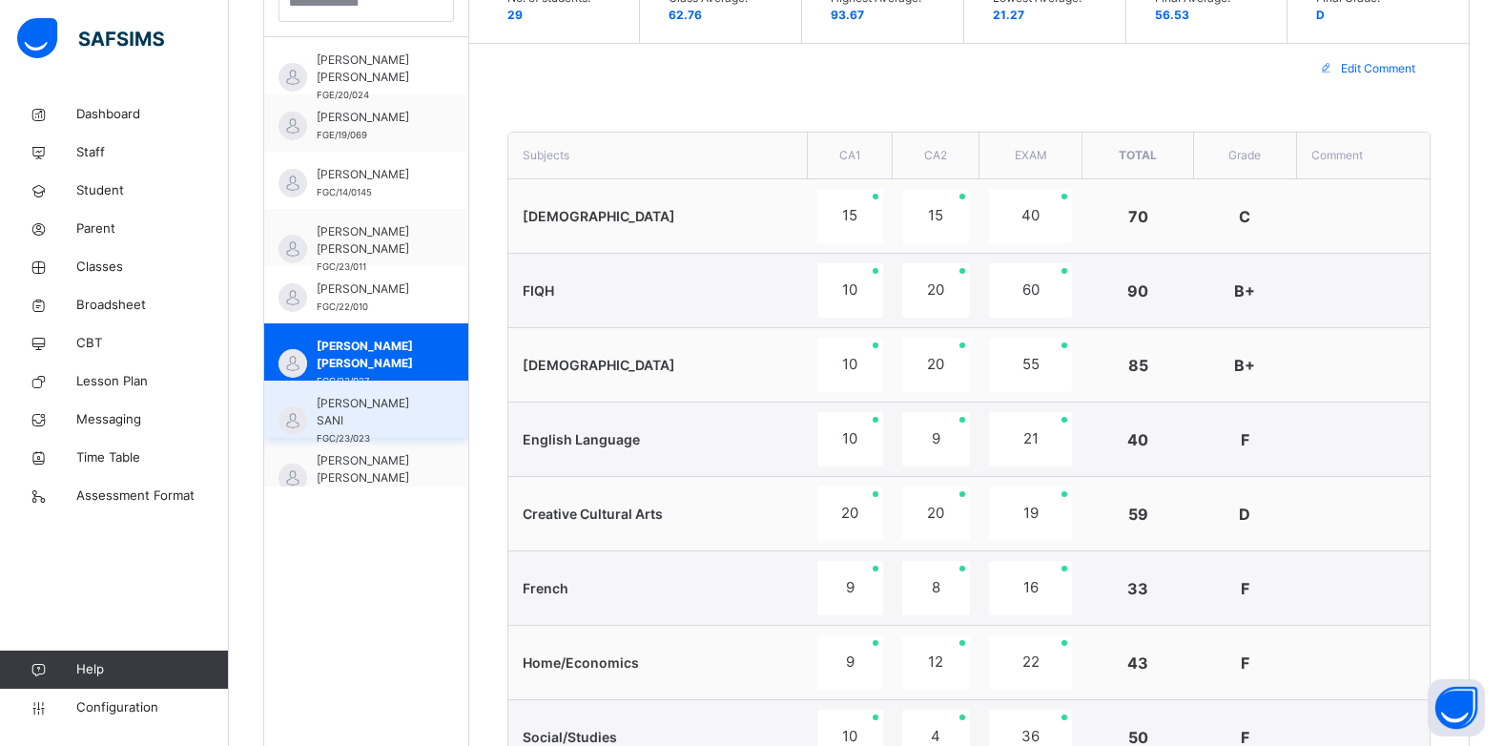
click at [336, 405] on span "FATIMA JIBA SANI" at bounding box center [371, 412] width 109 height 34
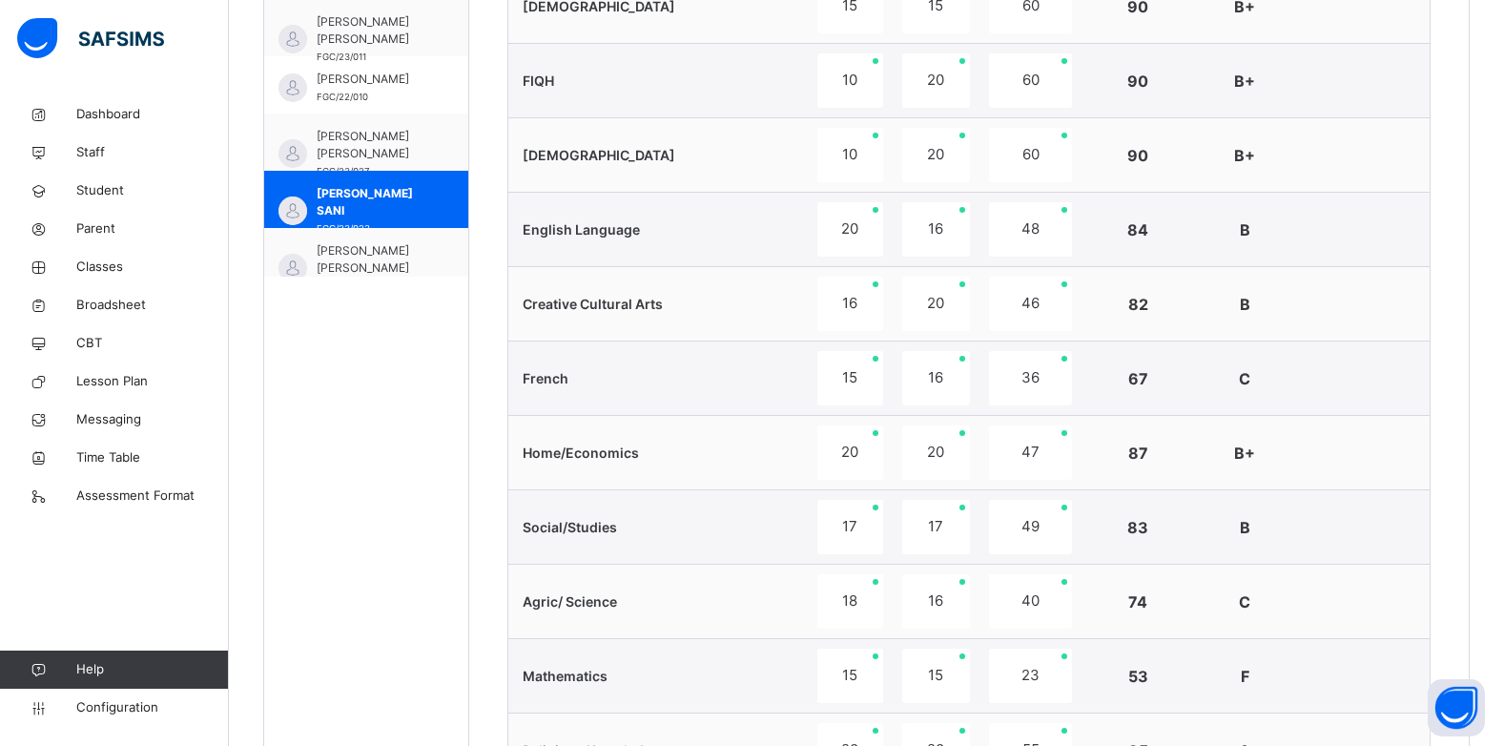
scroll to position [793, 0]
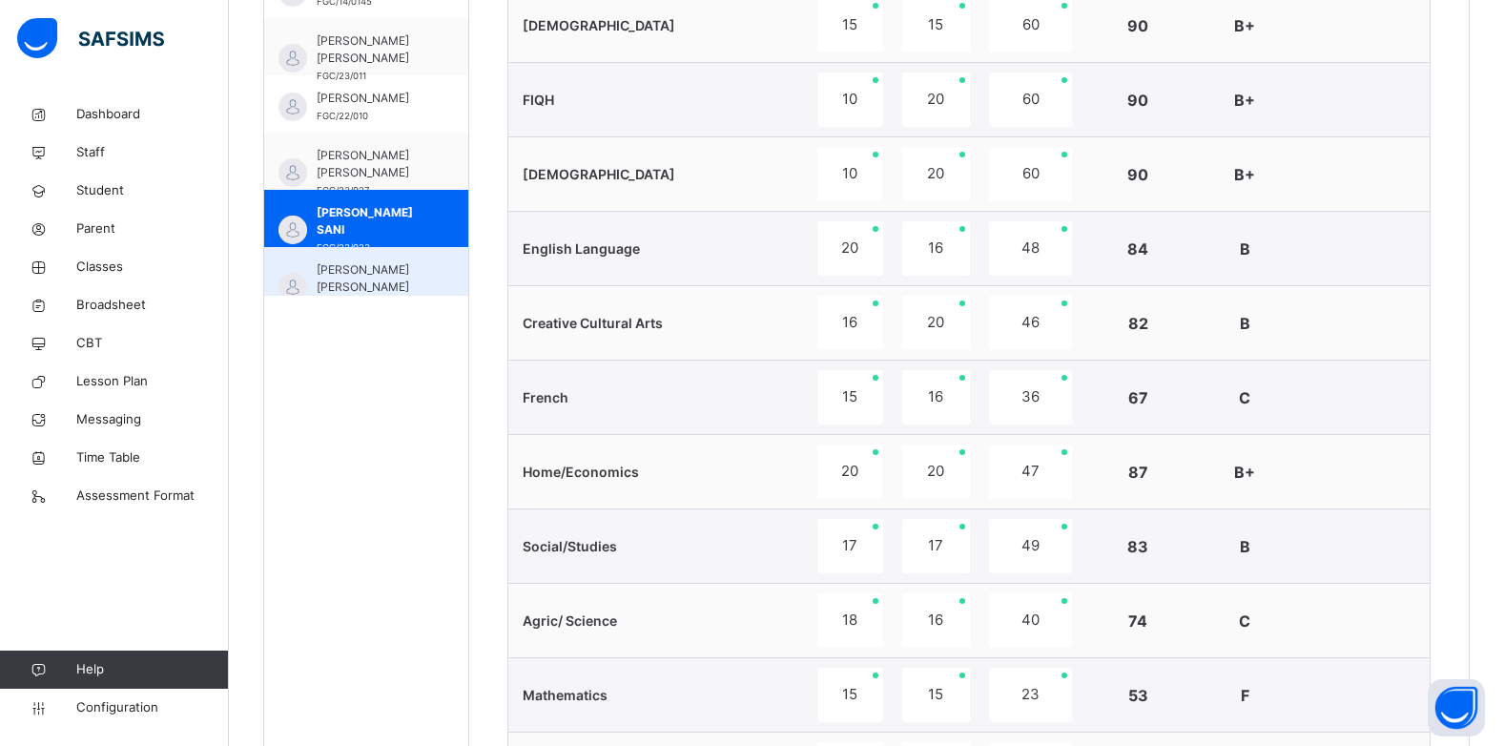
click at [337, 281] on span "FATIMA SANI IBRAHIM" at bounding box center [371, 278] width 109 height 34
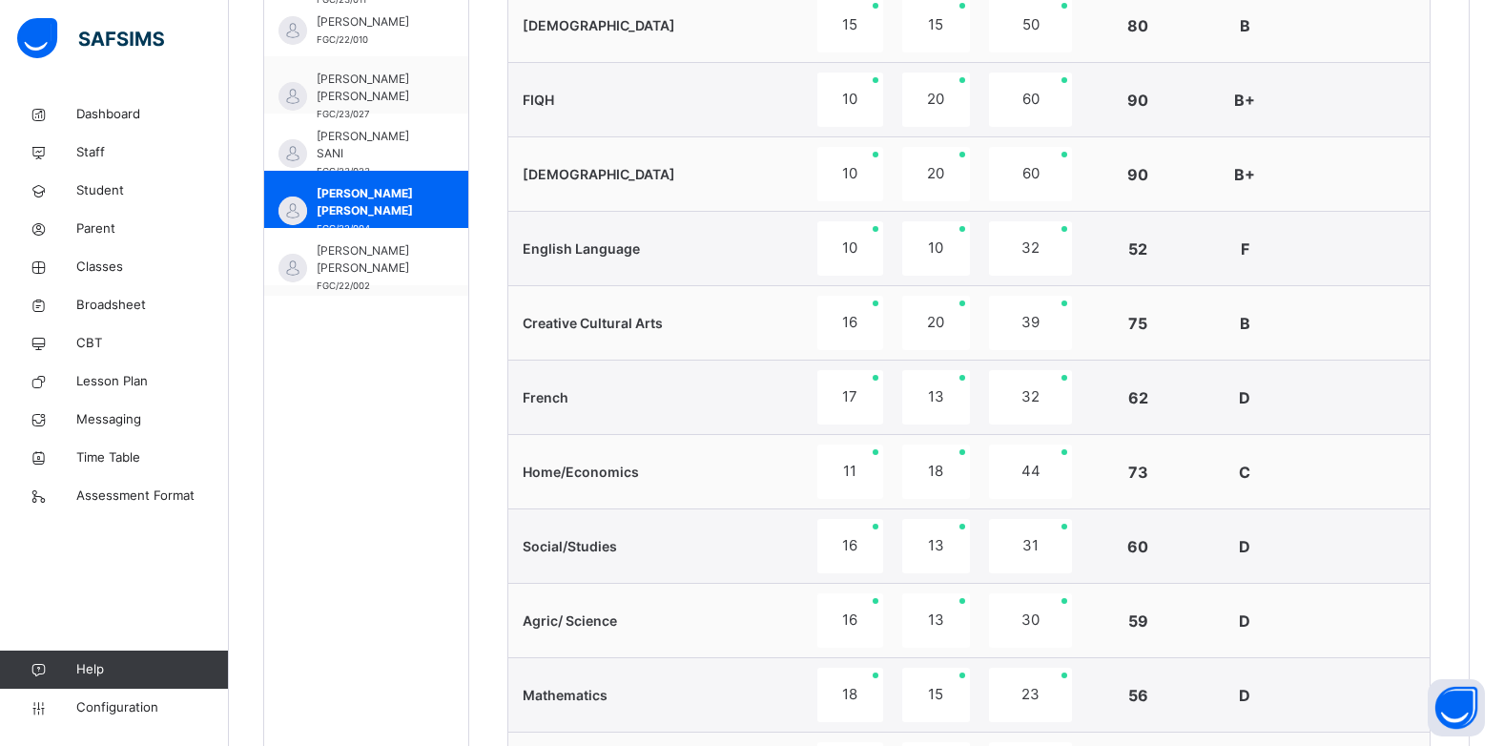
scroll to position [343, 0]
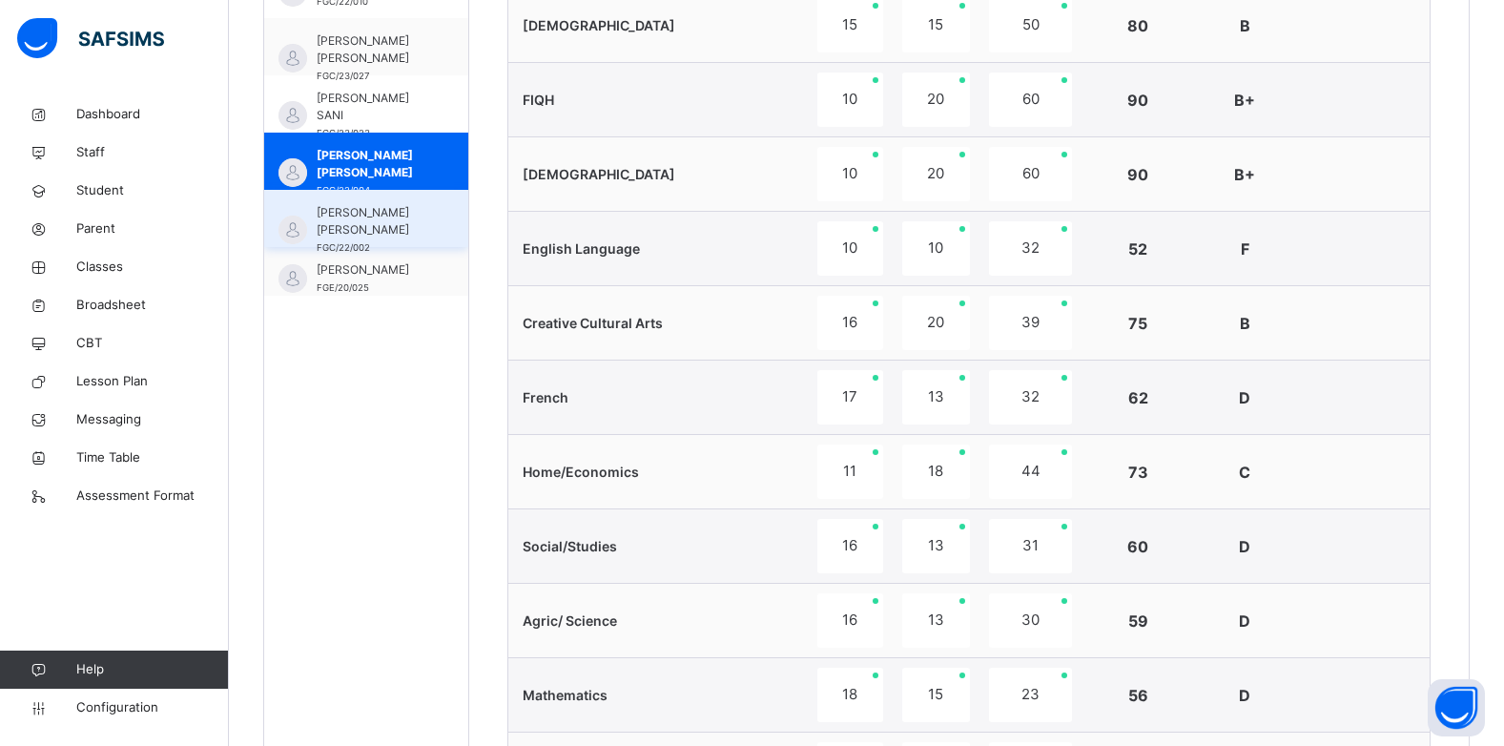
click at [407, 220] on span "FATIMA USMAN NURA" at bounding box center [371, 221] width 109 height 34
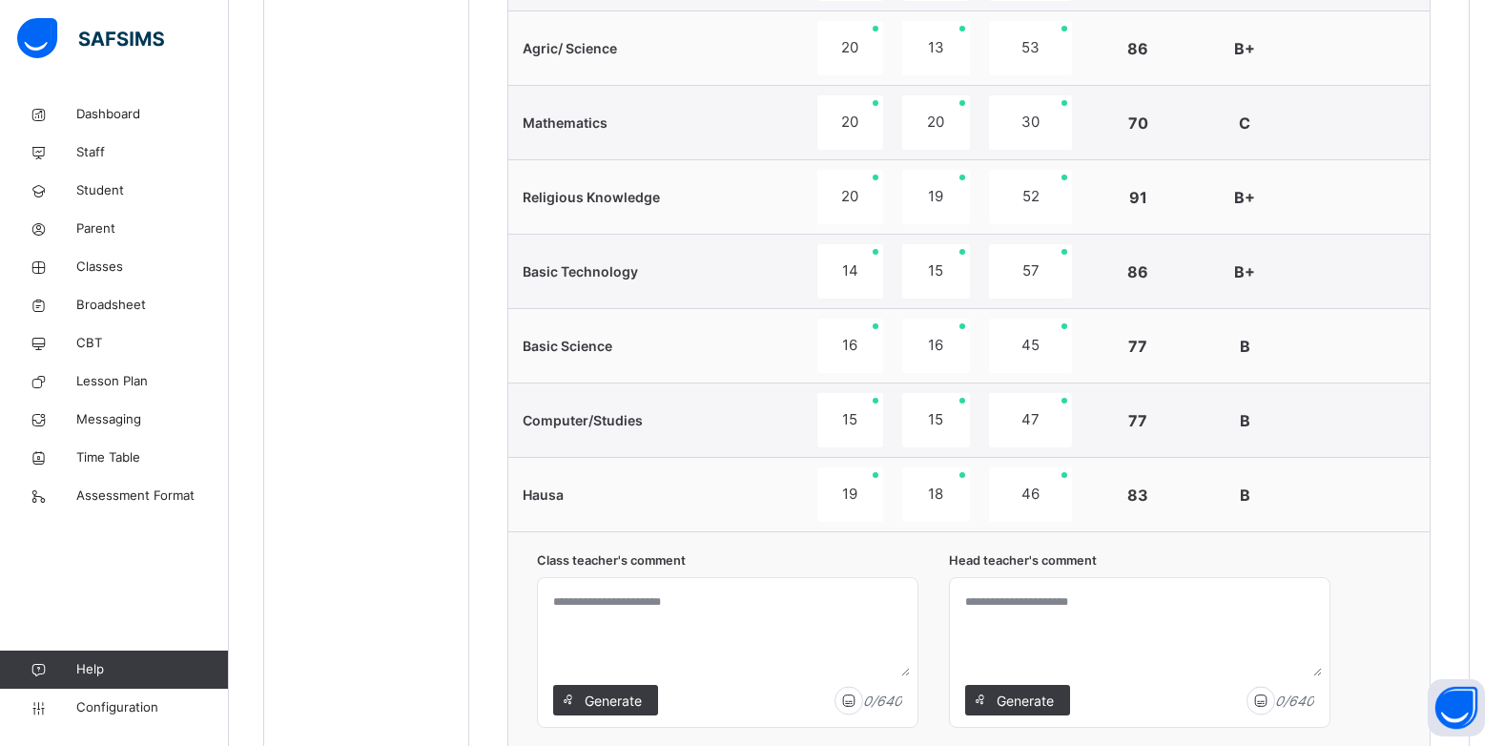
scroll to position [793, 0]
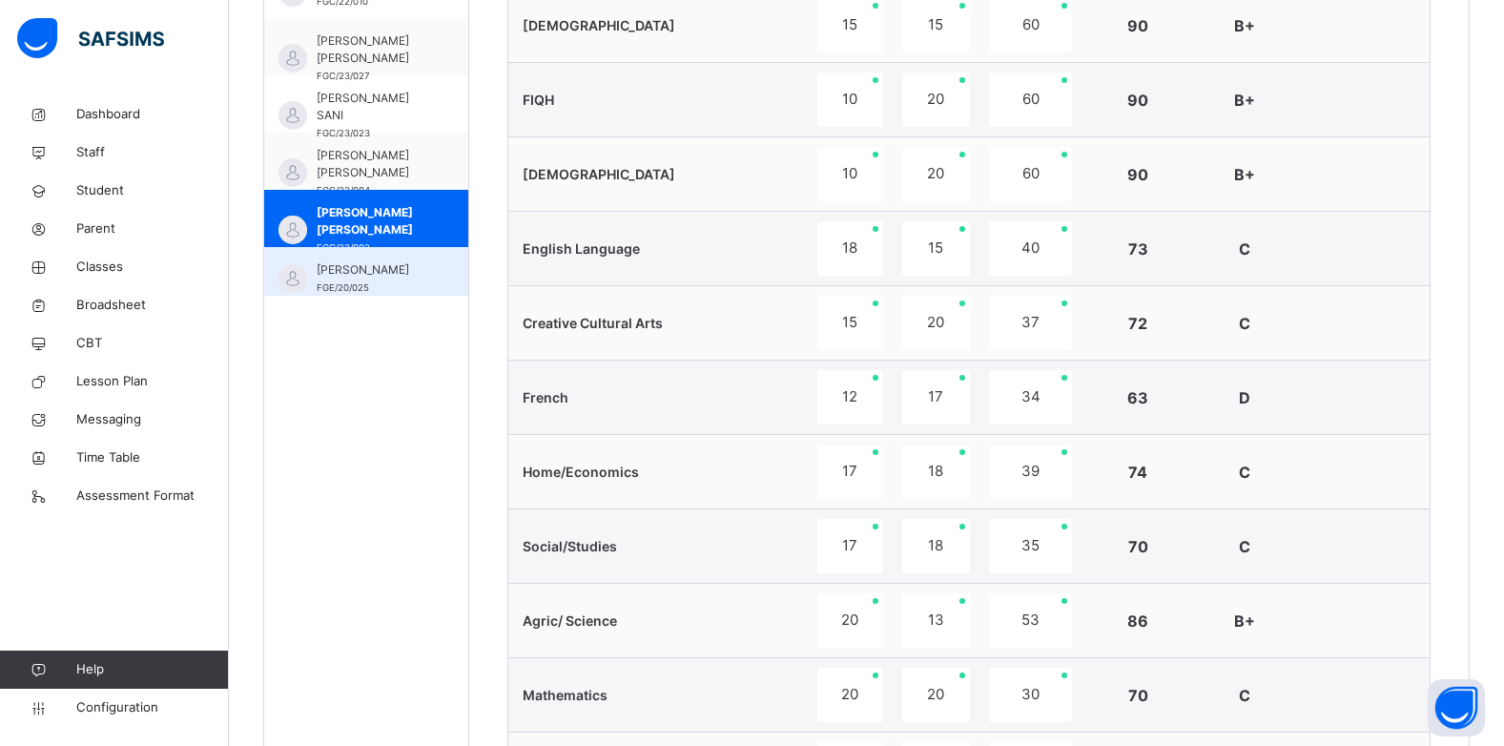
click at [356, 270] on span "HAUWA BASHIR" at bounding box center [371, 269] width 109 height 17
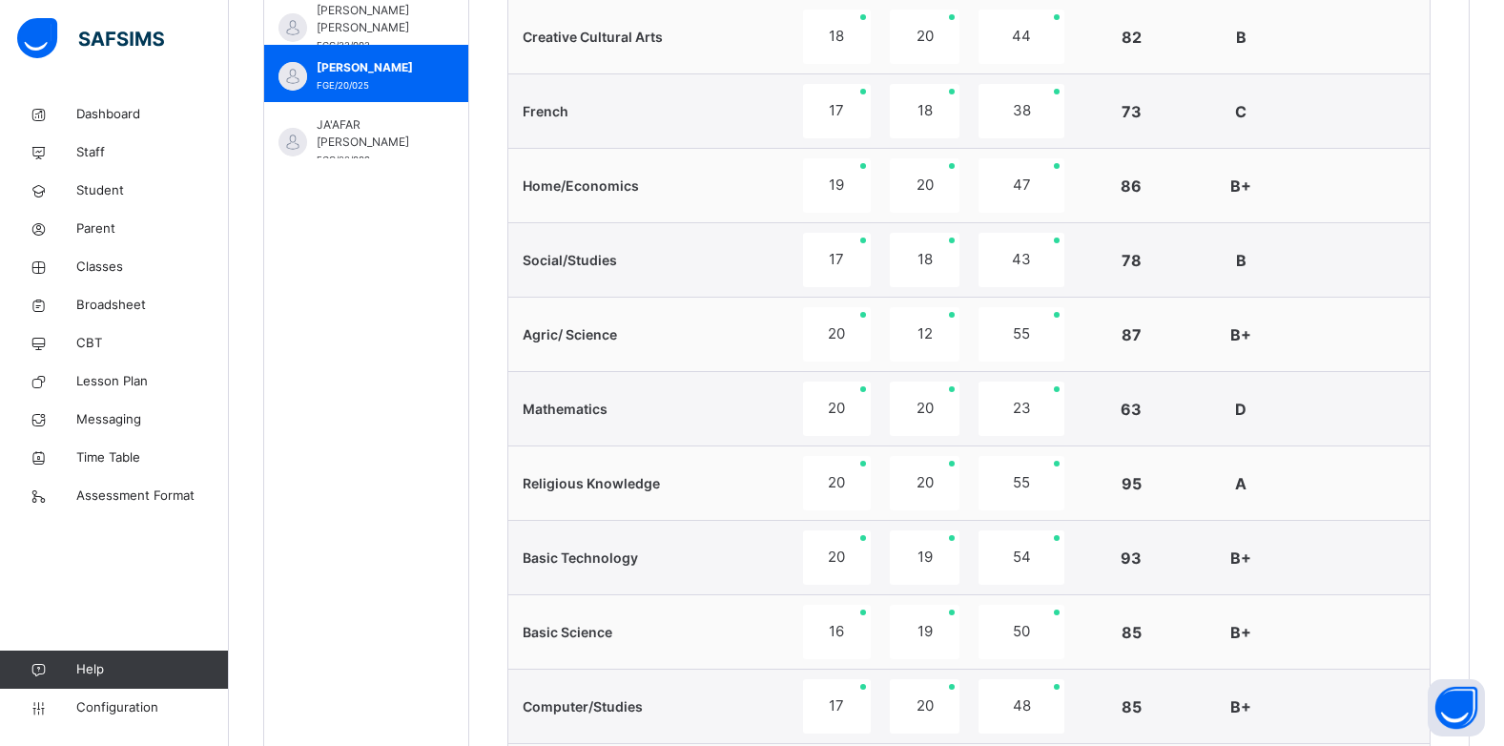
scroll to position [420, 0]
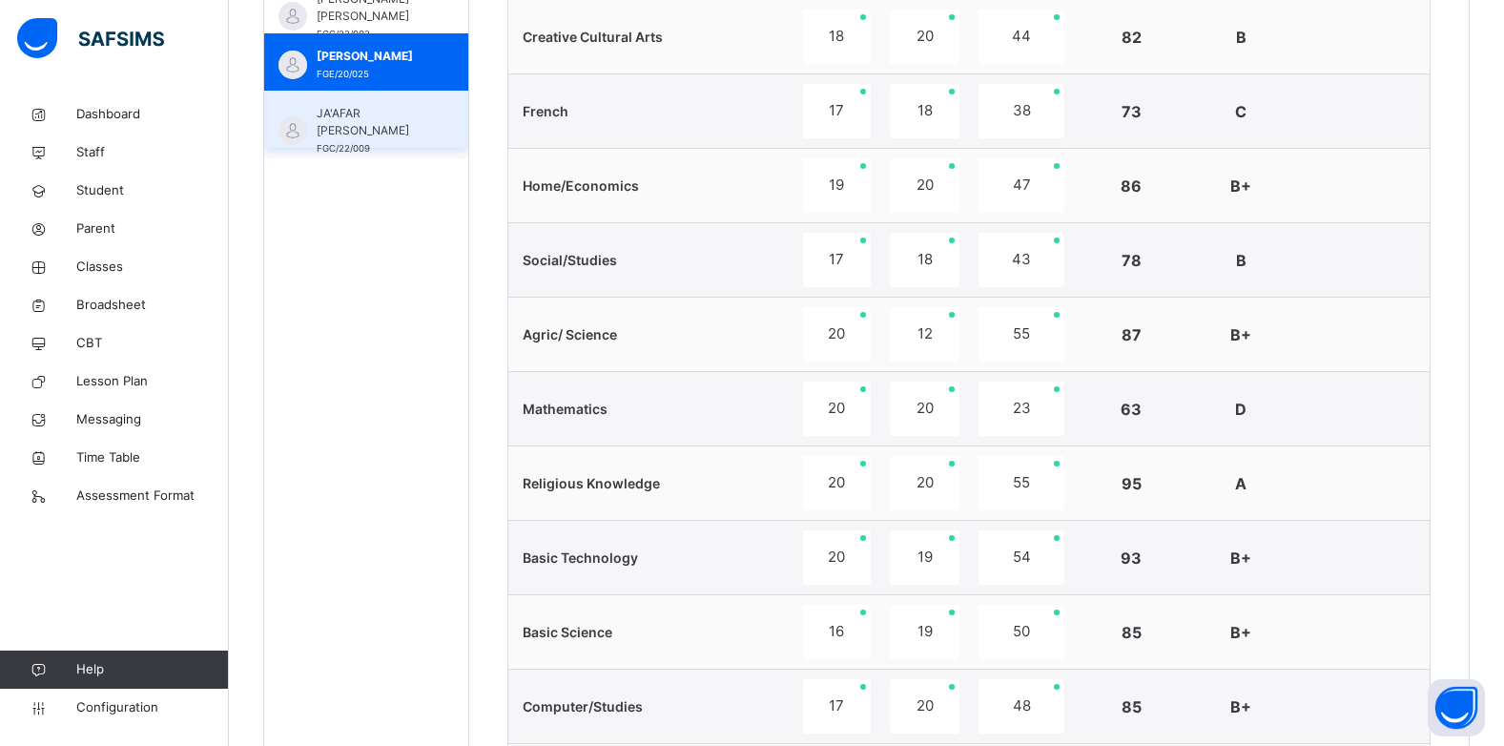
click at [393, 120] on span "JA'AFAR NAABBA ISMAIL" at bounding box center [371, 122] width 109 height 34
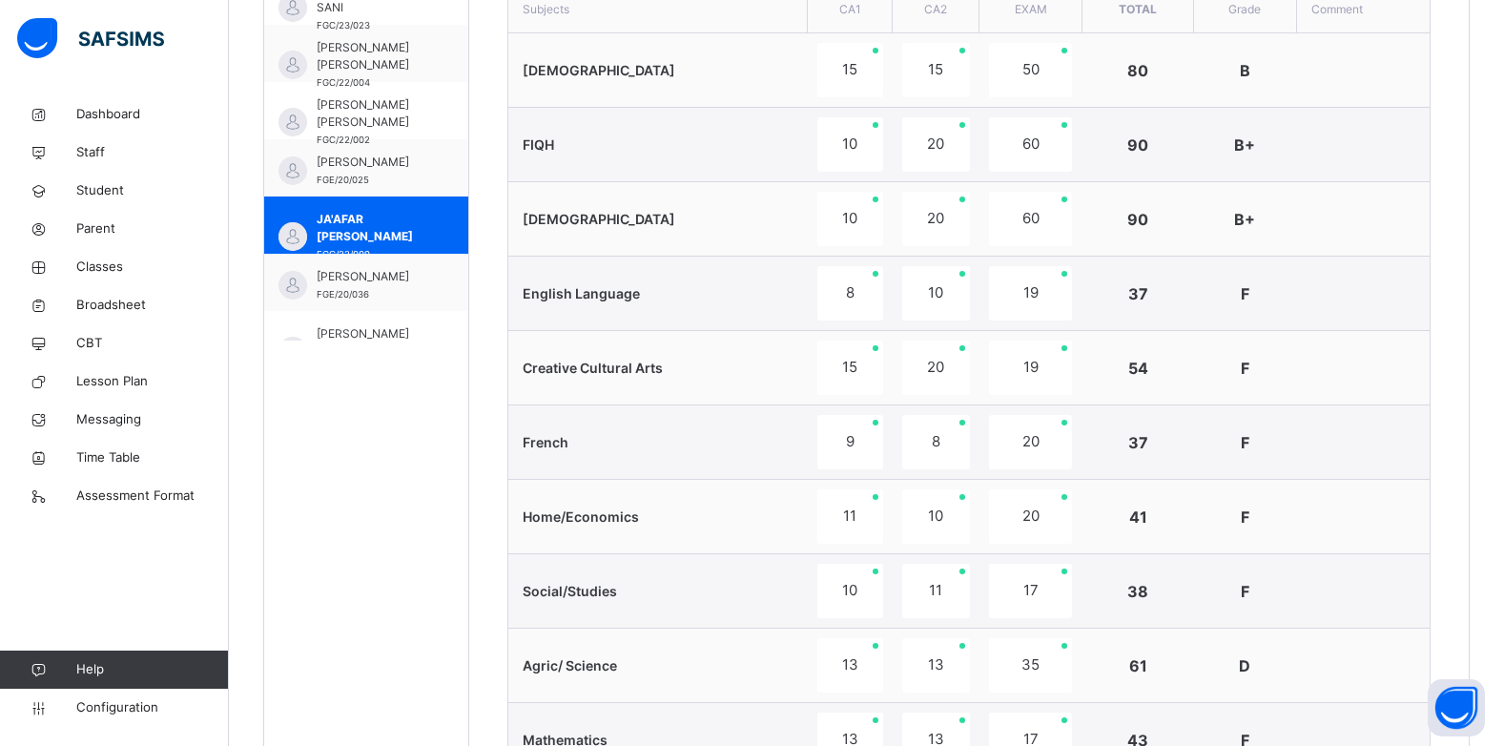
scroll to position [534, 0]
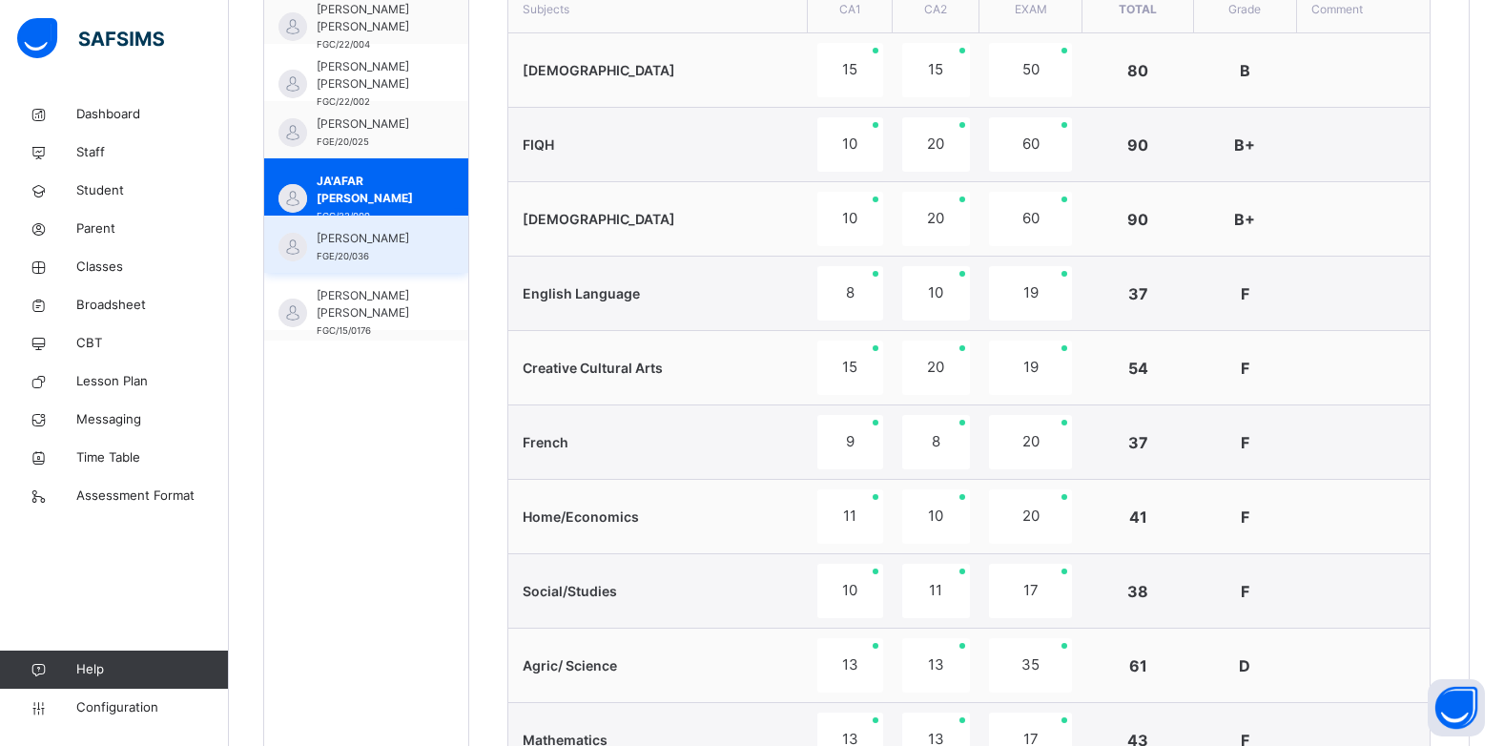
click at [420, 258] on div "KHADIJA IDRIS AUWAL FGE/20/036" at bounding box center [366, 244] width 204 height 57
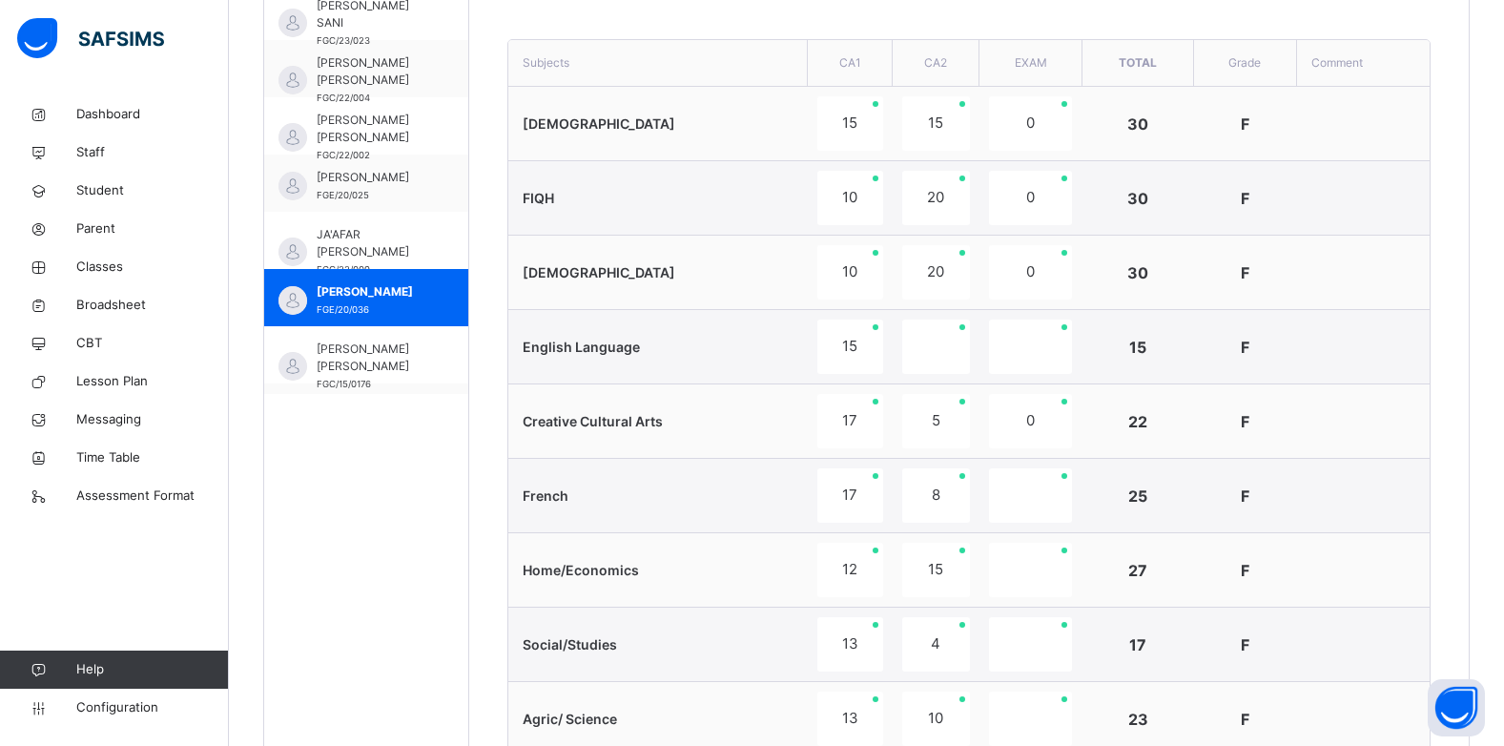
scroll to position [661, 0]
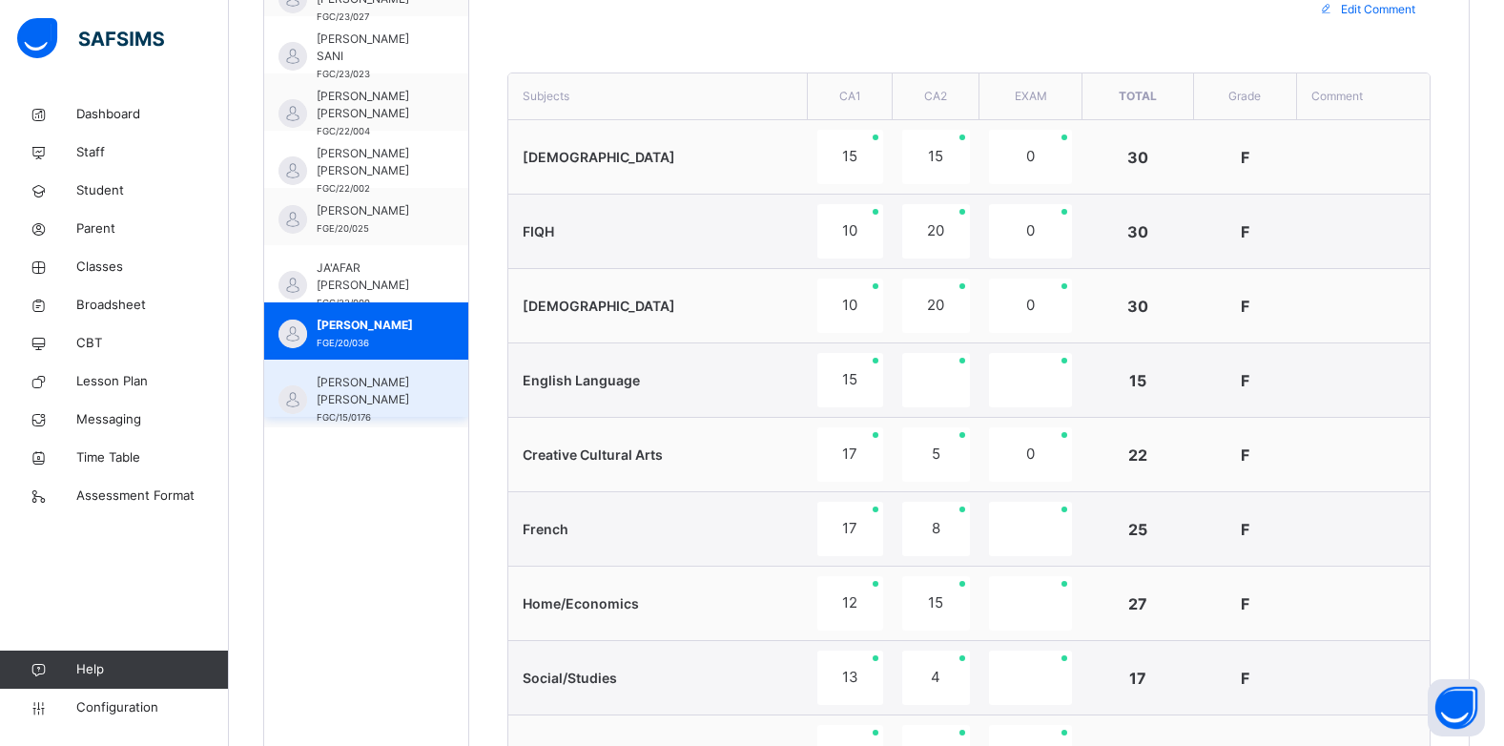
click at [344, 397] on span "KHADIJA KHALIL MUKHTAR" at bounding box center [371, 391] width 109 height 34
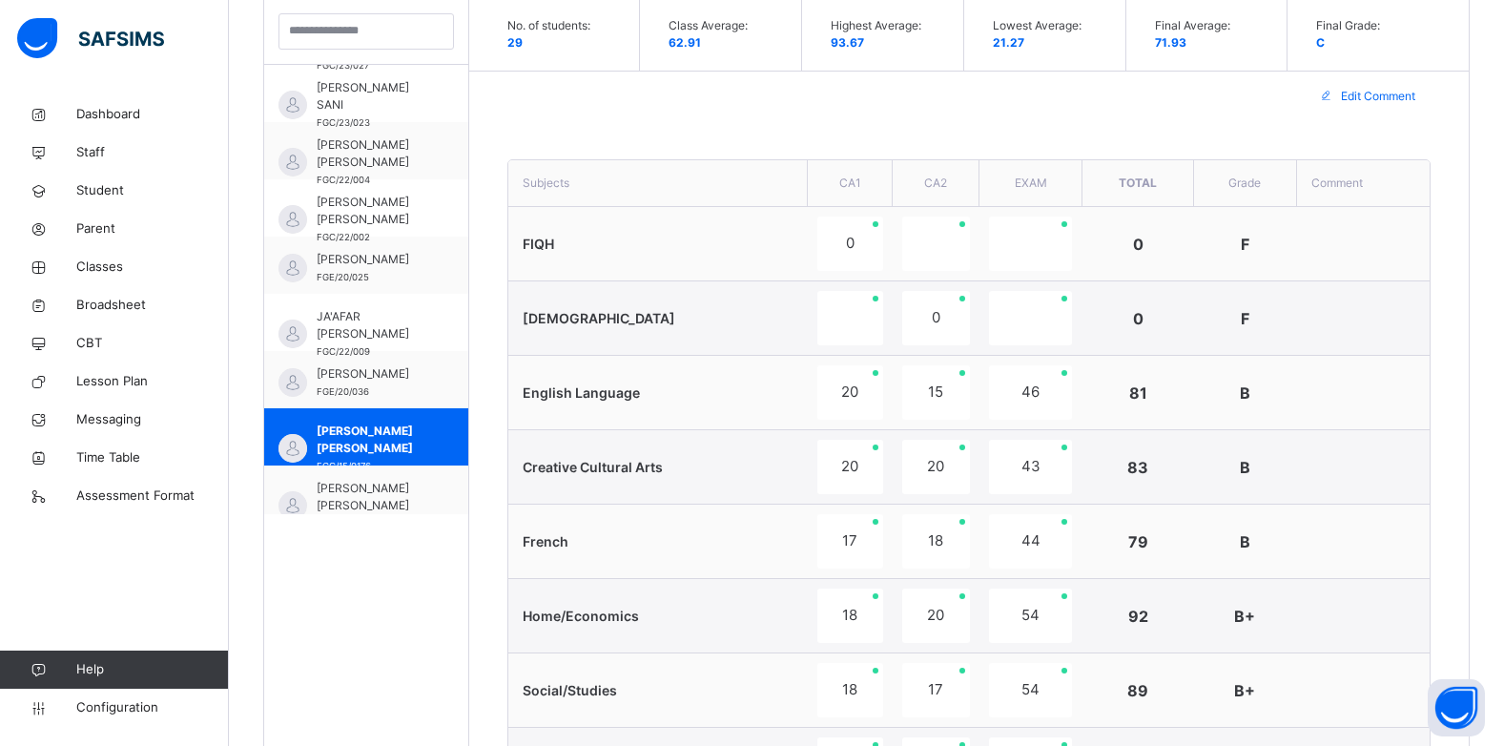
scroll to position [610, 0]
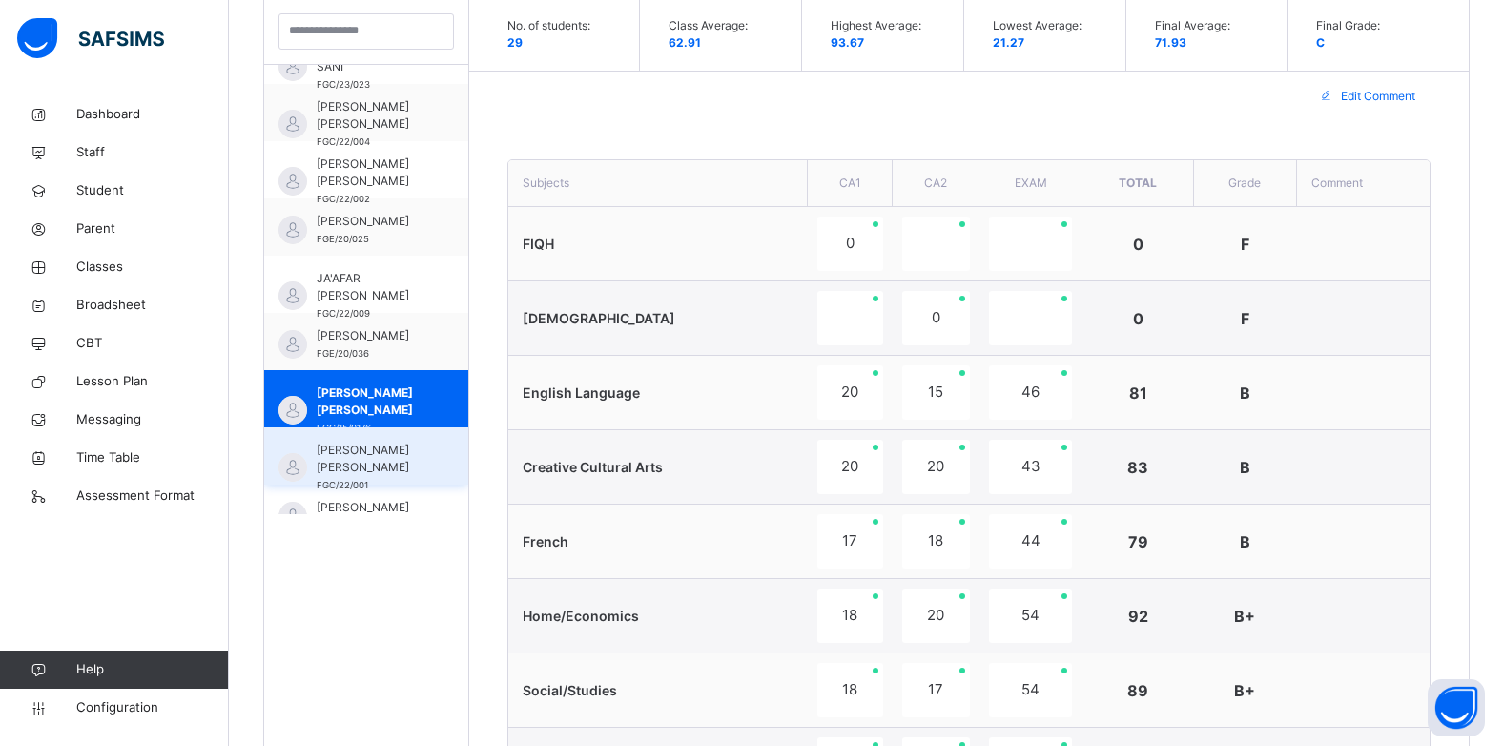
click at [392, 471] on span "MARYAM AHMED ABDULLAHI" at bounding box center [371, 459] width 109 height 34
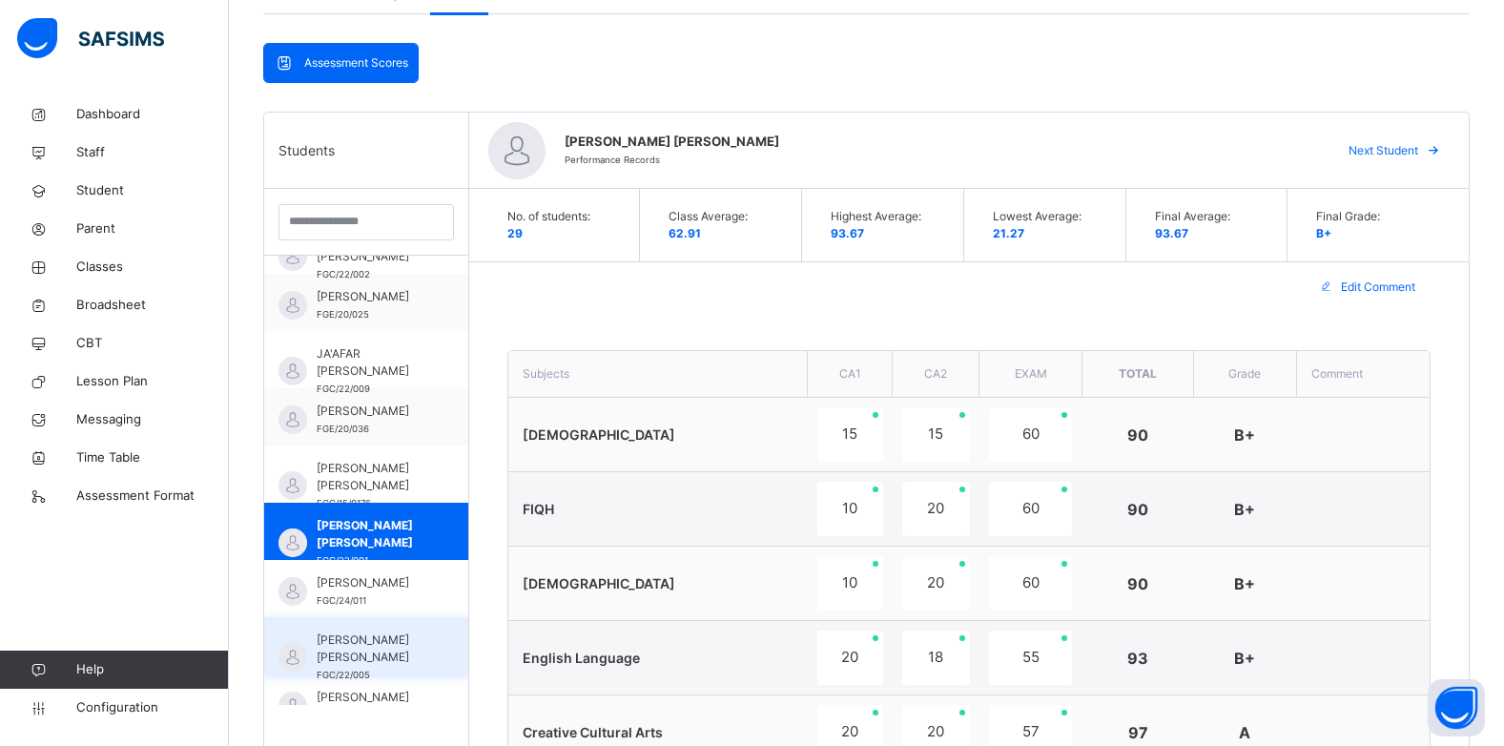
scroll to position [763, 0]
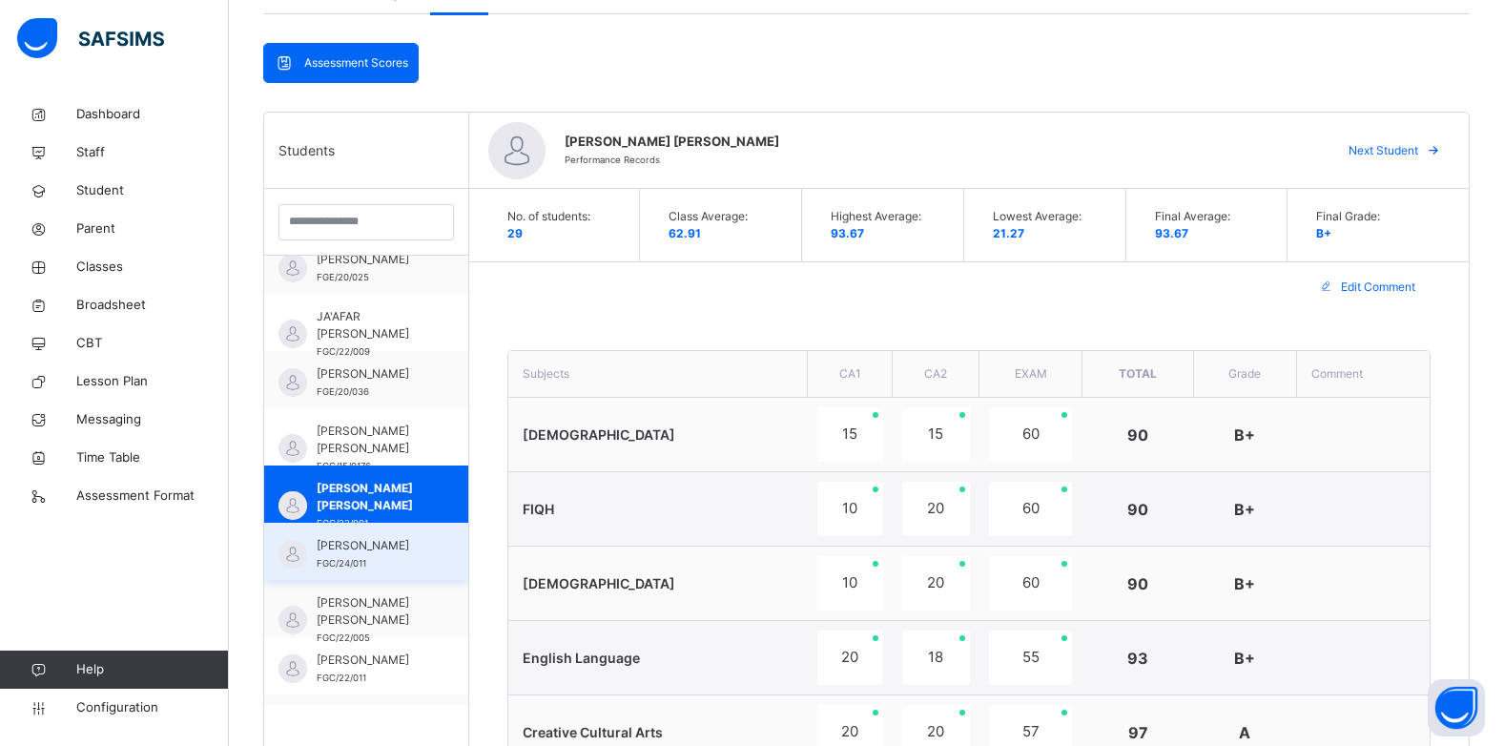
click at [373, 554] on span "MUHAMMAD SANUSI" at bounding box center [371, 545] width 109 height 17
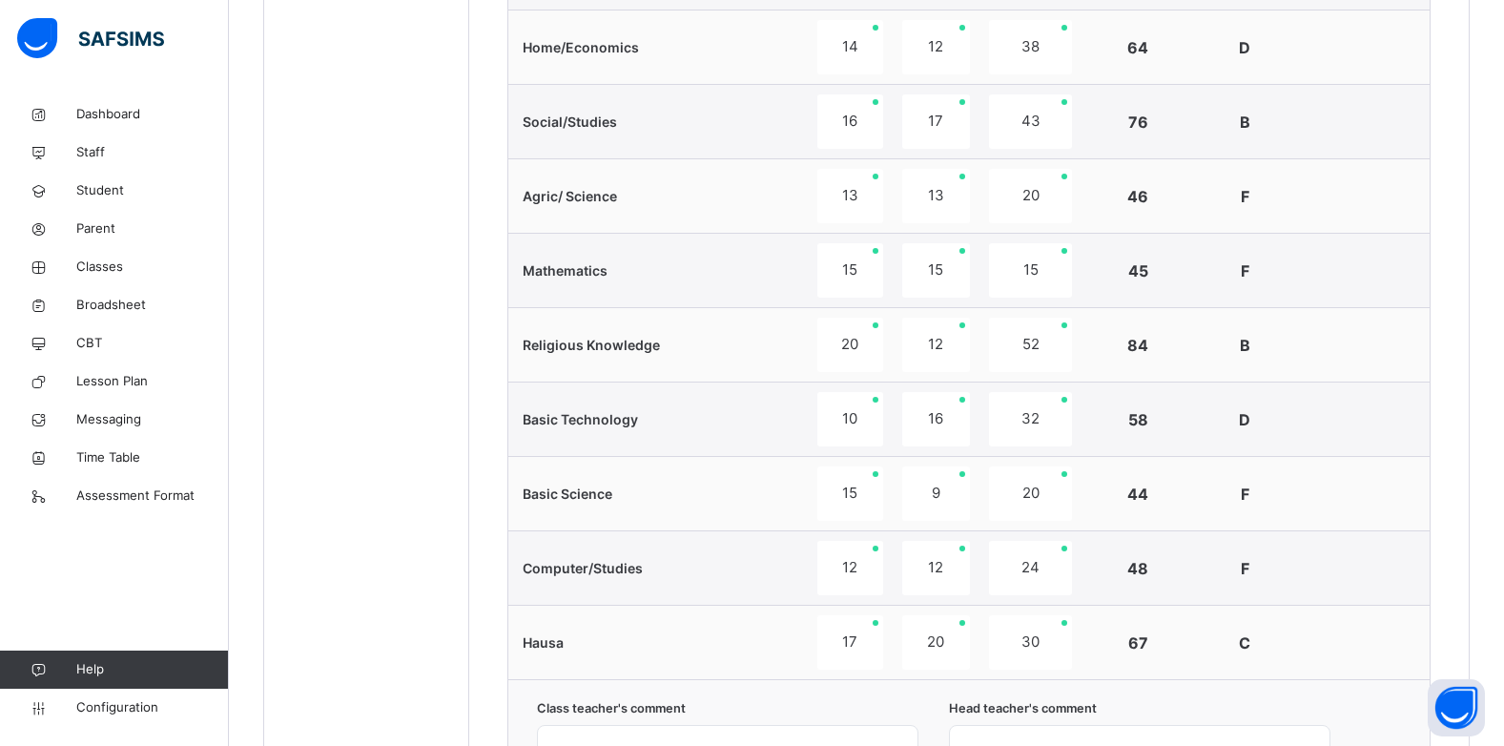
scroll to position [765, 0]
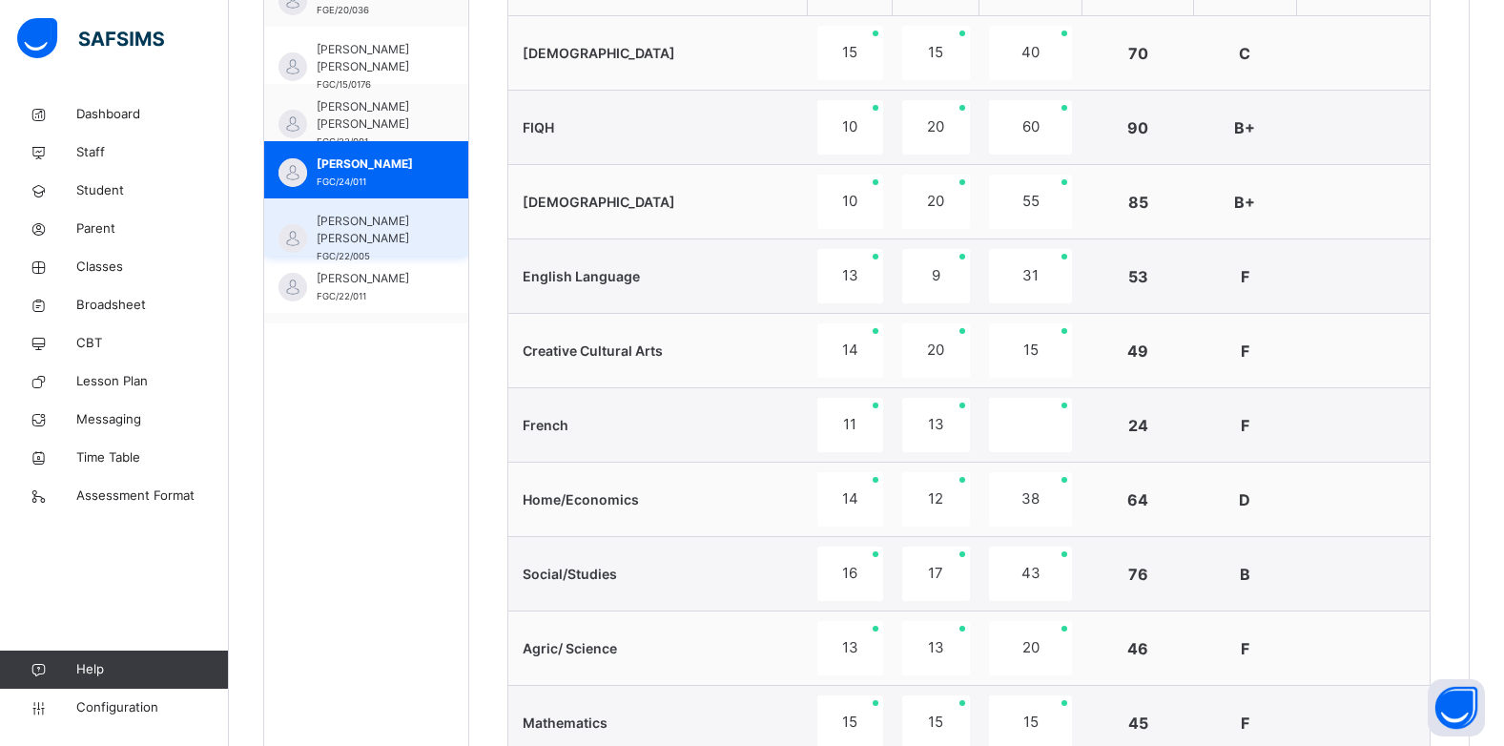
click at [387, 237] on span "MUHAMMAD AMINU SAYYID" at bounding box center [371, 230] width 109 height 34
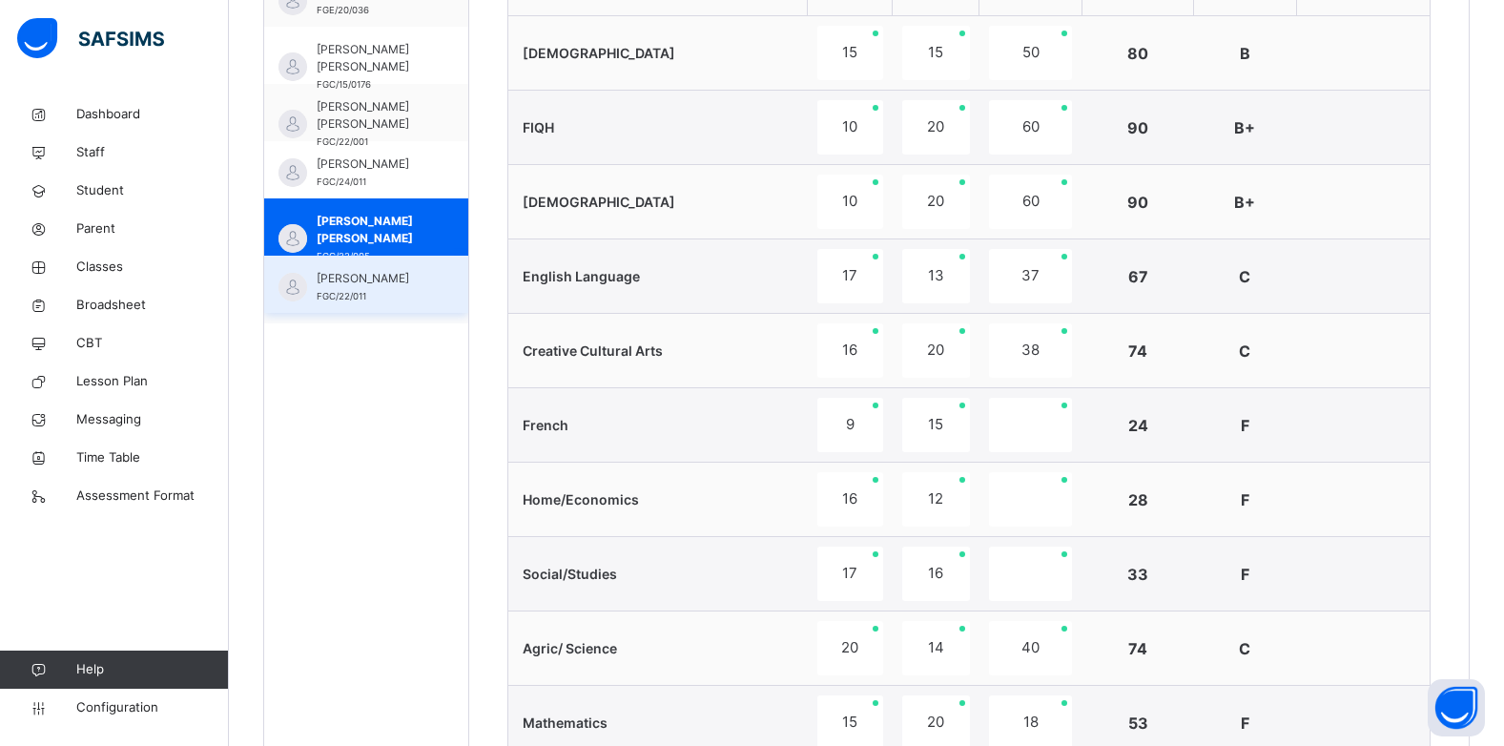
click at [341, 293] on span "FGC/22/011" at bounding box center [342, 296] width 50 height 10
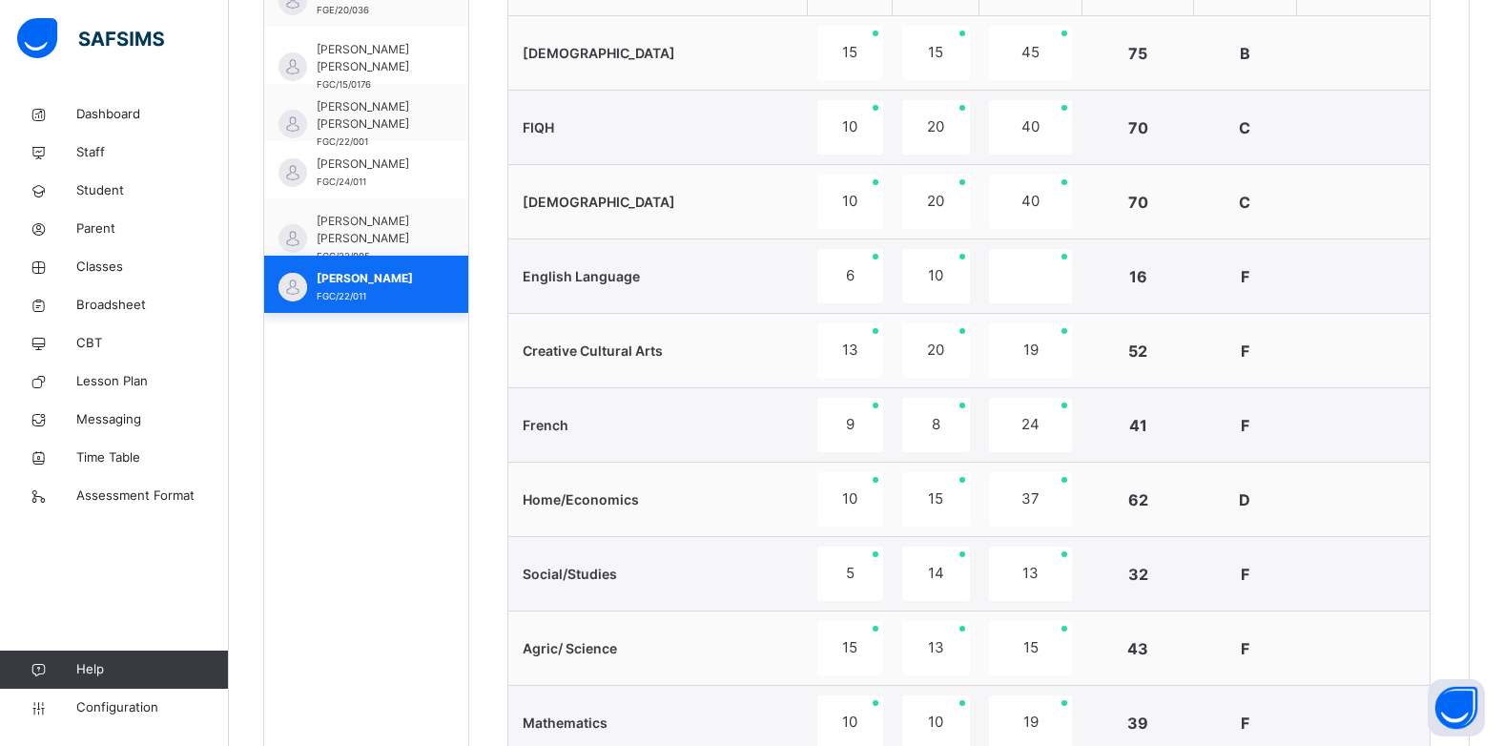
click at [361, 282] on span "MUHSIN IBRAHIM" at bounding box center [371, 278] width 109 height 17
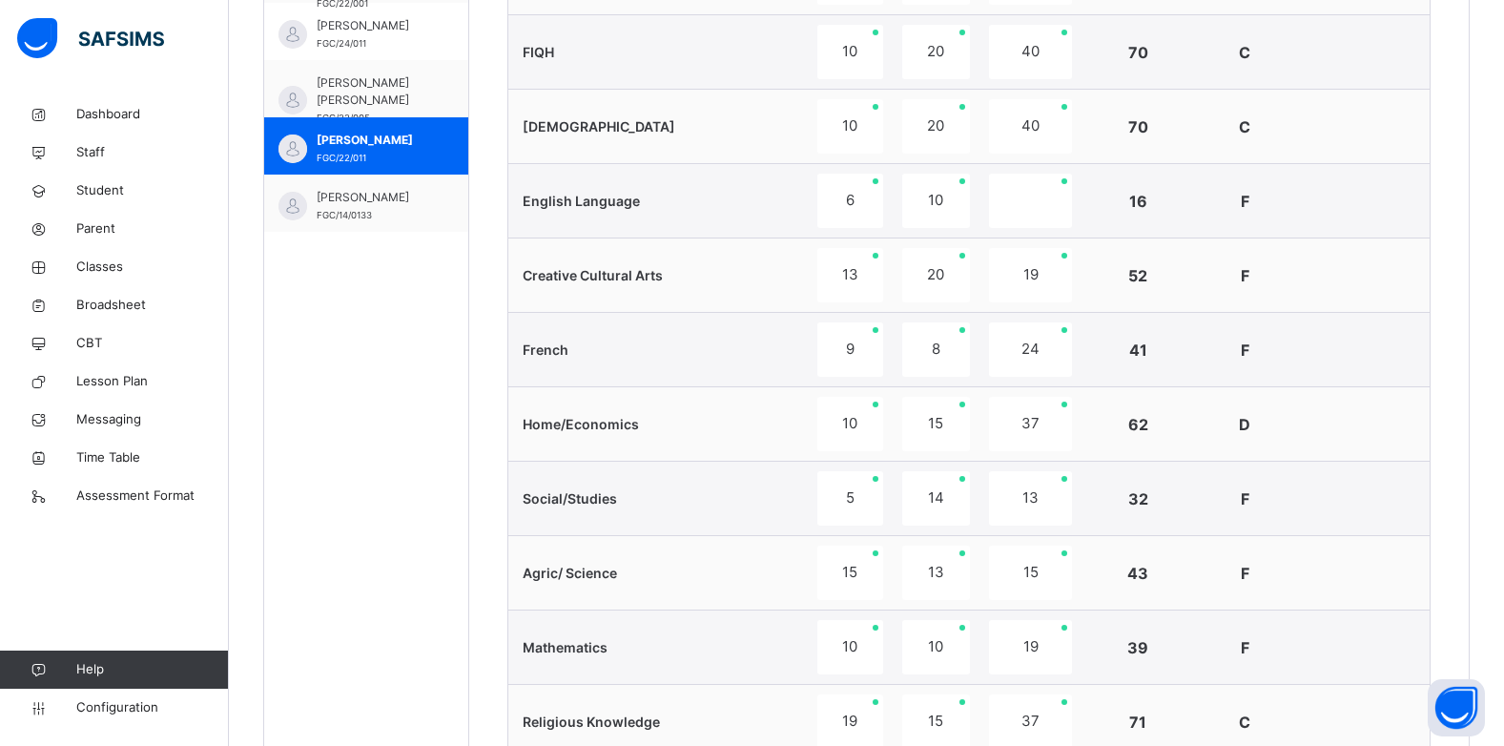
scroll to position [839, 0]
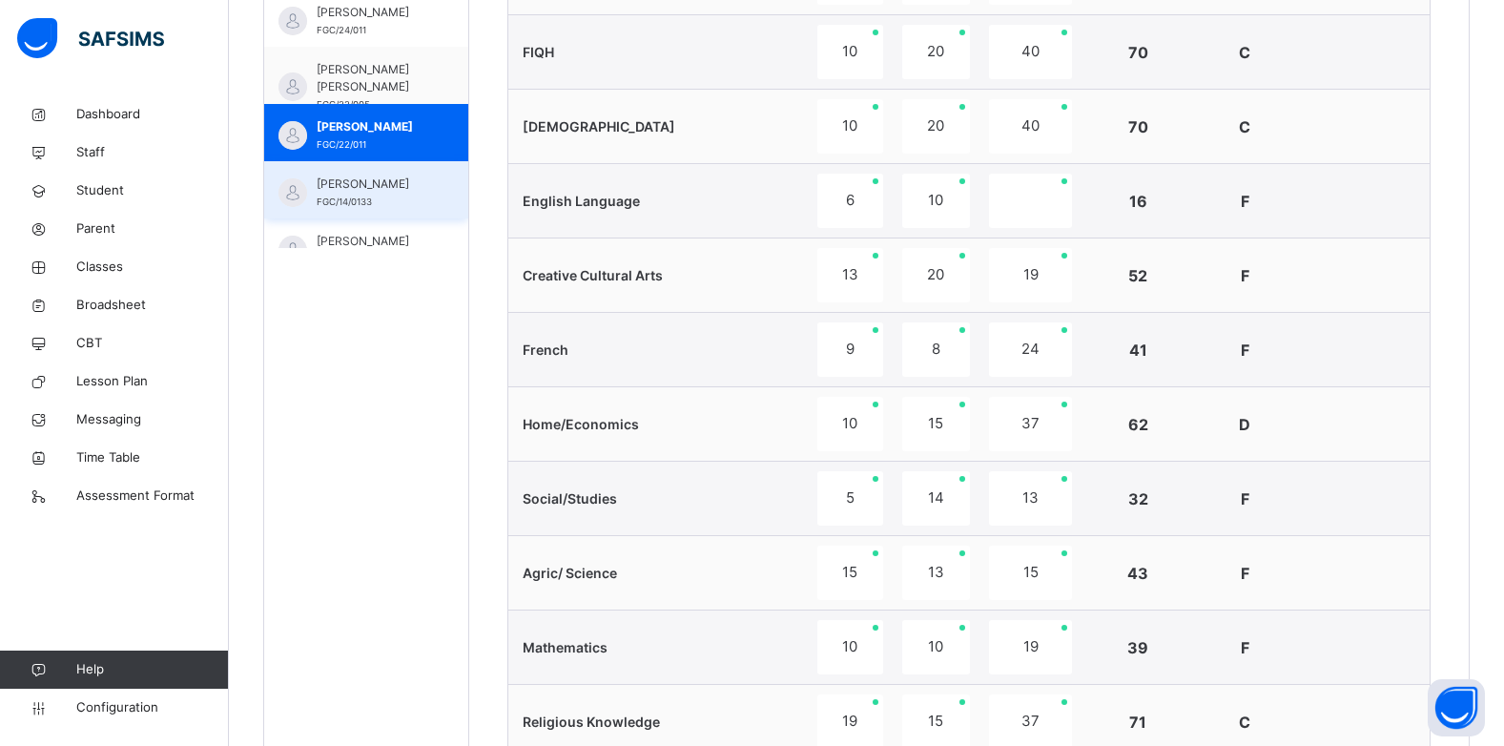
click at [358, 177] on span "MUJITABA SHAMSUDDEEN KABIR" at bounding box center [371, 184] width 109 height 17
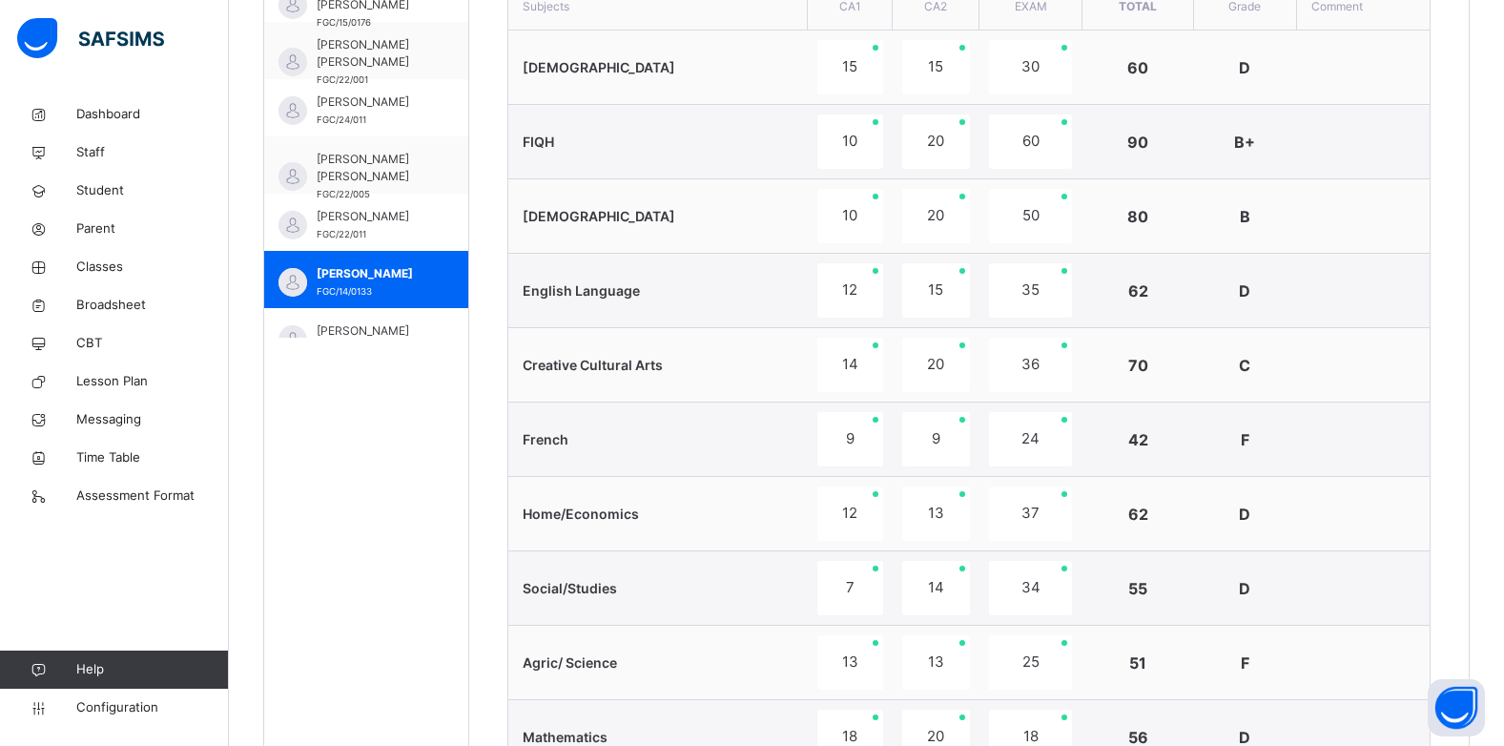
scroll to position [658, 0]
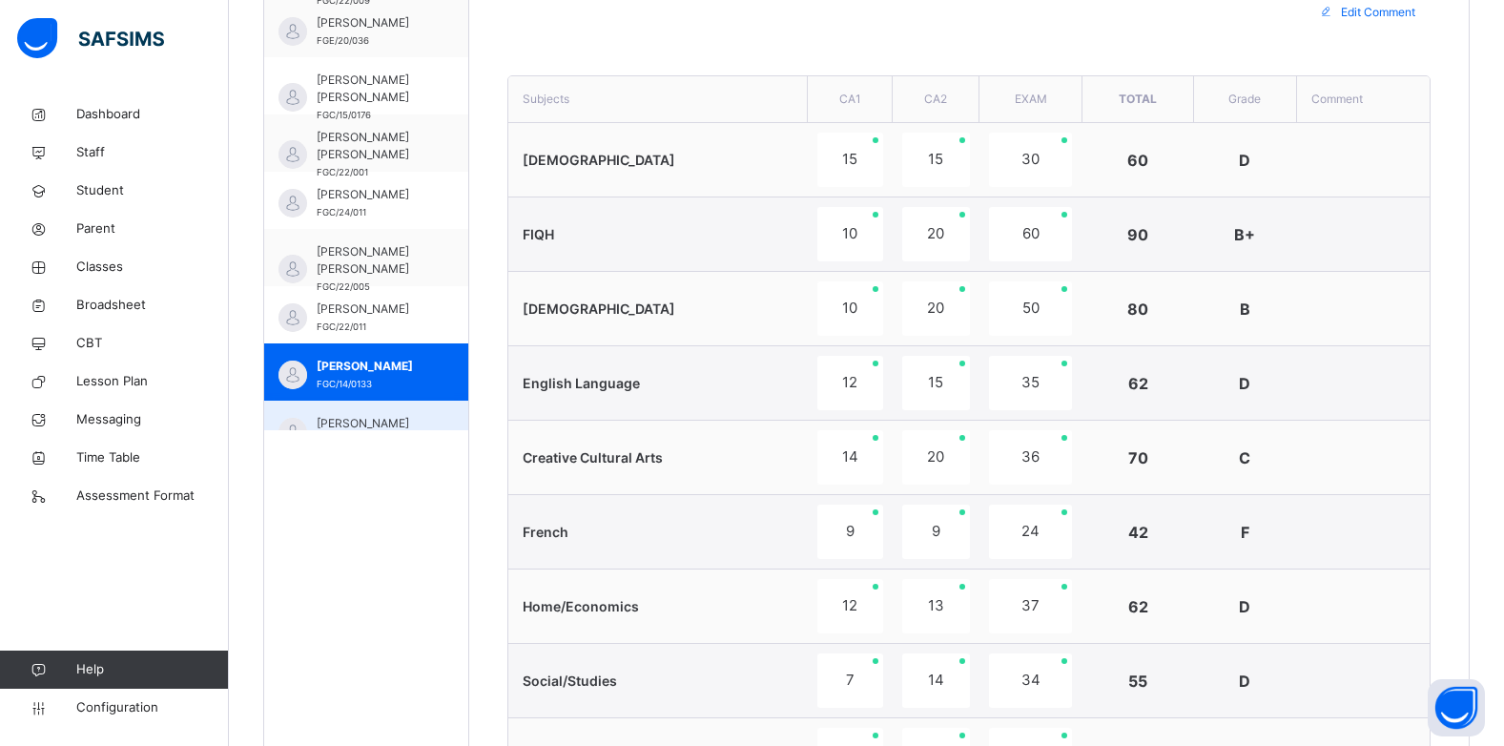
click at [358, 427] on span "MUNIR MUSA KABIR" at bounding box center [371, 423] width 109 height 17
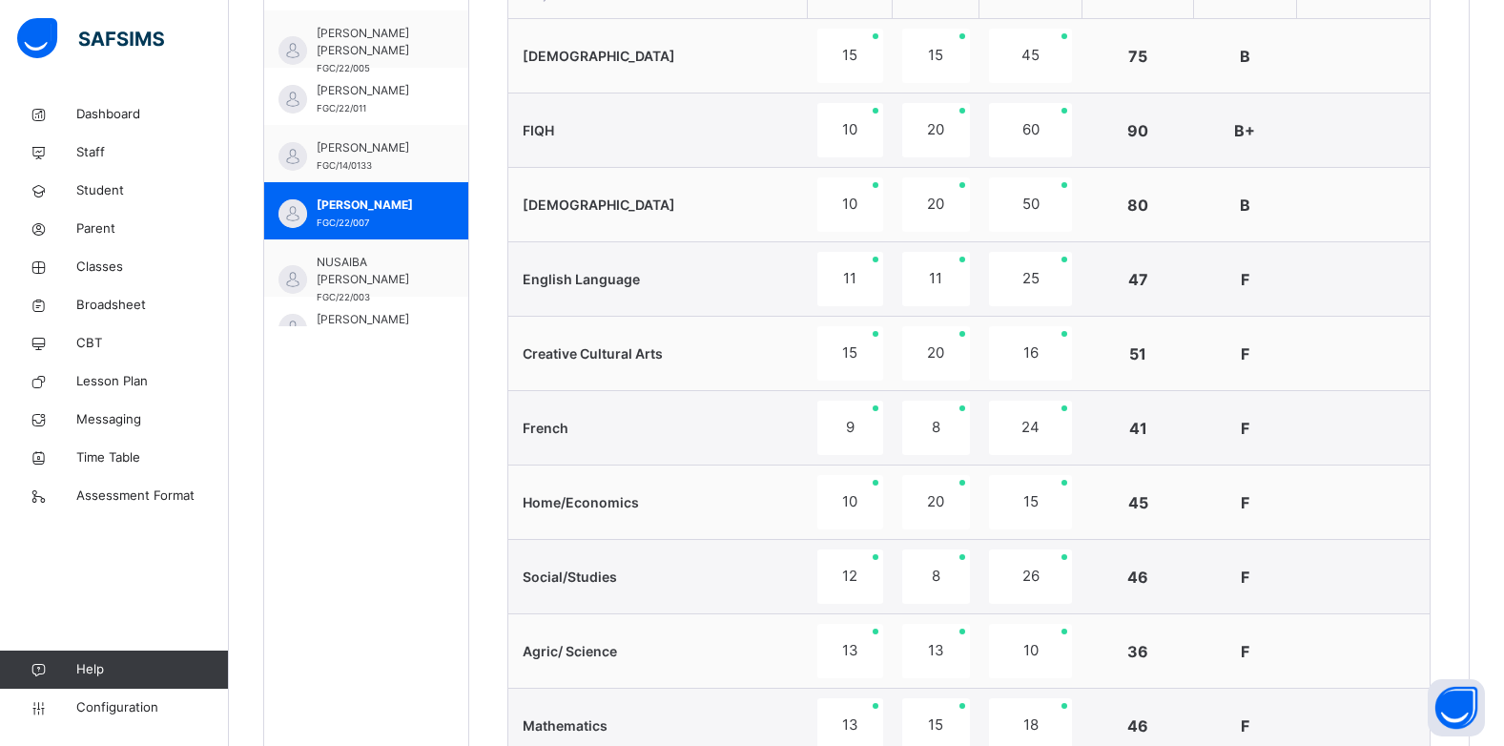
scroll to position [992, 0]
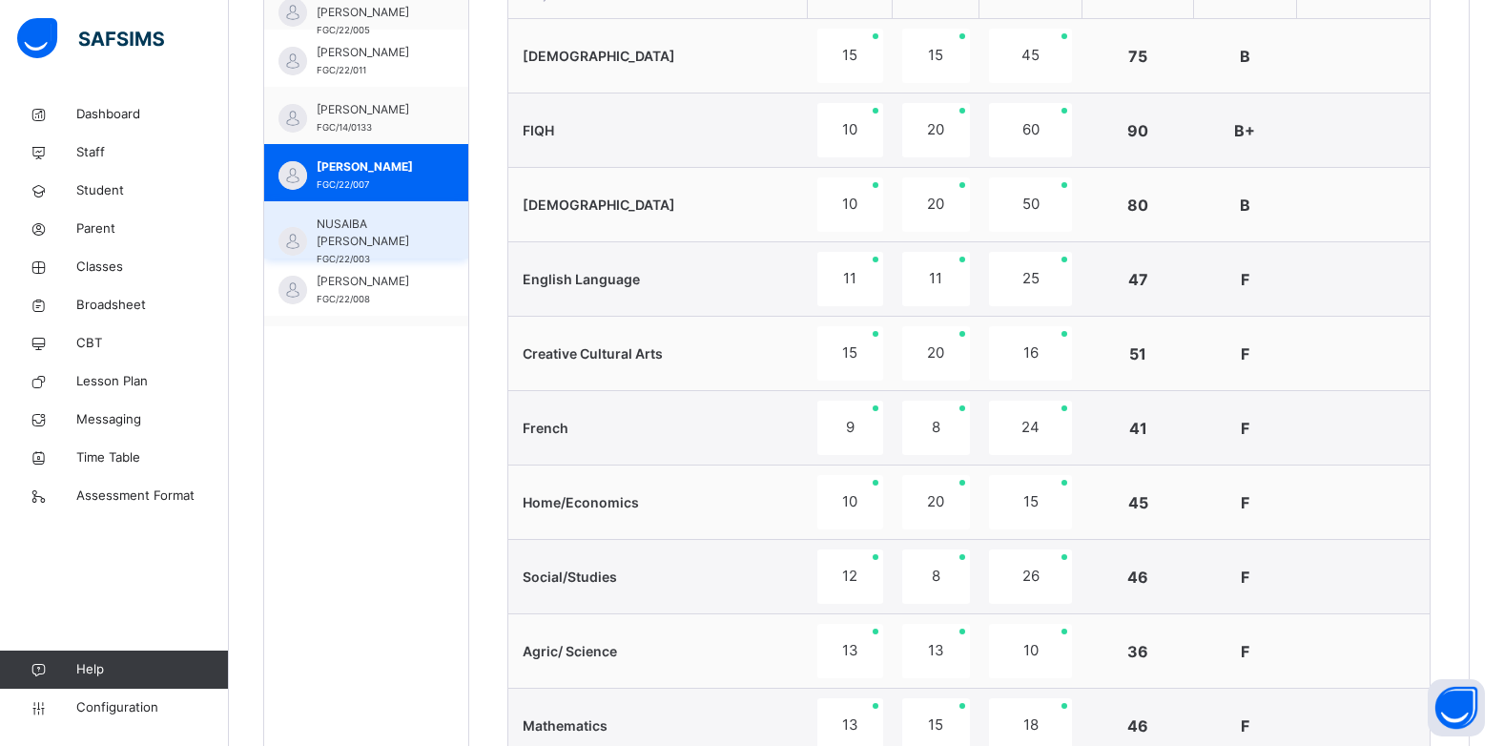
click at [381, 244] on span "NUSAIBA ASHIR HAFIZ" at bounding box center [371, 233] width 109 height 34
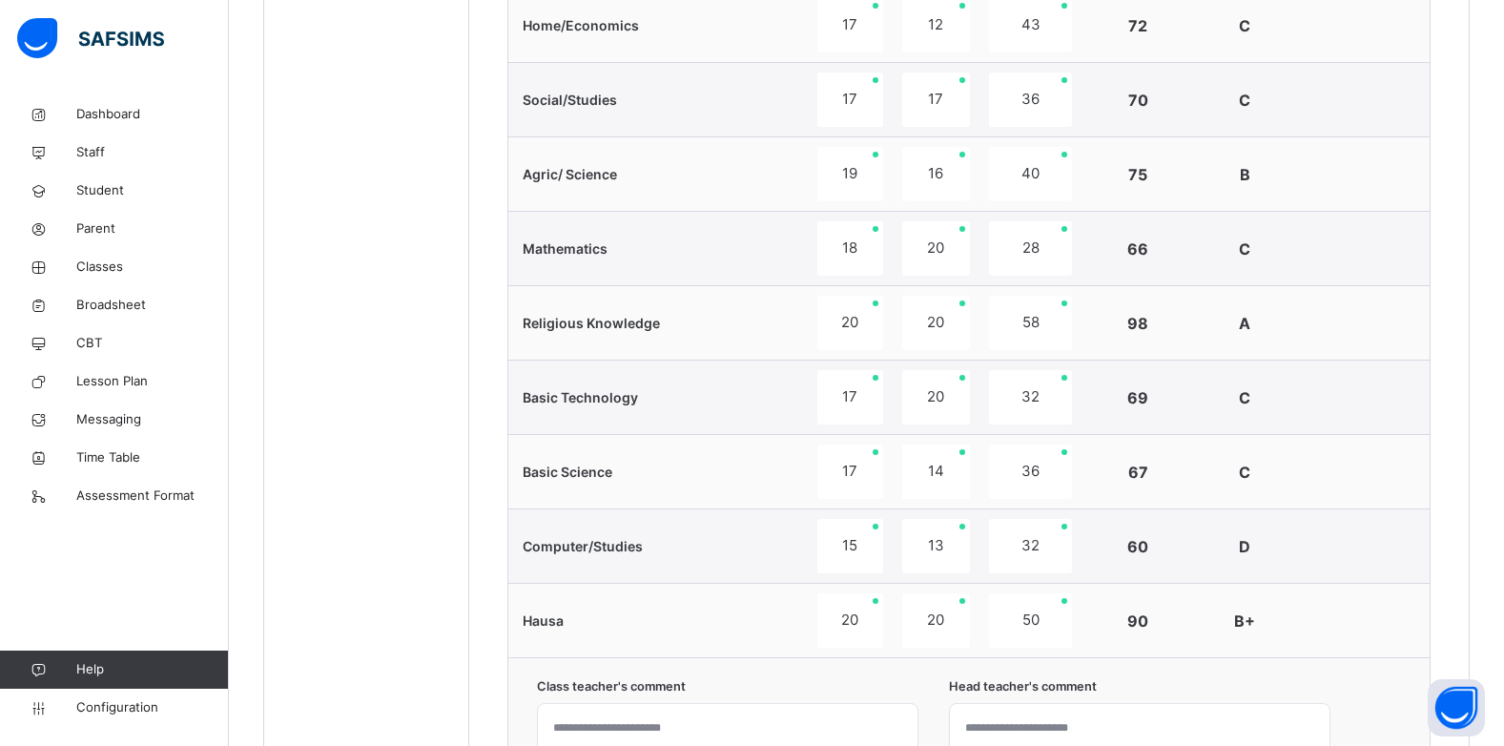
scroll to position [667, 0]
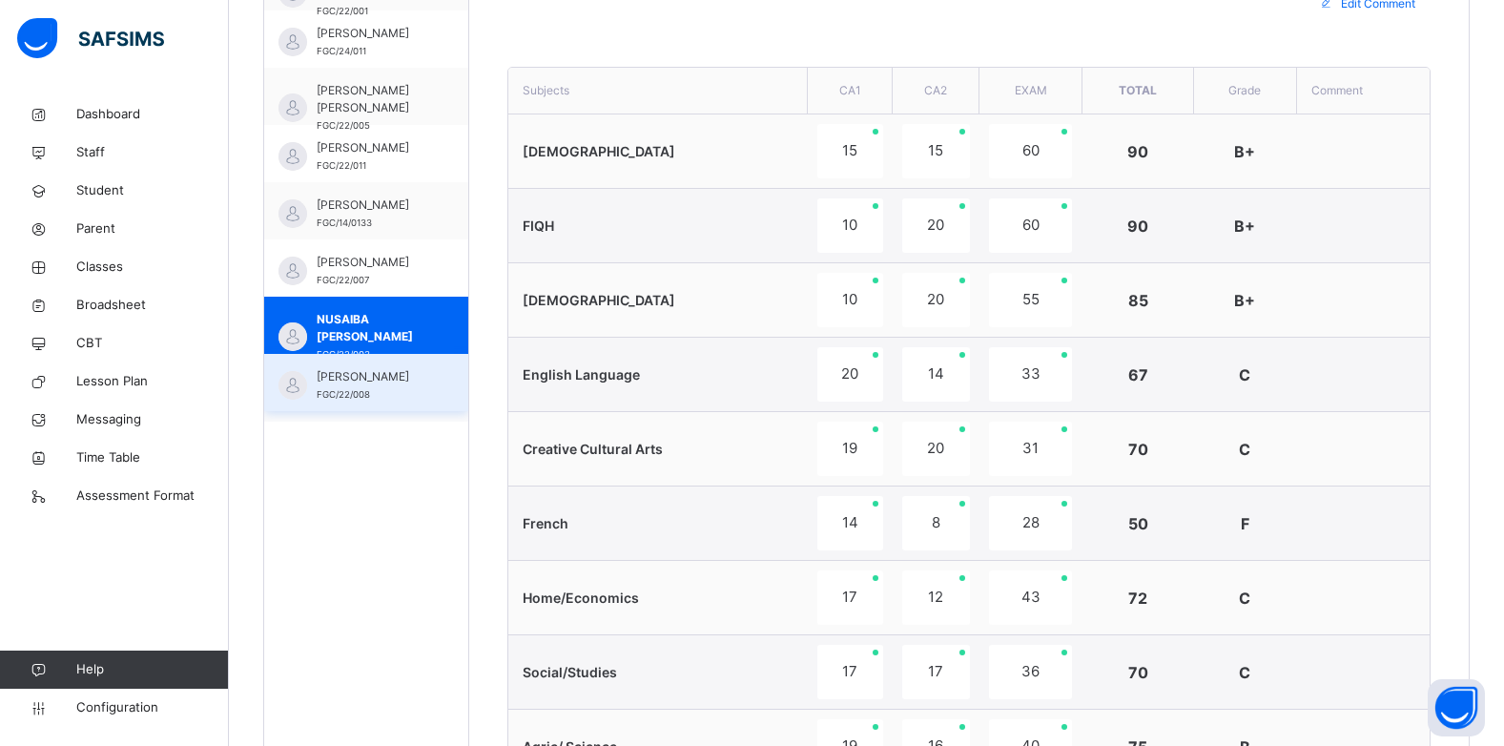
click at [405, 385] on span "SAMINU SANI IBRAHIM" at bounding box center [371, 376] width 109 height 17
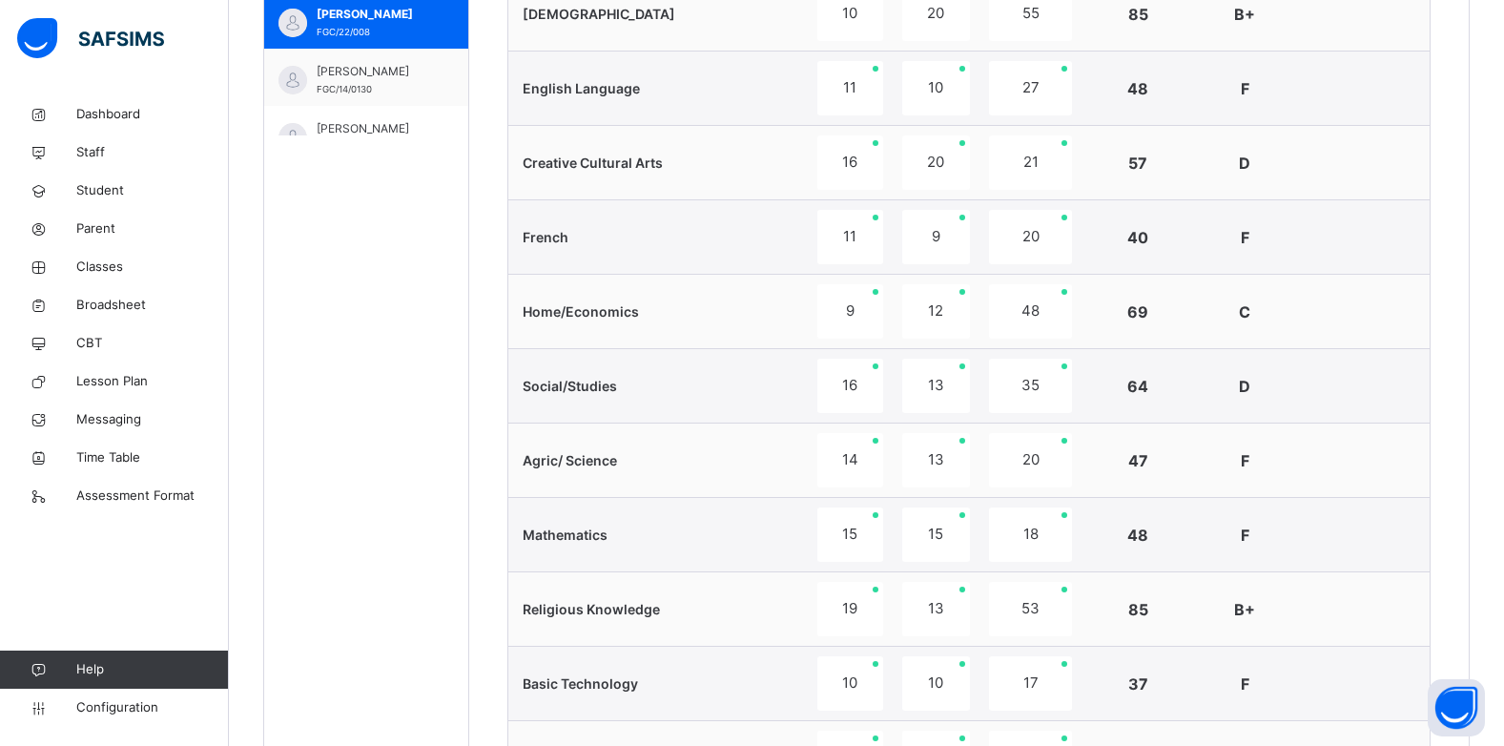
scroll to position [1106, 0]
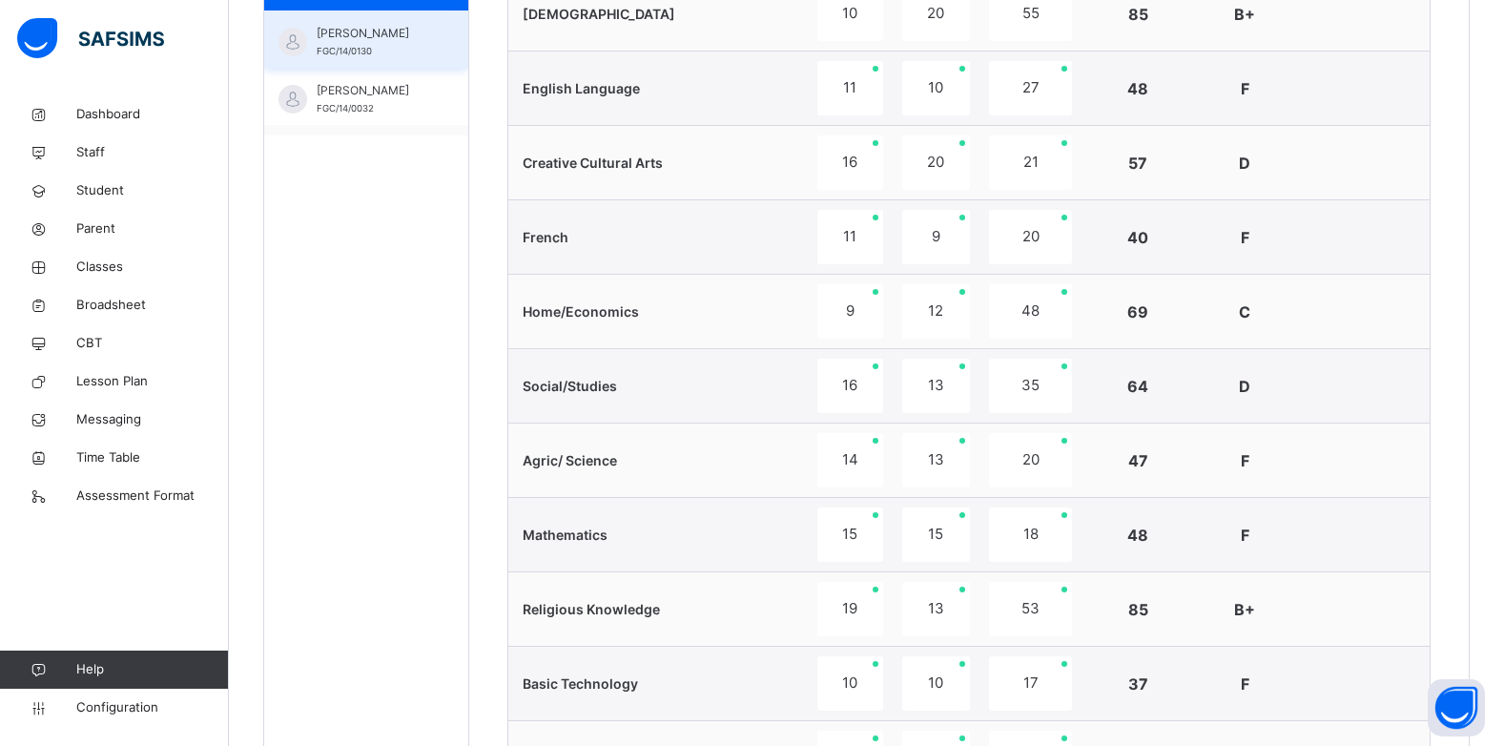
click at [384, 42] on span "SARAH SANI SUNUSI" at bounding box center [371, 33] width 109 height 17
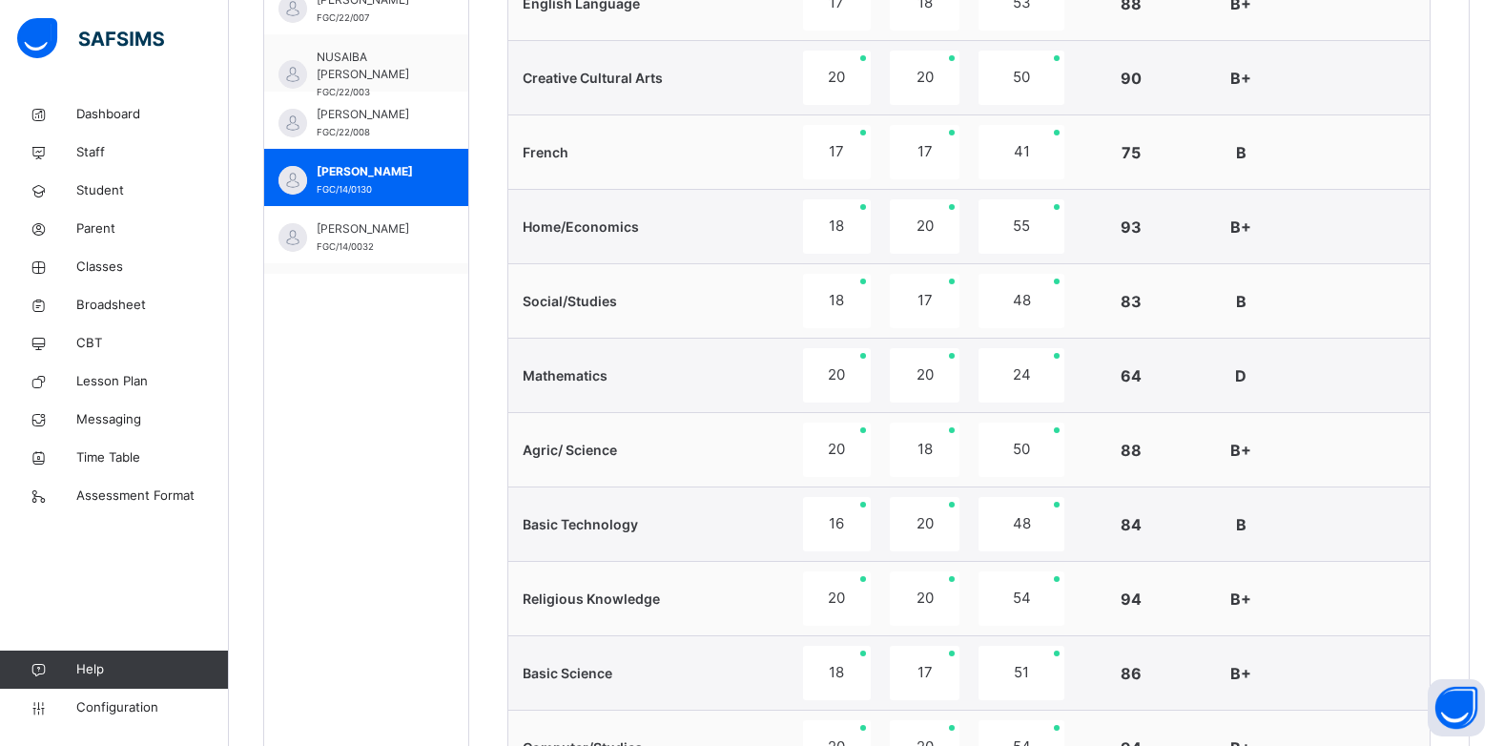
scroll to position [760, 0]
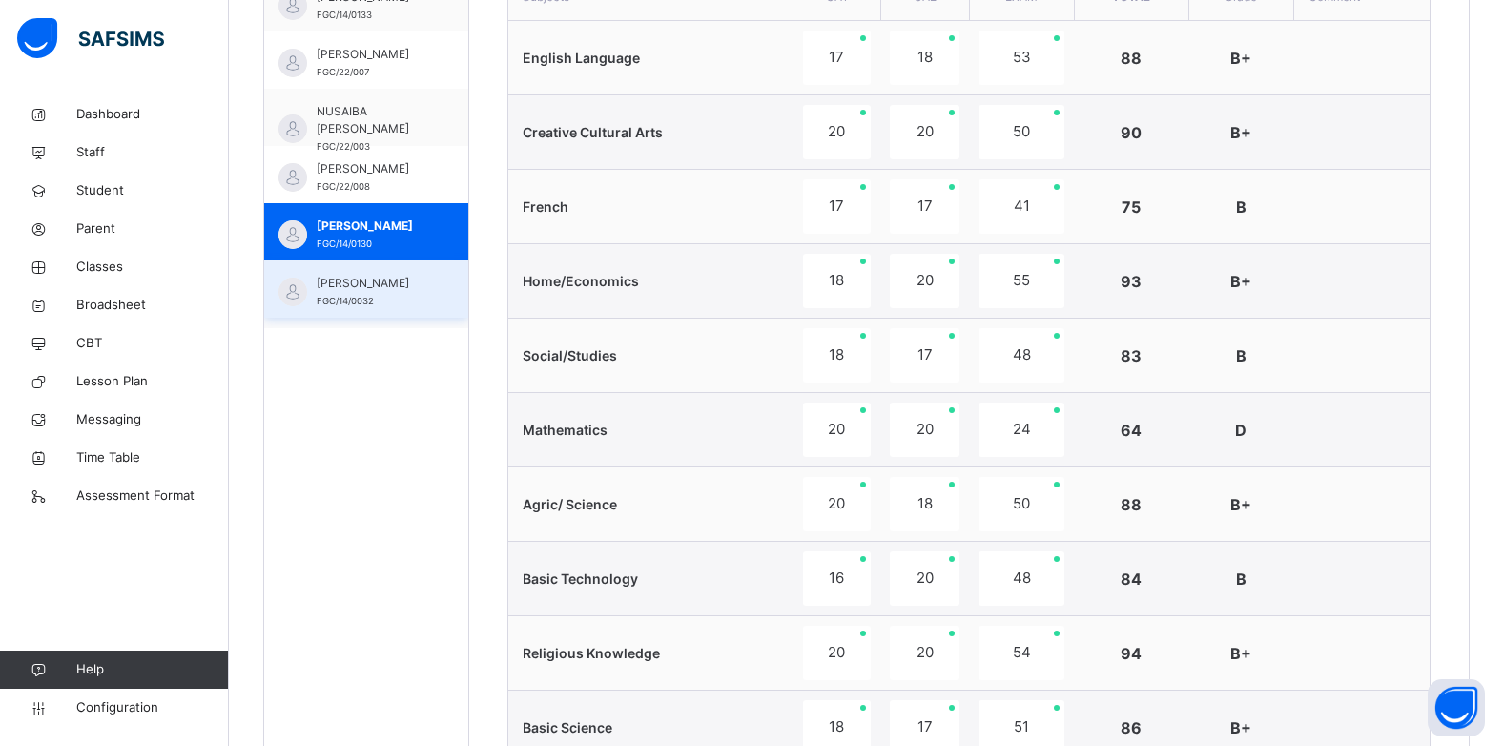
click at [453, 304] on div "TASNEEM HAMZA FGC/14/0032" at bounding box center [366, 288] width 204 height 57
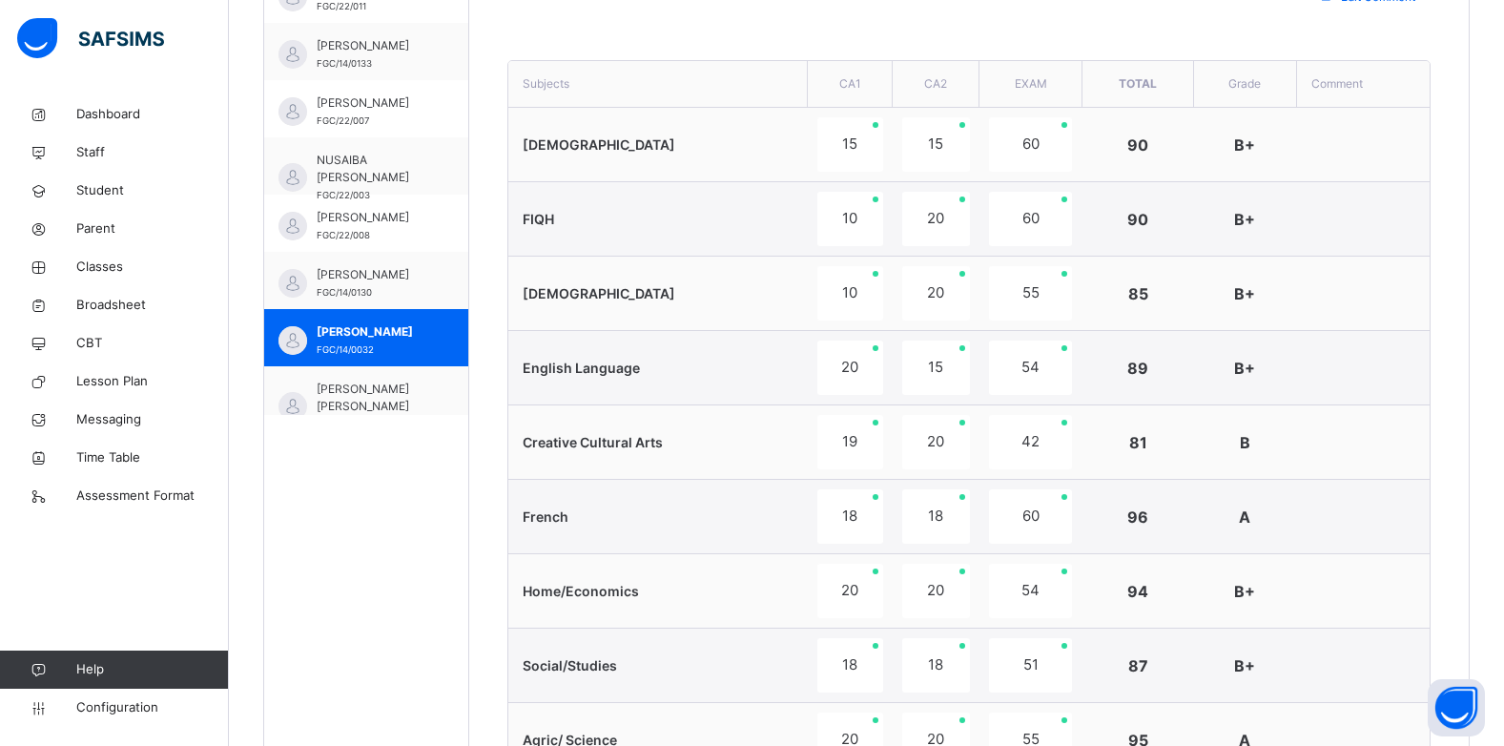
scroll to position [1183, 0]
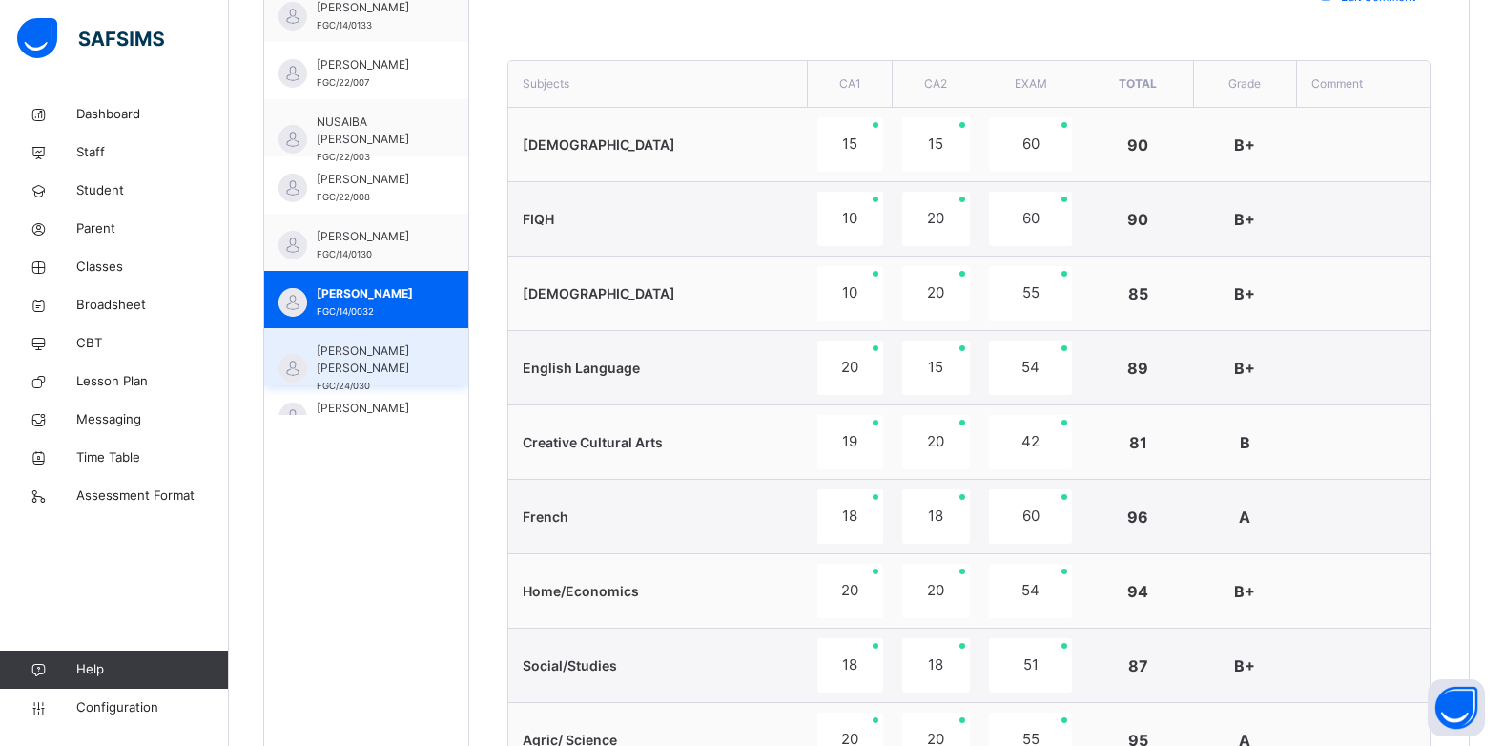
click at [383, 359] on span "ZAINAB ABUBAKAR HUSSAINI" at bounding box center [371, 359] width 109 height 34
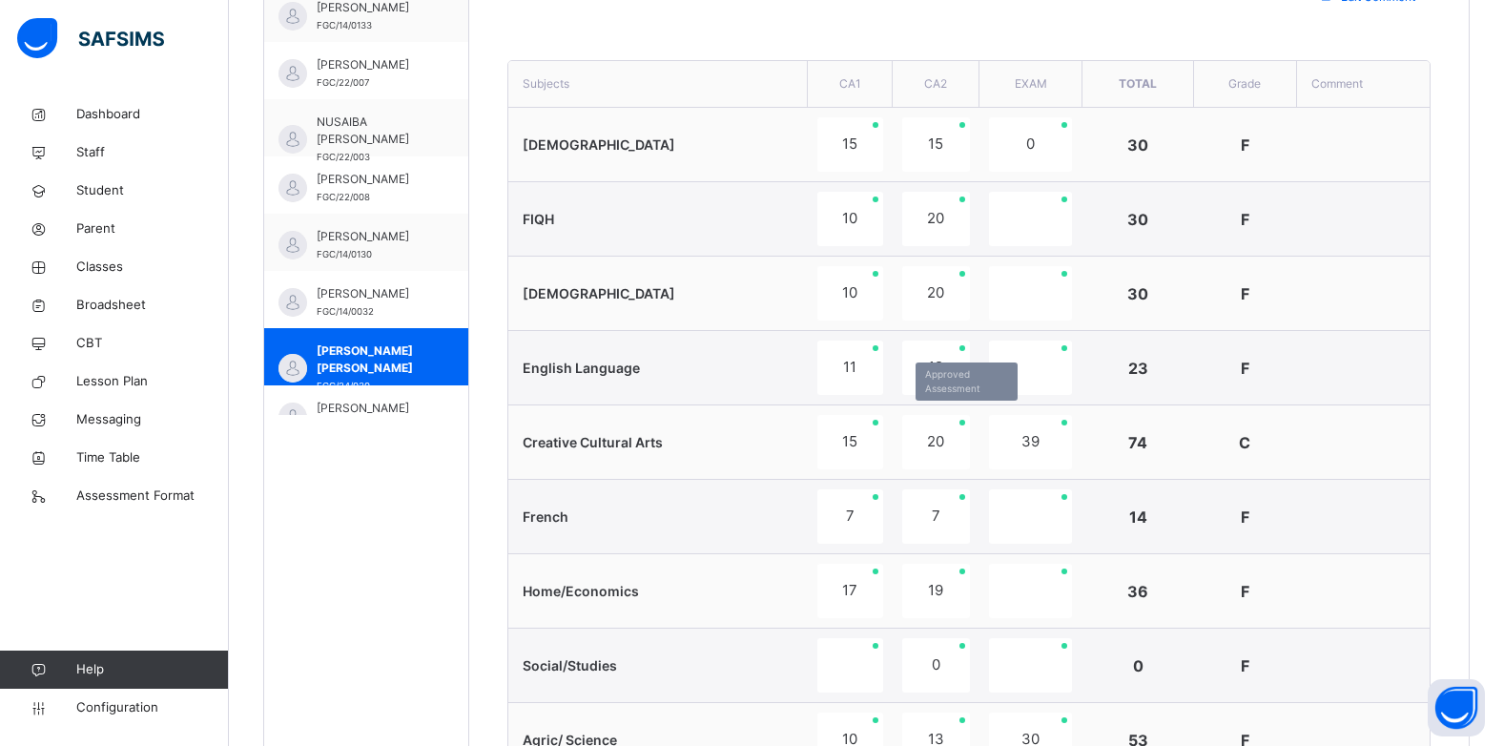
scroll to position [578, 0]
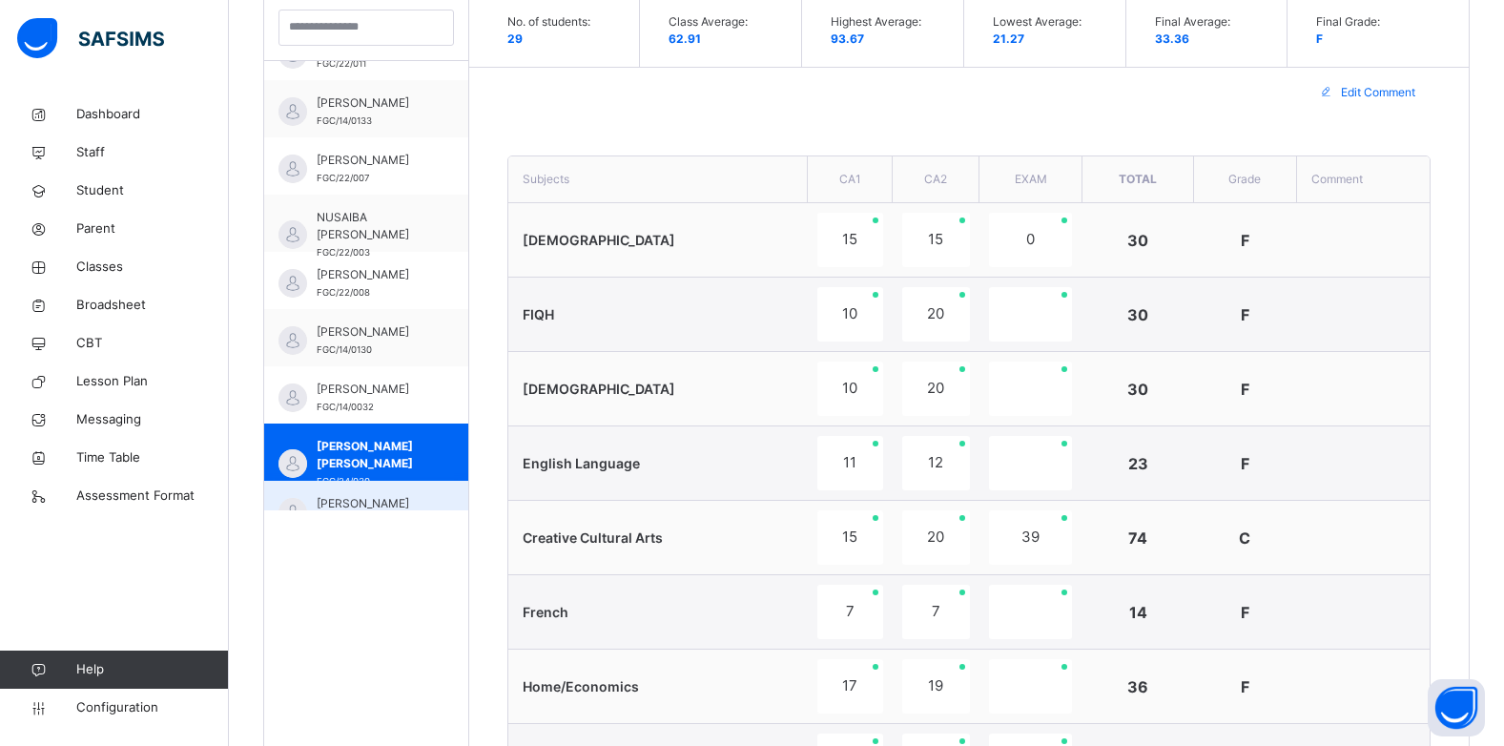
click at [371, 508] on span "ZAINAB HAZIM" at bounding box center [371, 503] width 109 height 17
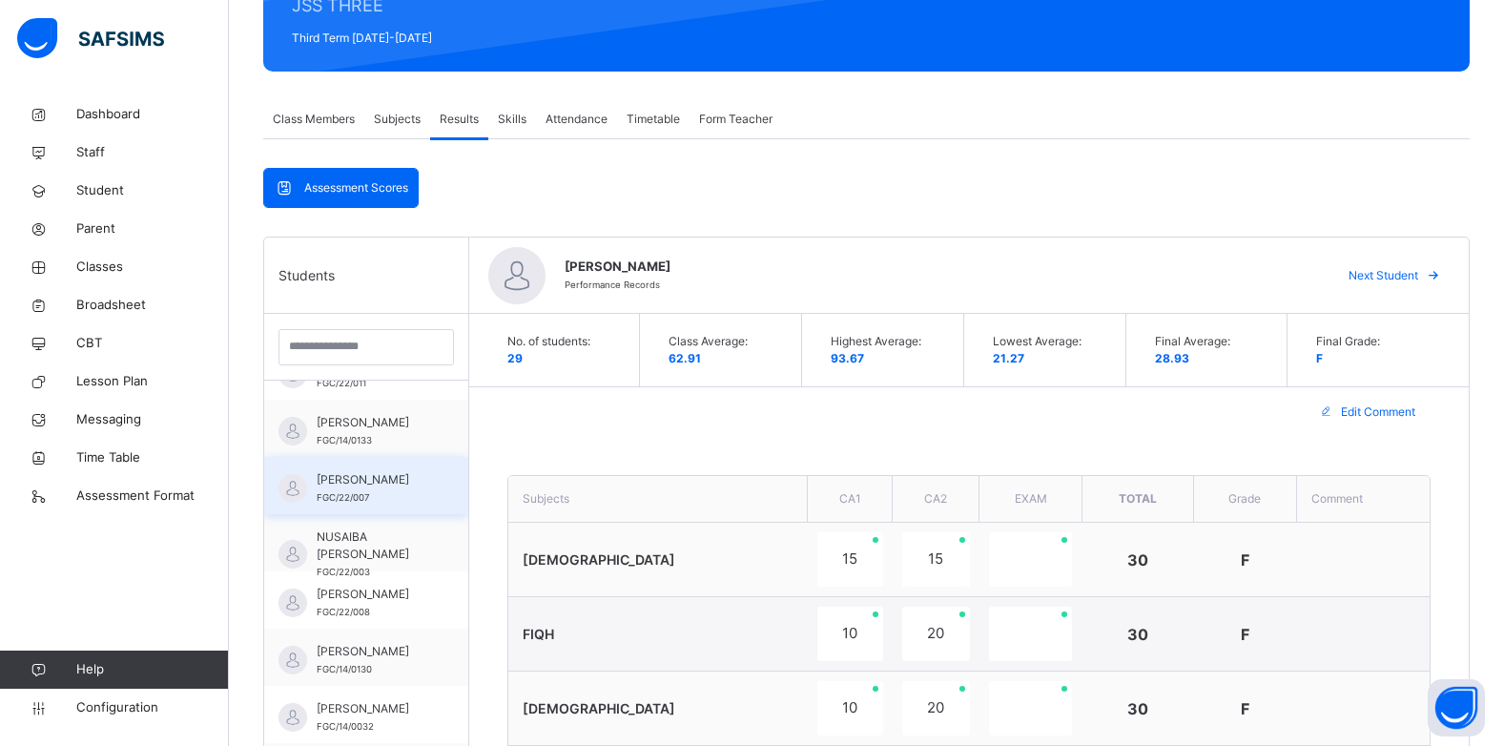
scroll to position [387, 0]
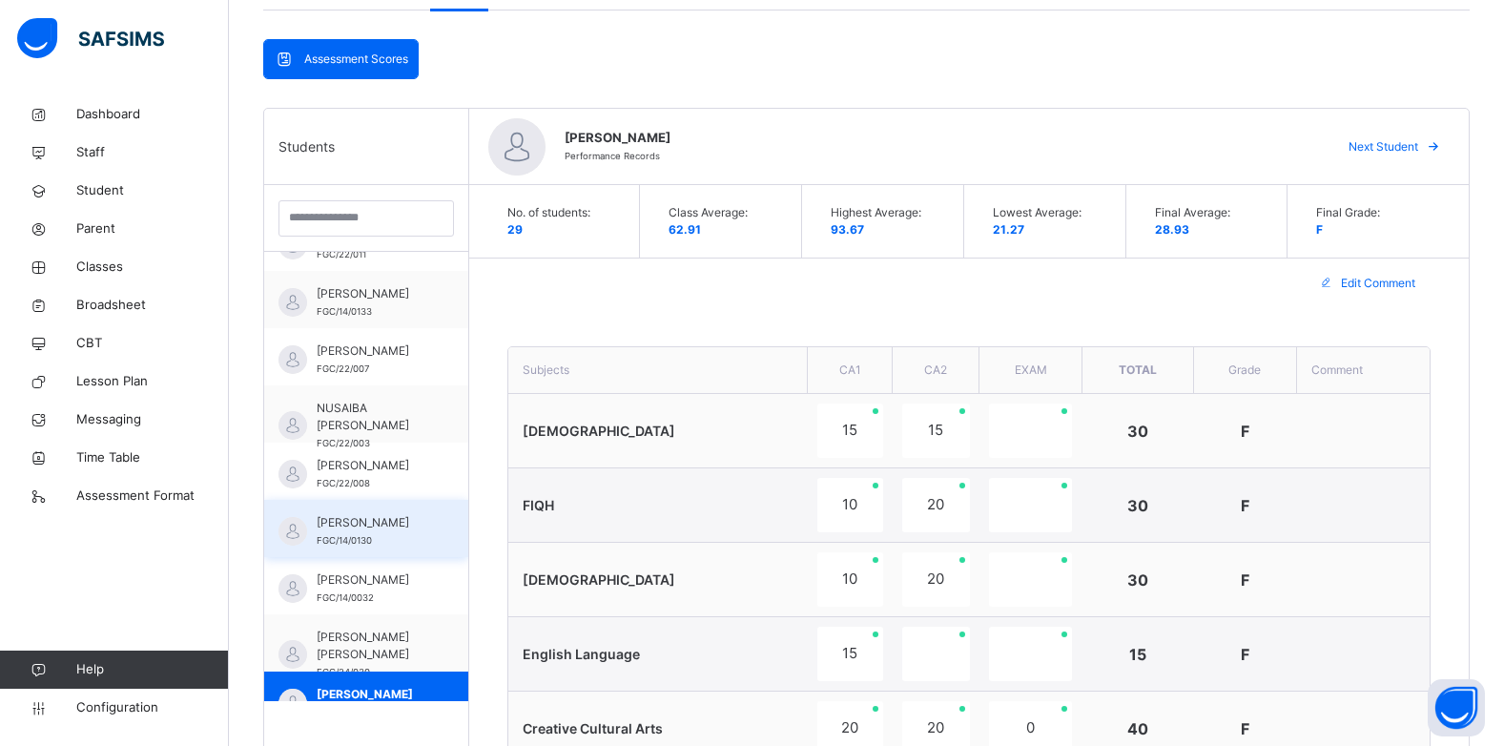
click at [341, 531] on span "SARAH SANI SUNUSI" at bounding box center [371, 522] width 109 height 17
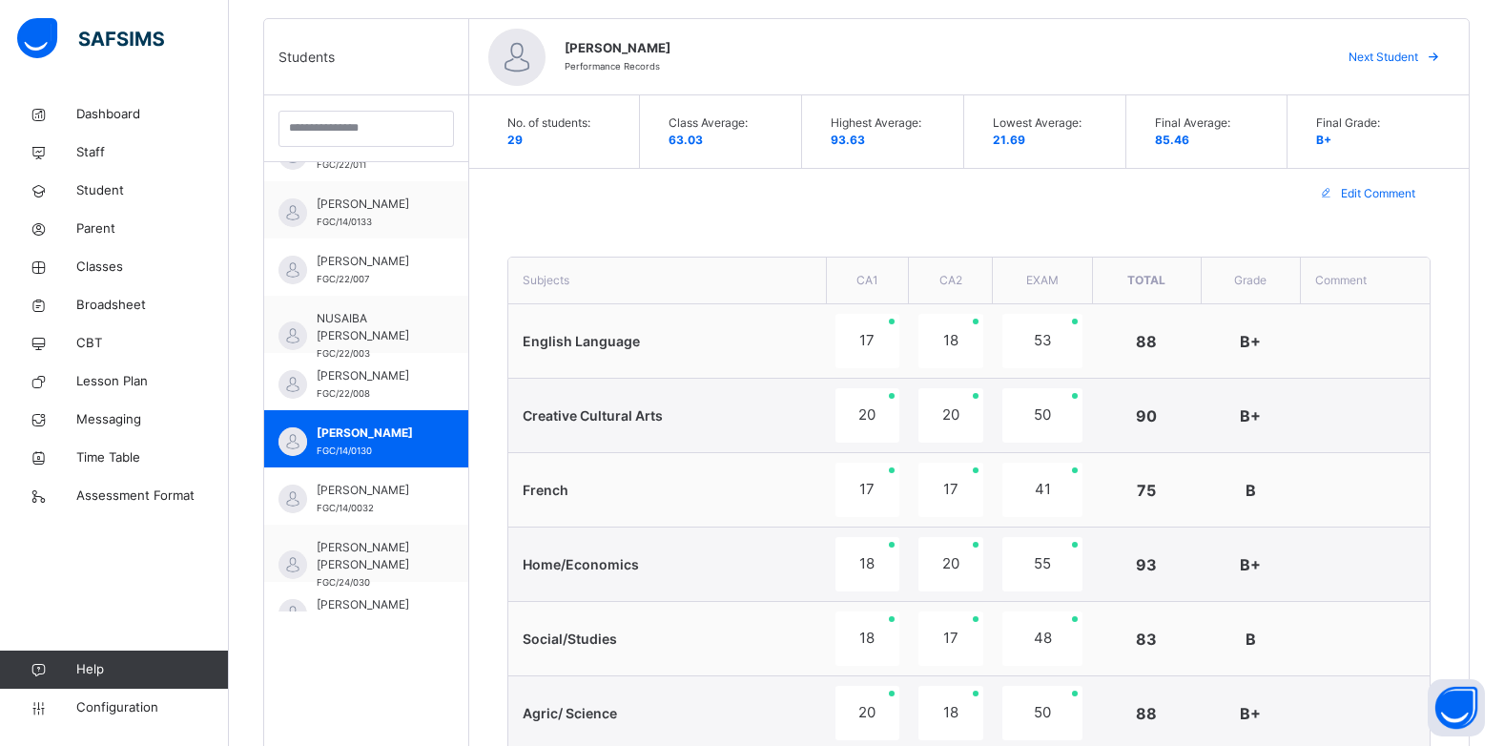
scroll to position [846, 0]
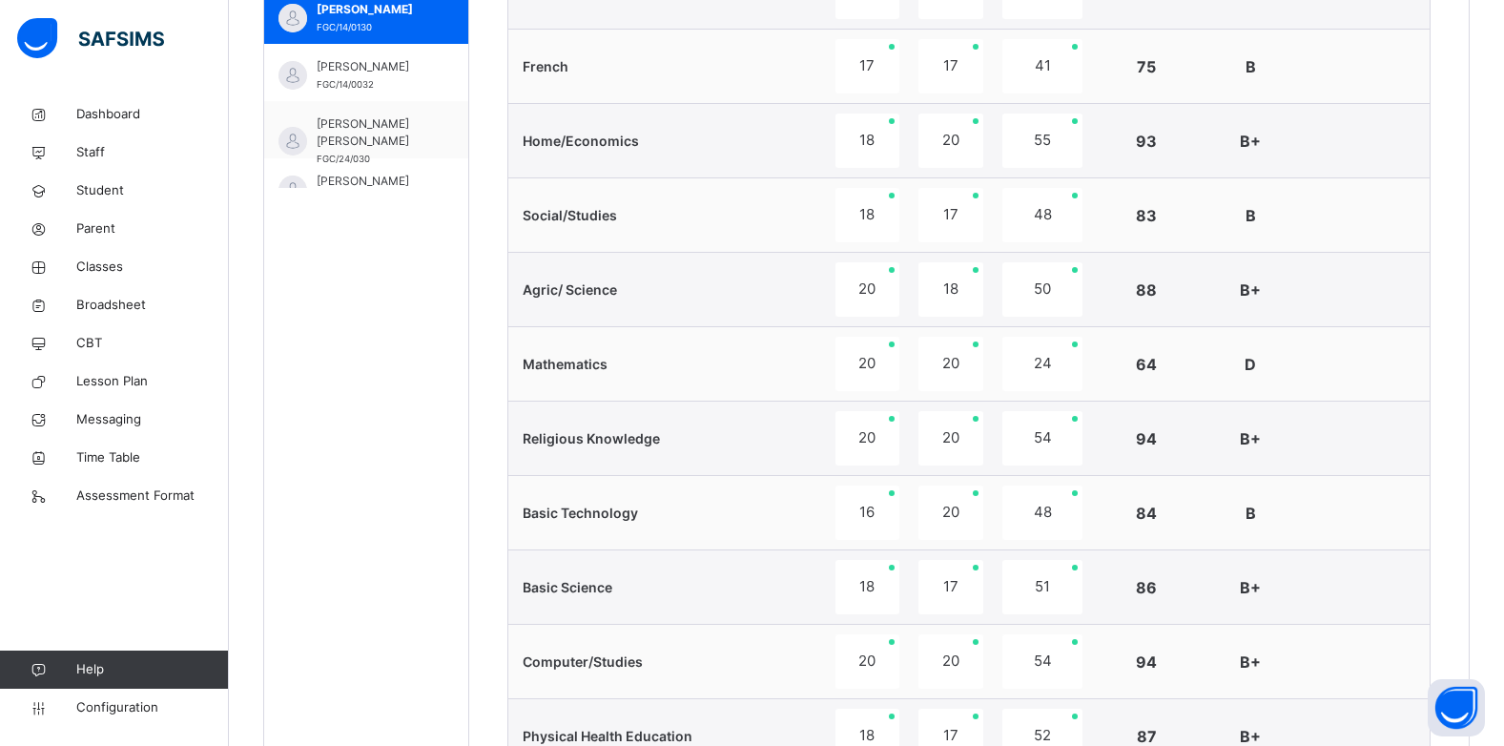
scroll to position [835, 0]
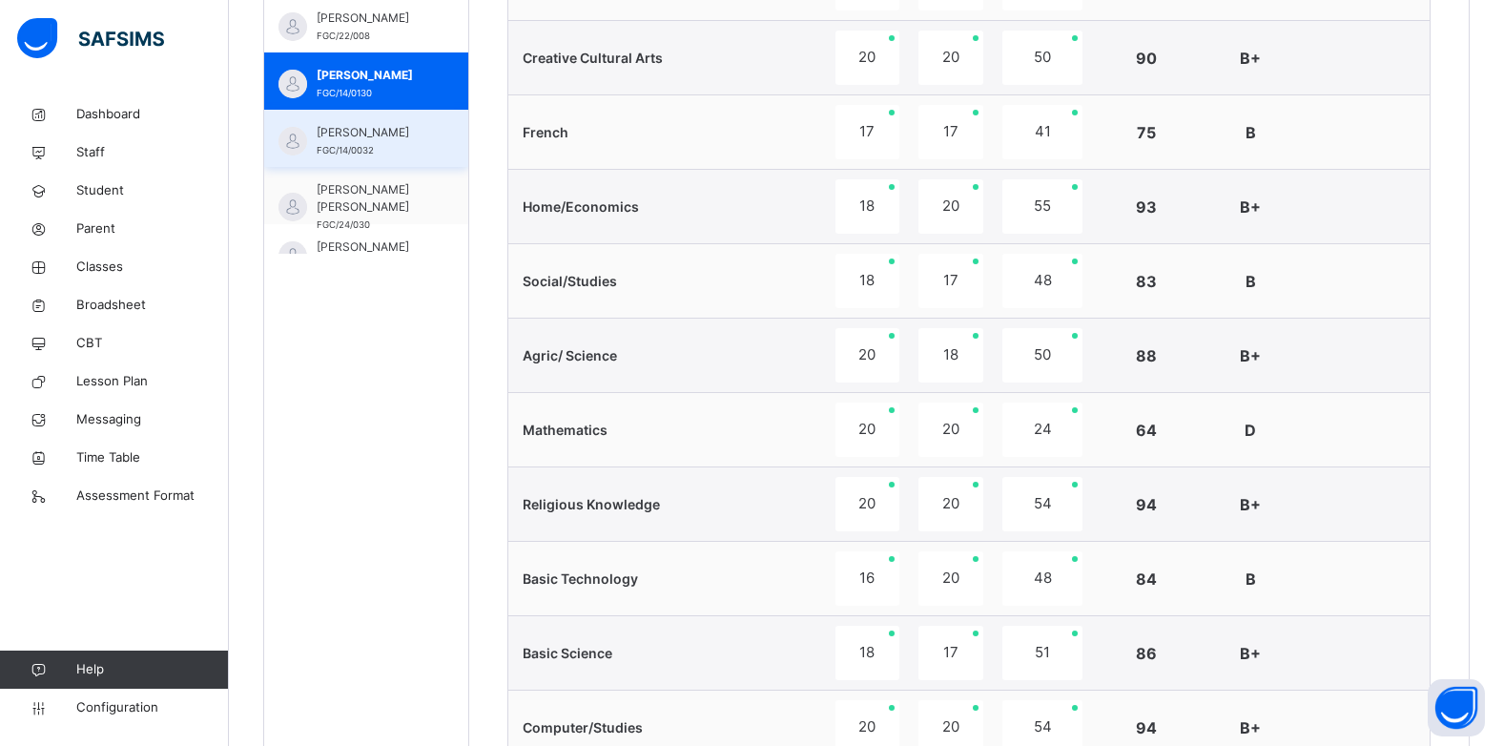
click at [382, 139] on span "TASNEEM HAMZA" at bounding box center [371, 132] width 109 height 17
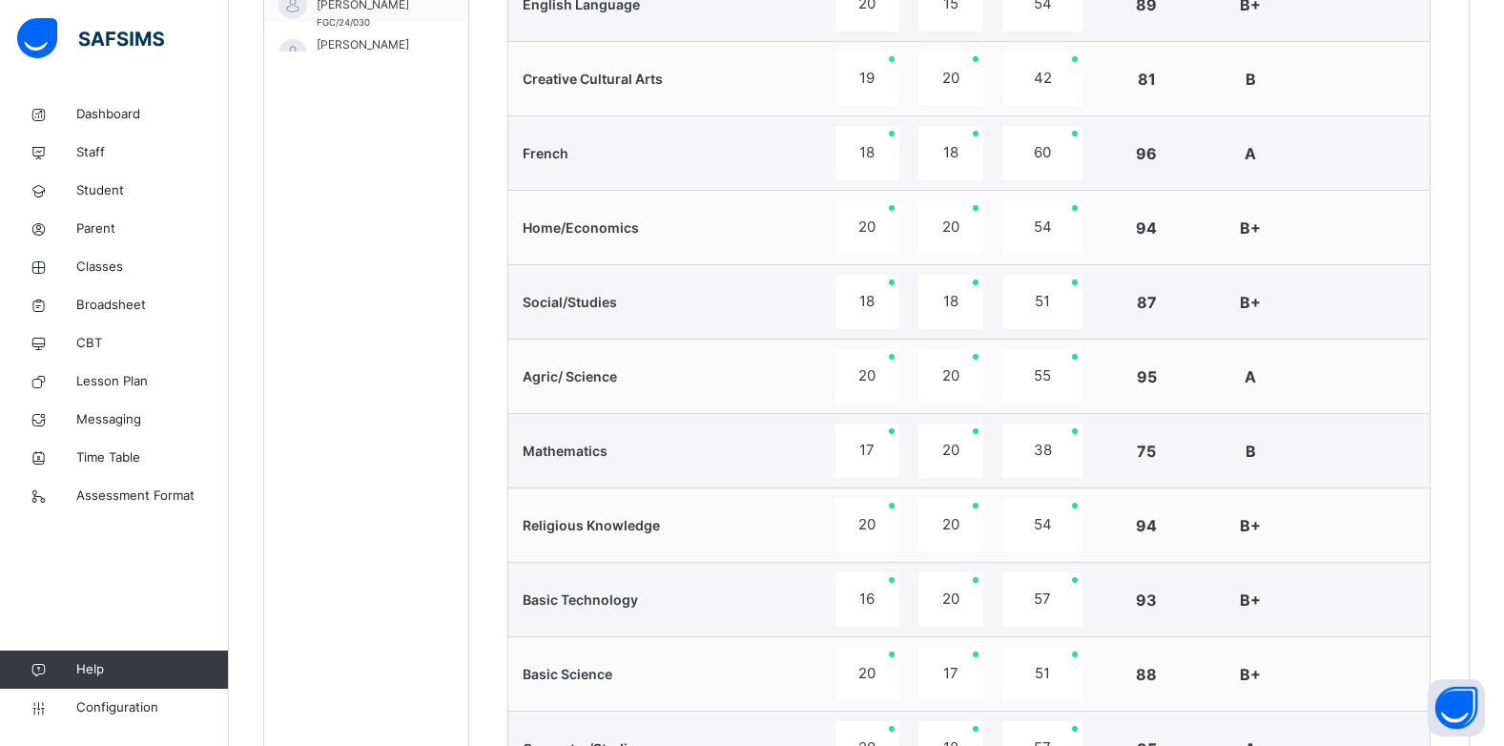
scroll to position [1025, 0]
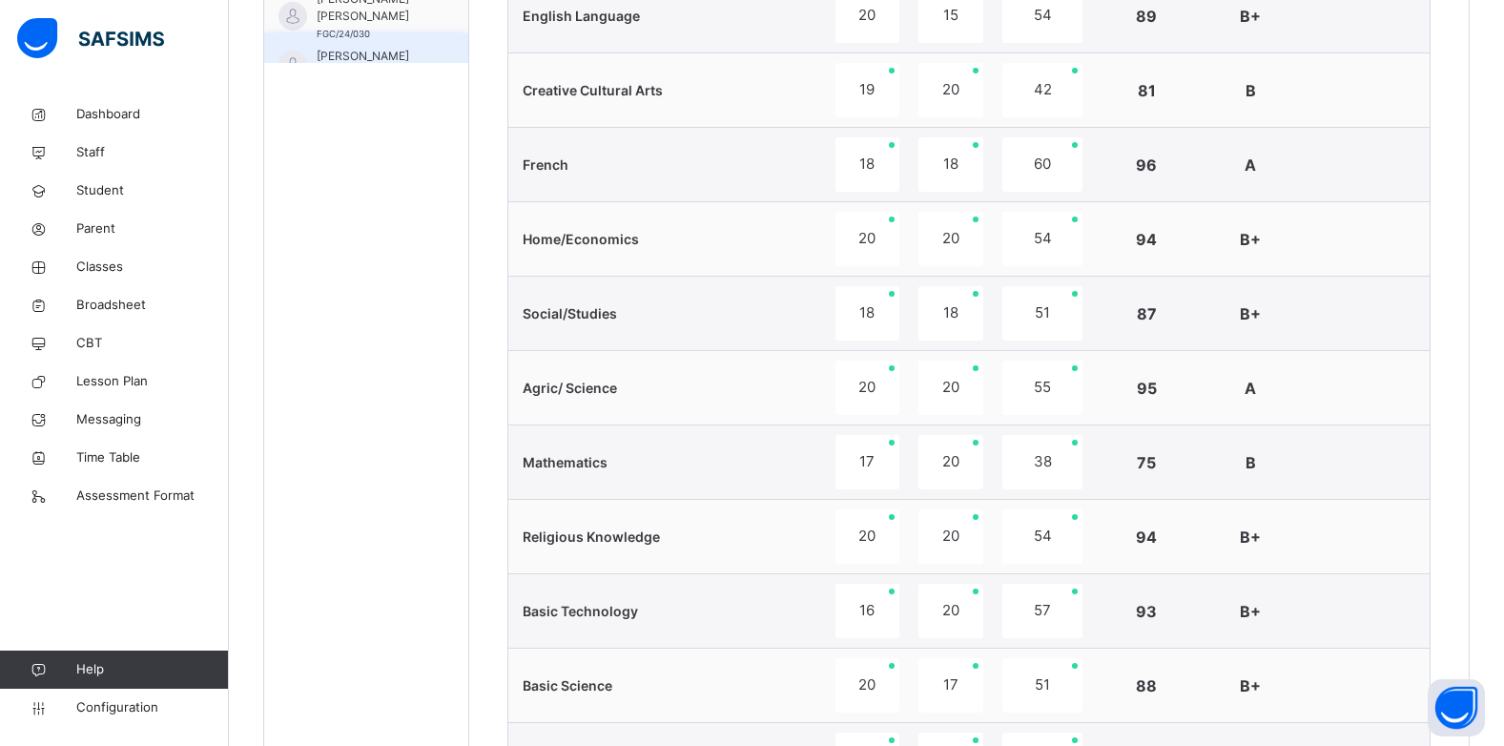
click at [347, 48] on span "ZAINAB HAZIM" at bounding box center [371, 56] width 109 height 17
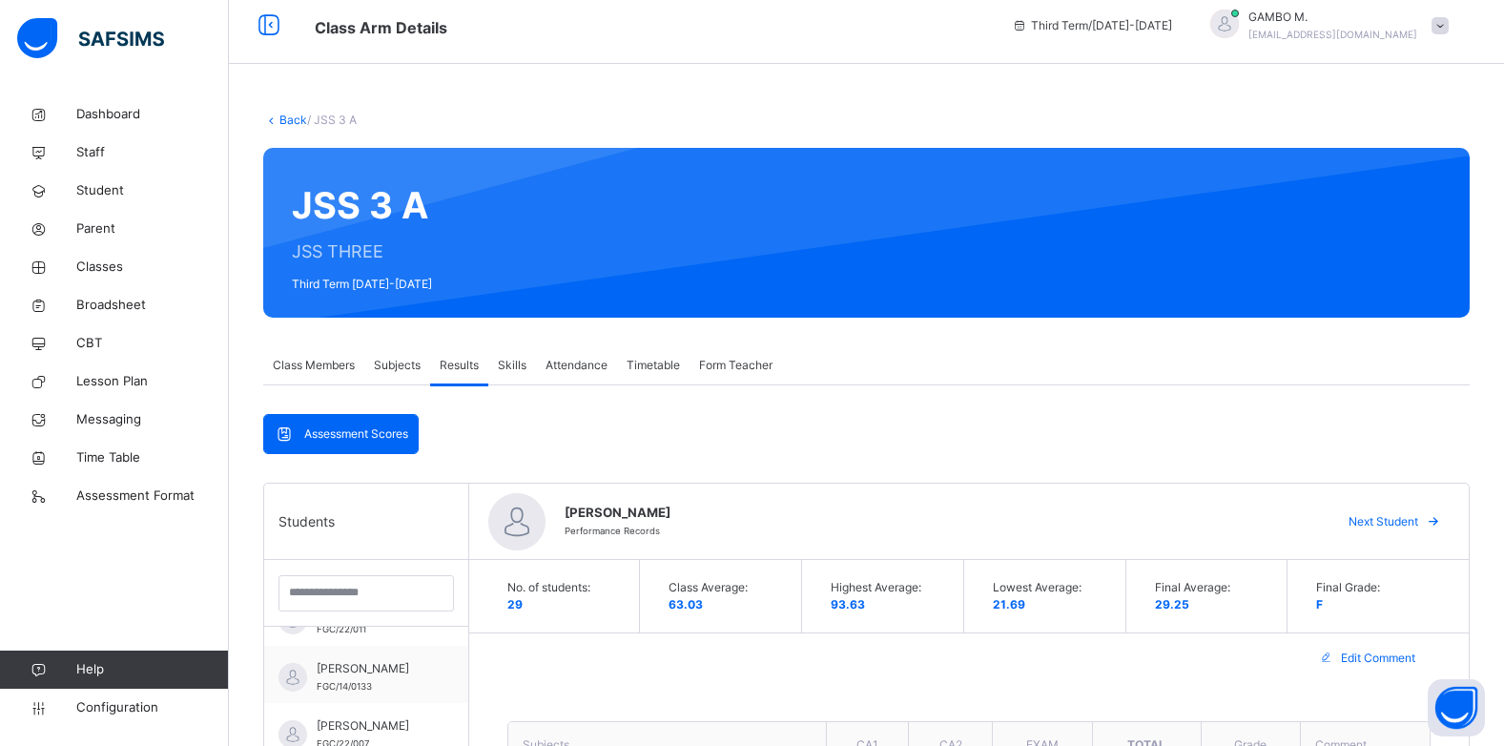
scroll to position [0, 0]
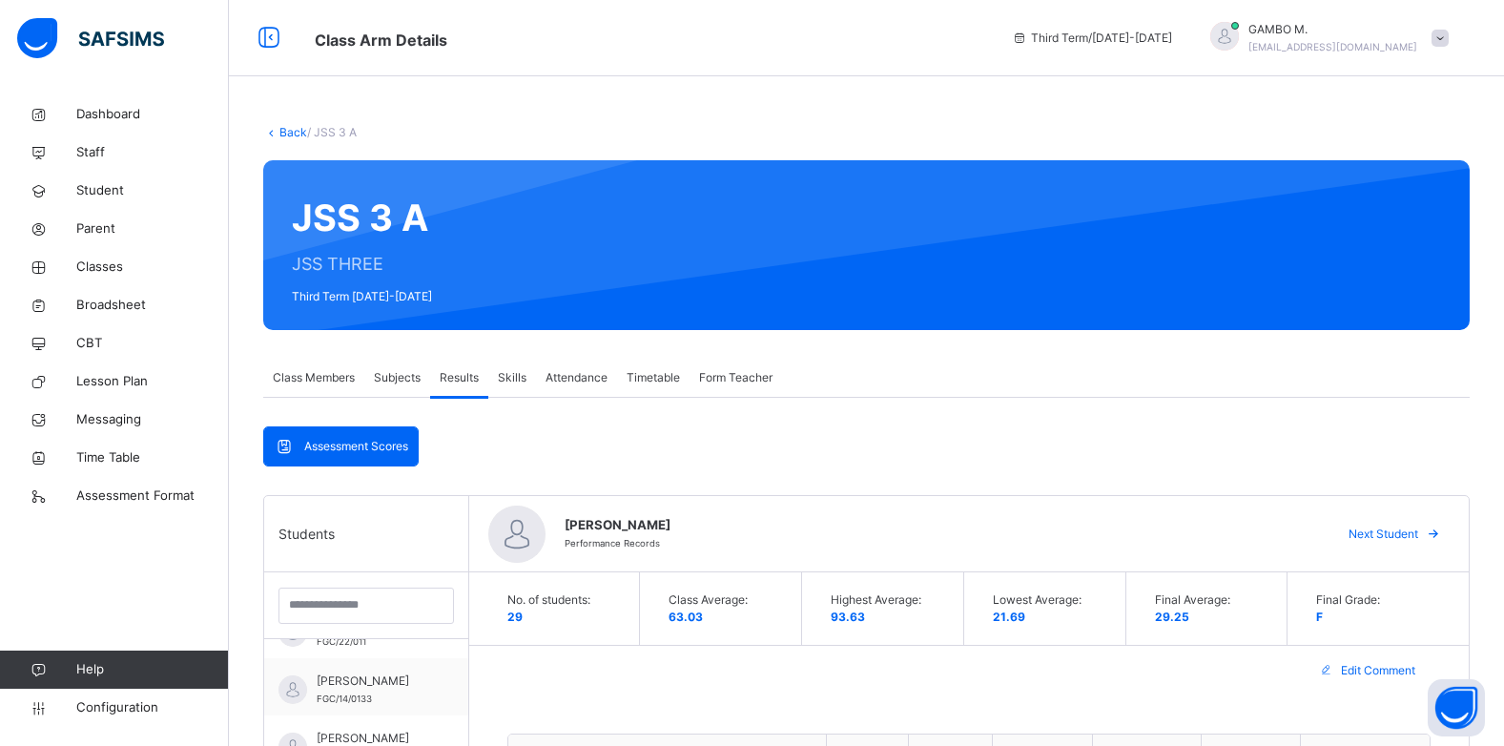
click at [284, 133] on link "Back" at bounding box center [293, 132] width 28 height 14
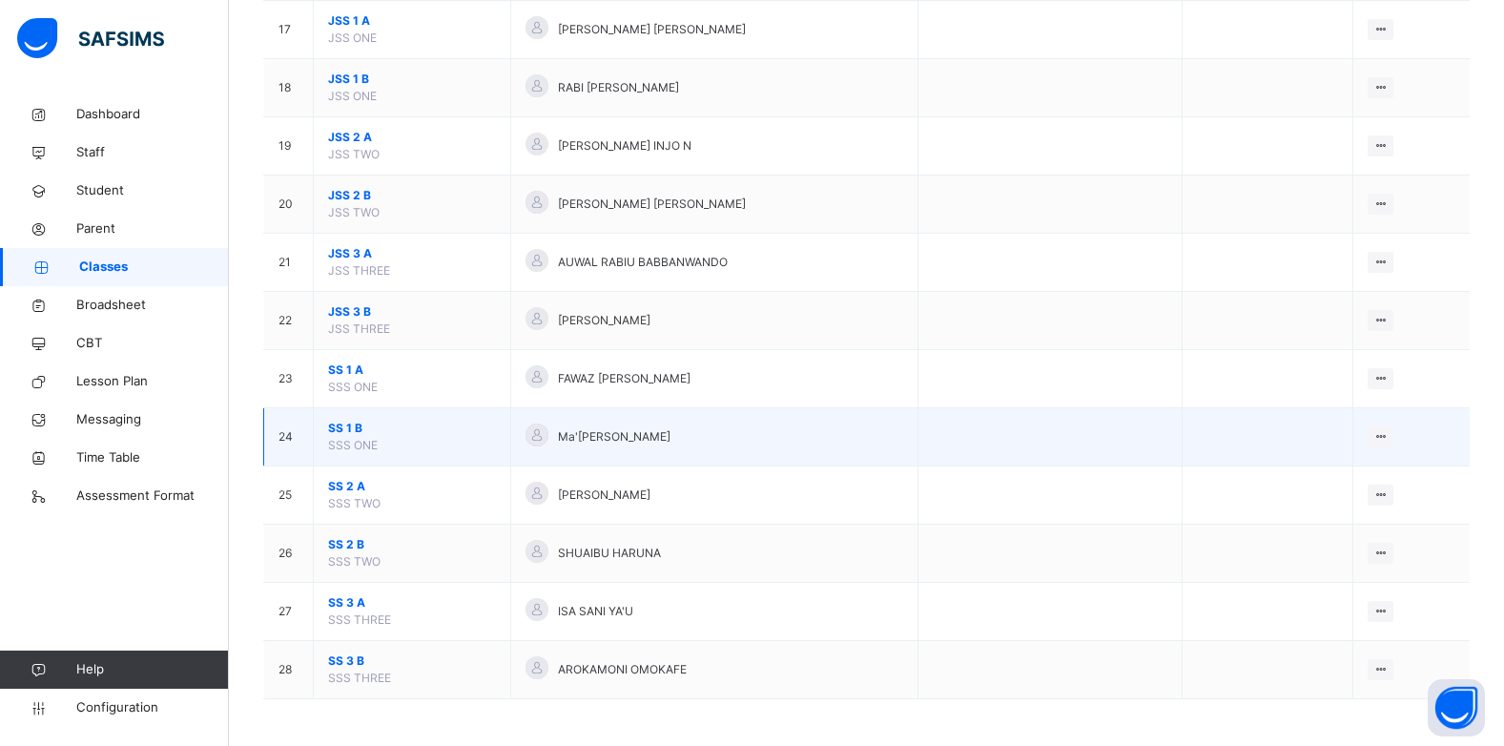
scroll to position [1158, 0]
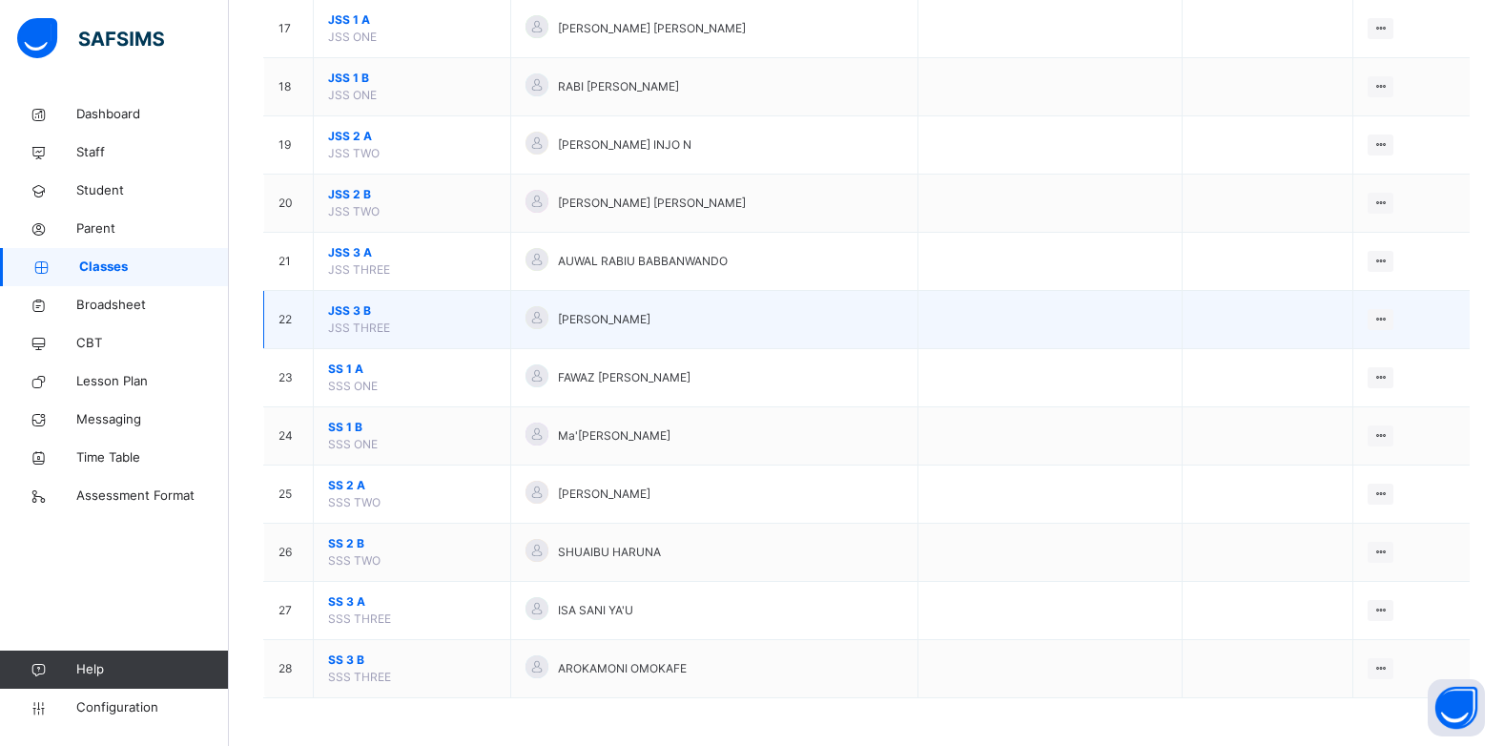
click at [363, 311] on span "JSS 3 B" at bounding box center [412, 310] width 168 height 17
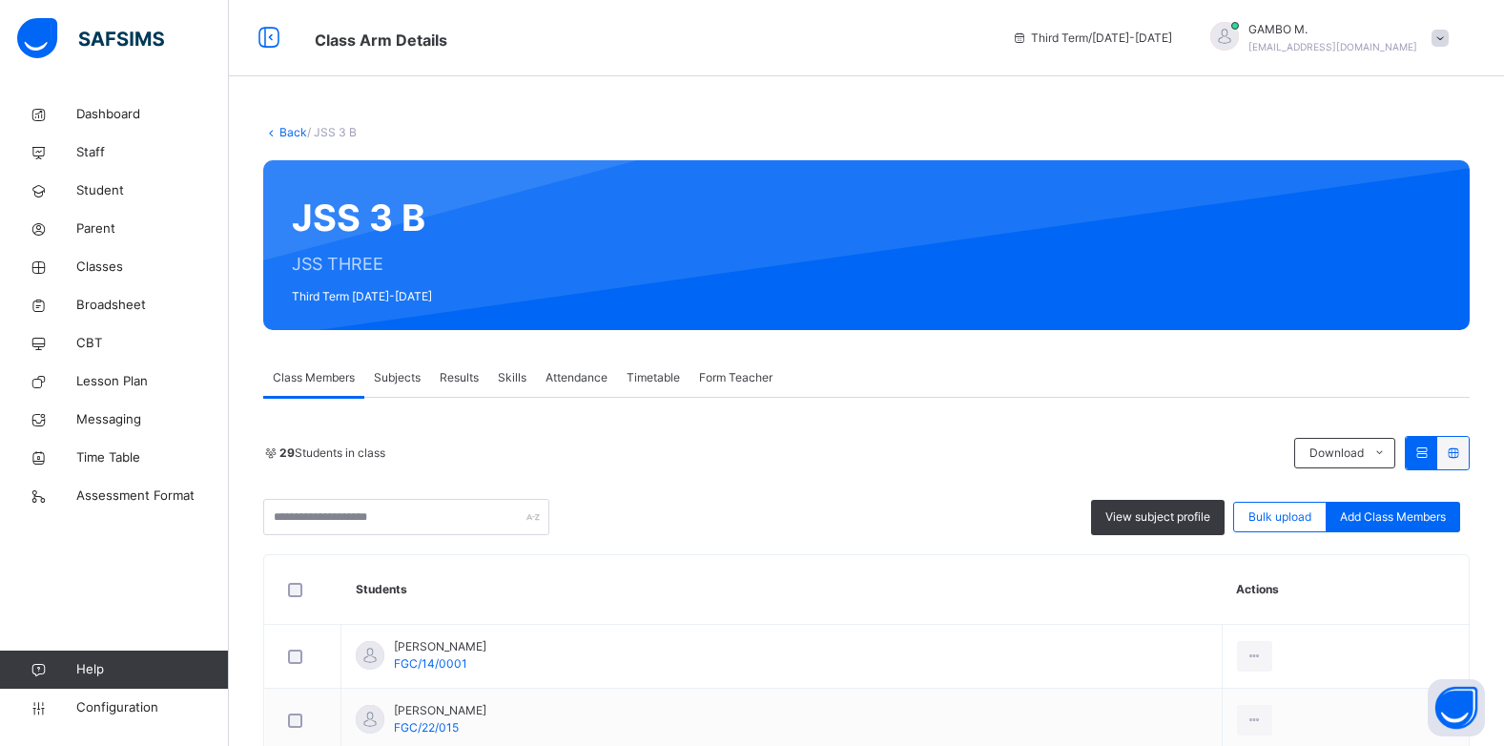
click at [481, 377] on div "Results" at bounding box center [459, 378] width 58 height 38
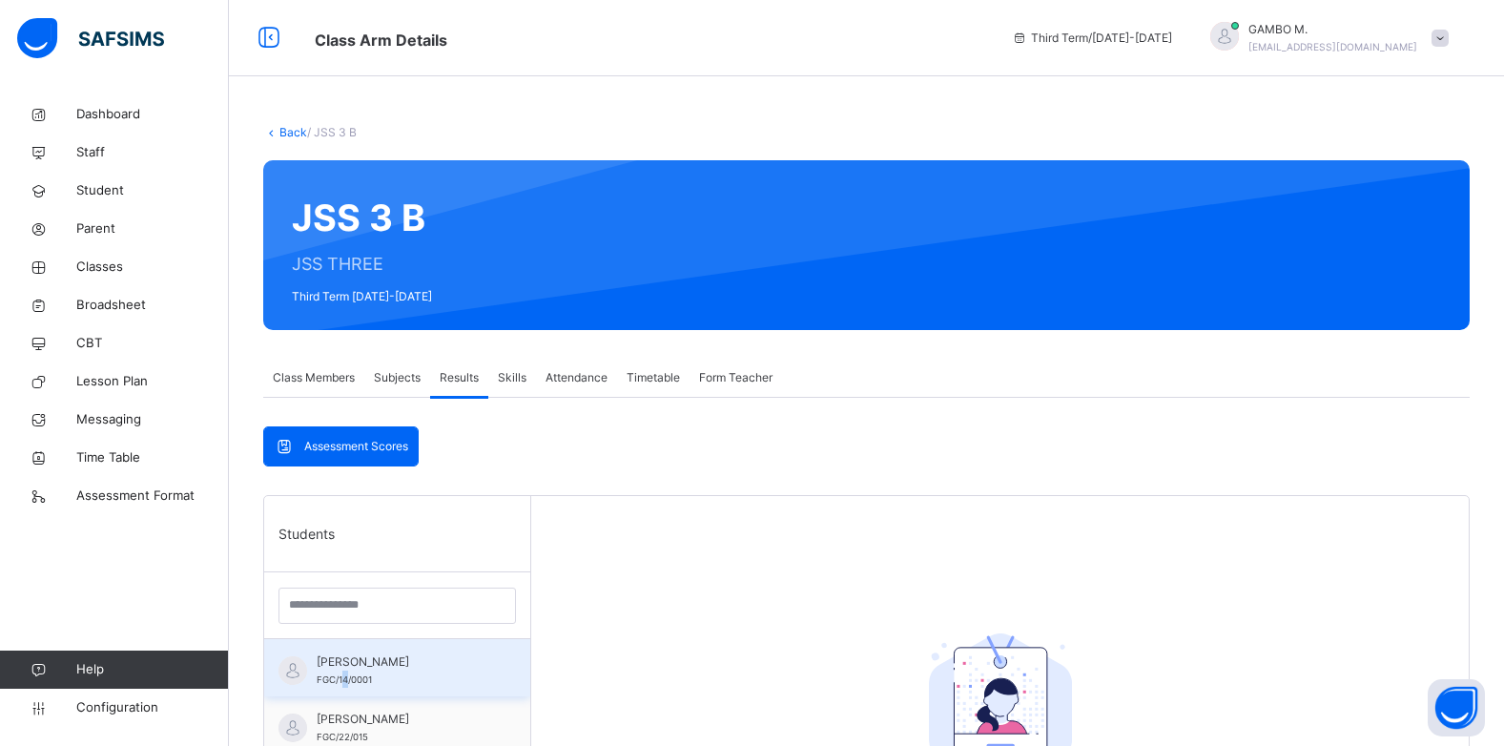
drag, startPoint x: 345, startPoint y: 676, endPoint x: 385, endPoint y: 669, distance: 40.8
click at [353, 676] on span "FGC/14/0001" at bounding box center [344, 679] width 55 height 10
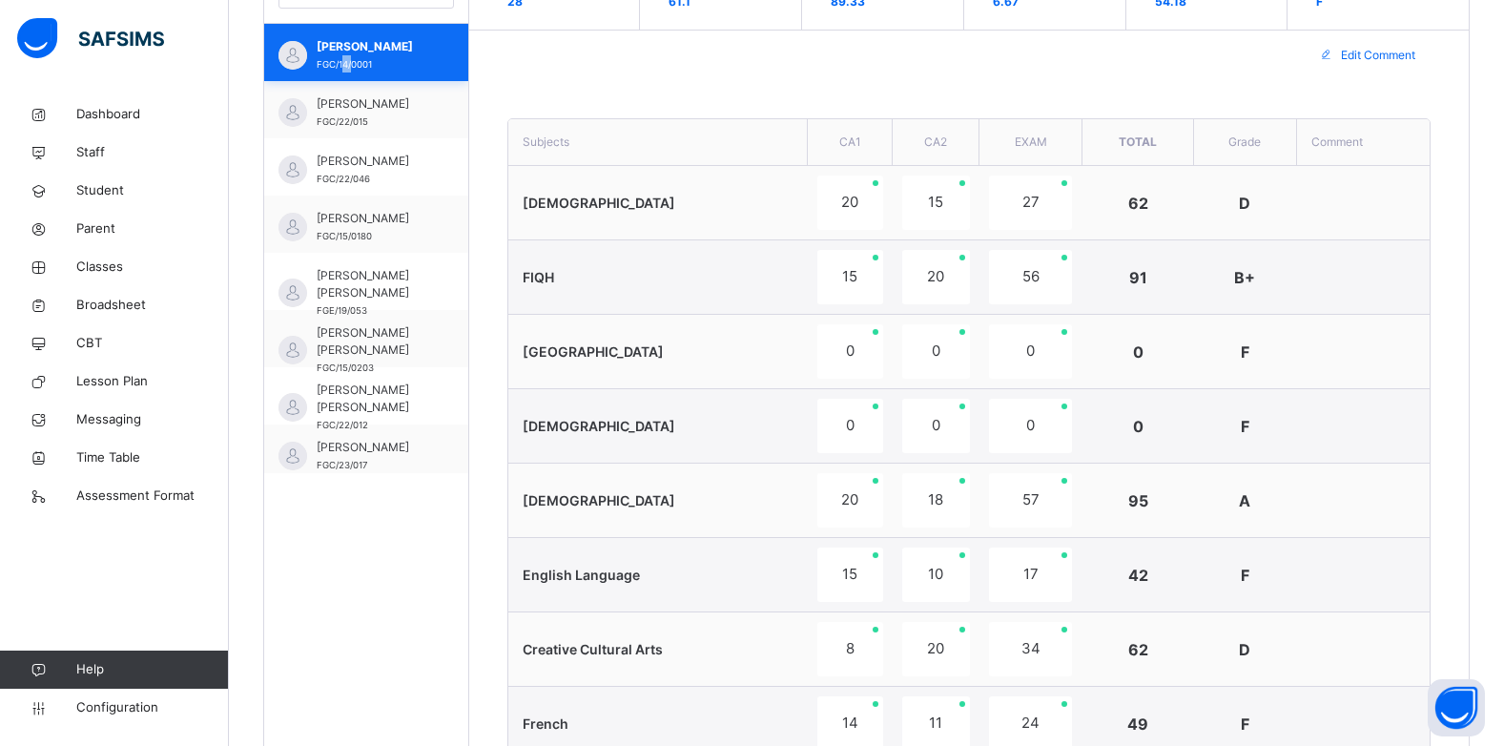
scroll to position [572, 0]
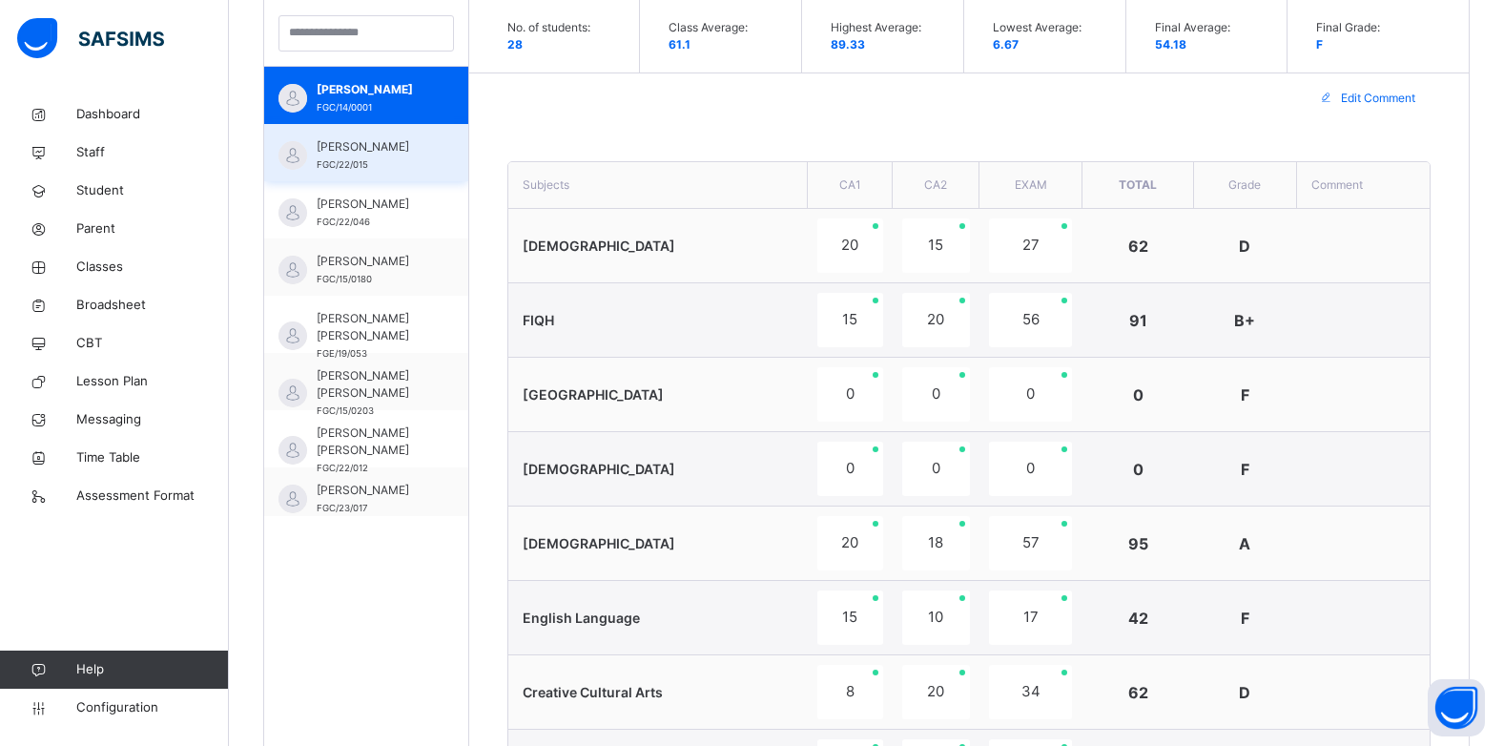
click at [382, 155] on span "[PERSON_NAME]" at bounding box center [371, 146] width 109 height 17
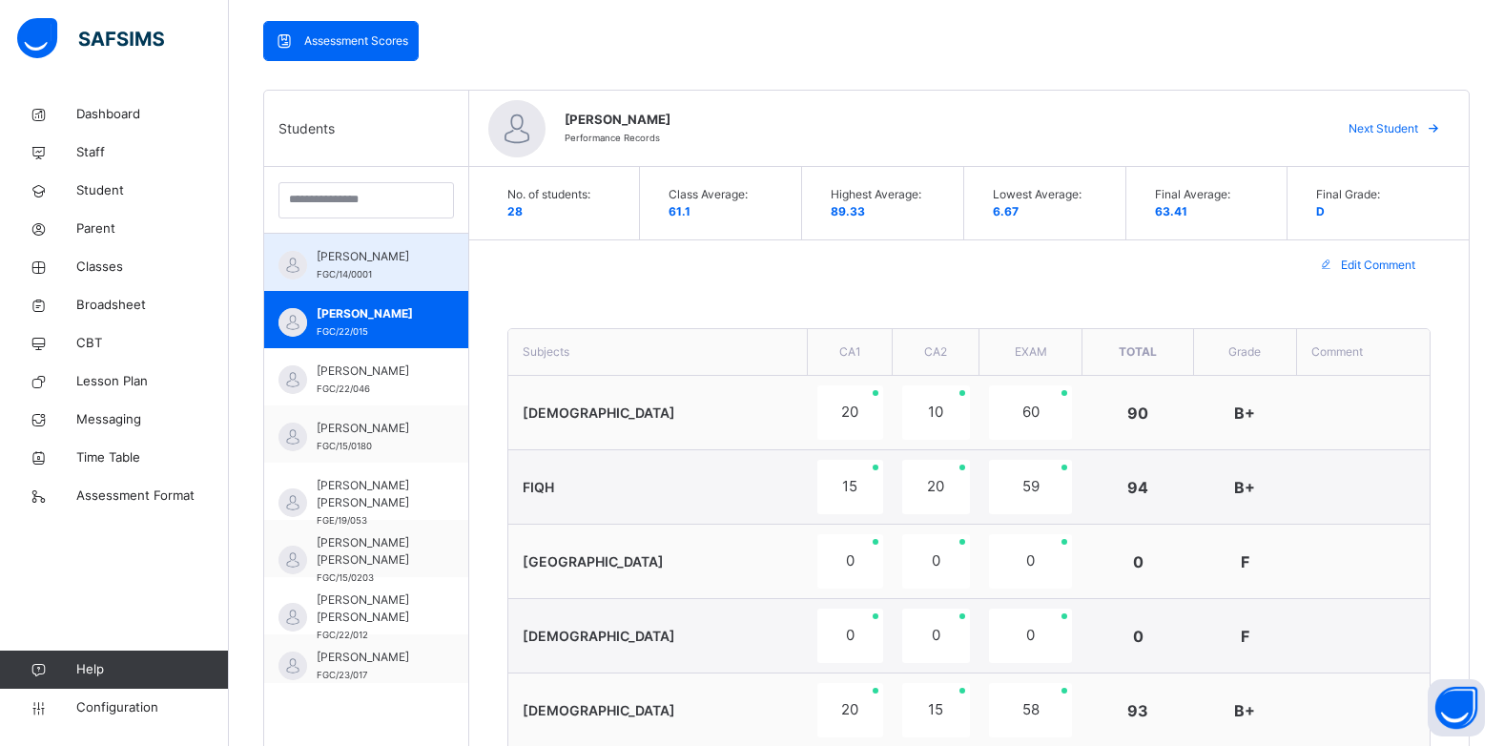
scroll to position [382, 0]
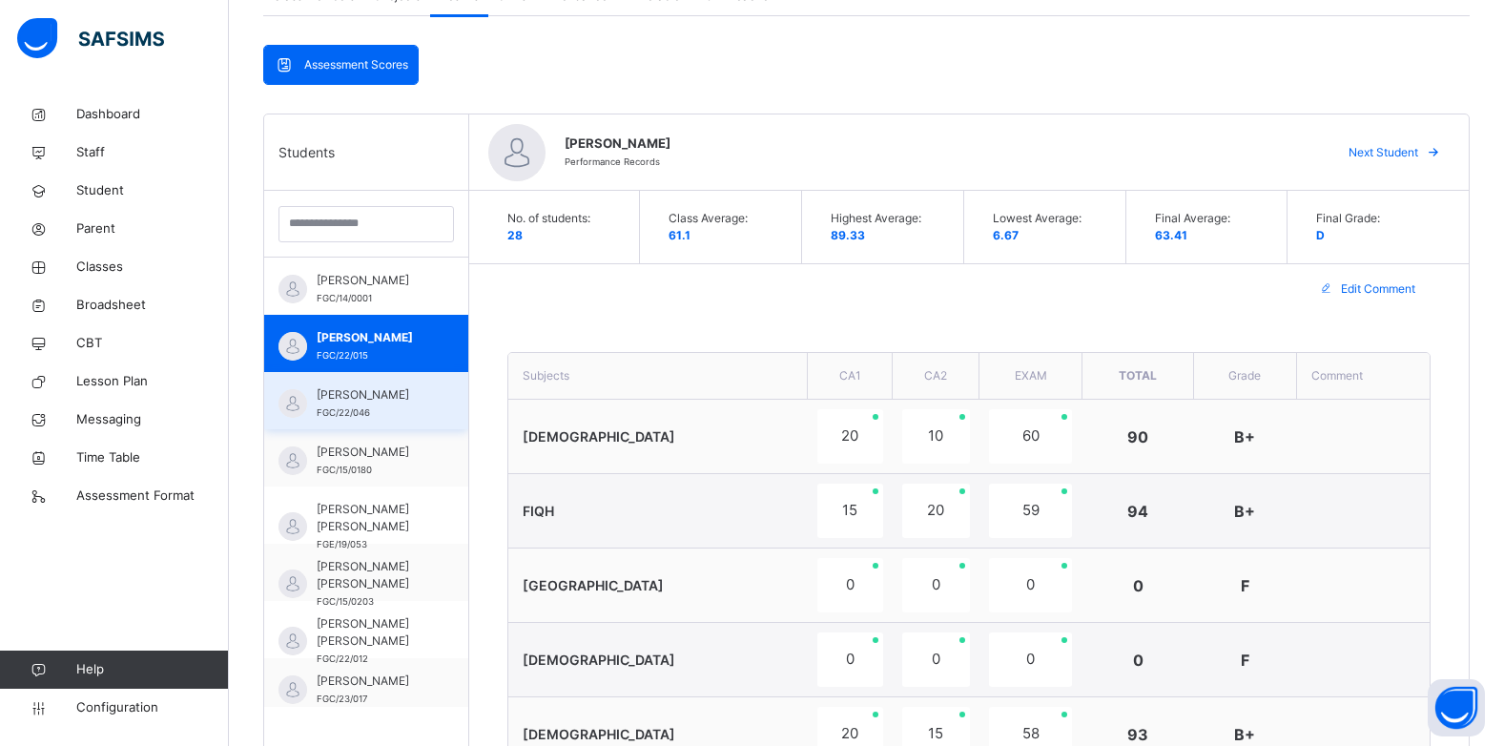
click at [349, 407] on span "FGC/22/046" at bounding box center [343, 412] width 53 height 10
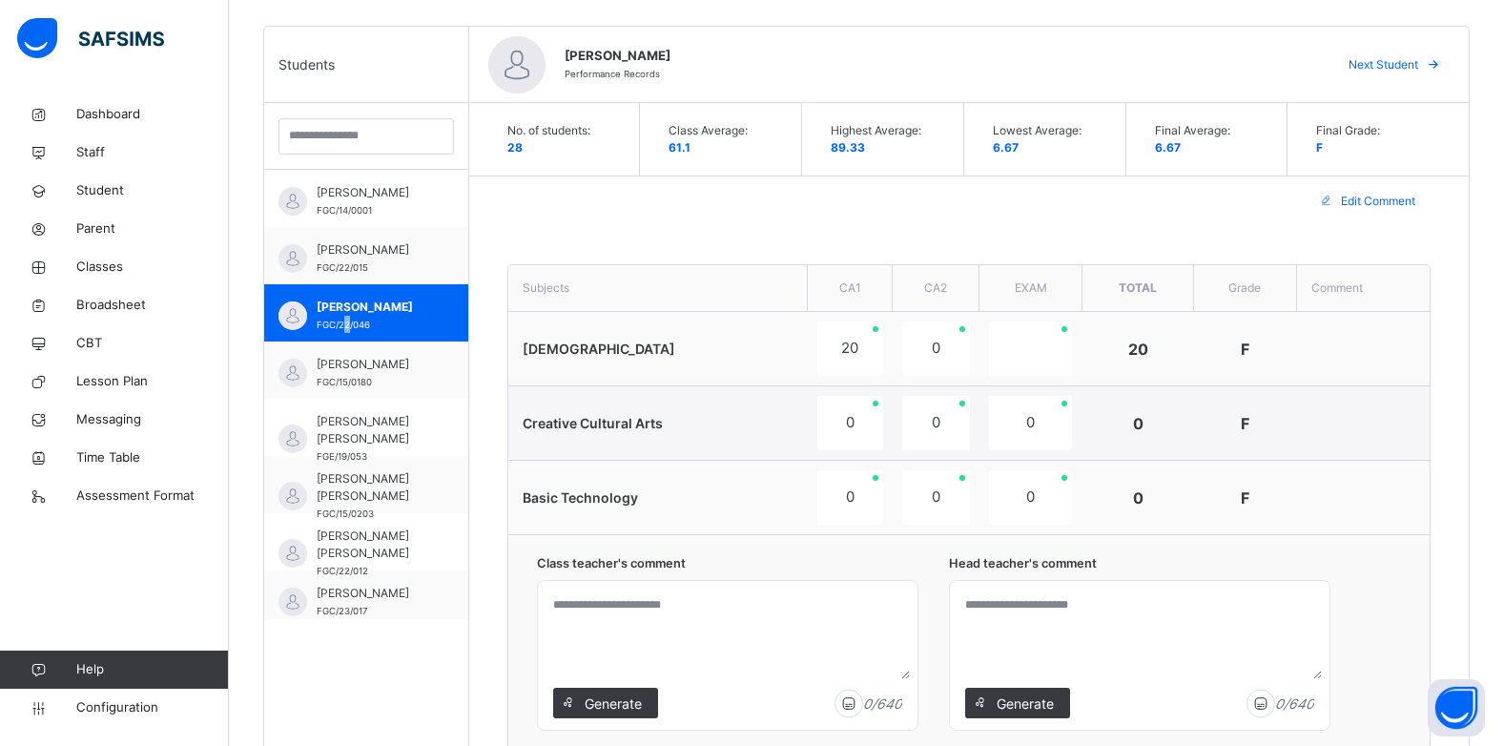
scroll to position [663, 0]
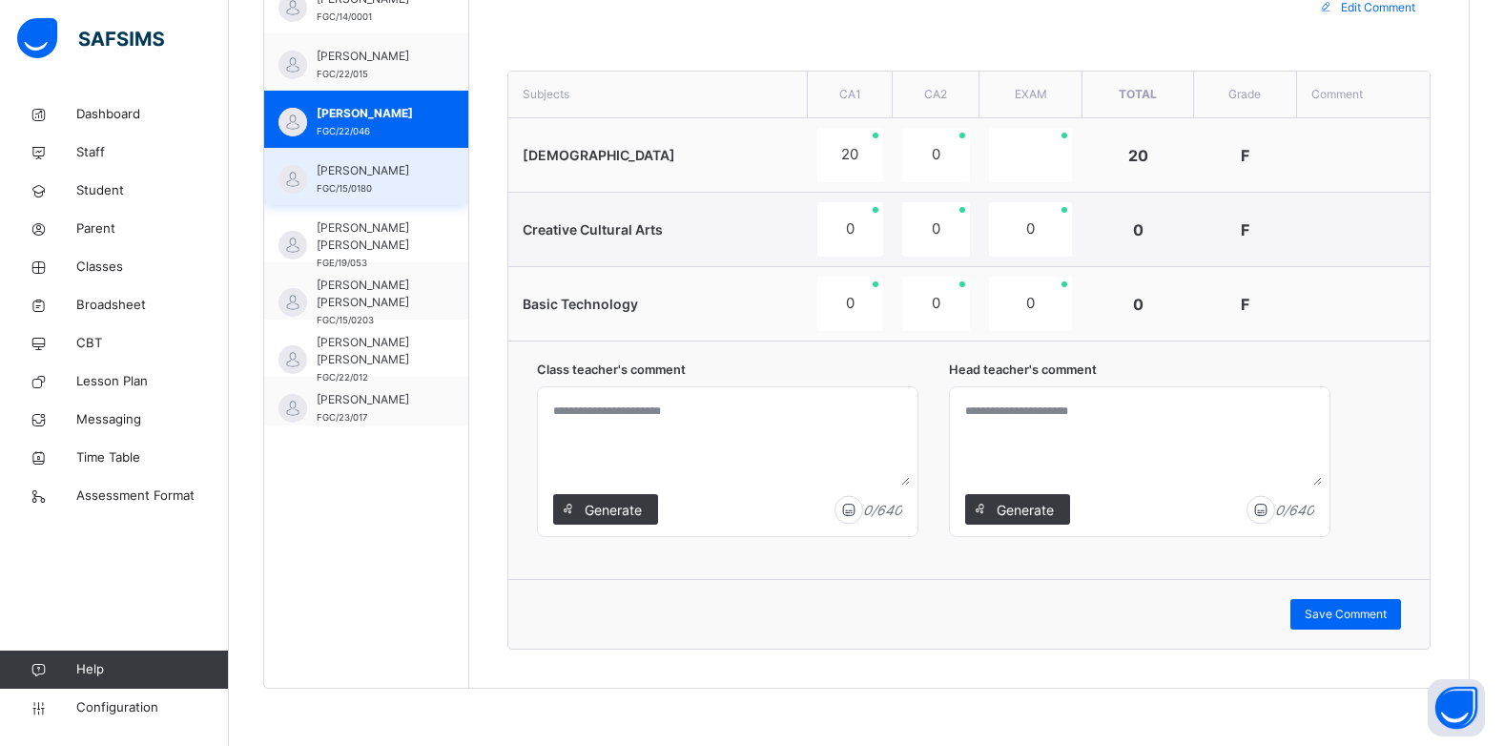
click at [358, 179] on span "[PERSON_NAME]" at bounding box center [371, 170] width 109 height 17
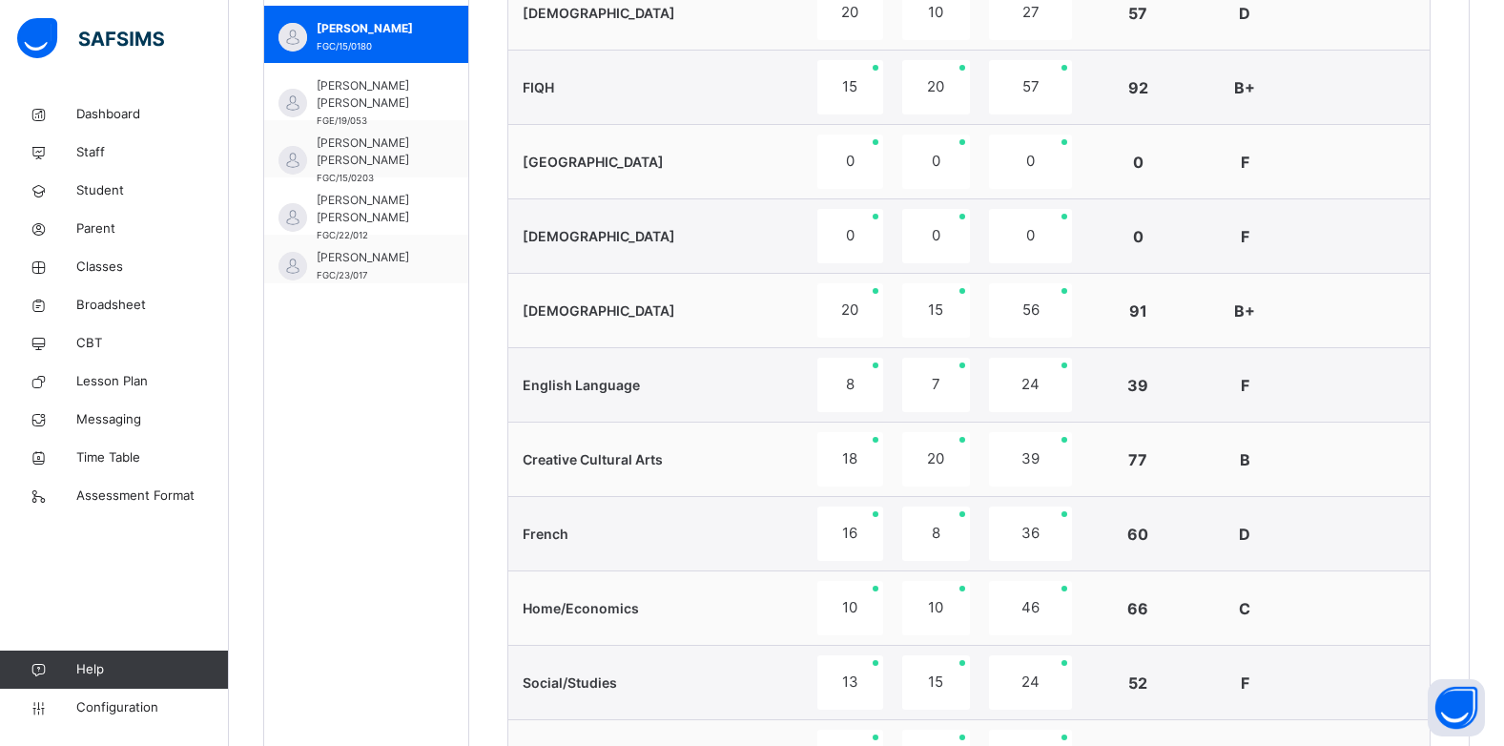
scroll to position [758, 0]
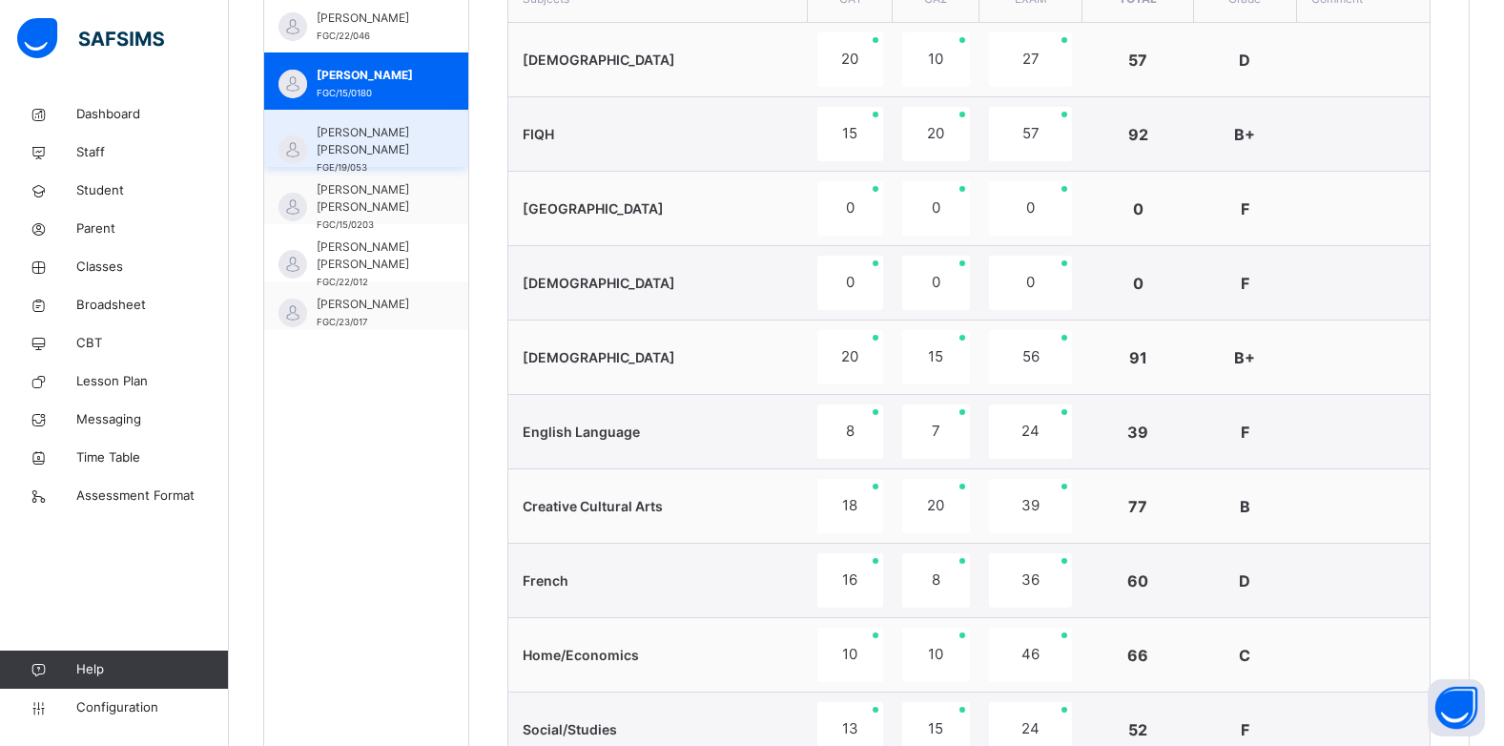
click at [387, 137] on span "[PERSON_NAME] [PERSON_NAME]" at bounding box center [371, 141] width 109 height 34
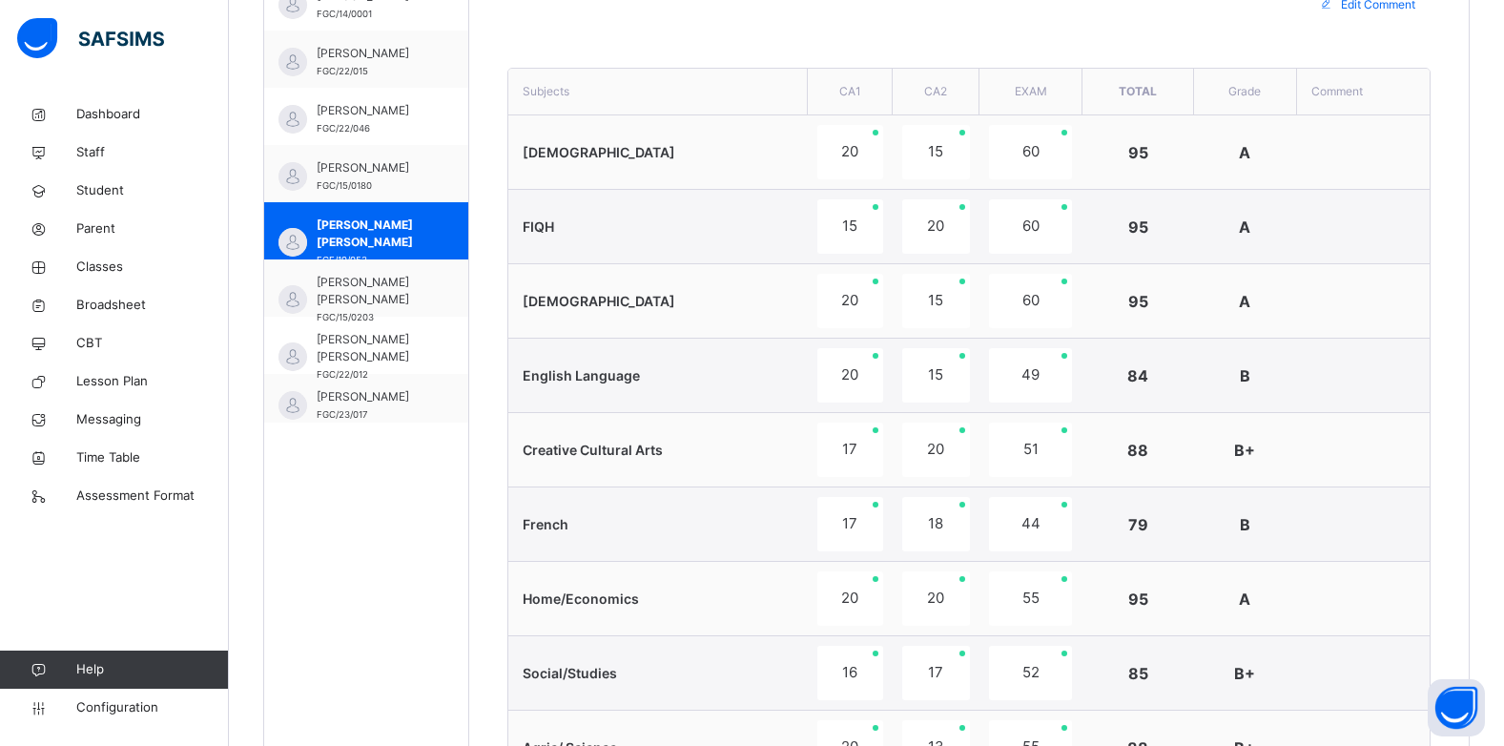
scroll to position [663, 0]
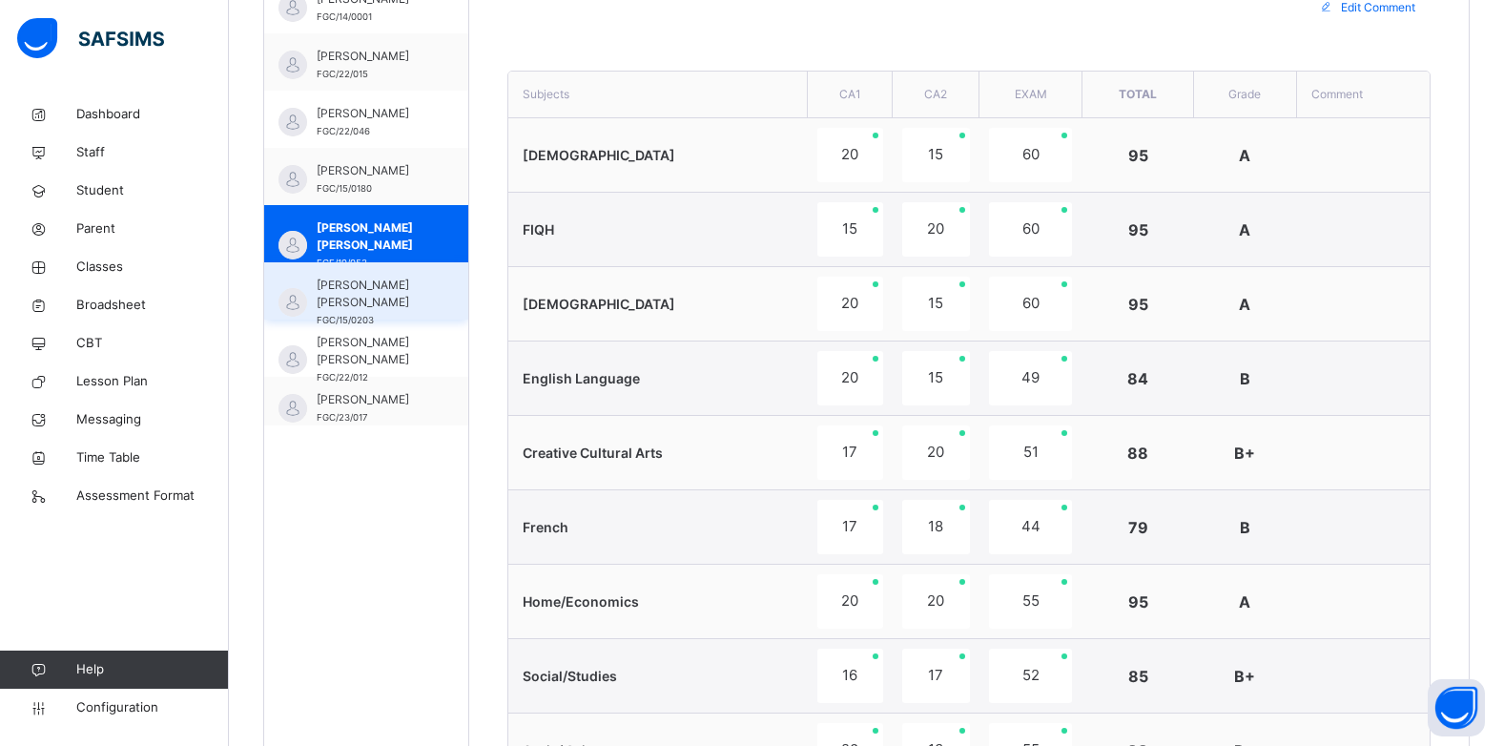
click at [377, 294] on span "[PERSON_NAME] [PERSON_NAME]" at bounding box center [371, 294] width 109 height 34
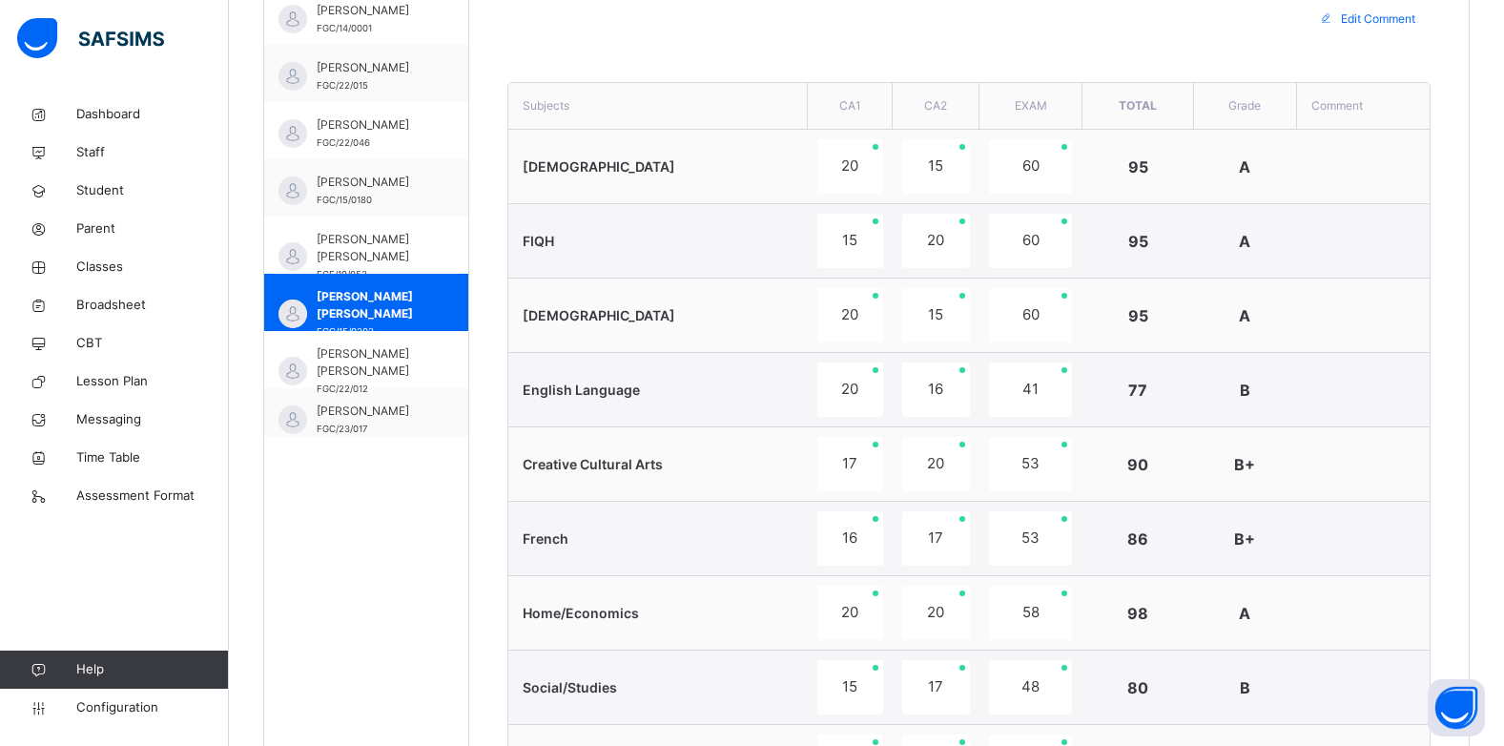
scroll to position [472, 0]
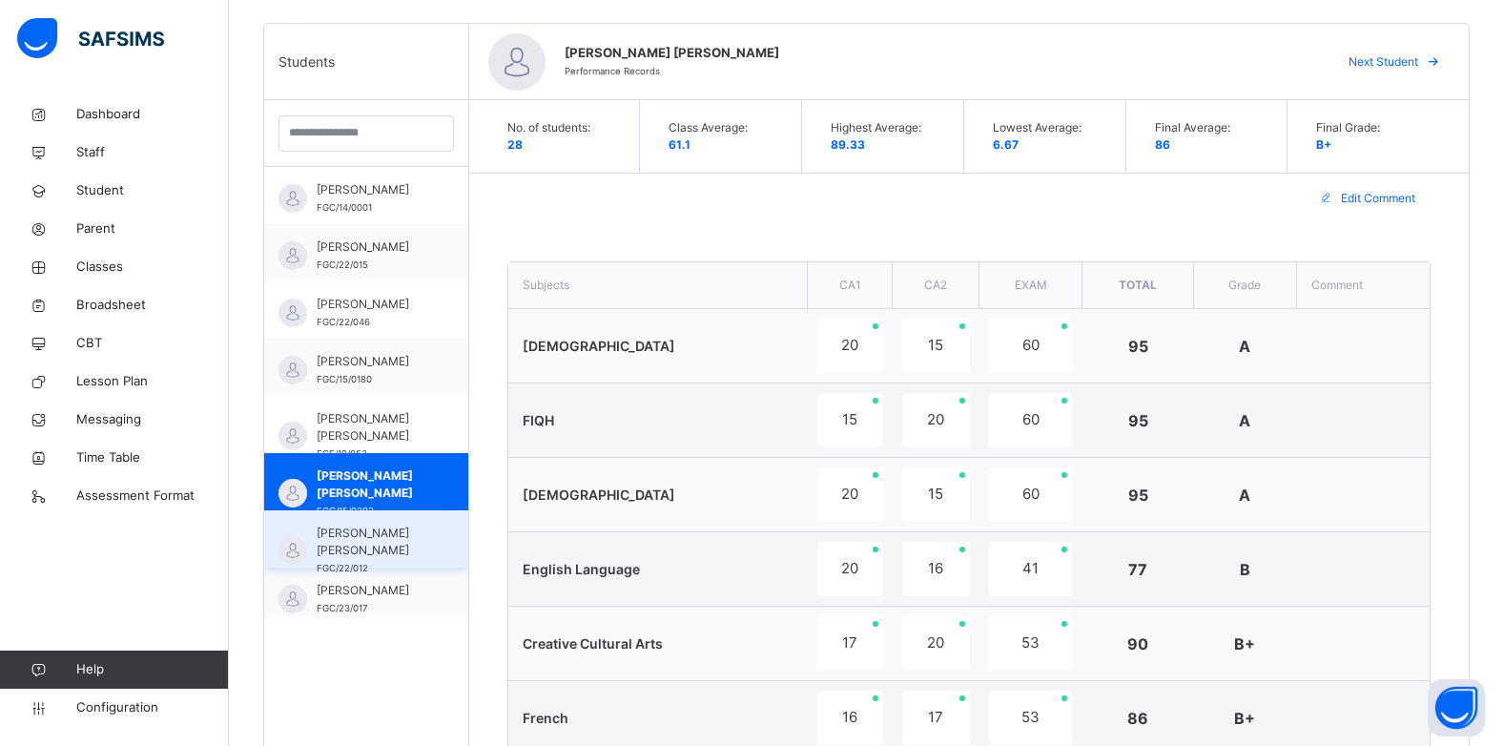
click at [321, 539] on span "[PERSON_NAME] [PERSON_NAME]" at bounding box center [371, 542] width 109 height 34
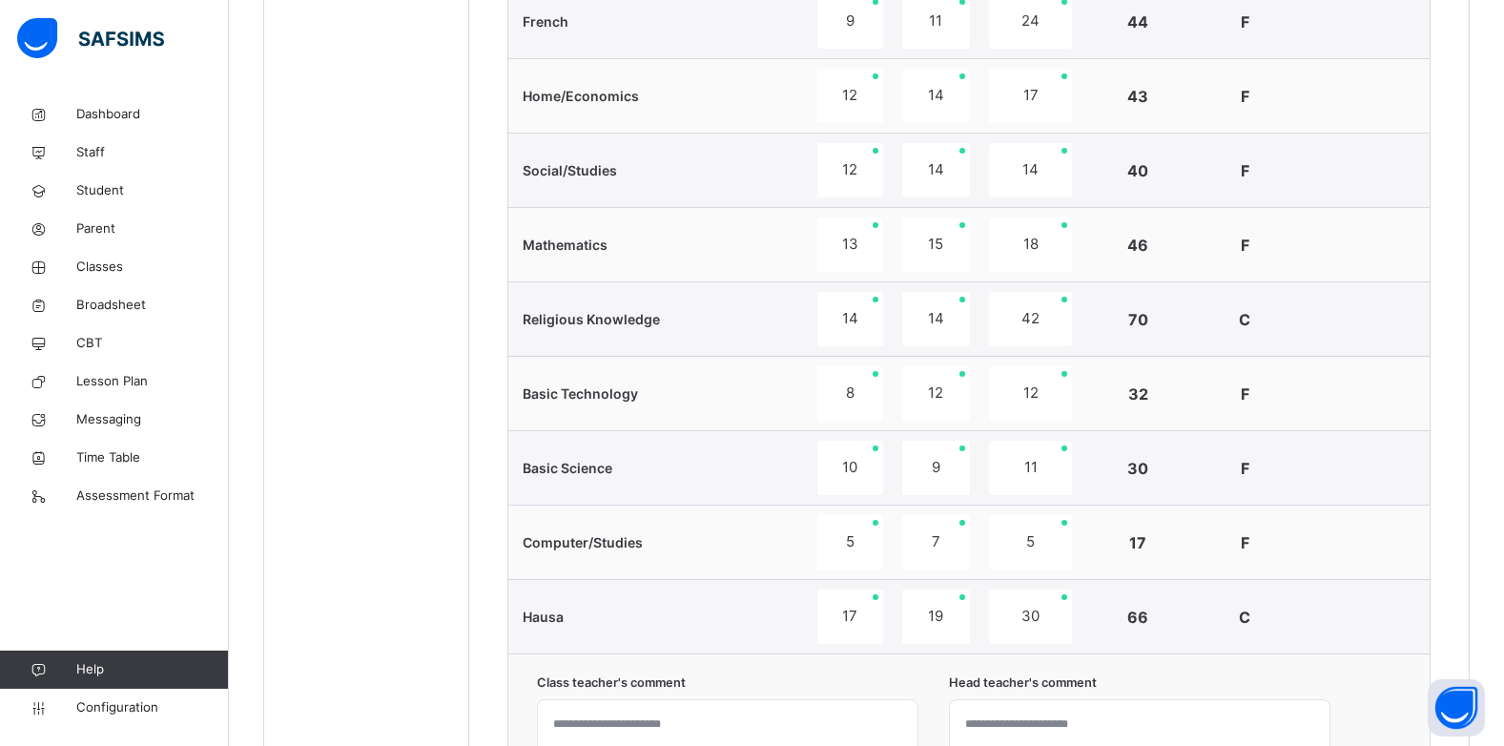
scroll to position [840, 0]
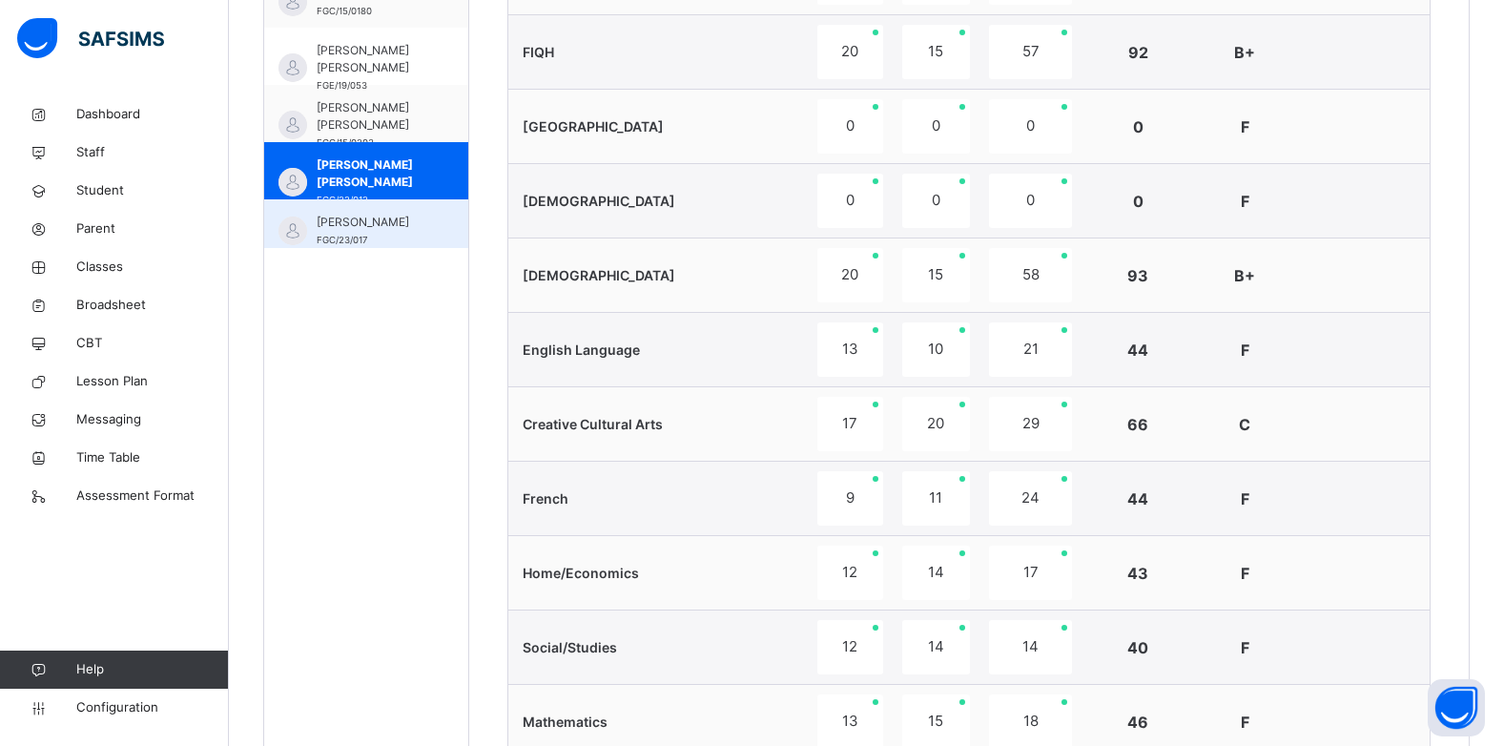
click at [386, 217] on span "[PERSON_NAME]" at bounding box center [371, 222] width 109 height 17
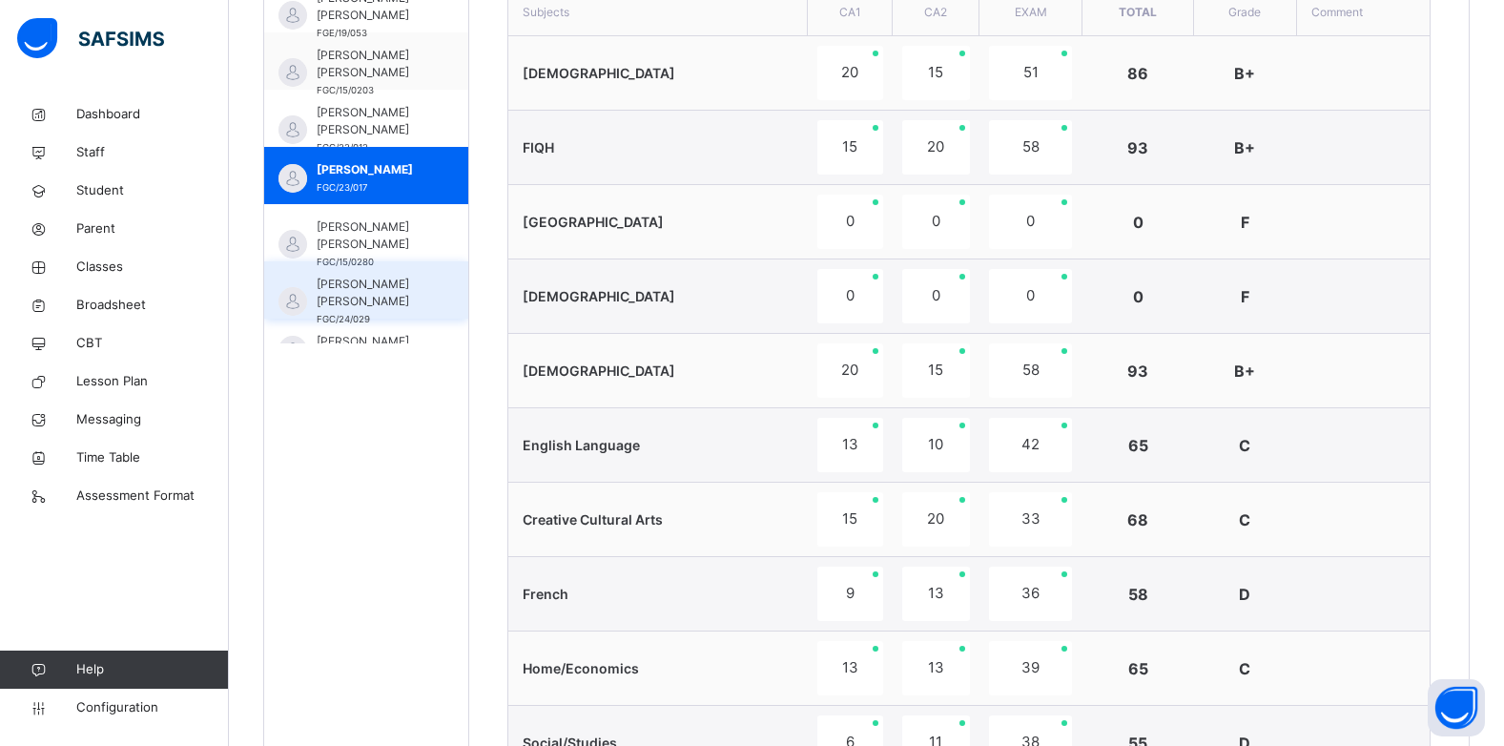
scroll to position [153, 0]
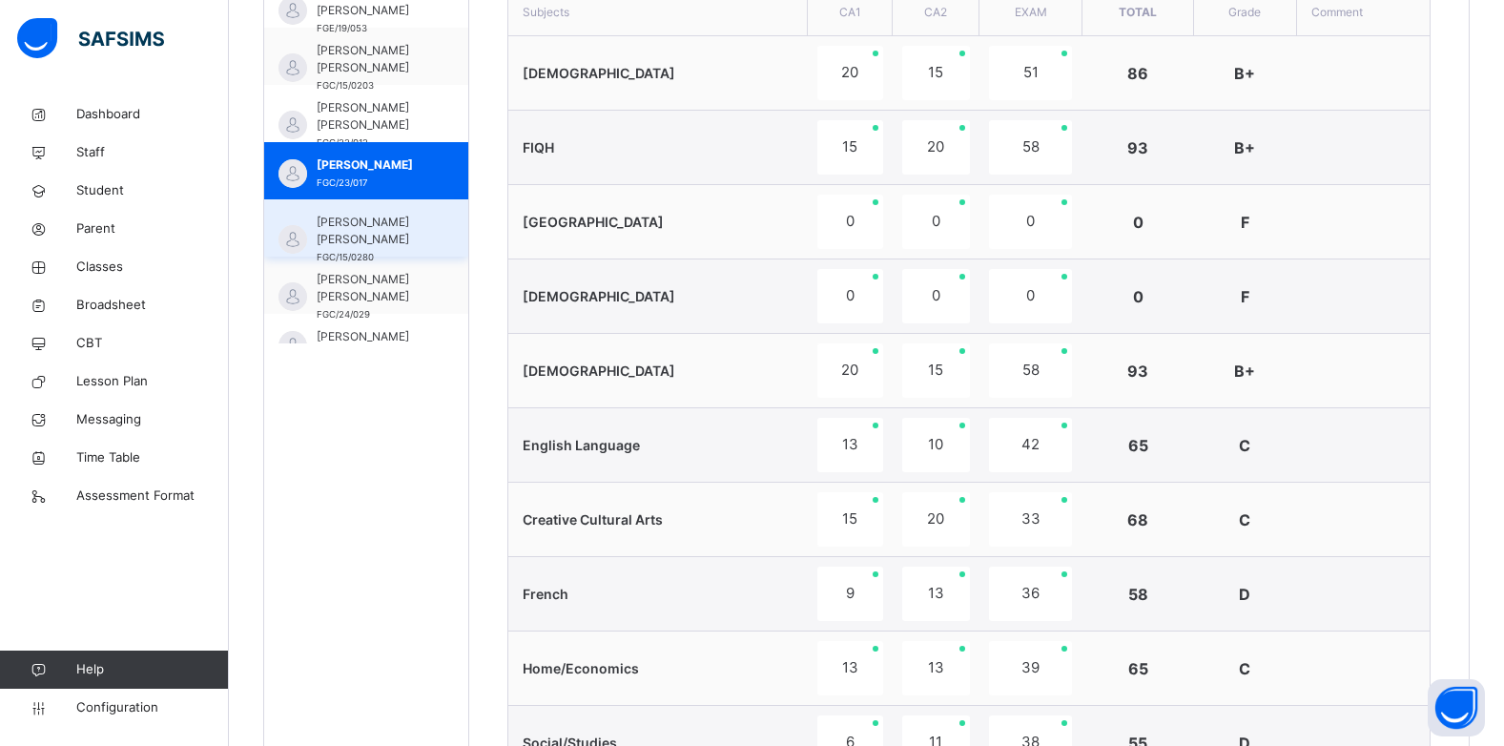
click at [368, 230] on span "[PERSON_NAME] [PERSON_NAME]" at bounding box center [371, 231] width 109 height 34
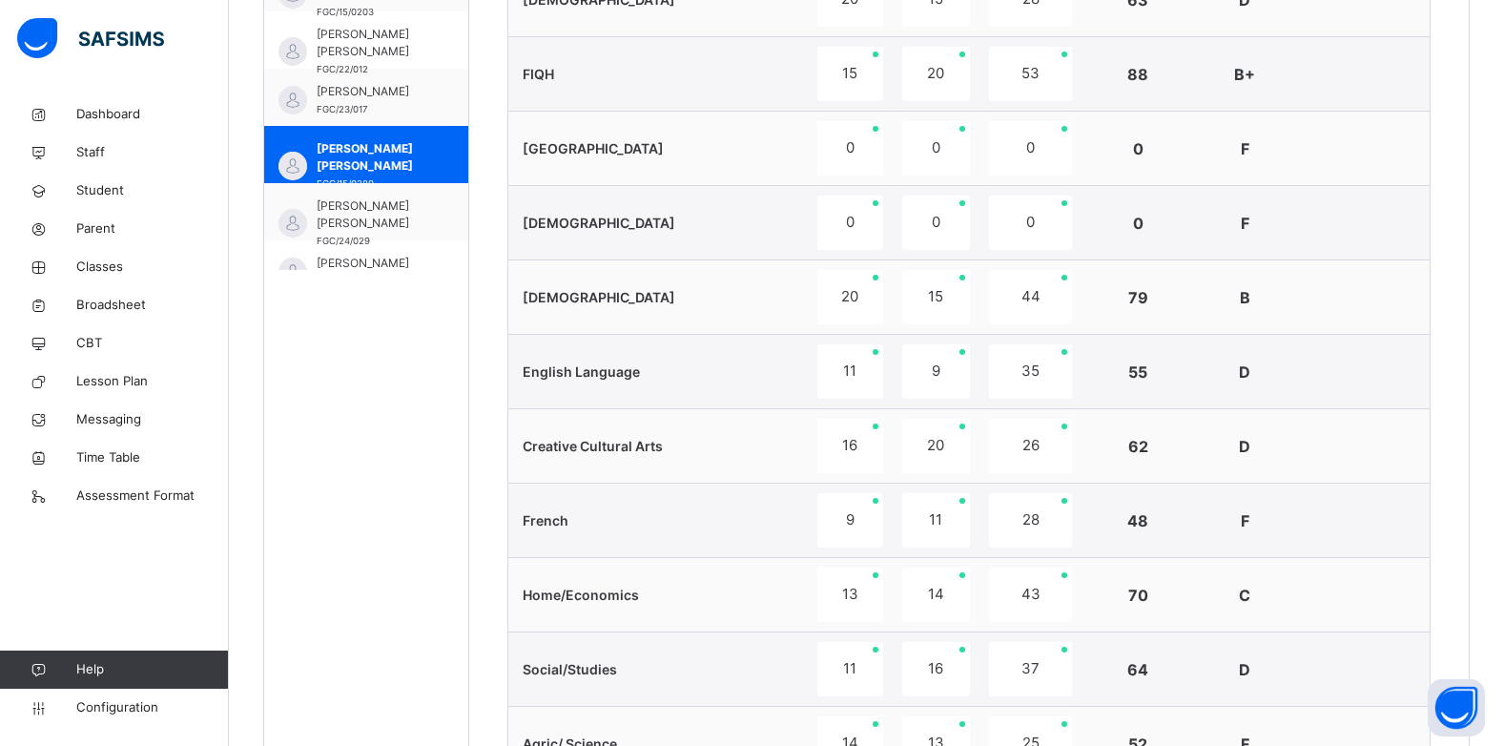
scroll to position [650, 0]
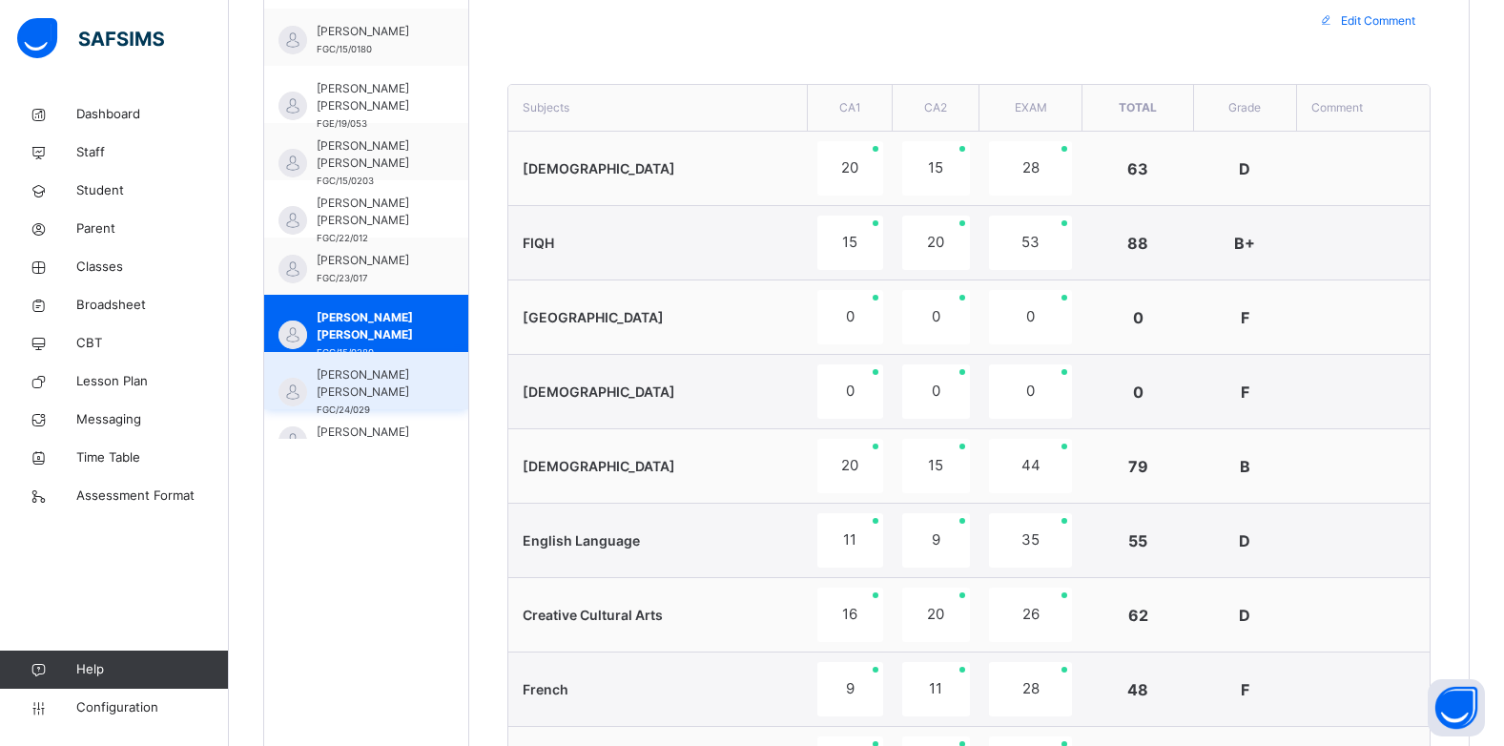
click at [360, 383] on span "[PERSON_NAME] [PERSON_NAME]" at bounding box center [371, 383] width 109 height 34
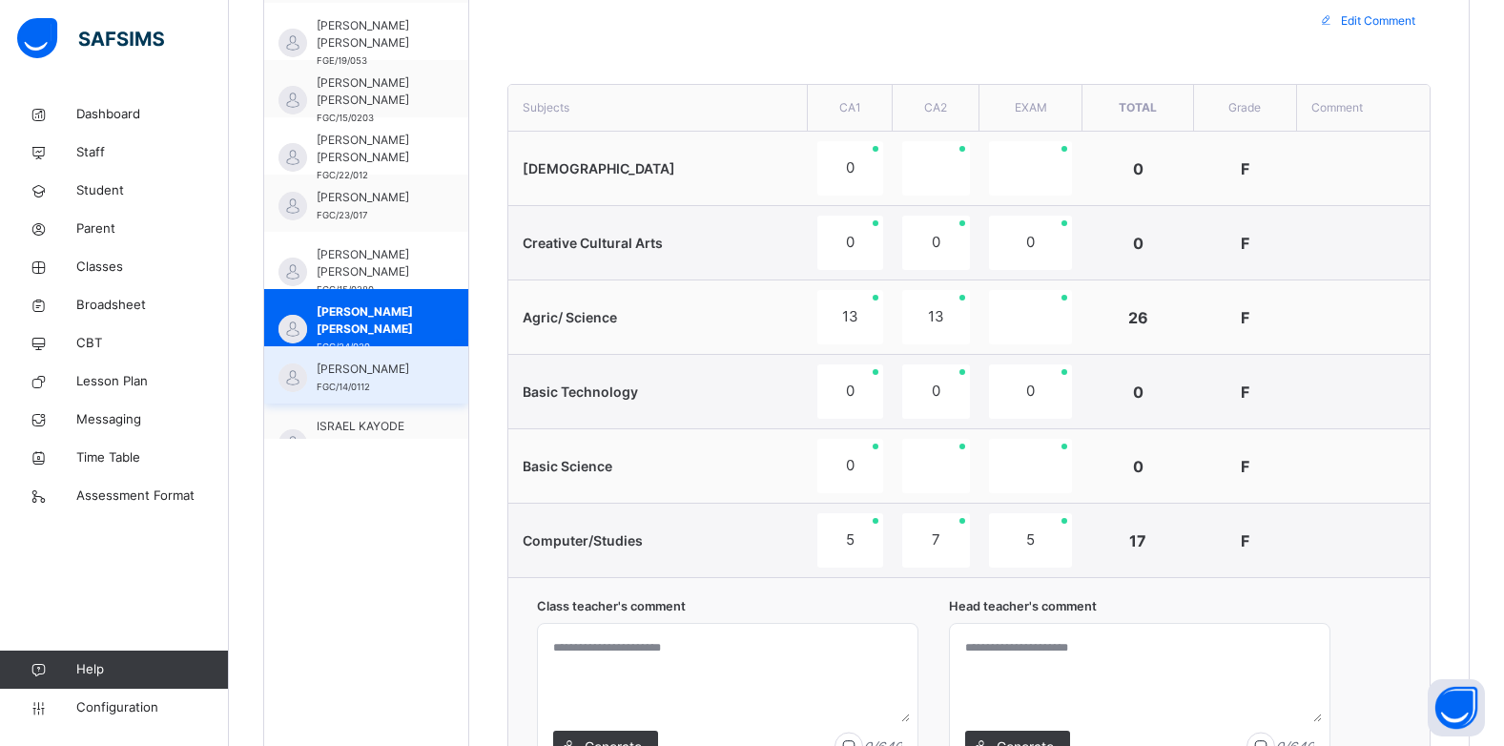
scroll to position [248, 0]
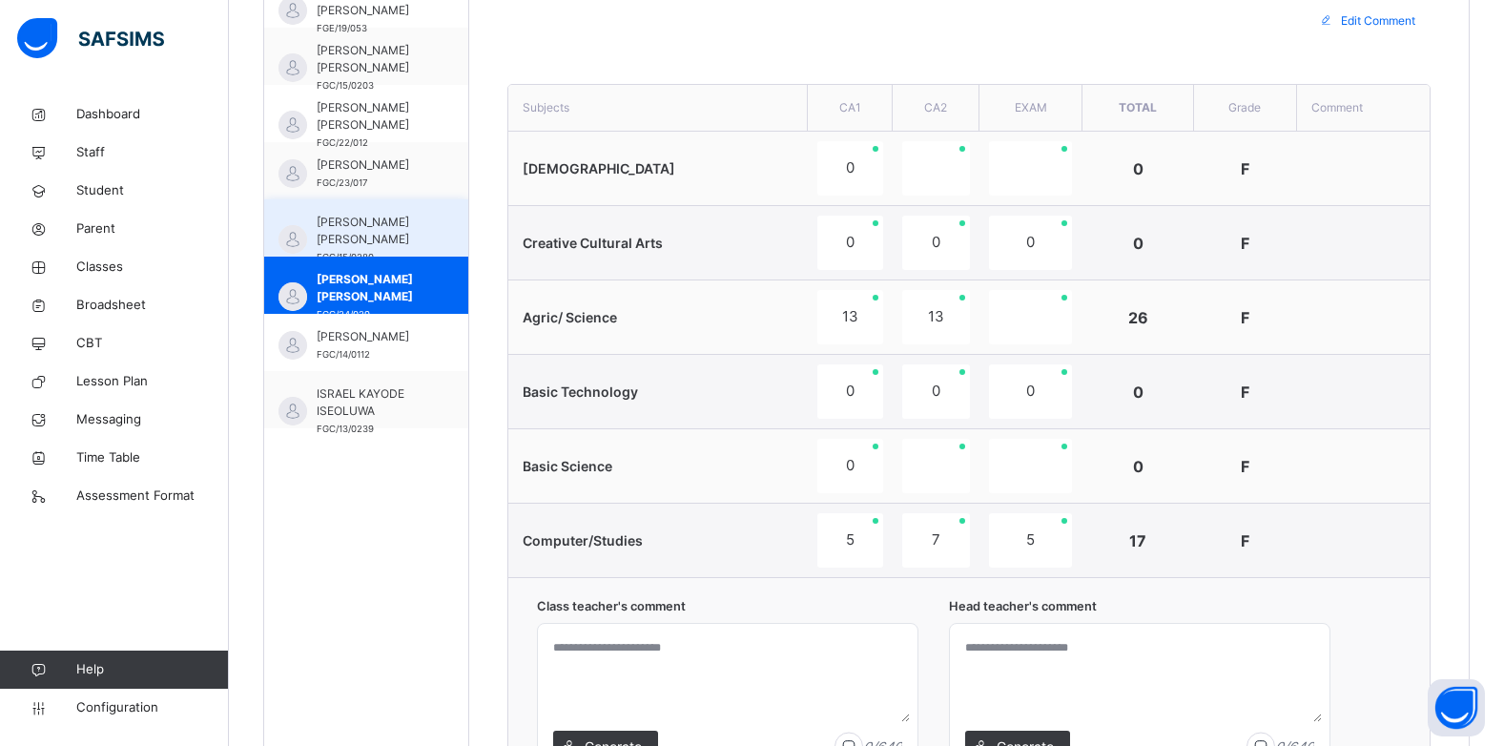
click at [379, 346] on div "ISA ALIYU ALIYU FGC/14/0112" at bounding box center [371, 345] width 109 height 34
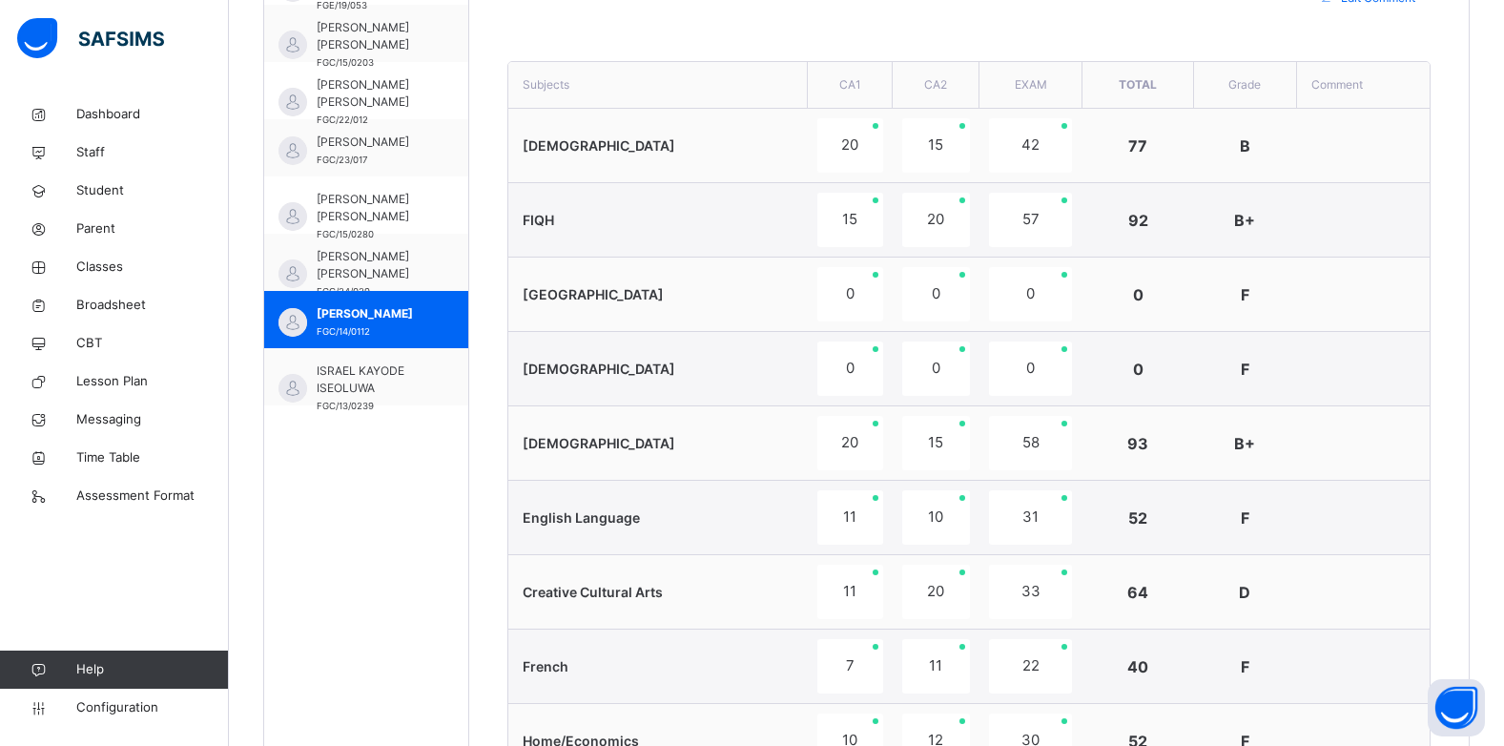
scroll to position [650, 0]
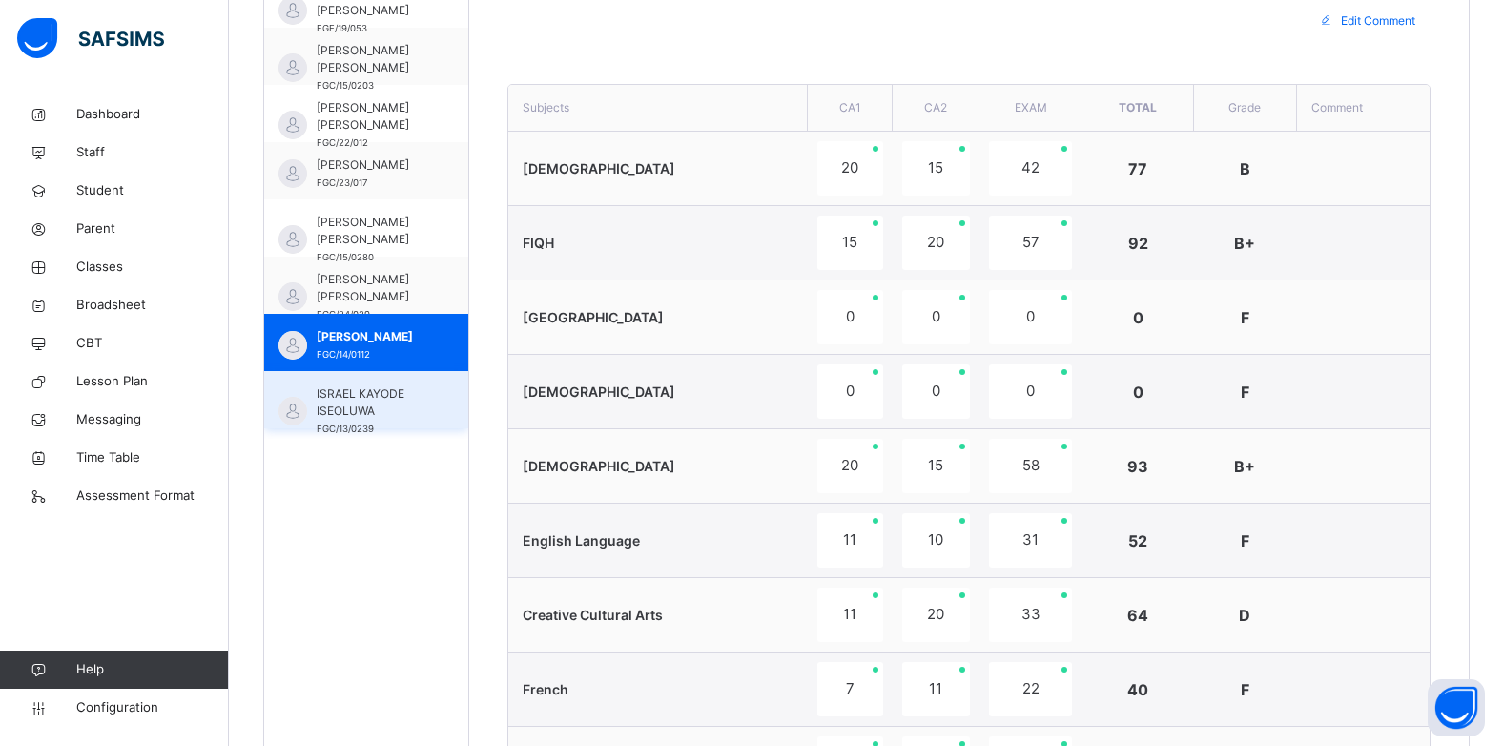
click at [368, 397] on span "ISRAEL KAYODE ISEOLUWA" at bounding box center [371, 402] width 109 height 34
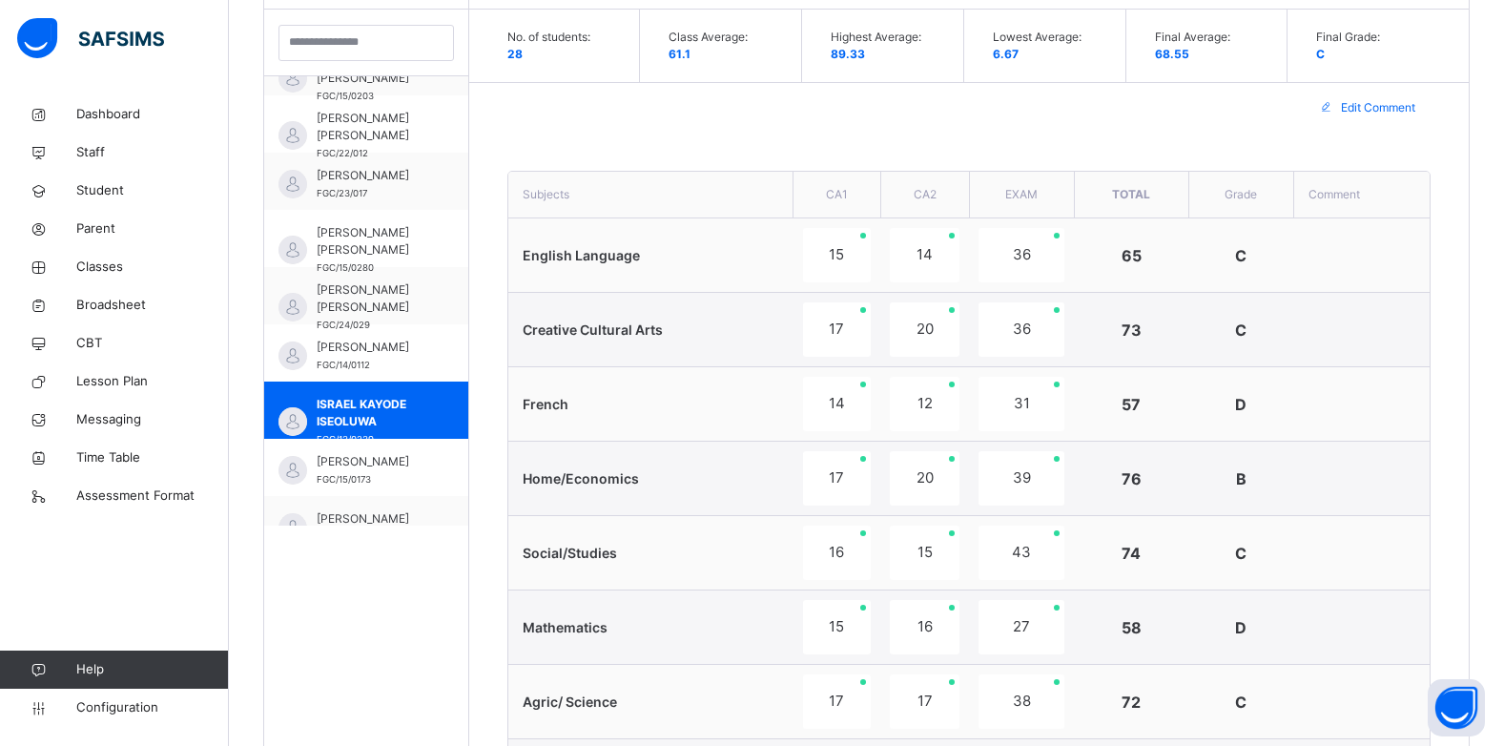
scroll to position [362, 0]
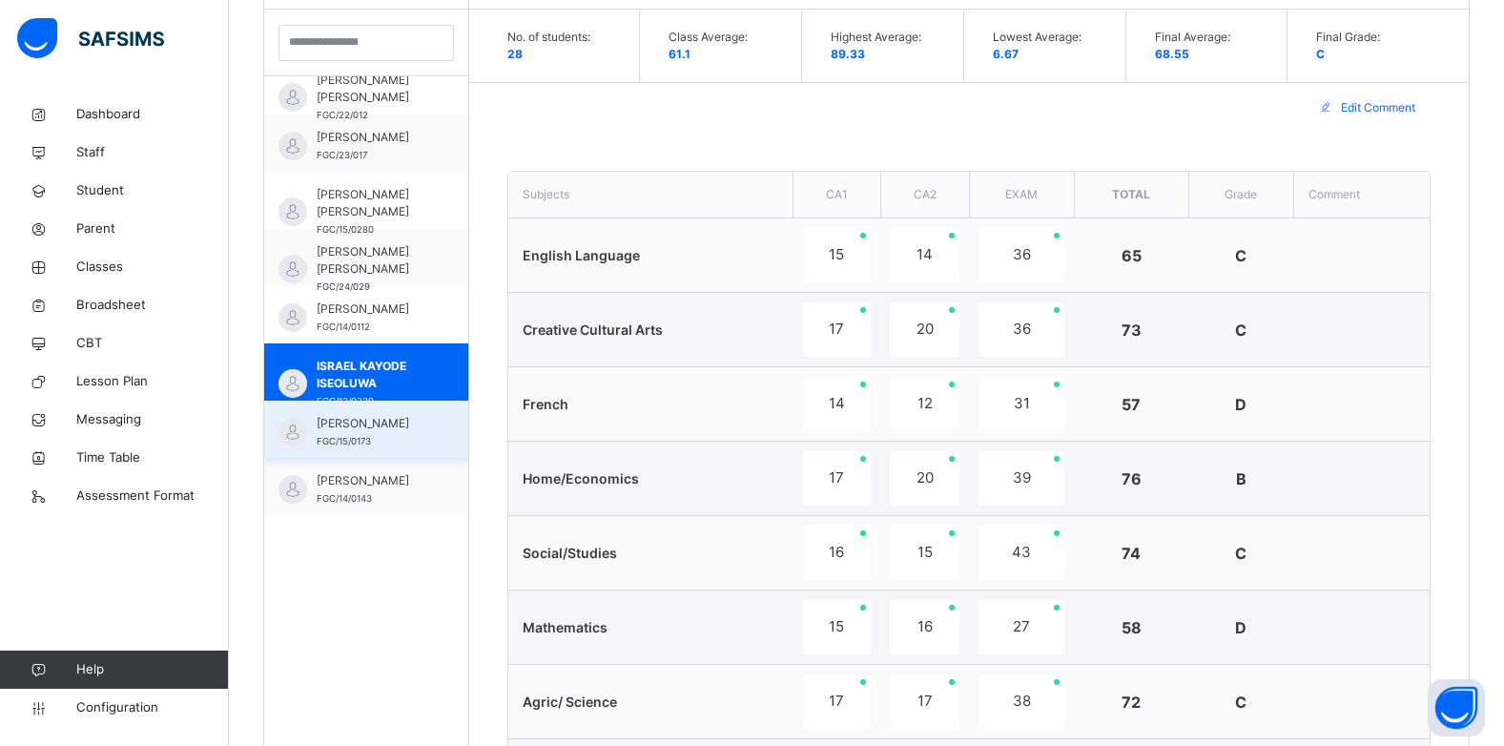
click at [360, 417] on span "[PERSON_NAME]" at bounding box center [371, 423] width 109 height 17
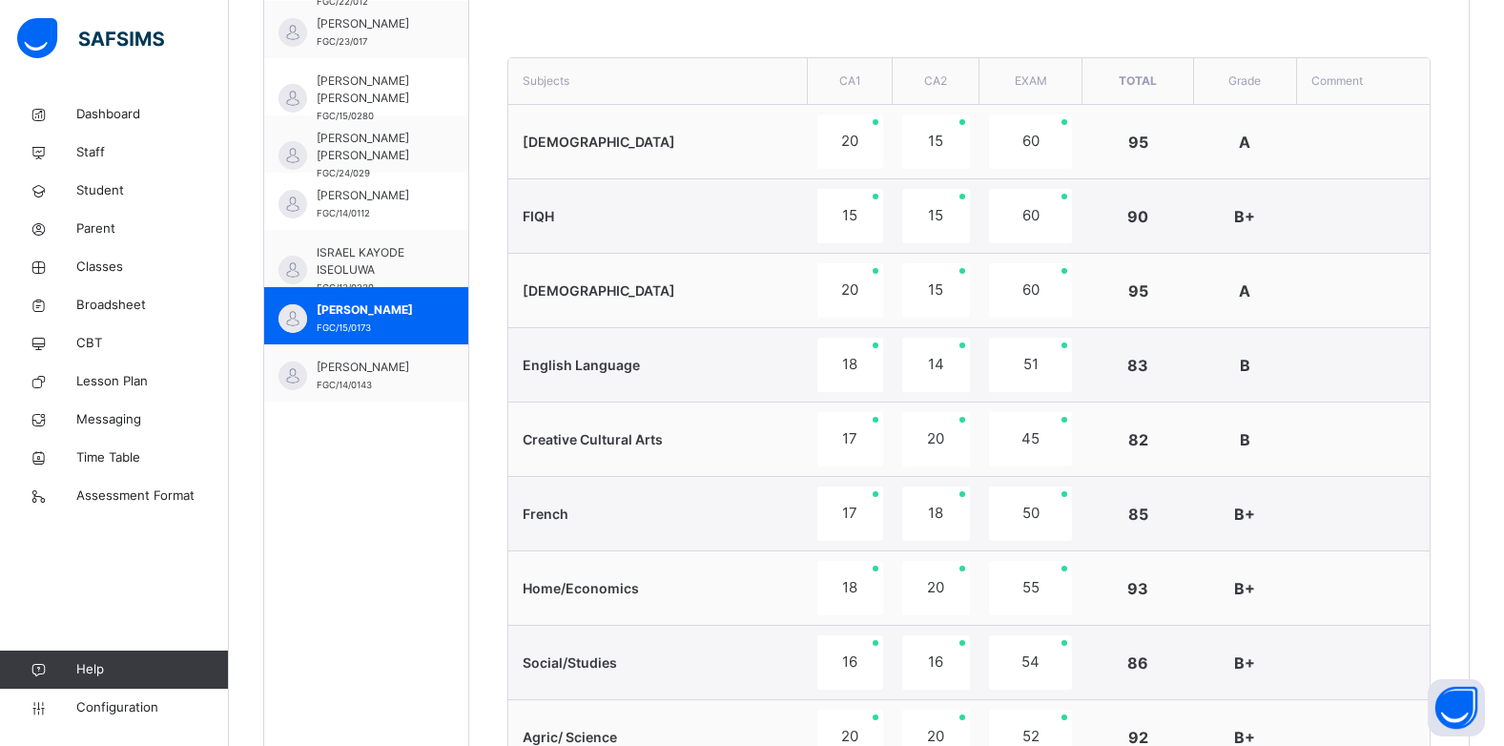
scroll to position [658, 0]
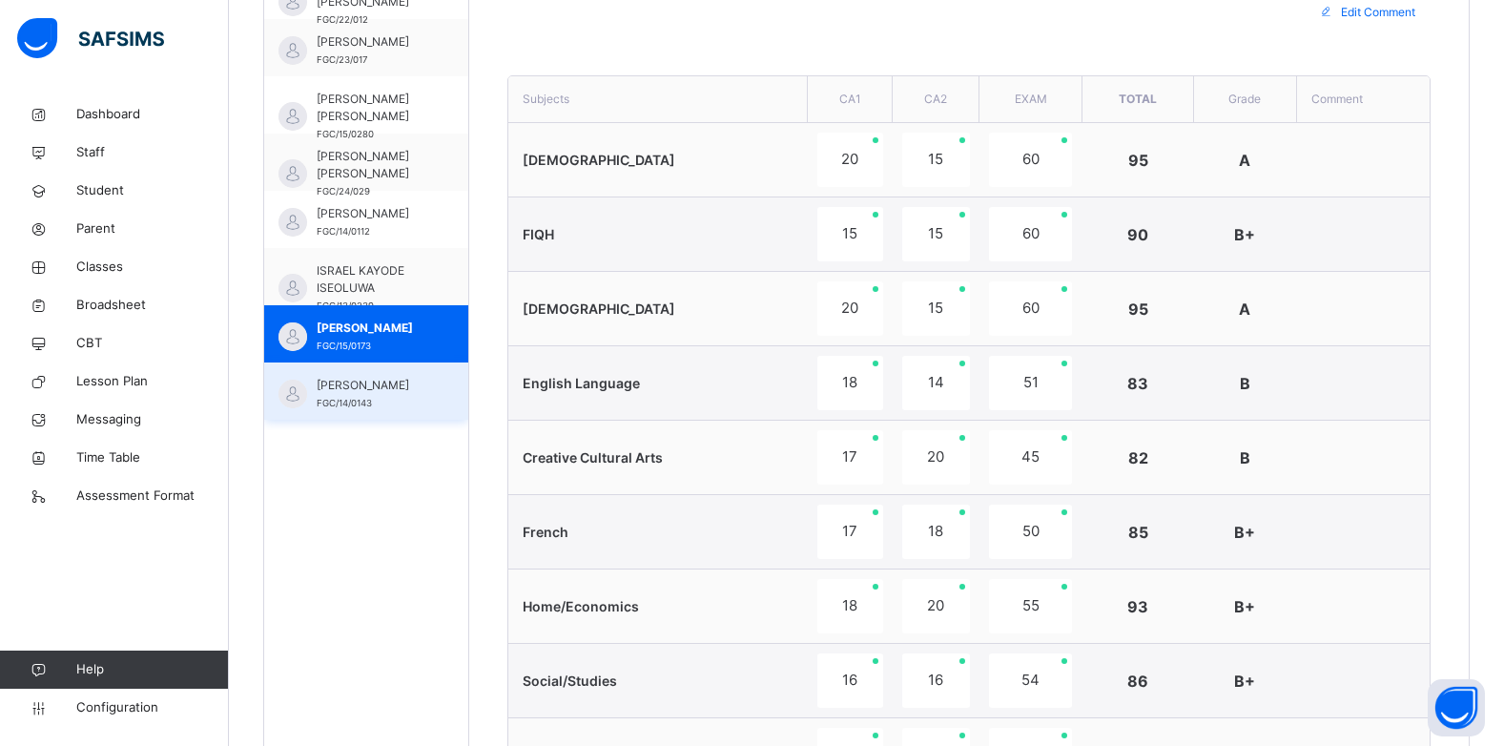
click at [356, 396] on div "KHADIJA KAMILU FGC/14/0143" at bounding box center [371, 394] width 109 height 34
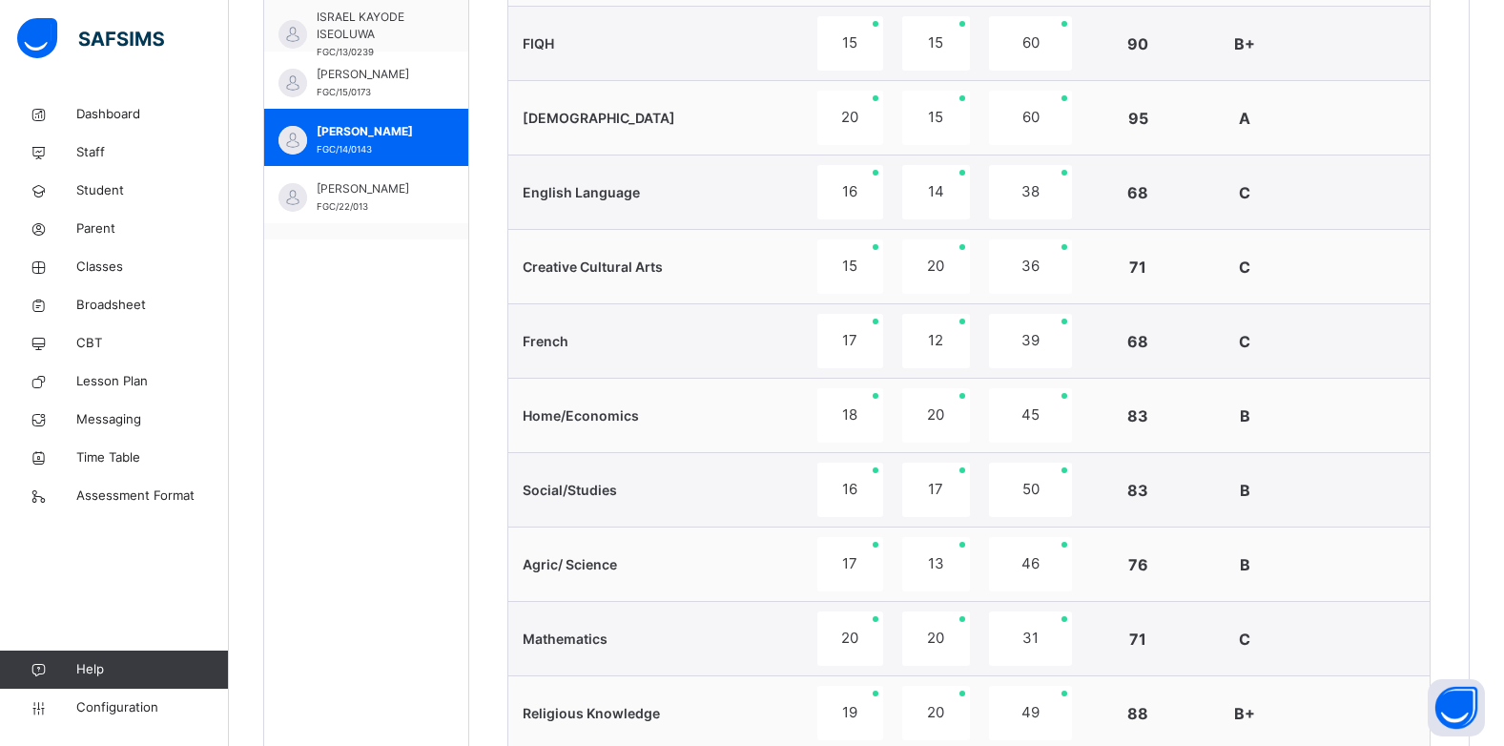
scroll to position [439, 0]
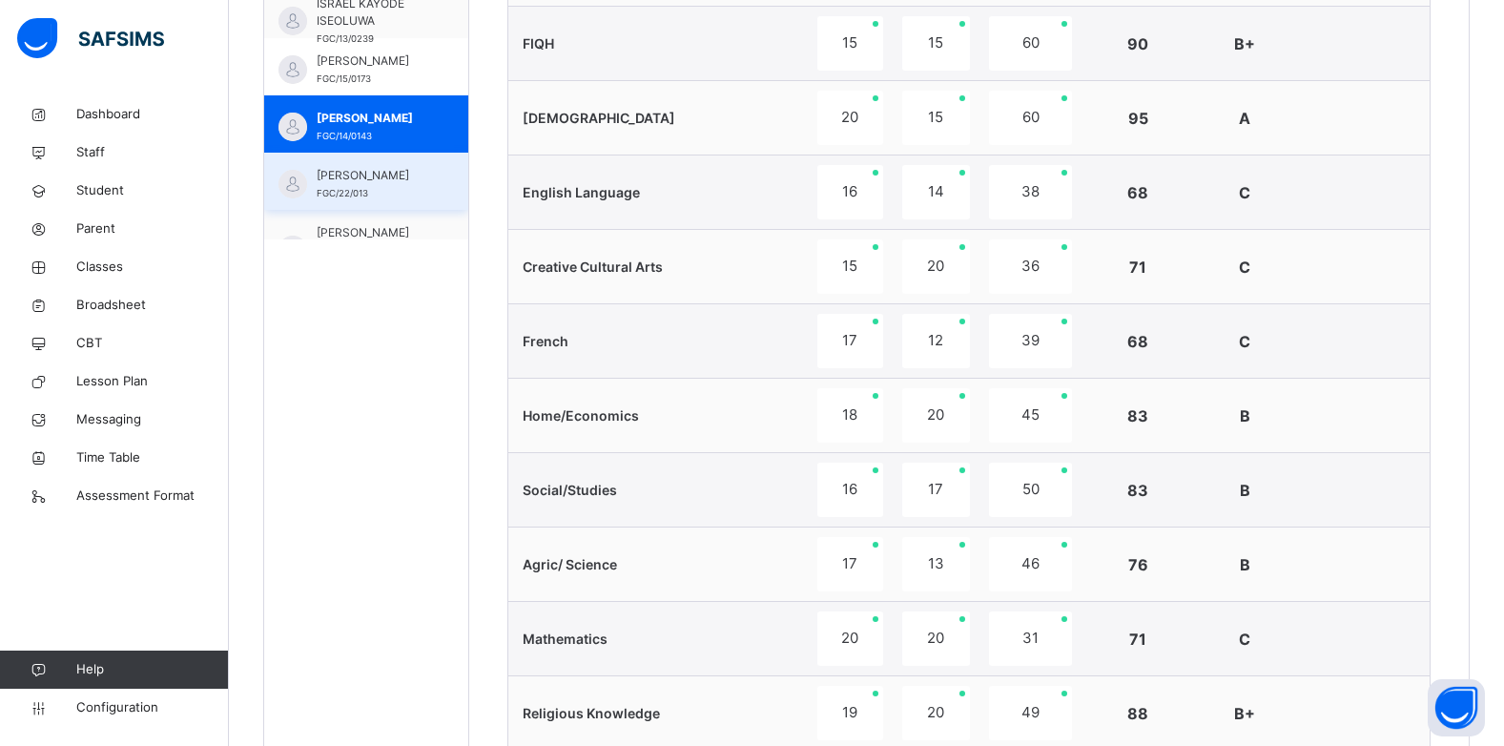
click at [415, 174] on span "[PERSON_NAME]" at bounding box center [371, 175] width 109 height 17
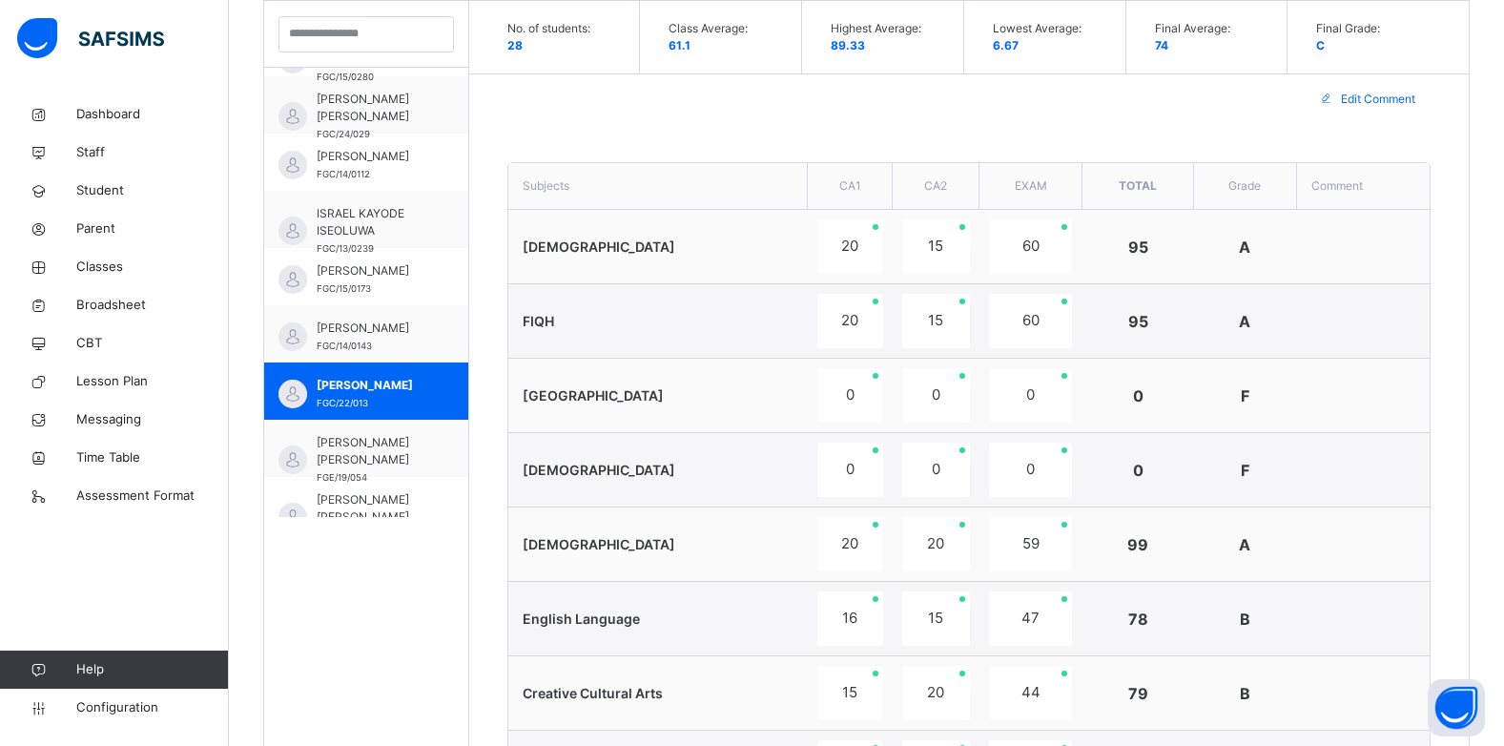
scroll to position [515, 0]
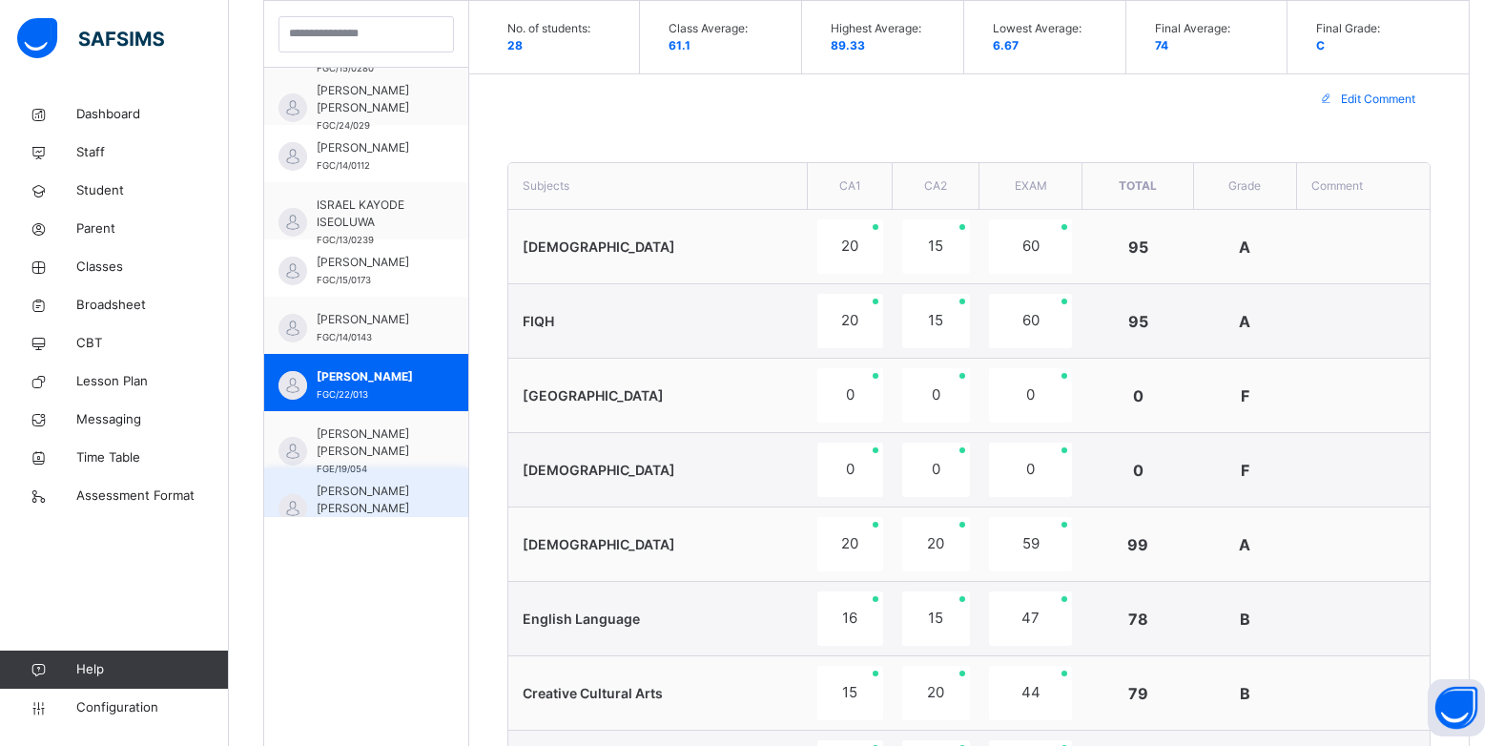
click at [365, 493] on span "[PERSON_NAME] [PERSON_NAME]" at bounding box center [371, 500] width 109 height 34
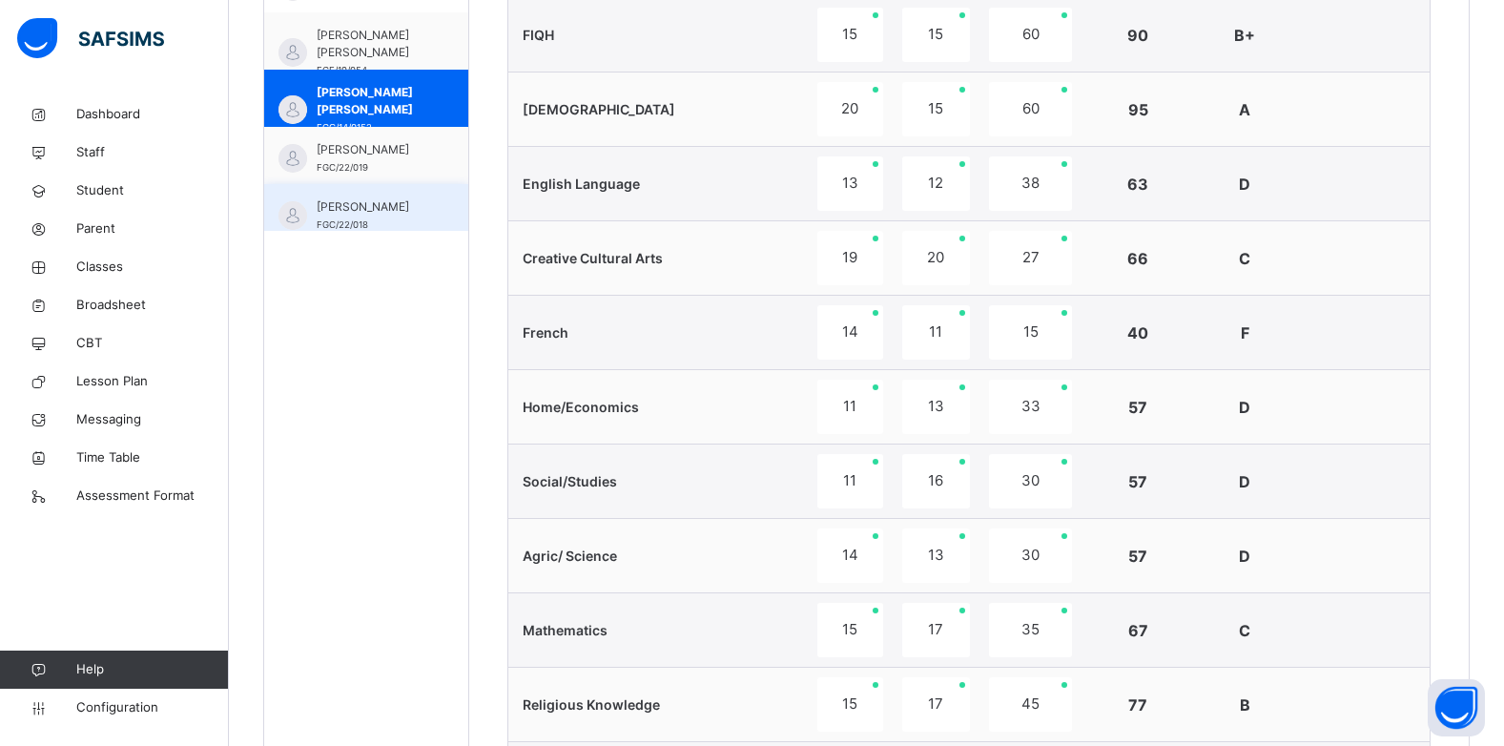
scroll to position [630, 0]
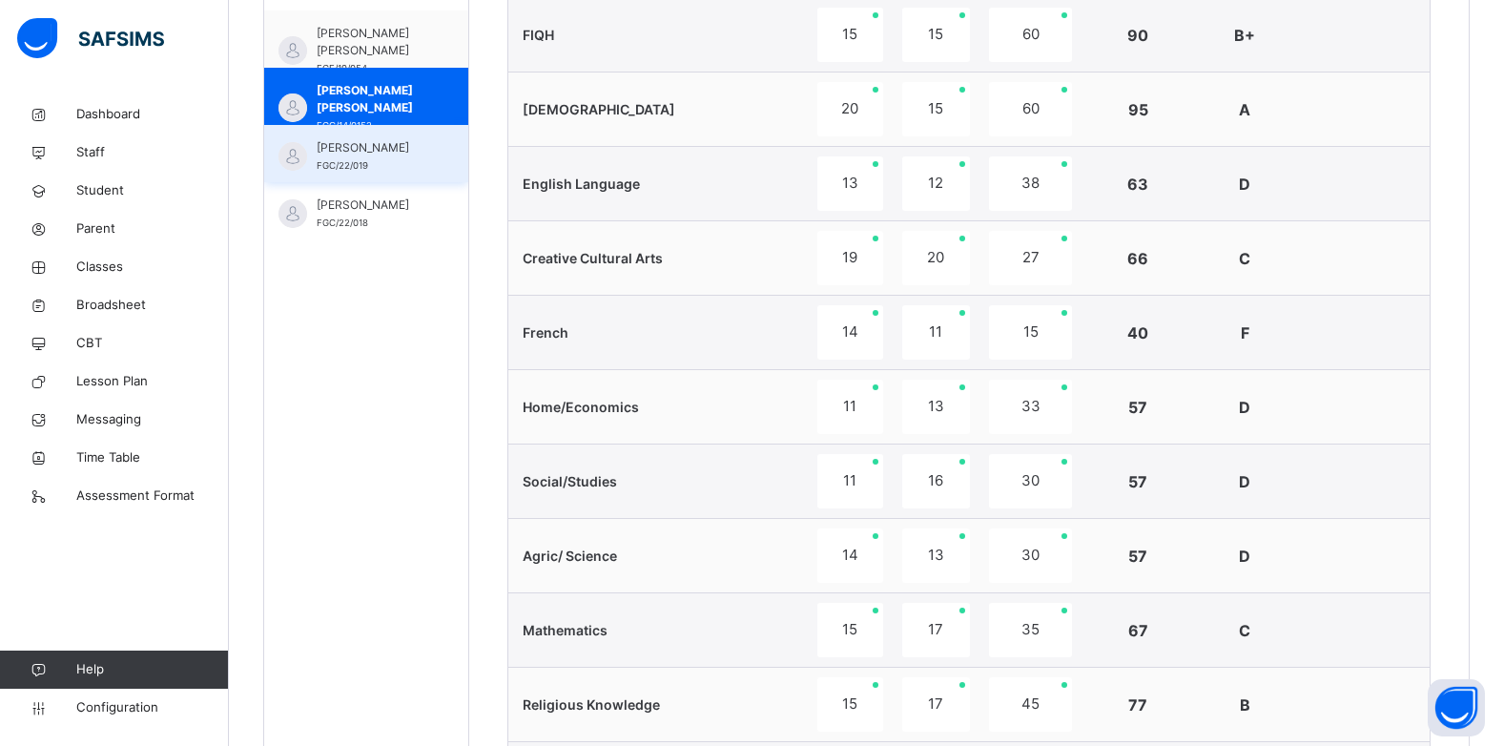
click at [381, 156] on span "[PERSON_NAME]" at bounding box center [371, 147] width 109 height 17
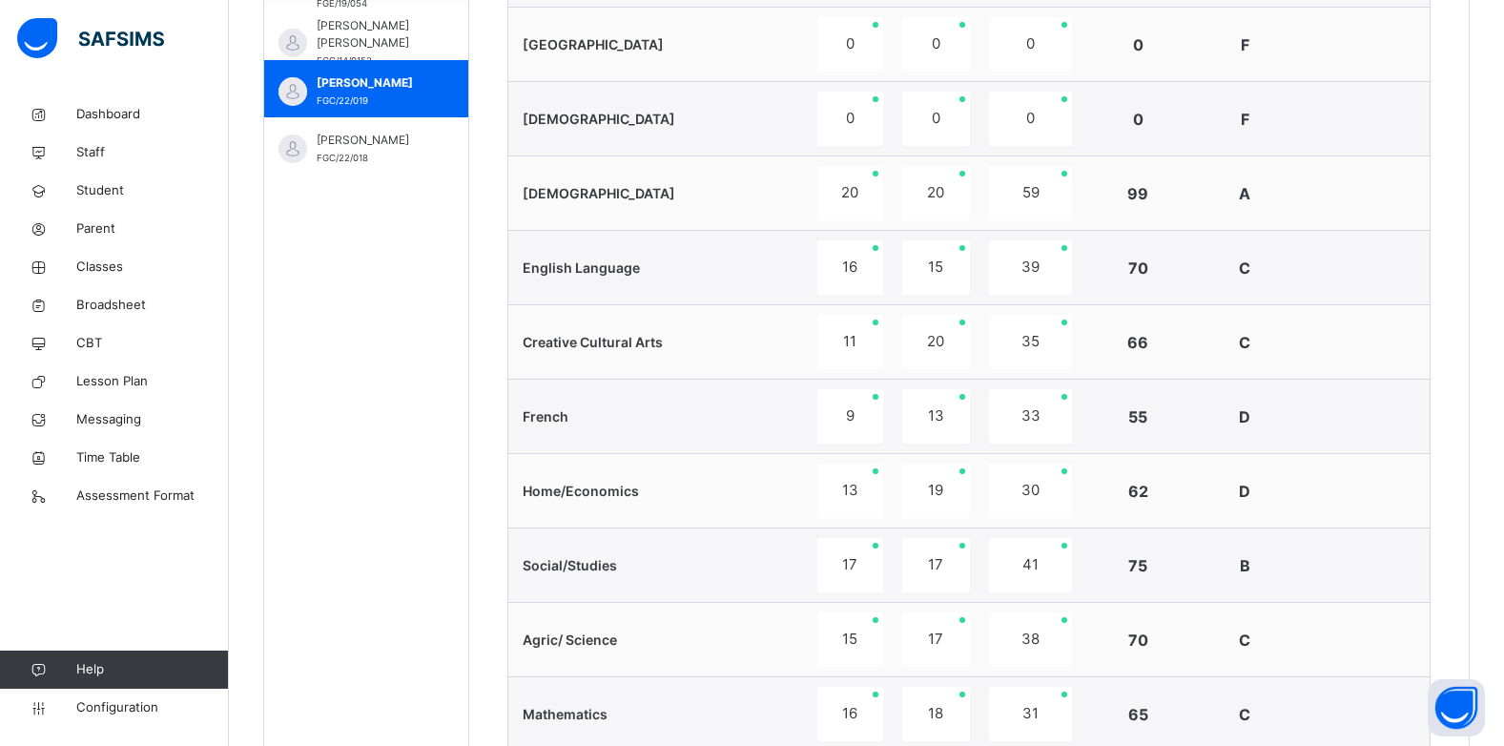
scroll to position [571, 0]
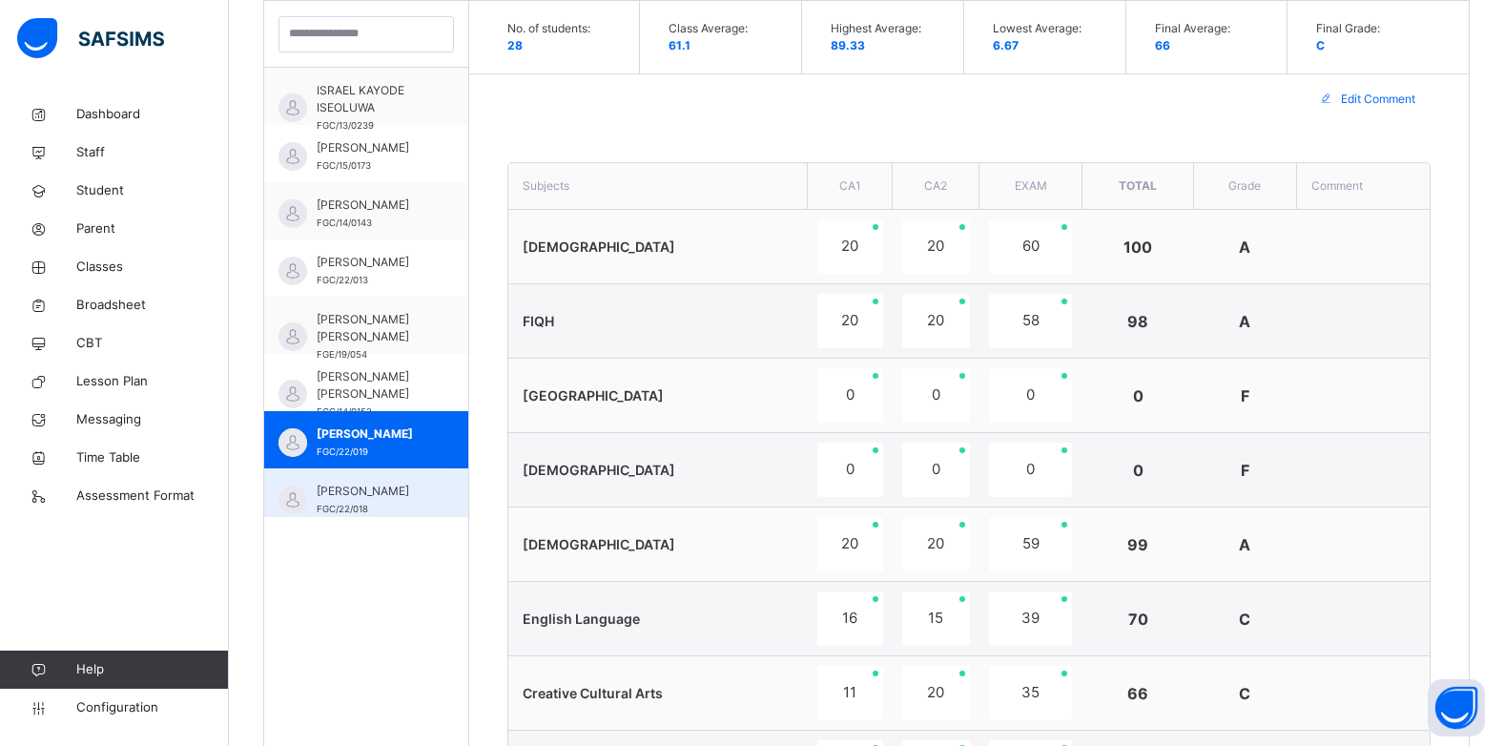
click at [408, 500] on span "[PERSON_NAME]" at bounding box center [371, 491] width 109 height 17
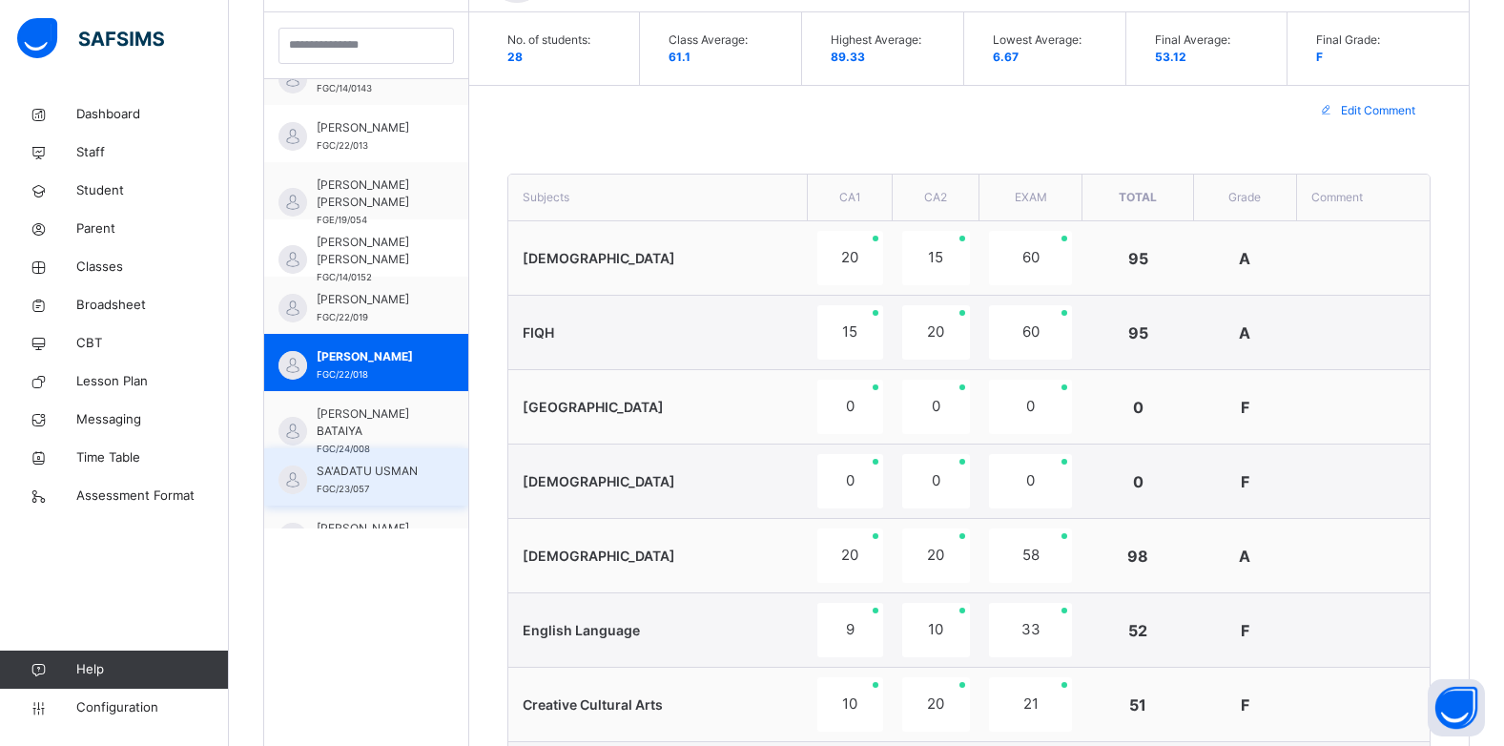
scroll to position [782, 0]
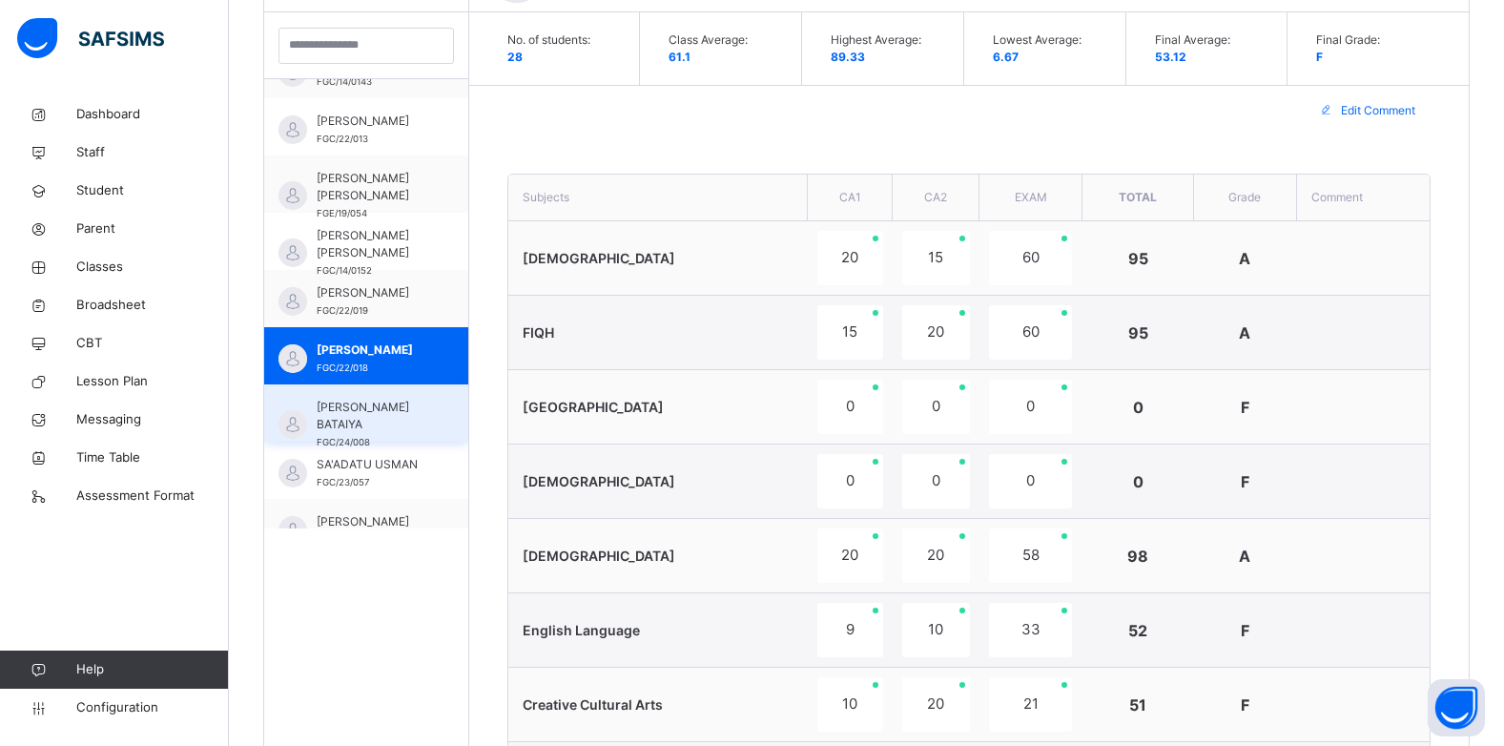
click at [380, 419] on span "[PERSON_NAME] BATAIYA" at bounding box center [371, 416] width 109 height 34
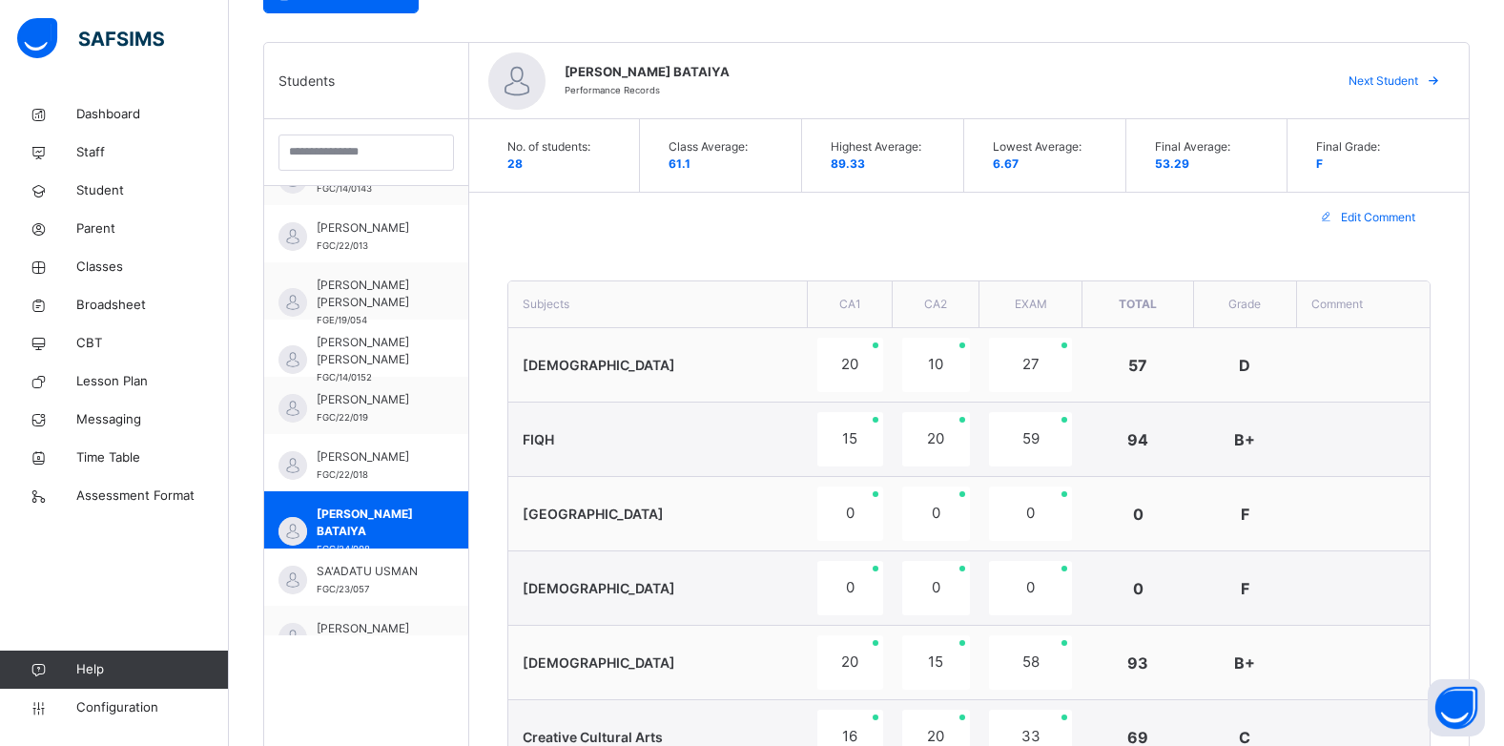
scroll to position [432, 0]
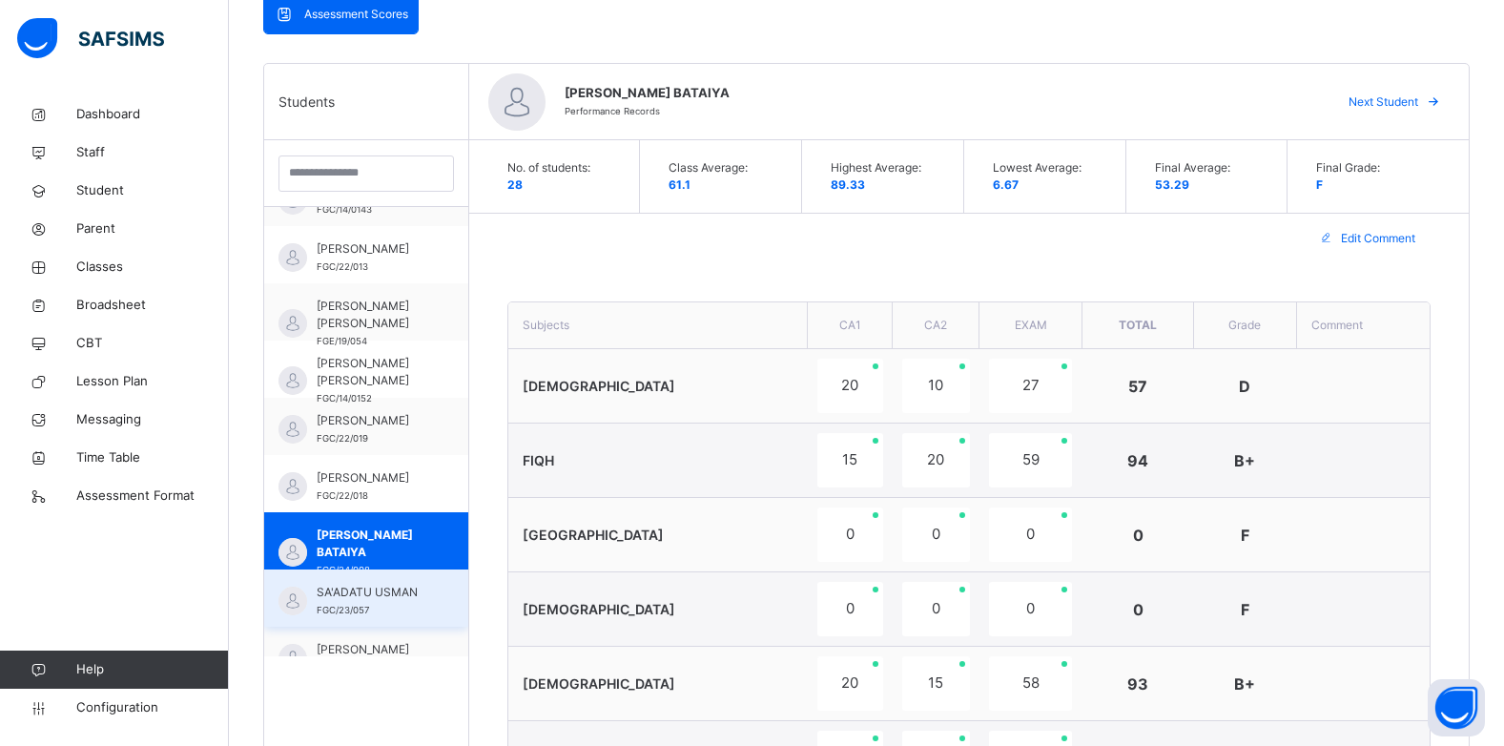
click at [359, 615] on div "SA'ADATU USMAN FGC/23/057" at bounding box center [371, 601] width 109 height 34
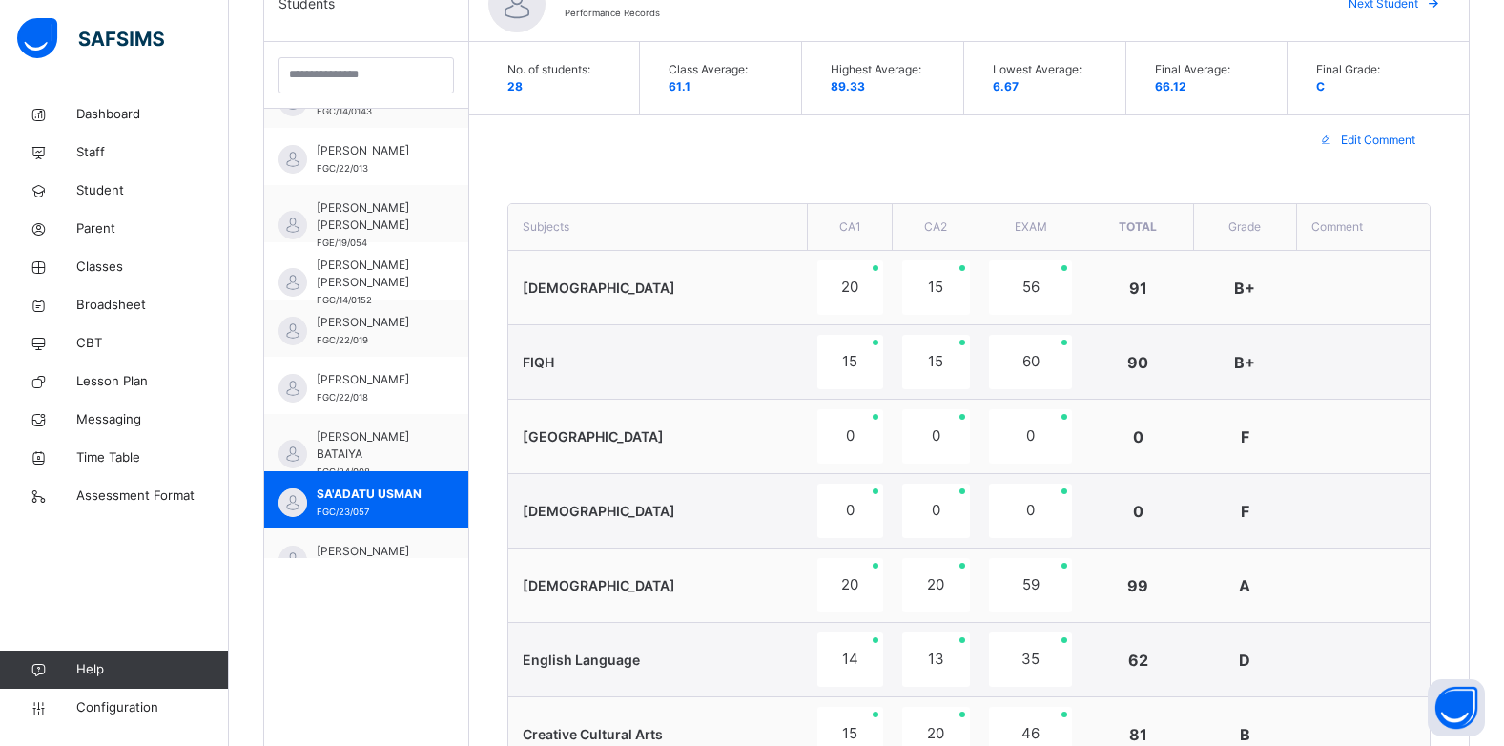
scroll to position [527, 0]
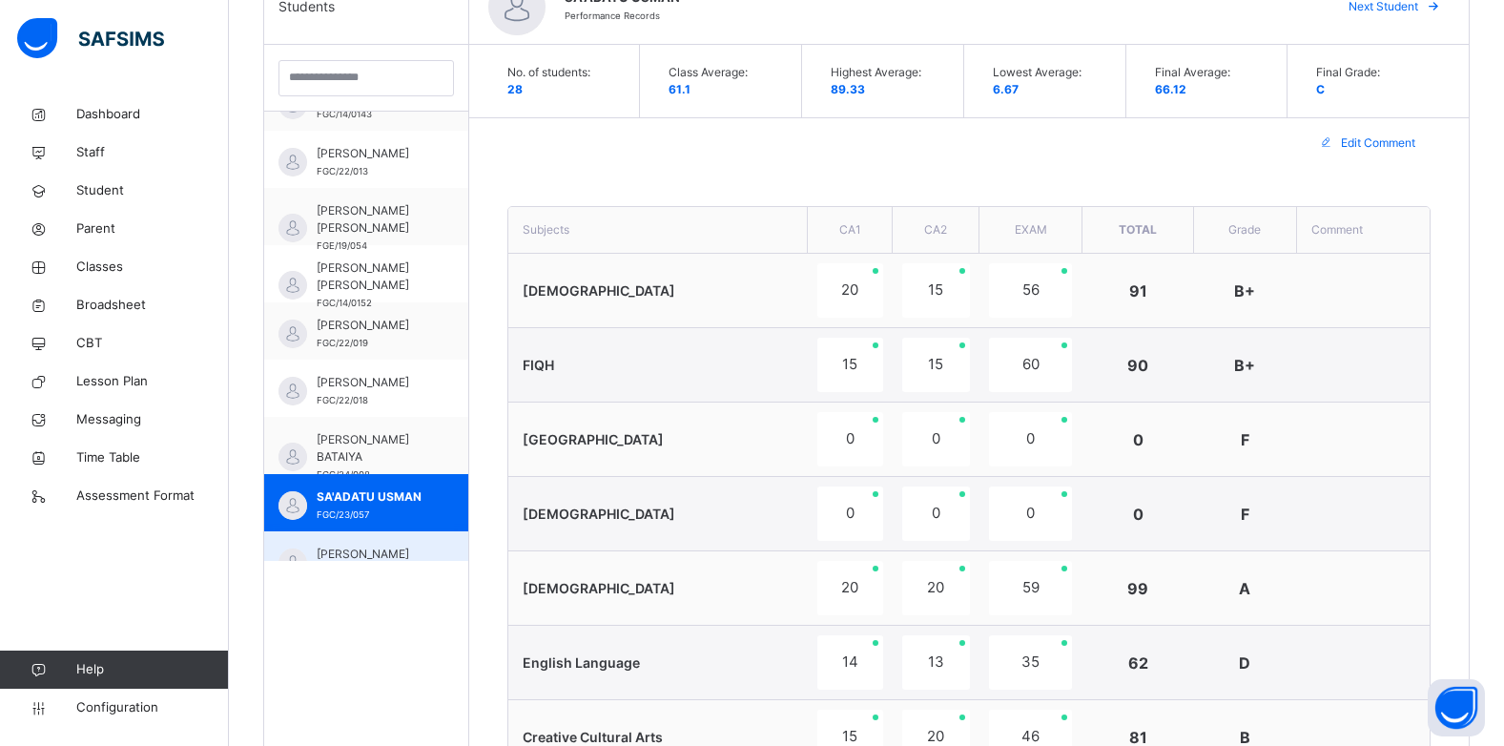
click at [378, 551] on span "[PERSON_NAME]" at bounding box center [371, 554] width 109 height 17
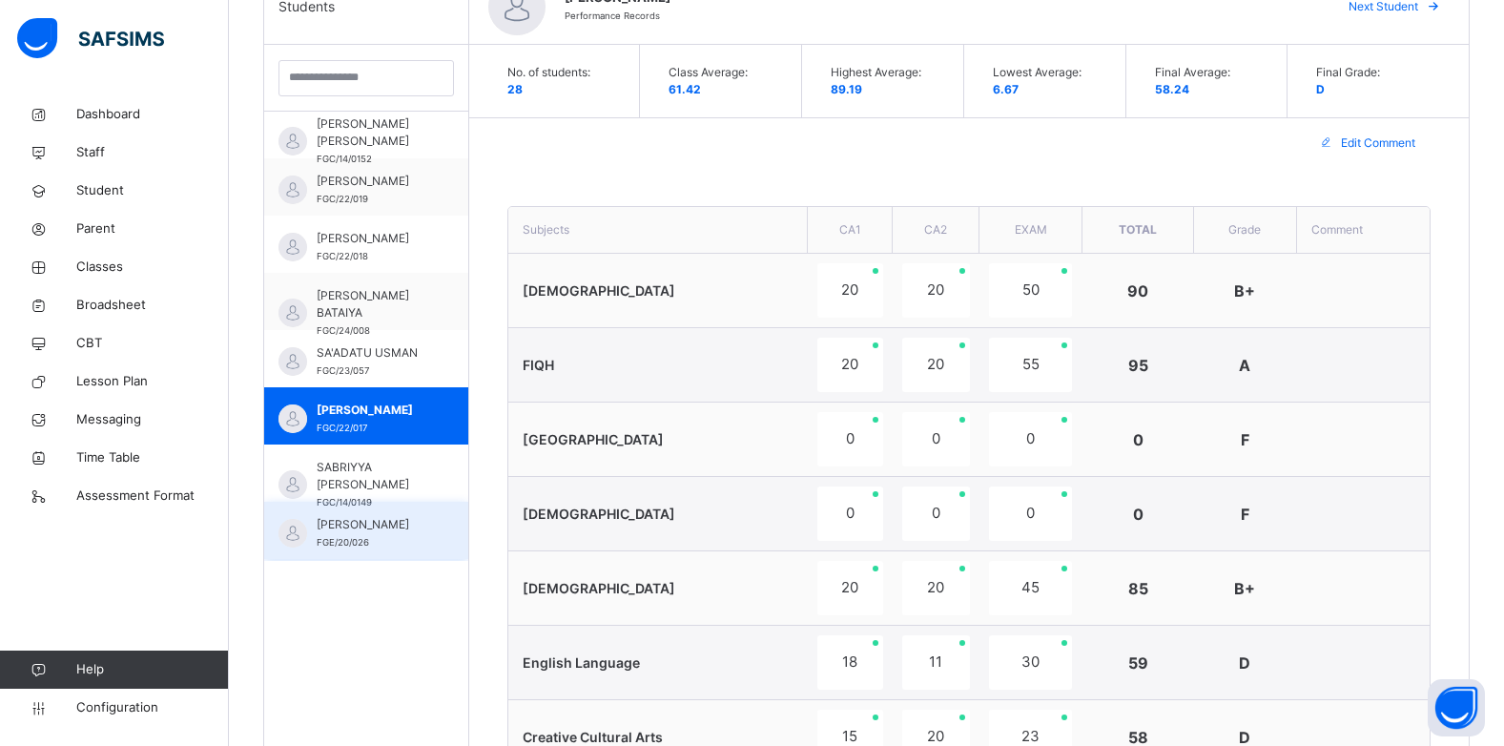
scroll to position [935, 0]
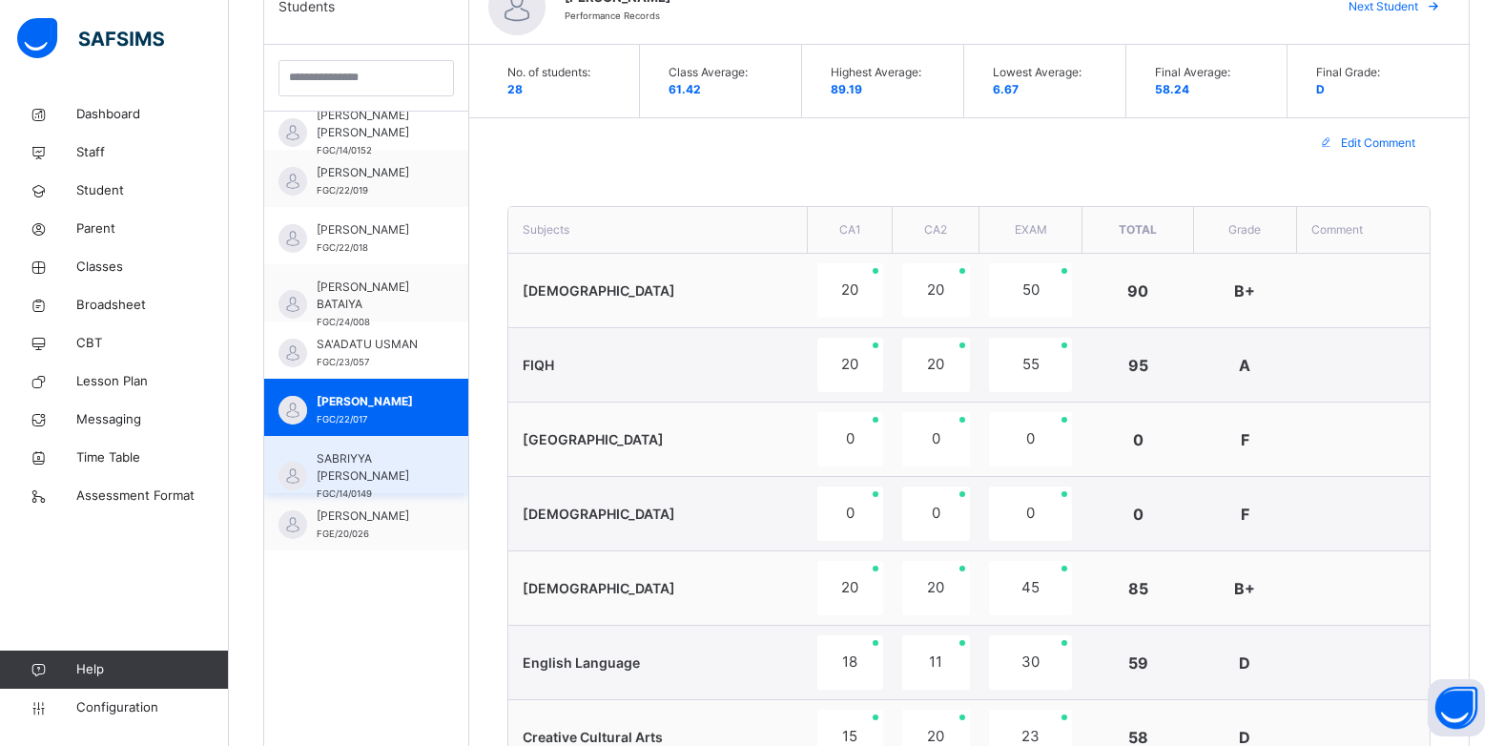
click at [399, 472] on span "SABRIYYA [PERSON_NAME]" at bounding box center [371, 467] width 109 height 34
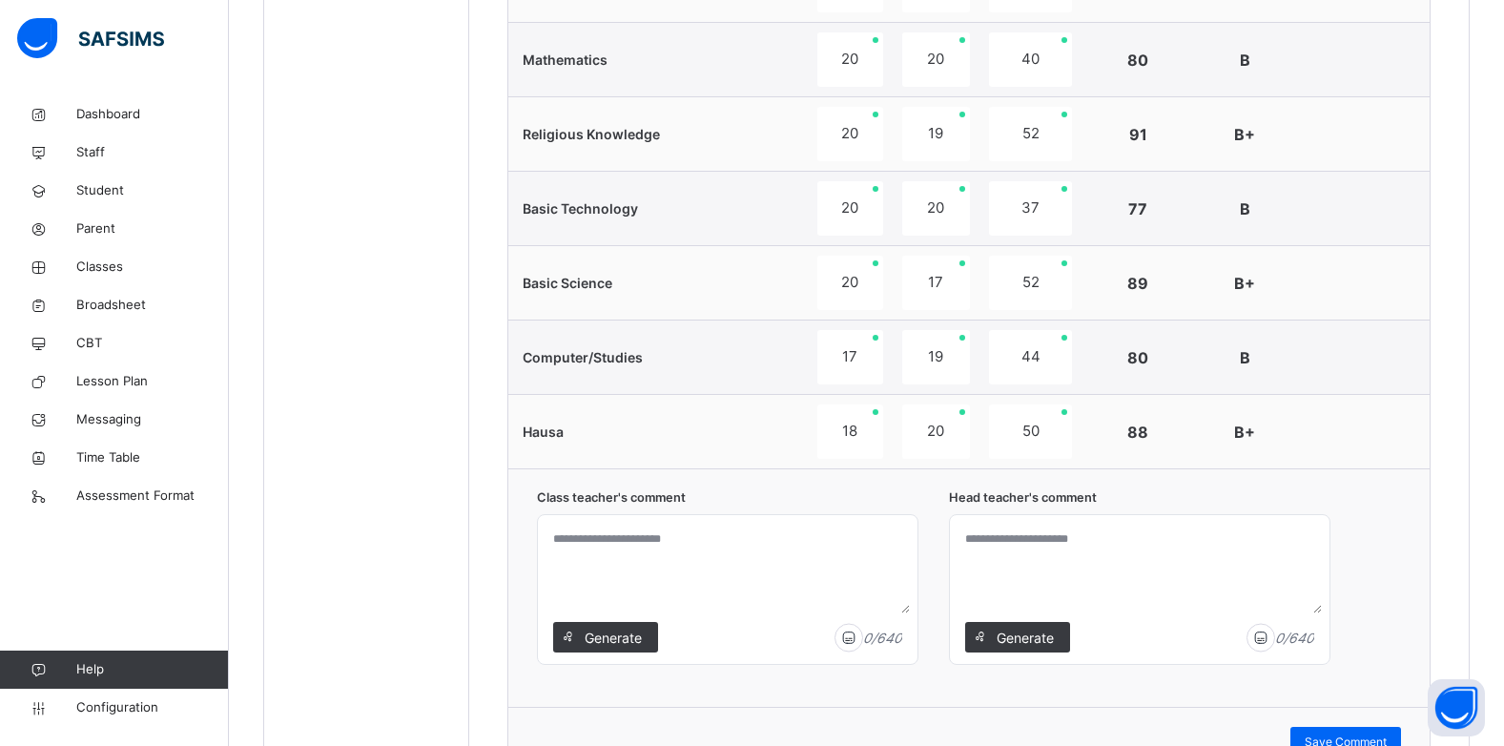
scroll to position [909, 0]
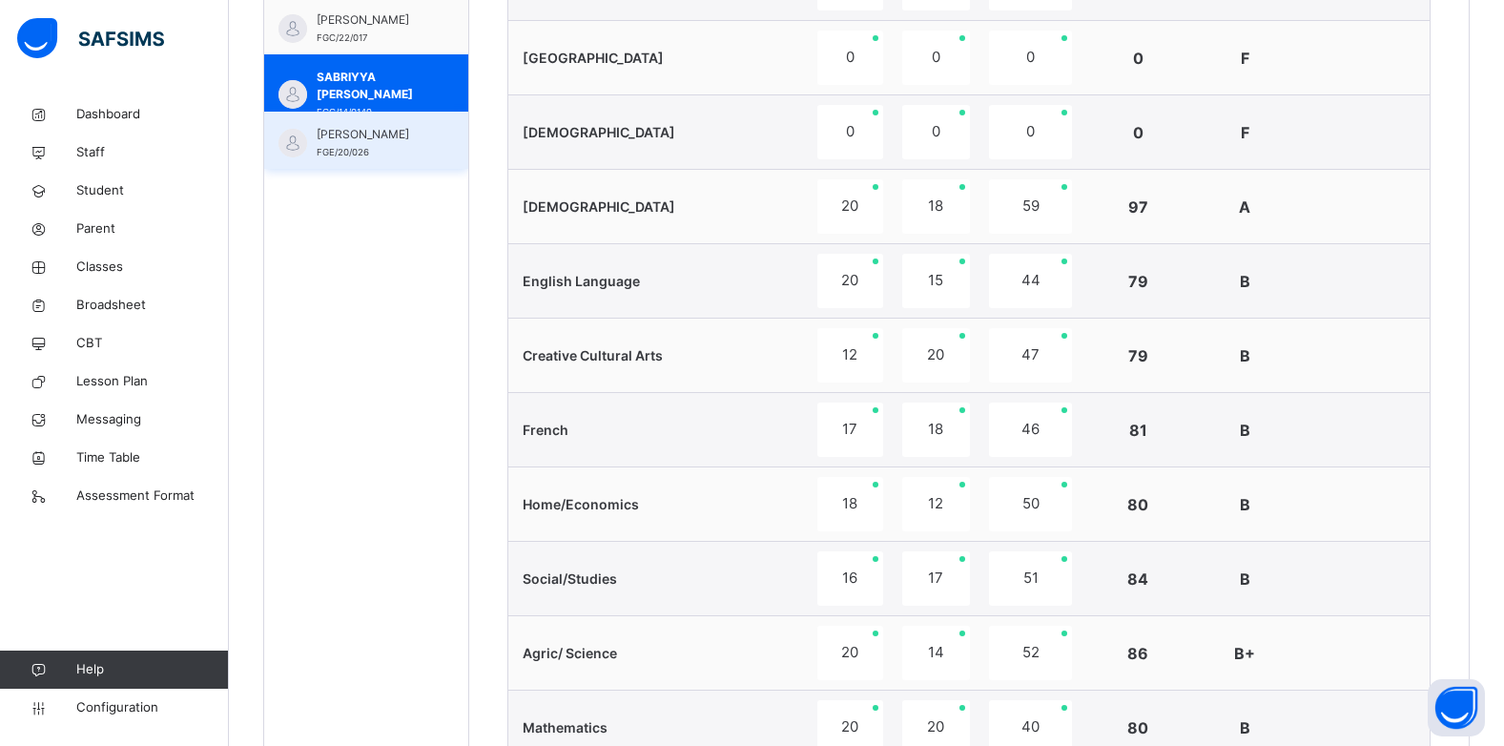
click at [413, 120] on div "SAUDAT BASHIR FGE/20/026" at bounding box center [366, 140] width 204 height 57
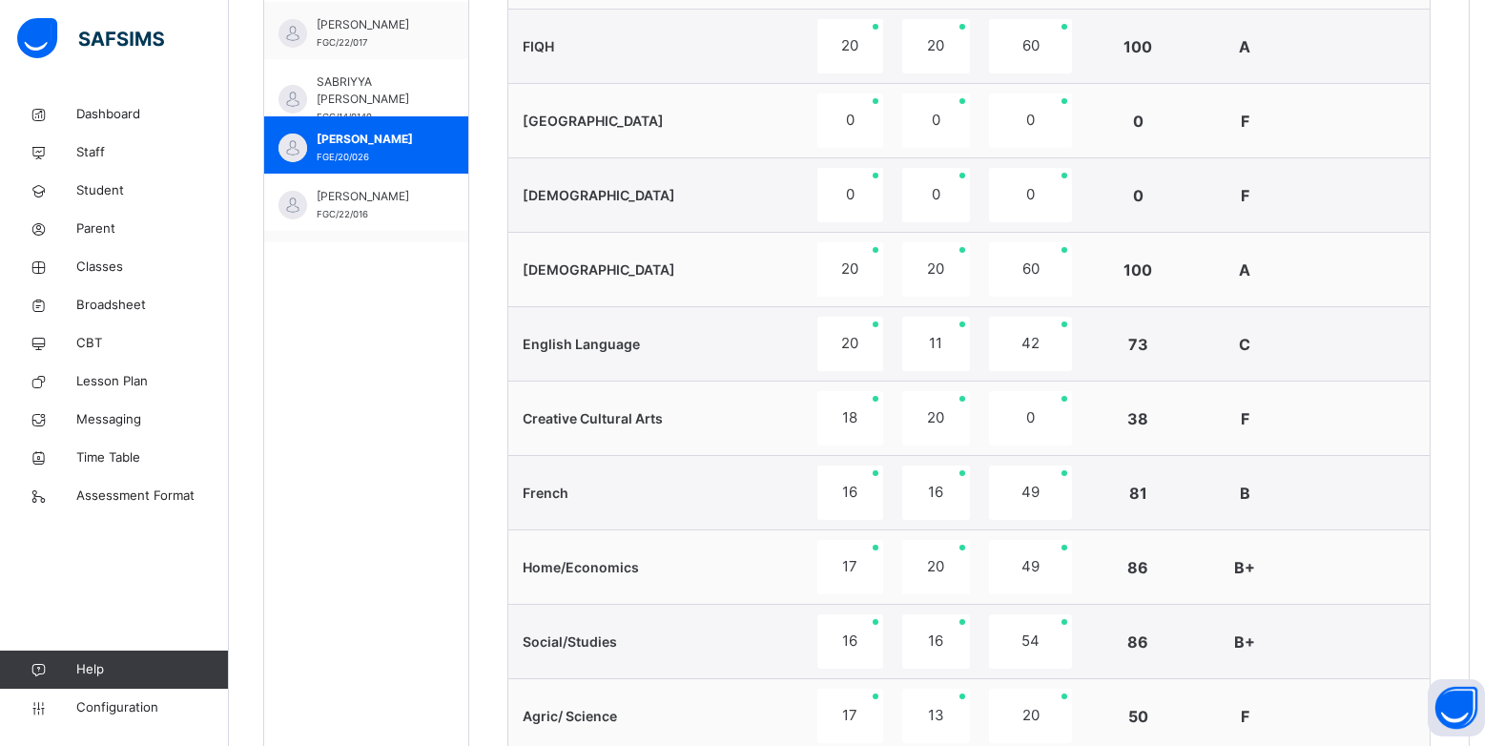
scroll to position [1011, 0]
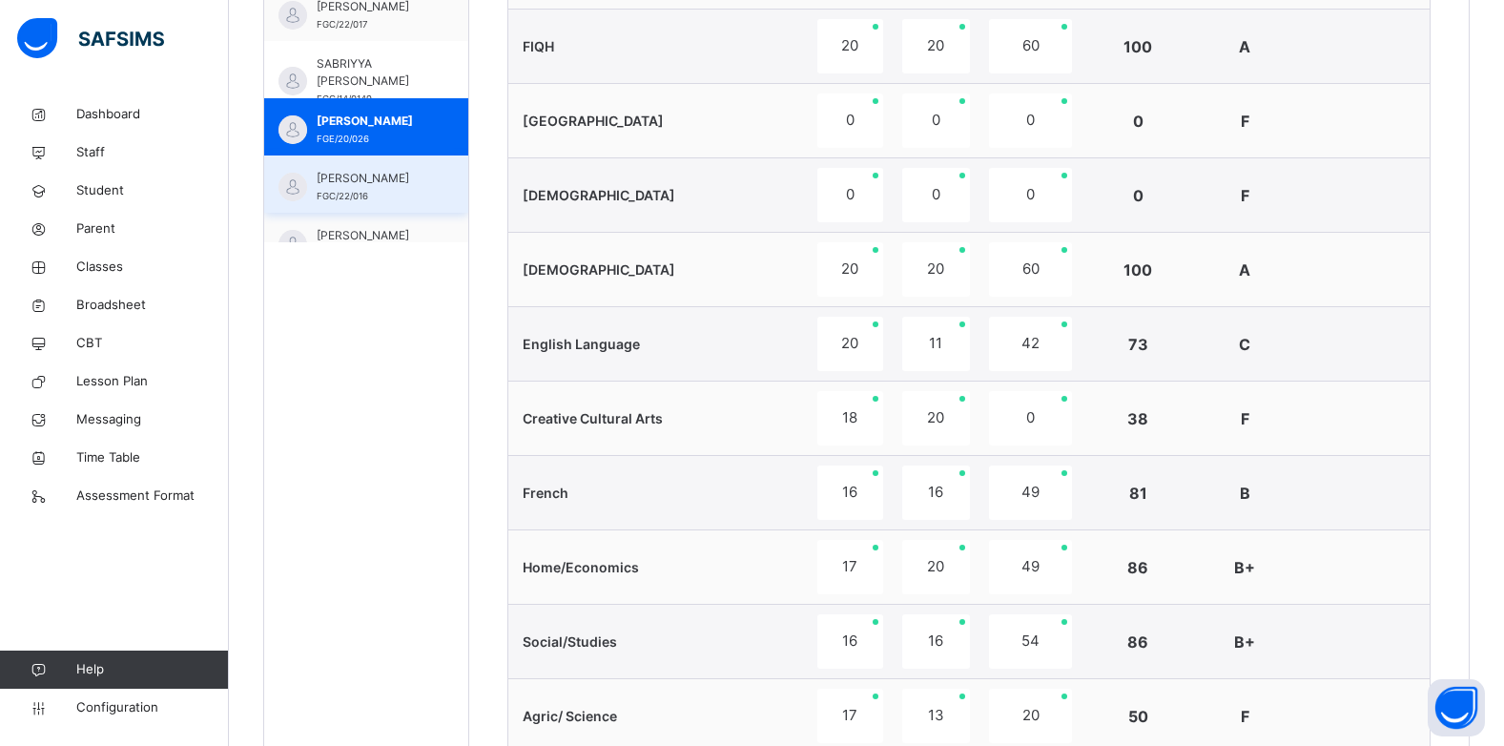
click at [381, 174] on span "[PERSON_NAME]" at bounding box center [371, 178] width 109 height 17
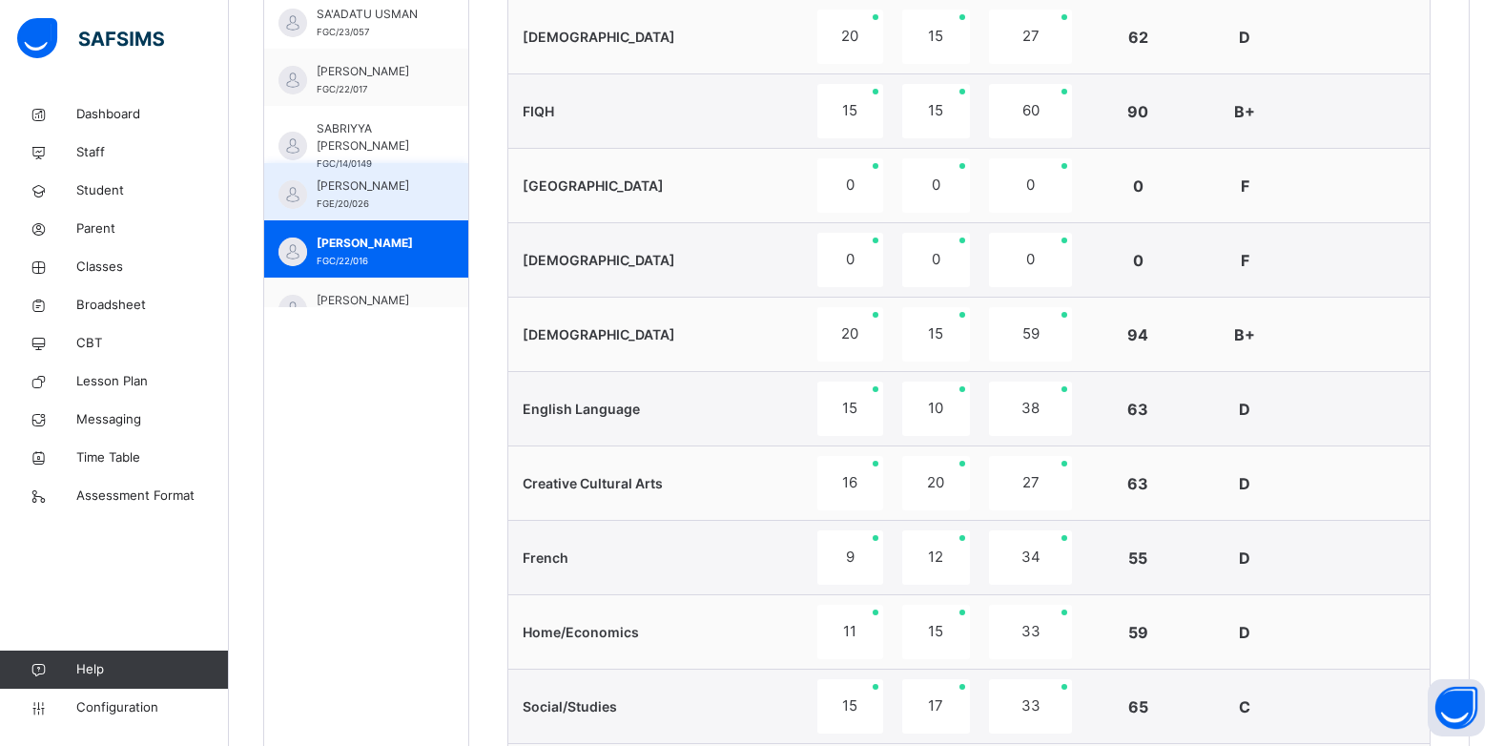
scroll to position [751, 0]
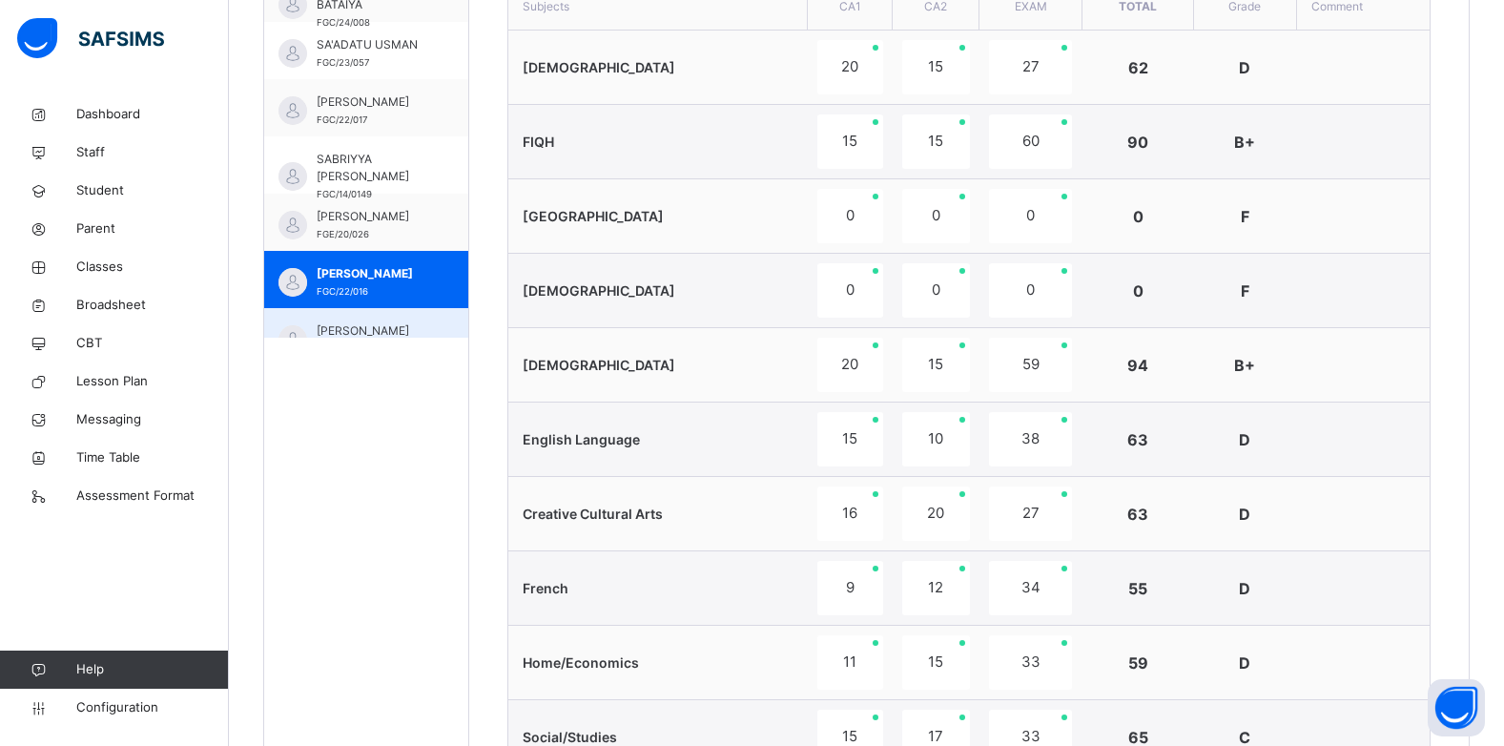
click at [383, 325] on span "[PERSON_NAME]" at bounding box center [371, 330] width 109 height 17
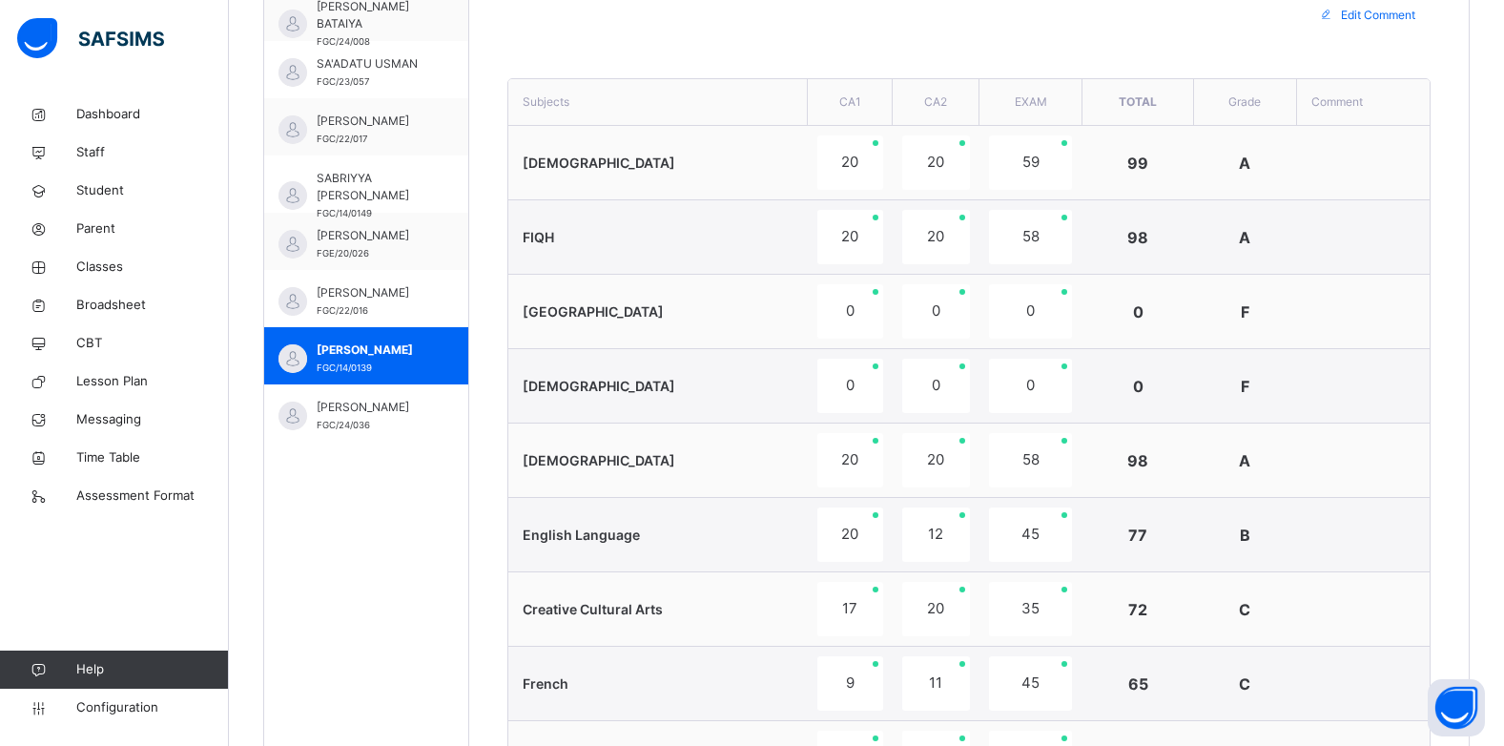
scroll to position [1126, 0]
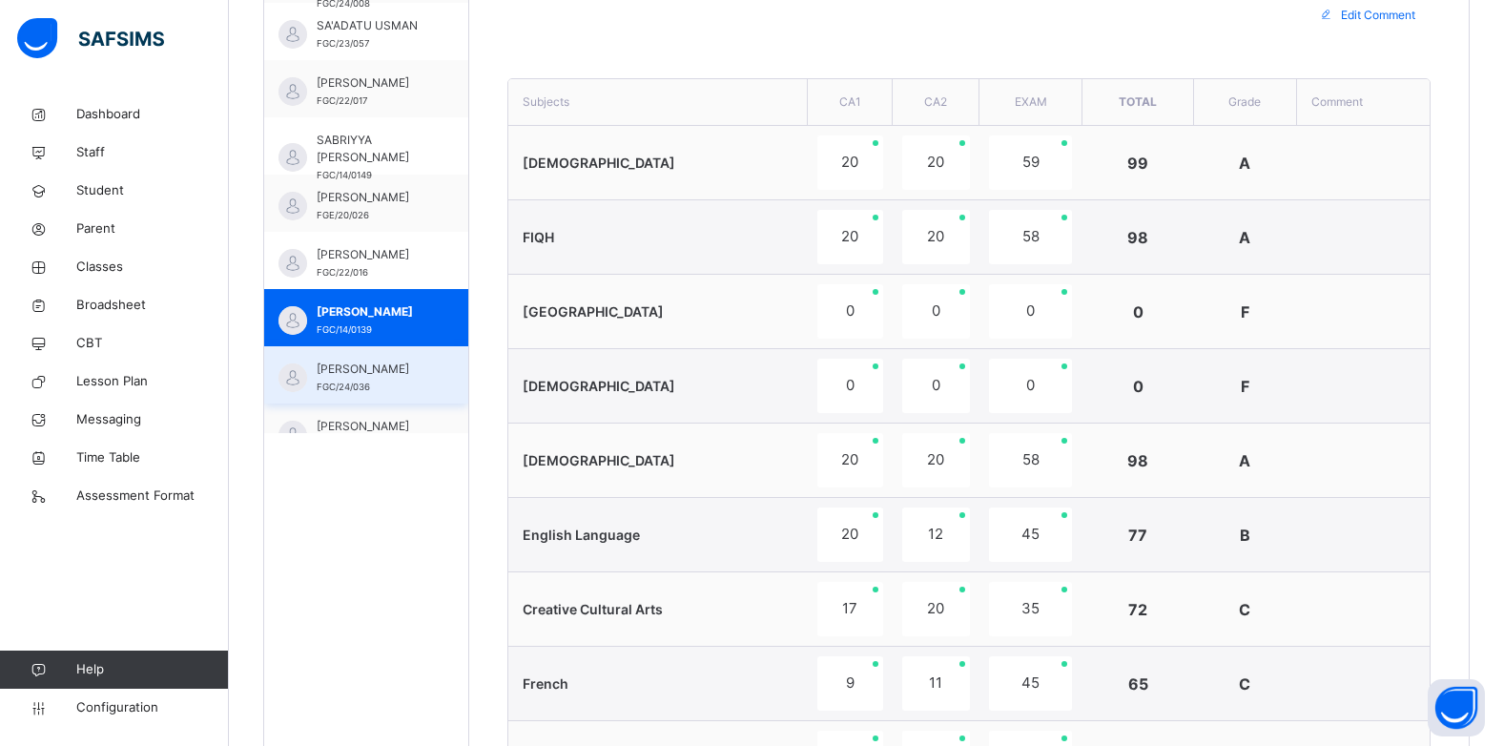
click at [381, 378] on span "[PERSON_NAME]" at bounding box center [371, 369] width 109 height 17
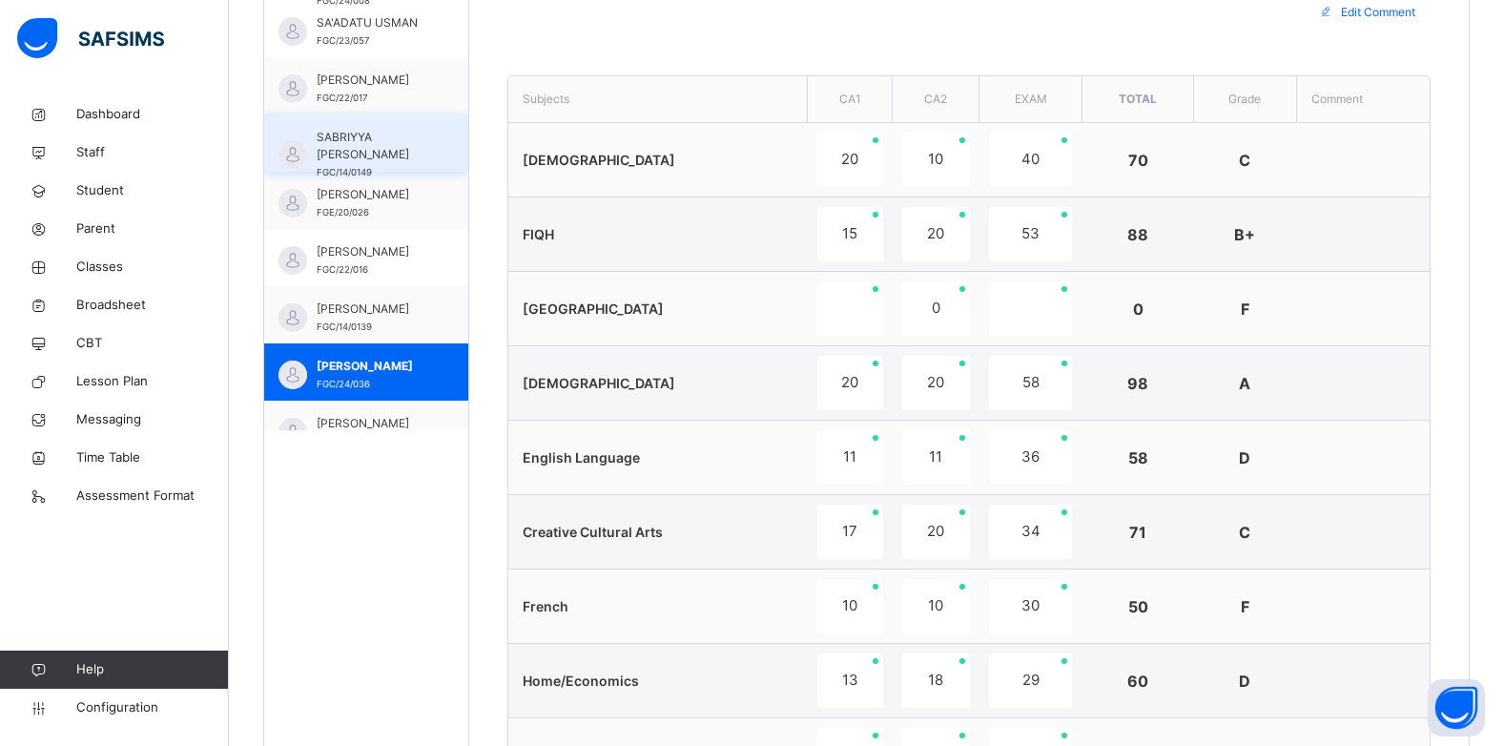
scroll to position [655, 0]
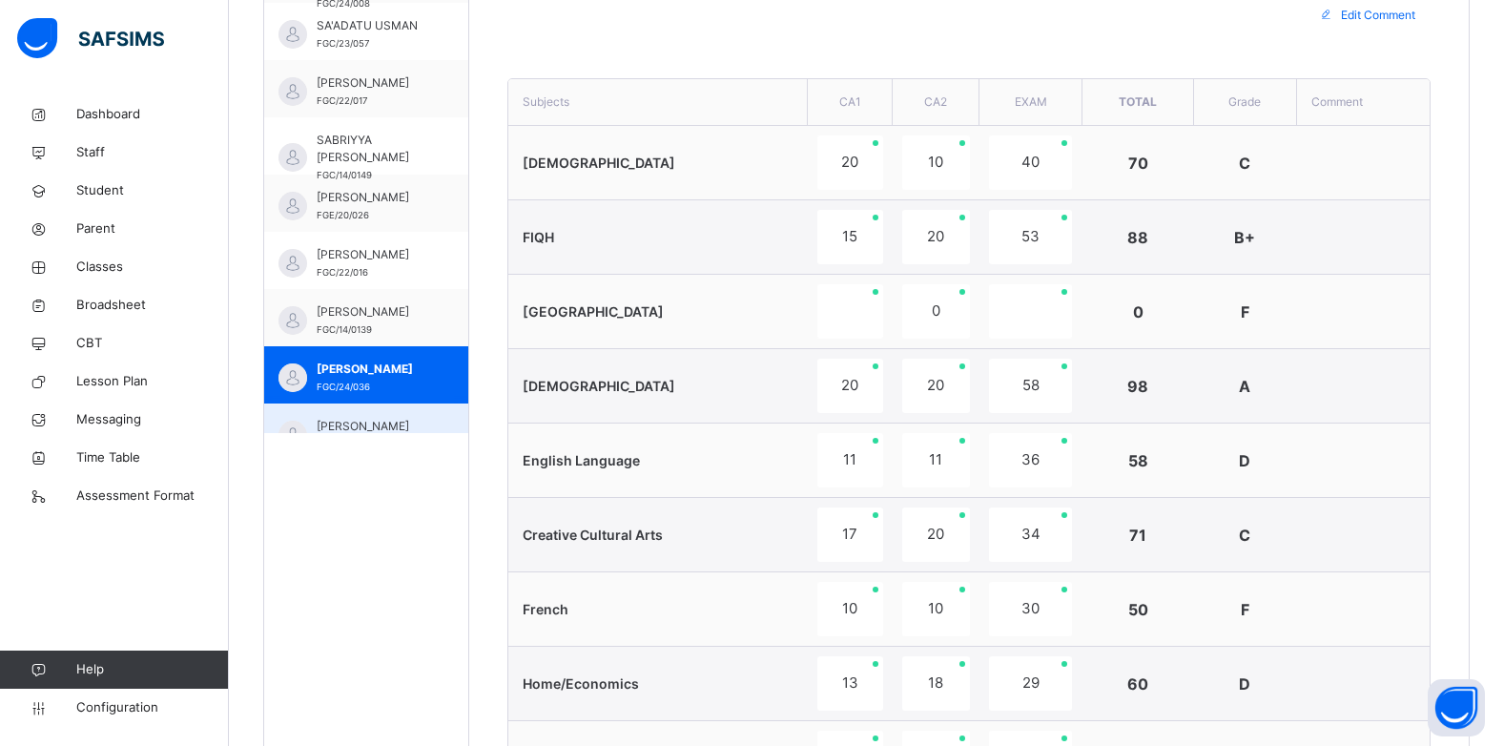
click at [388, 419] on span "[PERSON_NAME]" at bounding box center [371, 426] width 109 height 17
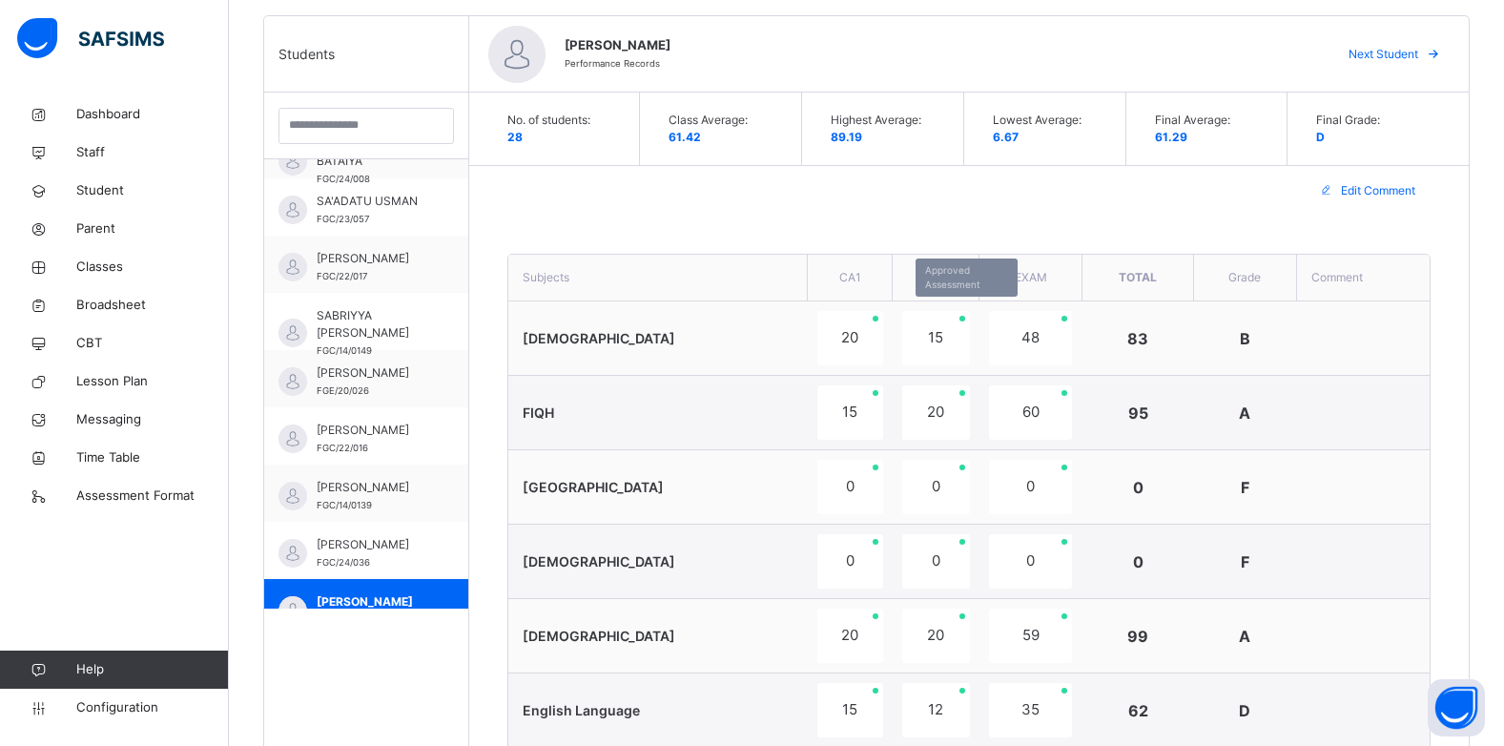
scroll to position [187, 0]
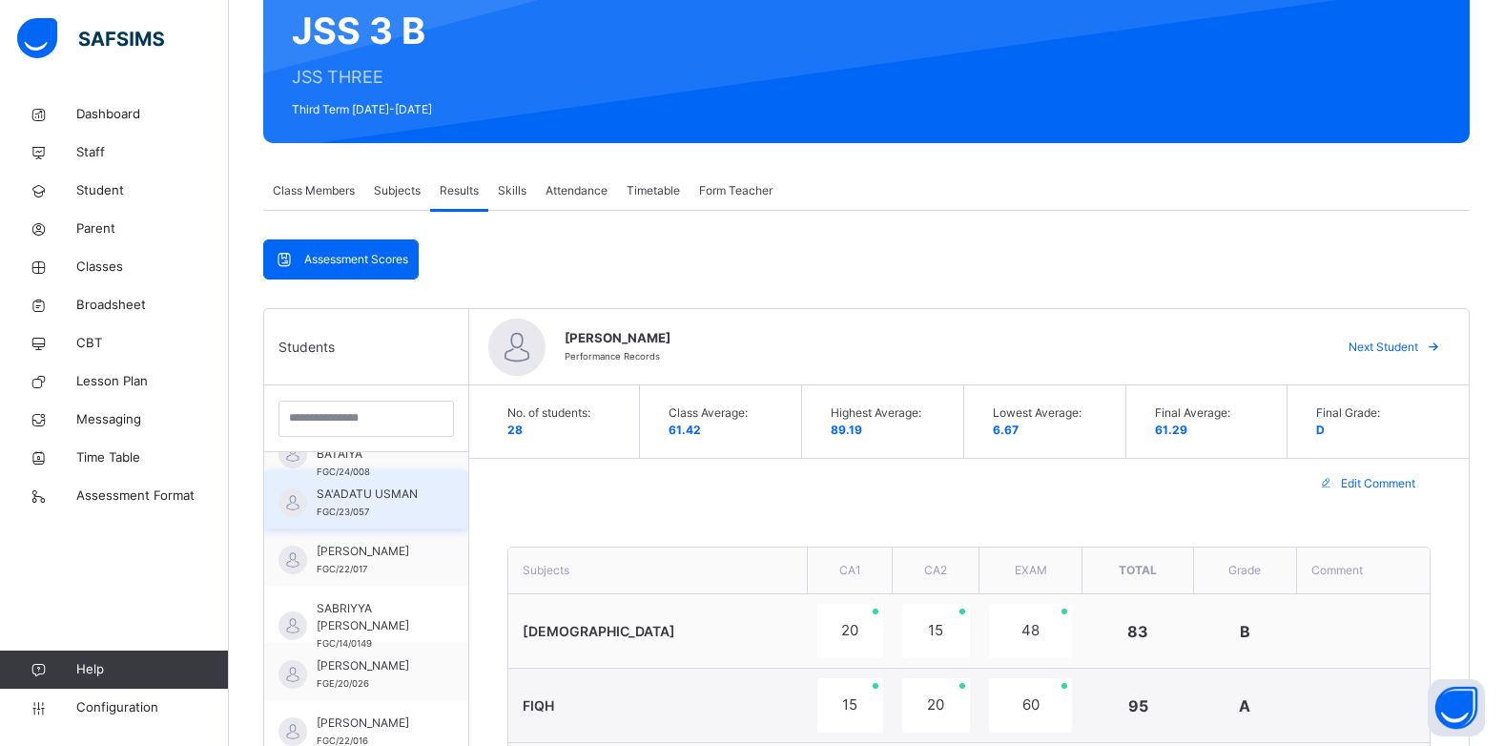
click at [307, 489] on div "SA'ADATU USMAN FGC/23/057" at bounding box center [366, 499] width 204 height 57
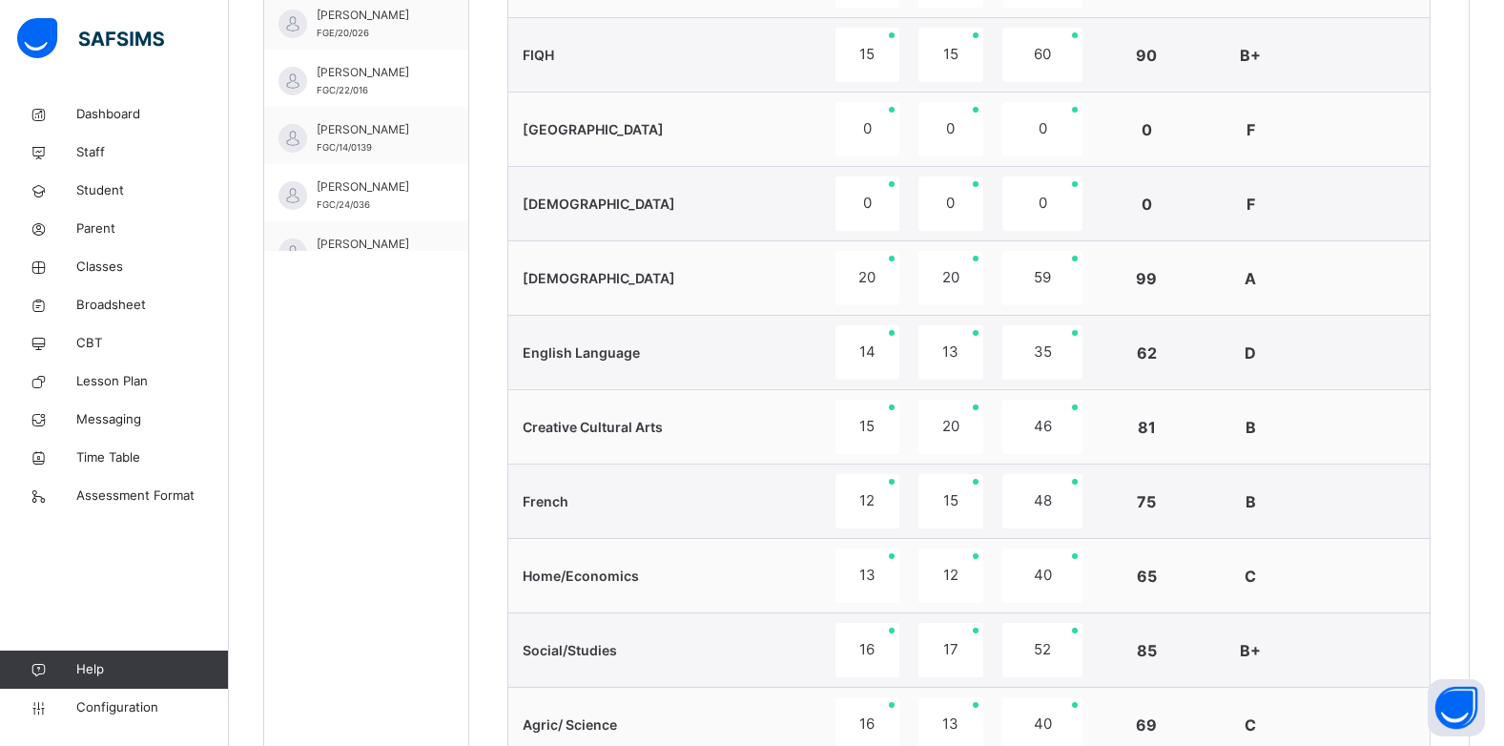
scroll to position [378, 0]
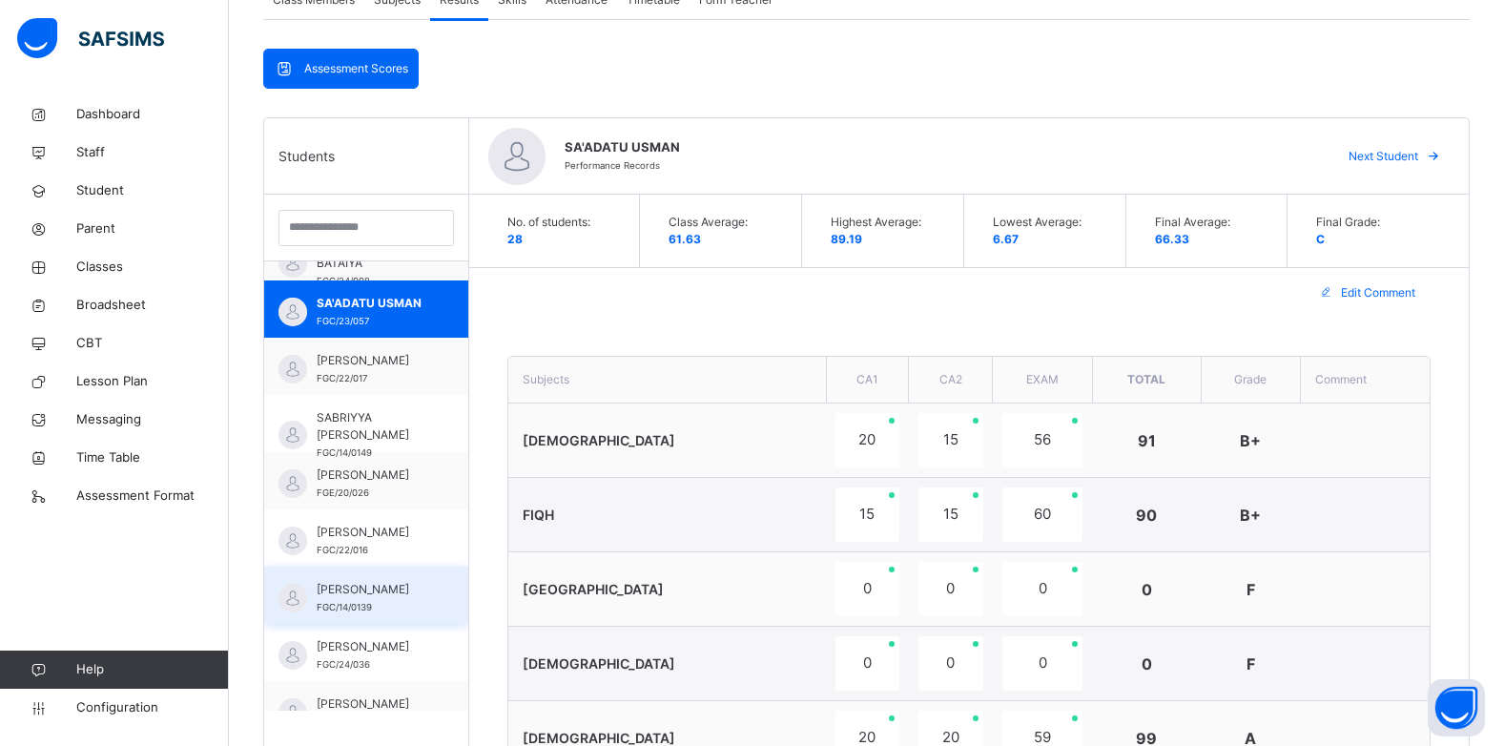
click at [332, 587] on span "[PERSON_NAME]" at bounding box center [371, 589] width 109 height 17
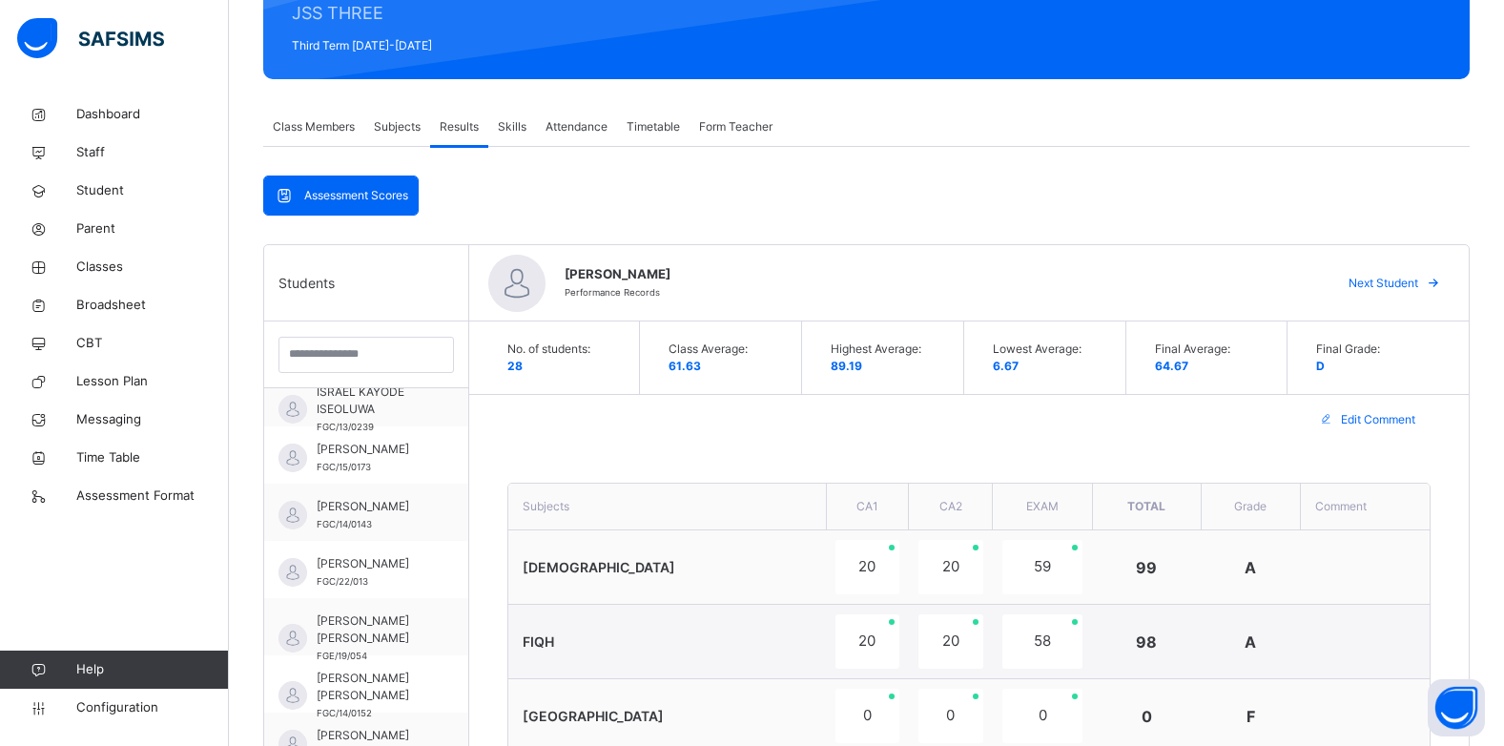
scroll to position [0, 0]
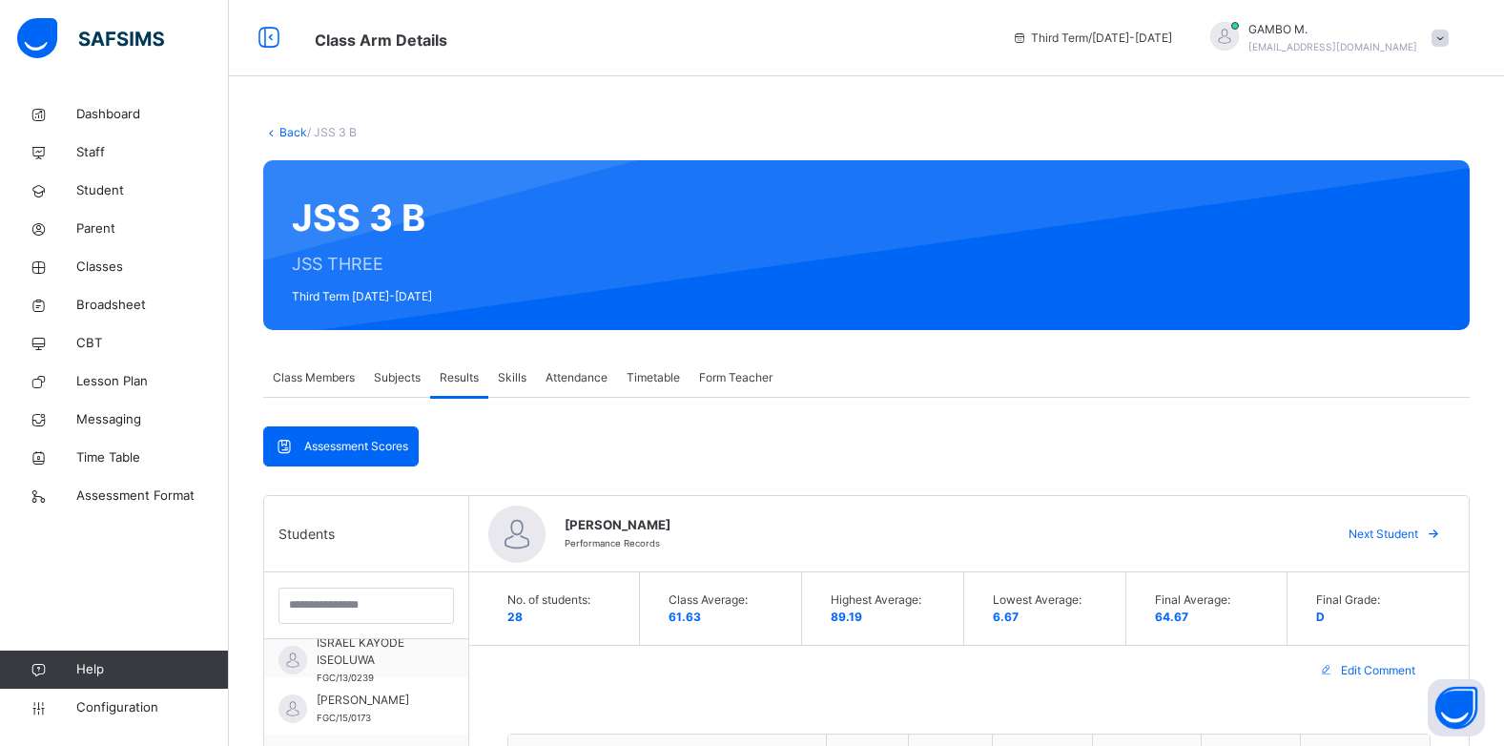
click at [338, 375] on span "Class Members" at bounding box center [314, 377] width 82 height 17
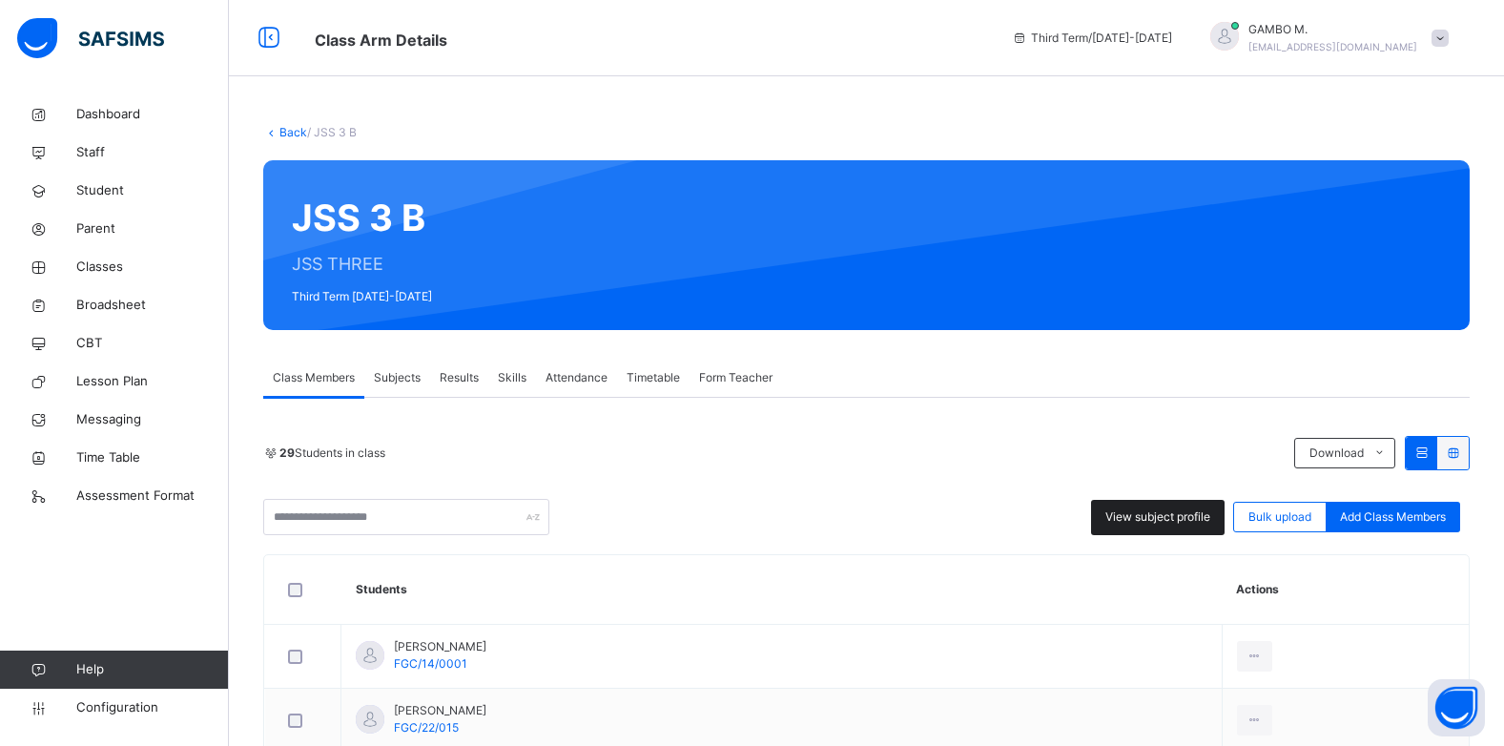
click at [1159, 526] on div "View subject profile" at bounding box center [1158, 517] width 134 height 35
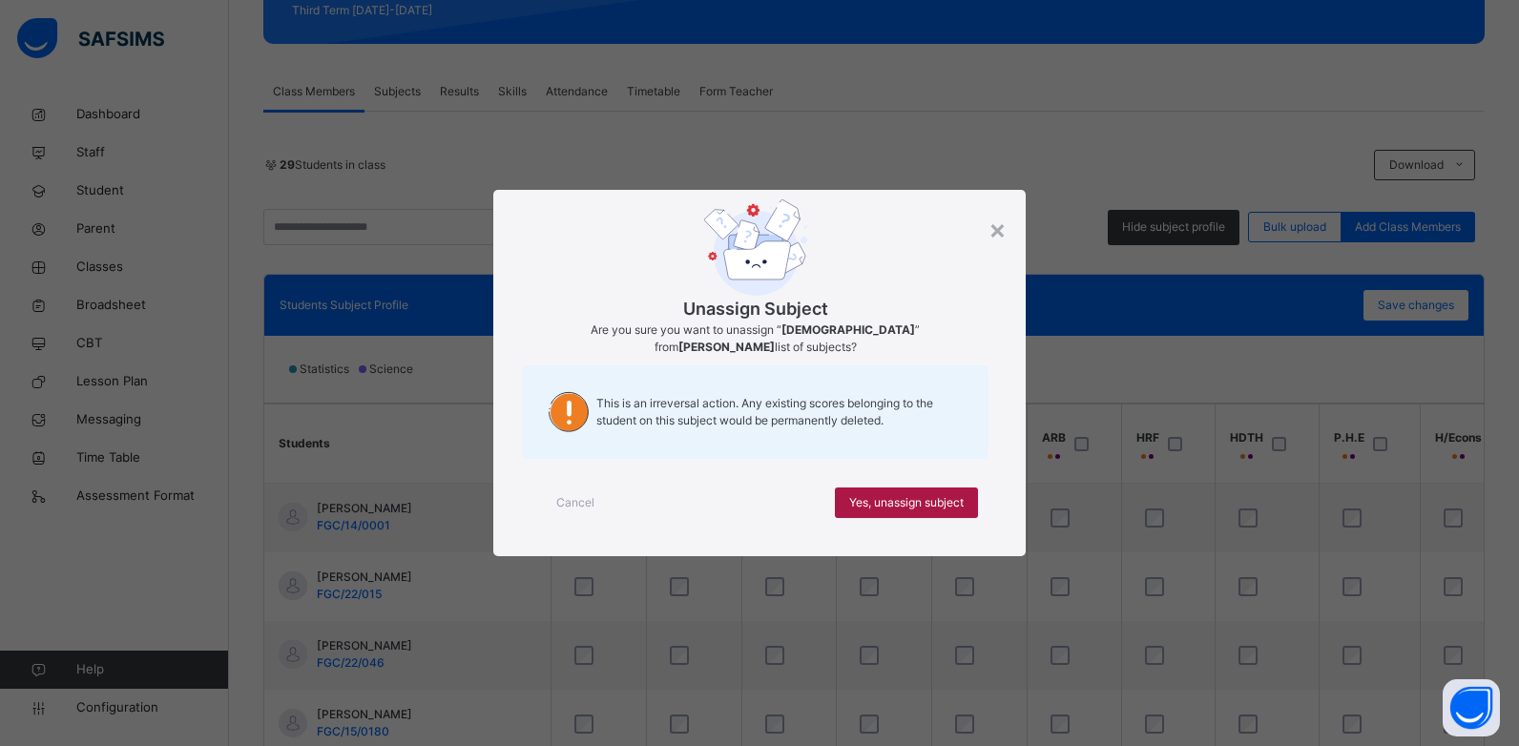
click at [938, 494] on span "Yes, unassign subject" at bounding box center [906, 502] width 114 height 17
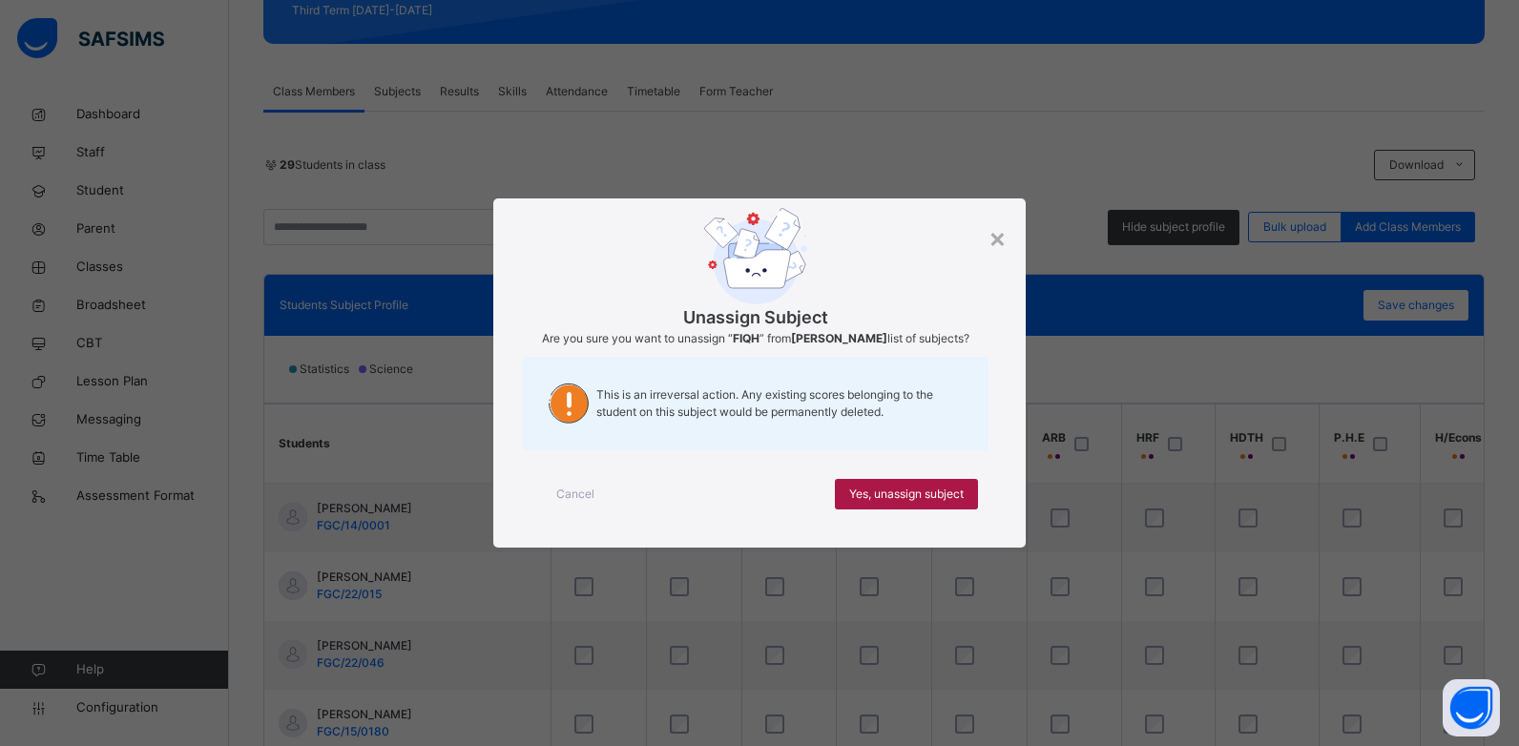
click at [933, 498] on span "Yes, unassign subject" at bounding box center [906, 494] width 114 height 17
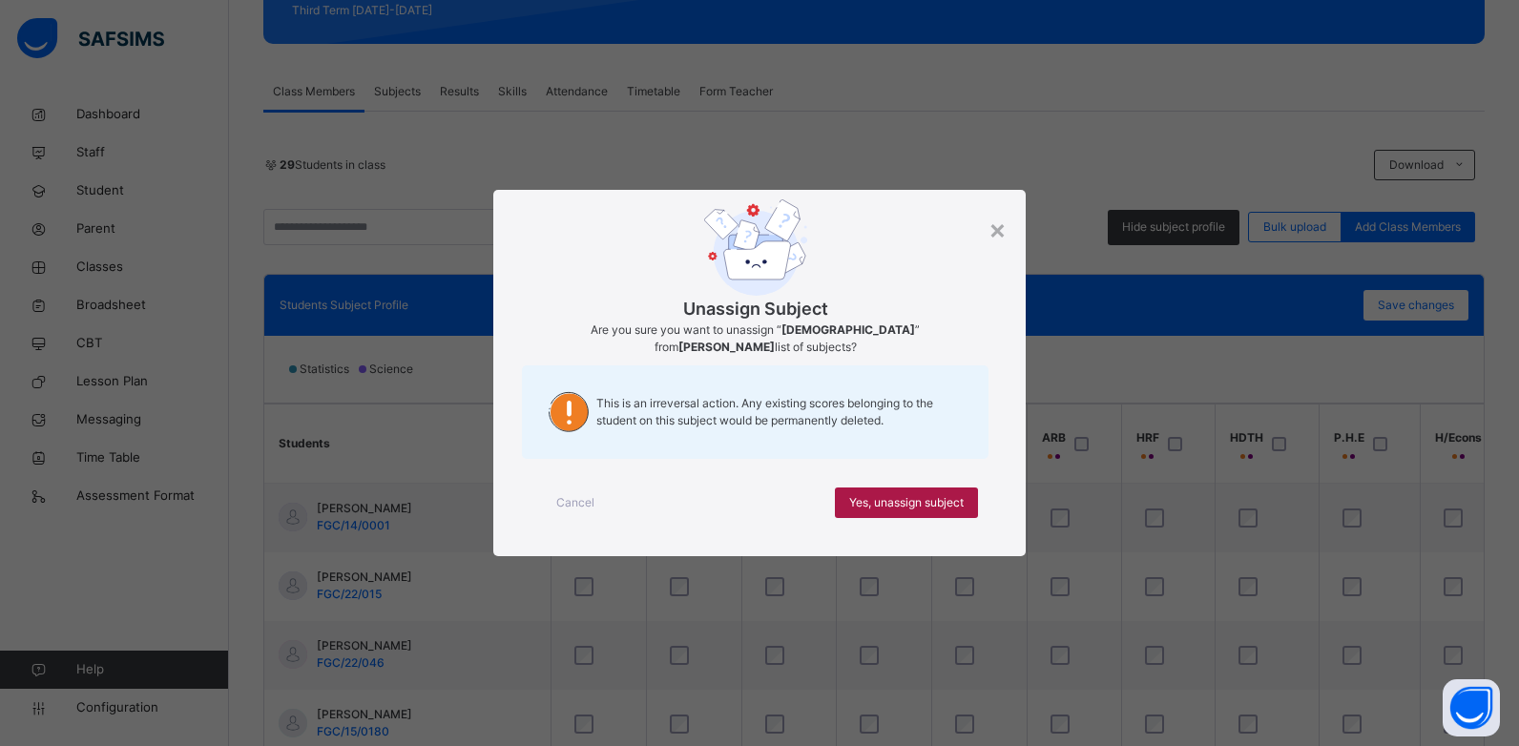
click at [936, 494] on span "Yes, unassign subject" at bounding box center [906, 502] width 114 height 17
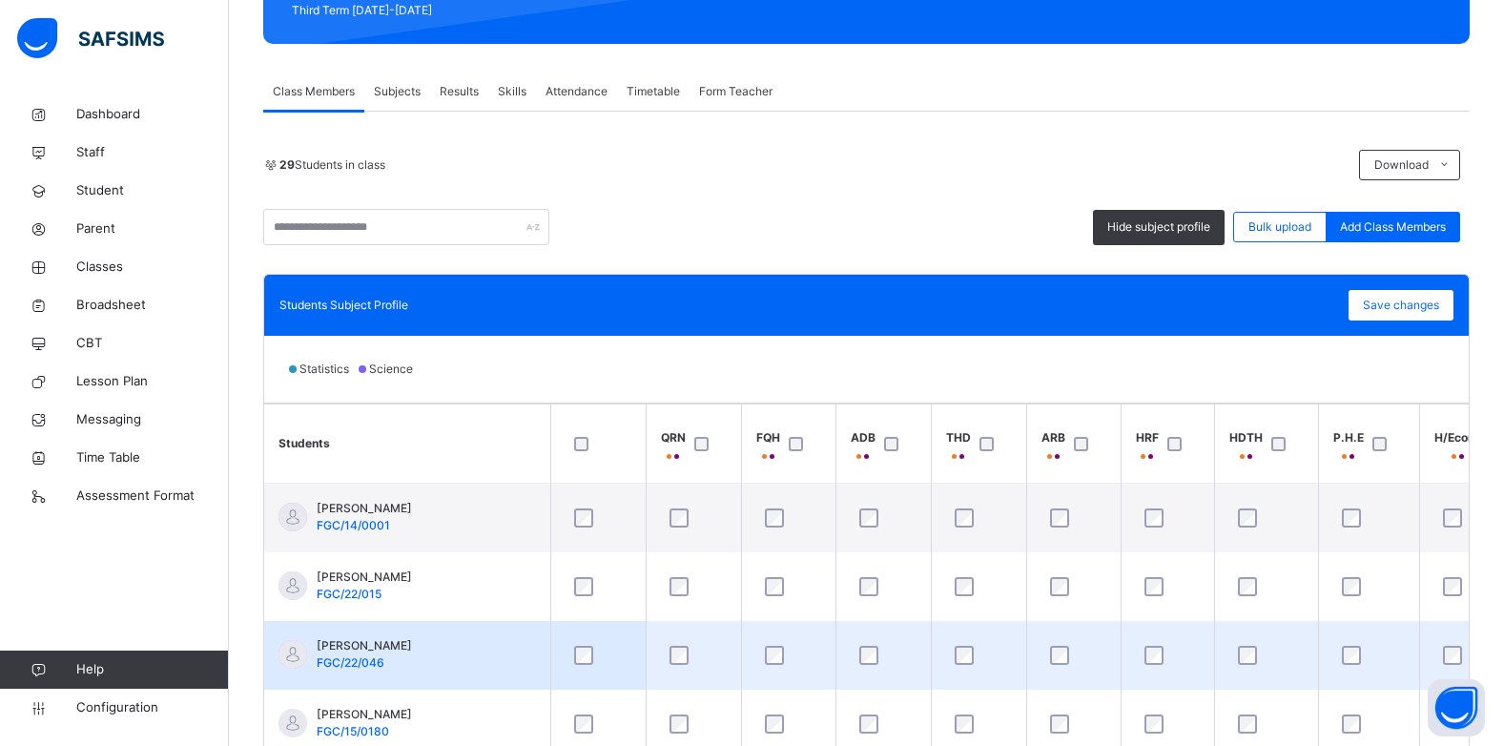
click at [1053, 645] on div at bounding box center [1074, 655] width 65 height 40
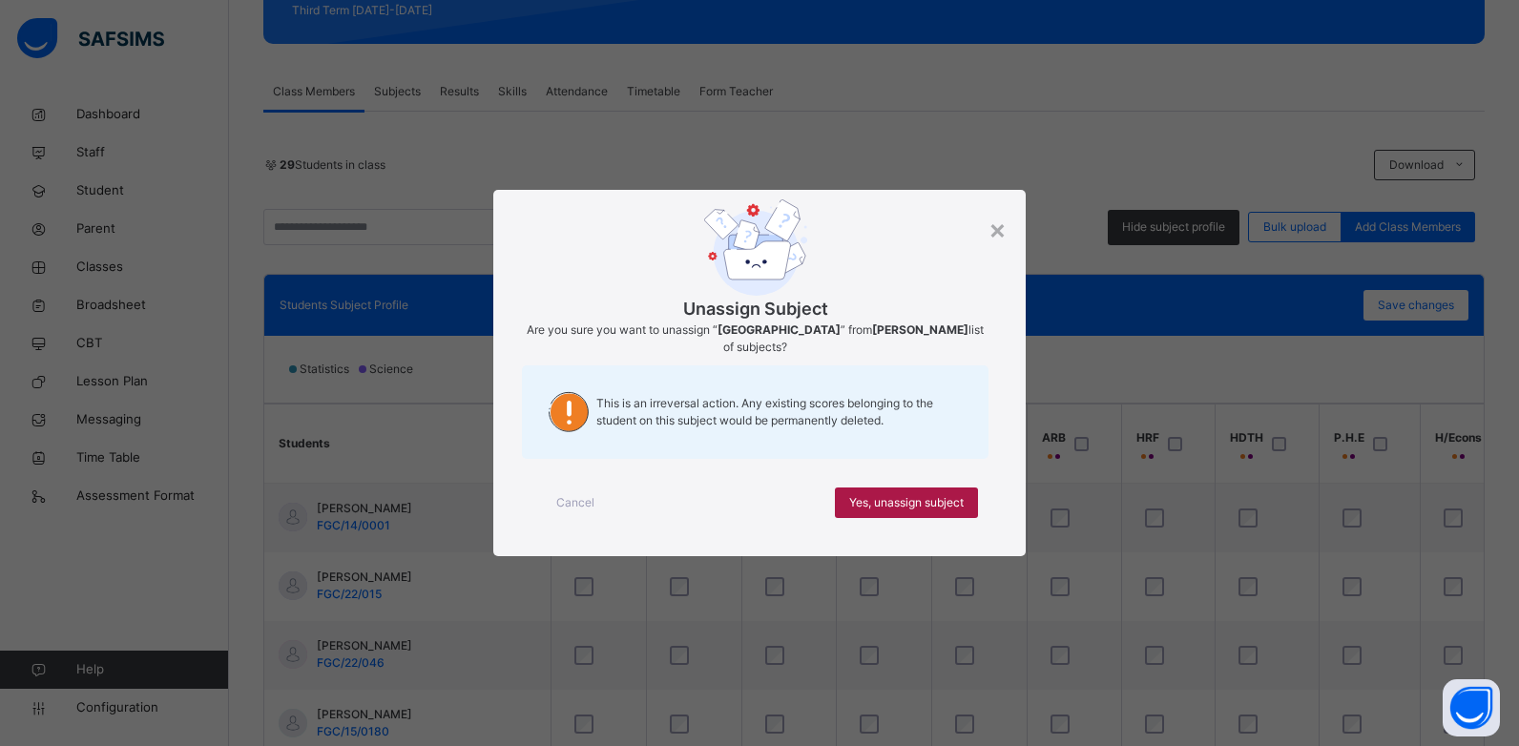
click at [930, 504] on div "Yes, unassign subject" at bounding box center [906, 502] width 143 height 31
click at [925, 495] on span "Yes, unassign subject" at bounding box center [906, 502] width 114 height 17
click at [957, 491] on div "Yes, unassign subject" at bounding box center [906, 502] width 143 height 31
click at [940, 501] on span "Yes, unassign subject" at bounding box center [906, 502] width 114 height 17
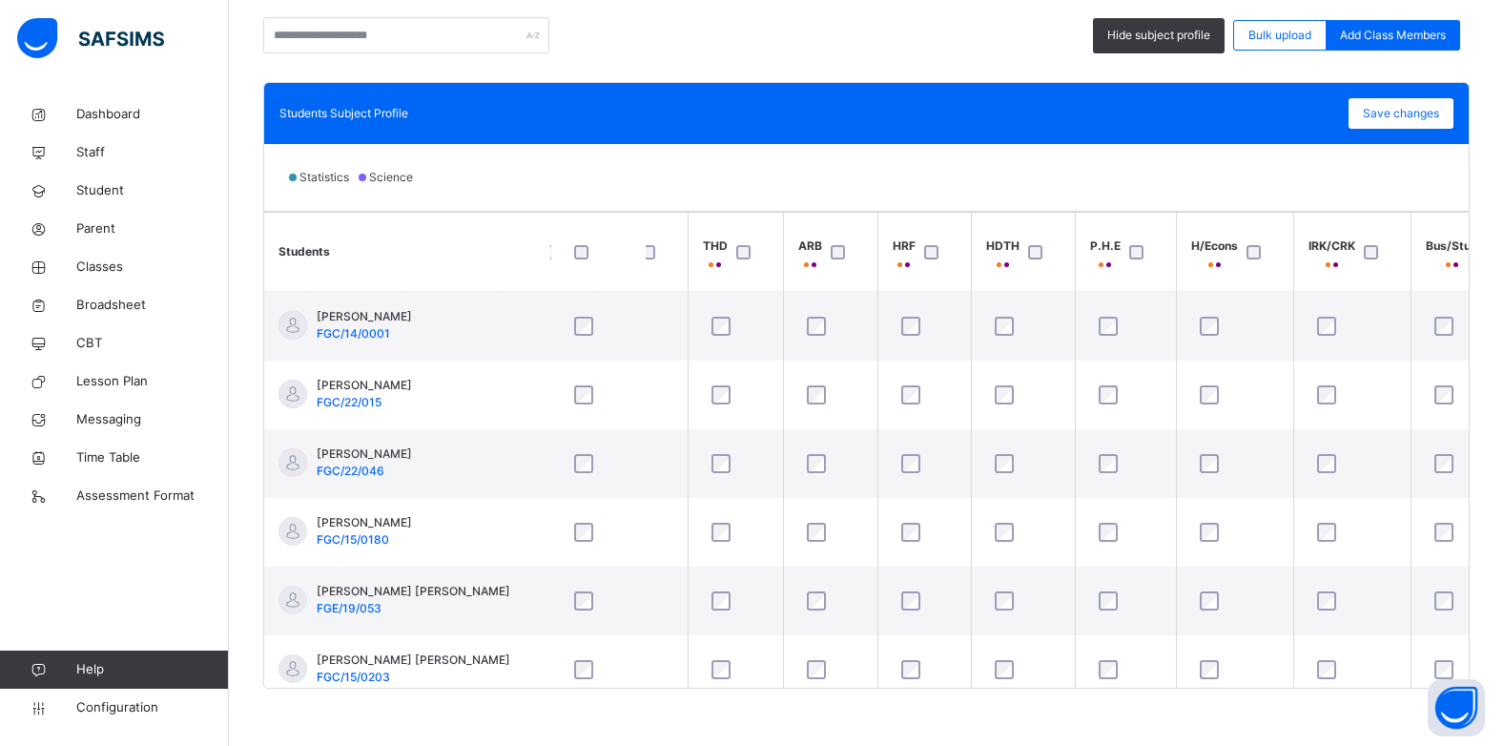
scroll to position [0, 362]
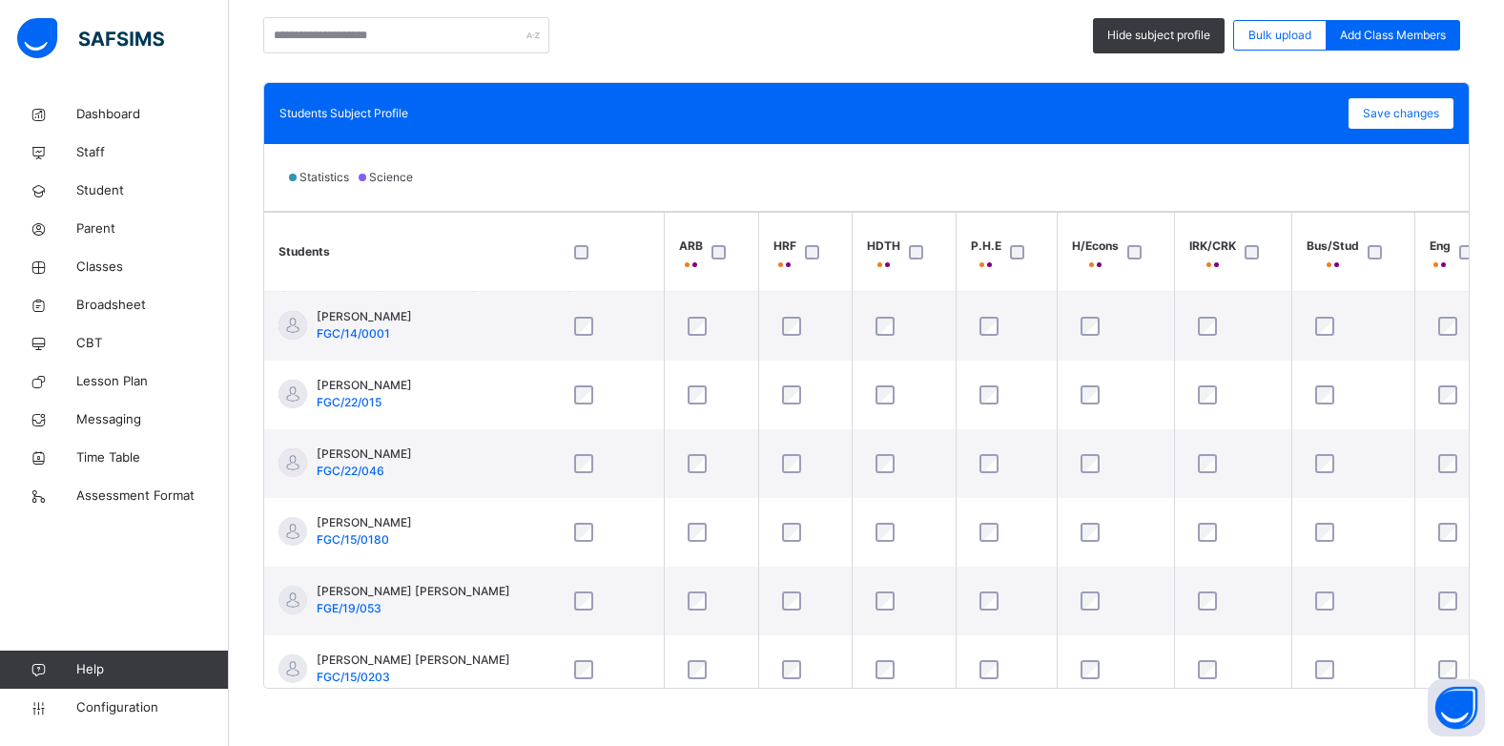
drag, startPoint x: 871, startPoint y: 689, endPoint x: 984, endPoint y: 693, distance: 113.6
click at [991, 693] on div "Back / JSS 3 B JSS 3 B JSS THREE Third Term 2024-2025 Class Members Subjects Re…" at bounding box center [866, 181] width 1275 height 1128
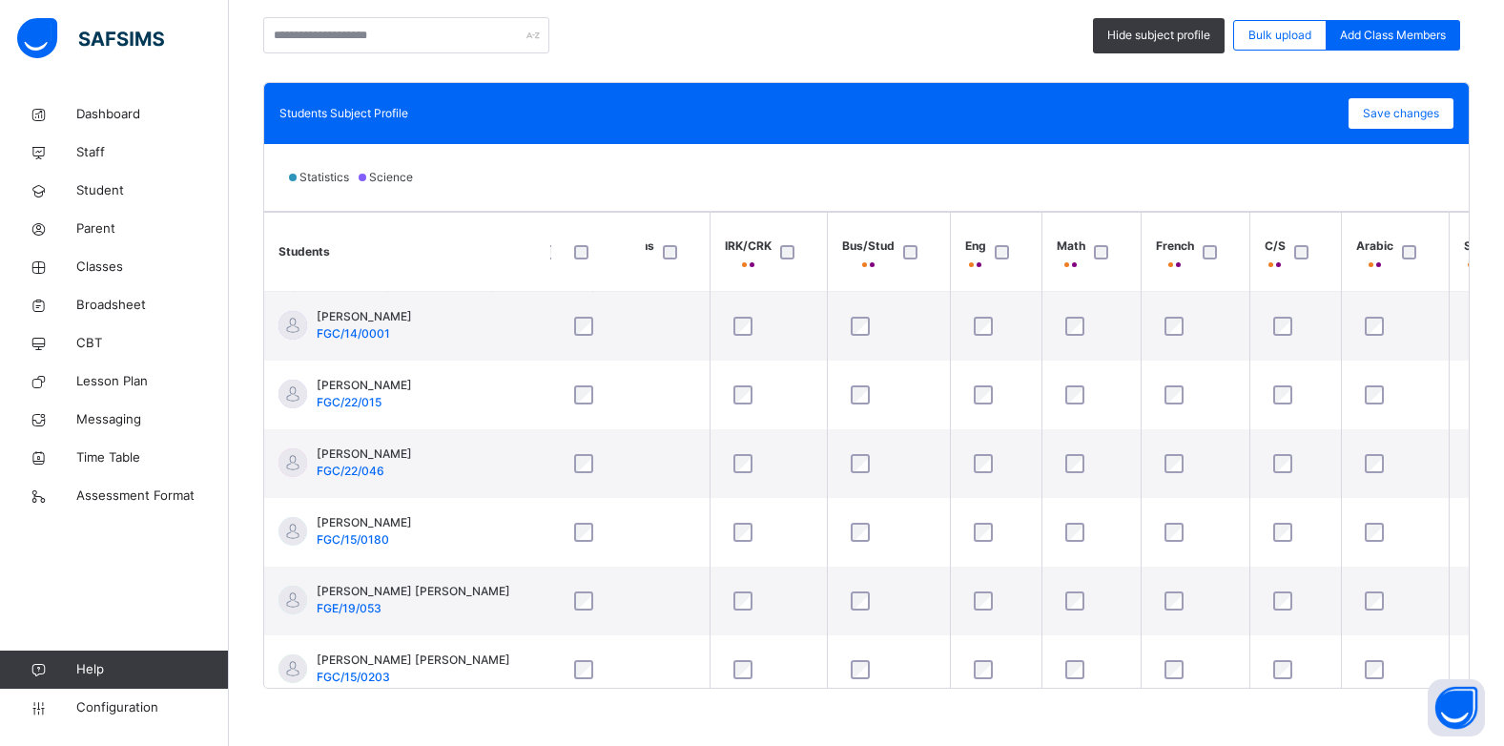
scroll to position [0, 847]
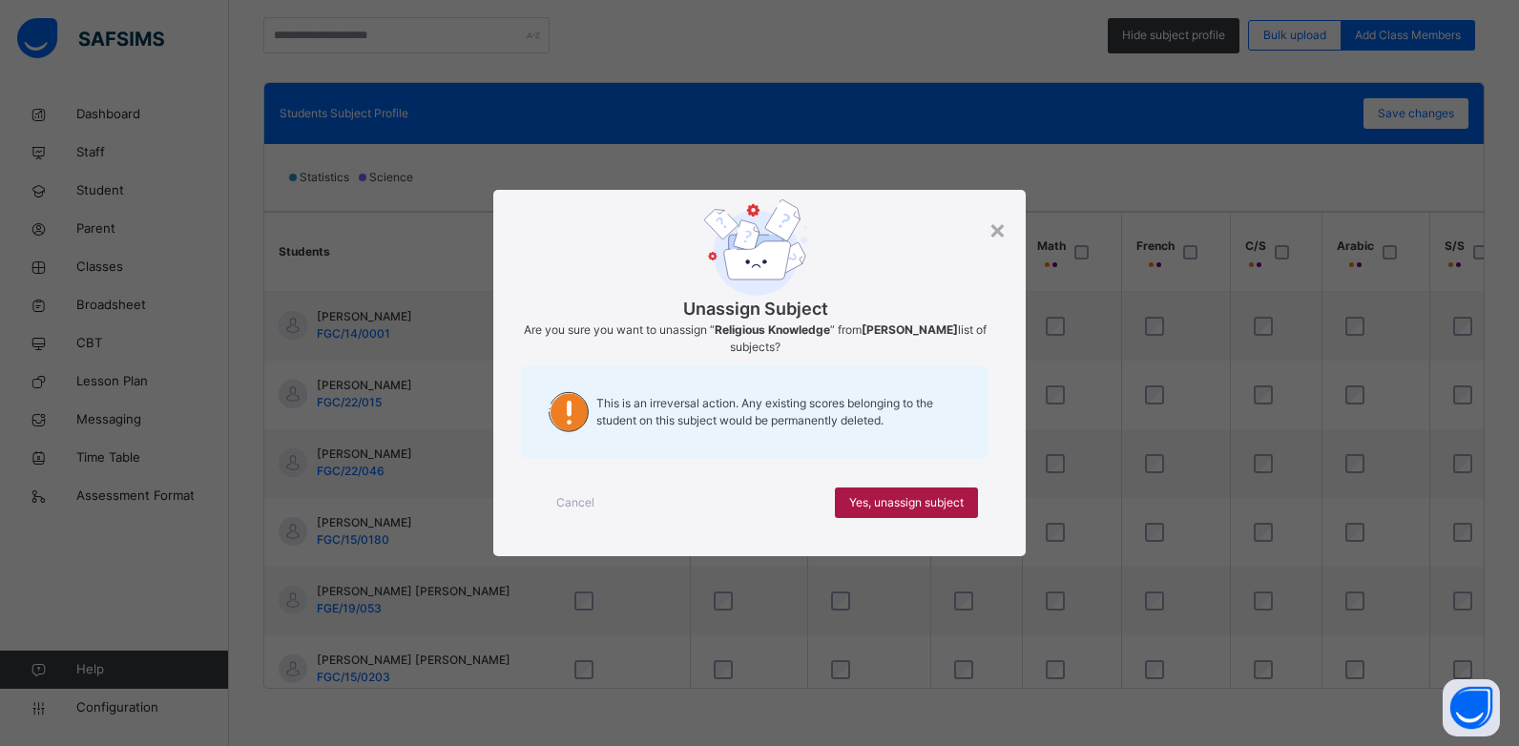
click at [875, 508] on span "Yes, unassign subject" at bounding box center [906, 502] width 114 height 17
click at [890, 496] on span "Yes, unassign subject" at bounding box center [906, 502] width 114 height 17
click at [934, 500] on span "Yes, unassign subject" at bounding box center [906, 502] width 114 height 17
click at [919, 495] on span "Yes, unassign subject" at bounding box center [906, 502] width 114 height 17
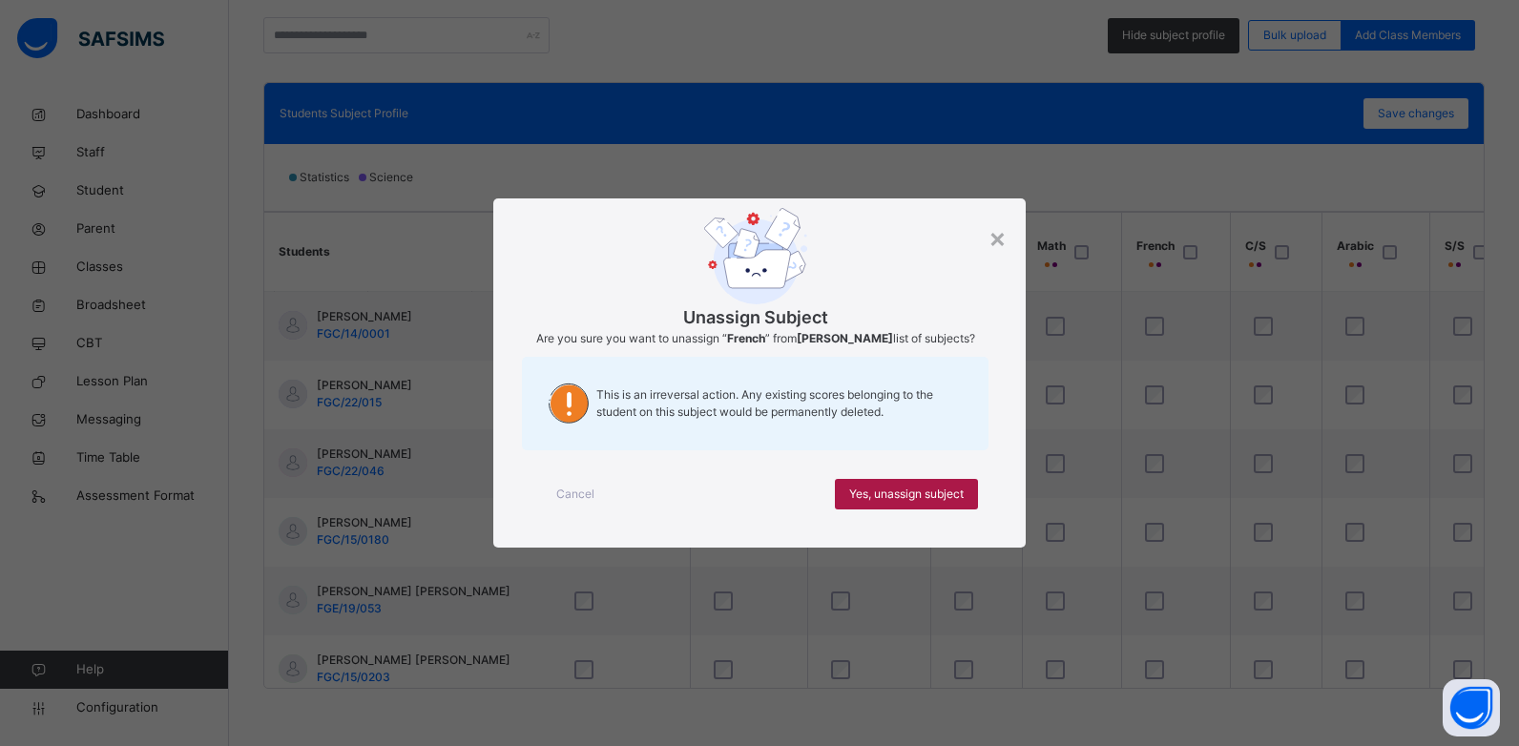
click at [858, 491] on span "Yes, unassign subject" at bounding box center [906, 494] width 114 height 17
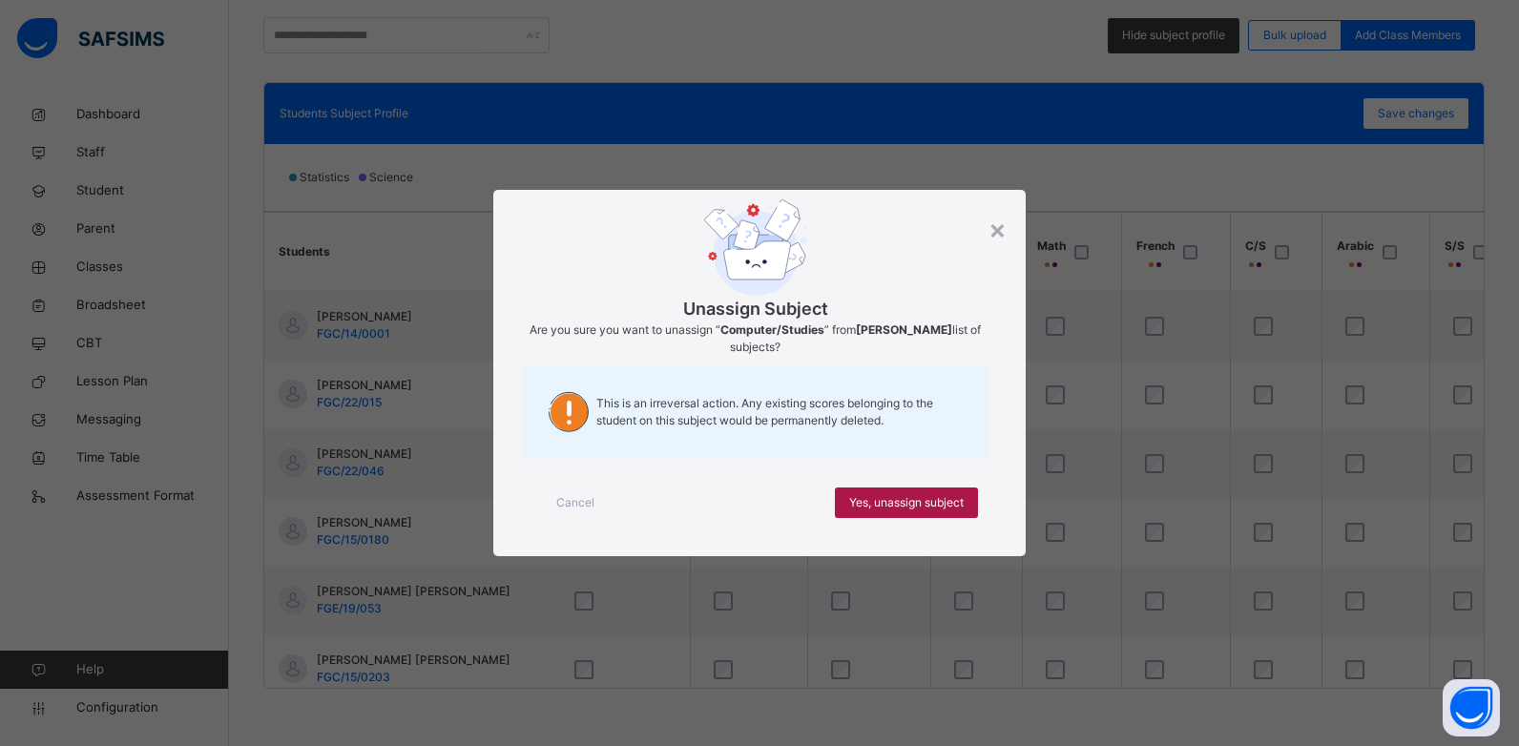
click at [913, 503] on span "Yes, unassign subject" at bounding box center [906, 502] width 114 height 17
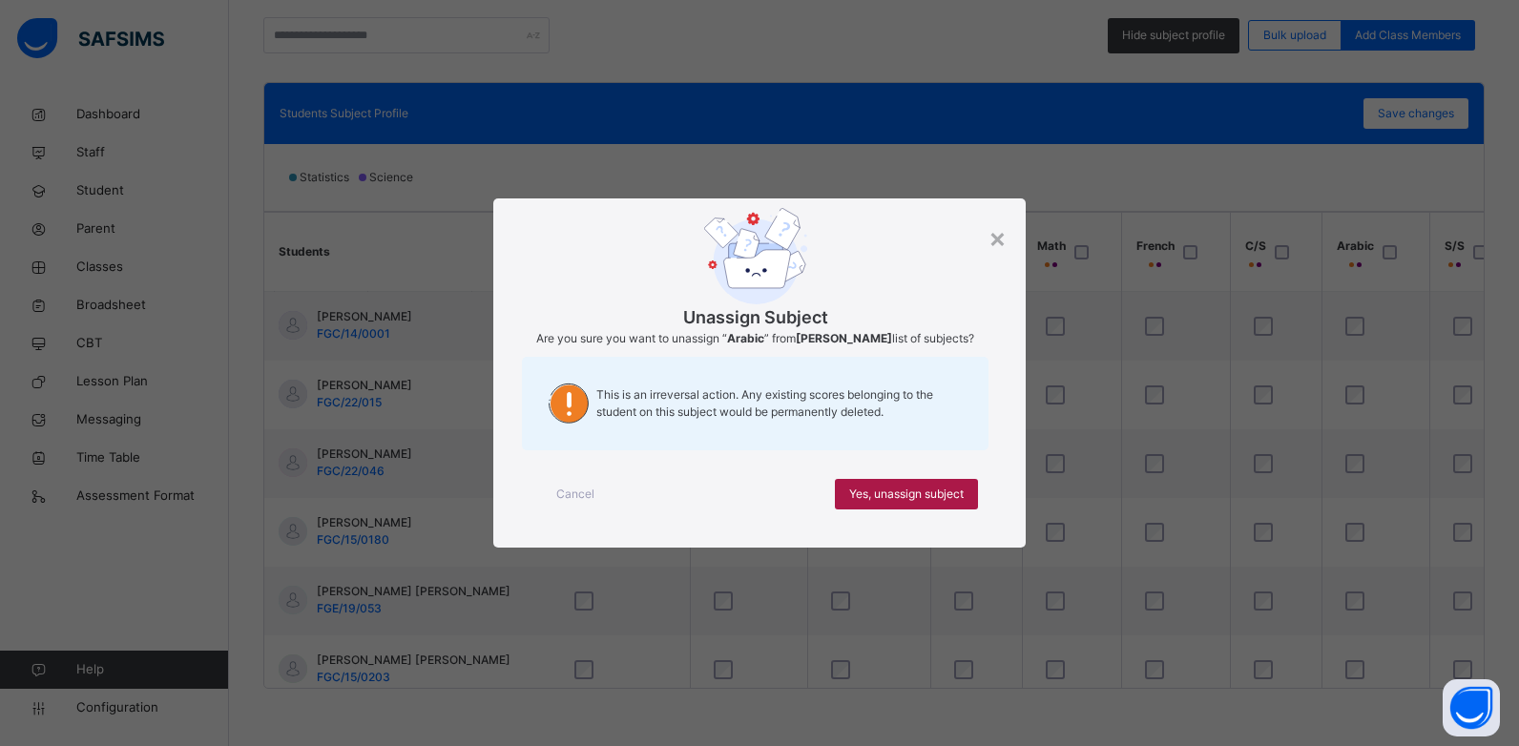
click at [911, 490] on span "Yes, unassign subject" at bounding box center [906, 494] width 114 height 17
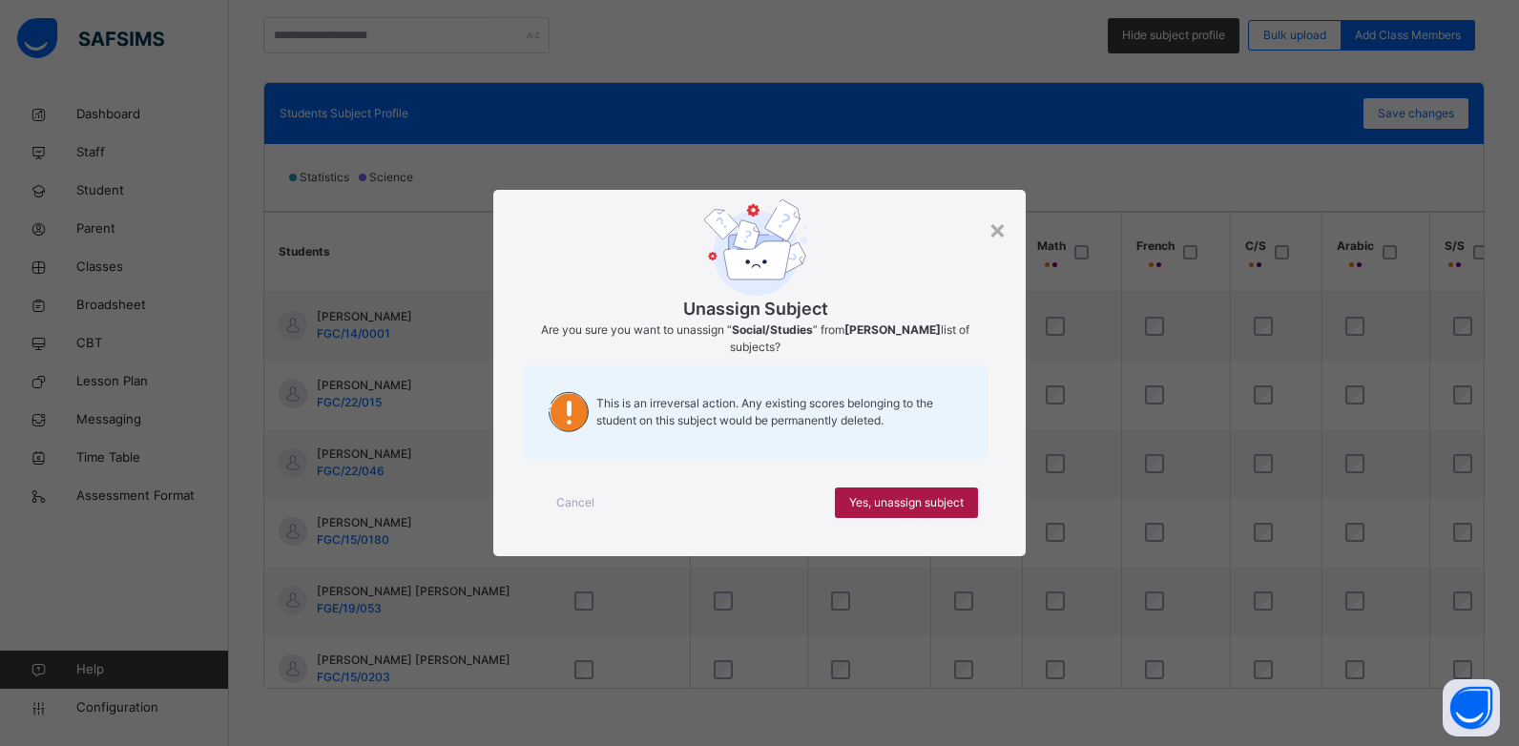
click at [926, 507] on span "Yes, unassign subject" at bounding box center [906, 502] width 114 height 17
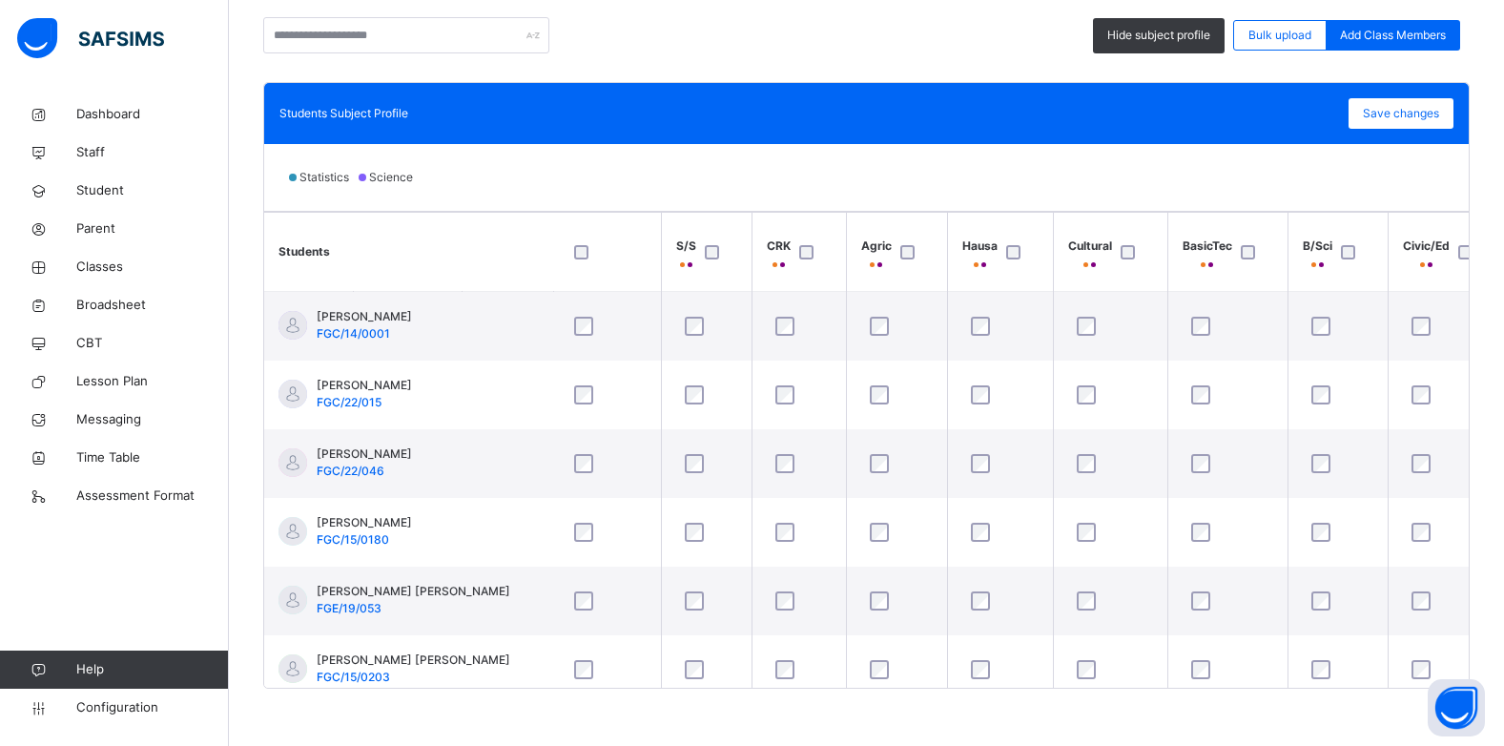
scroll to position [0, 1643]
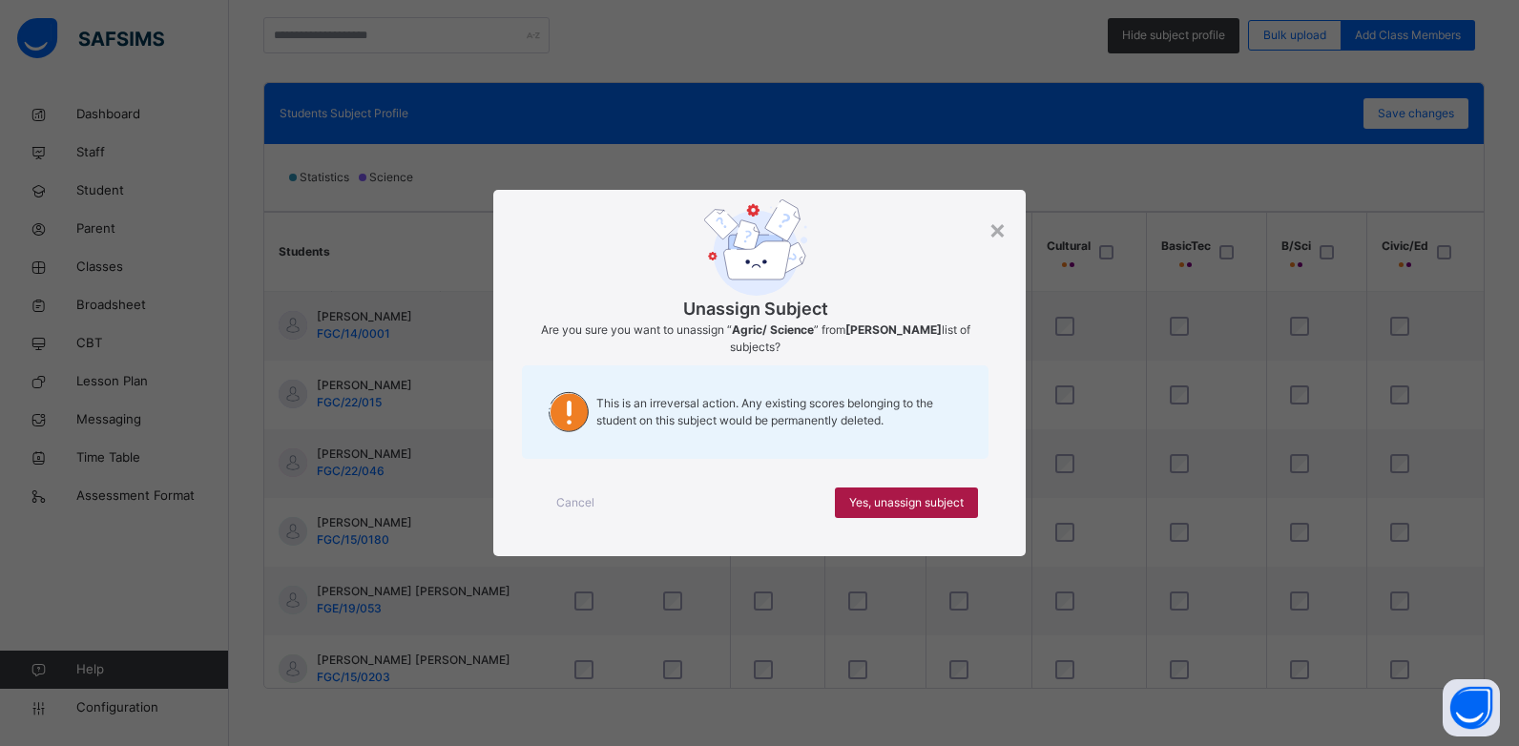
click at [894, 500] on span "Yes, unassign subject" at bounding box center [906, 502] width 114 height 17
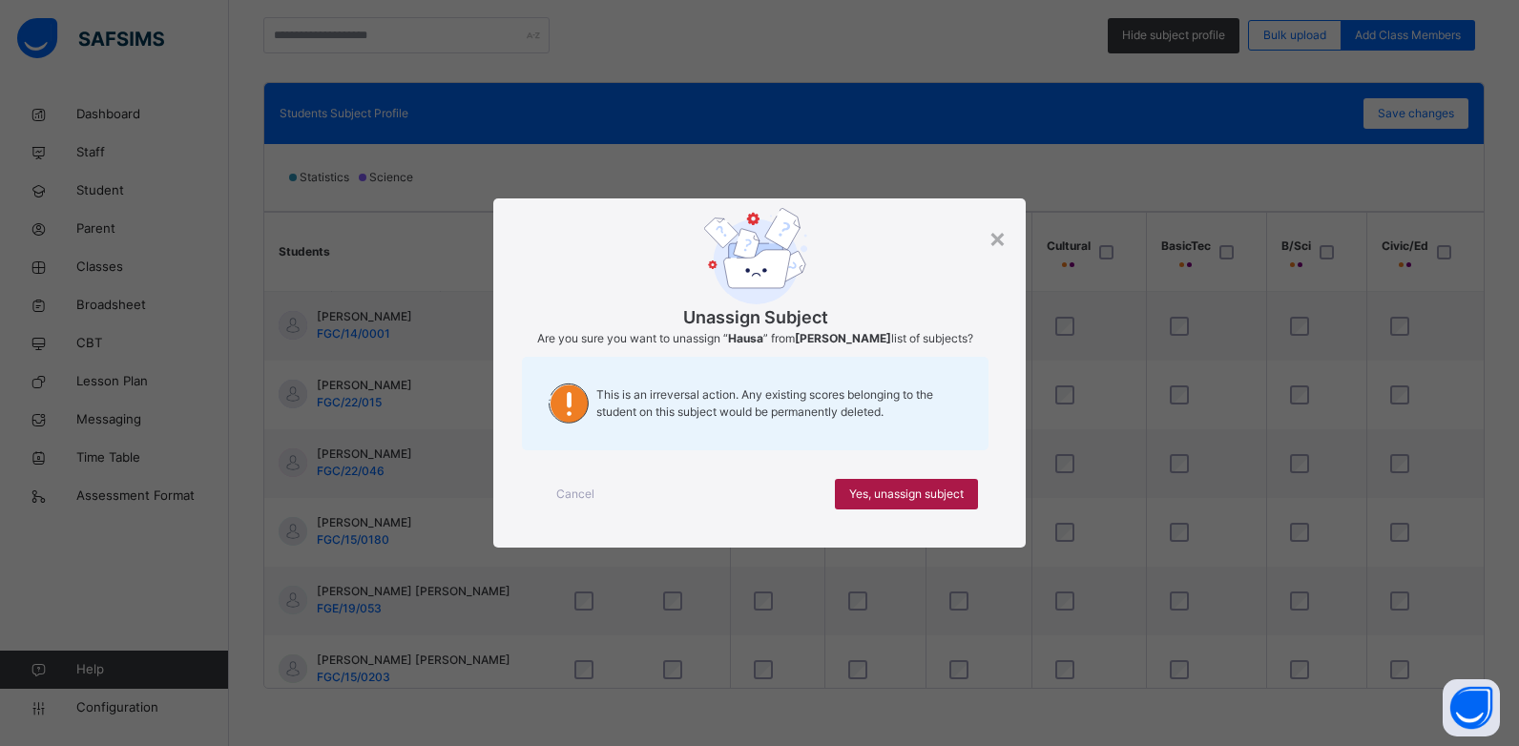
click at [905, 489] on span "Yes, unassign subject" at bounding box center [906, 494] width 114 height 17
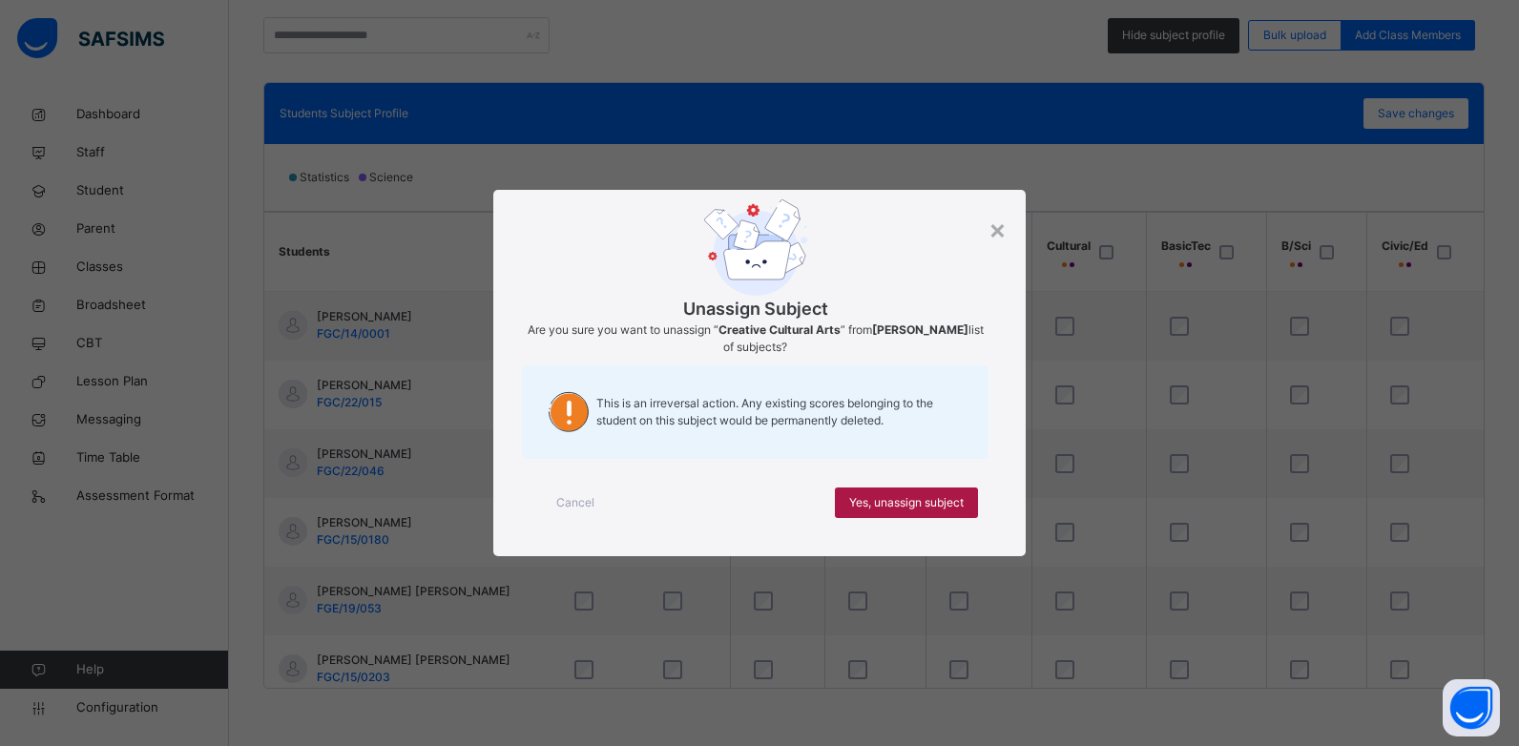
click at [954, 504] on span "Yes, unassign subject" at bounding box center [906, 502] width 114 height 17
click at [932, 504] on span "Yes, unassign subject" at bounding box center [906, 502] width 114 height 17
click at [891, 508] on span "Yes, unassign subject" at bounding box center [906, 502] width 114 height 17
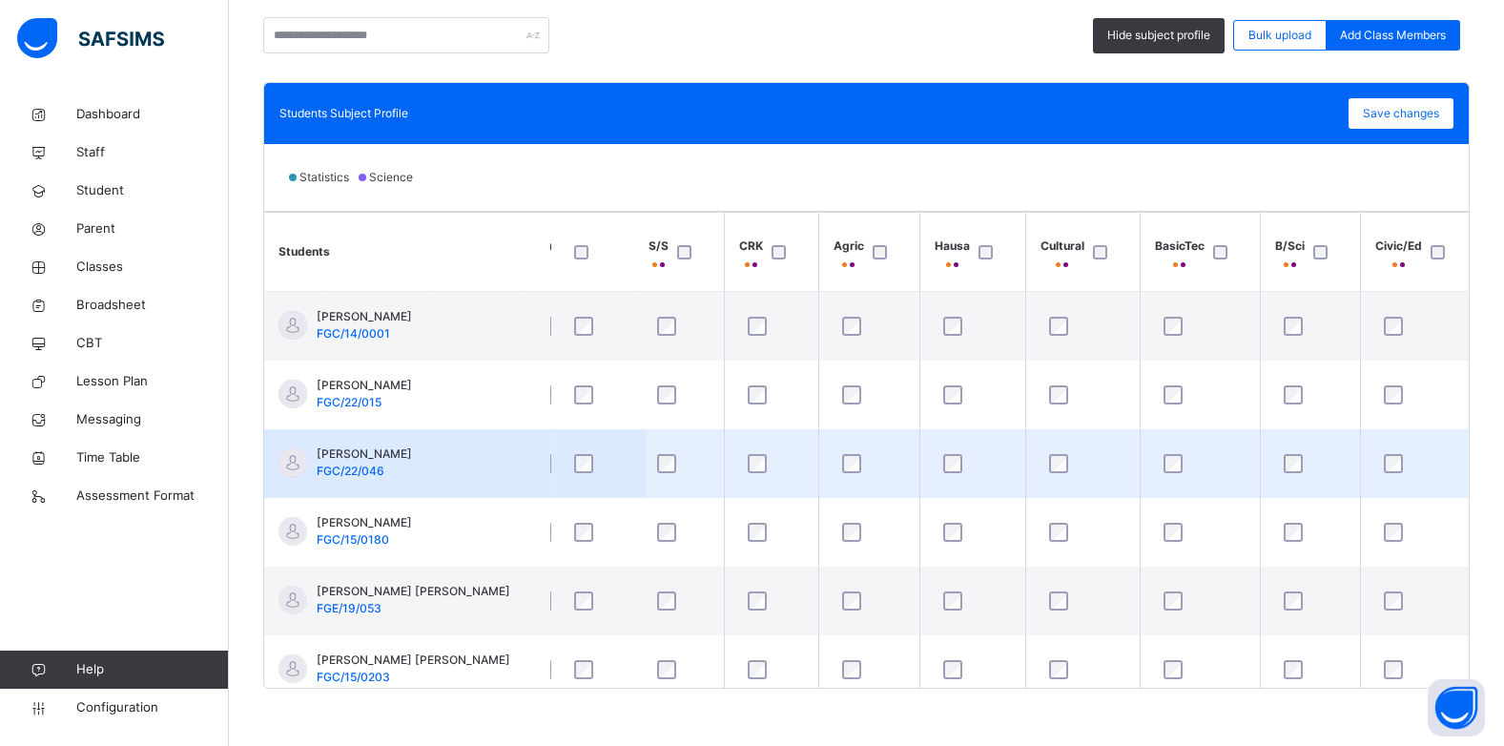
click at [1380, 465] on div at bounding box center [1419, 463] width 78 height 19
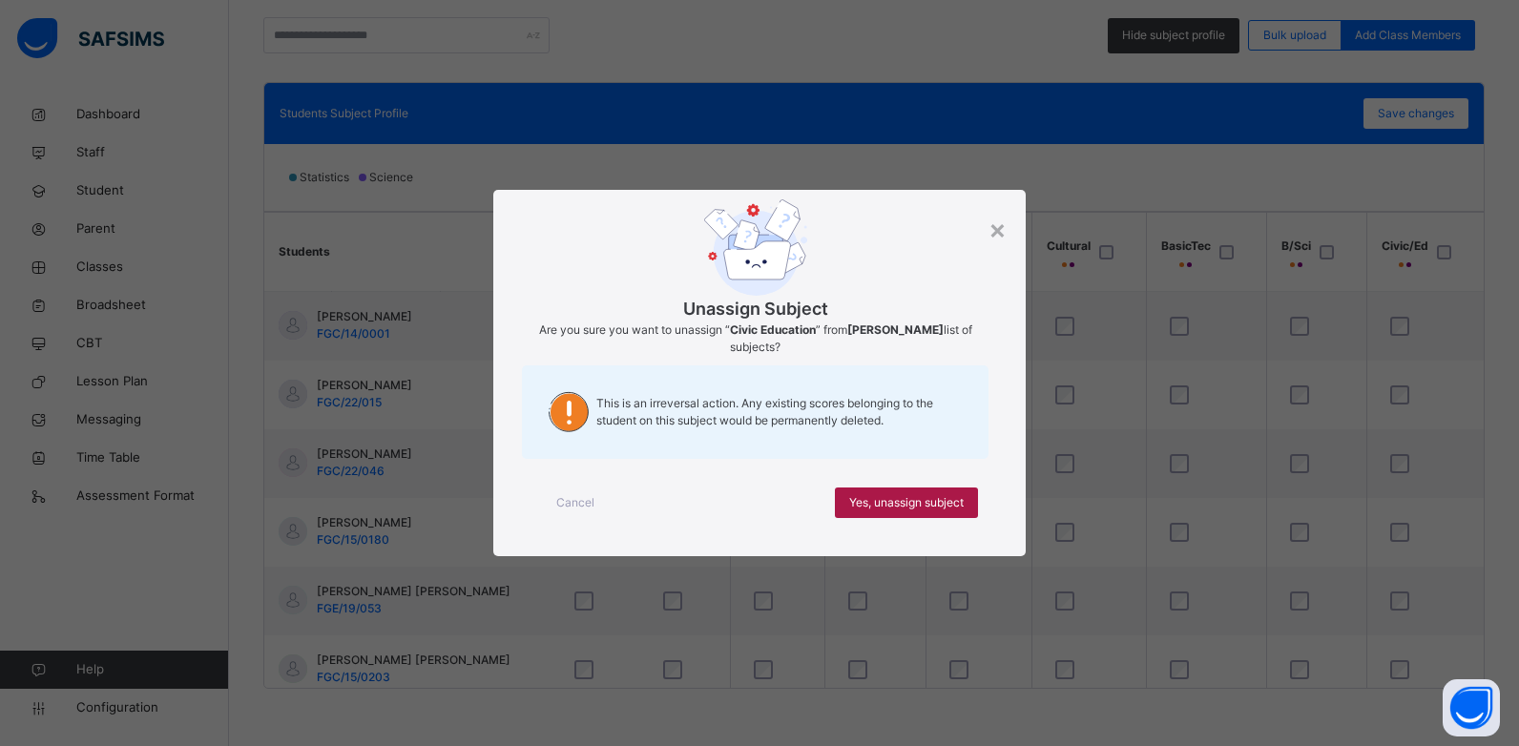
click at [880, 499] on span "Yes, unassign subject" at bounding box center [906, 502] width 114 height 17
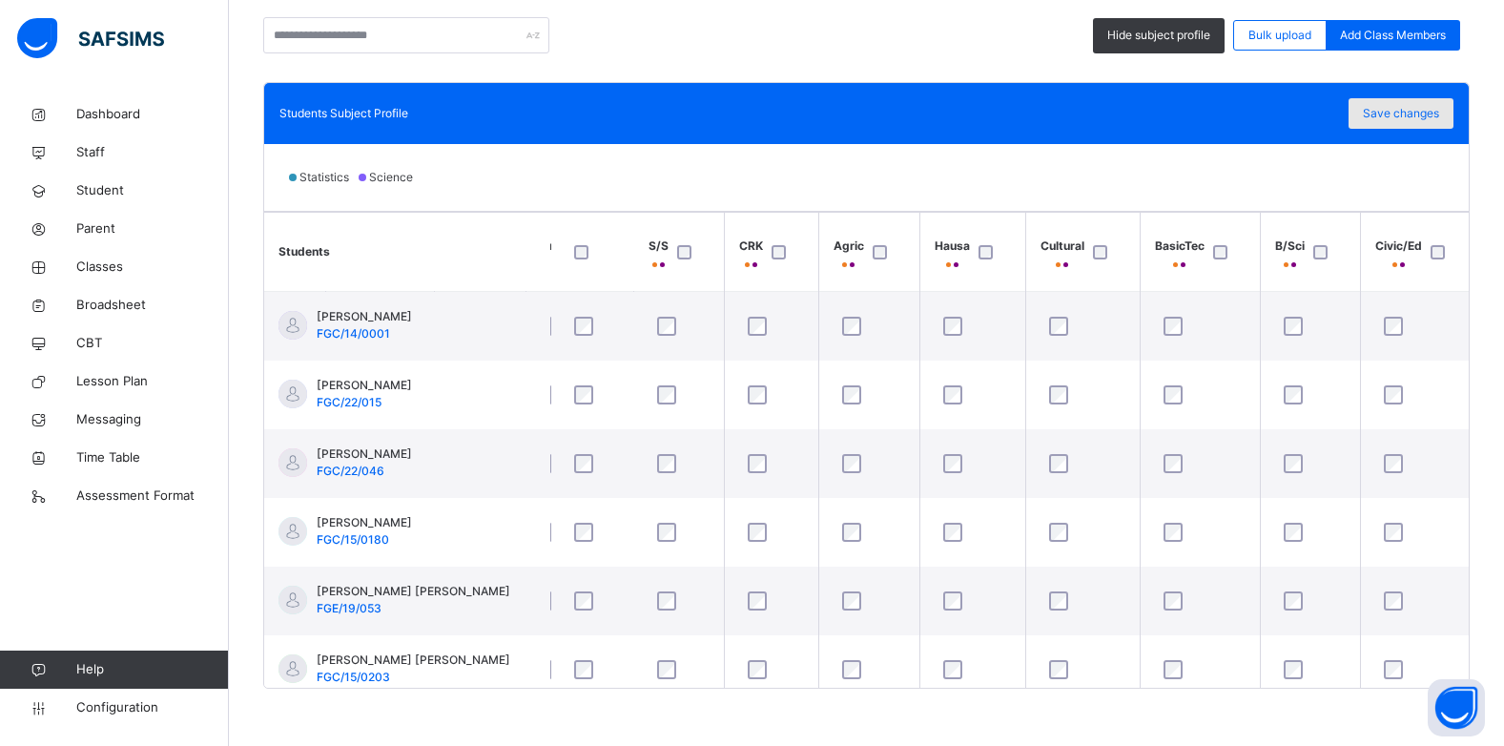
click at [1423, 112] on span "Save changes" at bounding box center [1401, 113] width 76 height 17
drag, startPoint x: 1424, startPoint y: 103, endPoint x: 1388, endPoint y: 110, distance: 36.9
click at [1388, 110] on div "Save changes" at bounding box center [1401, 113] width 105 height 31
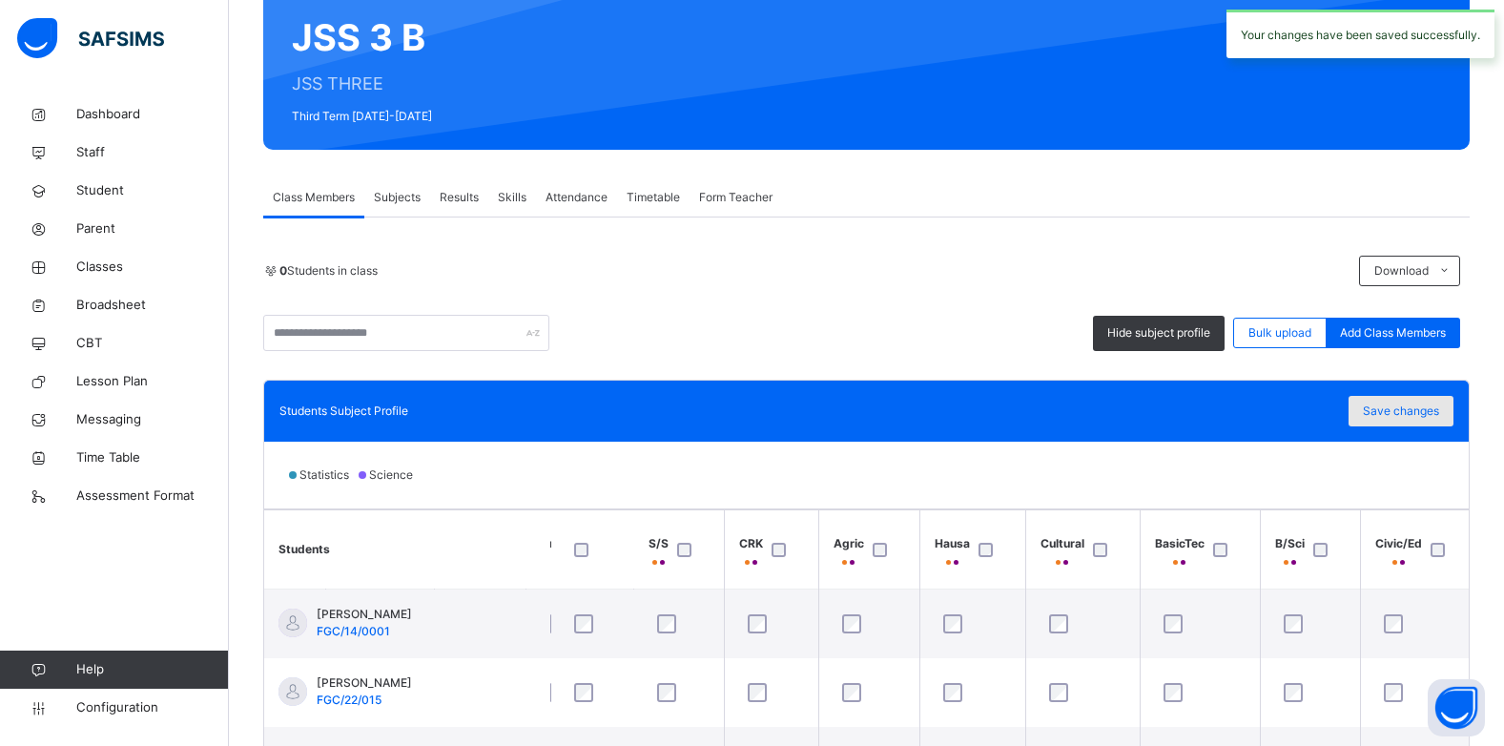
scroll to position [114, 0]
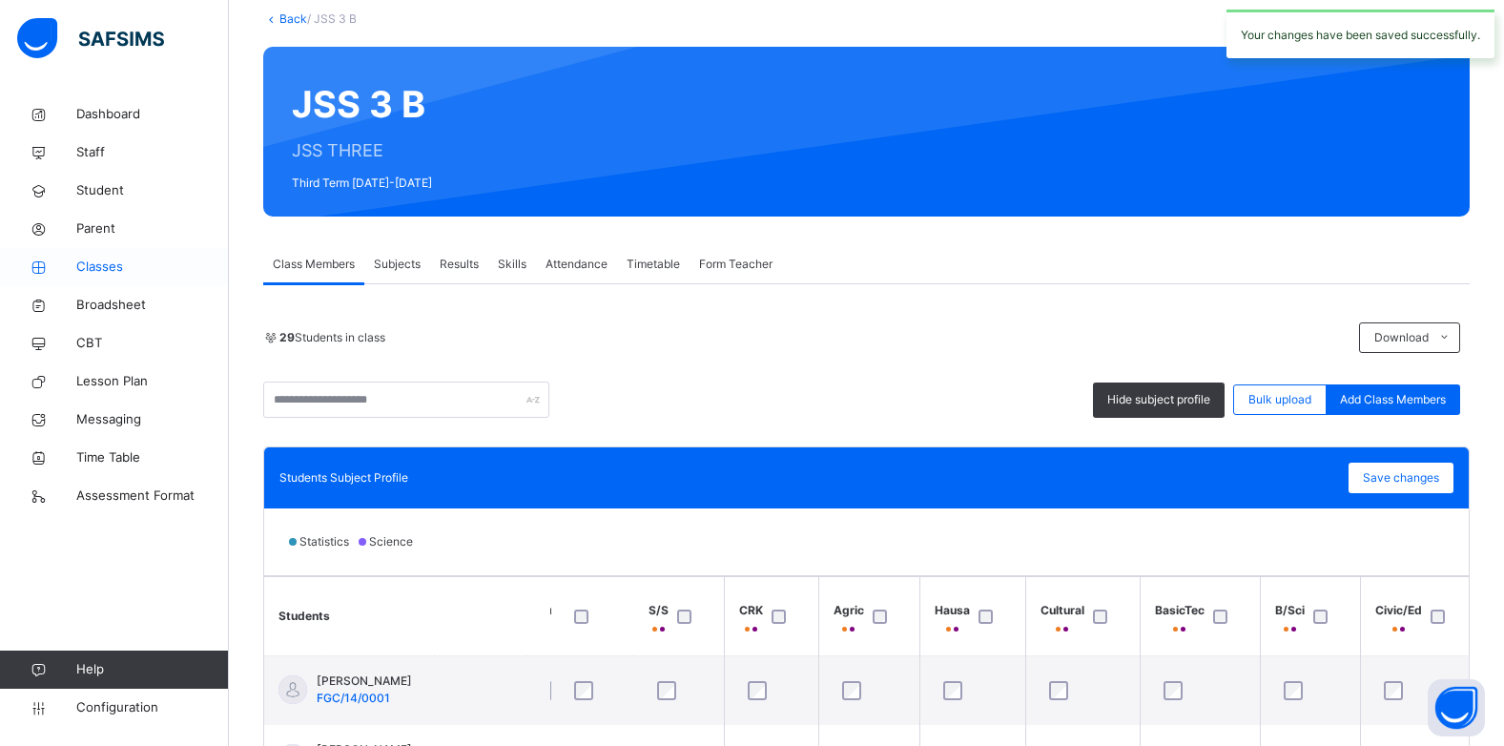
click at [105, 272] on span "Classes" at bounding box center [152, 267] width 153 height 19
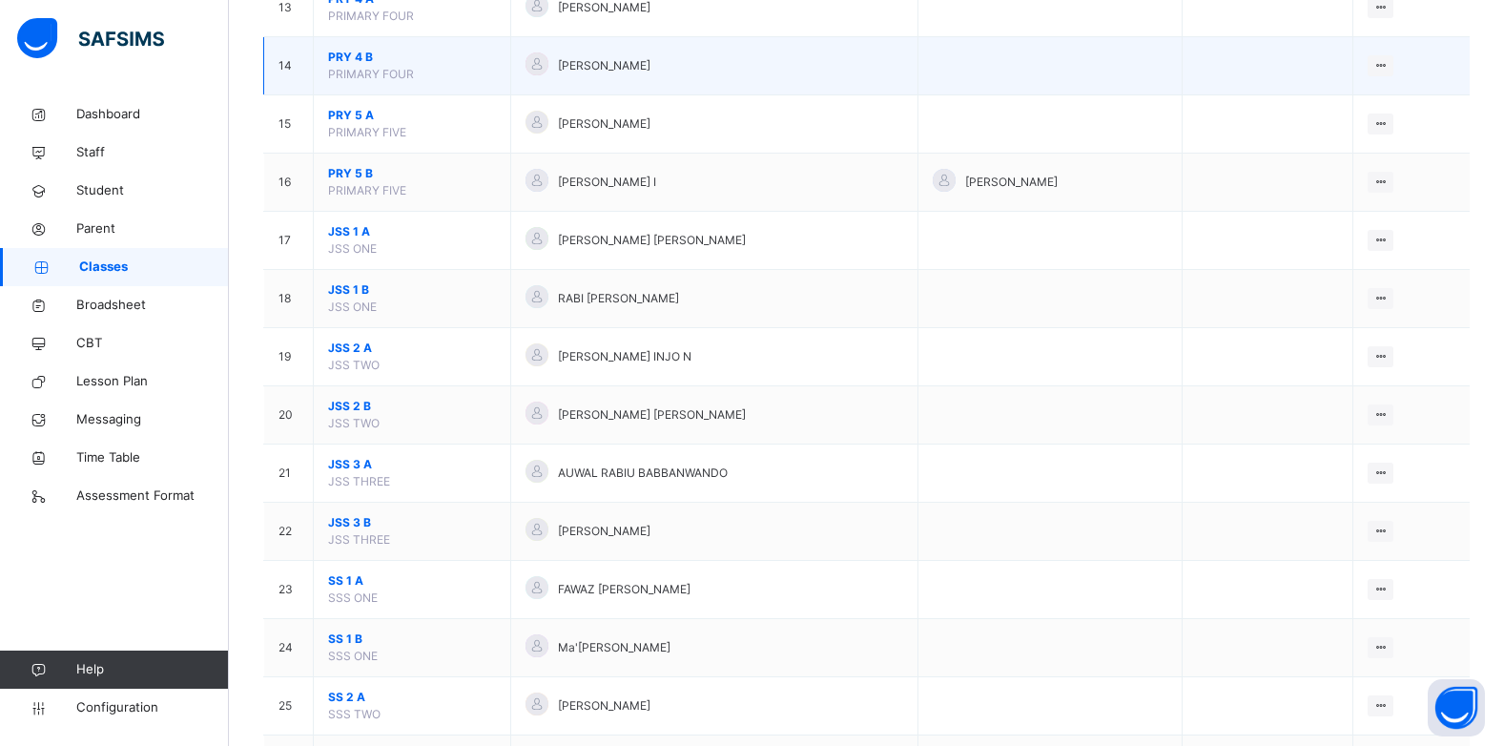
scroll to position [954, 0]
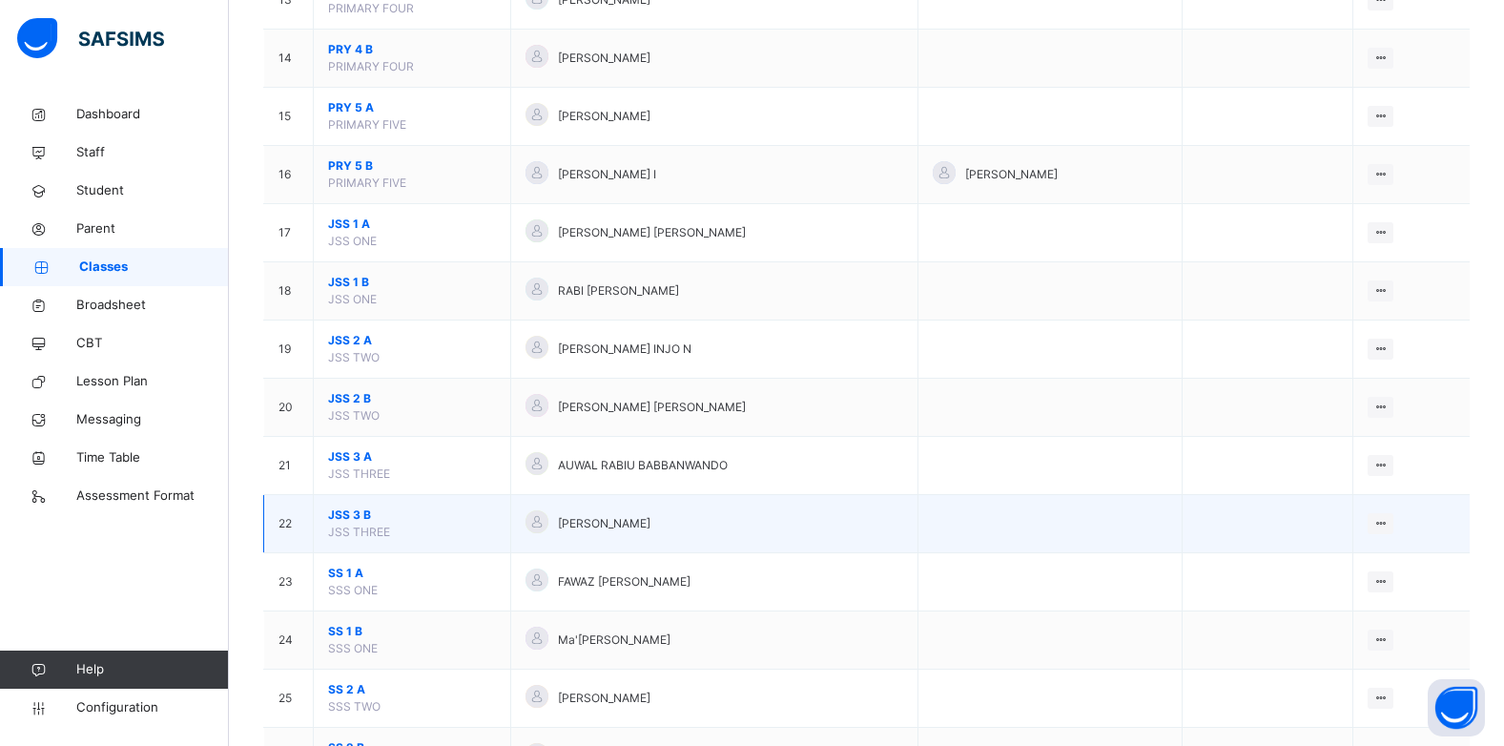
click at [344, 515] on span "JSS 3 B" at bounding box center [412, 515] width 168 height 17
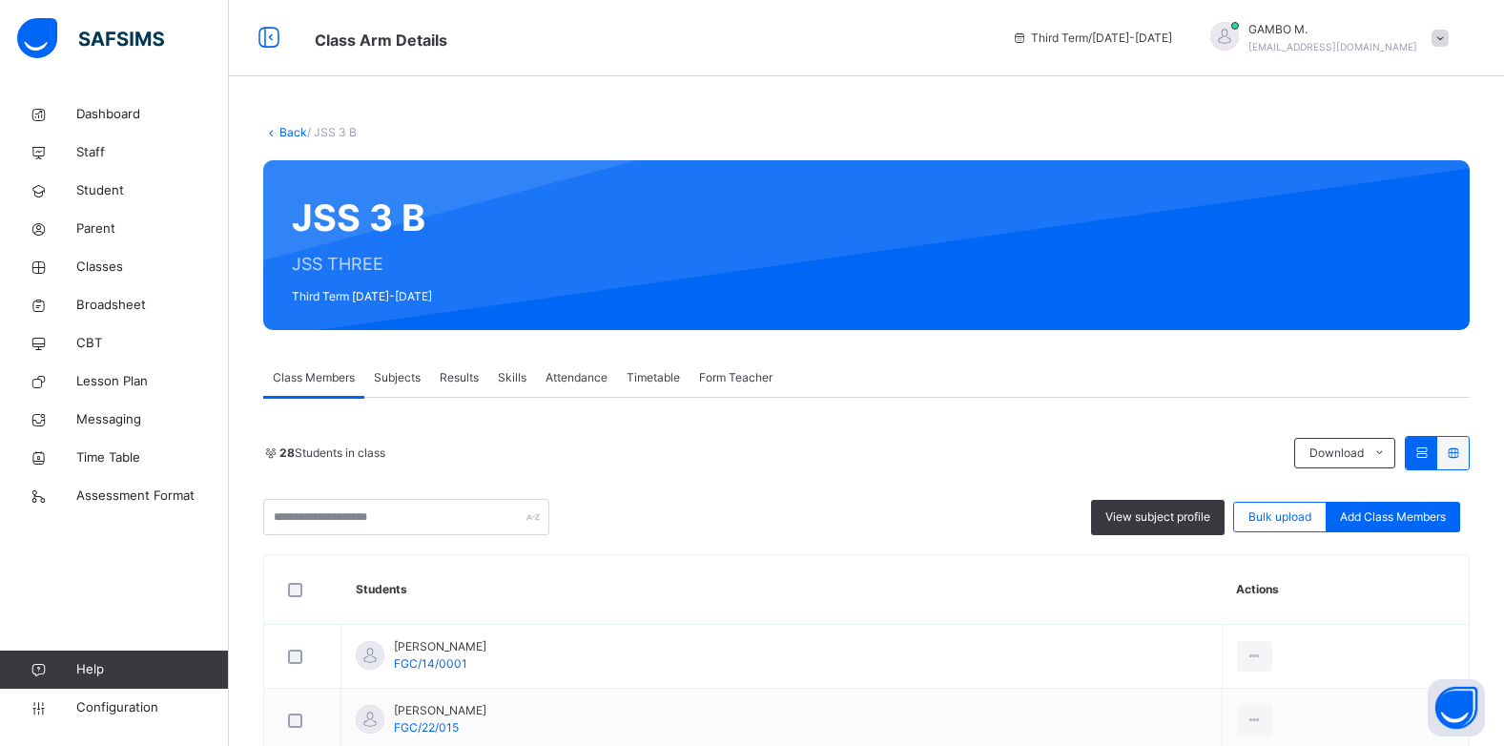
scroll to position [572, 0]
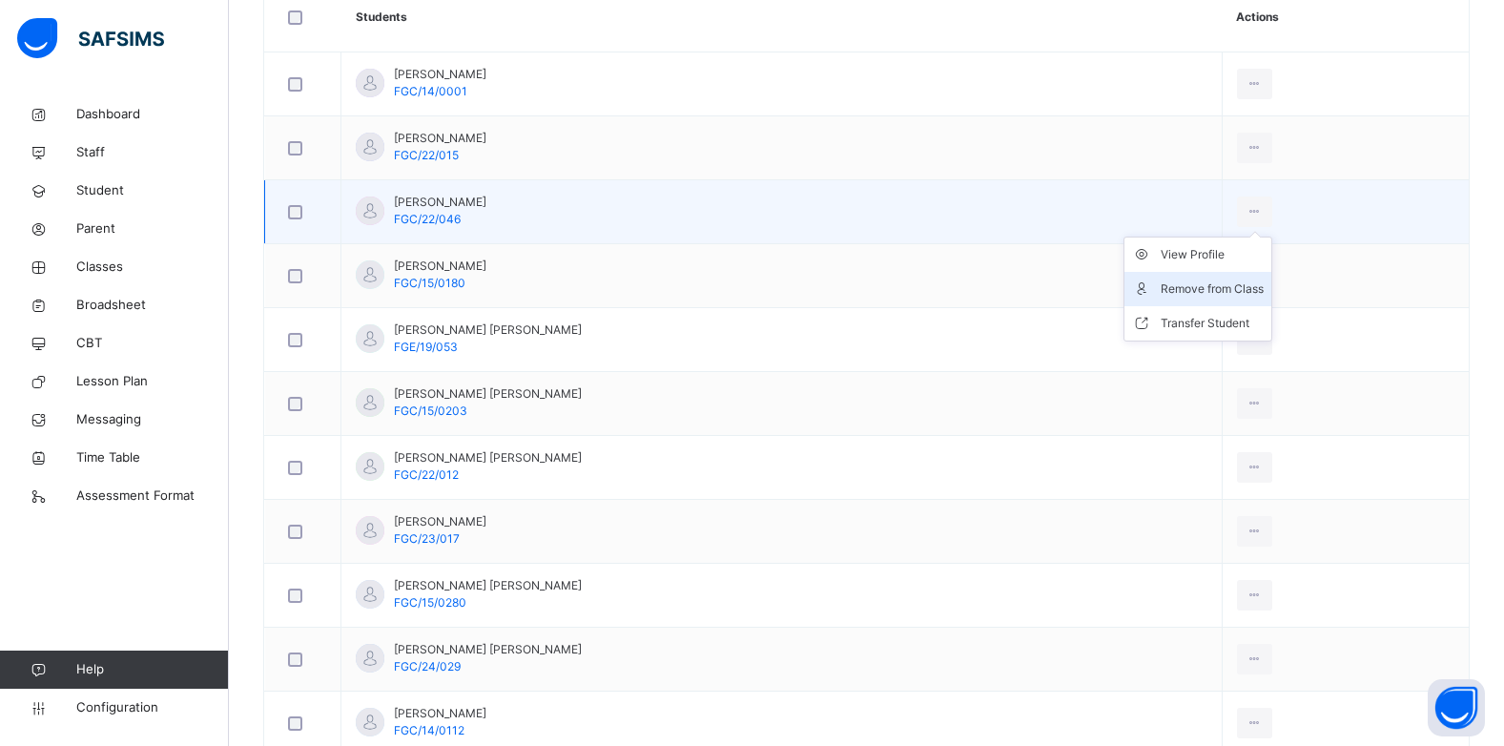
click at [1199, 288] on div "Remove from Class" at bounding box center [1212, 288] width 103 height 19
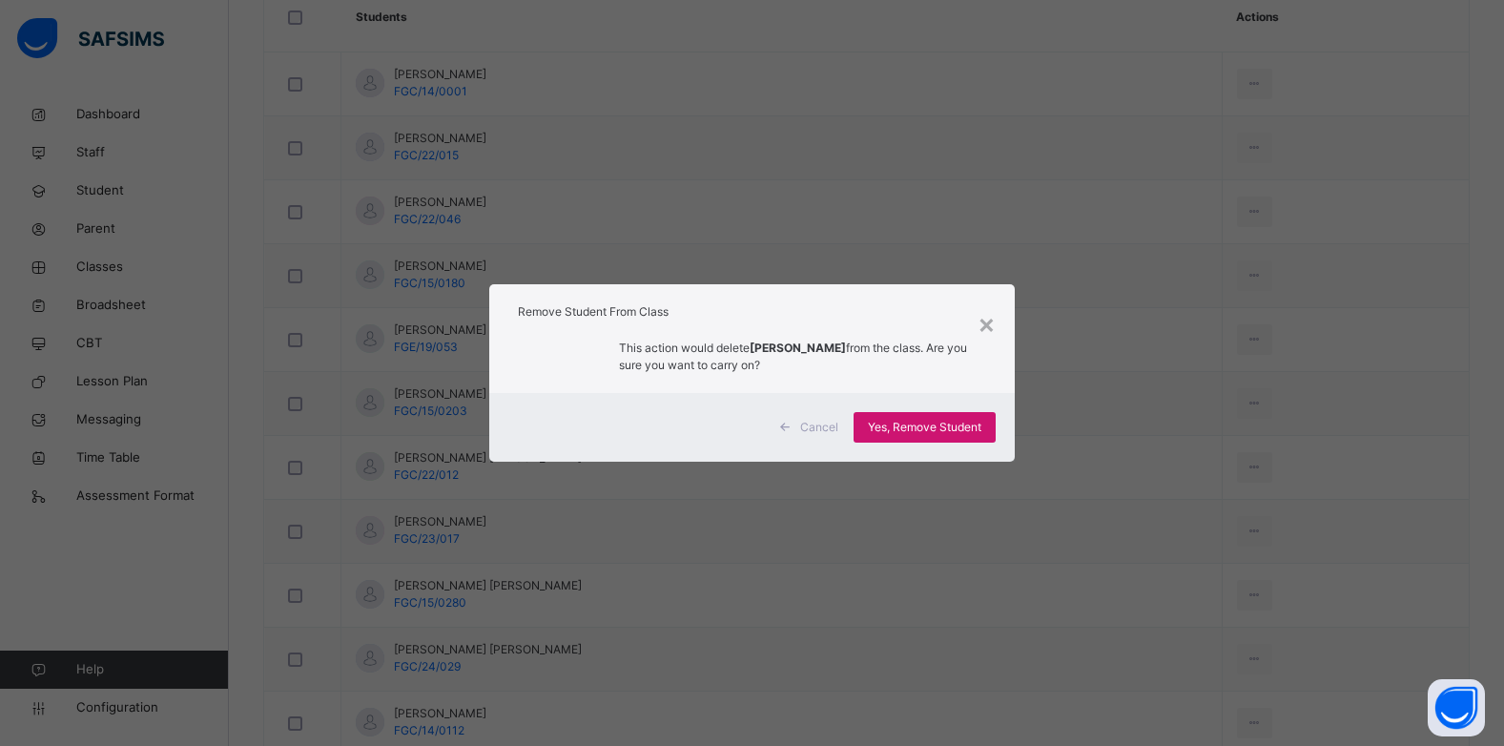
click at [931, 427] on span "Yes, Remove Student" at bounding box center [925, 427] width 114 height 17
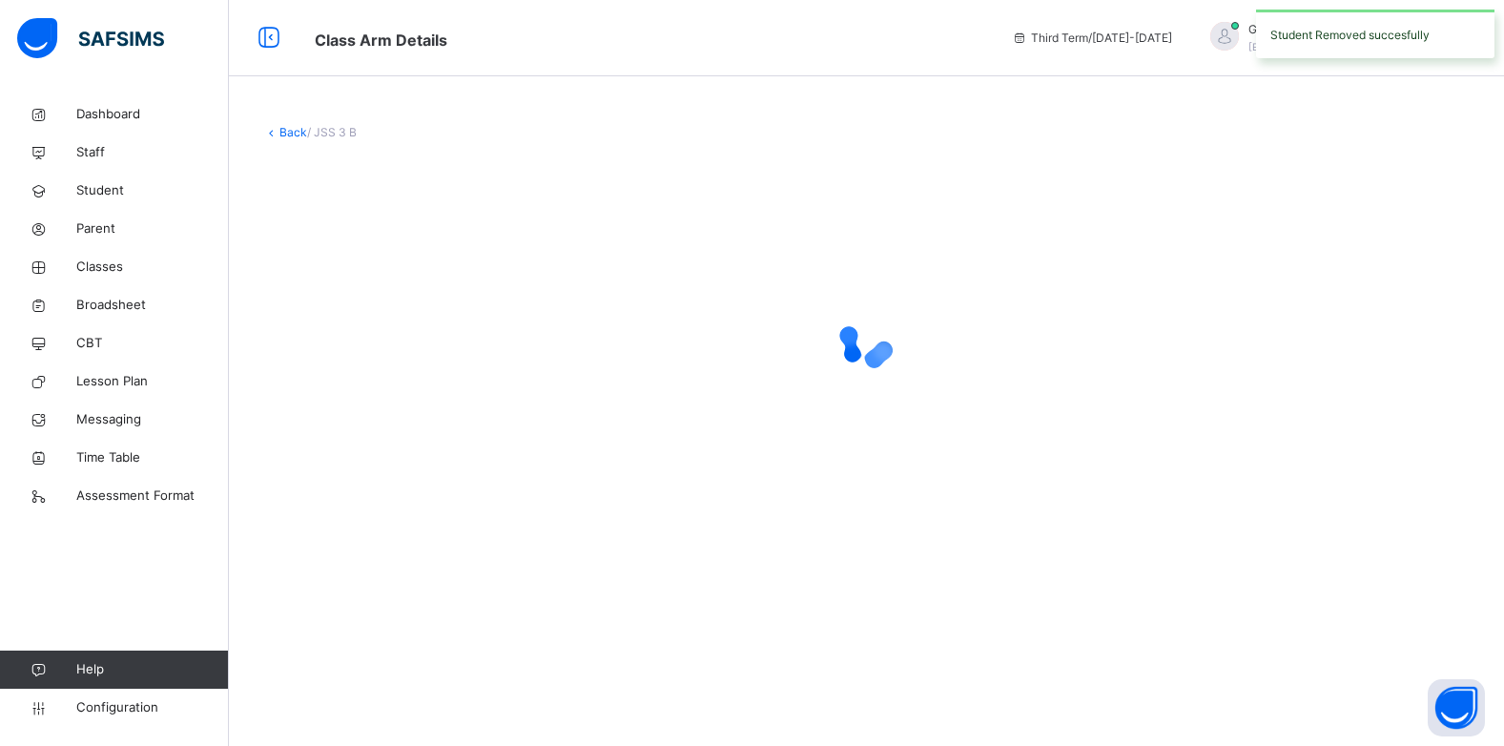
scroll to position [0, 0]
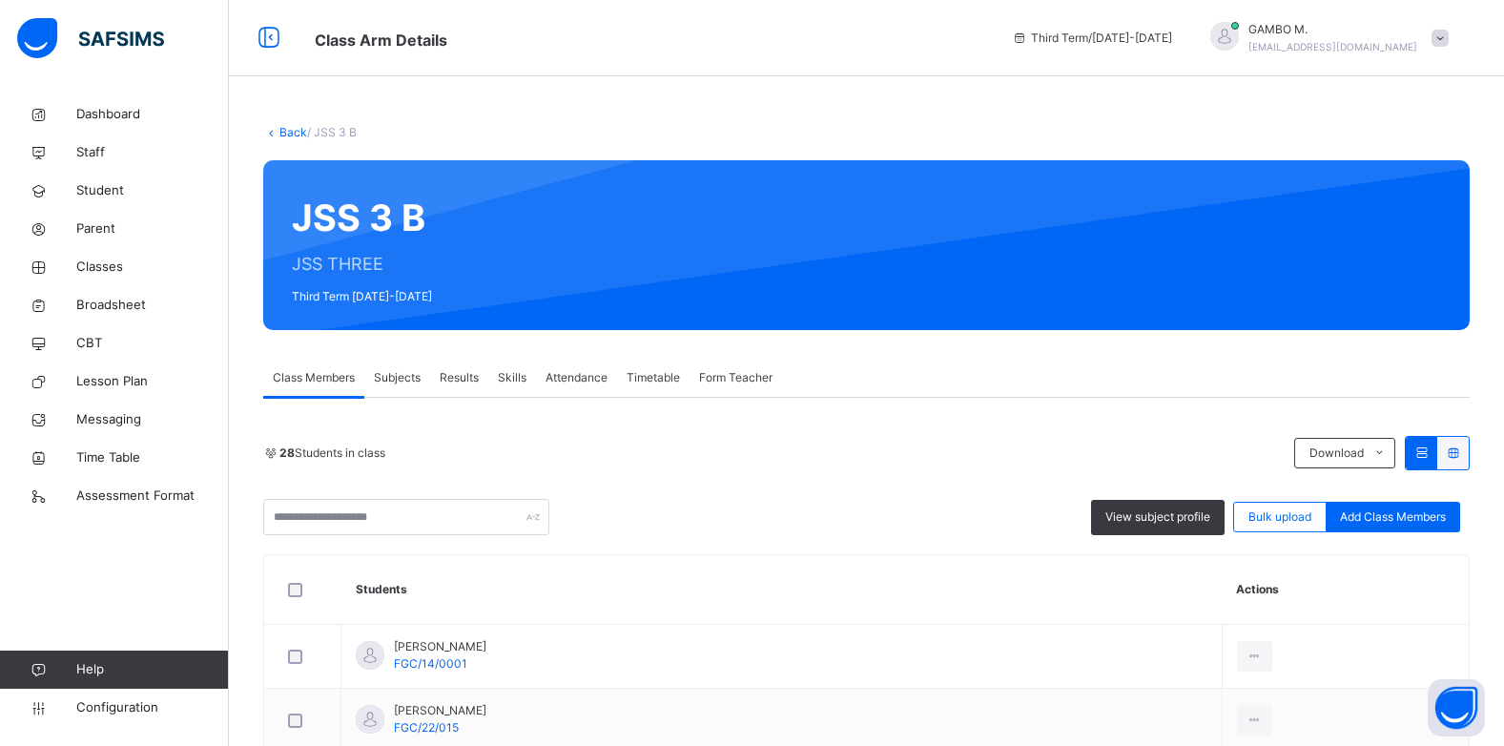
click at [465, 373] on span "Results" at bounding box center [459, 377] width 39 height 17
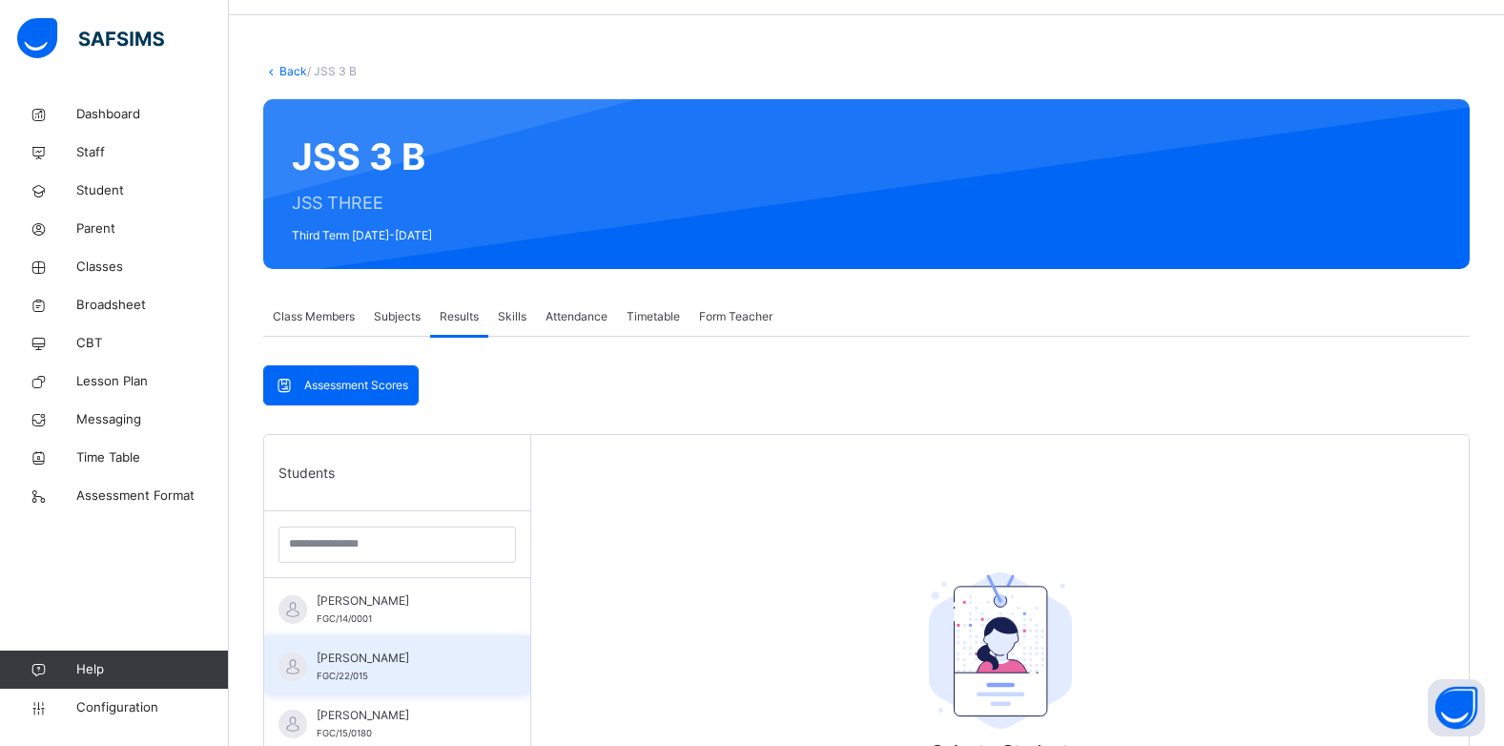
scroll to position [286, 0]
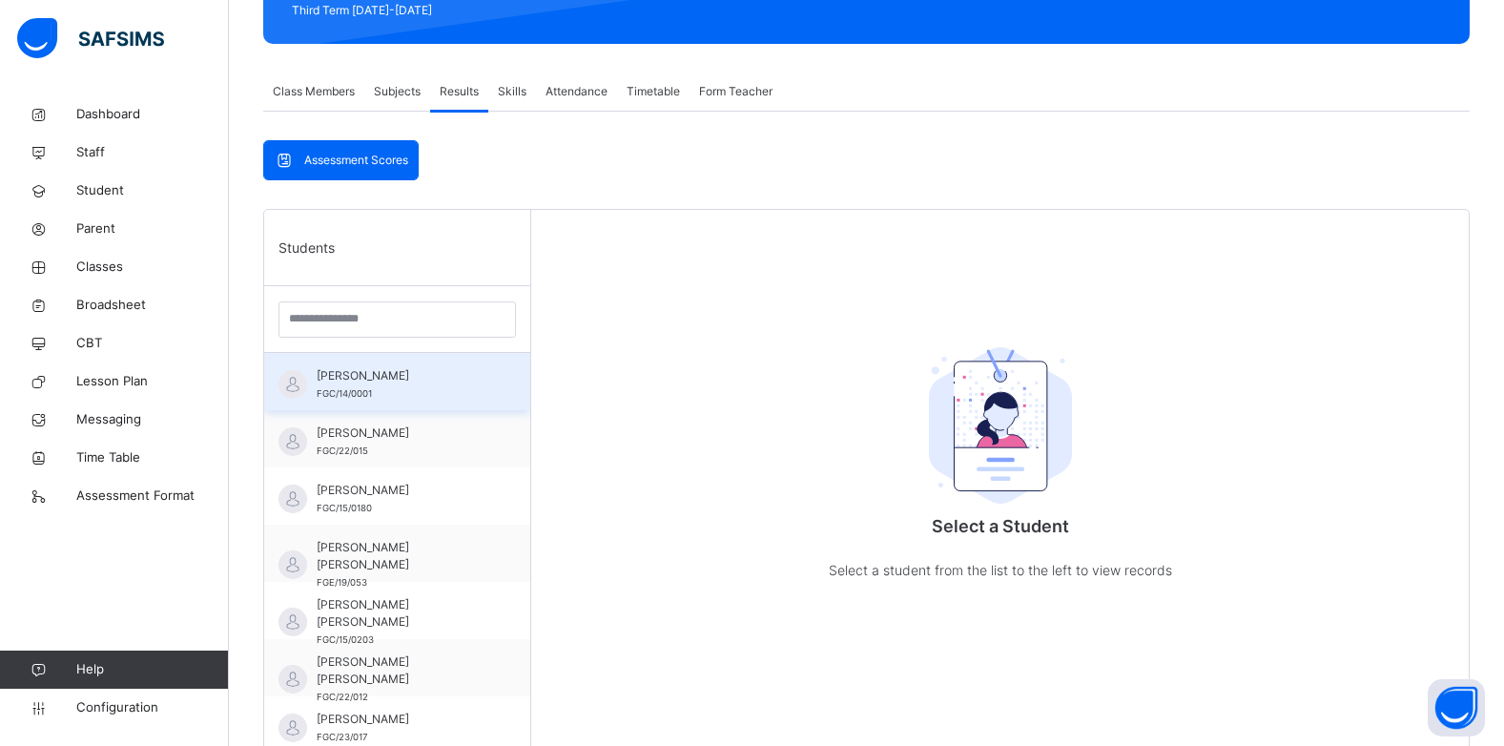
click at [399, 378] on span "[PERSON_NAME]" at bounding box center [402, 375] width 171 height 17
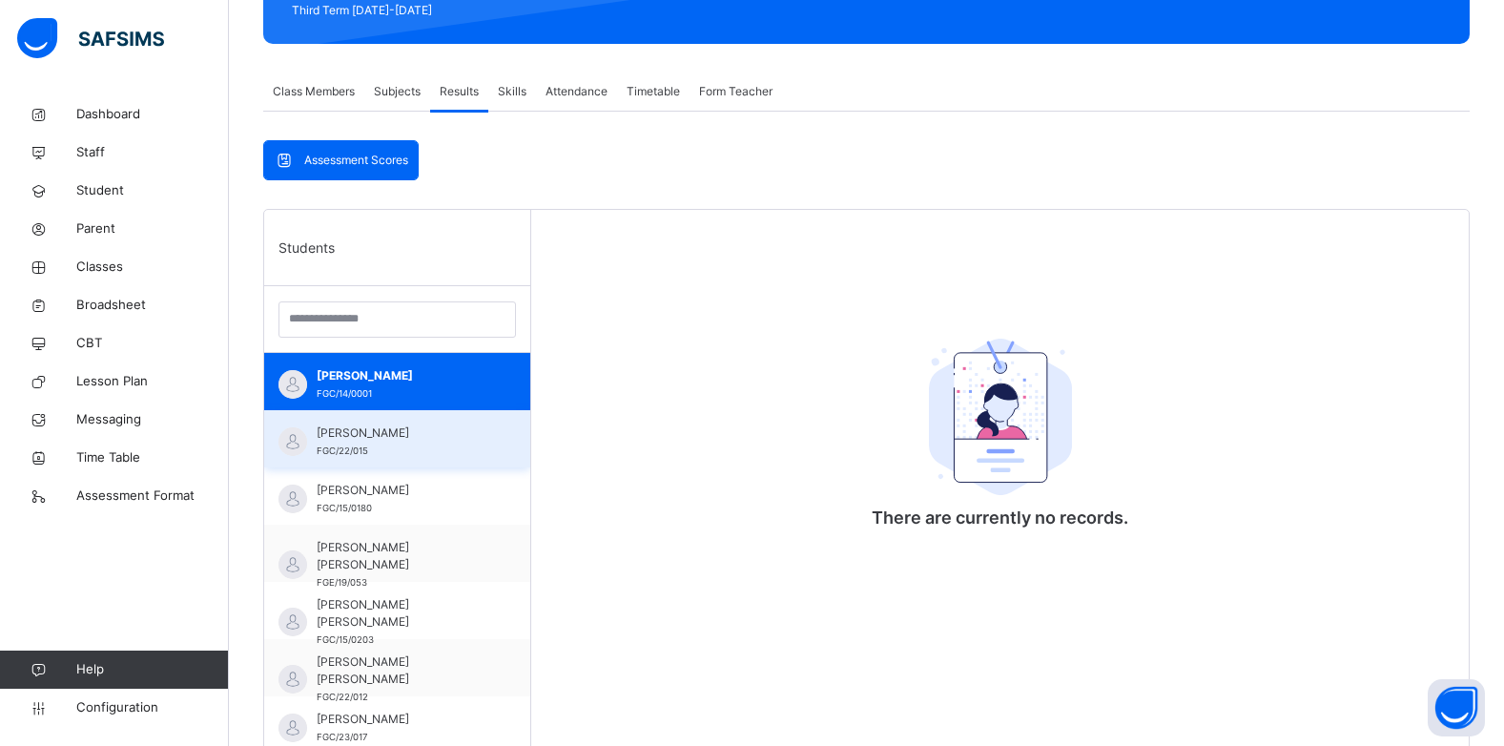
click at [370, 443] on div "AISHA ABDULLAHI SARKI FGC/22/015" at bounding box center [402, 441] width 171 height 34
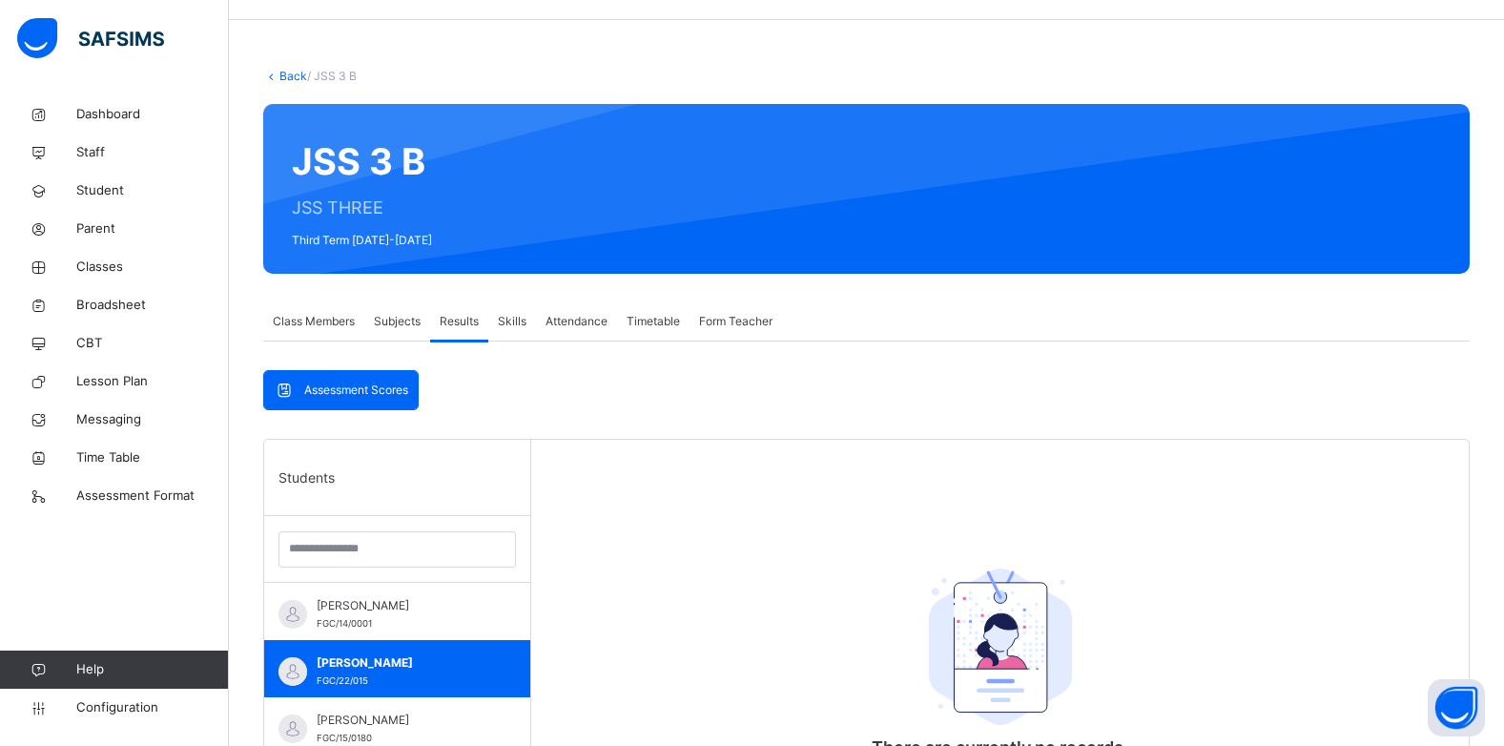
scroll to position [0, 0]
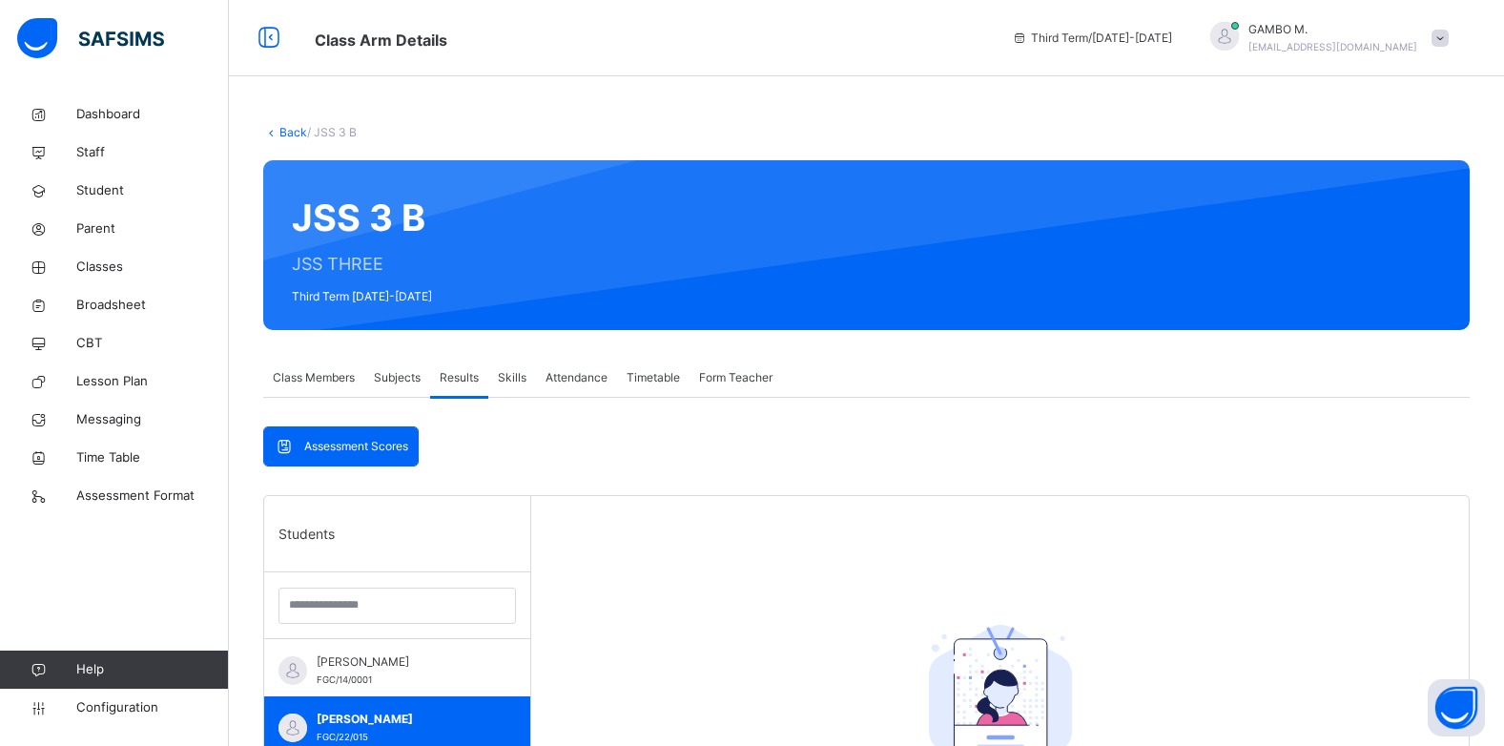
click at [292, 383] on span "Class Members" at bounding box center [314, 377] width 82 height 17
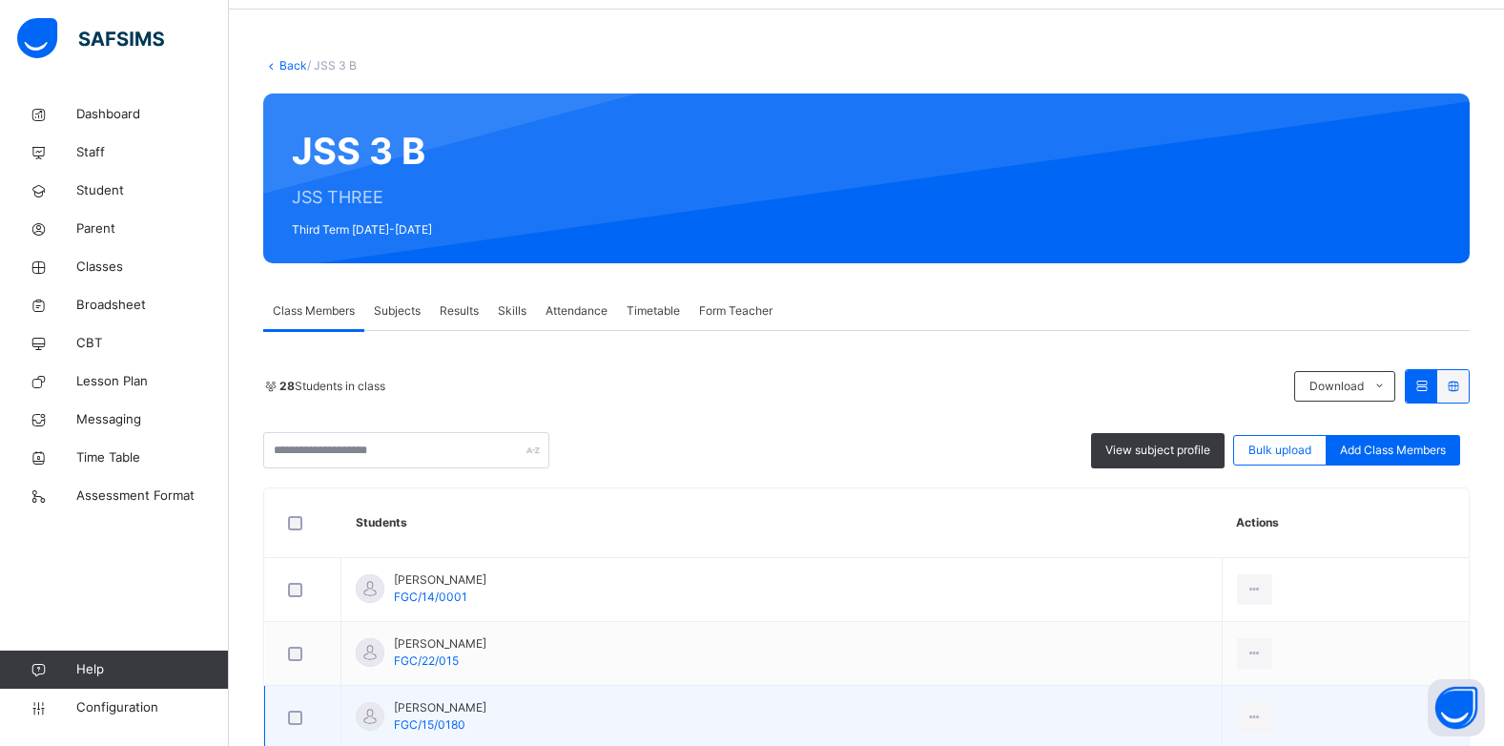
scroll to position [286, 0]
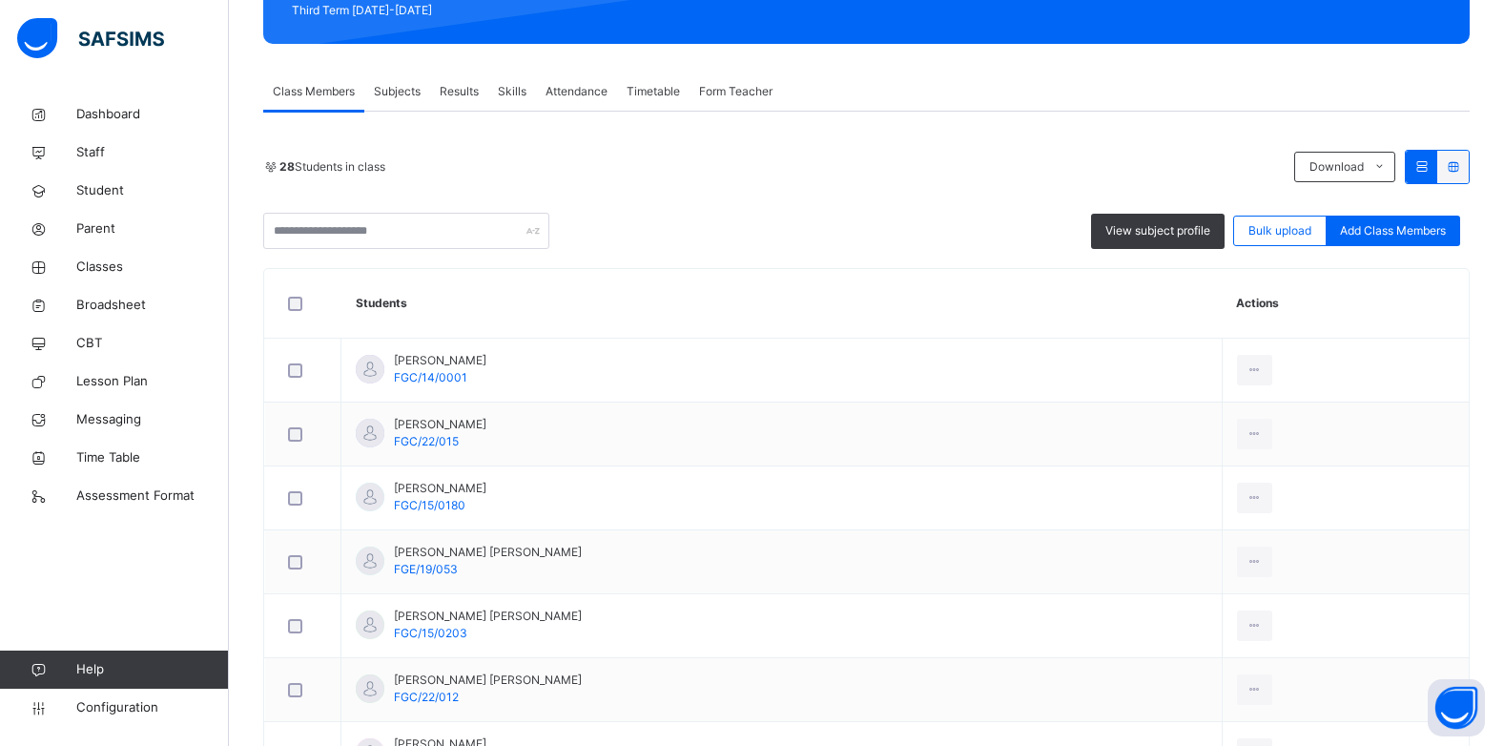
click at [464, 98] on span "Results" at bounding box center [459, 91] width 39 height 17
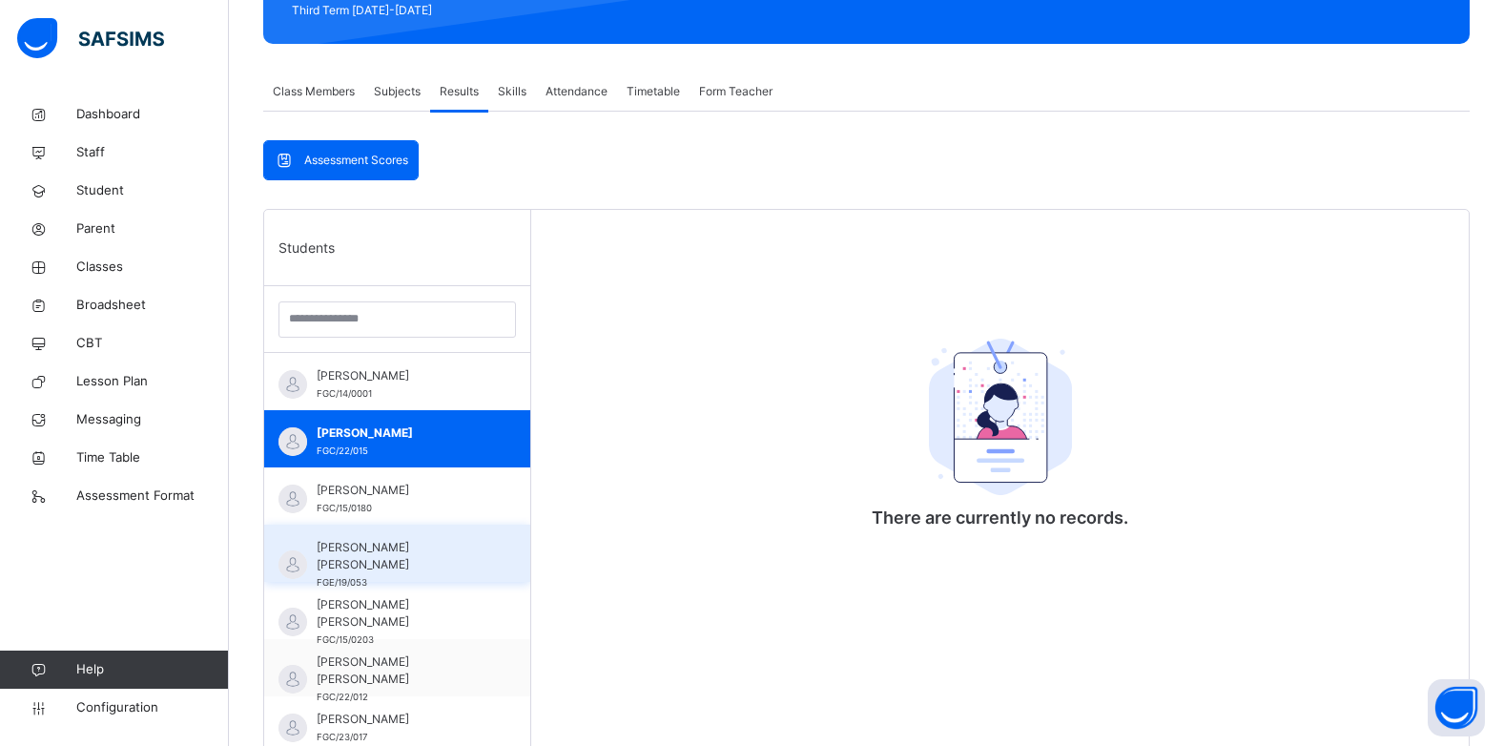
click at [363, 543] on span "[PERSON_NAME] [PERSON_NAME]" at bounding box center [402, 556] width 171 height 34
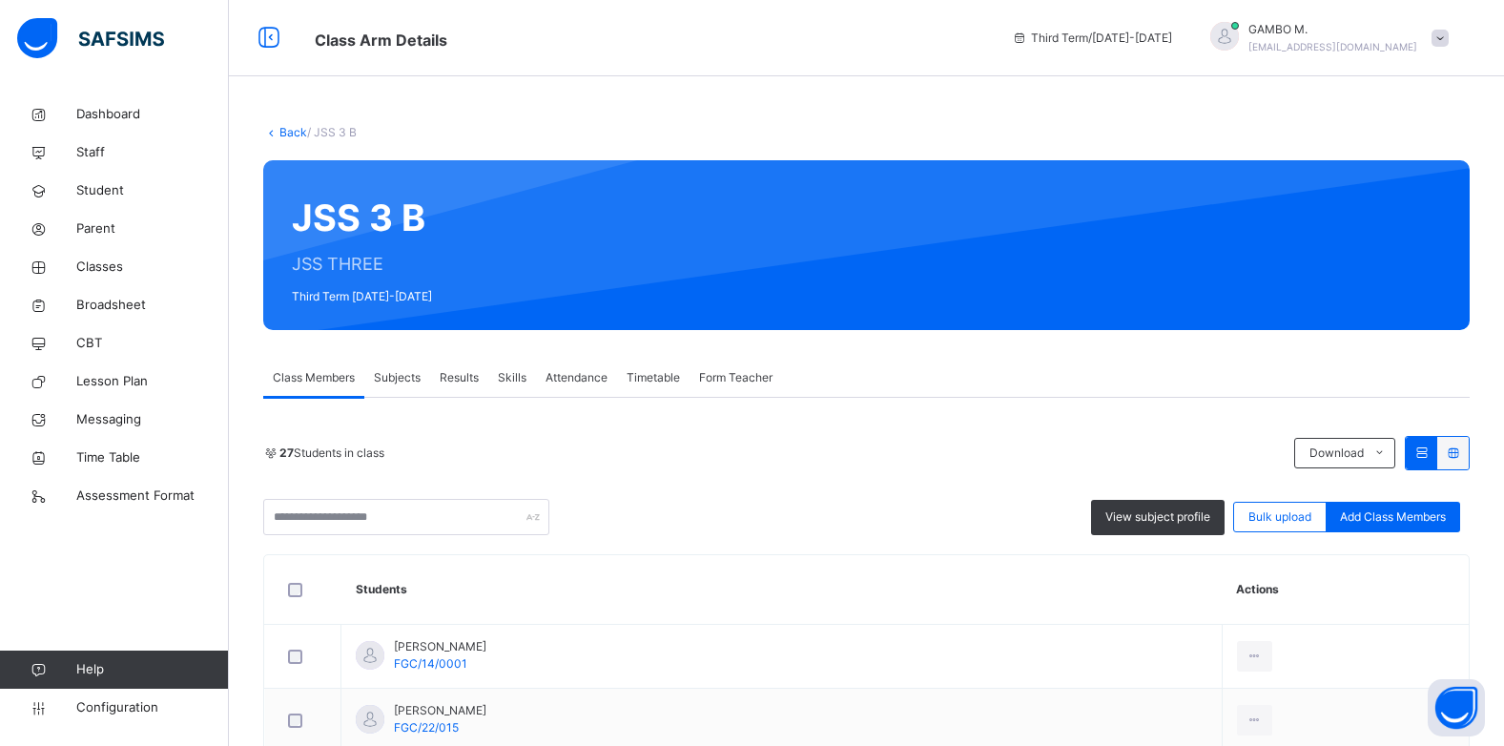
click at [1449, 35] on span at bounding box center [1440, 38] width 17 height 17
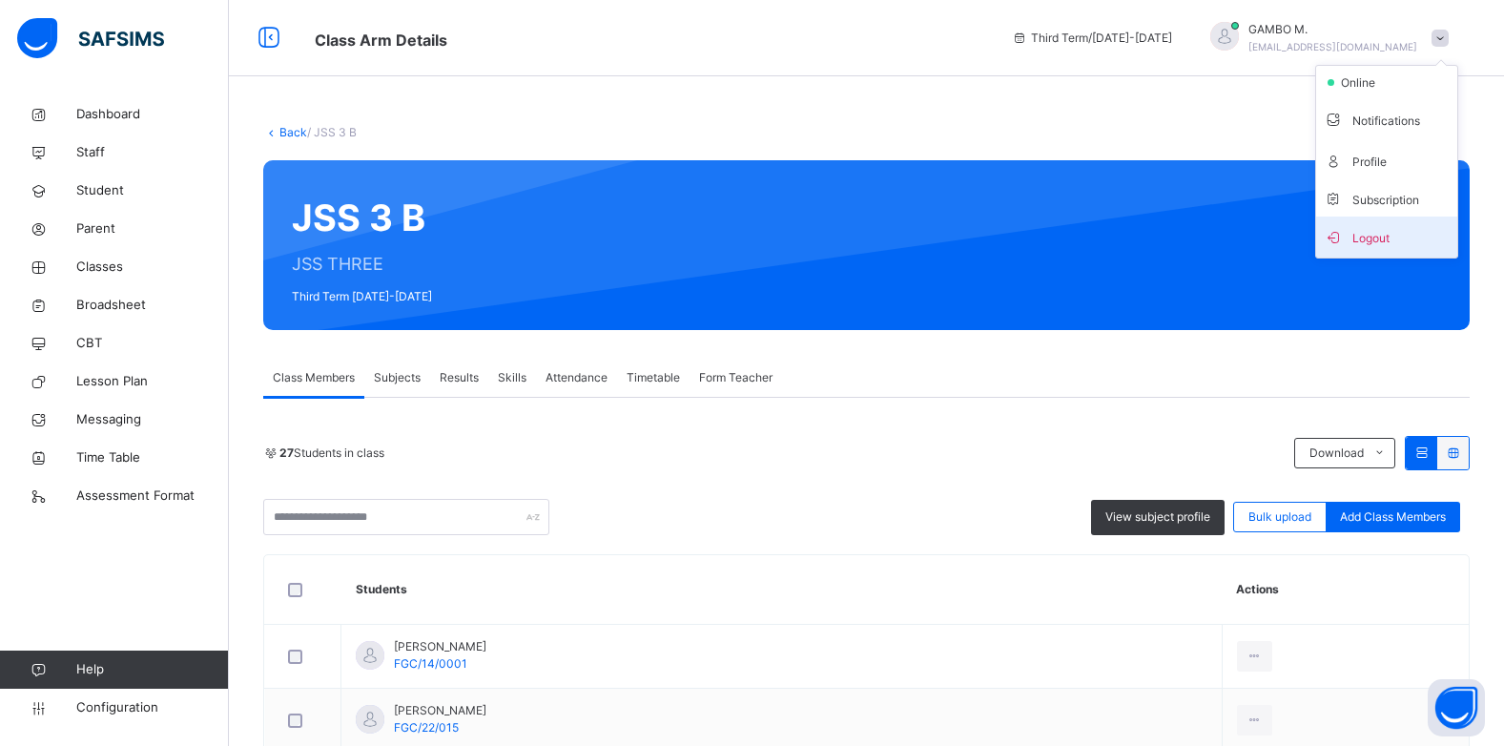
click at [1383, 239] on span "Logout" at bounding box center [1387, 237] width 126 height 26
